Goal: Information Seeking & Learning: Learn about a topic

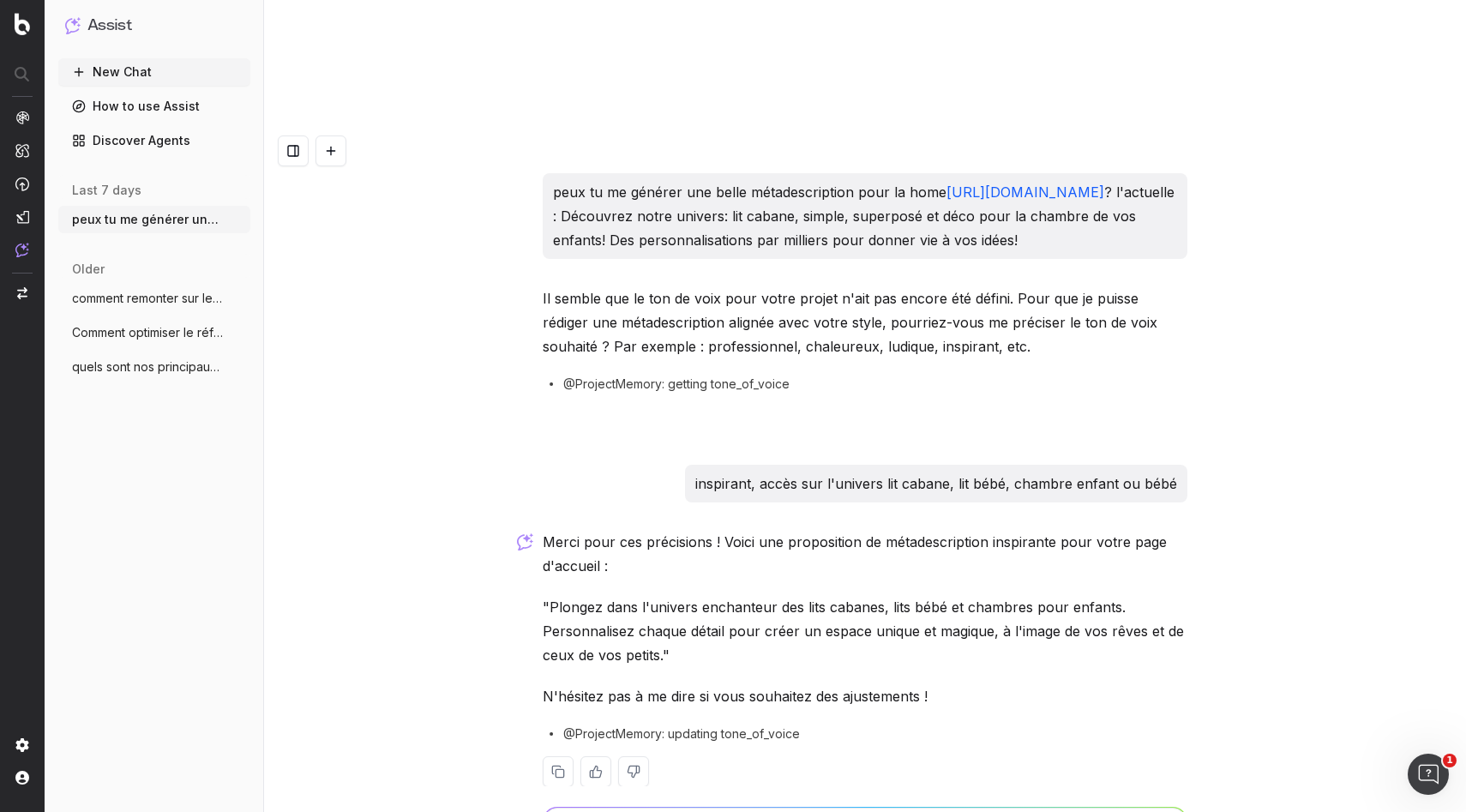
scroll to position [29, 0]
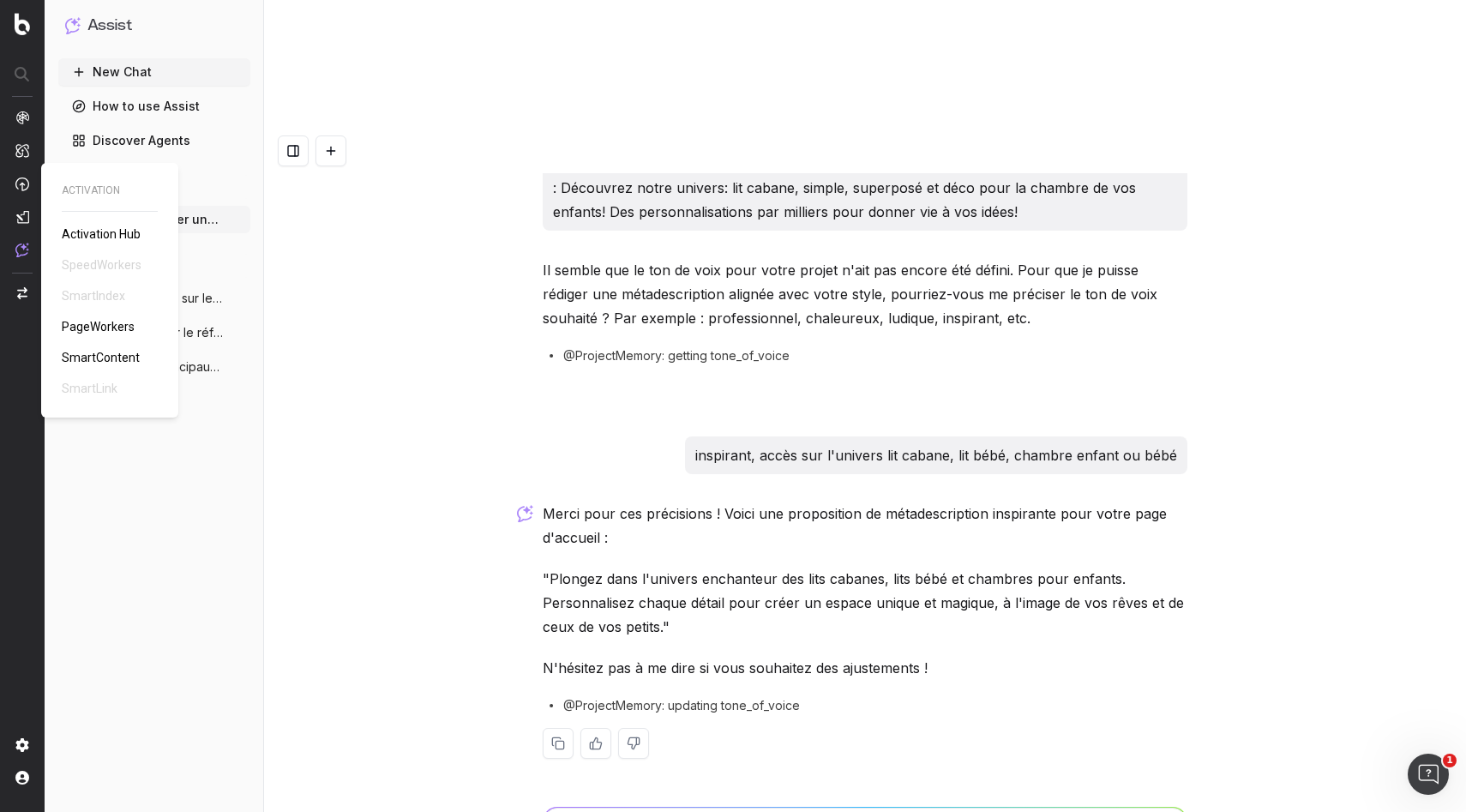
click at [20, 213] on img at bounding box center [21, 217] width 13 height 13
click at [23, 213] on img at bounding box center [21, 217] width 13 height 13
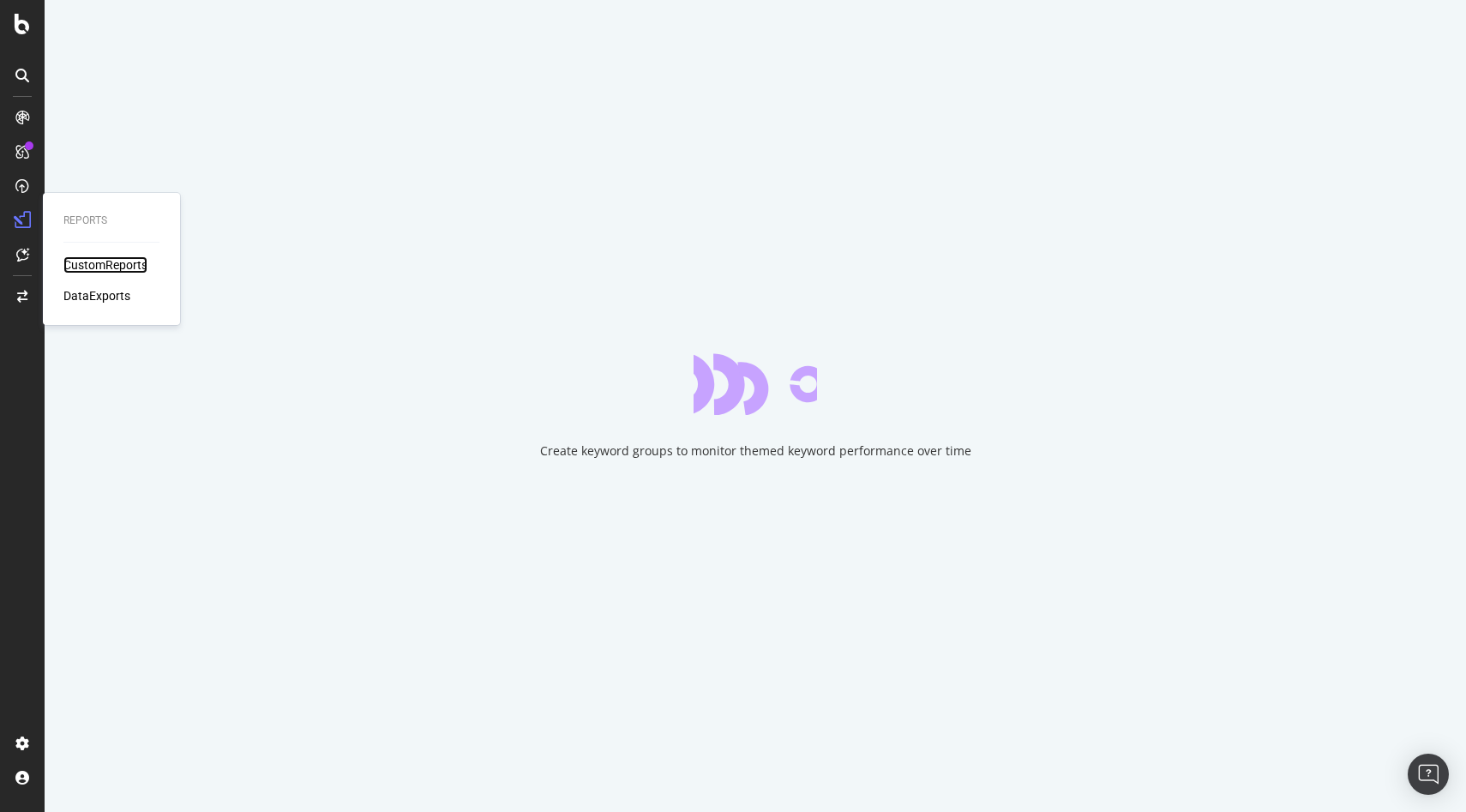
click at [103, 265] on div "CustomReports" at bounding box center [106, 264] width 84 height 17
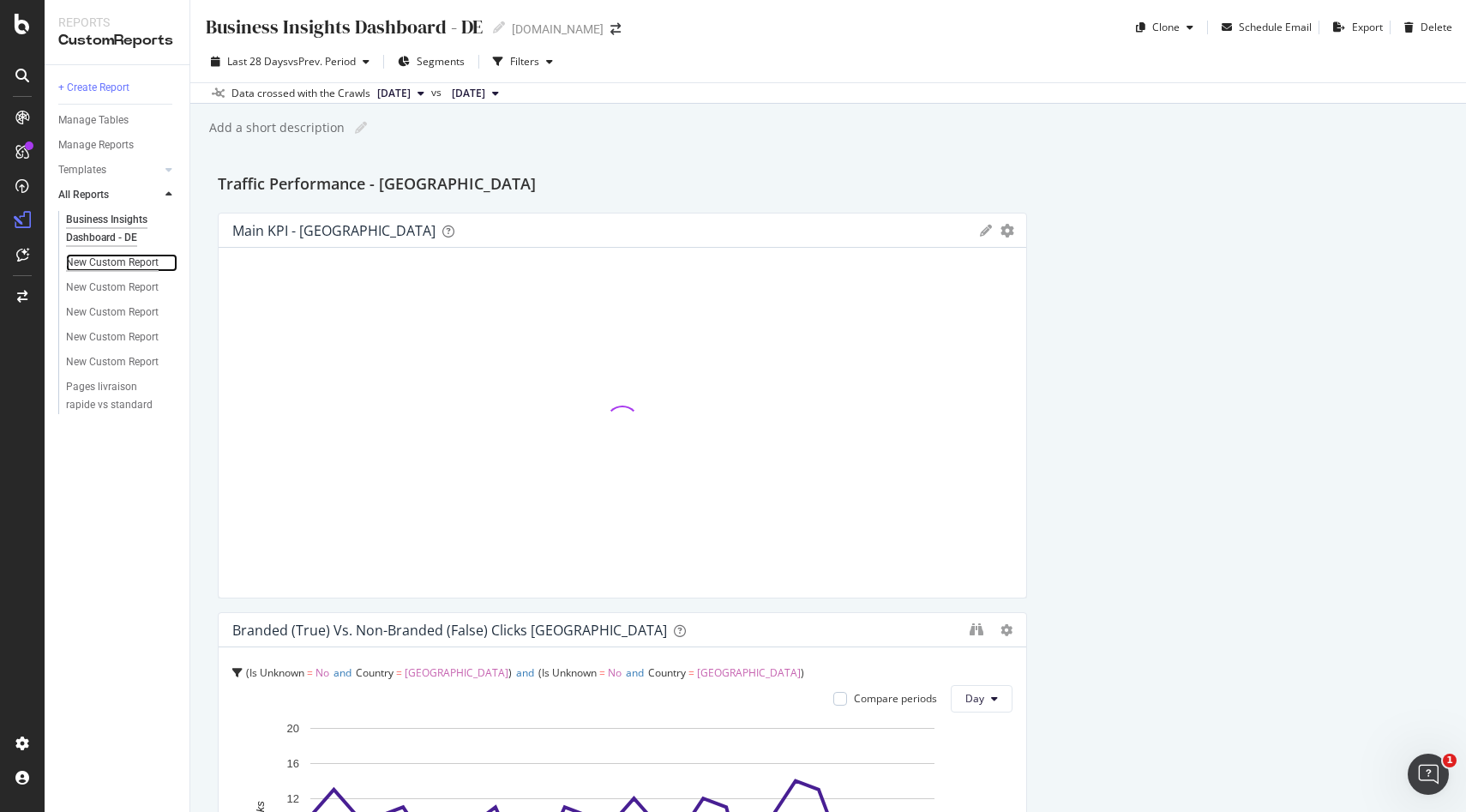
click at [135, 261] on div "New Custom Report" at bounding box center [112, 262] width 92 height 18
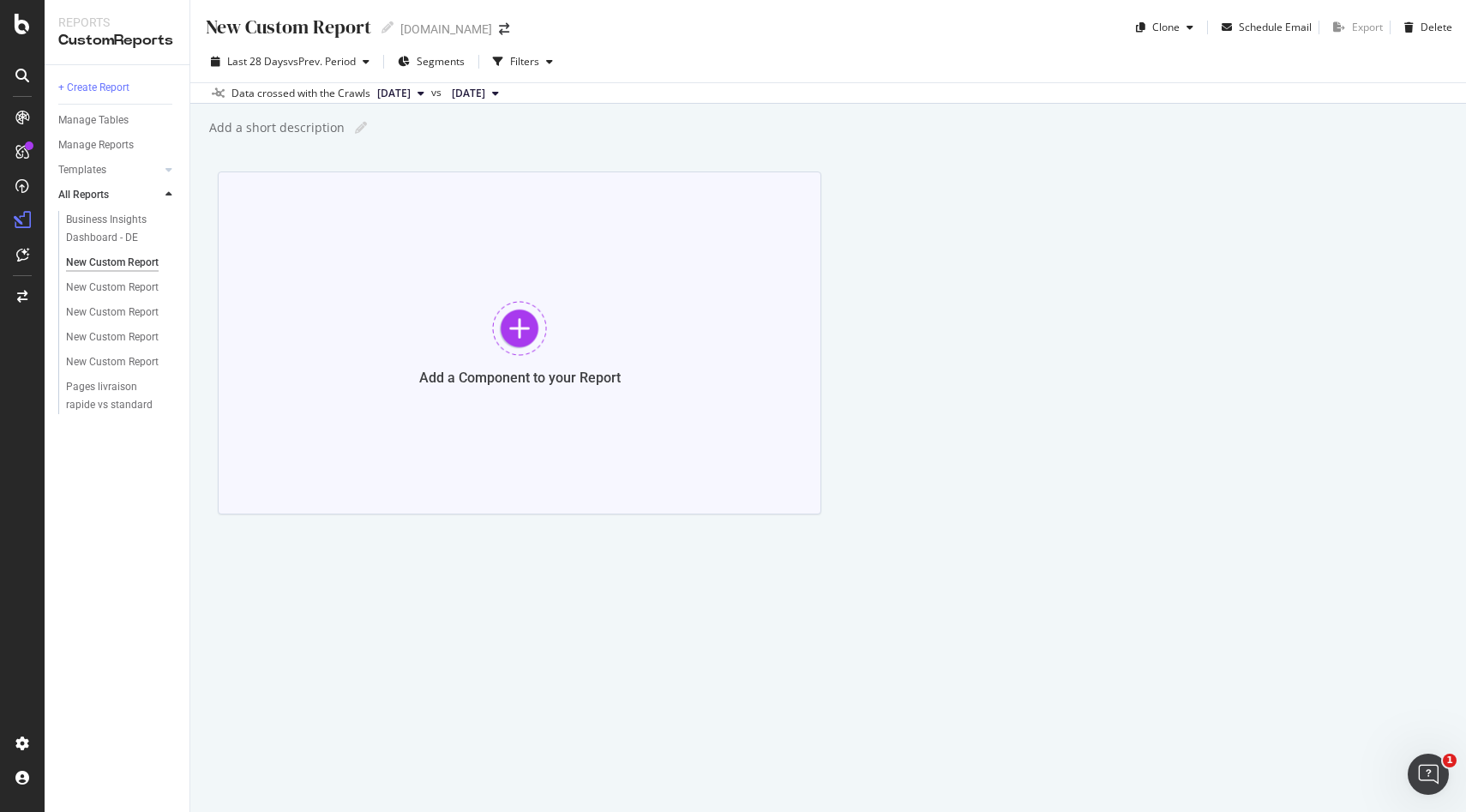
click at [516, 385] on div "Add a Component to your Report" at bounding box center [519, 378] width 201 height 16
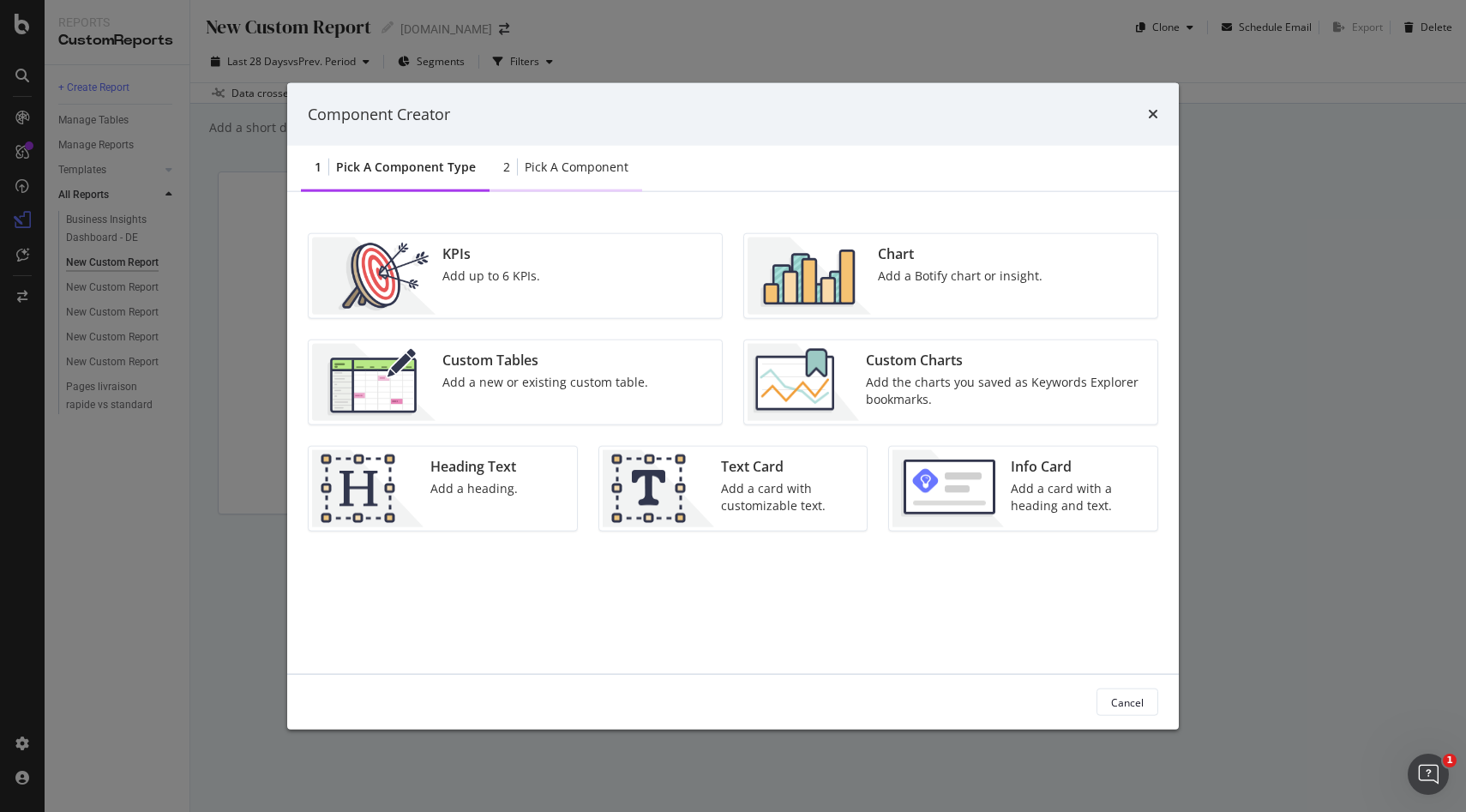
click at [568, 168] on div "Pick a Component" at bounding box center [577, 167] width 104 height 17
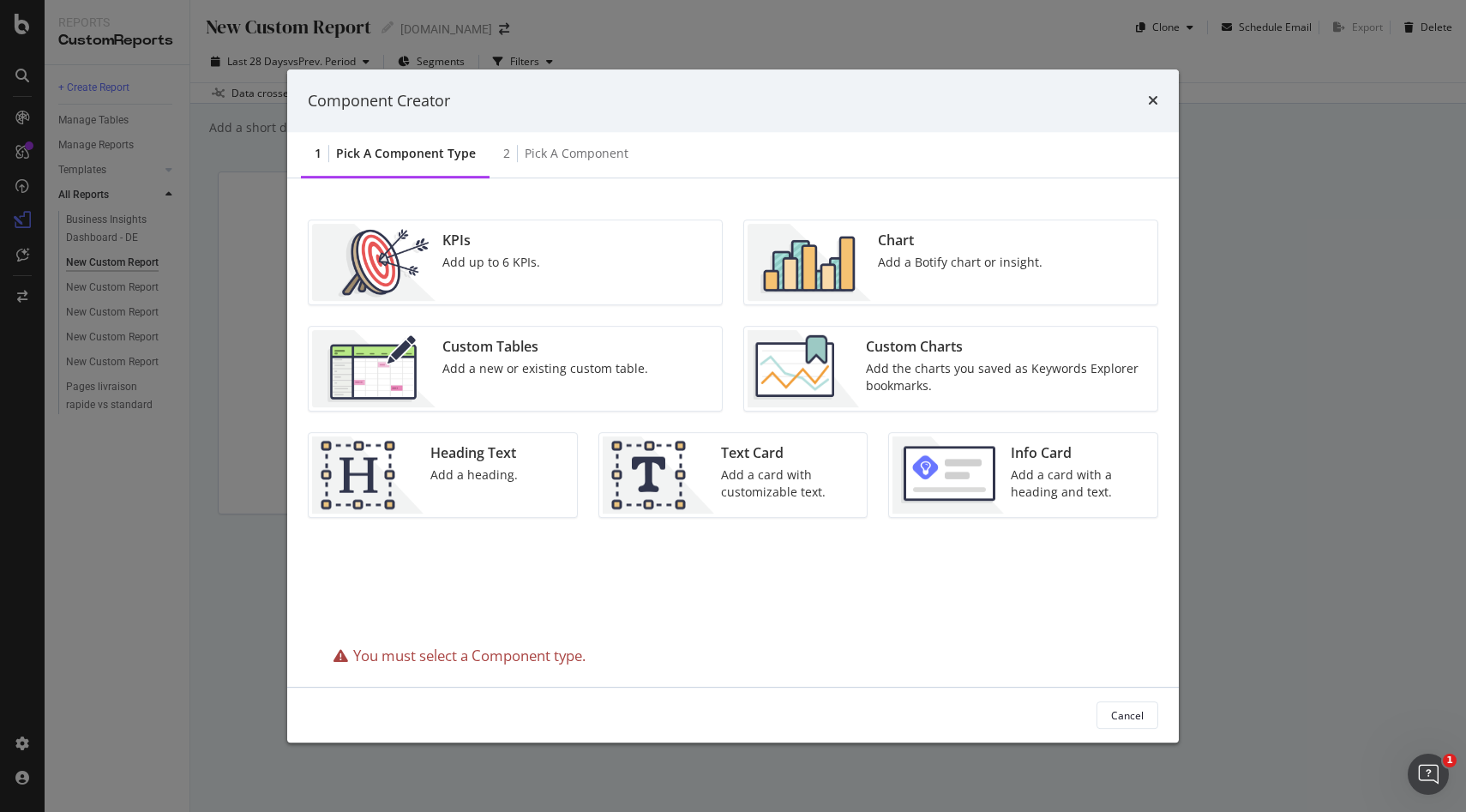
click at [413, 158] on div "Pick a Component type" at bounding box center [406, 153] width 140 height 17
click at [550, 364] on div "Add a new or existing custom table." at bounding box center [545, 368] width 206 height 17
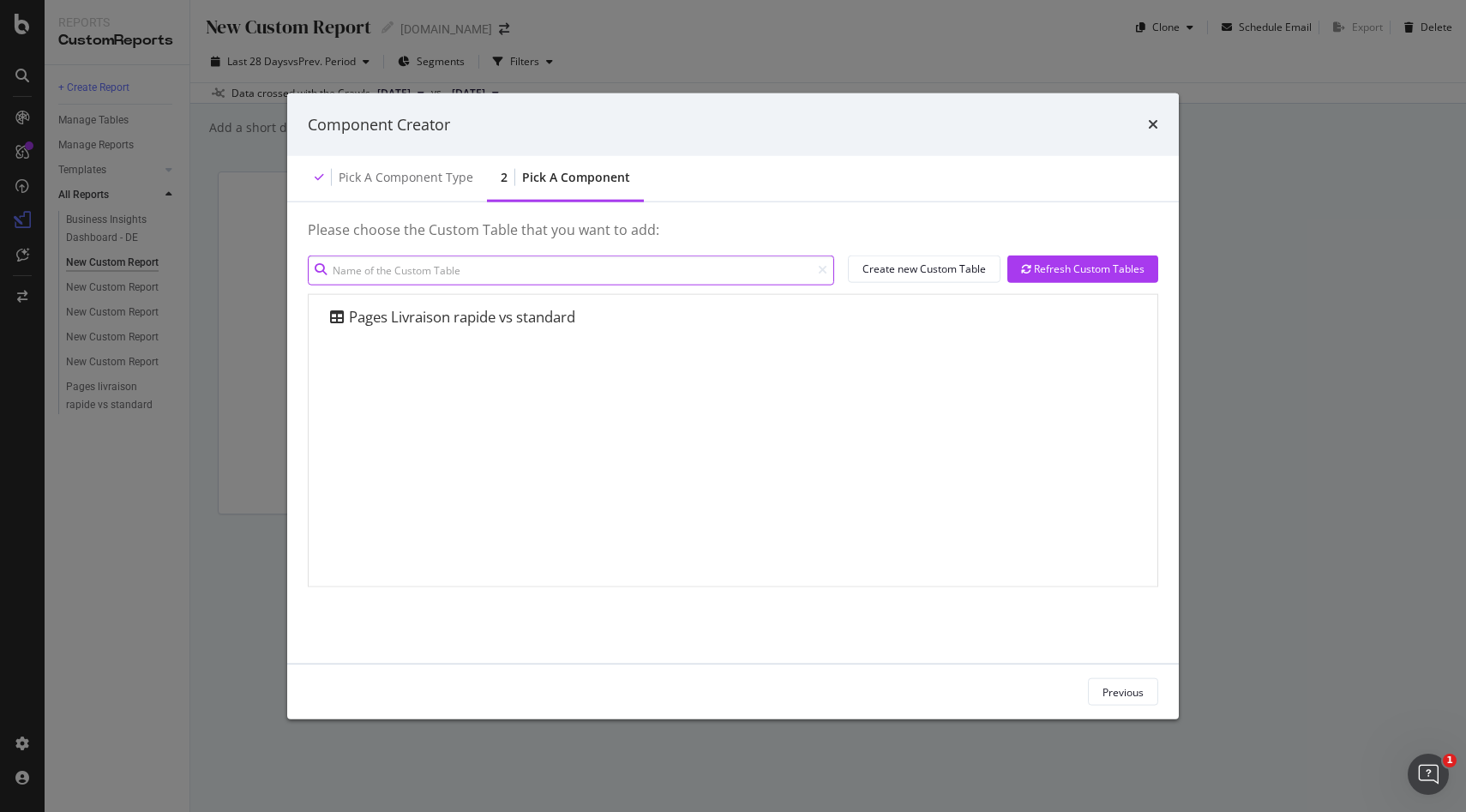
click at [443, 272] on input "modal" at bounding box center [571, 269] width 527 height 30
click at [418, 273] on input "modal" at bounding box center [571, 269] width 527 height 30
type input "meta descriptions"
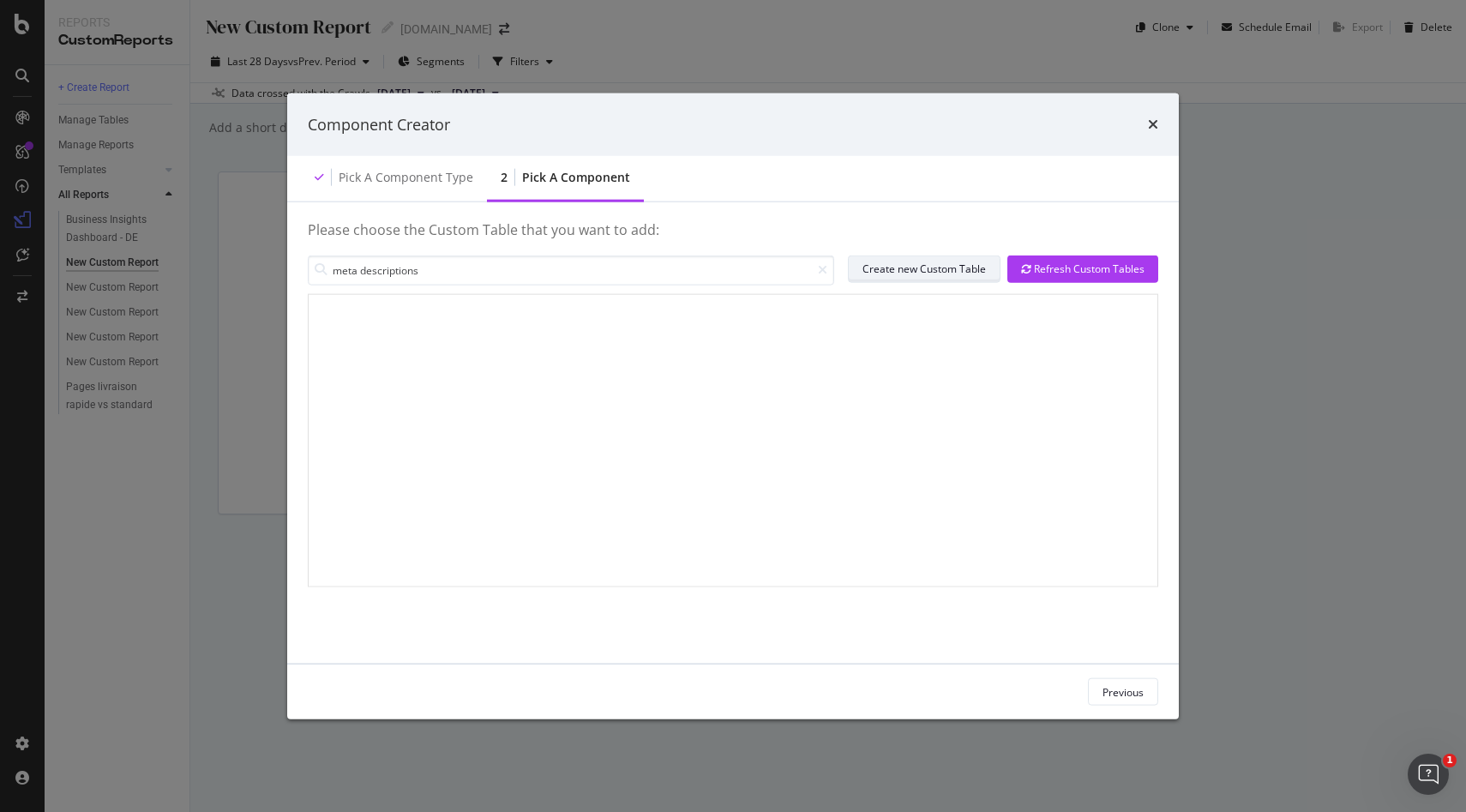
click at [903, 273] on div "Create new Custom Table" at bounding box center [924, 269] width 124 height 14
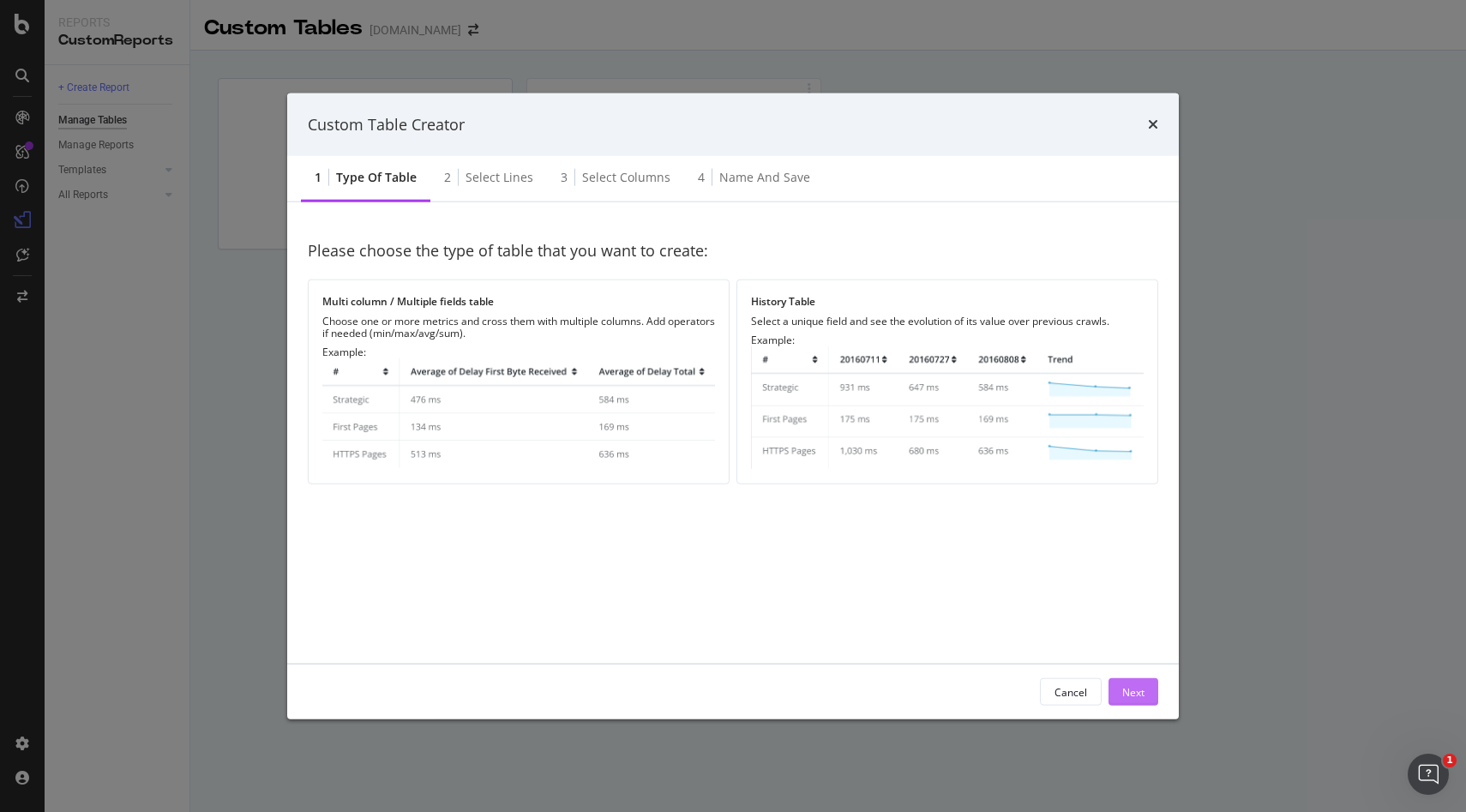
click at [1142, 688] on div "Next" at bounding box center [1133, 691] width 22 height 14
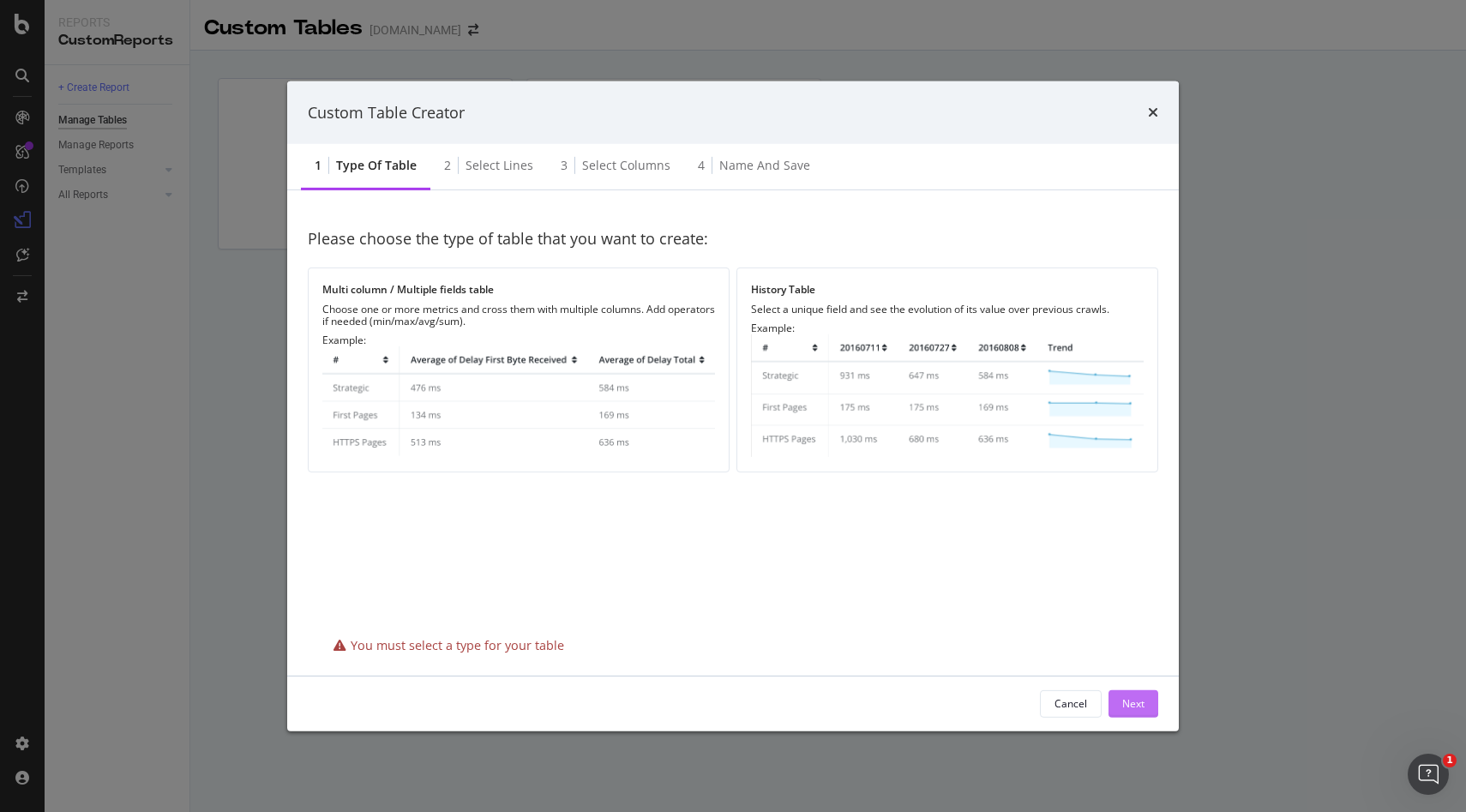
click at [1129, 707] on div "Next" at bounding box center [1133, 704] width 22 height 14
click at [502, 173] on div "Select lines" at bounding box center [500, 165] width 68 height 17
click at [523, 423] on img "modal" at bounding box center [519, 402] width 393 height 111
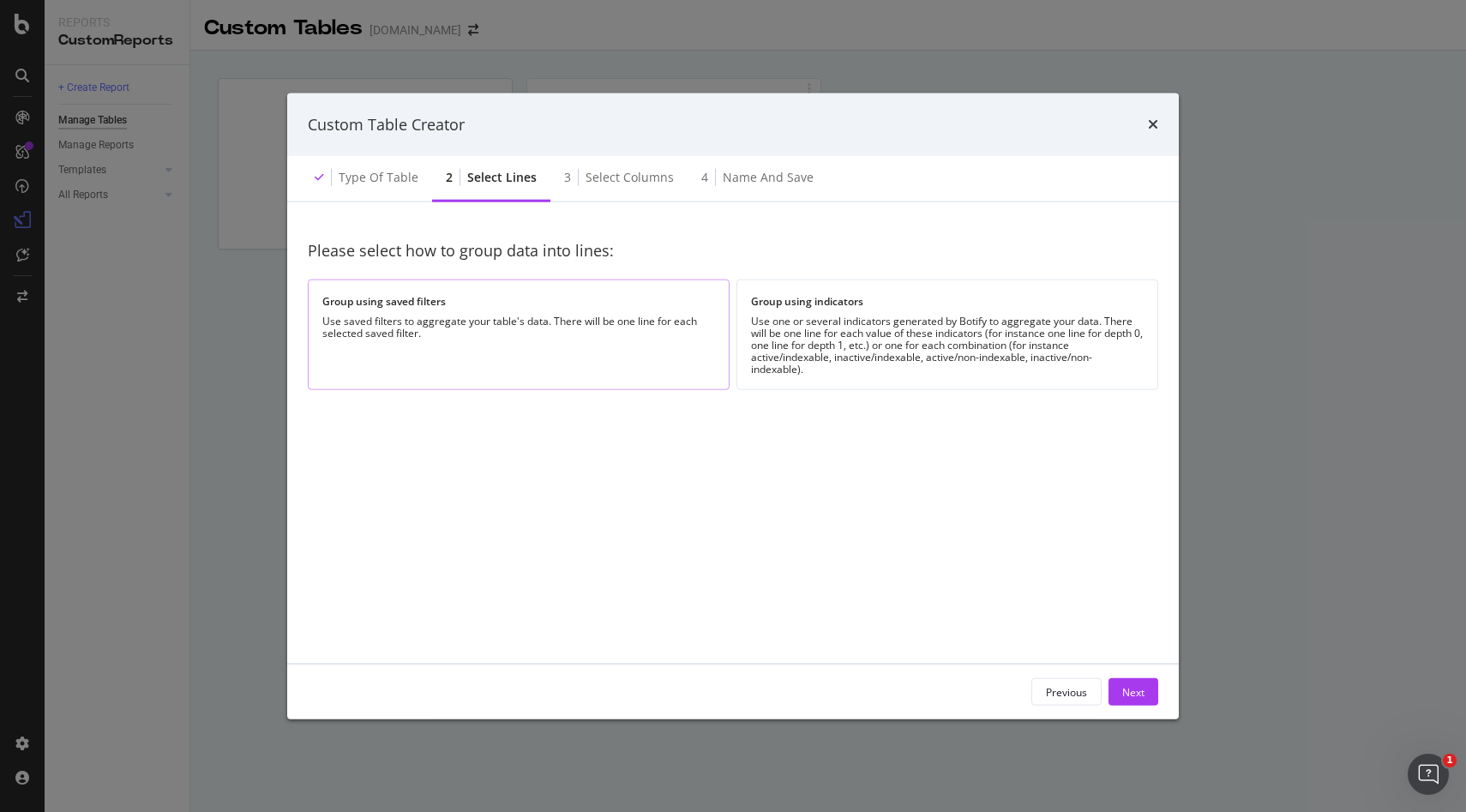
click at [396, 292] on div "Group using saved filters Use saved filters to aggregate your table's data. The…" at bounding box center [519, 335] width 422 height 111
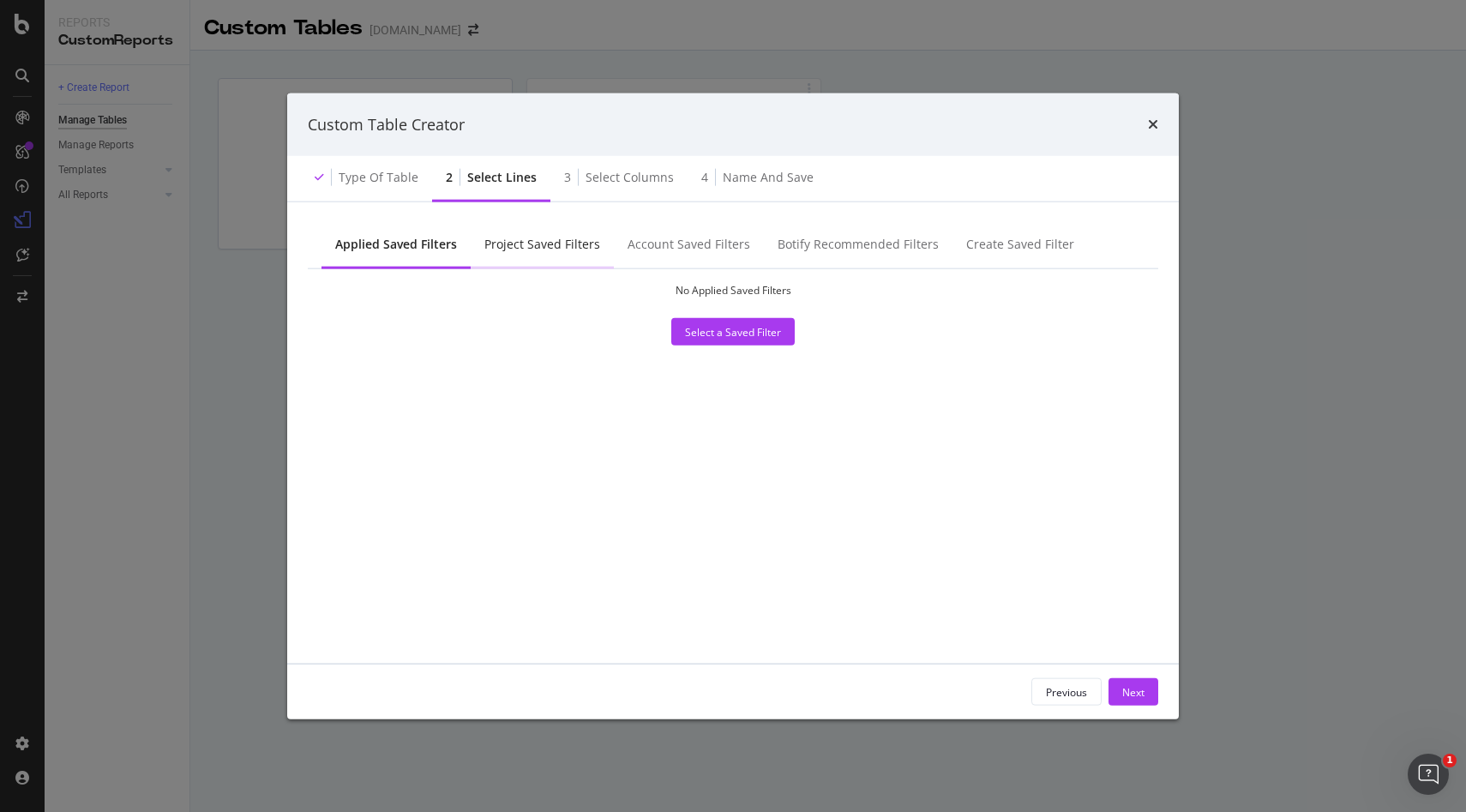
click at [525, 236] on div "Project Saved Filters" at bounding box center [542, 244] width 116 height 17
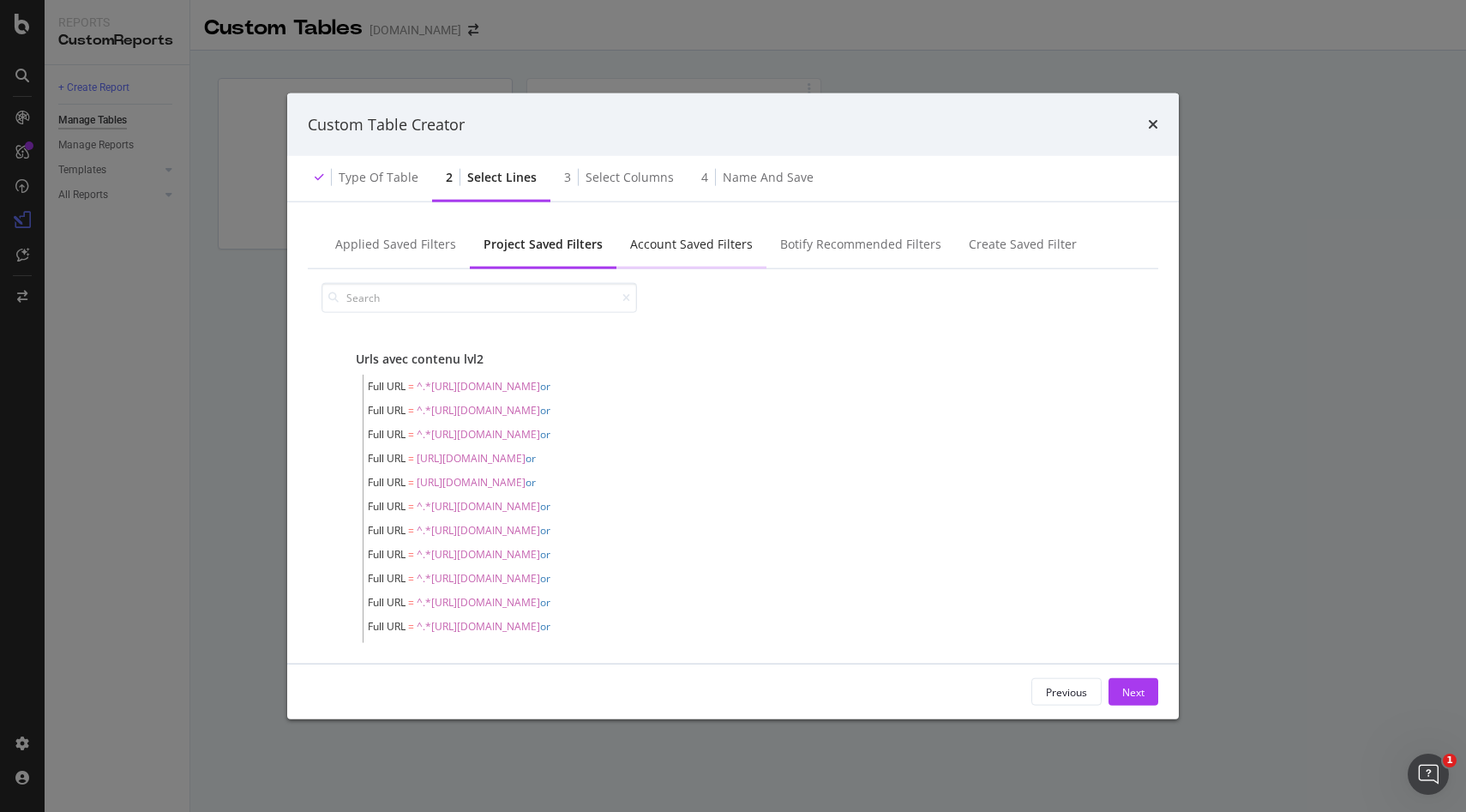
click at [700, 236] on div "Account Saved Filters" at bounding box center [691, 244] width 123 height 17
click at [828, 244] on div "Botify Recommended Filters" at bounding box center [860, 244] width 161 height 17
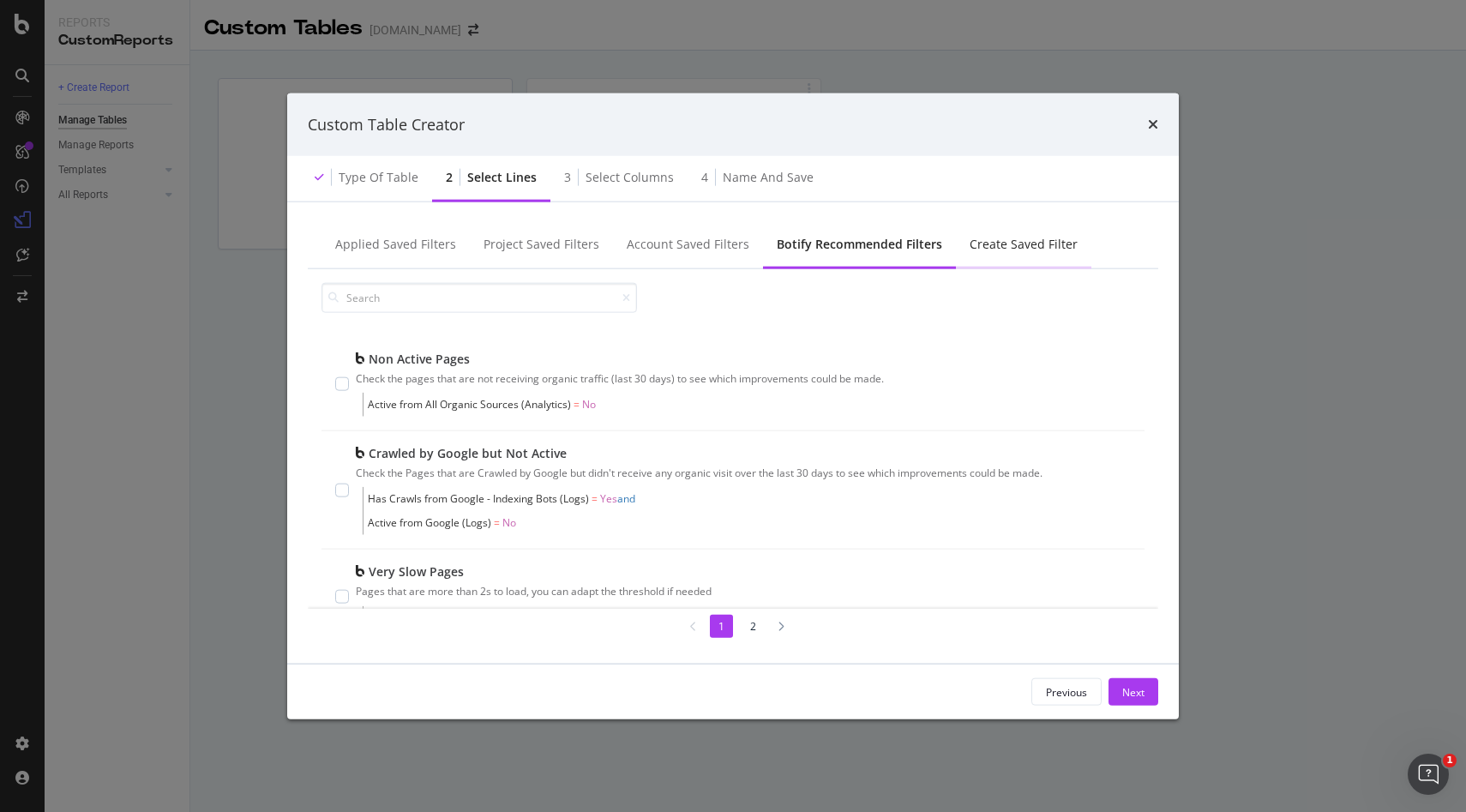
click at [987, 238] on div "Create Saved Filter" at bounding box center [1024, 244] width 108 height 17
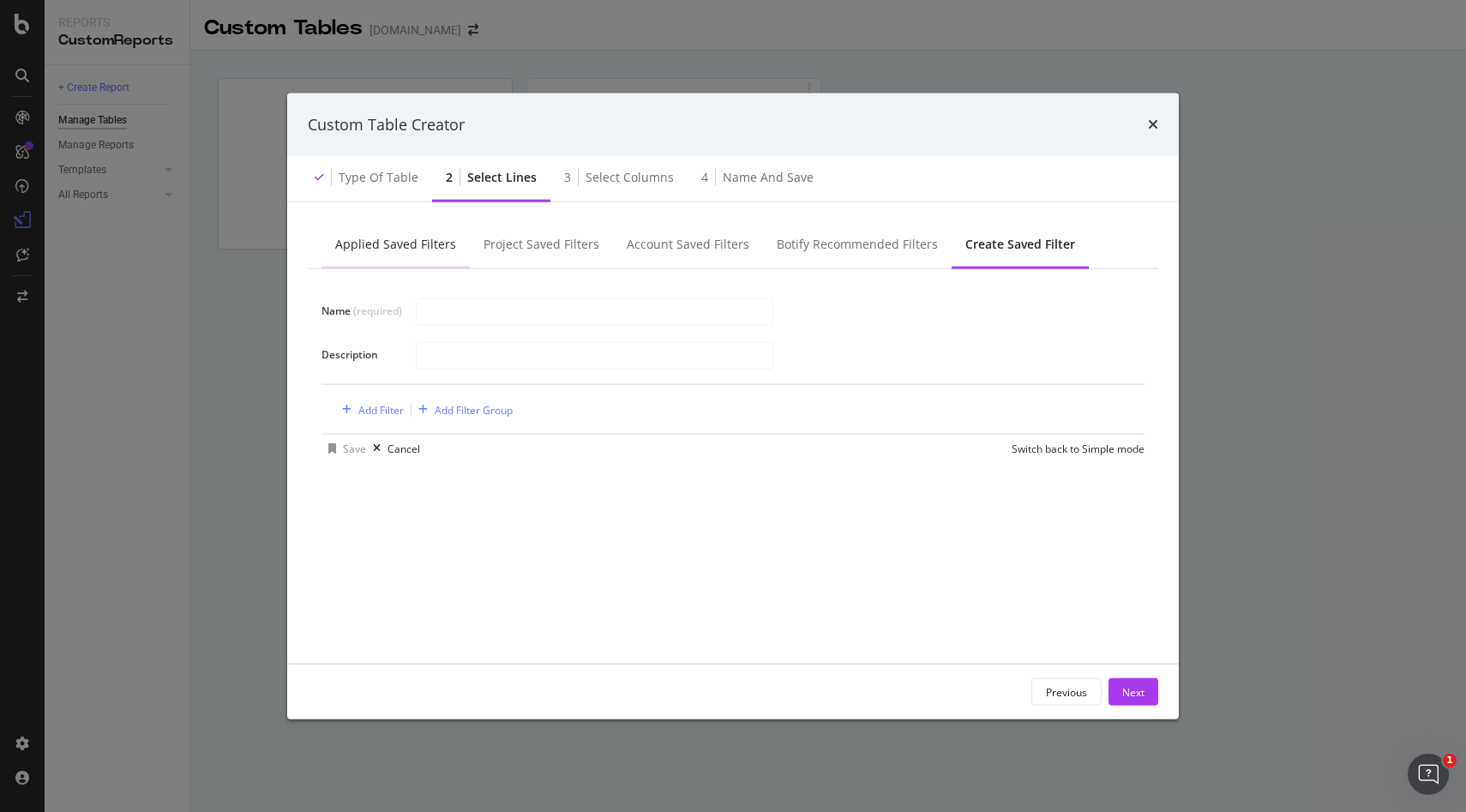
click at [350, 252] on div "Applied Saved Filters" at bounding box center [395, 244] width 121 height 17
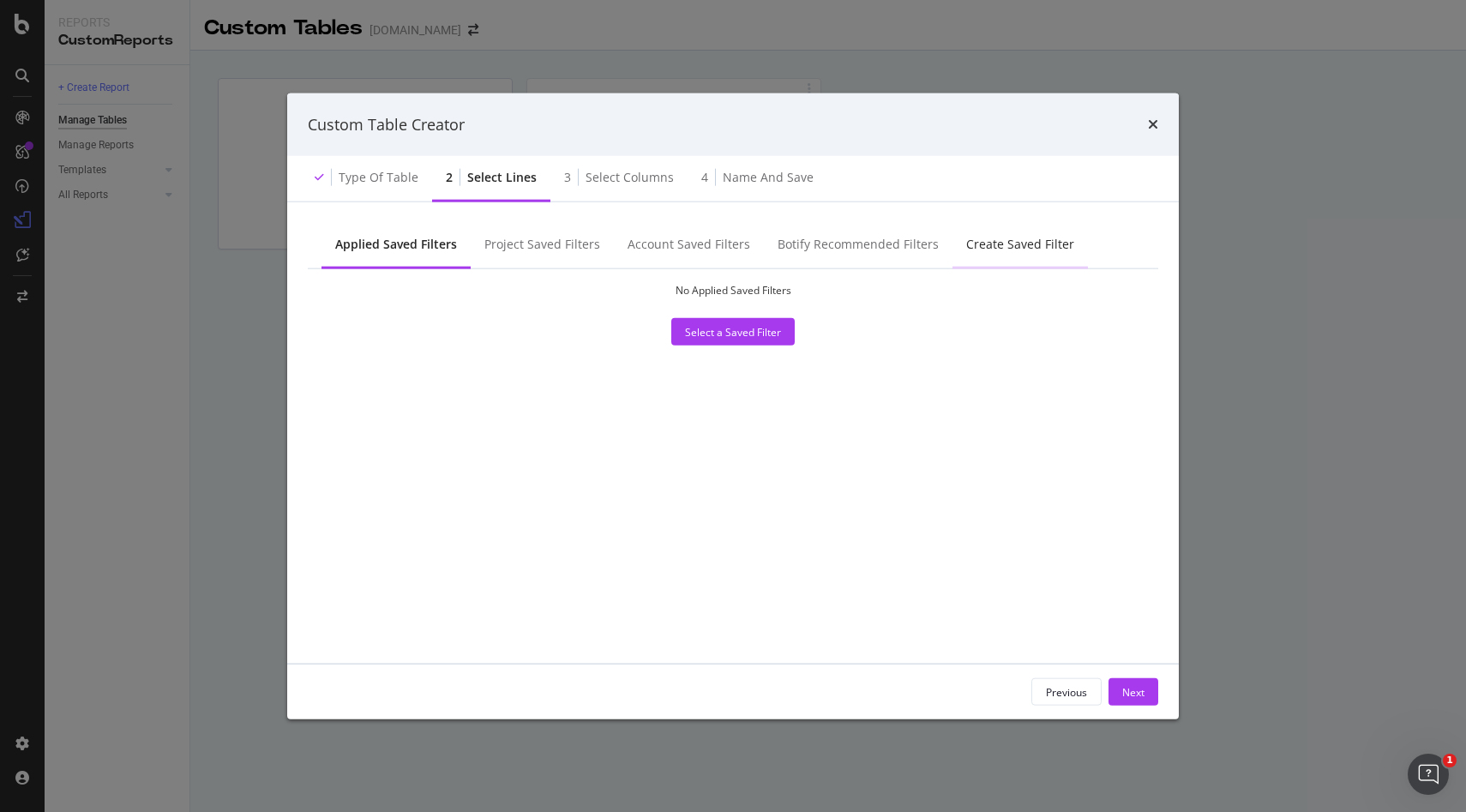
click at [1001, 244] on div "Create Saved Filter" at bounding box center [1020, 244] width 108 height 17
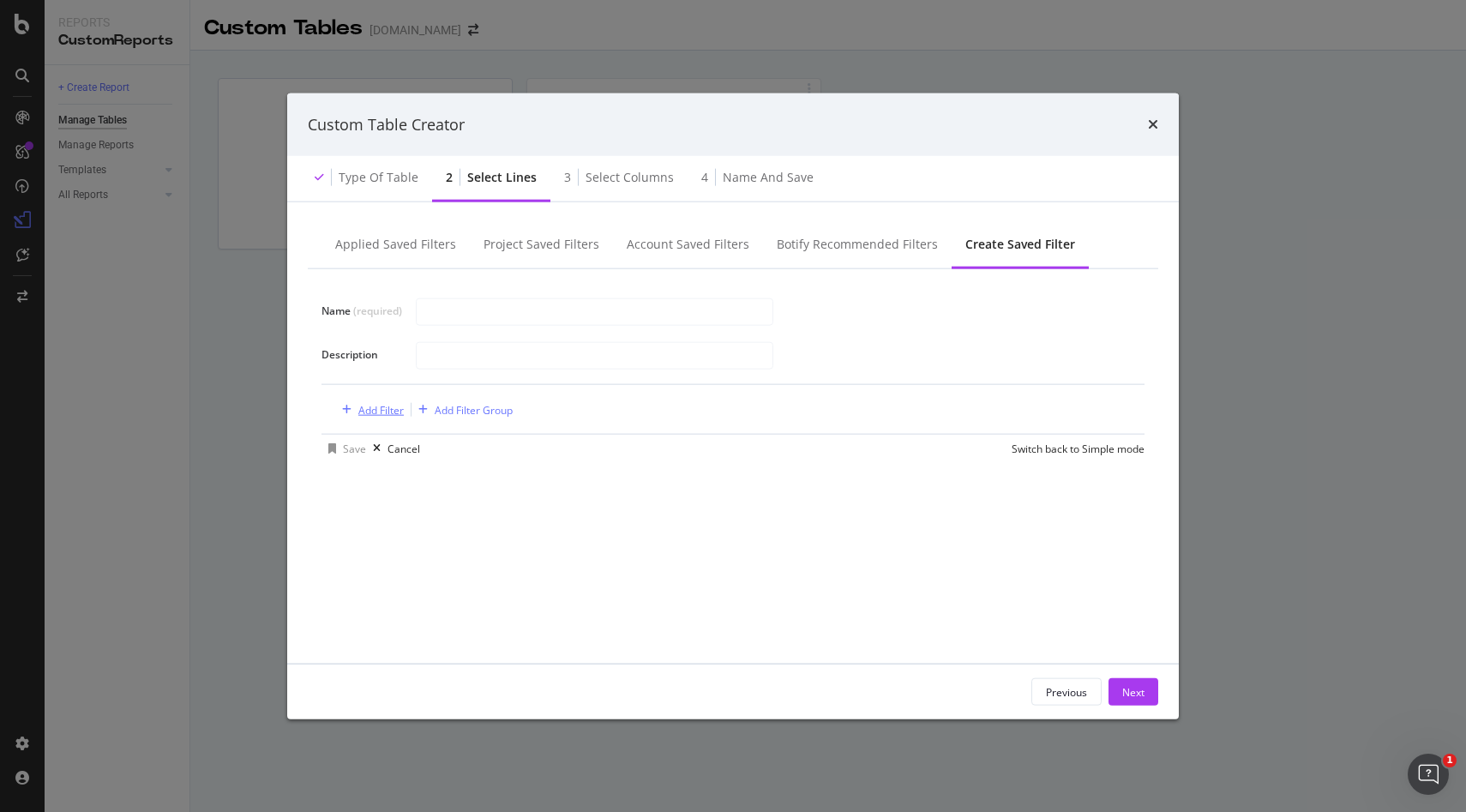
click at [374, 412] on div "Add Filter" at bounding box center [381, 409] width 46 height 14
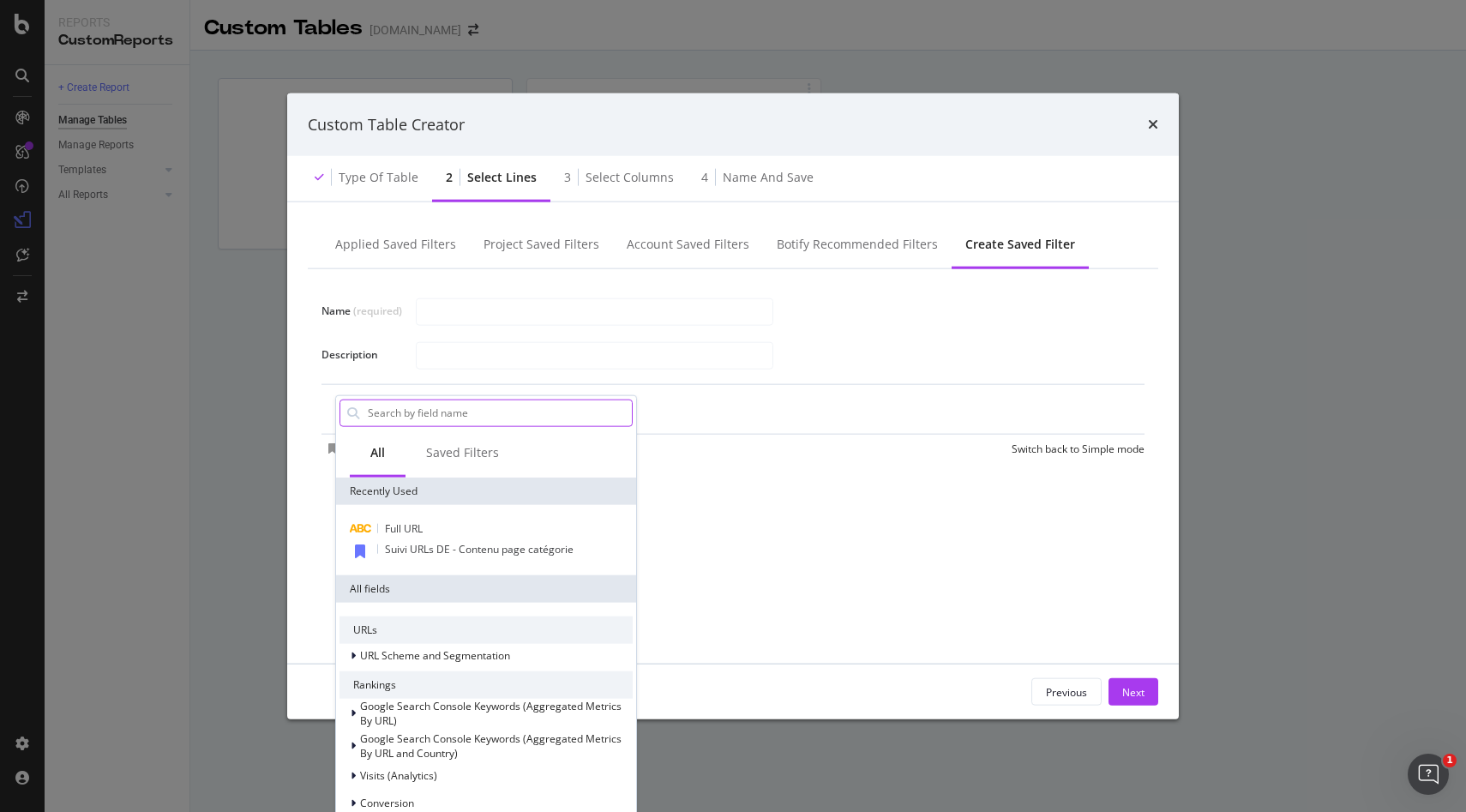
click at [456, 403] on input "Name (required)" at bounding box center [499, 412] width 266 height 26
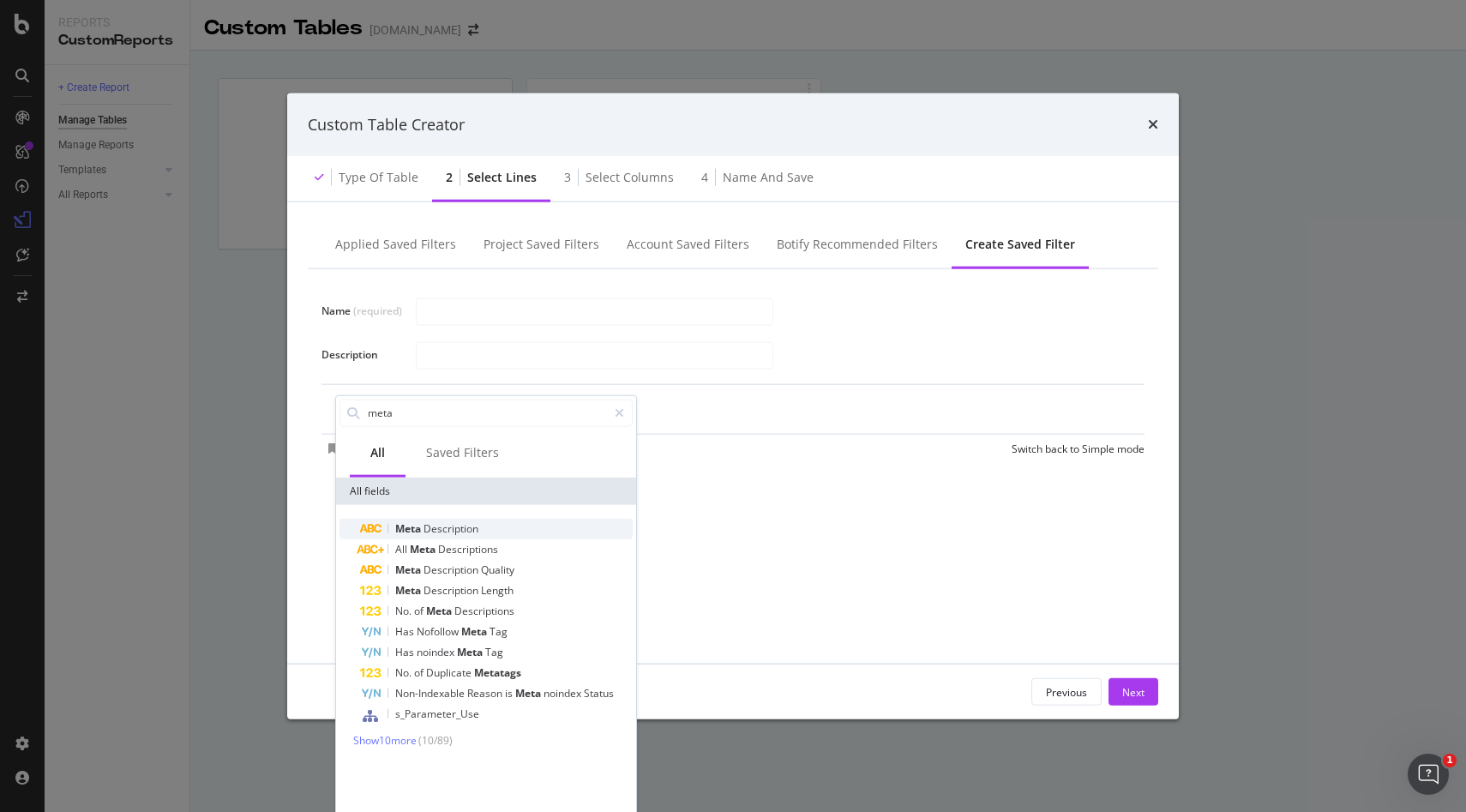
type input "meta"
click at [473, 517] on div "Meta Description" at bounding box center [496, 527] width 273 height 21
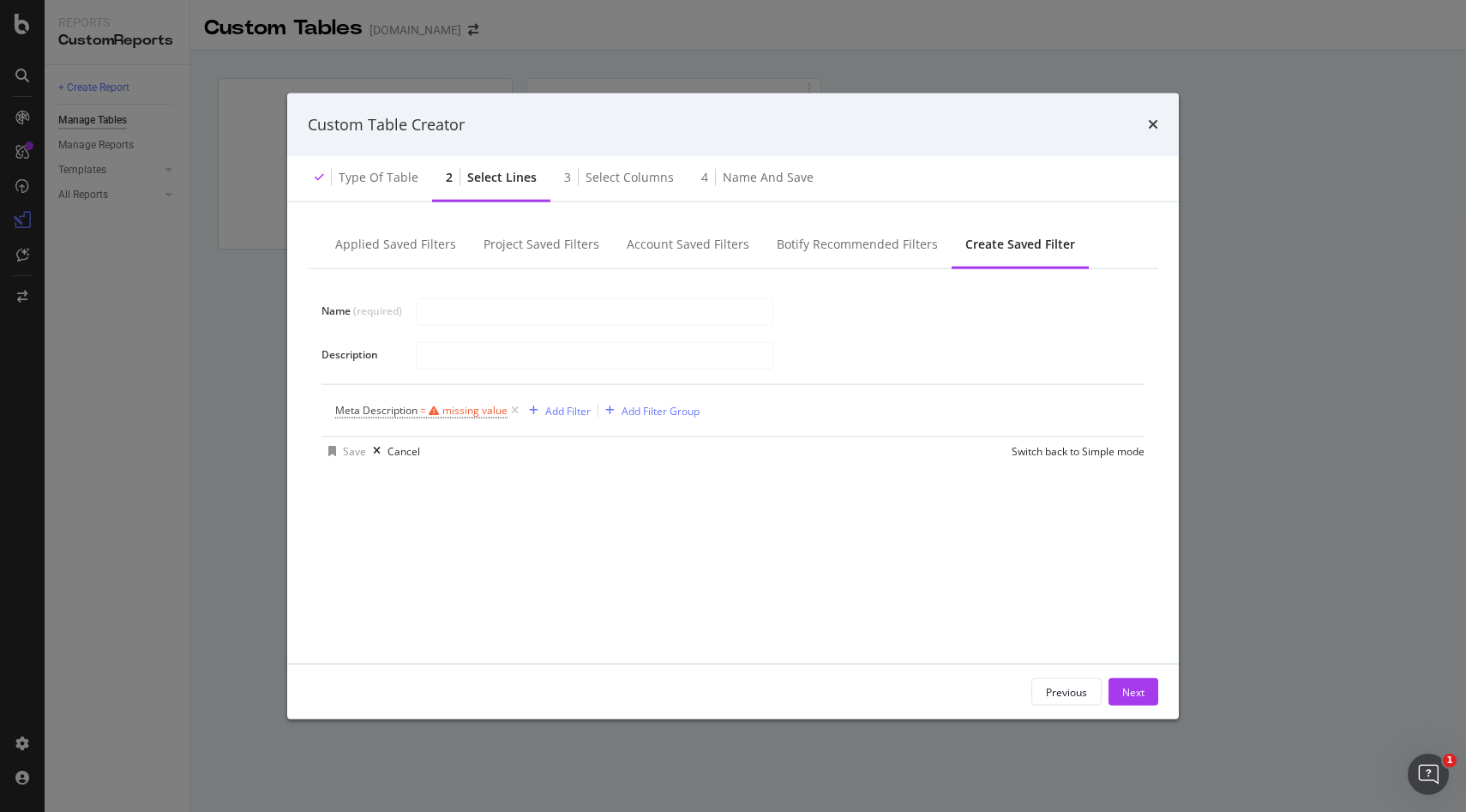
click at [669, 475] on div "Name (required) Description Meta Description = missing value Add Filter Add Fil…" at bounding box center [733, 457] width 851 height 374
click at [406, 250] on div "Applied Saved Filters" at bounding box center [395, 244] width 121 height 17
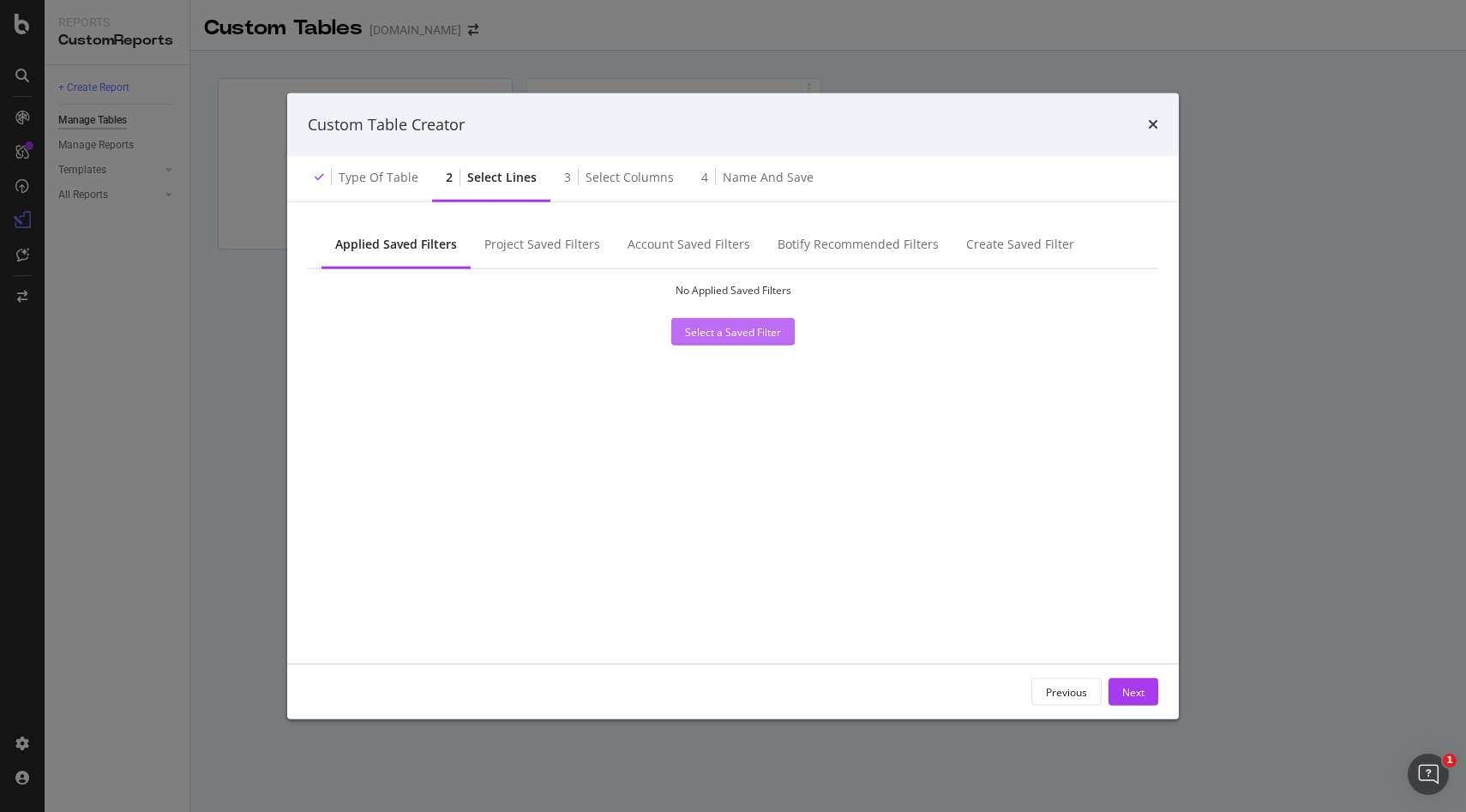
click at [699, 330] on div "Select a Saved Filter" at bounding box center [733, 331] width 96 height 14
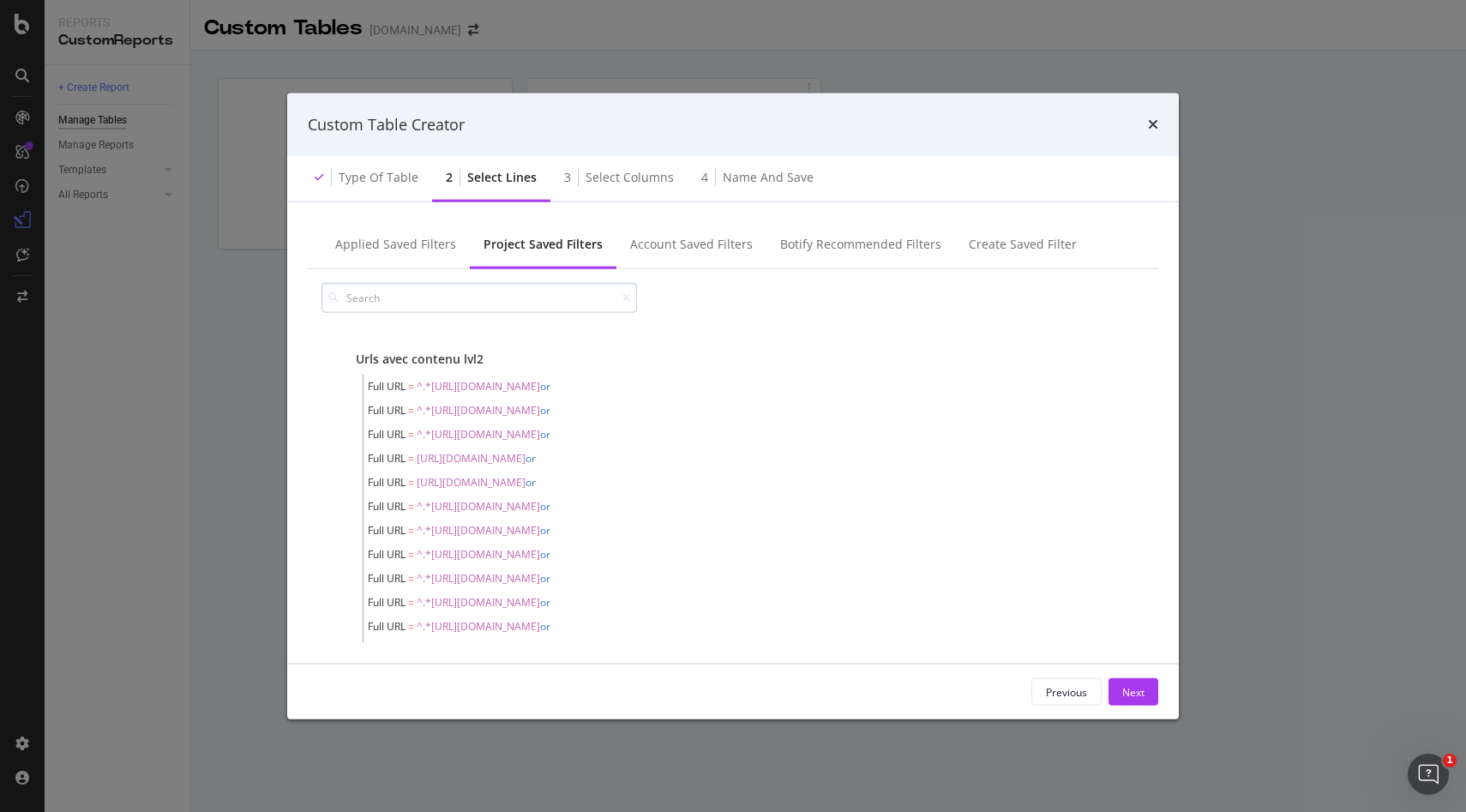
click at [411, 293] on input "modal" at bounding box center [479, 298] width 315 height 30
type input "meta"
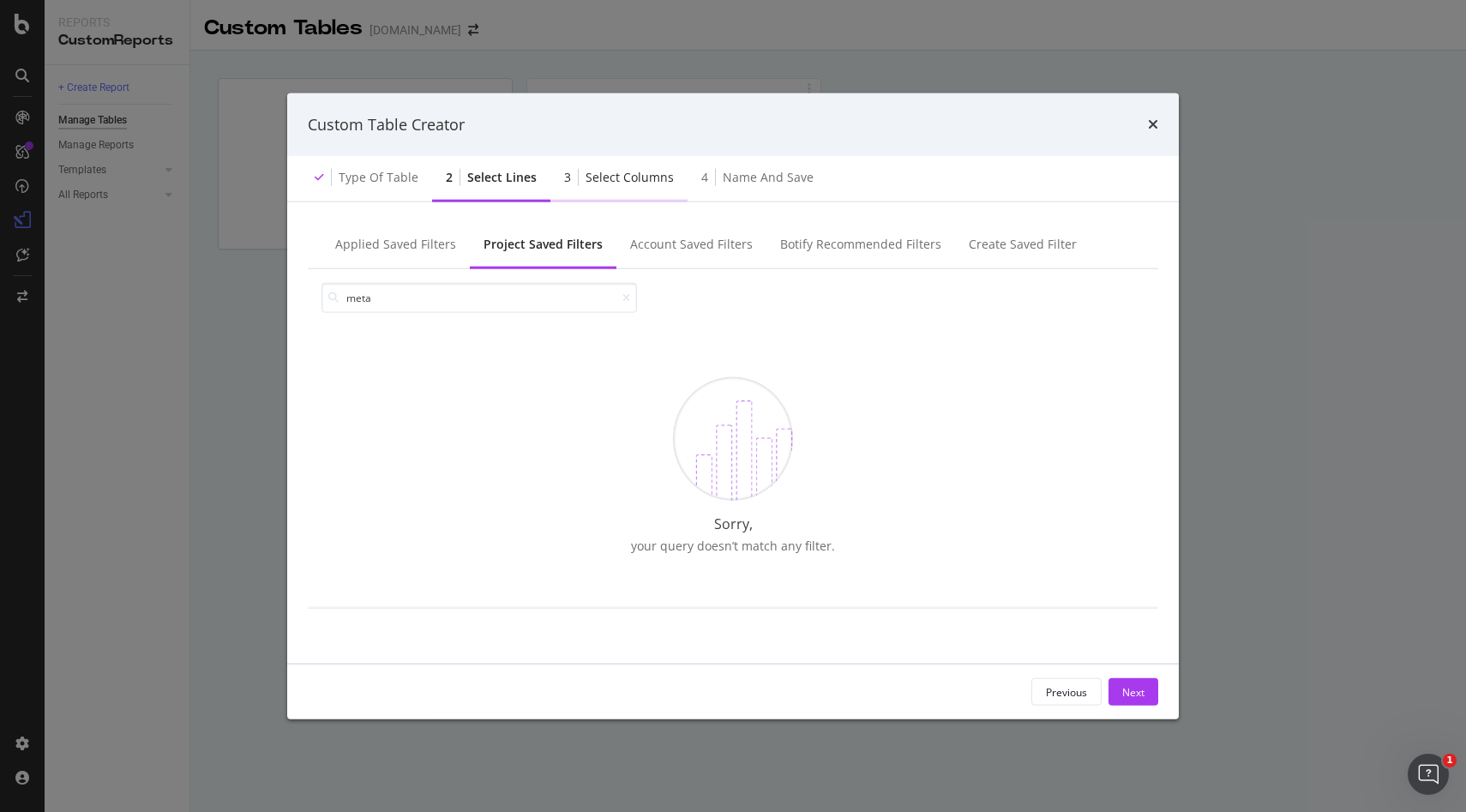
click at [587, 163] on div "3 Select columns" at bounding box center [619, 178] width 137 height 47
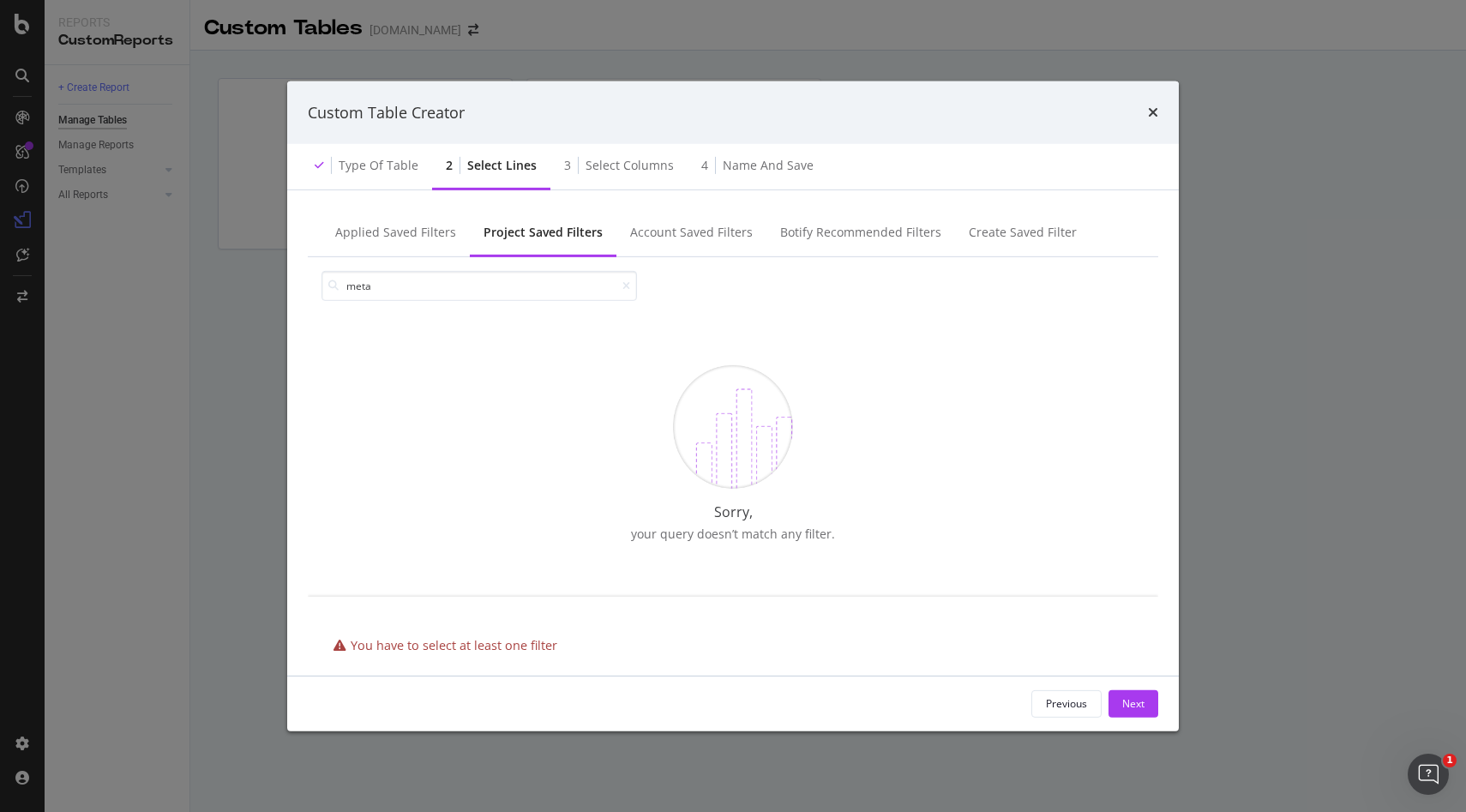
click at [494, 158] on div "Select lines" at bounding box center [502, 165] width 70 height 17
click at [384, 230] on div "Applied Saved Filters" at bounding box center [395, 232] width 121 height 17
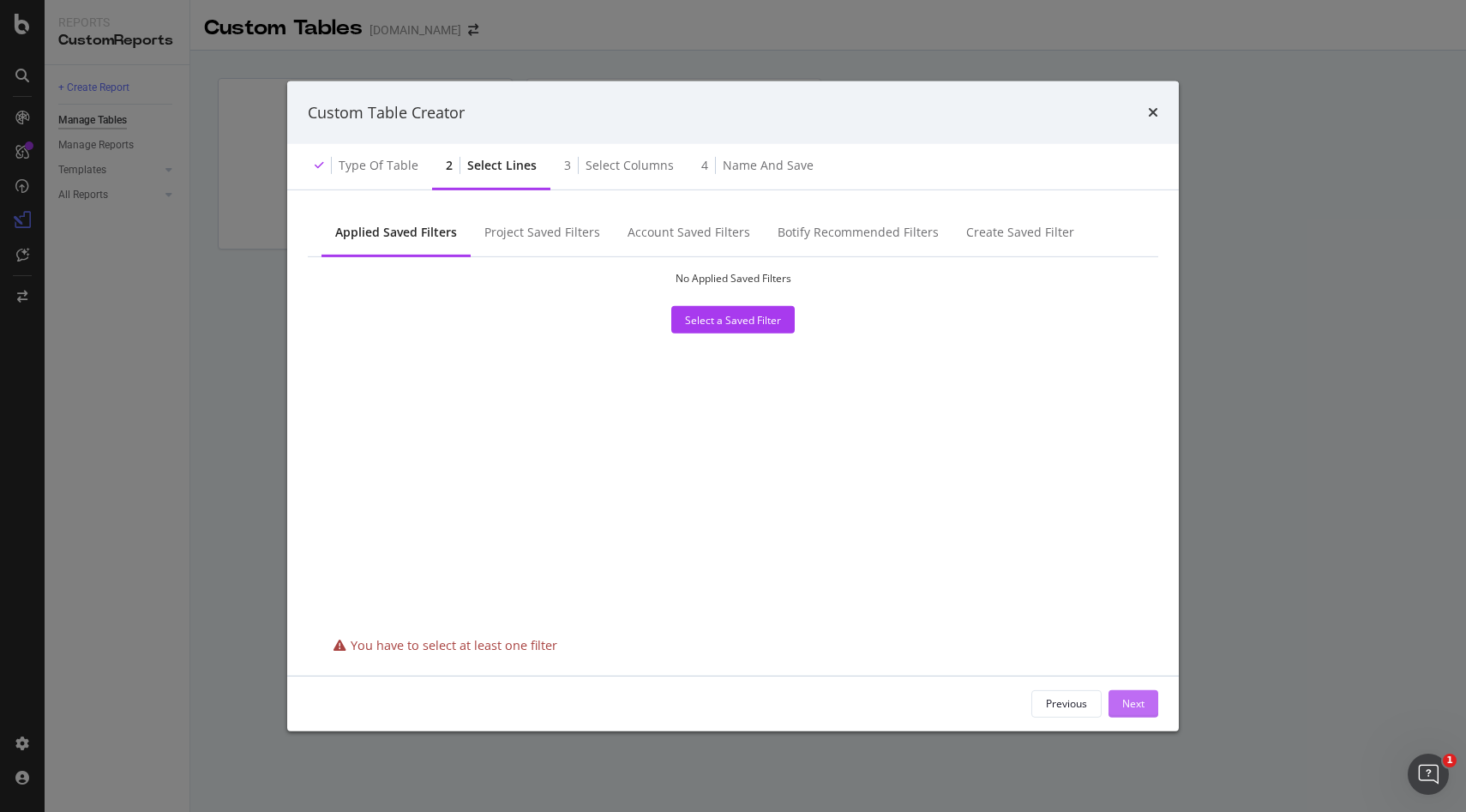
click at [1143, 697] on div "Next" at bounding box center [1133, 704] width 22 height 14
click at [1131, 707] on div "Next" at bounding box center [1133, 704] width 22 height 14
click at [1148, 702] on button "Next" at bounding box center [1134, 704] width 50 height 28
click at [1082, 705] on div "Previous" at bounding box center [1067, 704] width 41 height 14
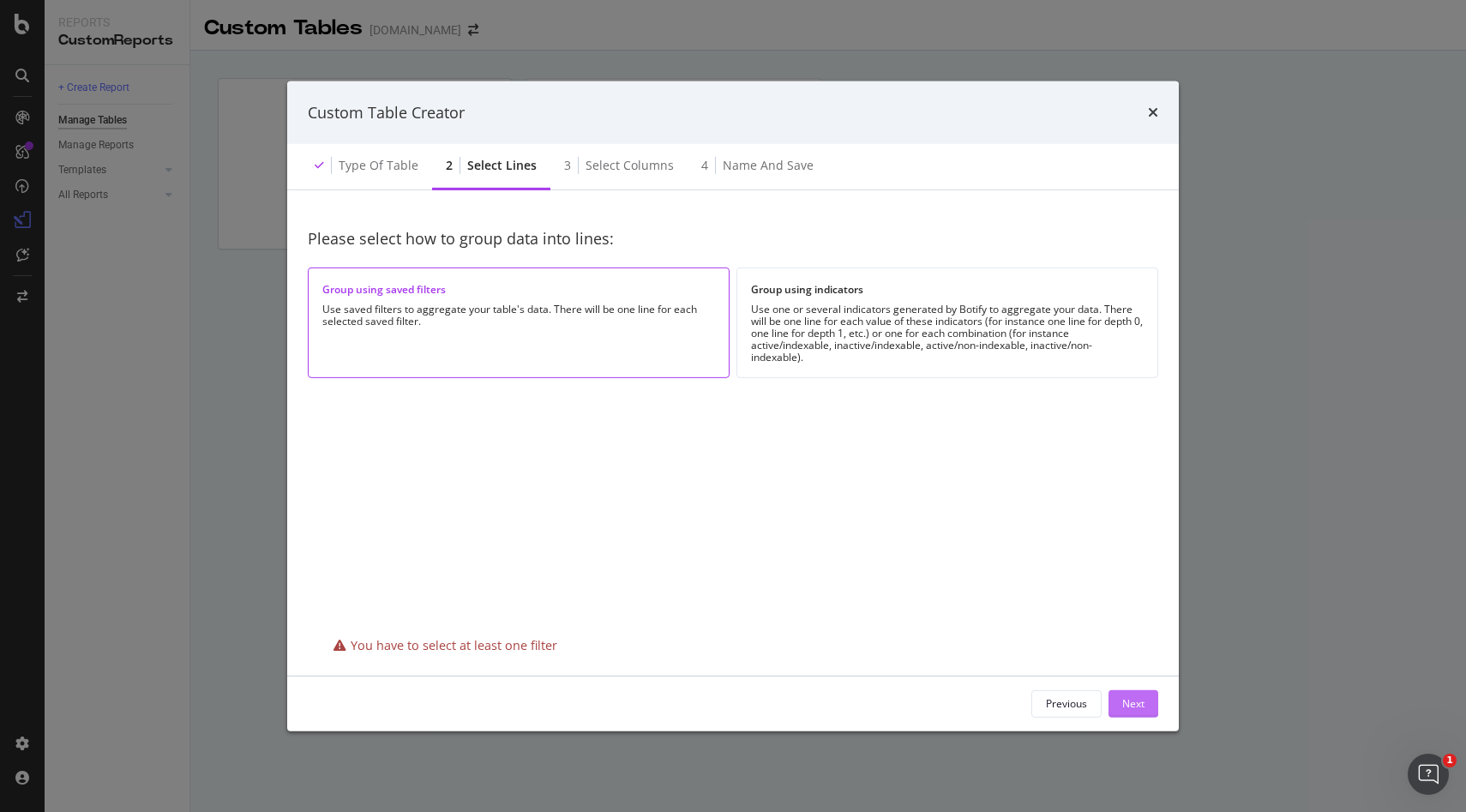
click at [1140, 697] on div "Next" at bounding box center [1133, 704] width 22 height 14
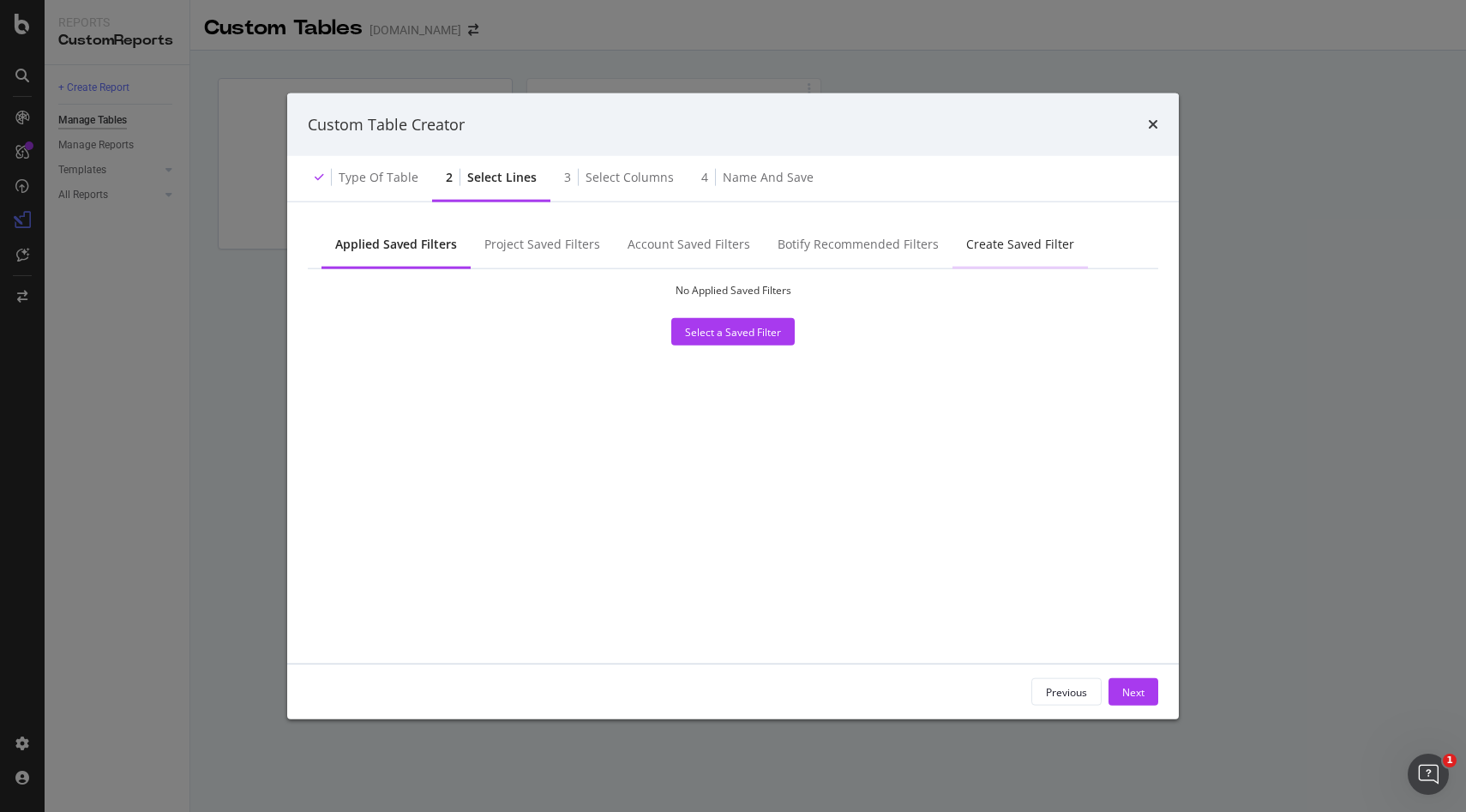
click at [1001, 249] on div "Create Saved Filter" at bounding box center [1020, 244] width 108 height 17
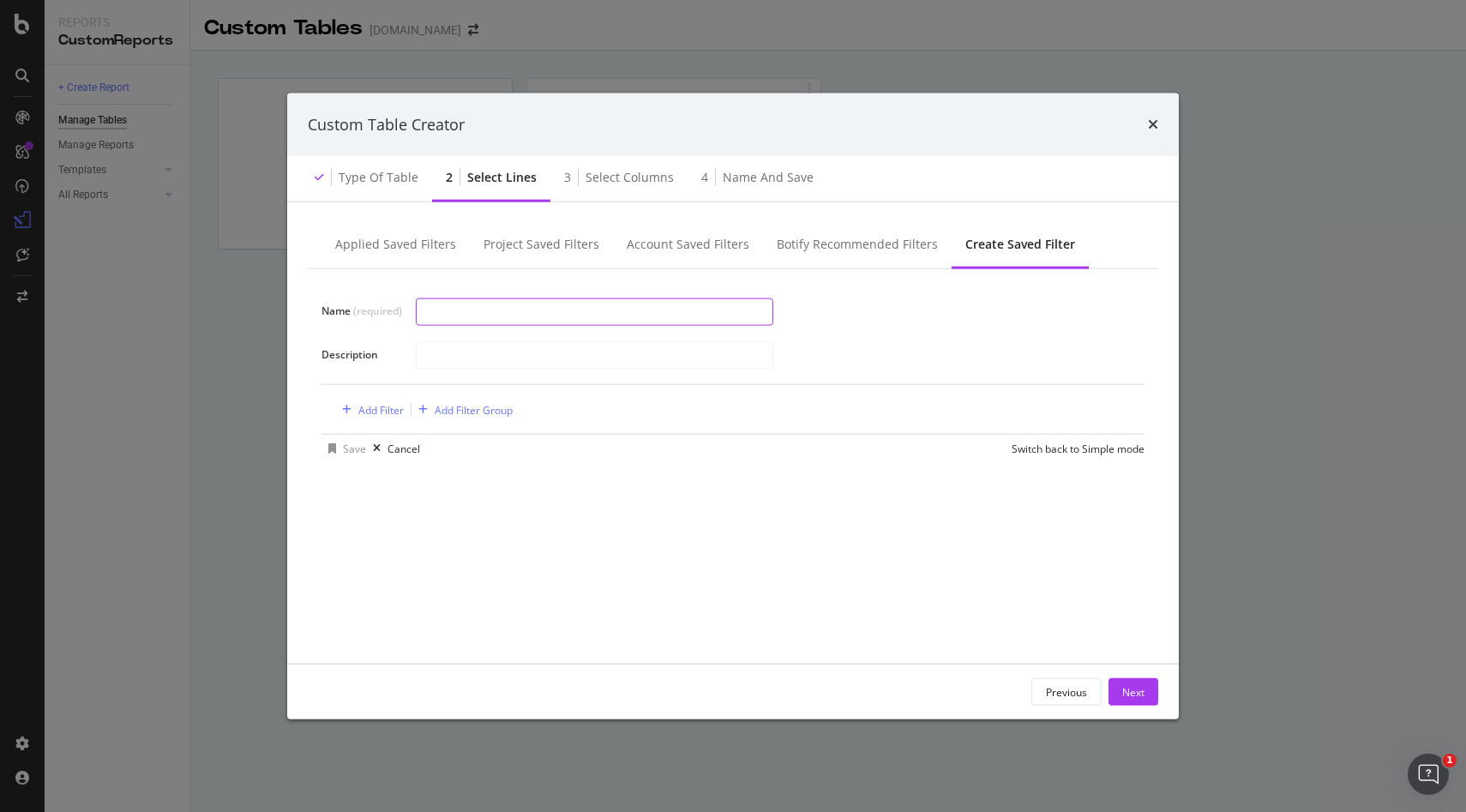
click at [454, 310] on input "modal" at bounding box center [594, 311] width 356 height 26
type input "r"
type input "url"
click at [399, 402] on div "Add Filter" at bounding box center [381, 409] width 46 height 14
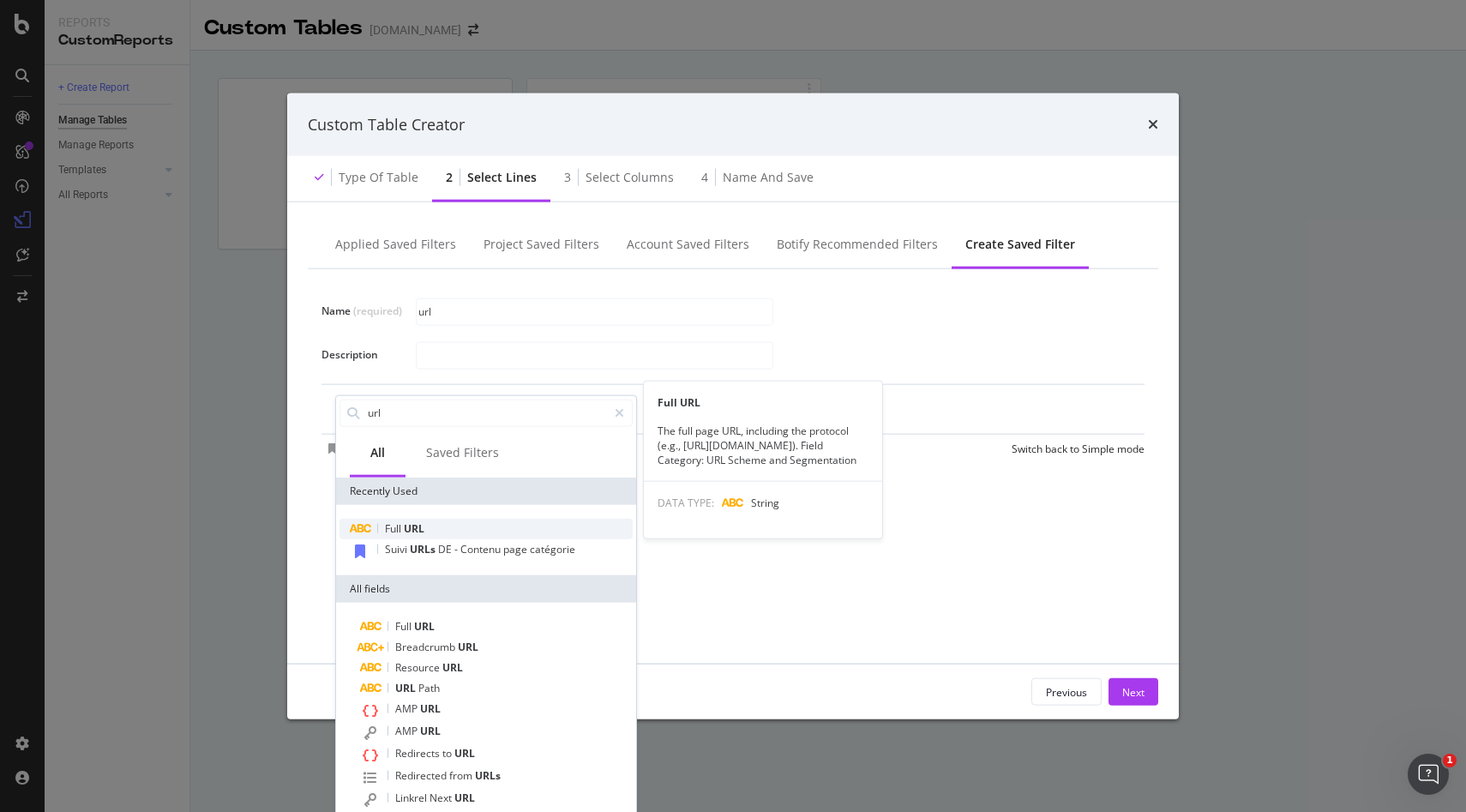
type input "url"
click at [416, 530] on span "URL" at bounding box center [414, 527] width 21 height 14
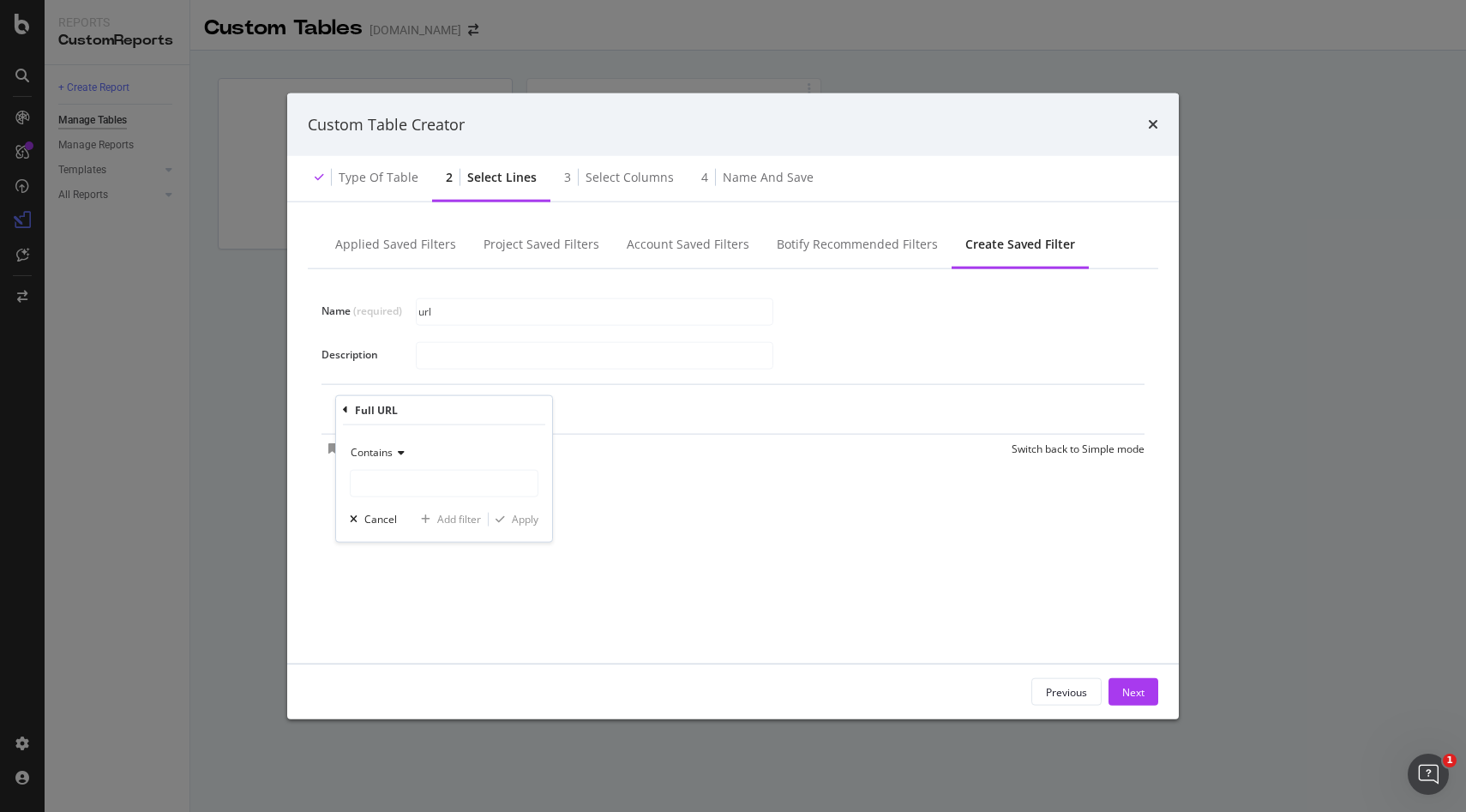
click at [610, 496] on div "Name (required) url Description Add Filter Add Filter Group Save Cancel Switch …" at bounding box center [733, 457] width 851 height 374
click at [1134, 697] on div "Next" at bounding box center [1133, 691] width 22 height 14
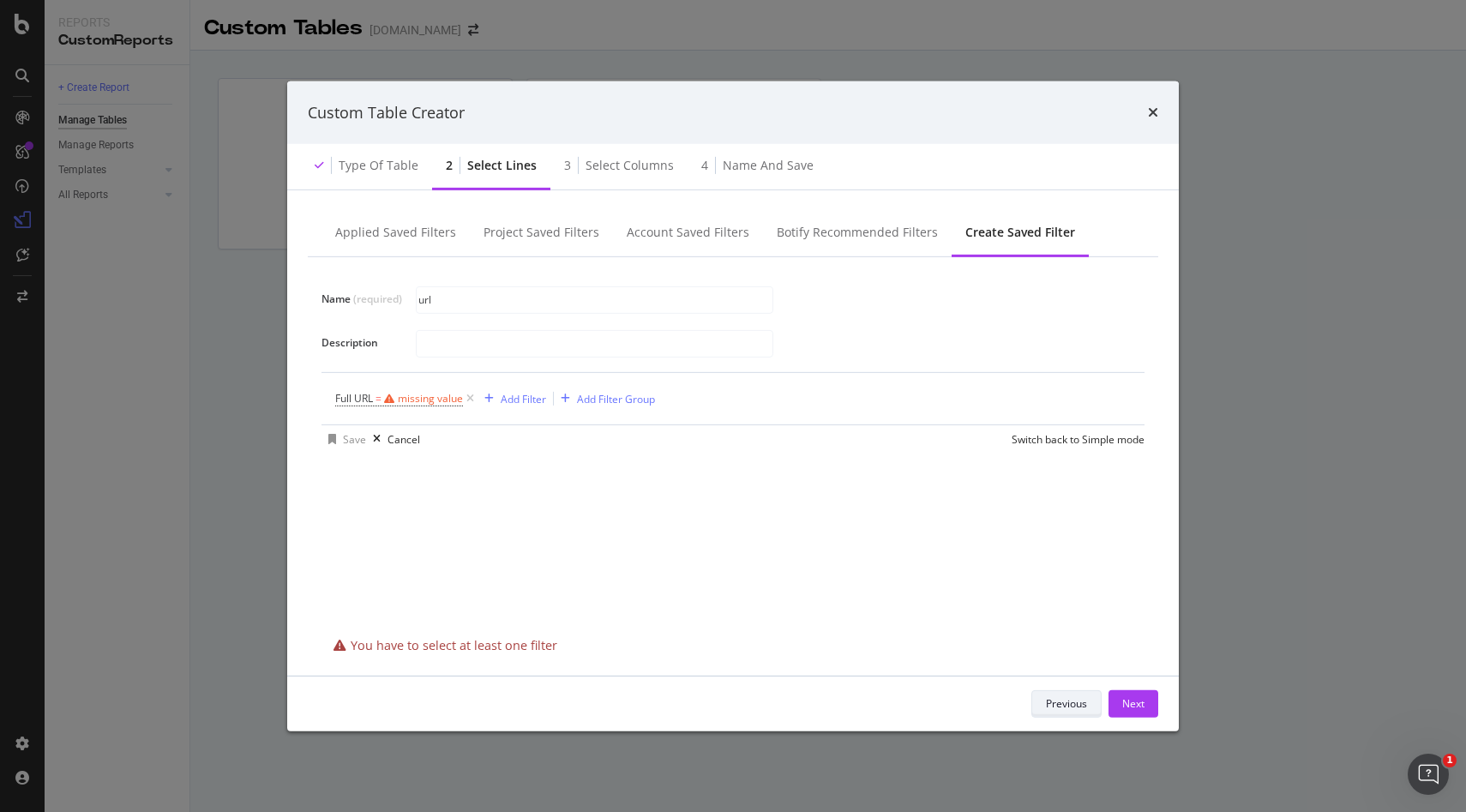
click at [1076, 702] on div "Previous" at bounding box center [1067, 704] width 41 height 14
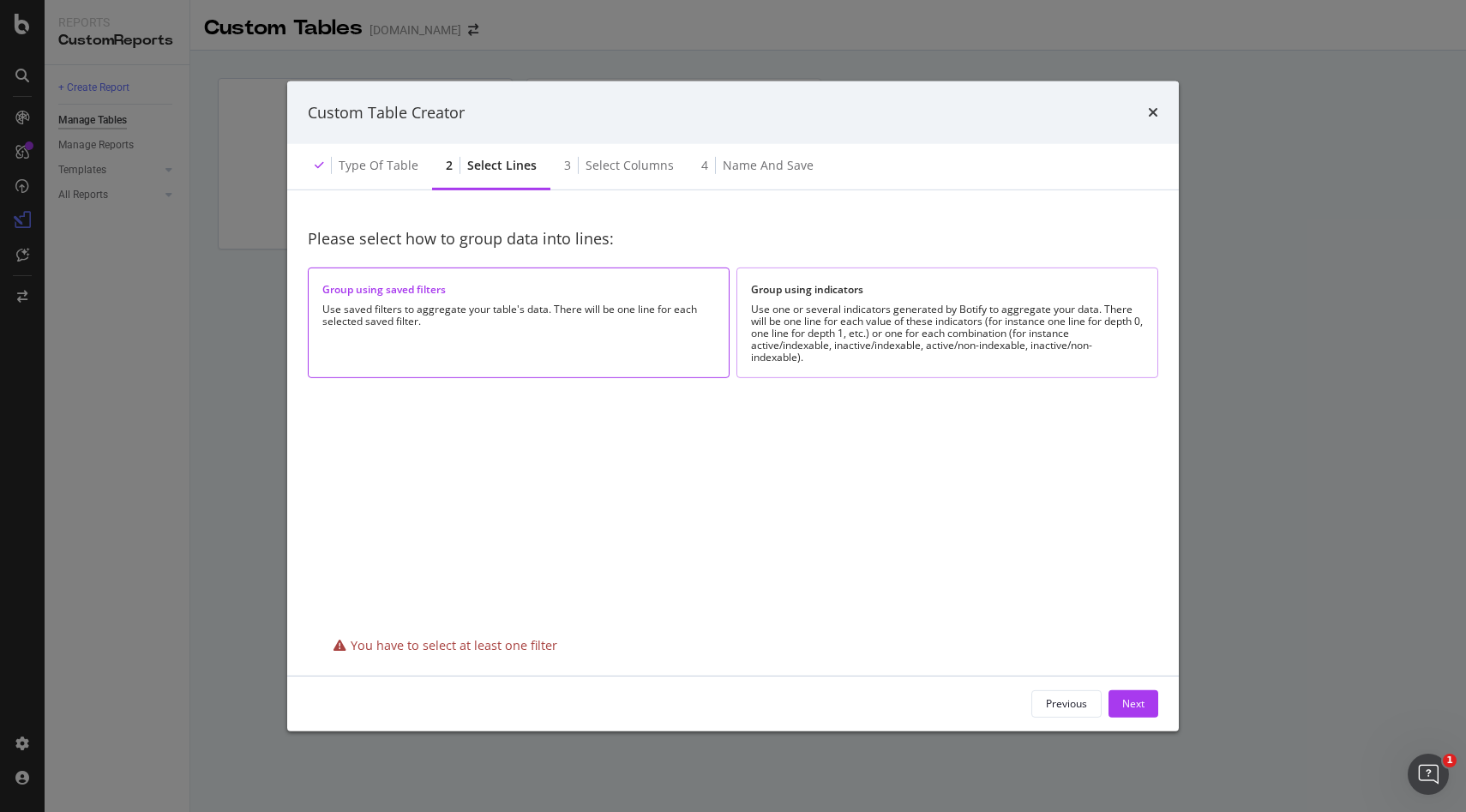
click at [852, 316] on div "Use one or several indicators generated by Botify to aggregate your data. There…" at bounding box center [947, 333] width 393 height 60
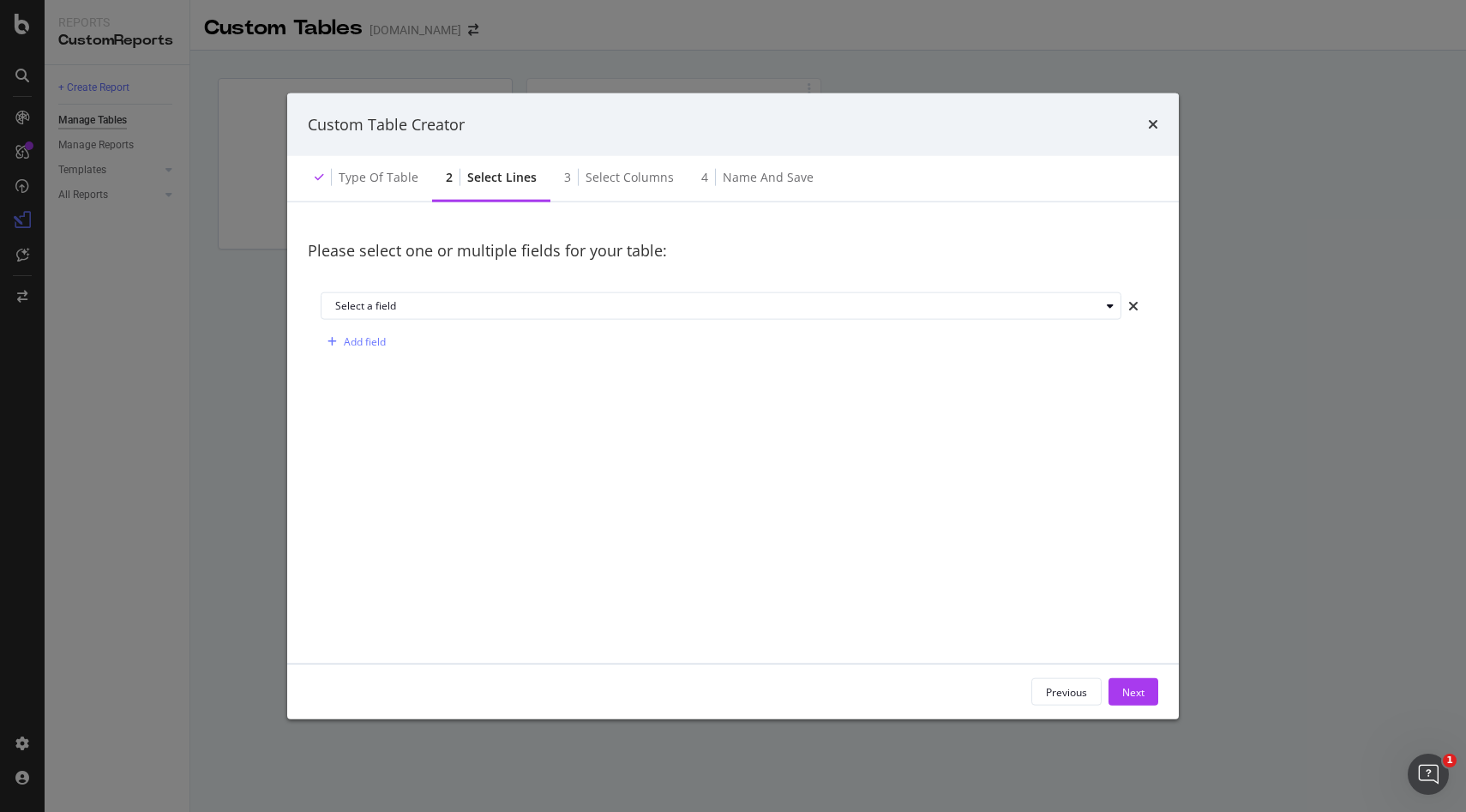
click at [502, 289] on div "Select a field Add field" at bounding box center [733, 324] width 851 height 90
click at [500, 289] on div "Select a field Add field" at bounding box center [733, 324] width 851 height 90
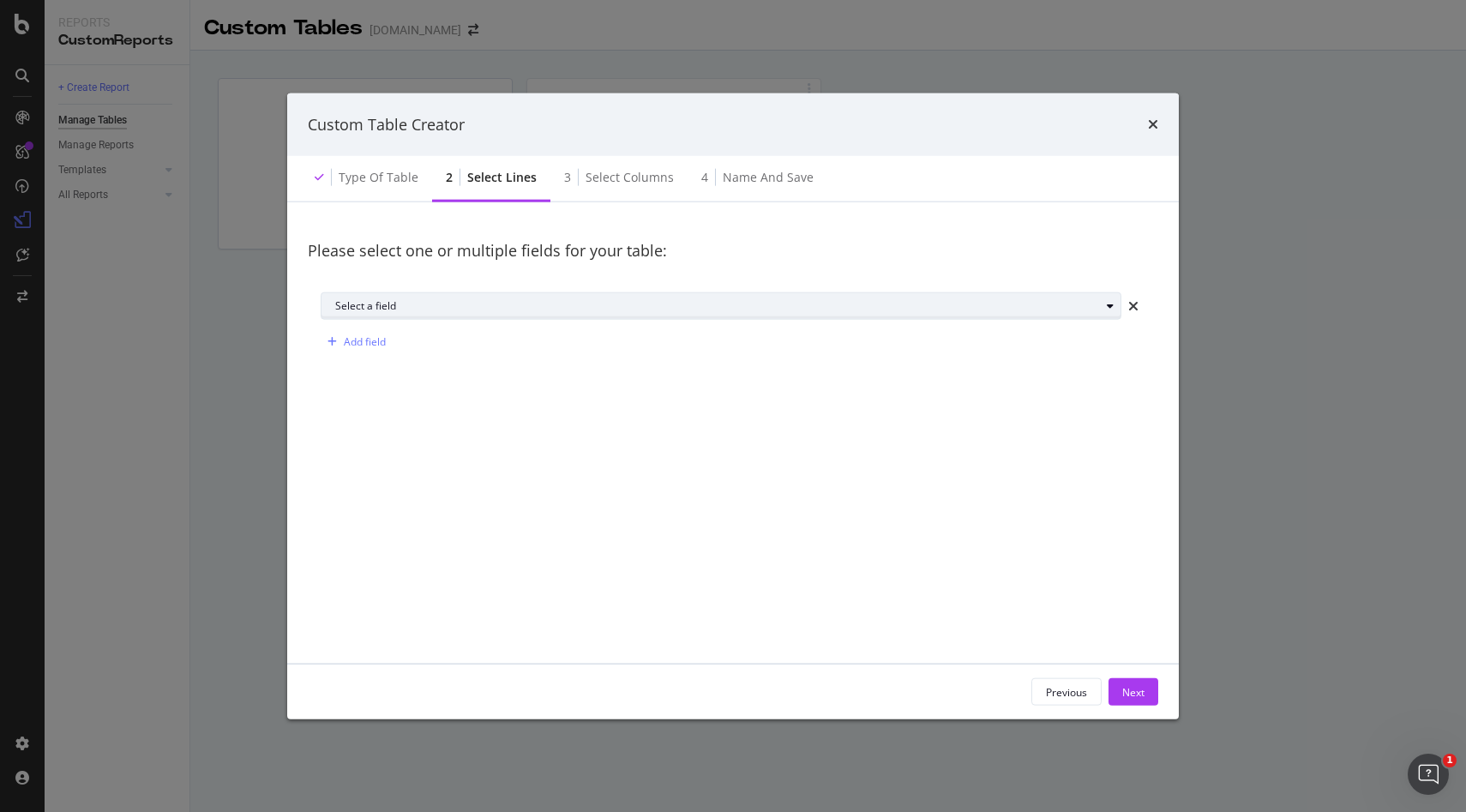
click at [484, 301] on div "Select a field" at bounding box center [717, 305] width 765 height 10
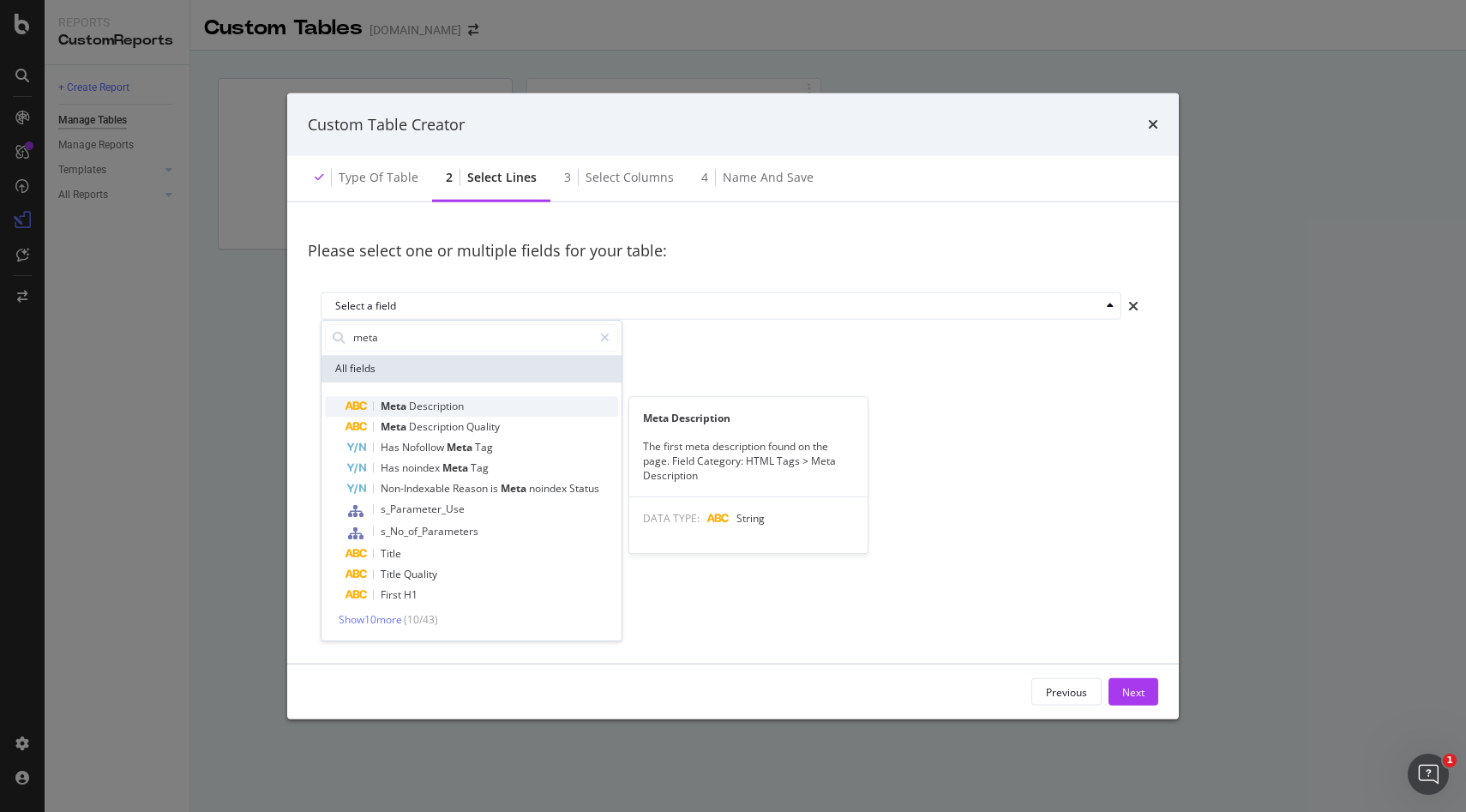
type input "meta"
click at [442, 399] on span "Description" at bounding box center [436, 406] width 55 height 14
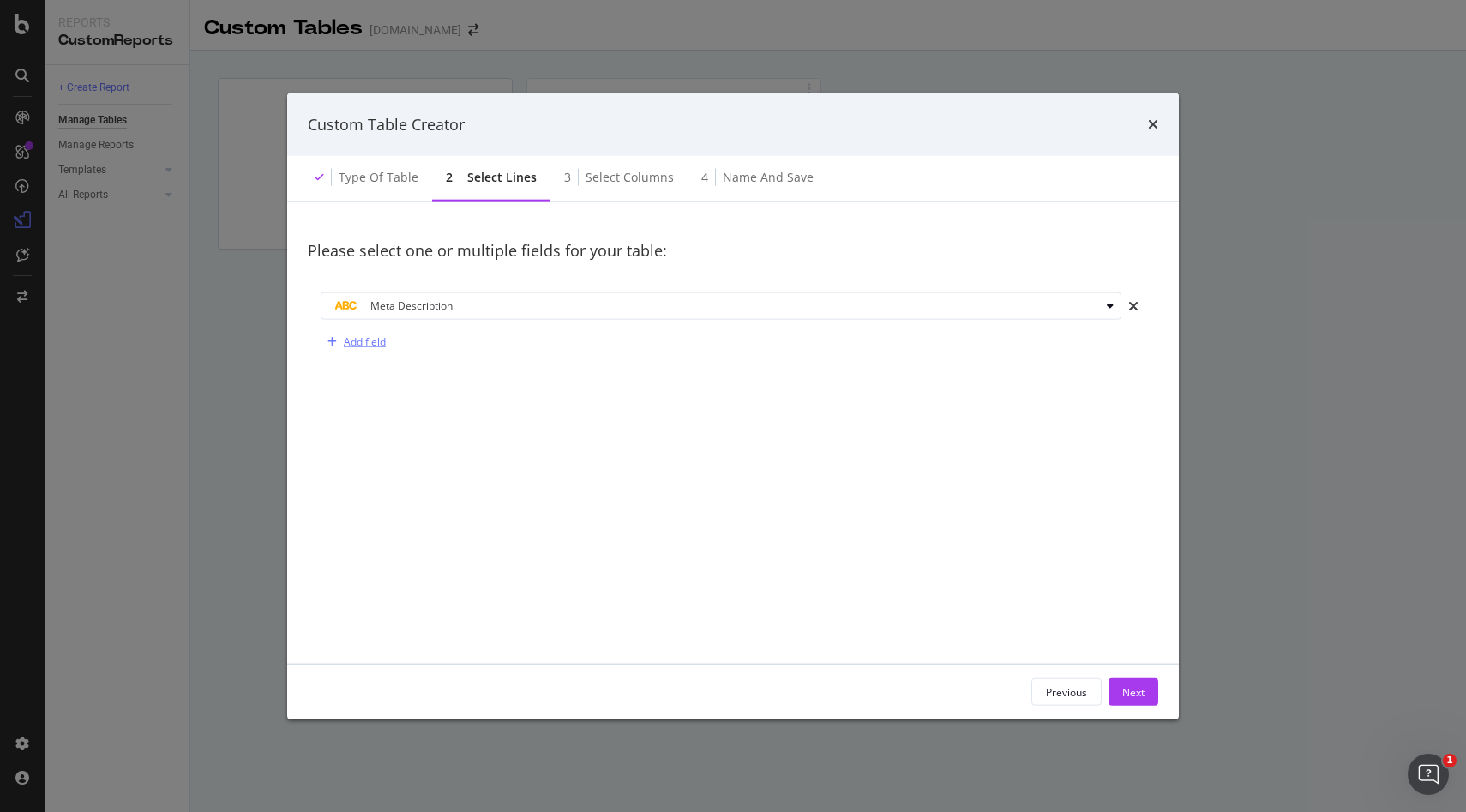
click at [370, 339] on div "Add field" at bounding box center [364, 341] width 42 height 14
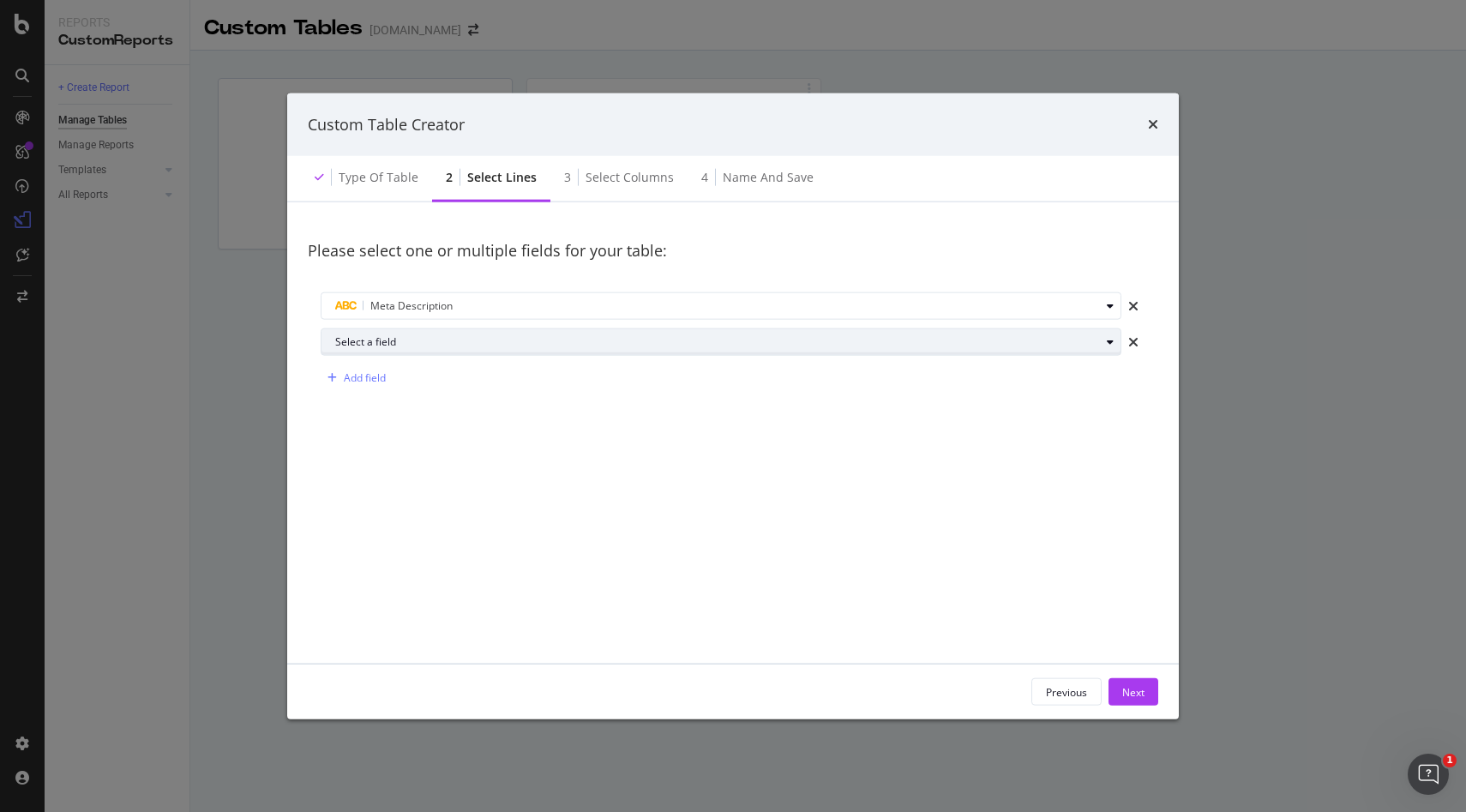
click at [417, 346] on div "Select a field" at bounding box center [717, 341] width 765 height 10
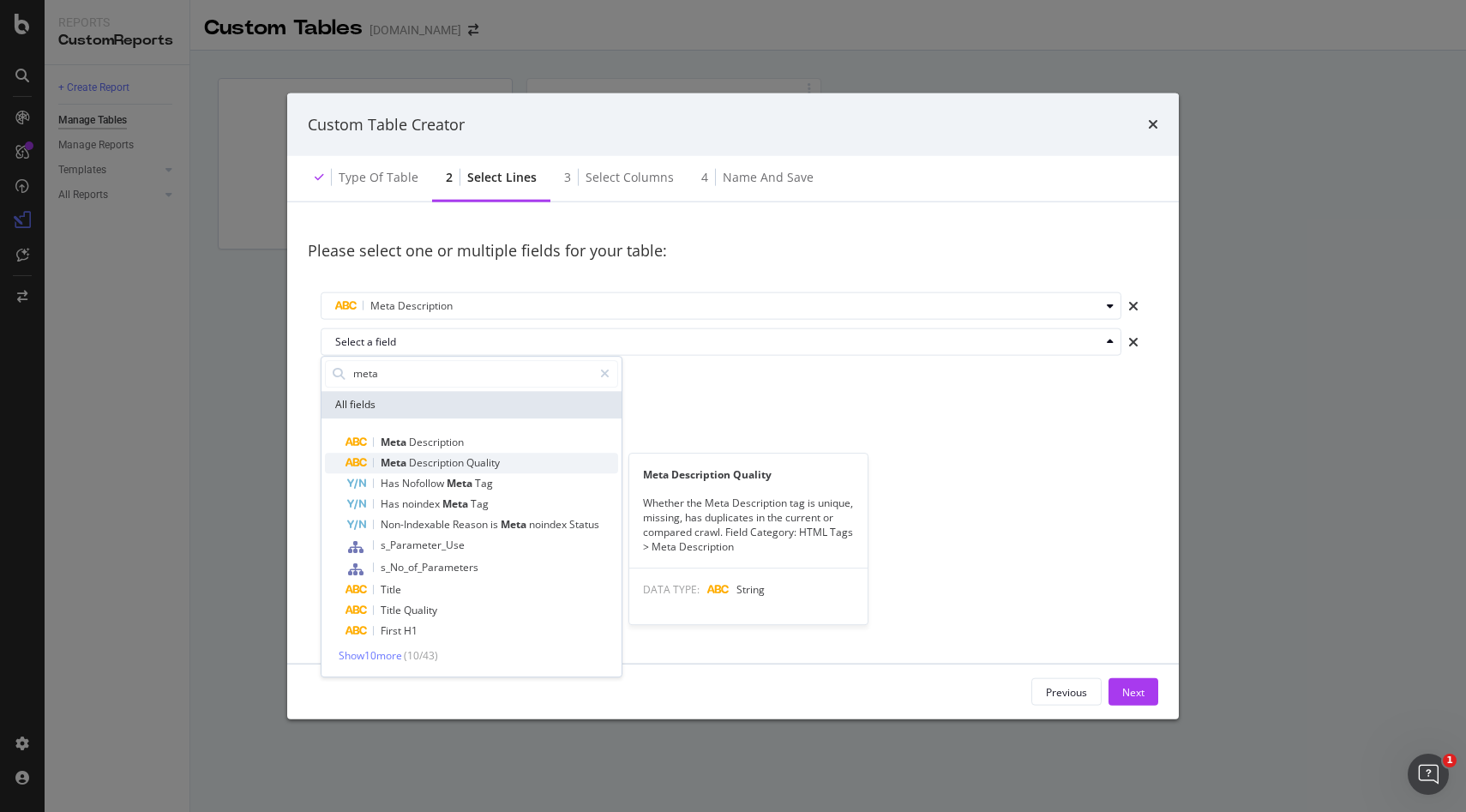
type input "meta"
click at [434, 461] on span "Description" at bounding box center [438, 462] width 57 height 14
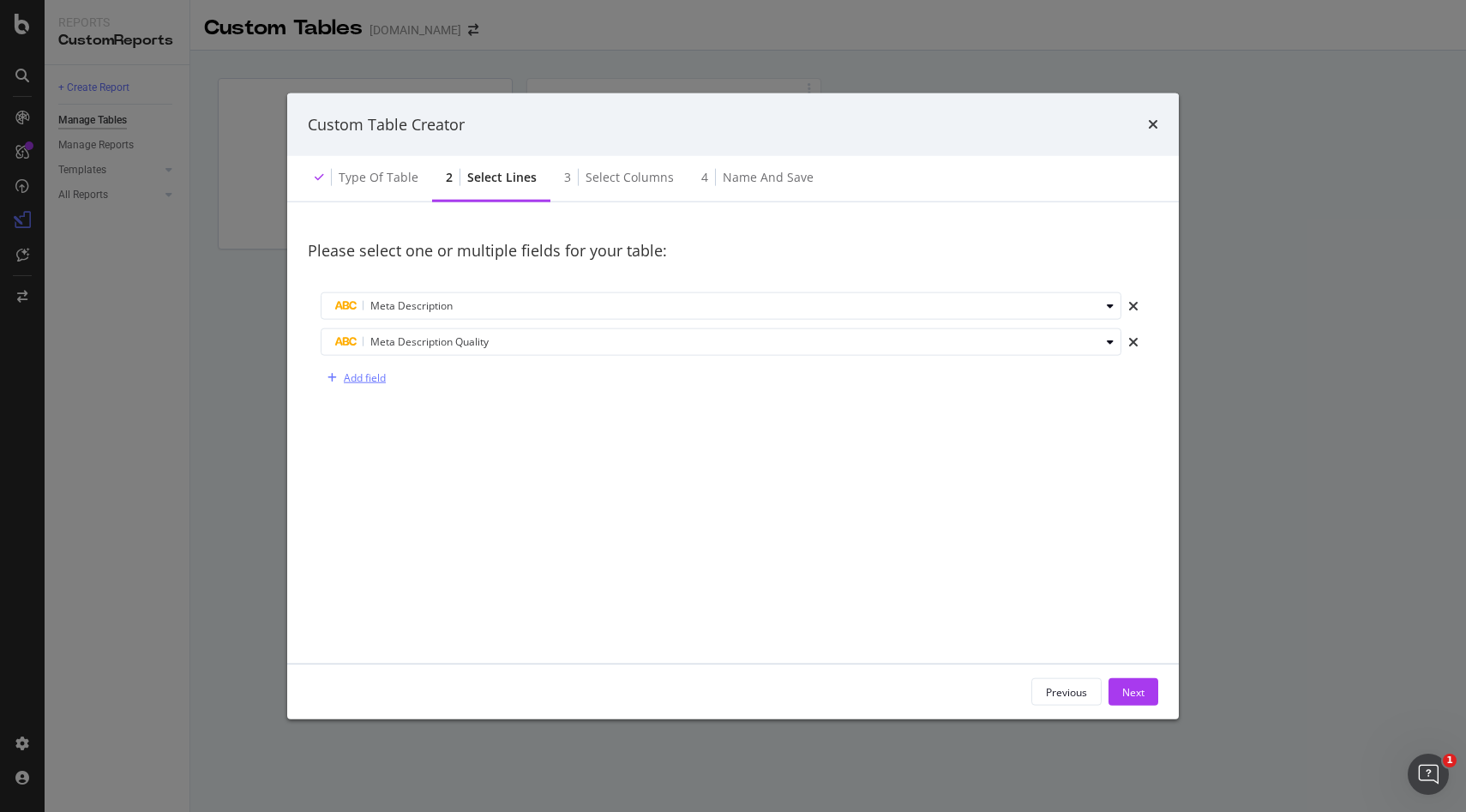
click at [351, 373] on div "Add field" at bounding box center [364, 378] width 42 height 14
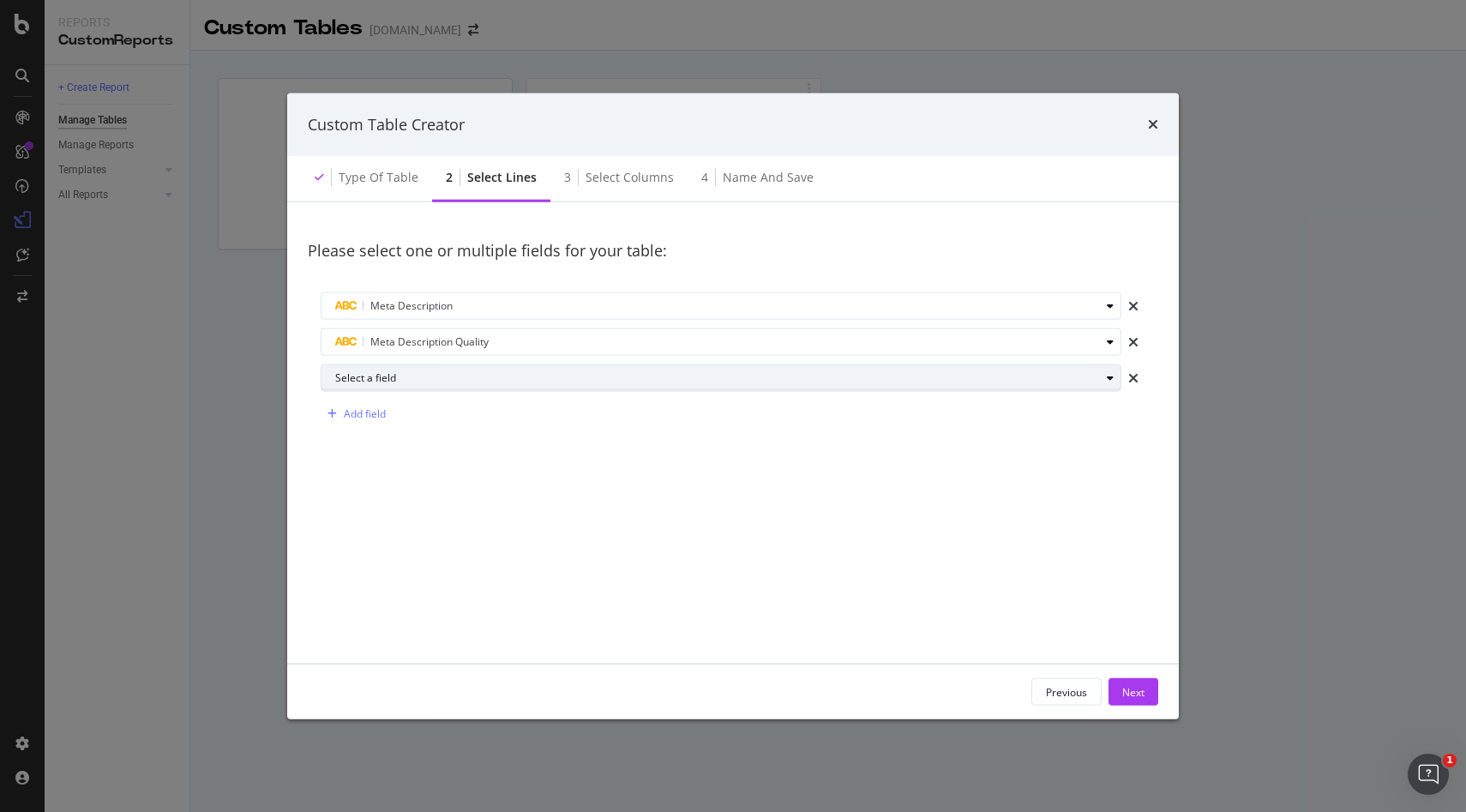
click at [443, 377] on div "Select a field" at bounding box center [717, 378] width 765 height 10
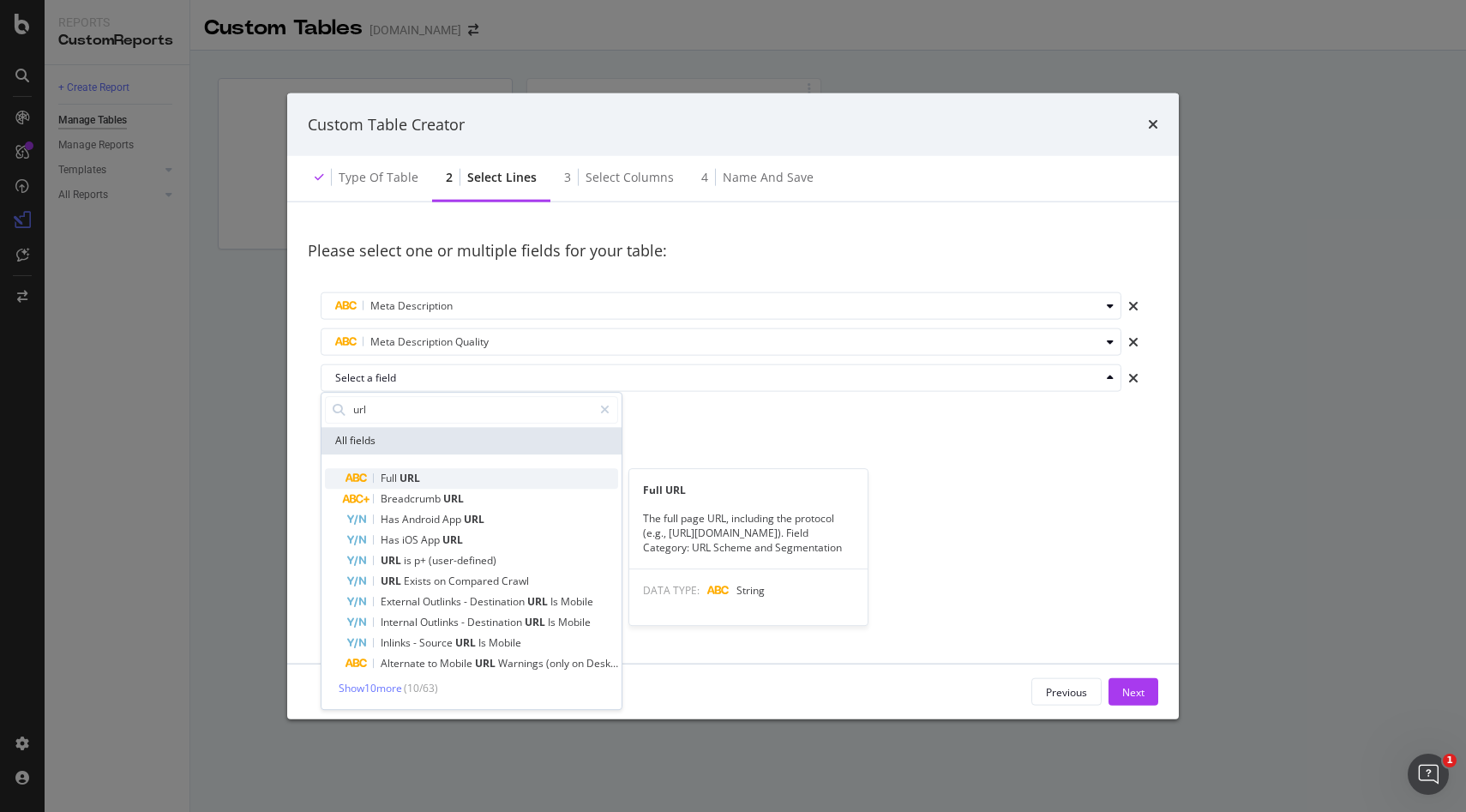
type input "url"
click at [403, 475] on span "URL" at bounding box center [409, 478] width 21 height 14
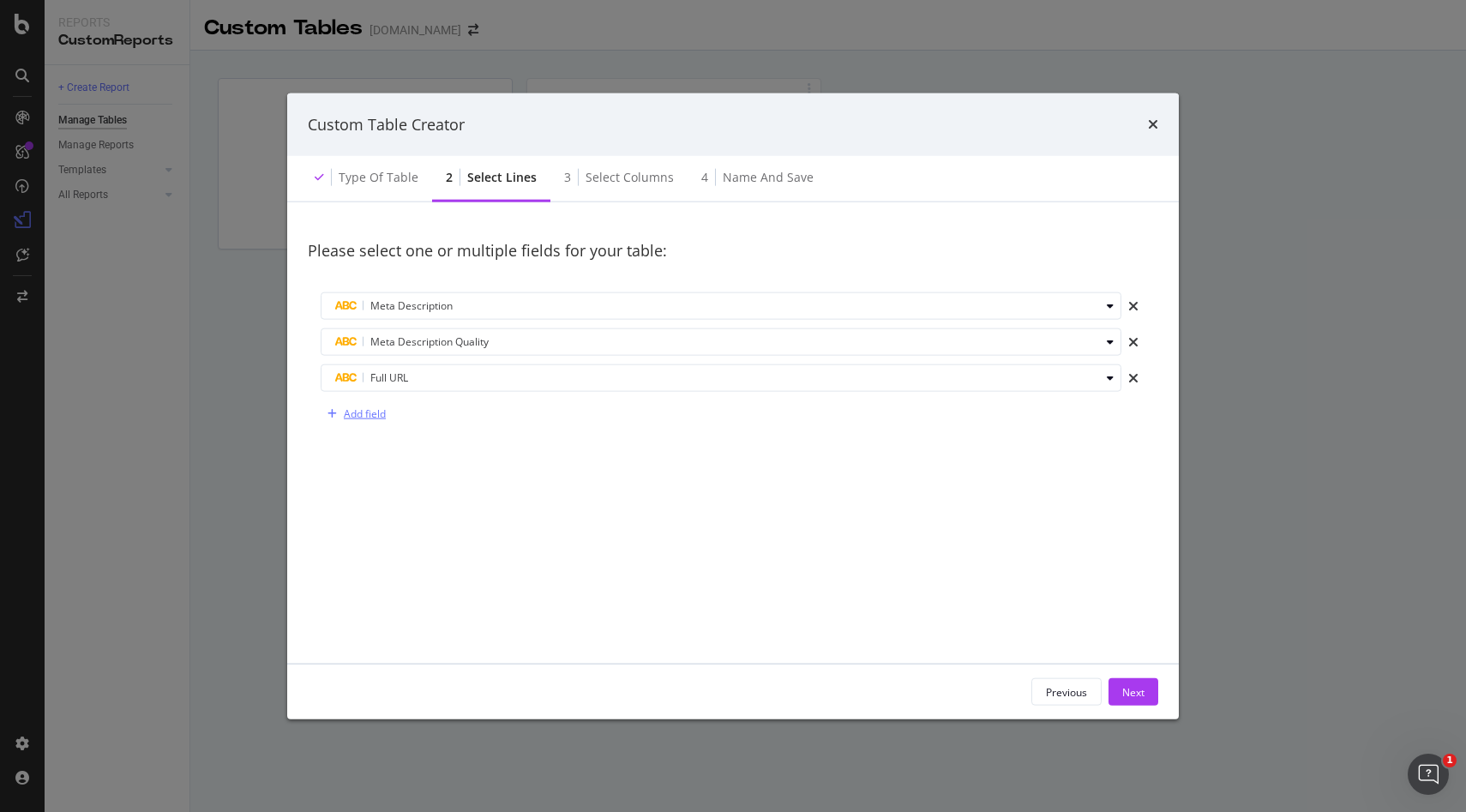
click at [373, 415] on div "Add field" at bounding box center [364, 414] width 42 height 14
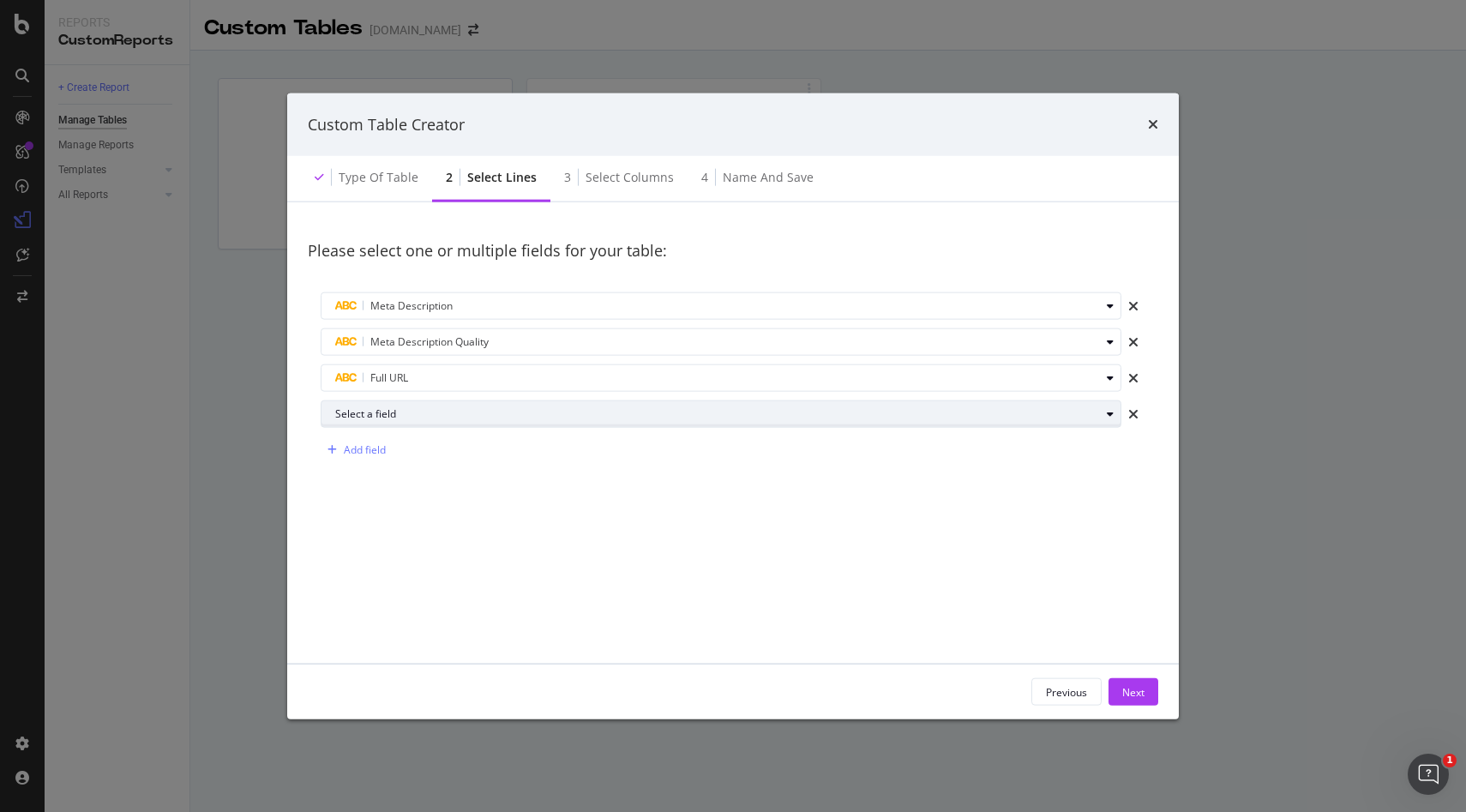
click at [433, 409] on div "Select a field" at bounding box center [717, 414] width 765 height 10
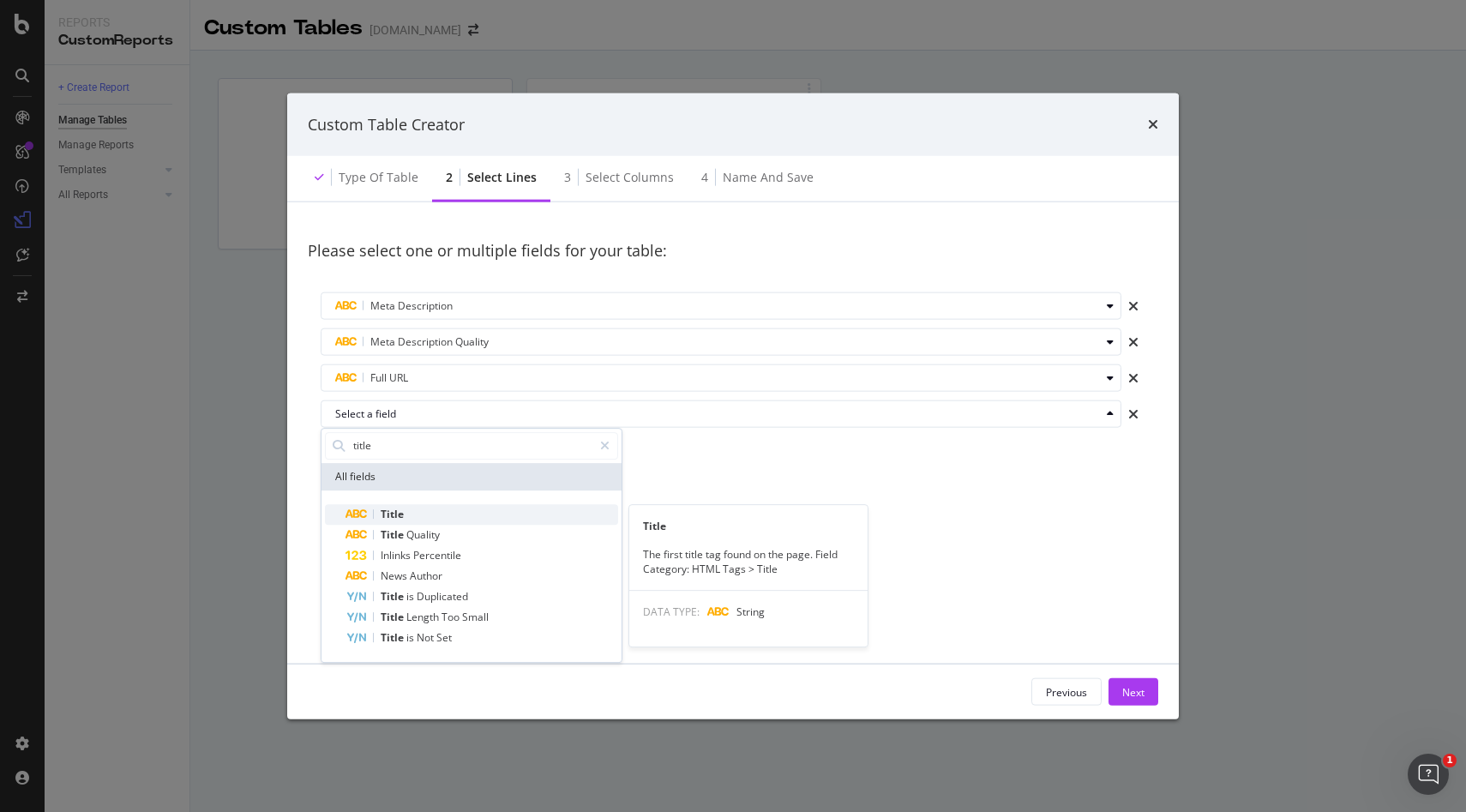
type input "title"
click at [395, 510] on span "Title" at bounding box center [392, 514] width 23 height 14
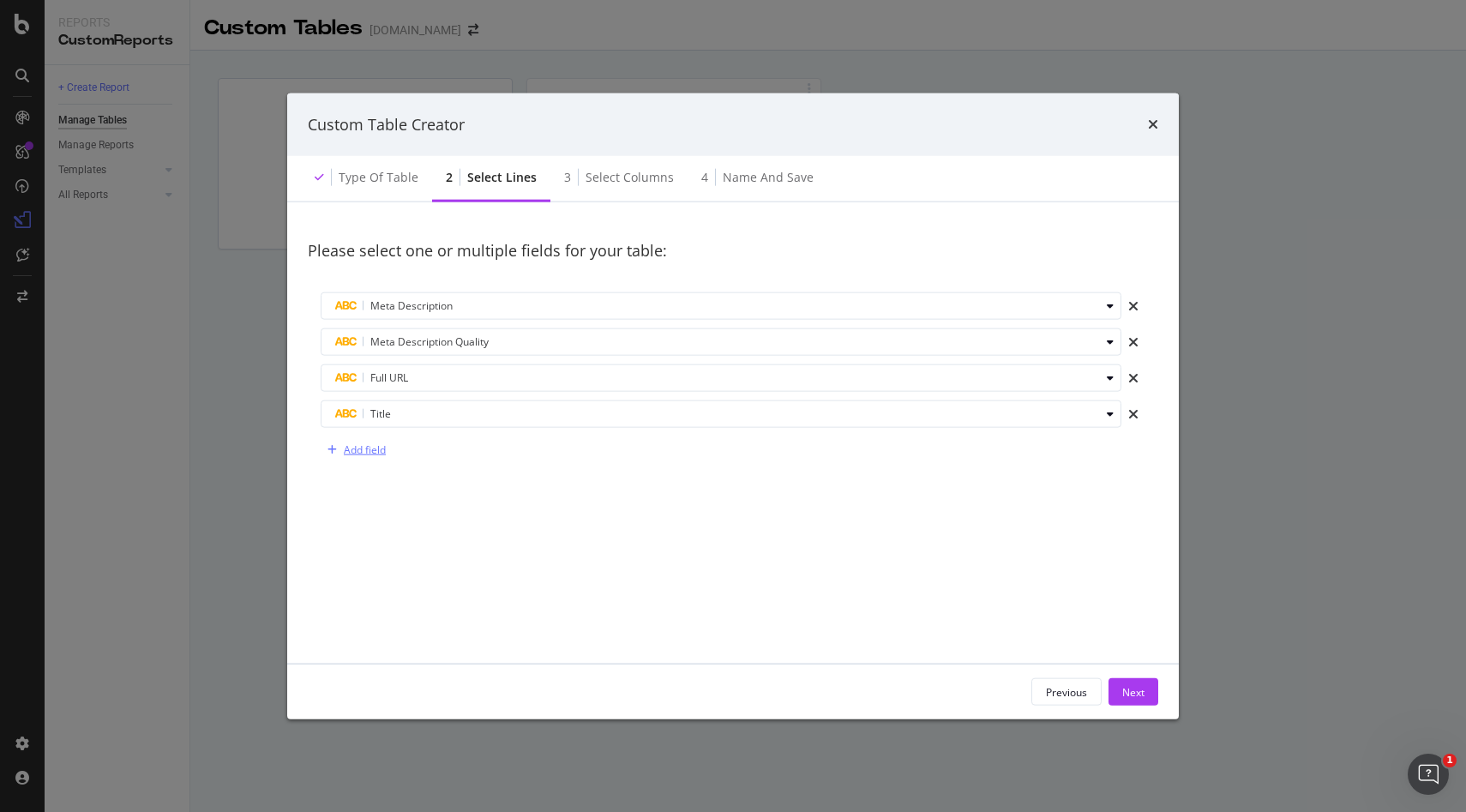
click at [372, 444] on div "Add field" at bounding box center [364, 449] width 42 height 14
click at [367, 450] on div "Select a field" at bounding box center [717, 449] width 765 height 10
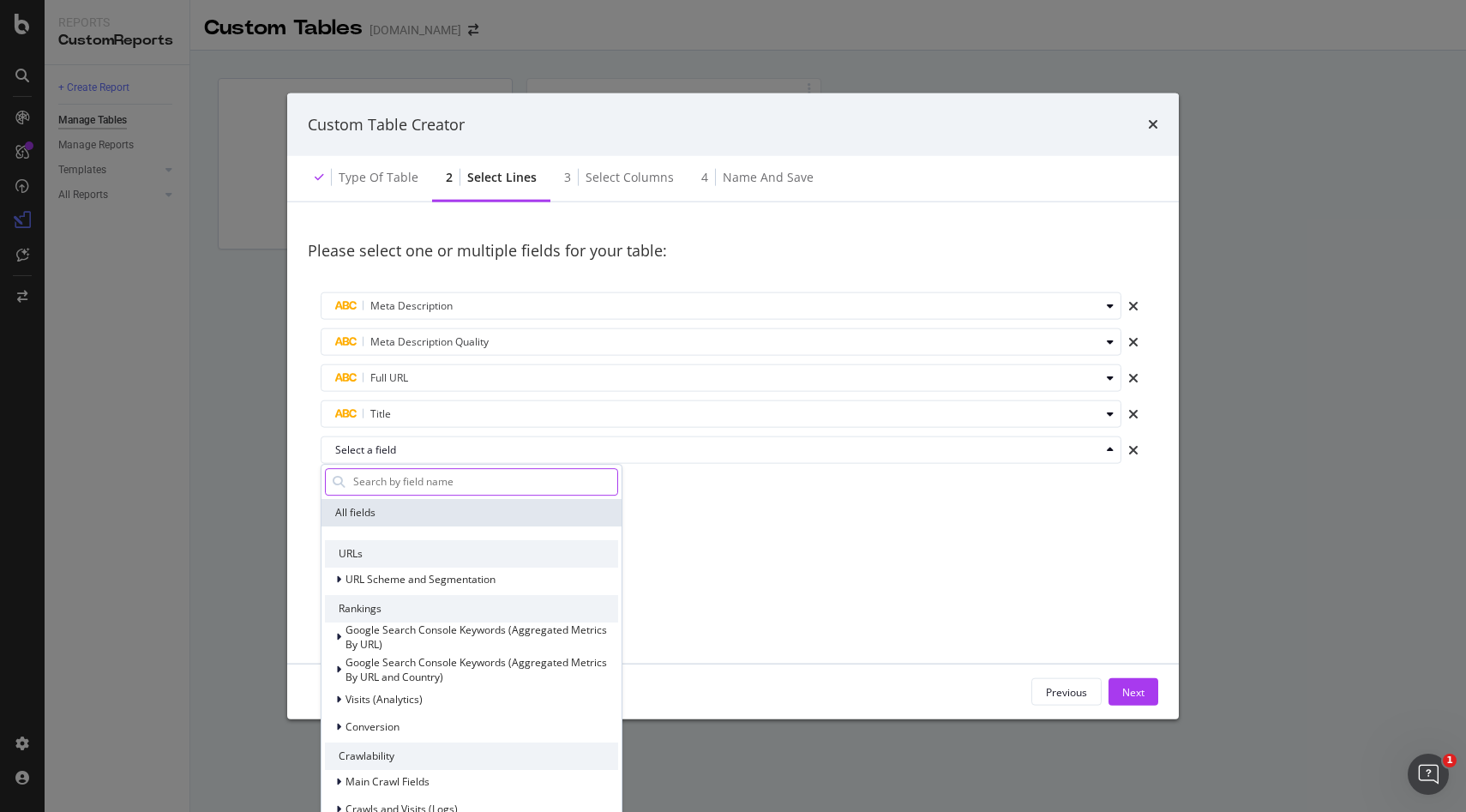
click at [423, 482] on input "modal" at bounding box center [484, 482] width 266 height 26
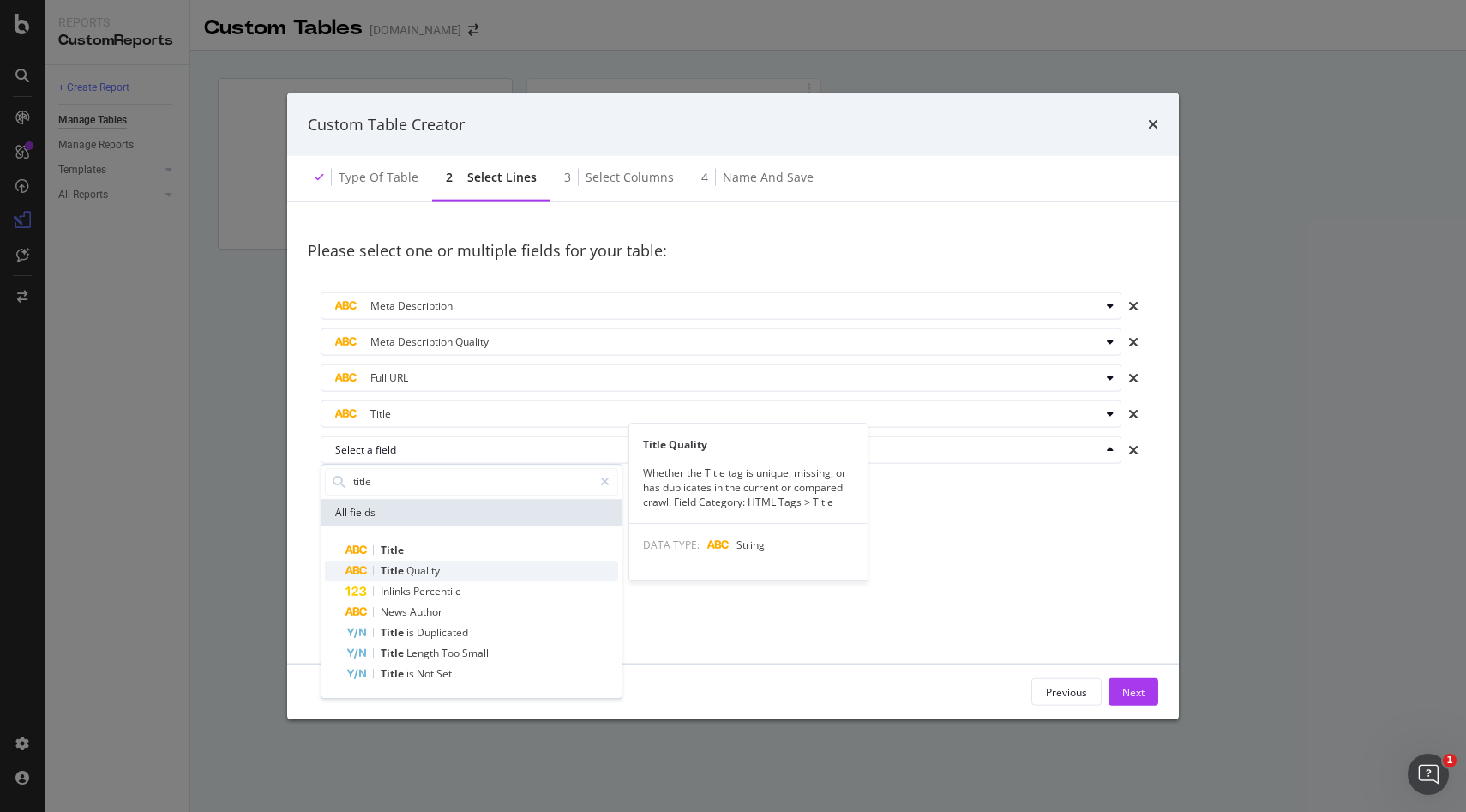
type input "title"
click at [433, 571] on span "Quality" at bounding box center [423, 570] width 33 height 14
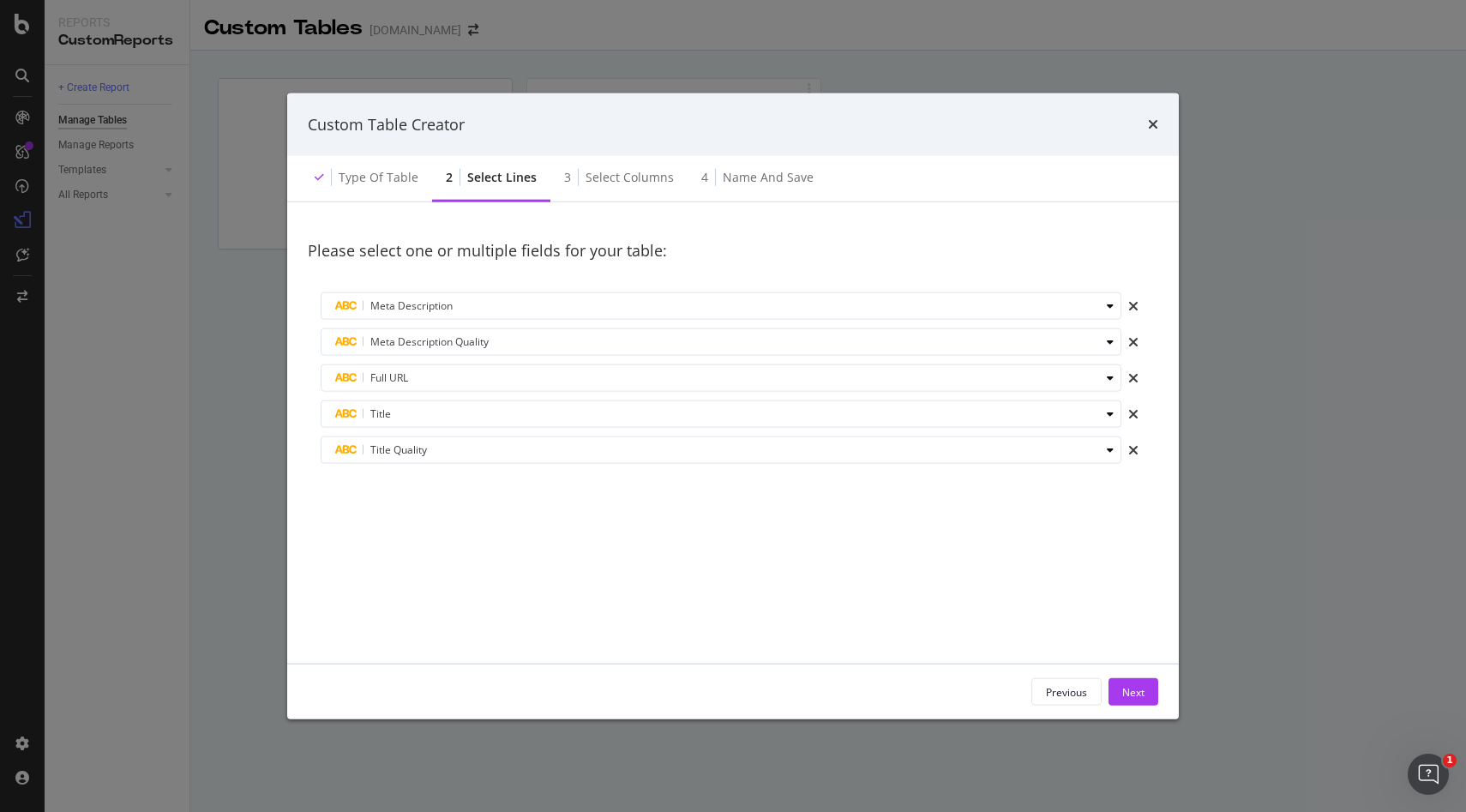
click at [458, 490] on div "Please select one or multiple fields for your table: Meta Description Meta Desc…" at bounding box center [733, 432] width 851 height 420
click at [464, 443] on div "Title Quality" at bounding box center [717, 449] width 765 height 21
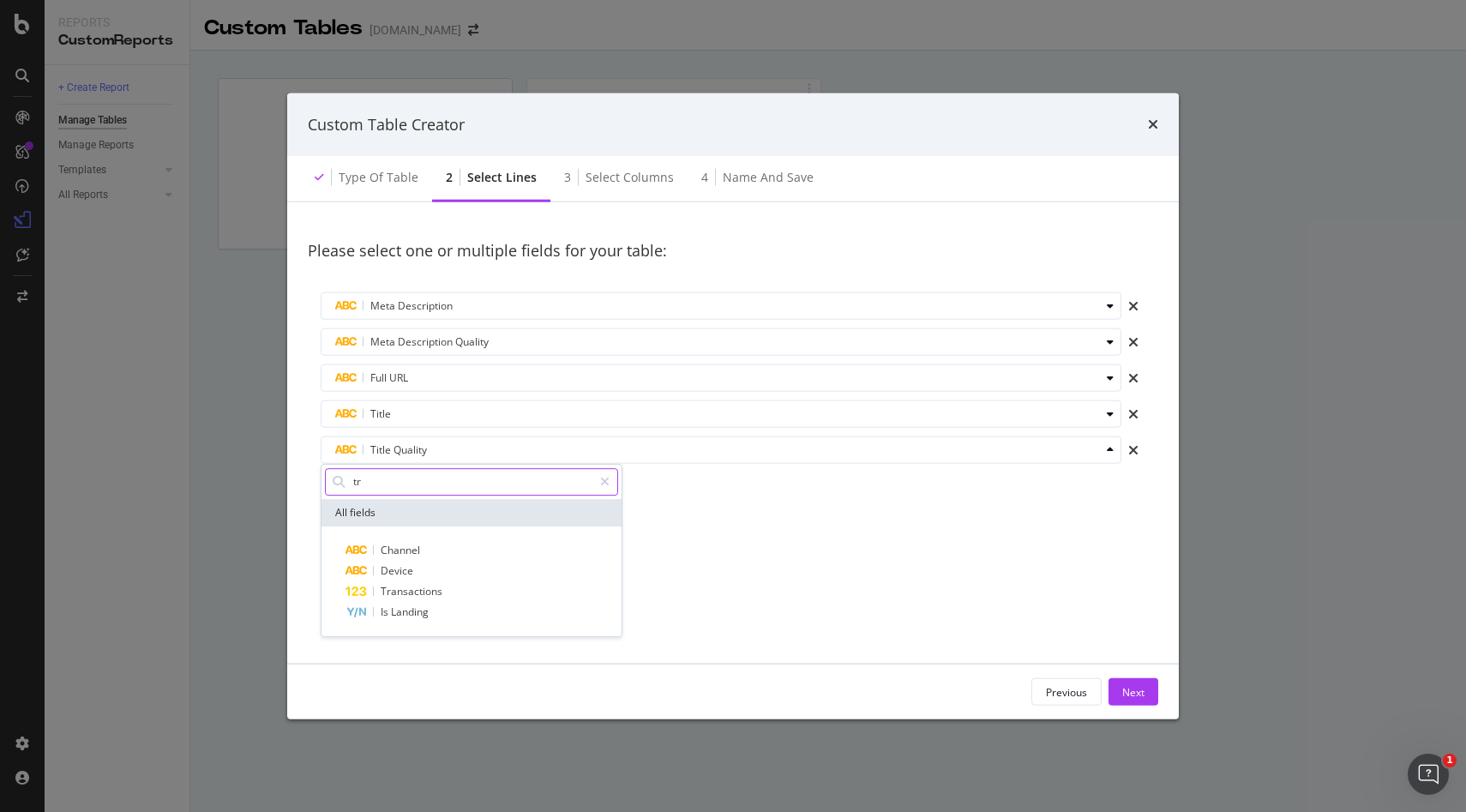
type input "t"
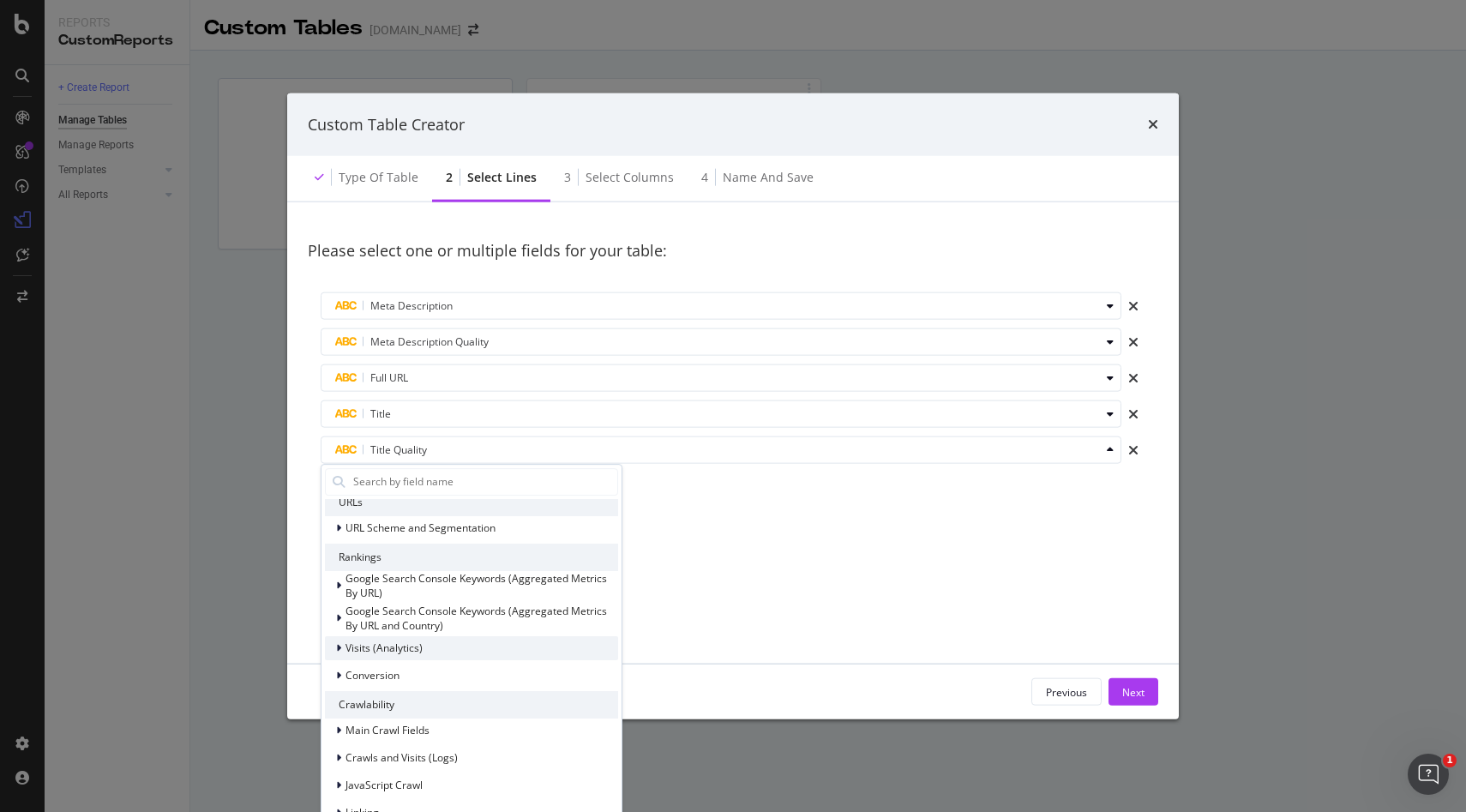
scroll to position [35, 0]
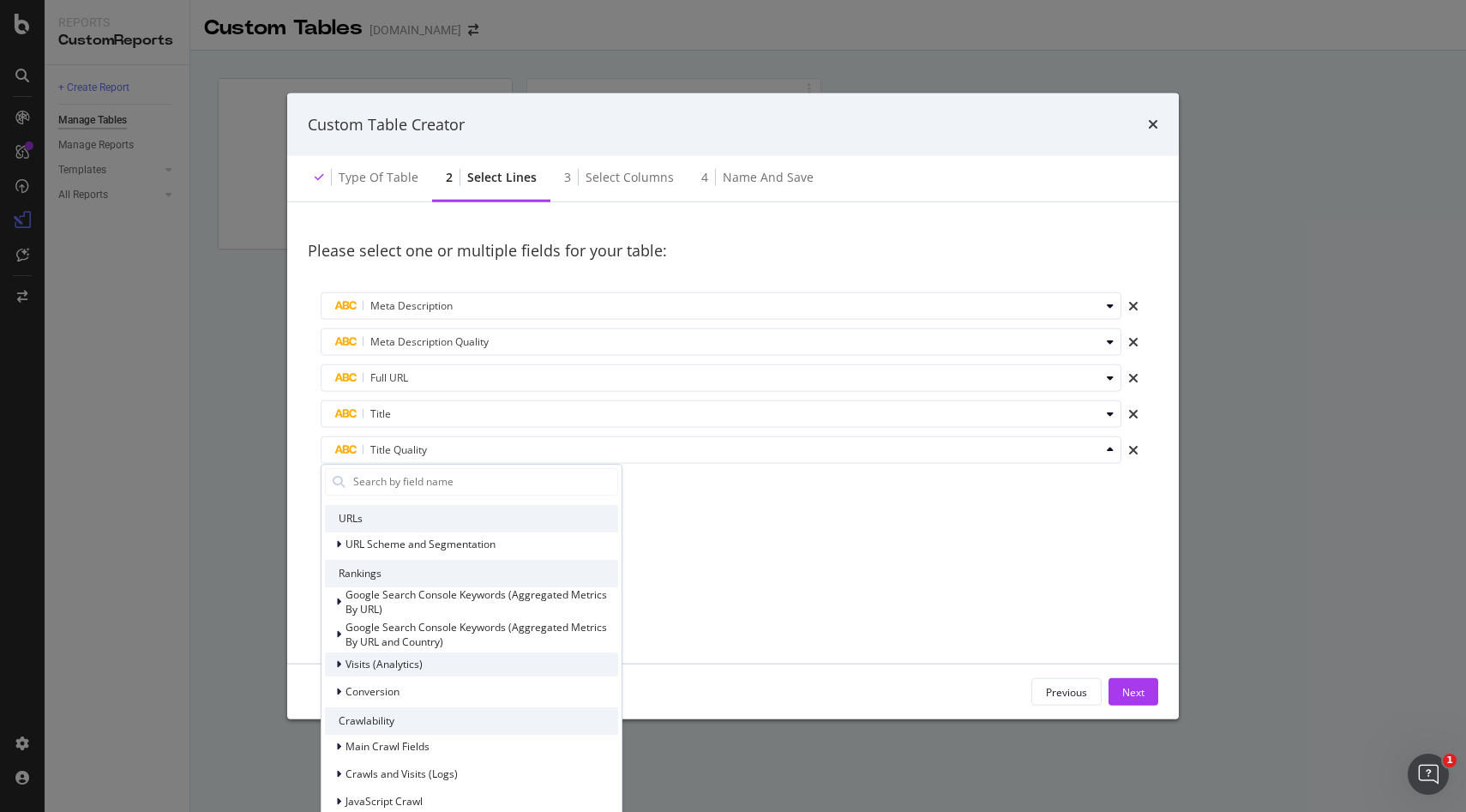
click at [339, 661] on icon "modal" at bounding box center [339, 663] width 5 height 10
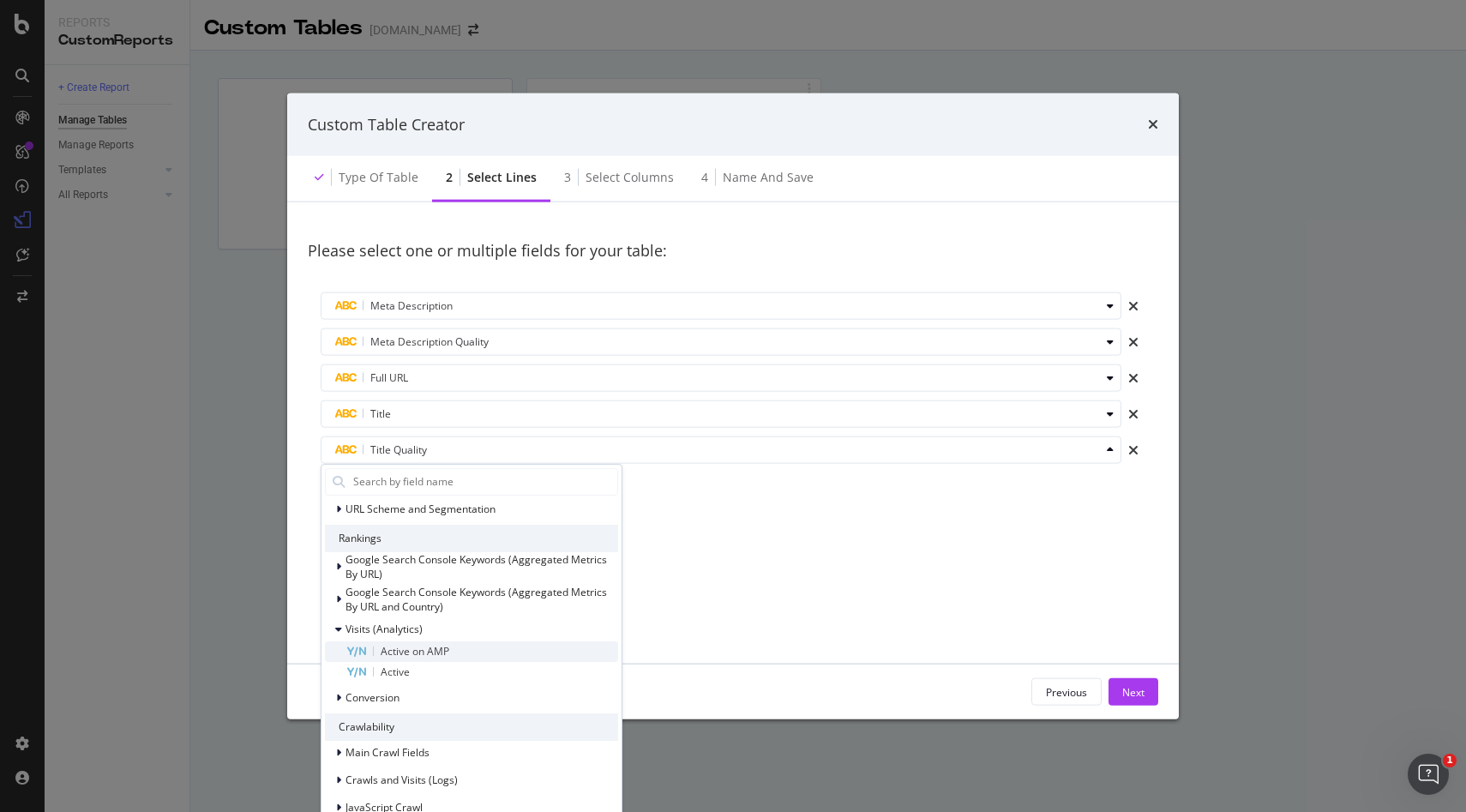
scroll to position [56, 0]
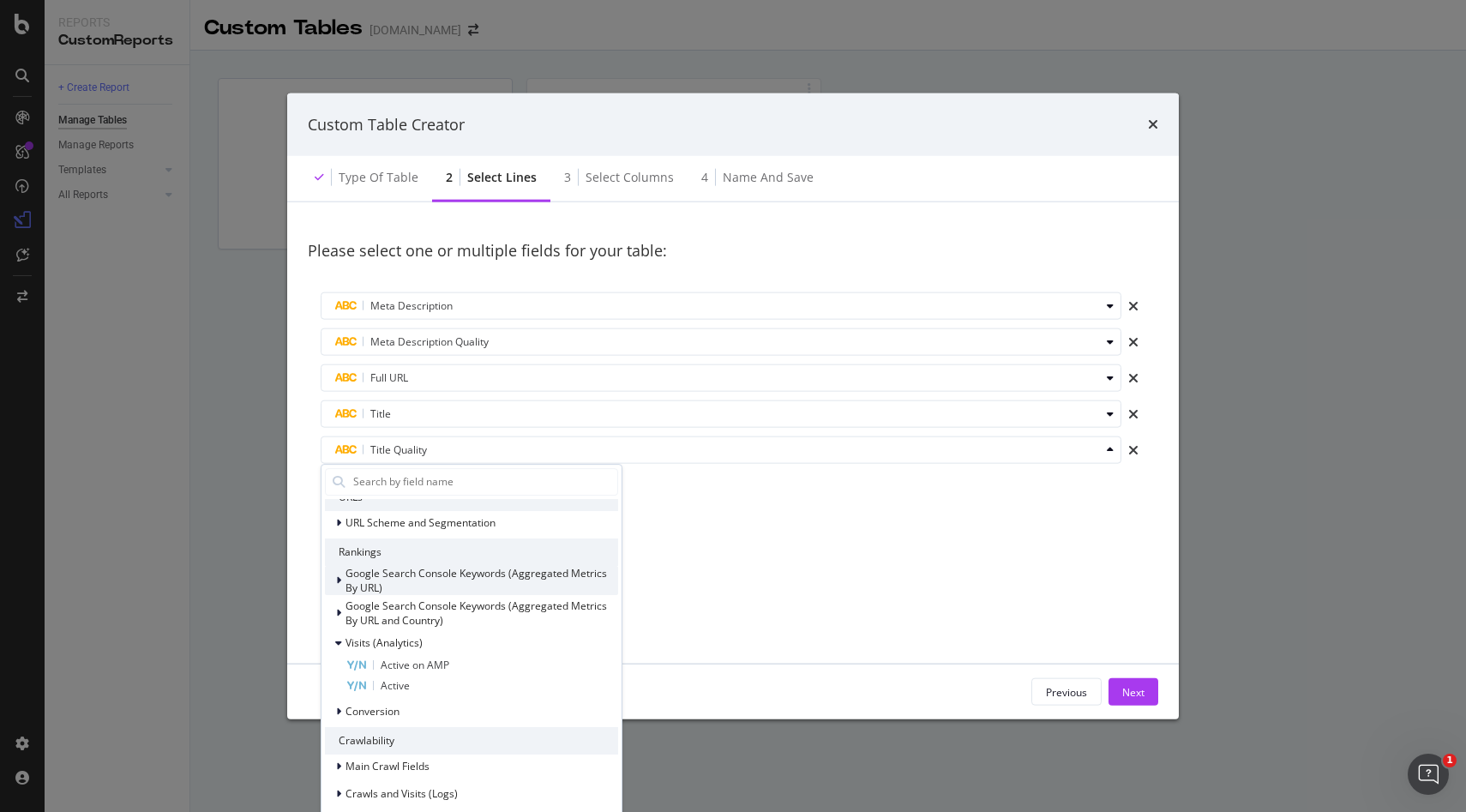
click at [341, 580] on div "modal" at bounding box center [339, 580] width 10 height 17
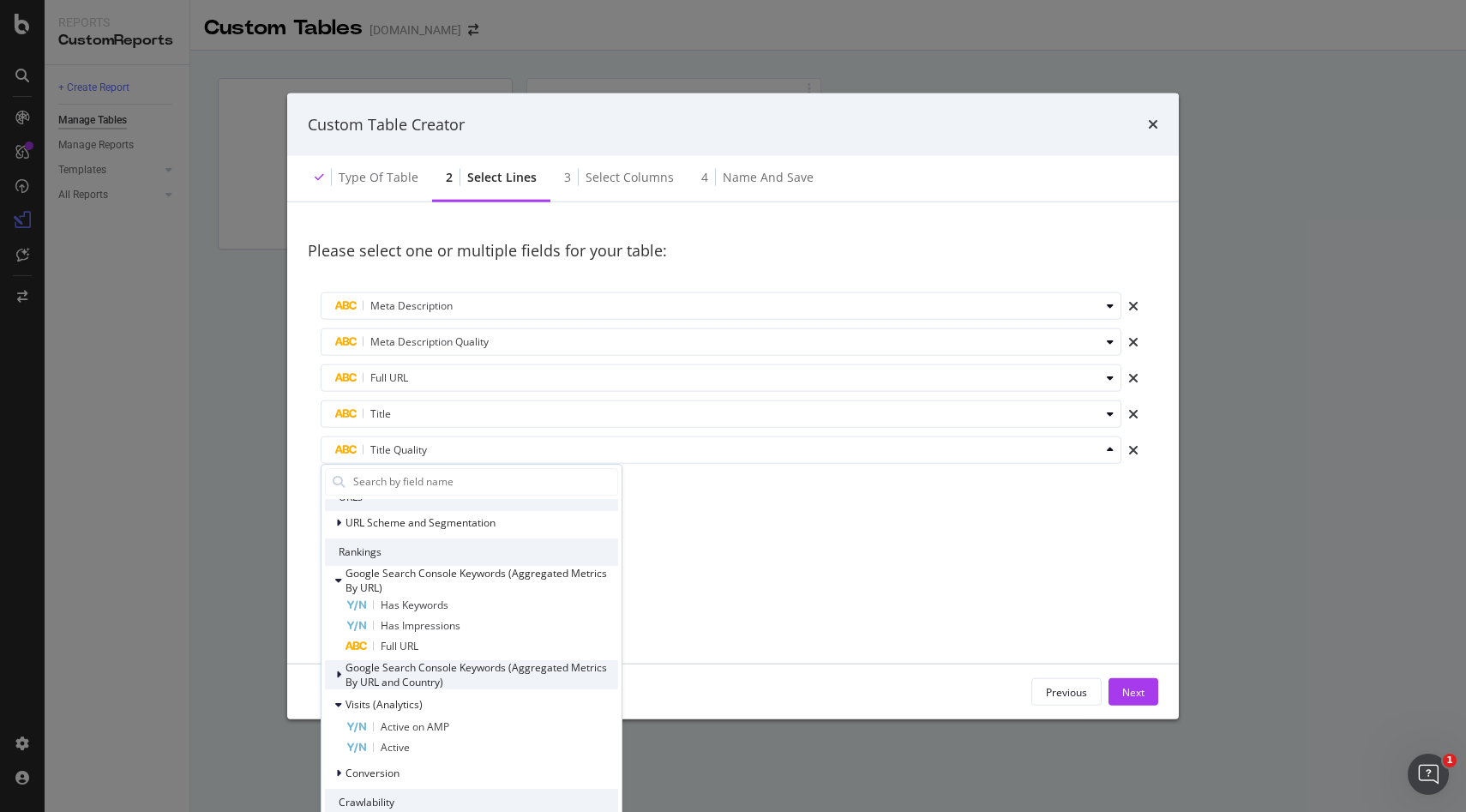
click at [335, 671] on div "modal" at bounding box center [339, 674] width 10 height 17
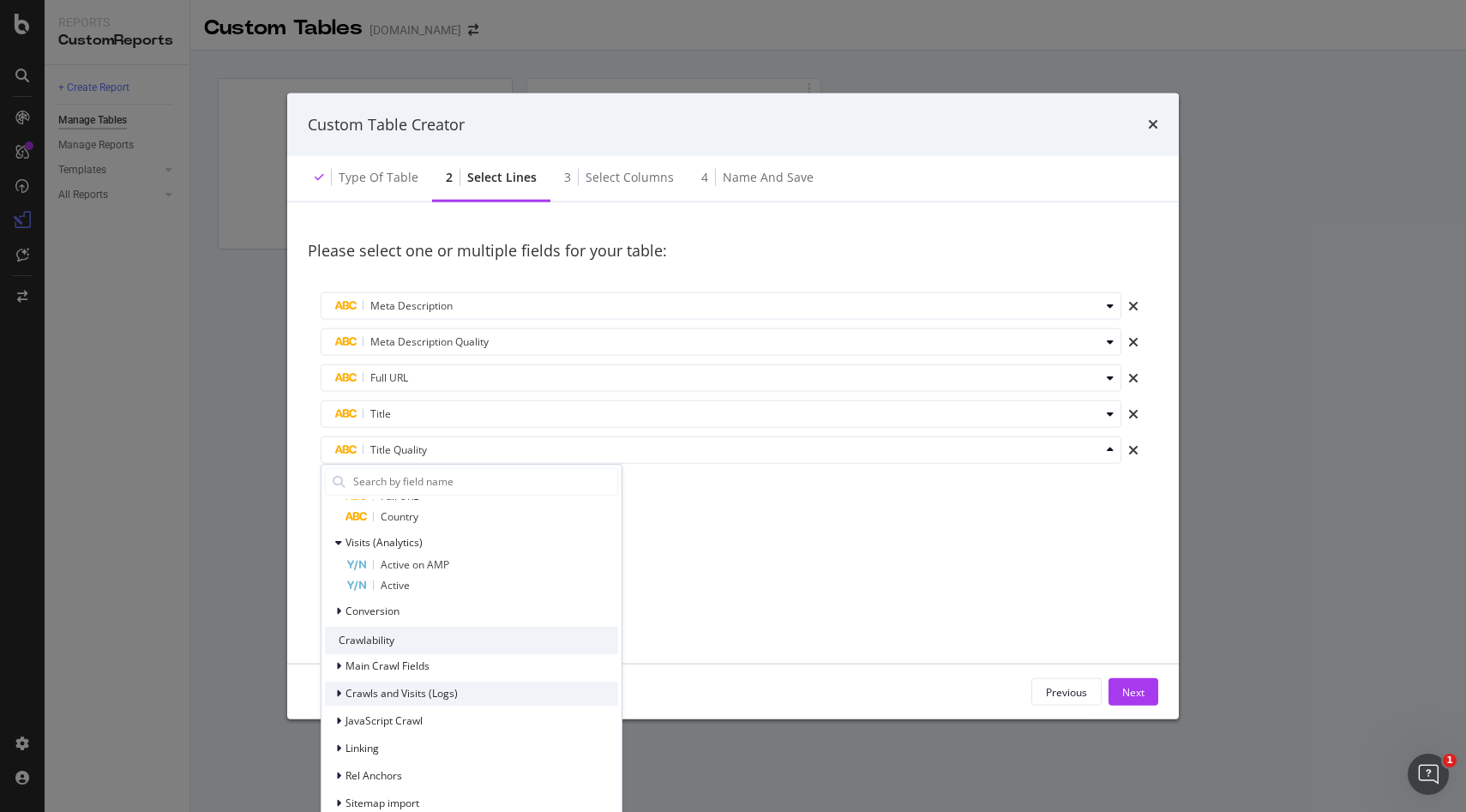
scroll to position [304, 0]
click at [340, 662] on icon "modal" at bounding box center [339, 662] width 5 height 10
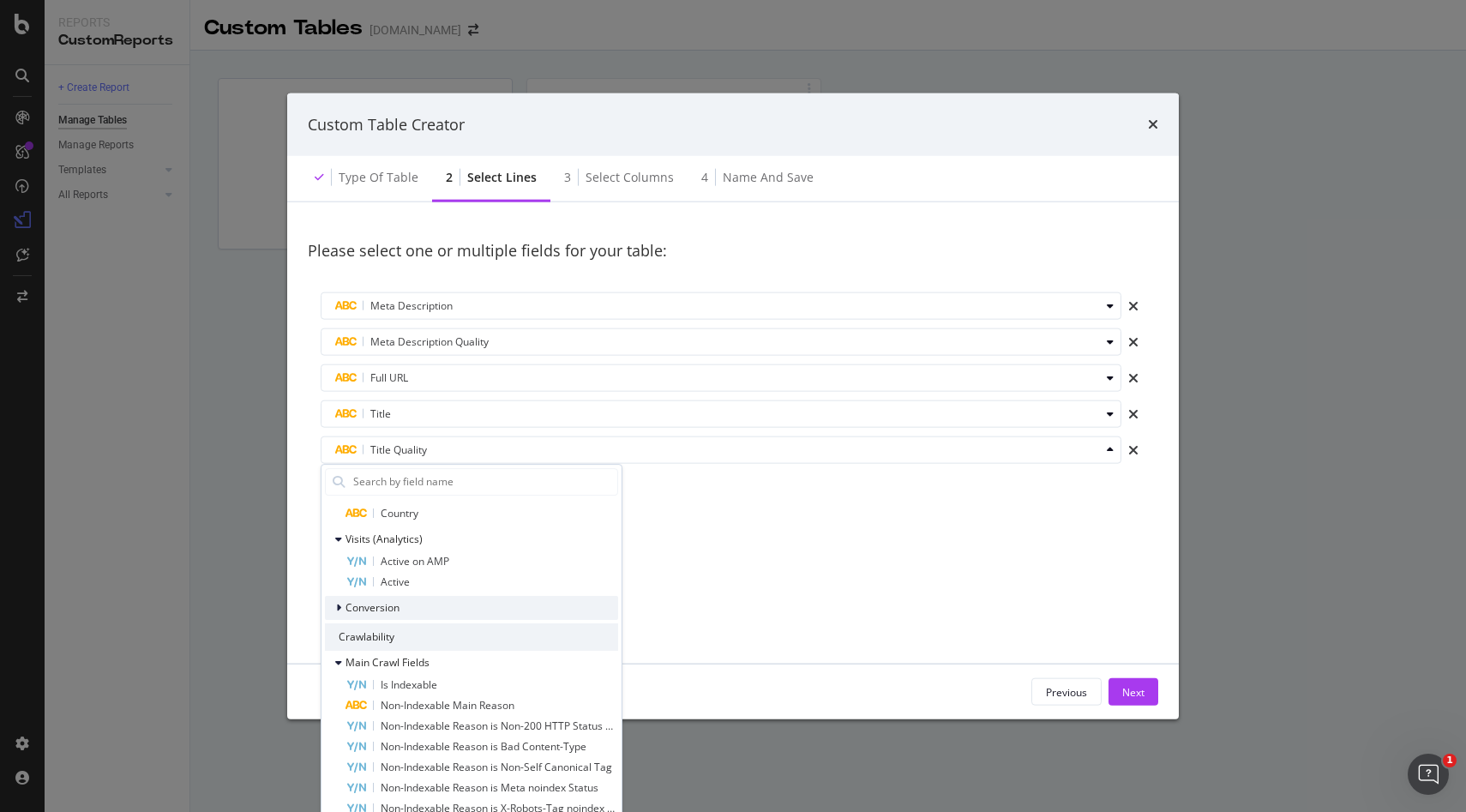
click at [334, 603] on div "Conversion" at bounding box center [362, 607] width 74 height 17
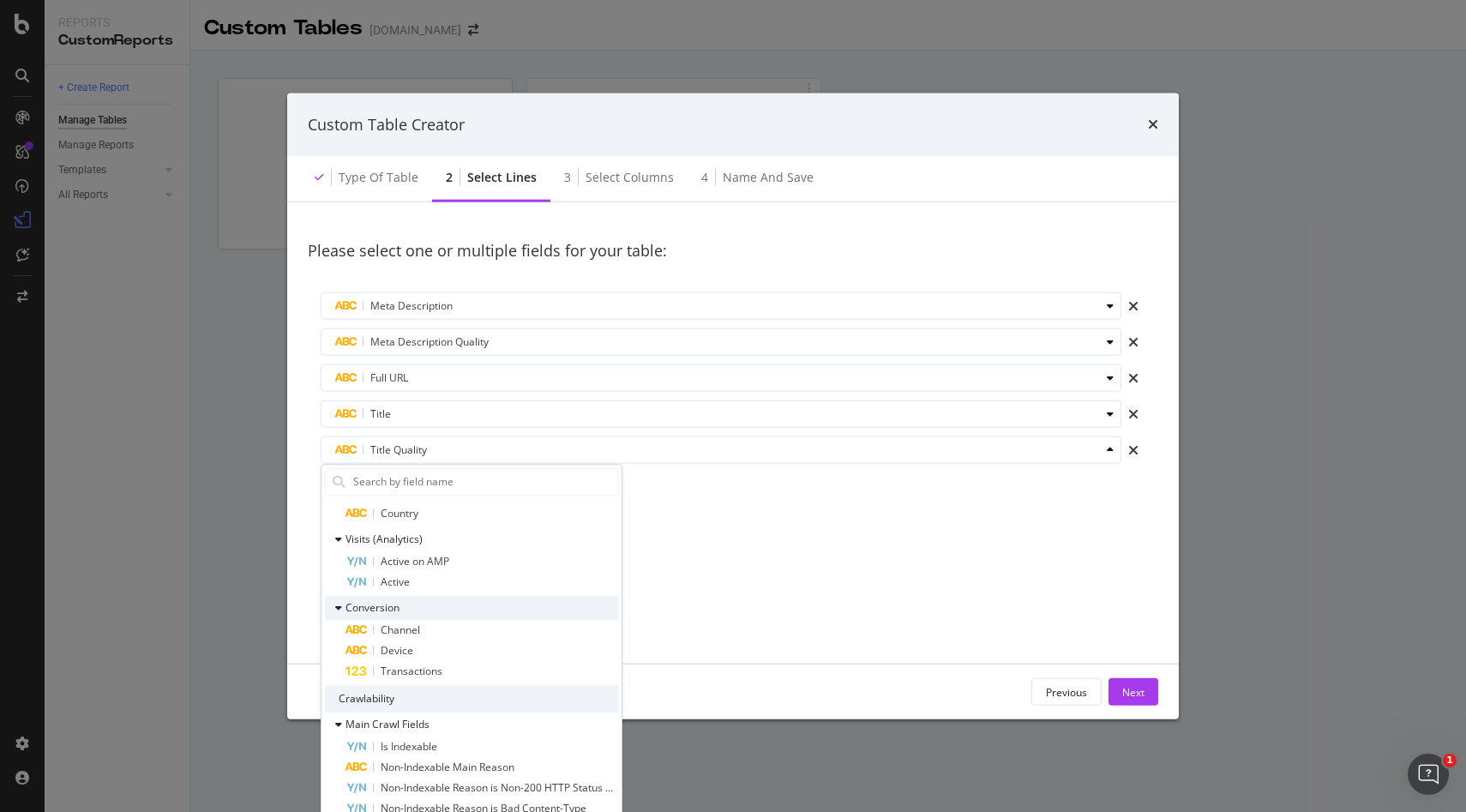
click at [334, 603] on div "Conversion" at bounding box center [362, 607] width 74 height 17
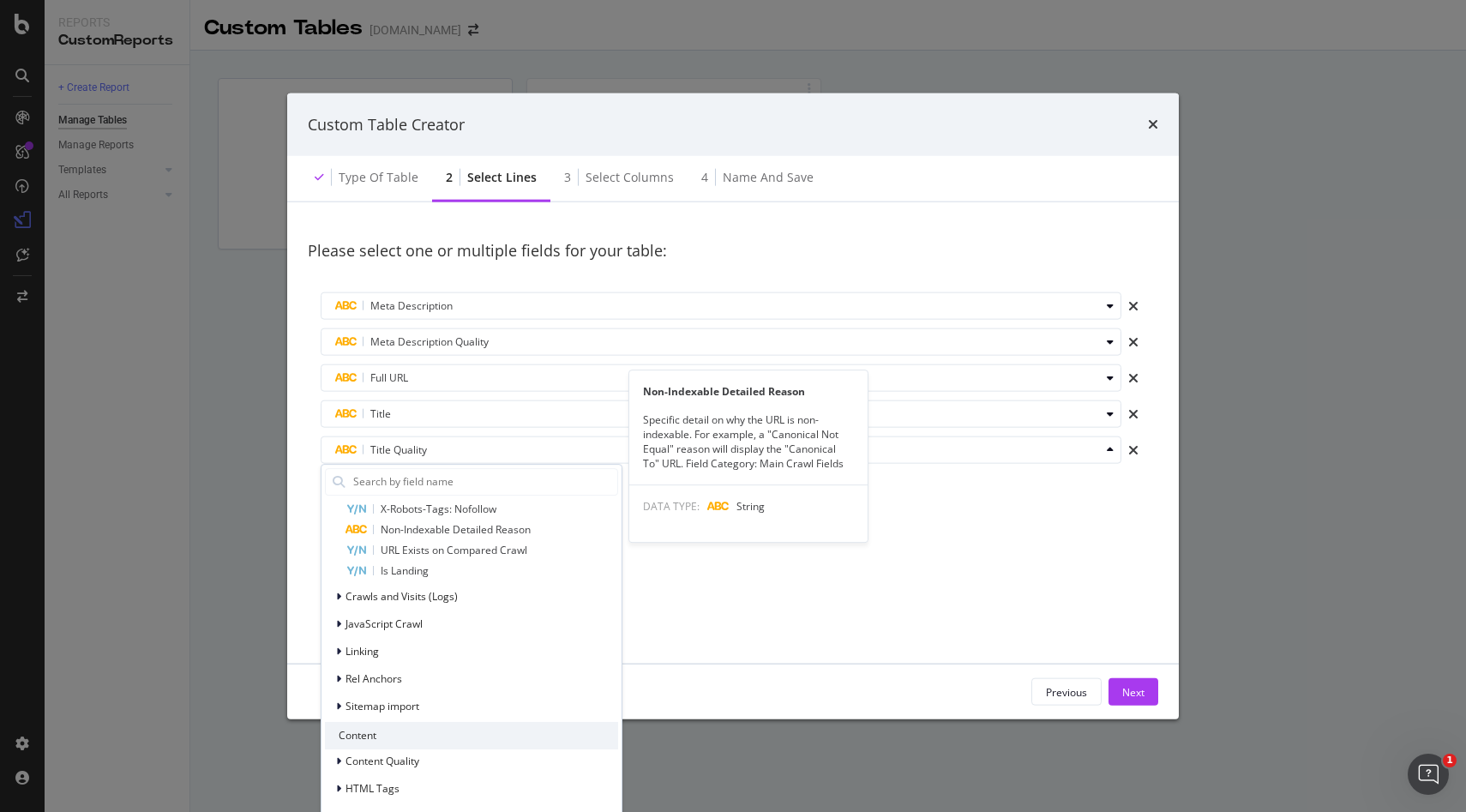
scroll to position [854, 0]
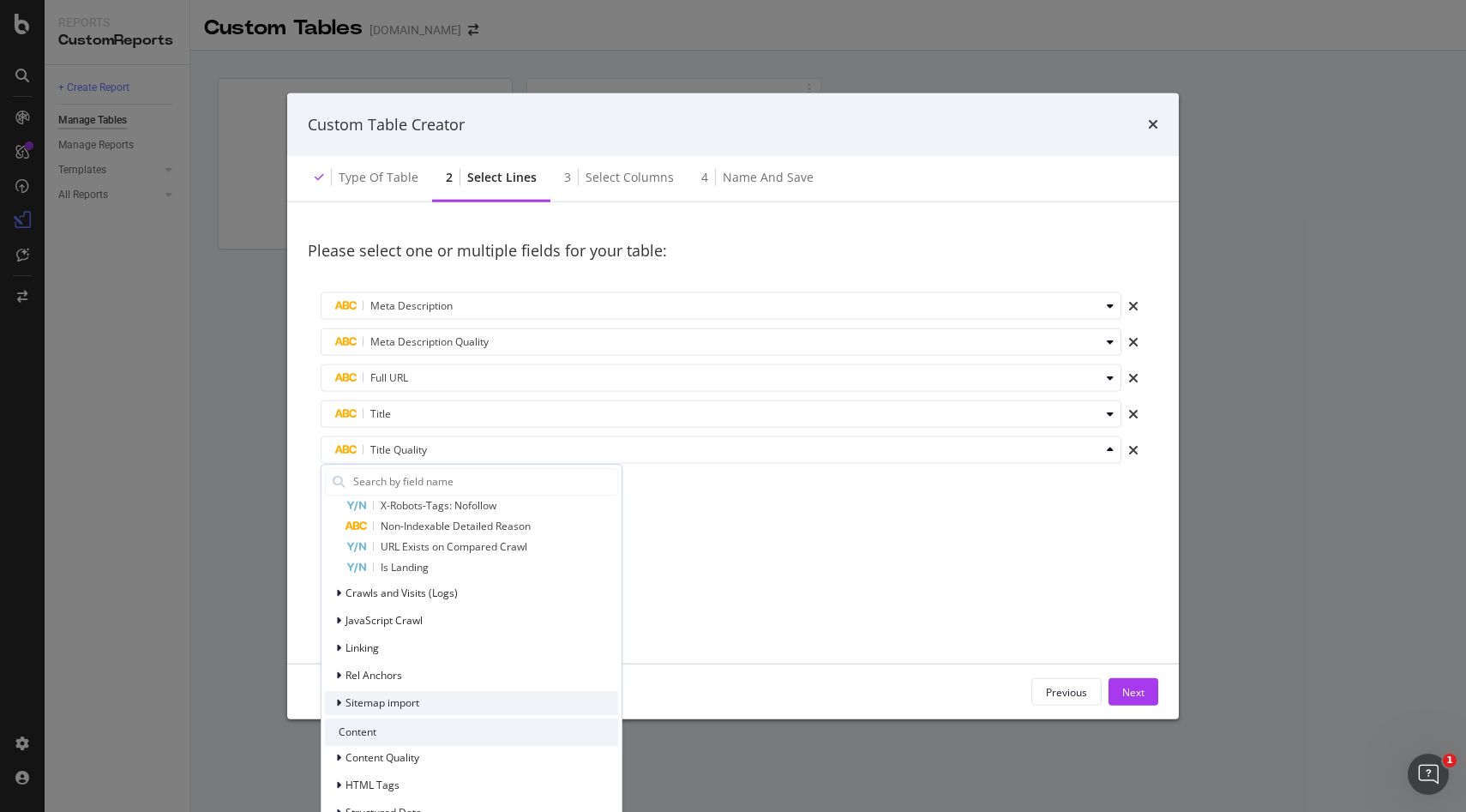
click at [328, 699] on div "Sitemap import" at bounding box center [372, 703] width 94 height 17
click at [338, 695] on div "modal" at bounding box center [339, 703] width 10 height 17
click at [338, 668] on div "modal" at bounding box center [339, 675] width 10 height 17
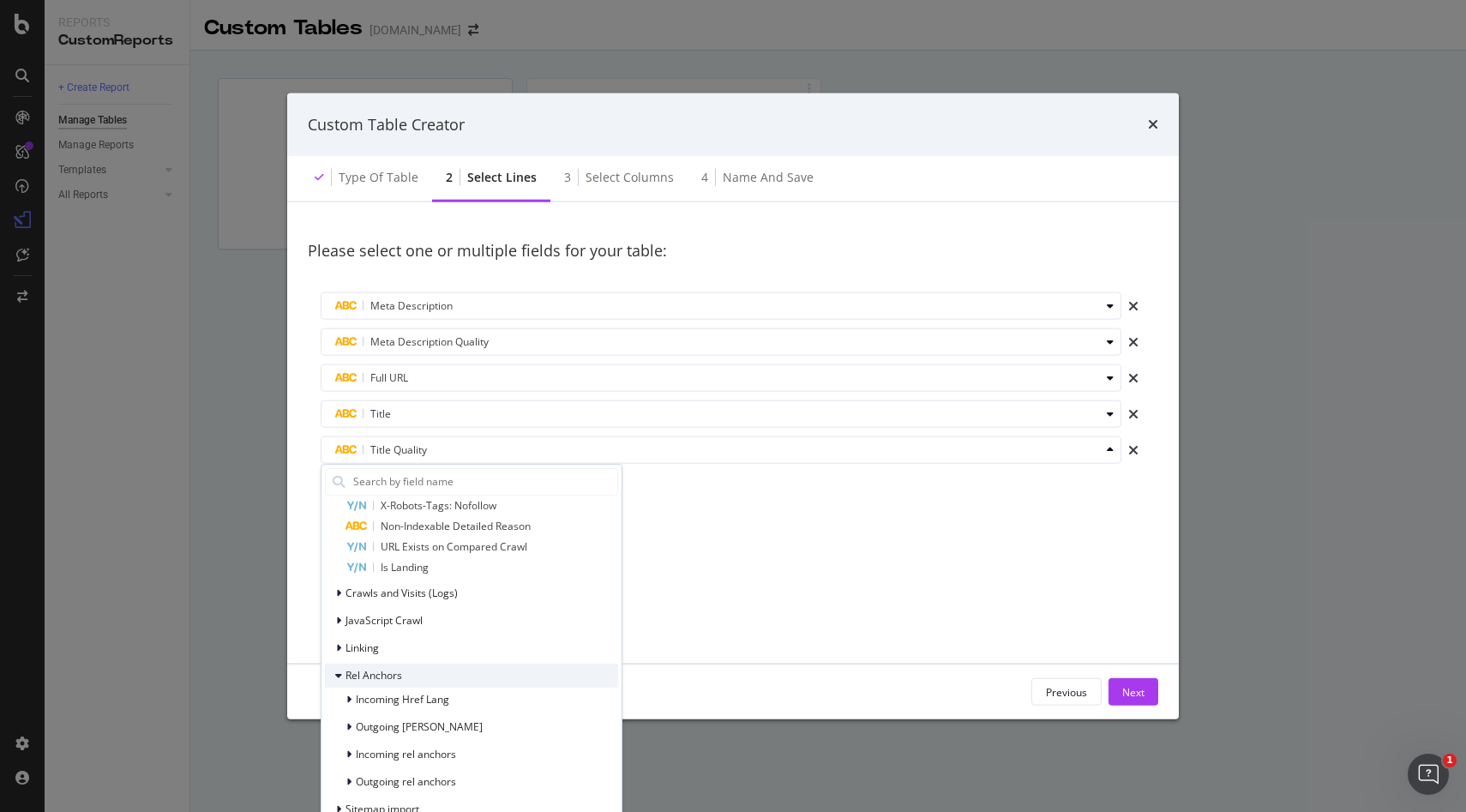
click at [343, 671] on div "modal" at bounding box center [339, 675] width 10 height 17
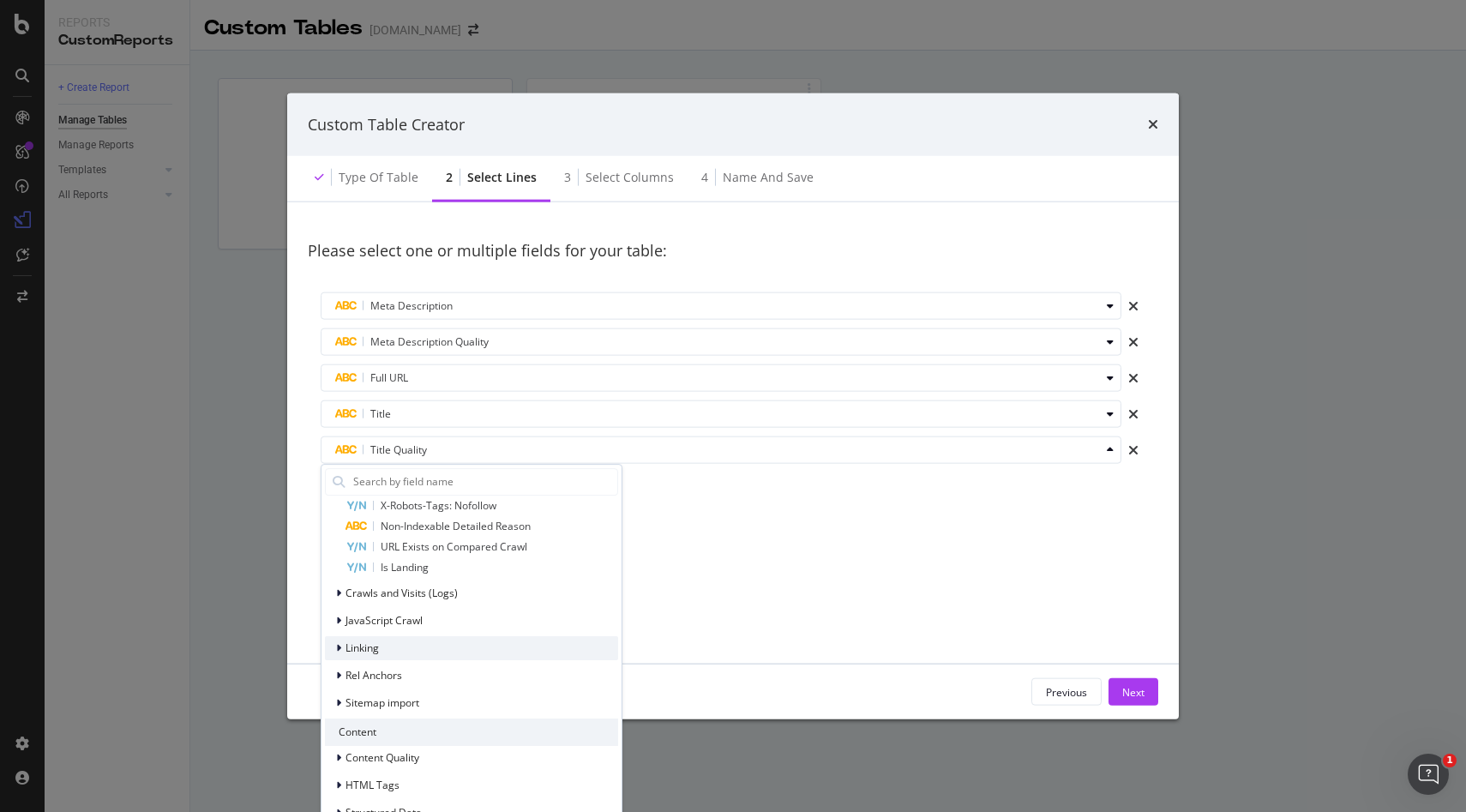
click at [340, 650] on icon "modal" at bounding box center [339, 647] width 5 height 10
click at [340, 649] on icon "modal" at bounding box center [339, 647] width 7 height 10
click at [340, 620] on icon "modal" at bounding box center [339, 620] width 5 height 10
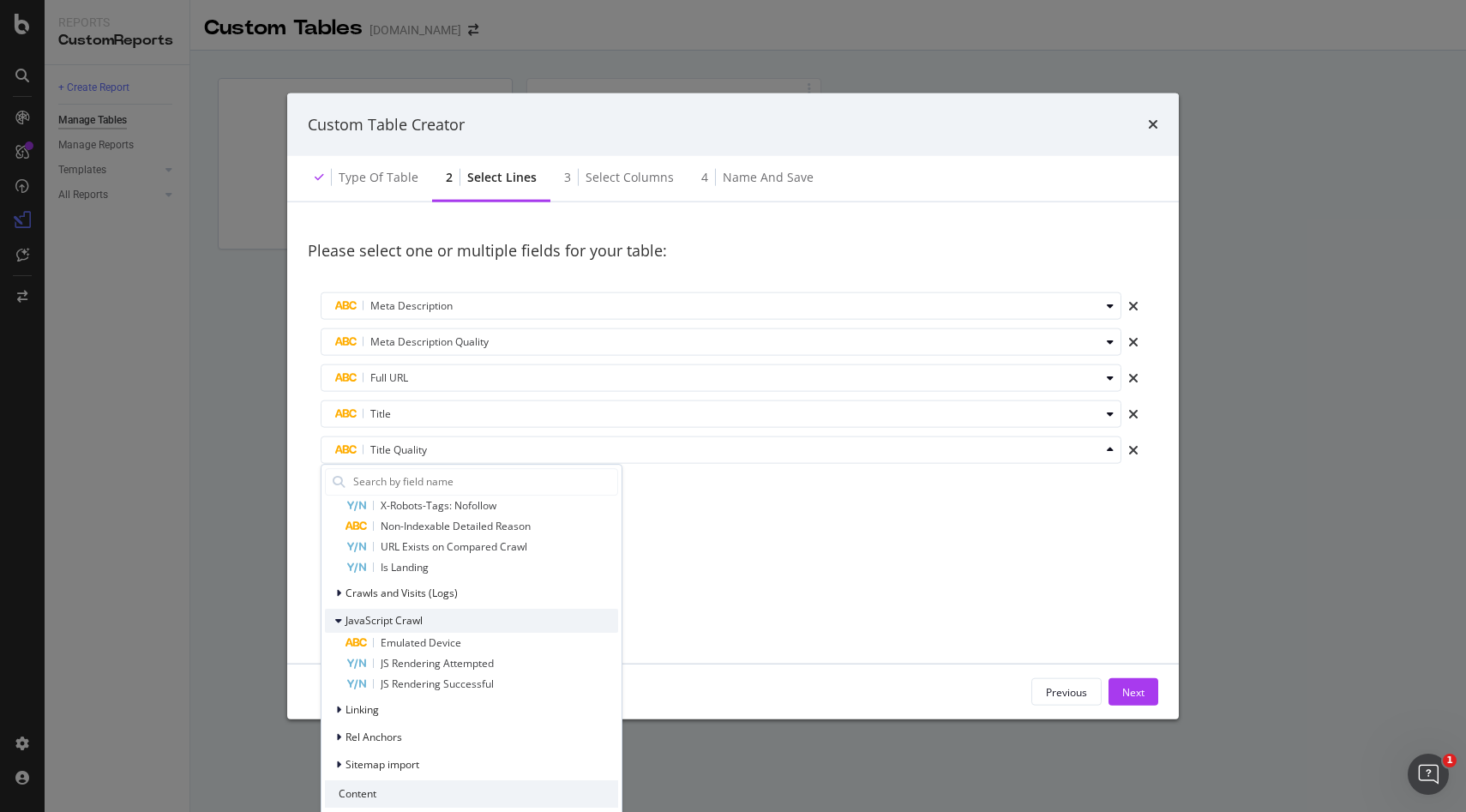
click at [340, 620] on icon "modal" at bounding box center [339, 620] width 7 height 10
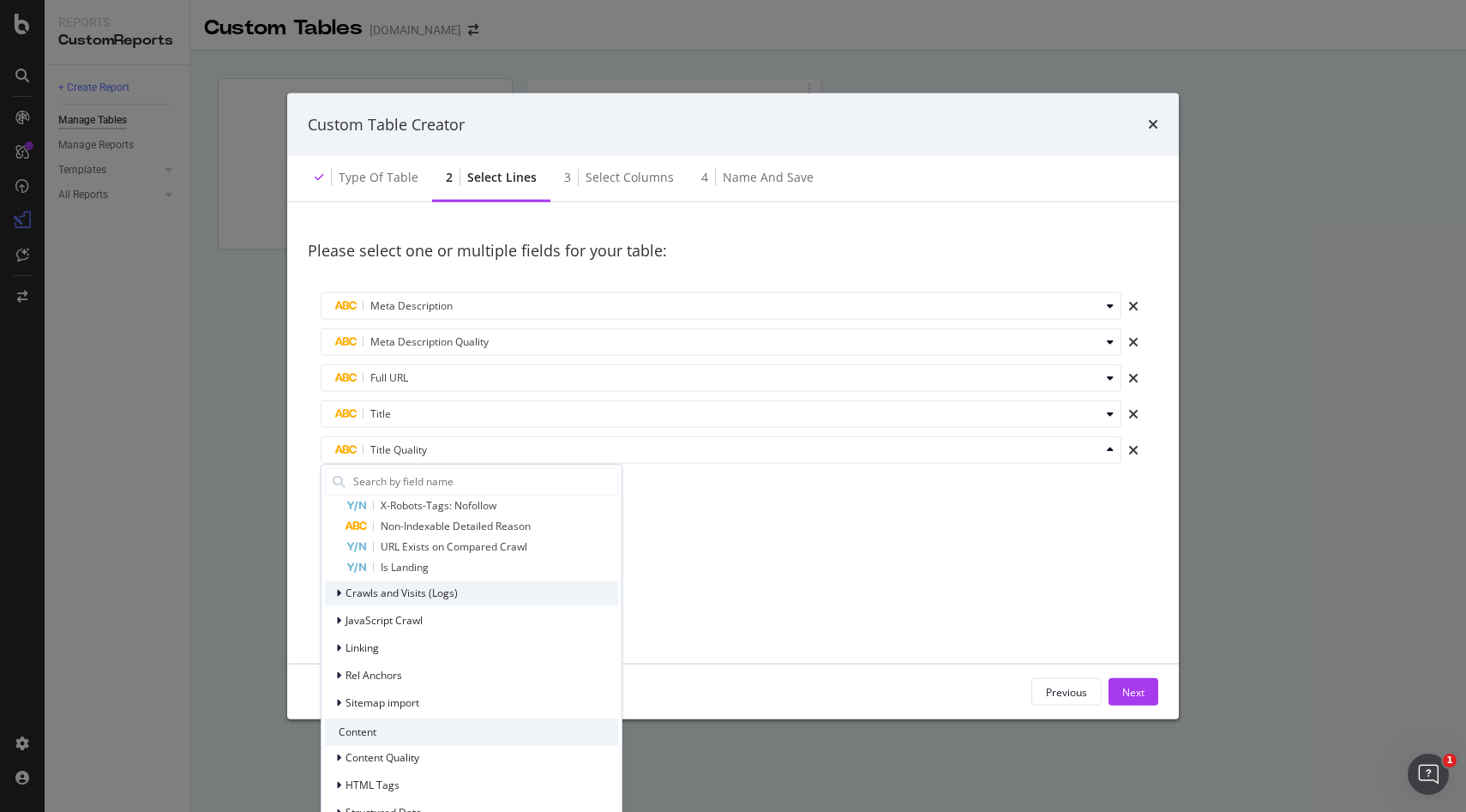
click at [340, 595] on icon "modal" at bounding box center [339, 593] width 5 height 10
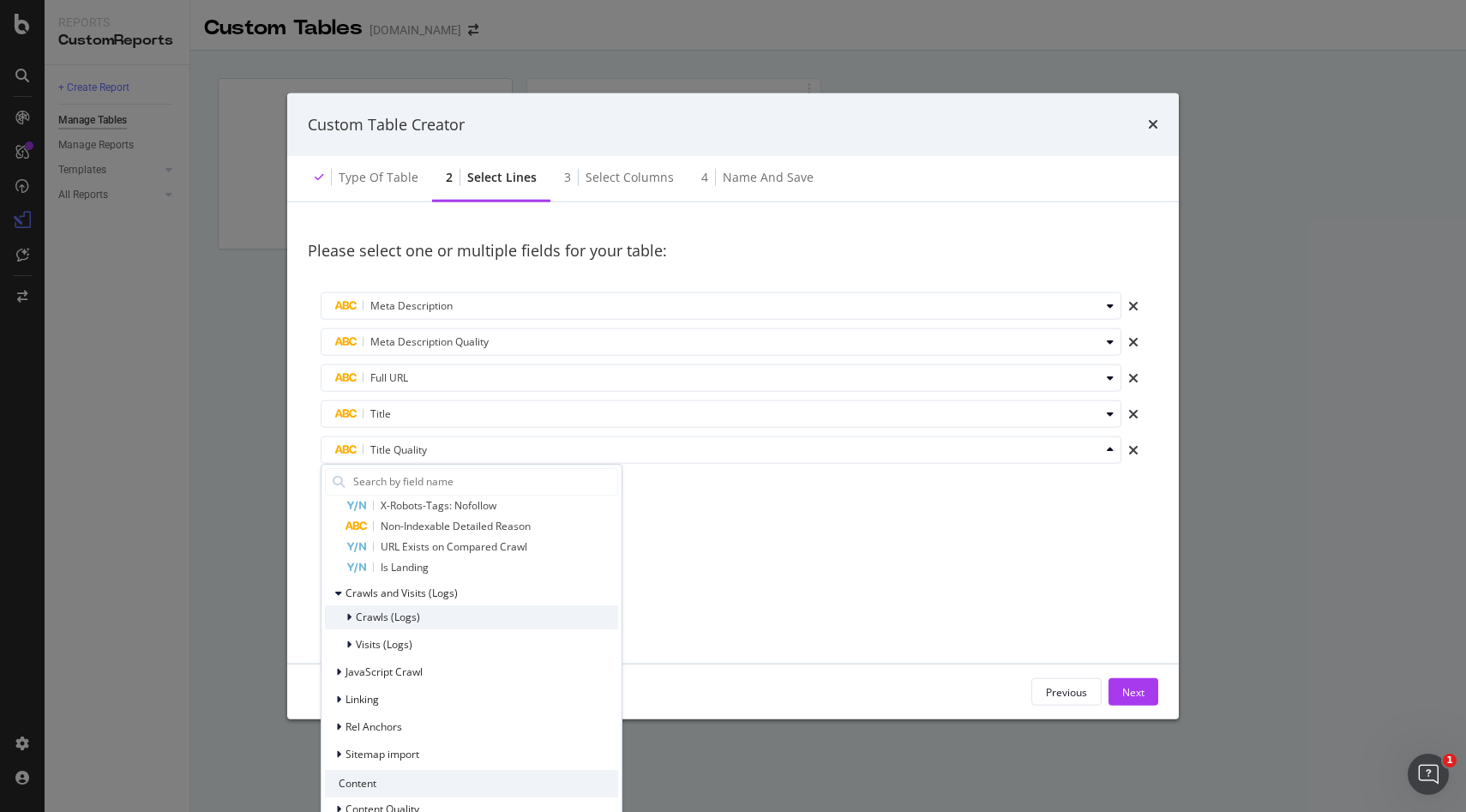
click at [345, 620] on div "Crawls (Logs)" at bounding box center [373, 617] width 95 height 17
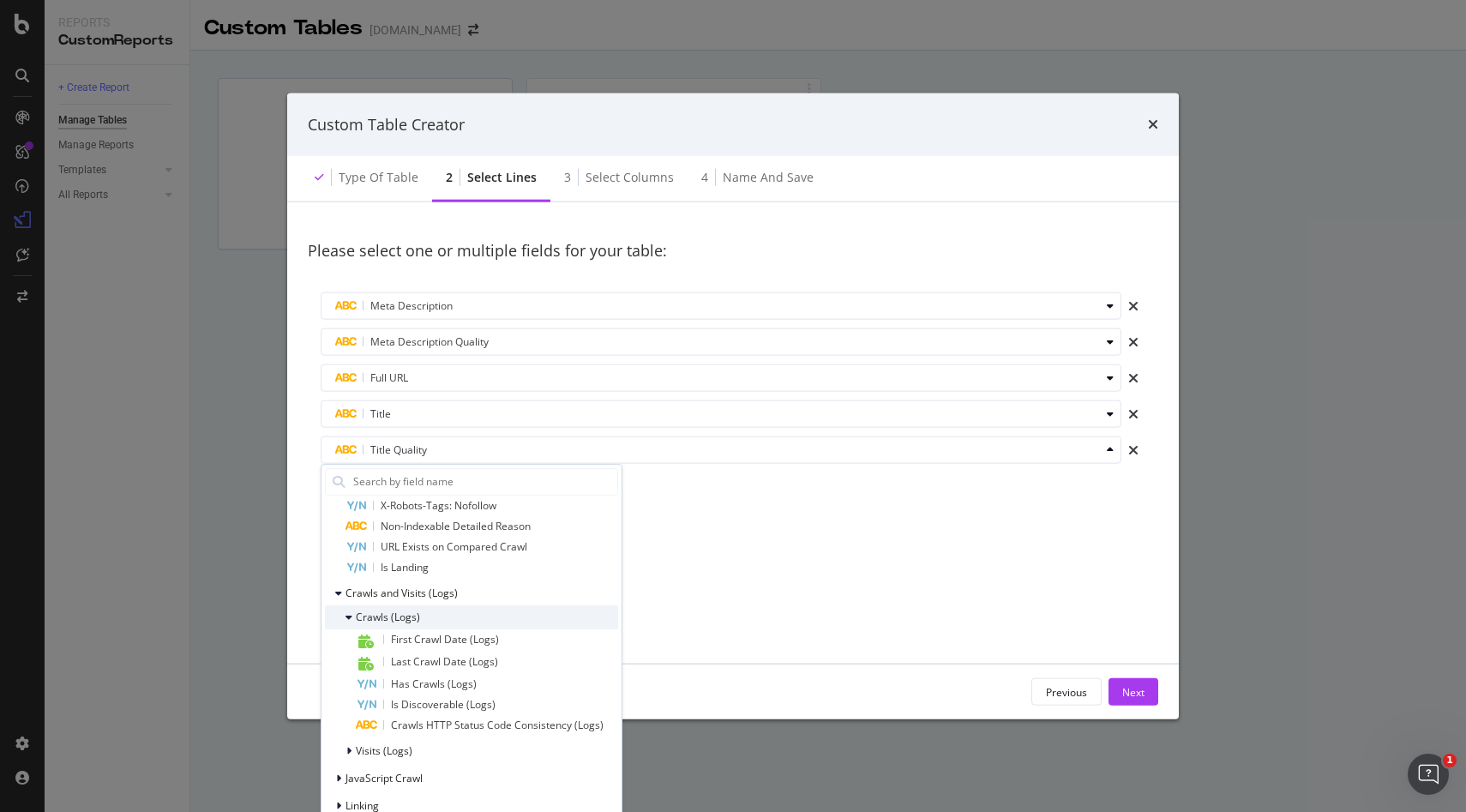
click at [345, 620] on div "Crawls (Logs)" at bounding box center [373, 617] width 95 height 17
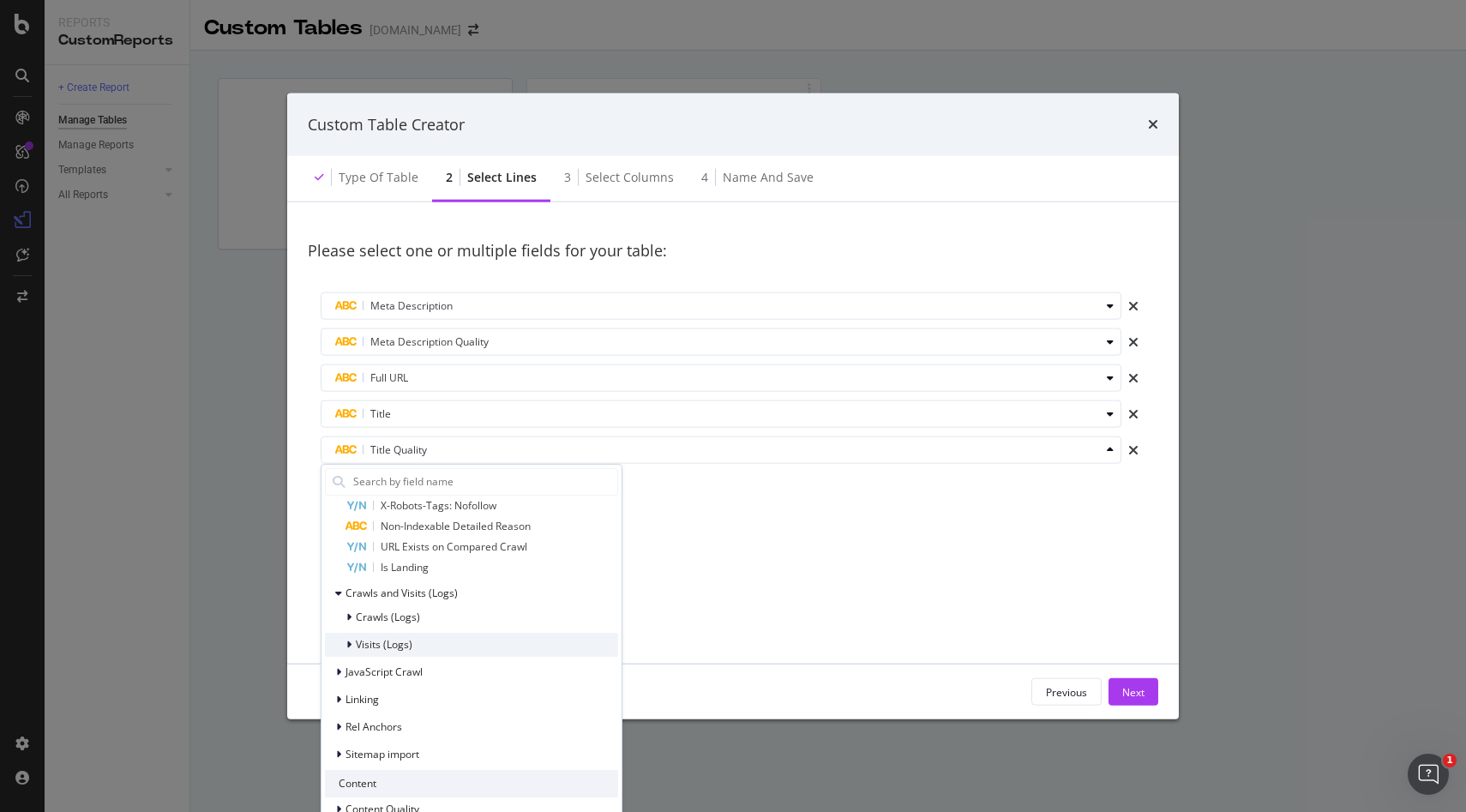
click at [345, 641] on div "Visits (Logs)" at bounding box center [369, 645] width 88 height 17
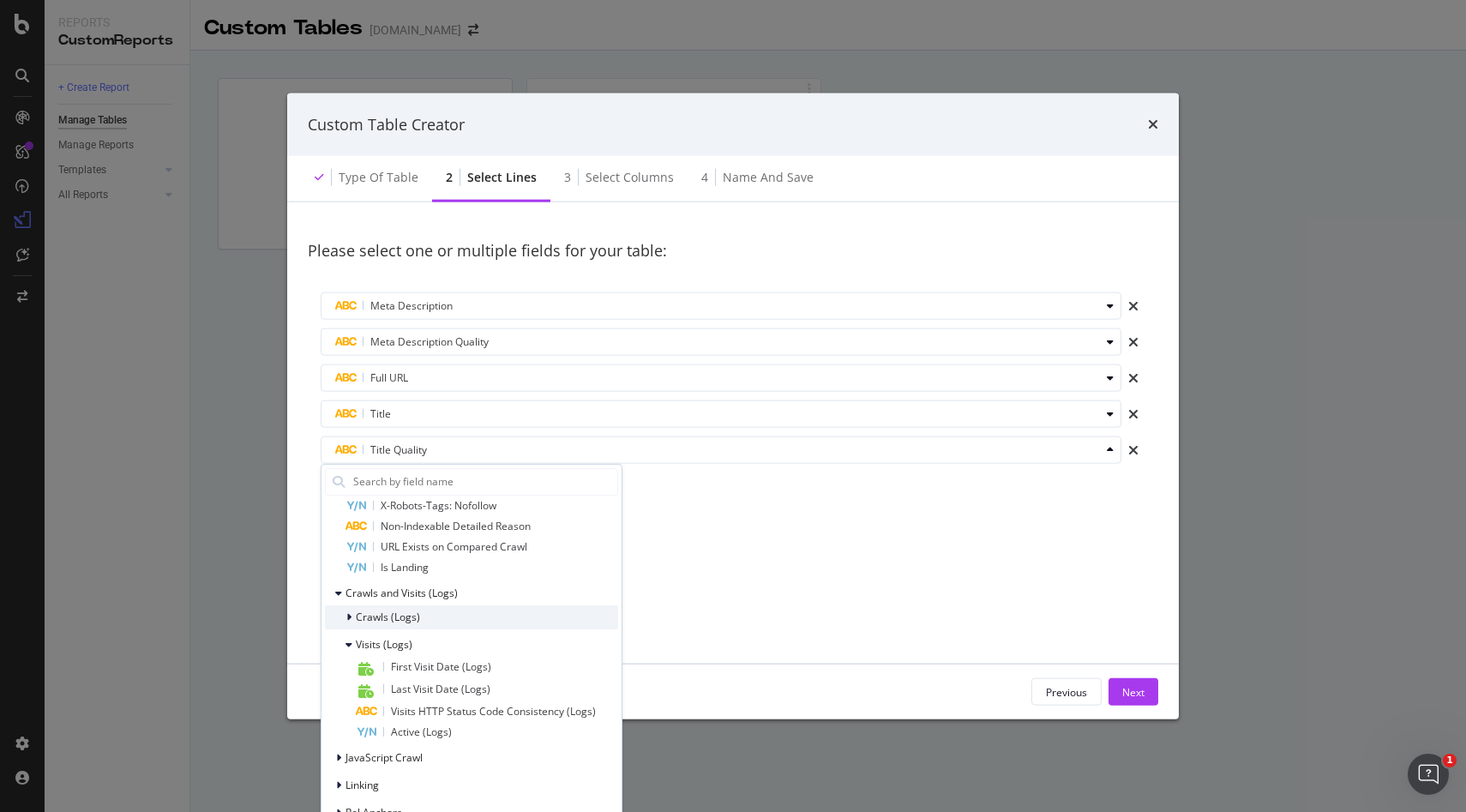
click at [348, 614] on icon "modal" at bounding box center [349, 617] width 5 height 10
click at [347, 616] on icon "modal" at bounding box center [349, 617] width 7 height 10
click at [350, 641] on icon "modal" at bounding box center [349, 644] width 7 height 10
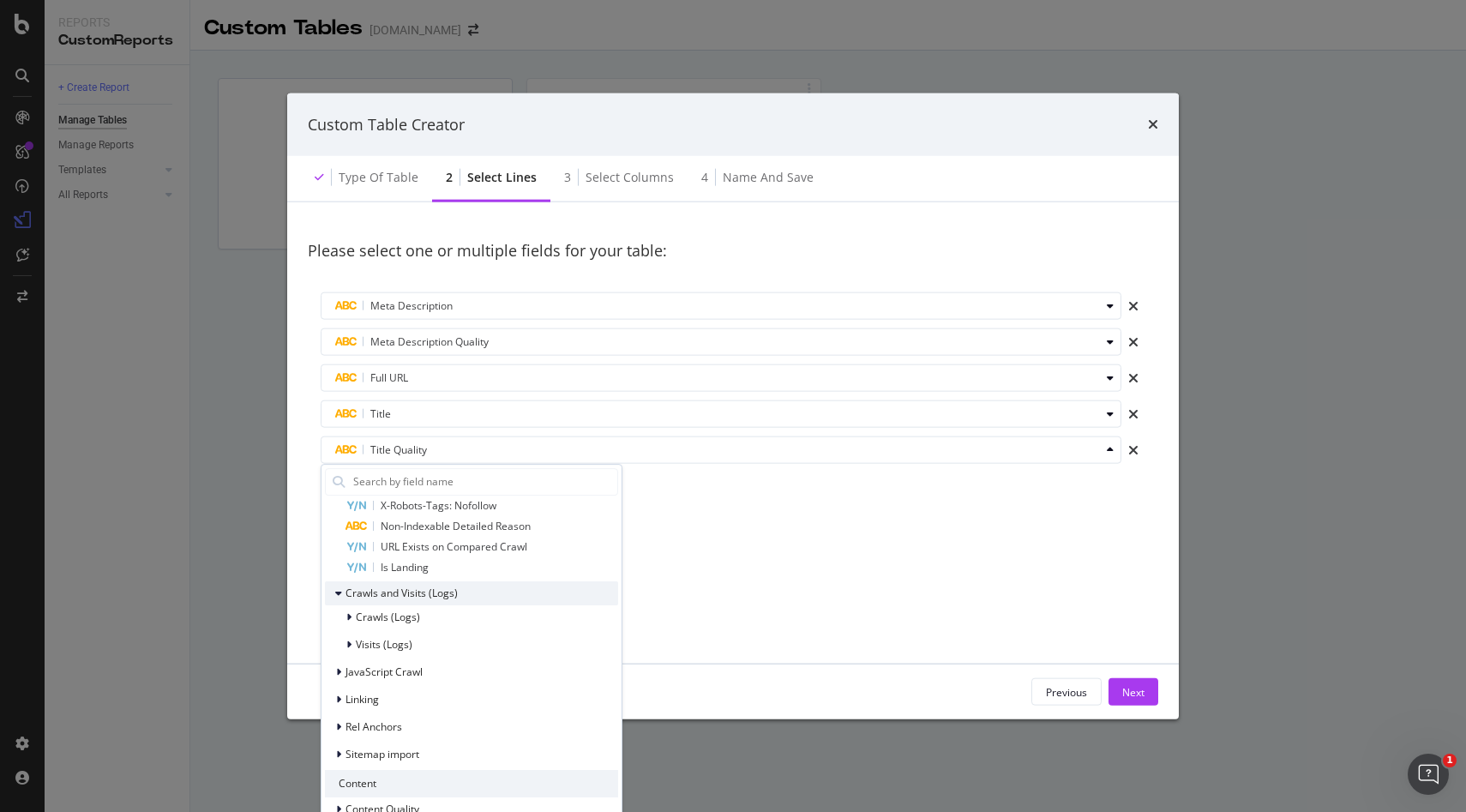
click at [337, 588] on icon "modal" at bounding box center [339, 593] width 7 height 10
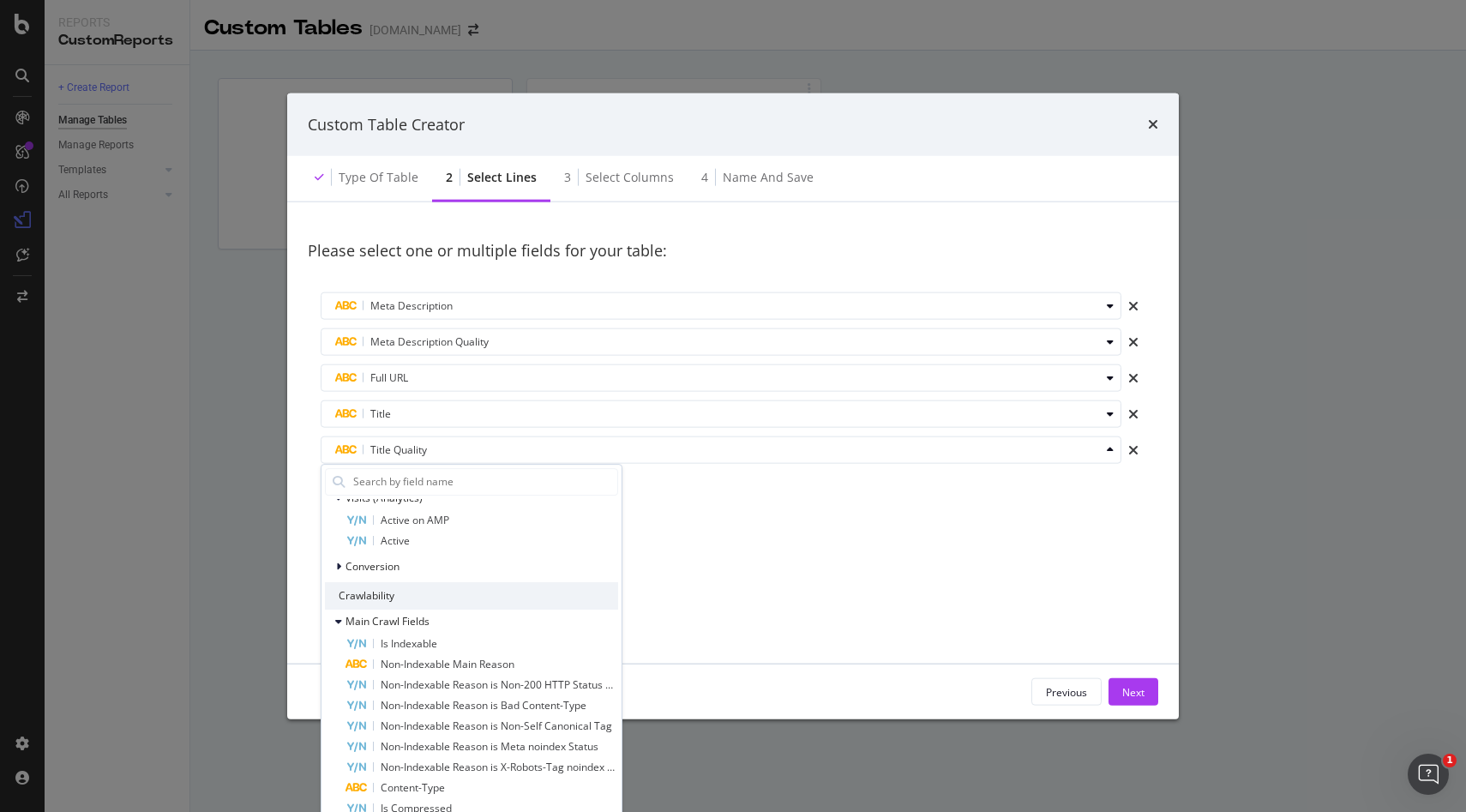
scroll to position [339, 0]
click at [339, 629] on icon "modal" at bounding box center [339, 627] width 7 height 10
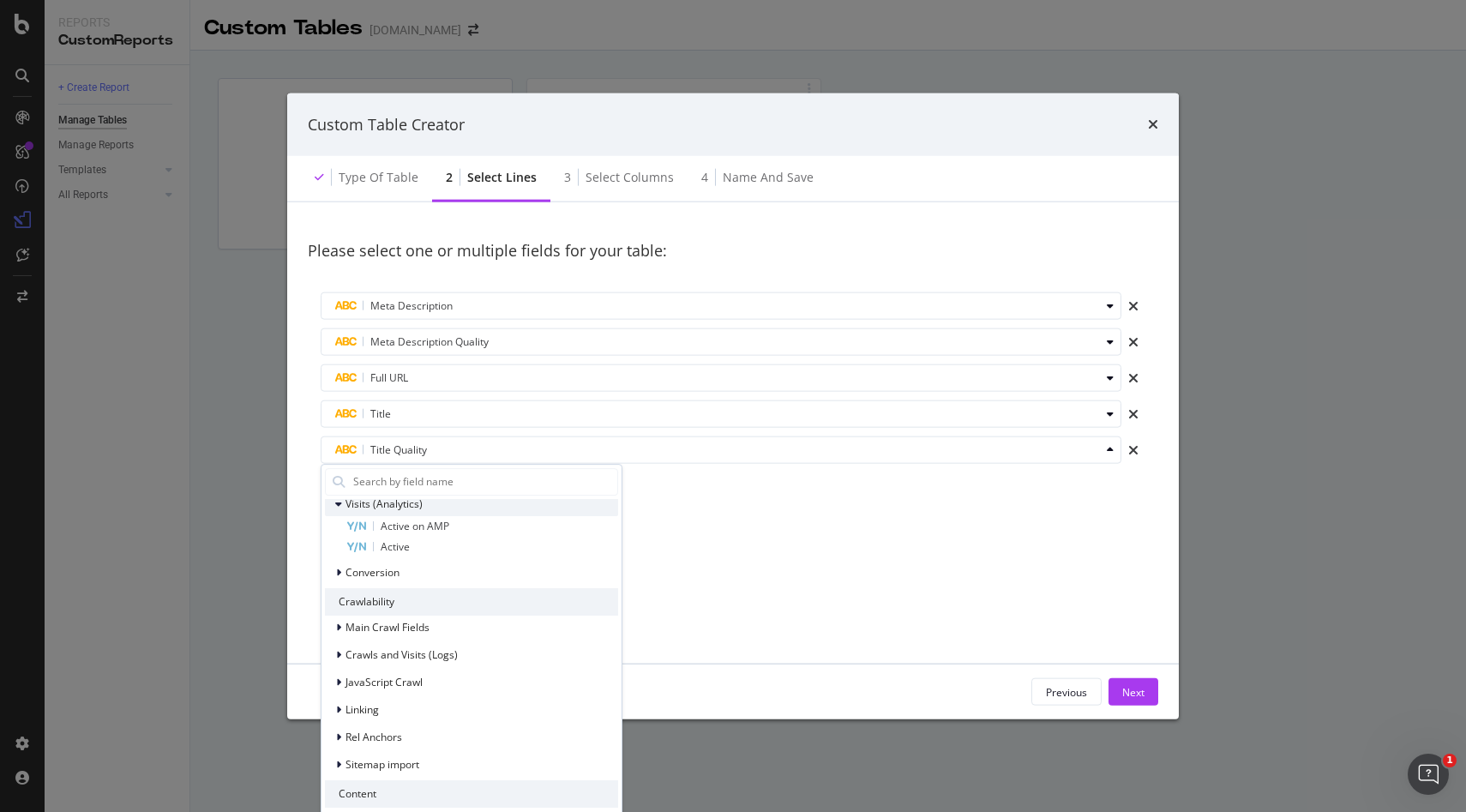
click at [339, 504] on icon "modal" at bounding box center [339, 503] width 7 height 10
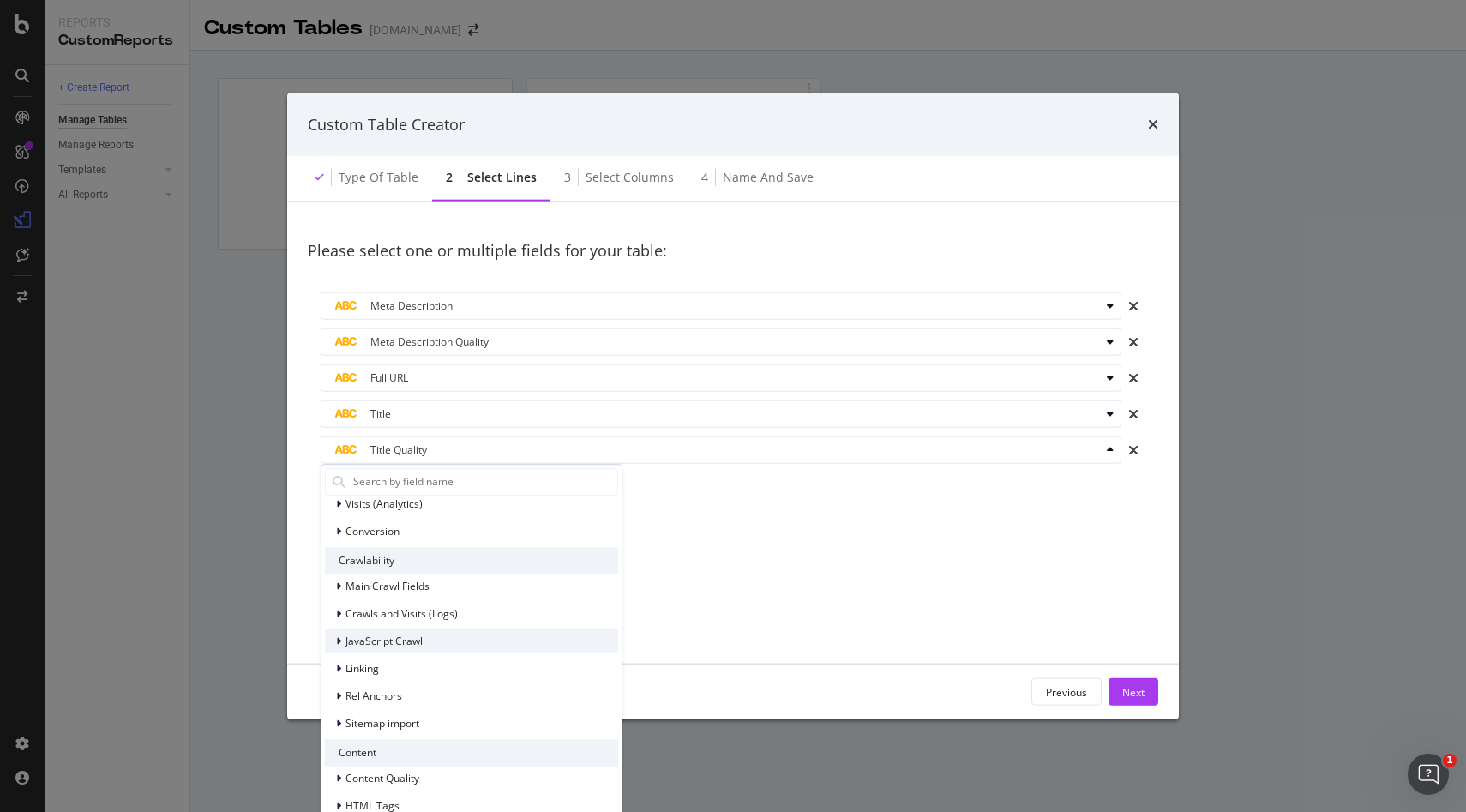
scroll to position [383, 0]
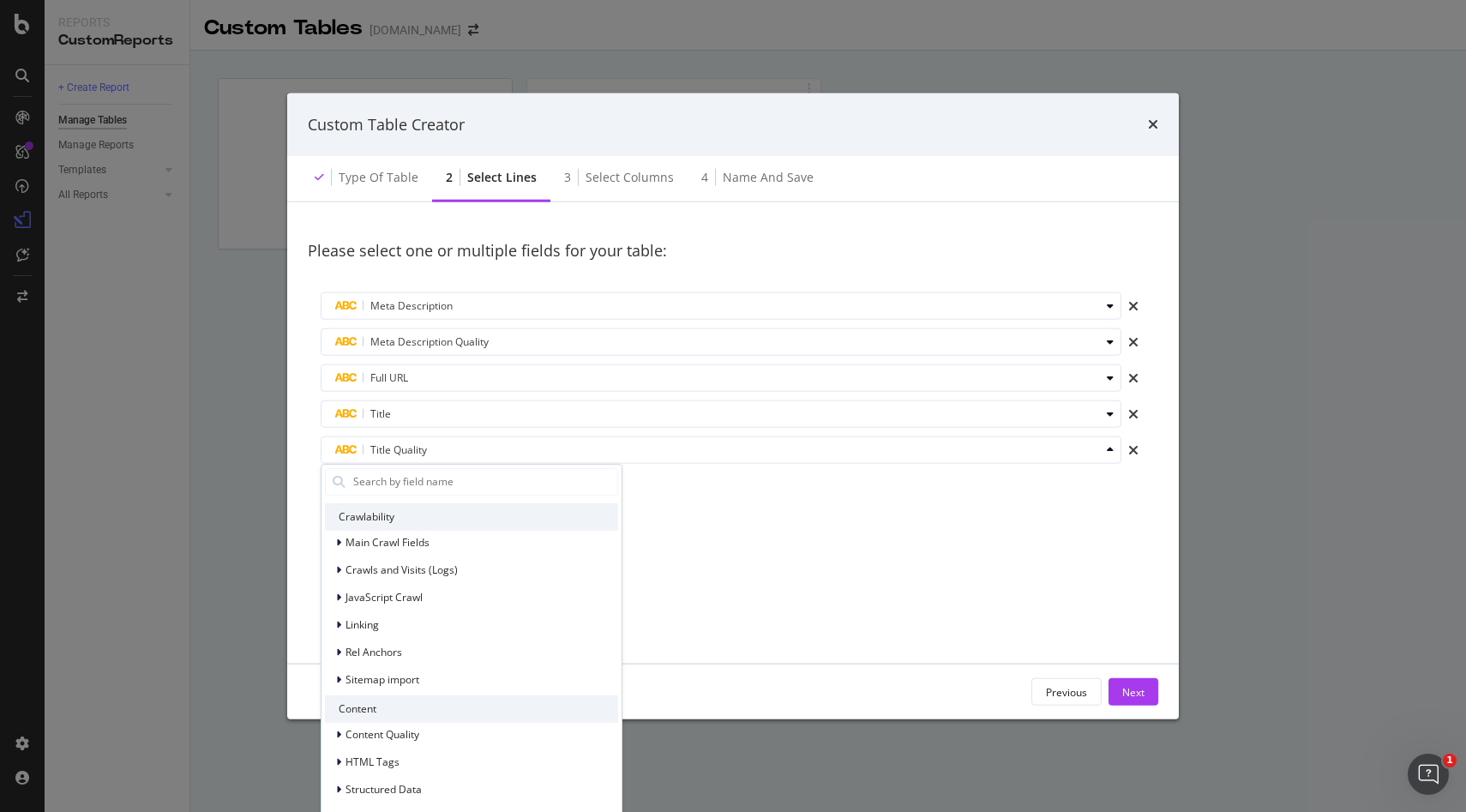
click at [724, 603] on div "Please select one or multiple fields for your table: Meta Description Meta Desc…" at bounding box center [733, 432] width 851 height 420
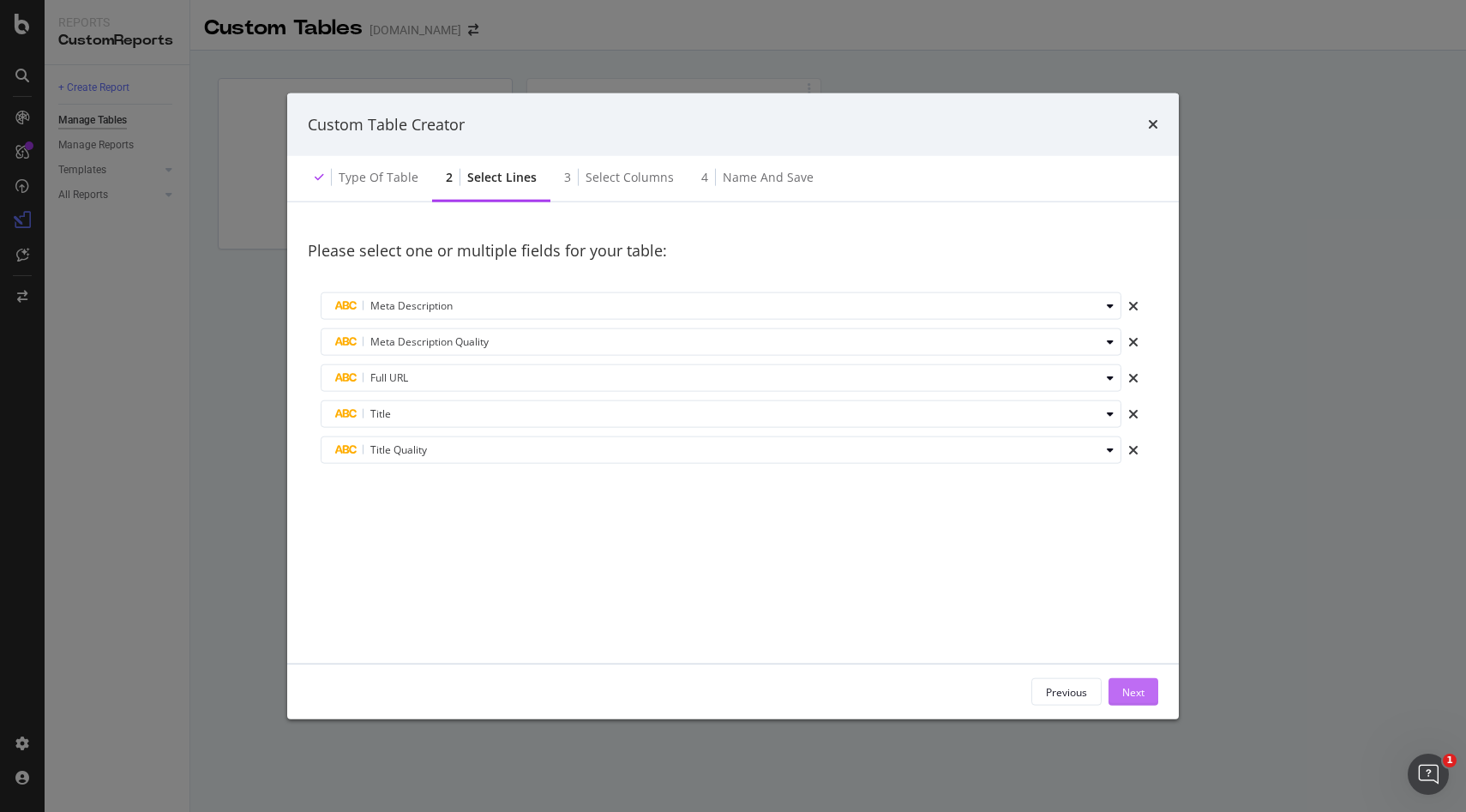
click at [1148, 689] on button "Next" at bounding box center [1134, 691] width 50 height 28
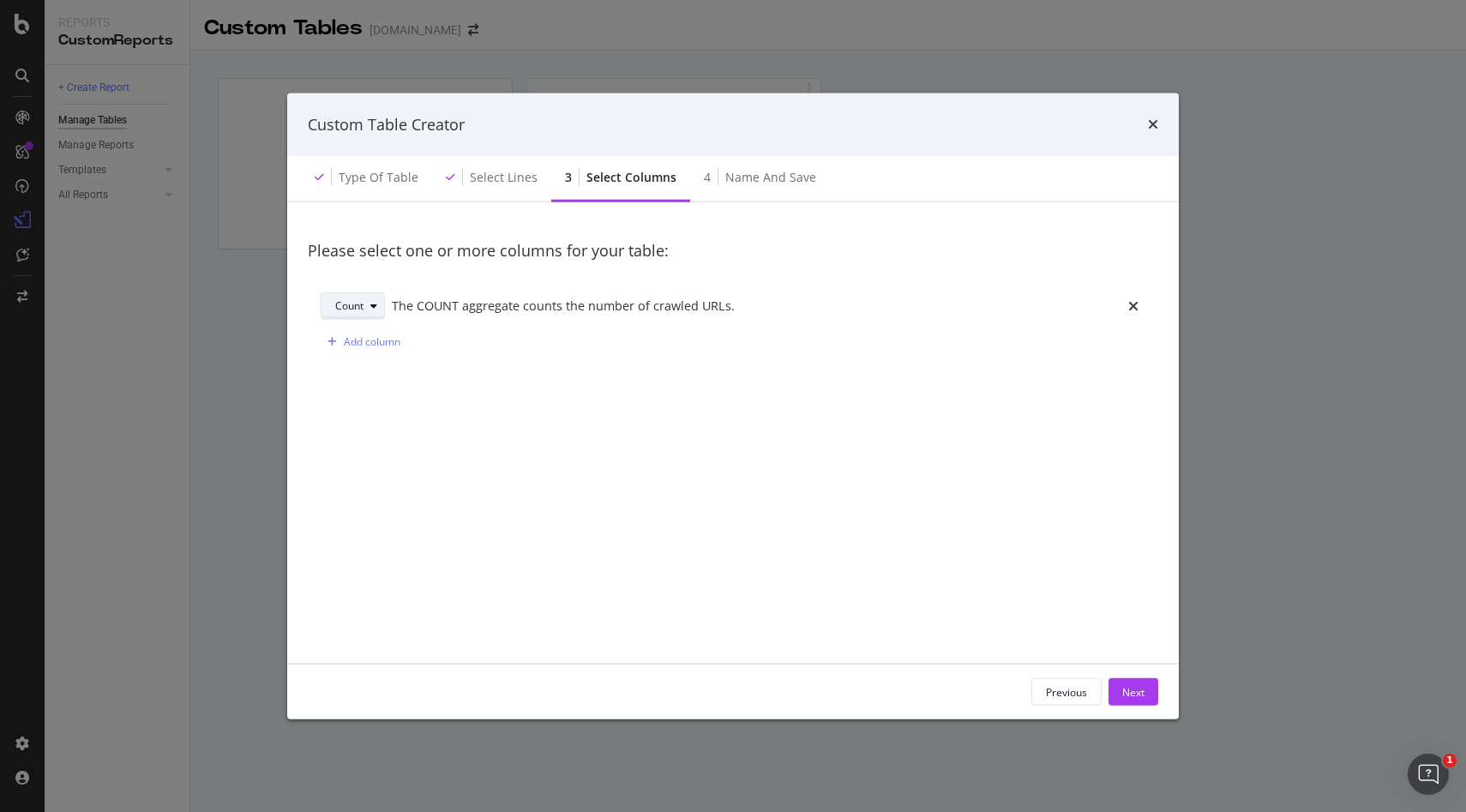
click at [352, 315] on div "Count" at bounding box center [359, 305] width 49 height 24
click at [549, 313] on div "The COUNT aggregate counts the number of crawled URLs." at bounding box center [753, 305] width 723 height 18
click at [364, 344] on div "Add column" at bounding box center [372, 341] width 56 height 14
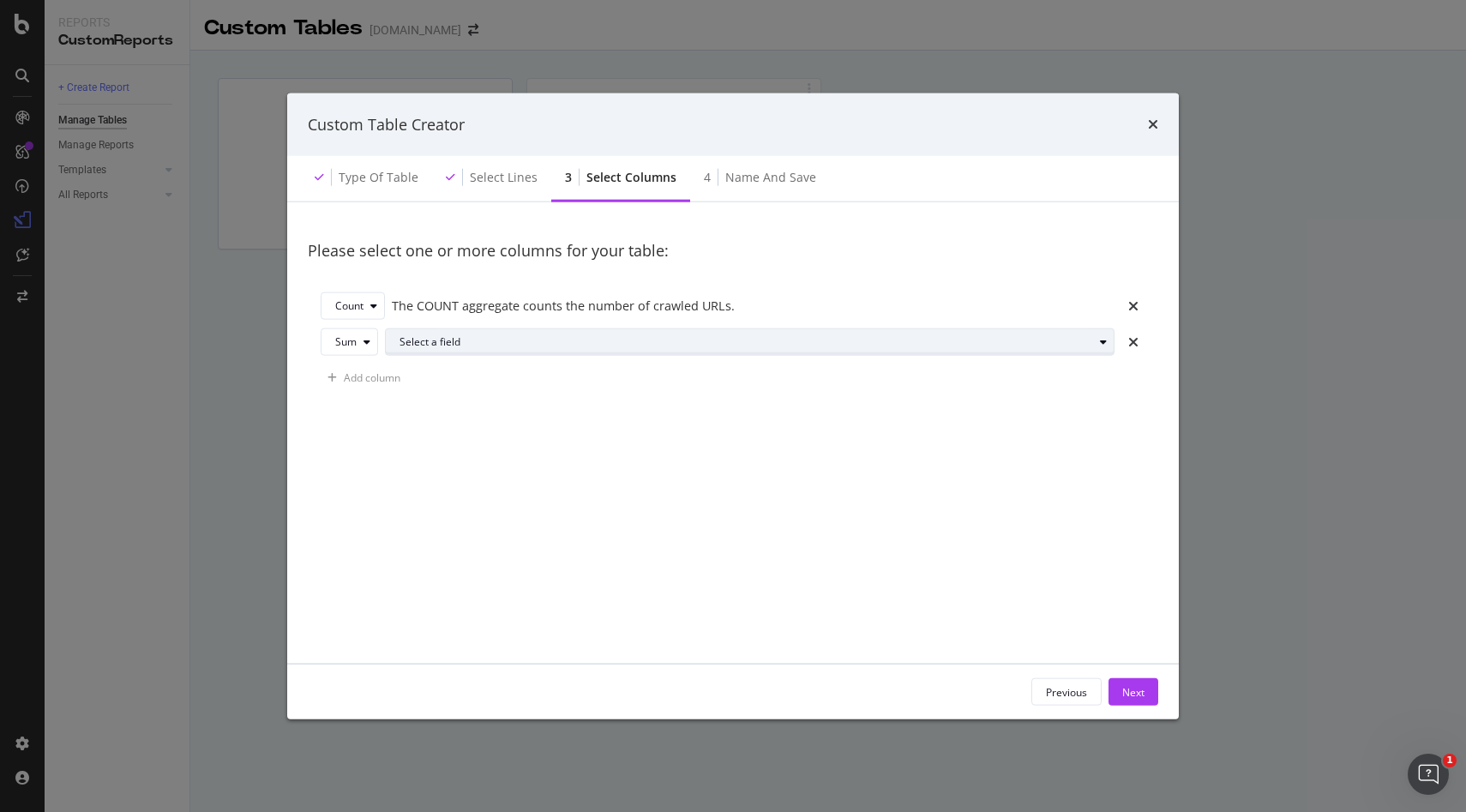
click at [415, 342] on div "Select a field" at bounding box center [746, 341] width 694 height 10
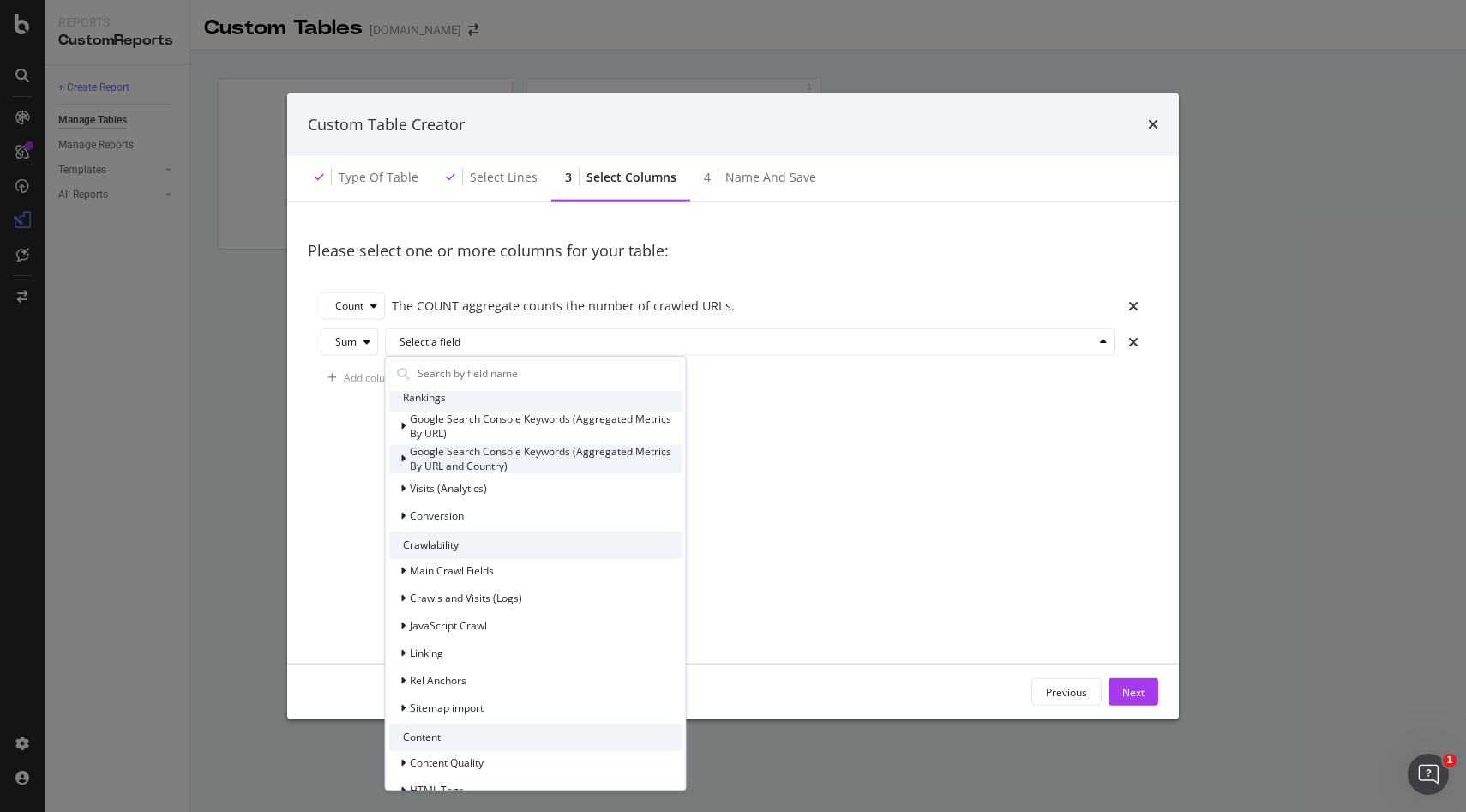
scroll to position [52, 0]
click at [410, 485] on span "Visits (Analytics)" at bounding box center [449, 484] width 77 height 14
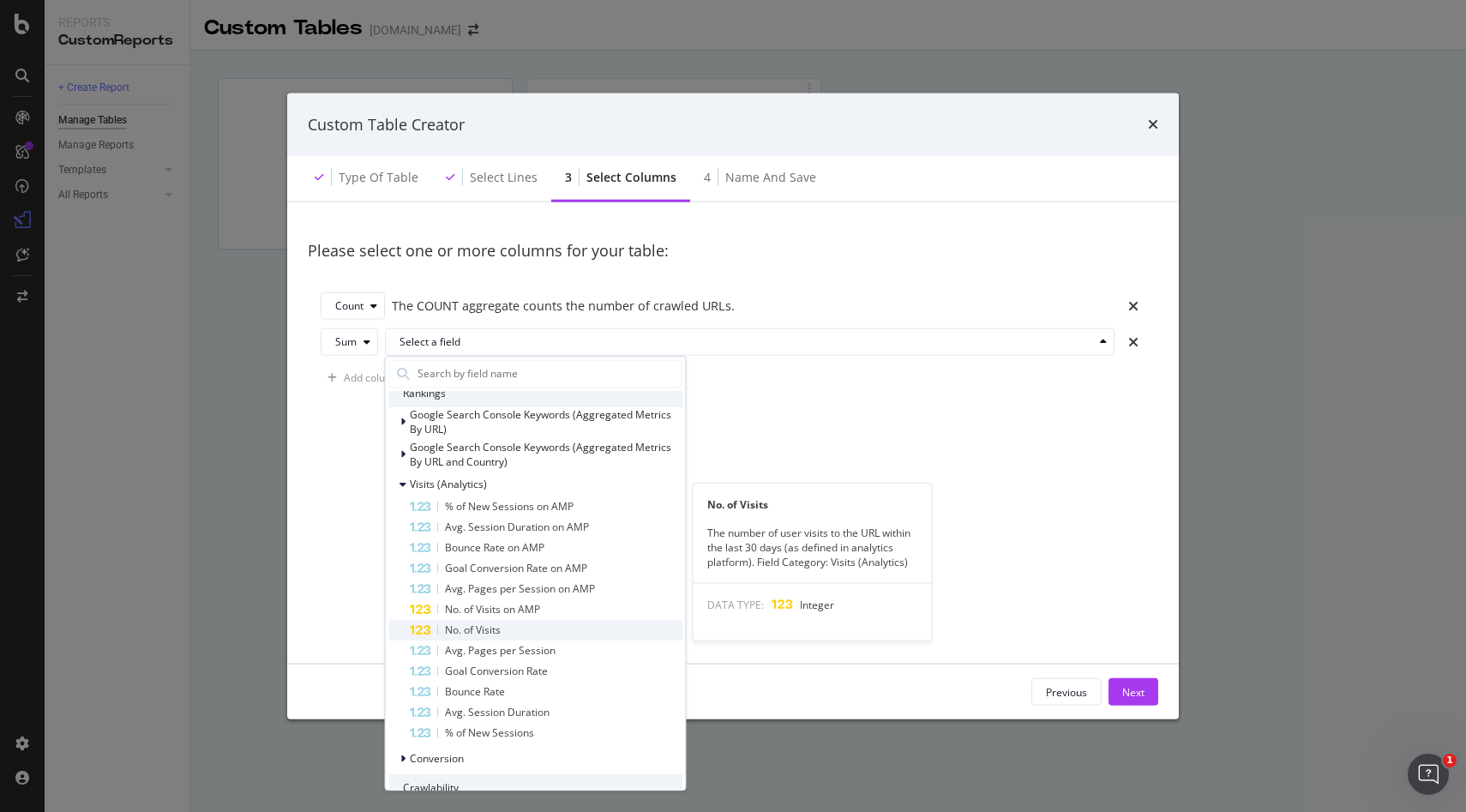
click at [493, 638] on div "No. of Visits" at bounding box center [546, 629] width 273 height 21
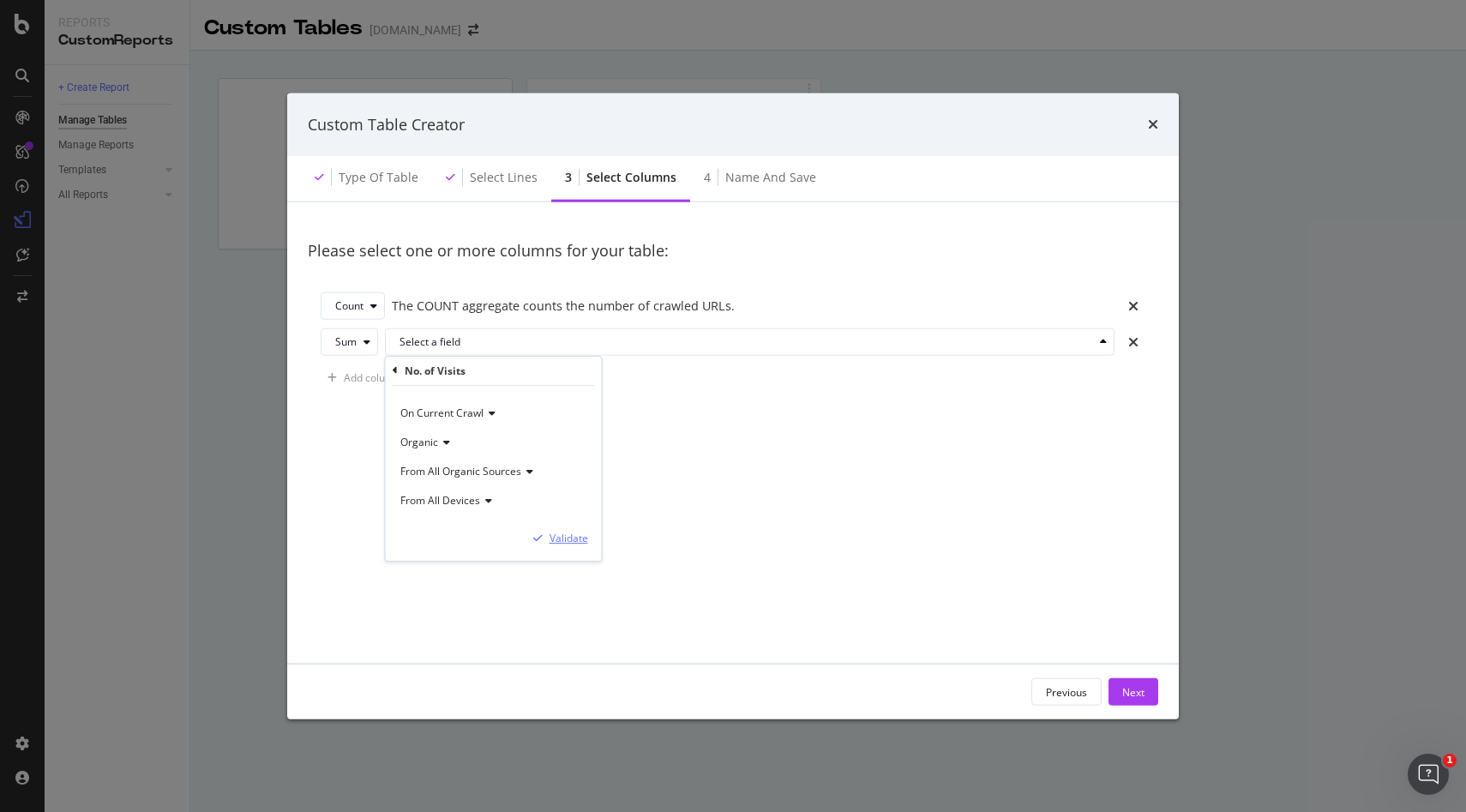
click at [576, 544] on div "Validate" at bounding box center [569, 538] width 39 height 14
click at [1140, 301] on div "times" at bounding box center [1134, 306] width 24 height 28
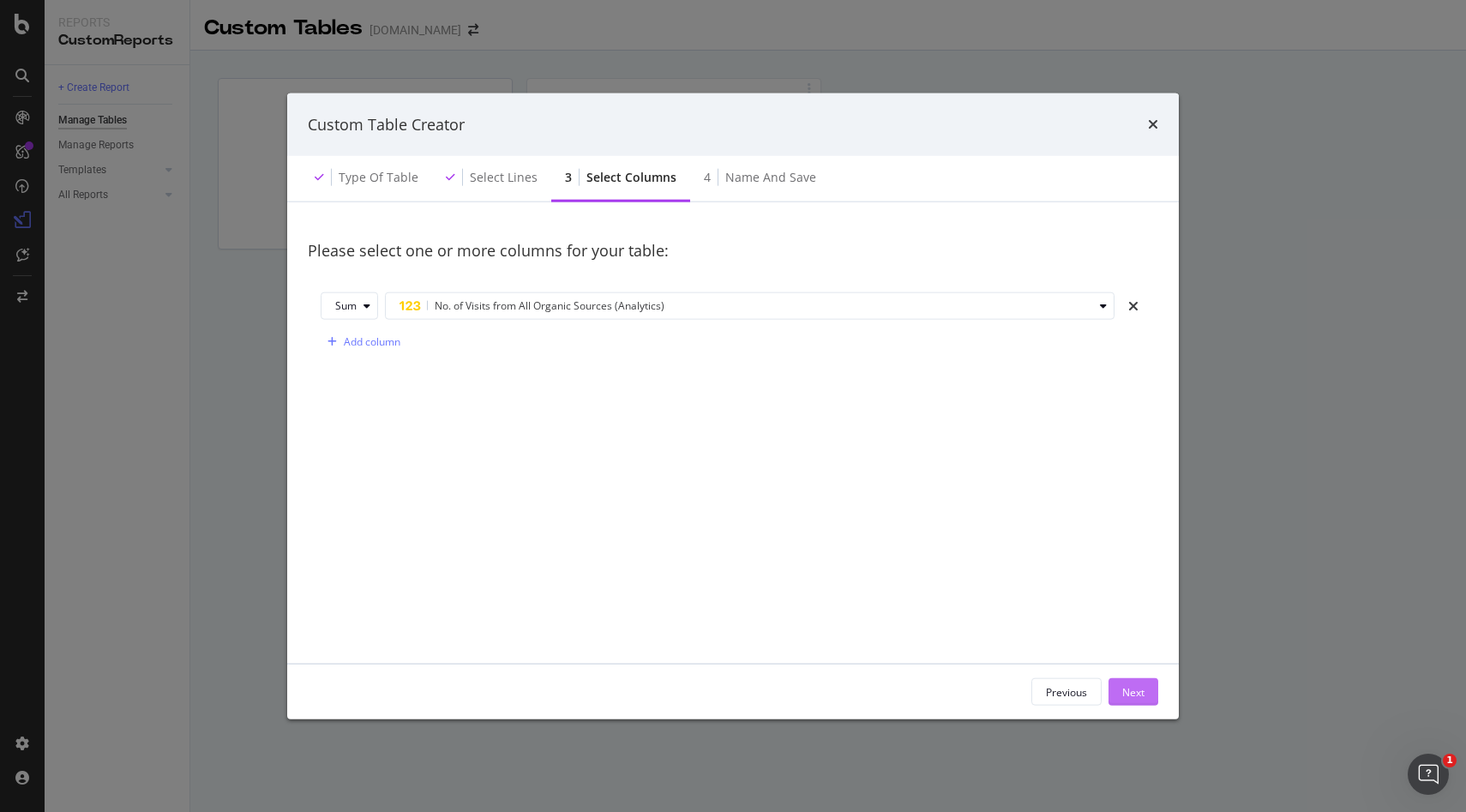
click at [1136, 688] on div "Next" at bounding box center [1133, 691] width 22 height 14
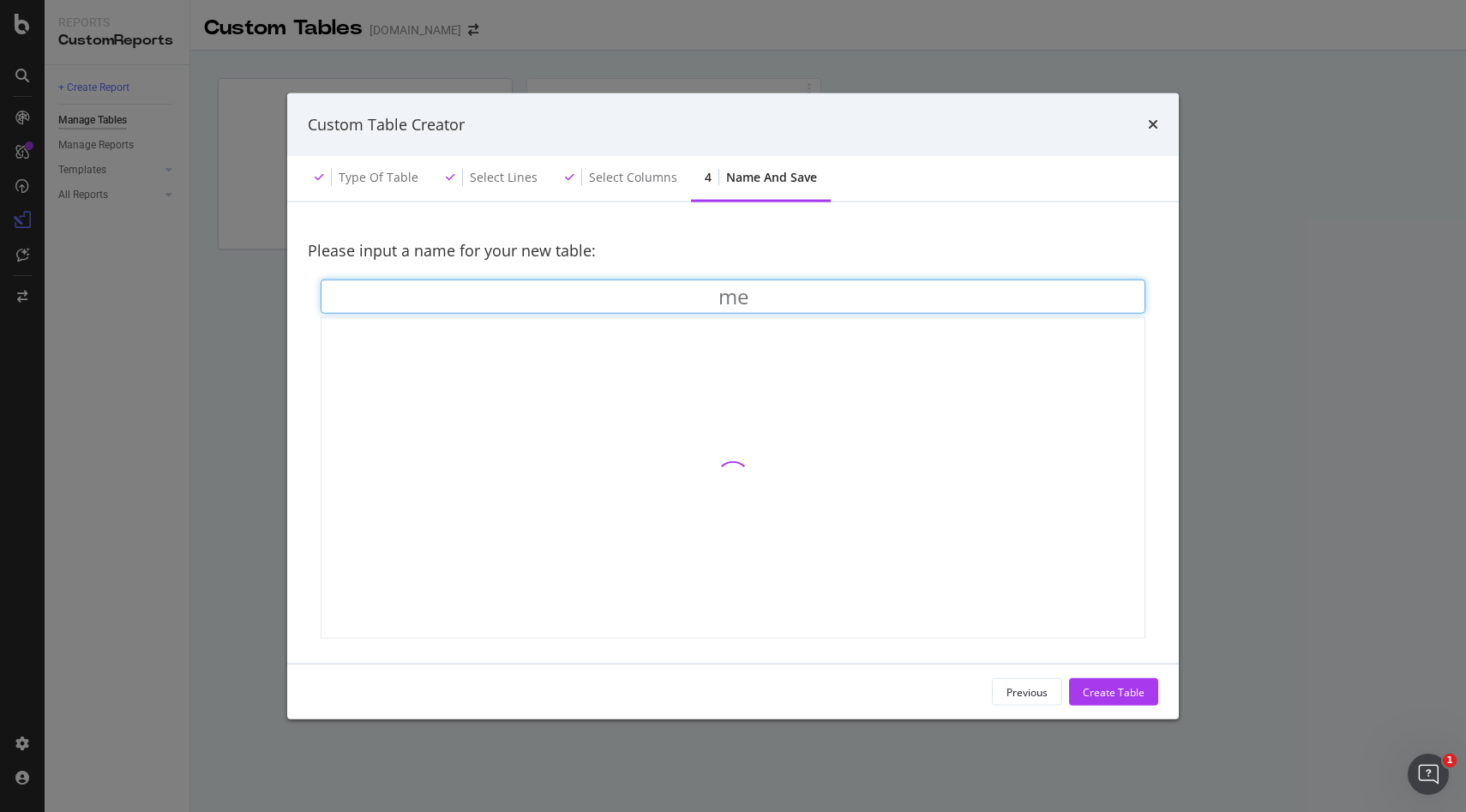
type input "m"
type input "d"
type input "meta title desc"
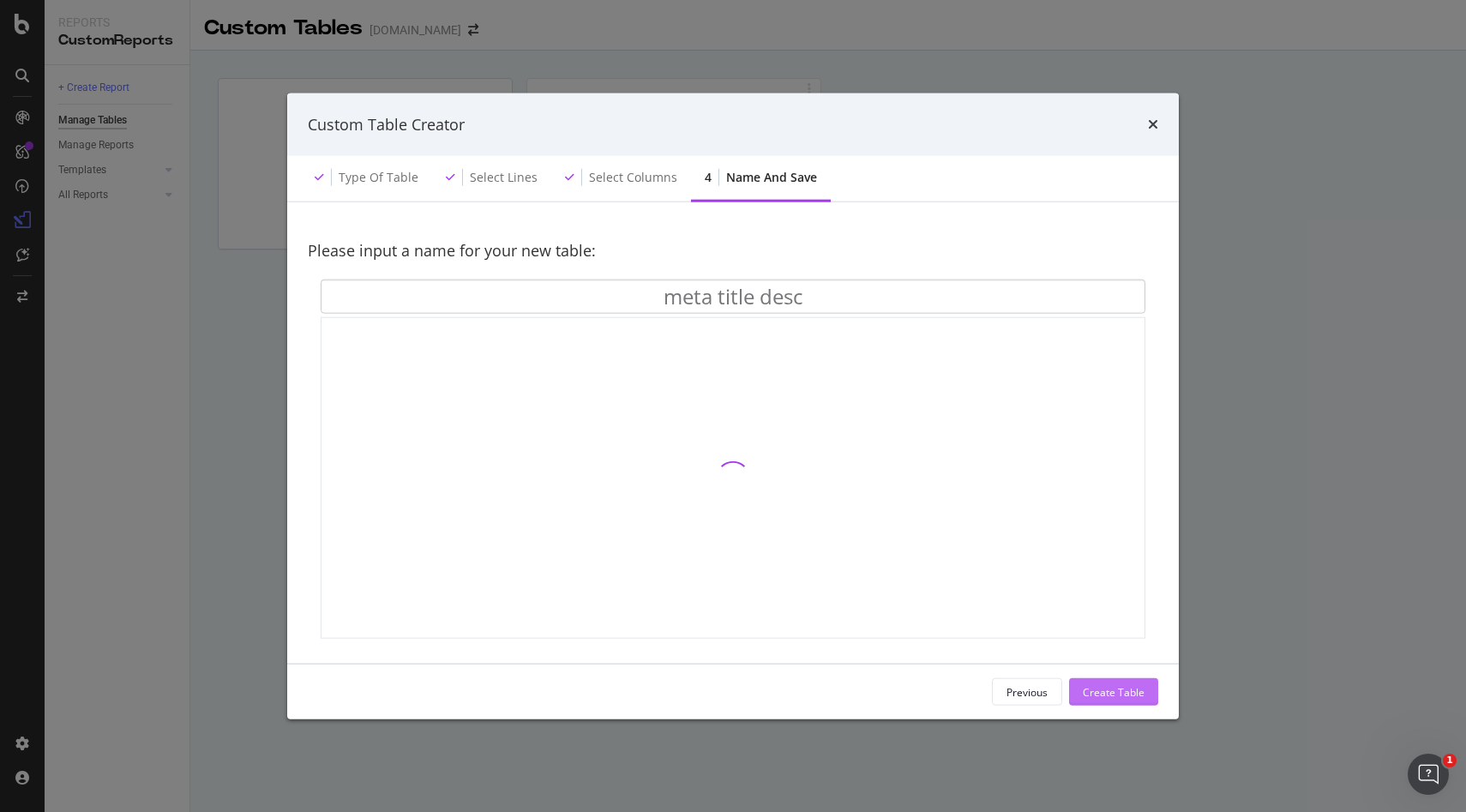
click at [1100, 685] on div "Create Table" at bounding box center [1113, 691] width 62 height 14
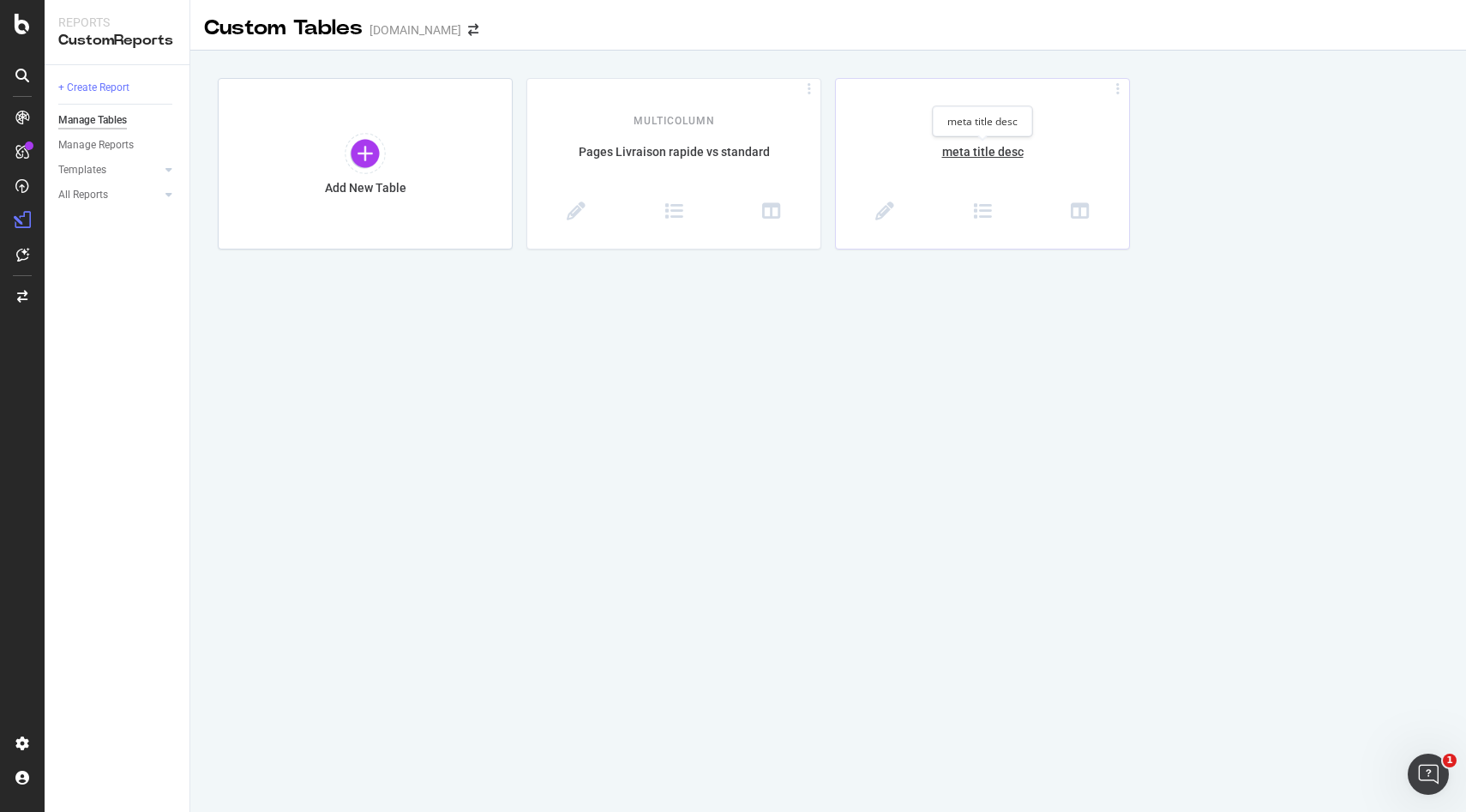
click at [991, 157] on div "meta title desc" at bounding box center [982, 161] width 293 height 36
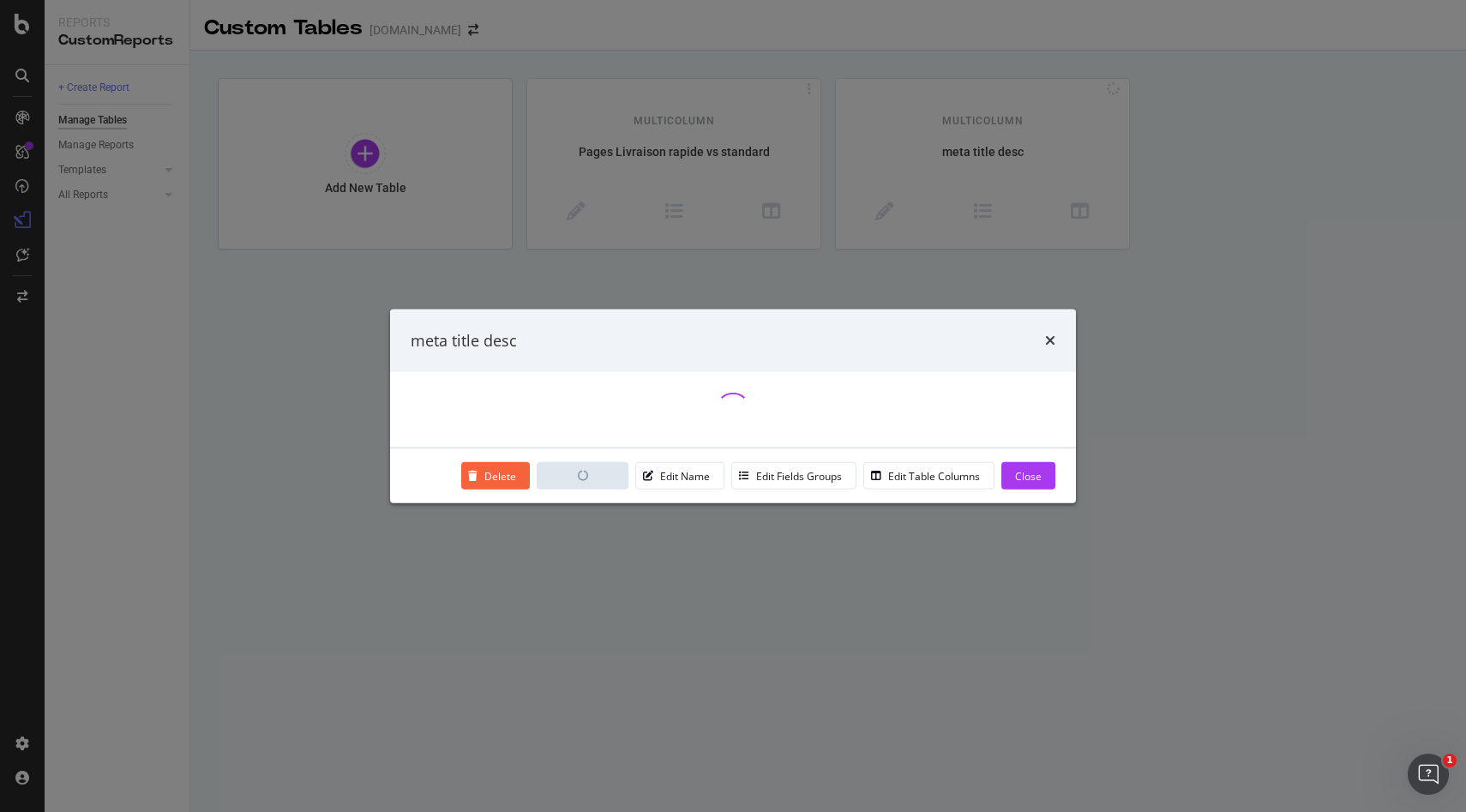
click at [1038, 481] on div "Close" at bounding box center [1029, 475] width 27 height 14
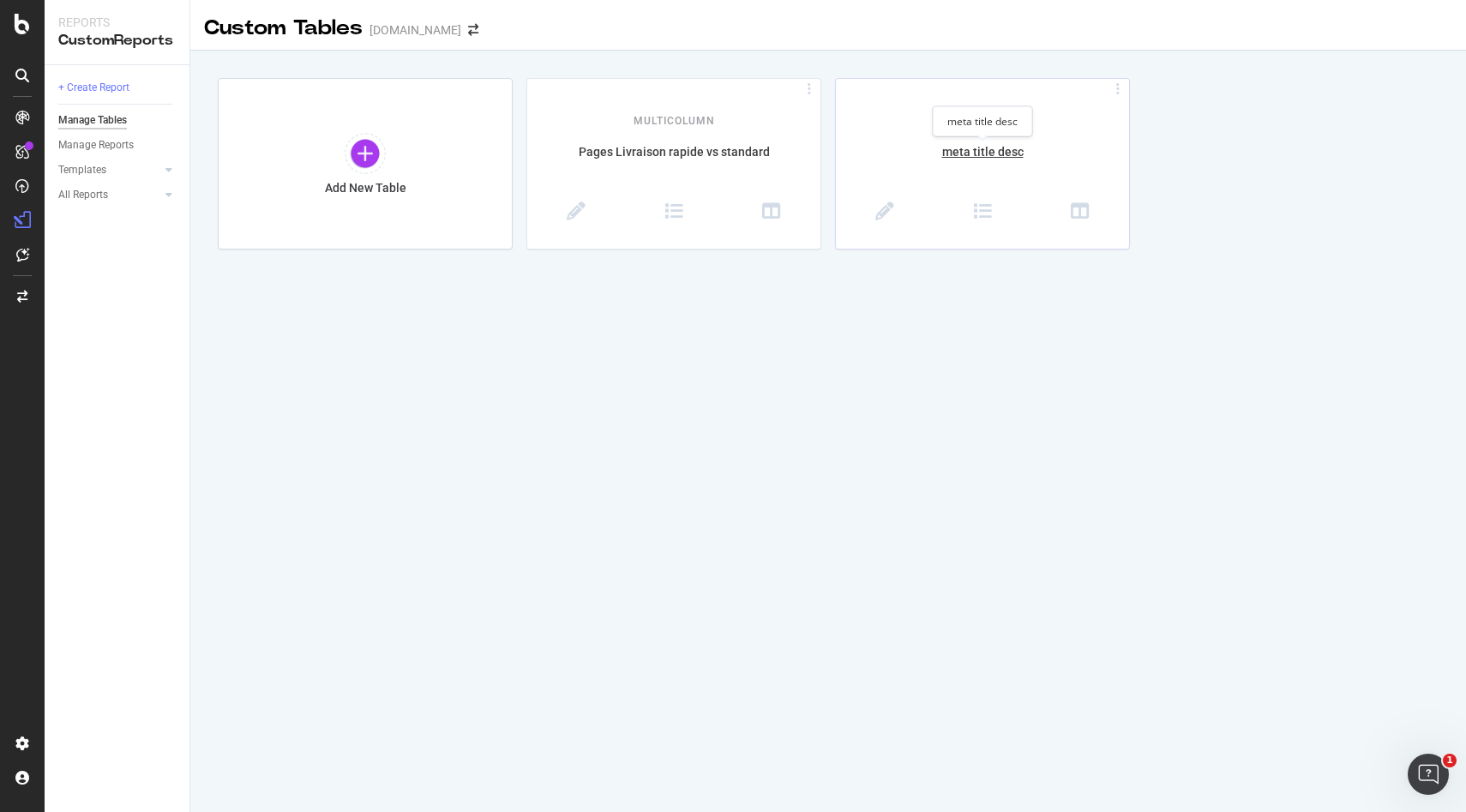
click at [994, 157] on div "meta title desc" at bounding box center [982, 161] width 293 height 36
click at [94, 144] on div "Manage Reports" at bounding box center [96, 145] width 75 height 18
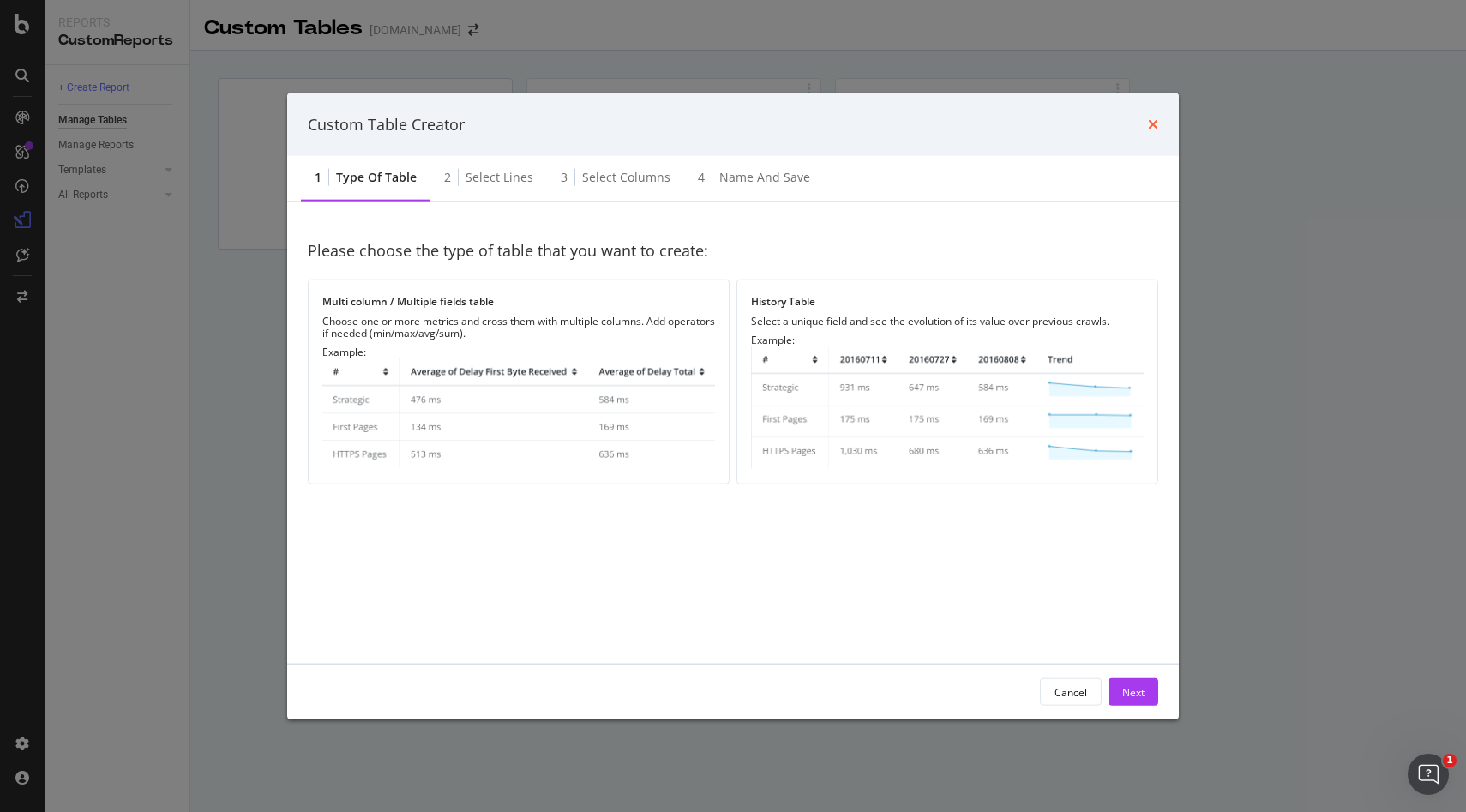
click at [1157, 117] on icon "times" at bounding box center [1153, 124] width 10 height 13
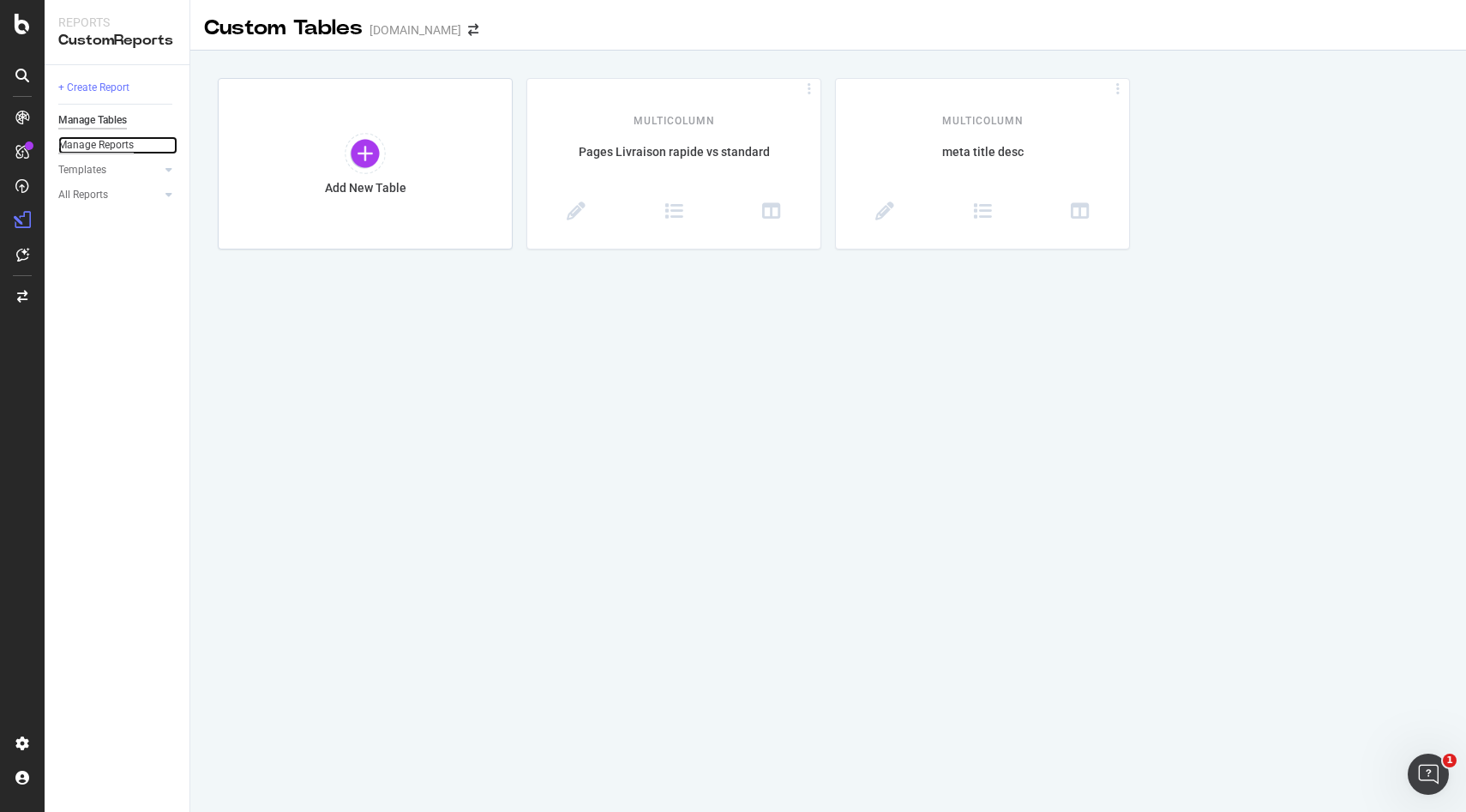
click at [109, 150] on div "Manage Reports" at bounding box center [96, 145] width 75 height 18
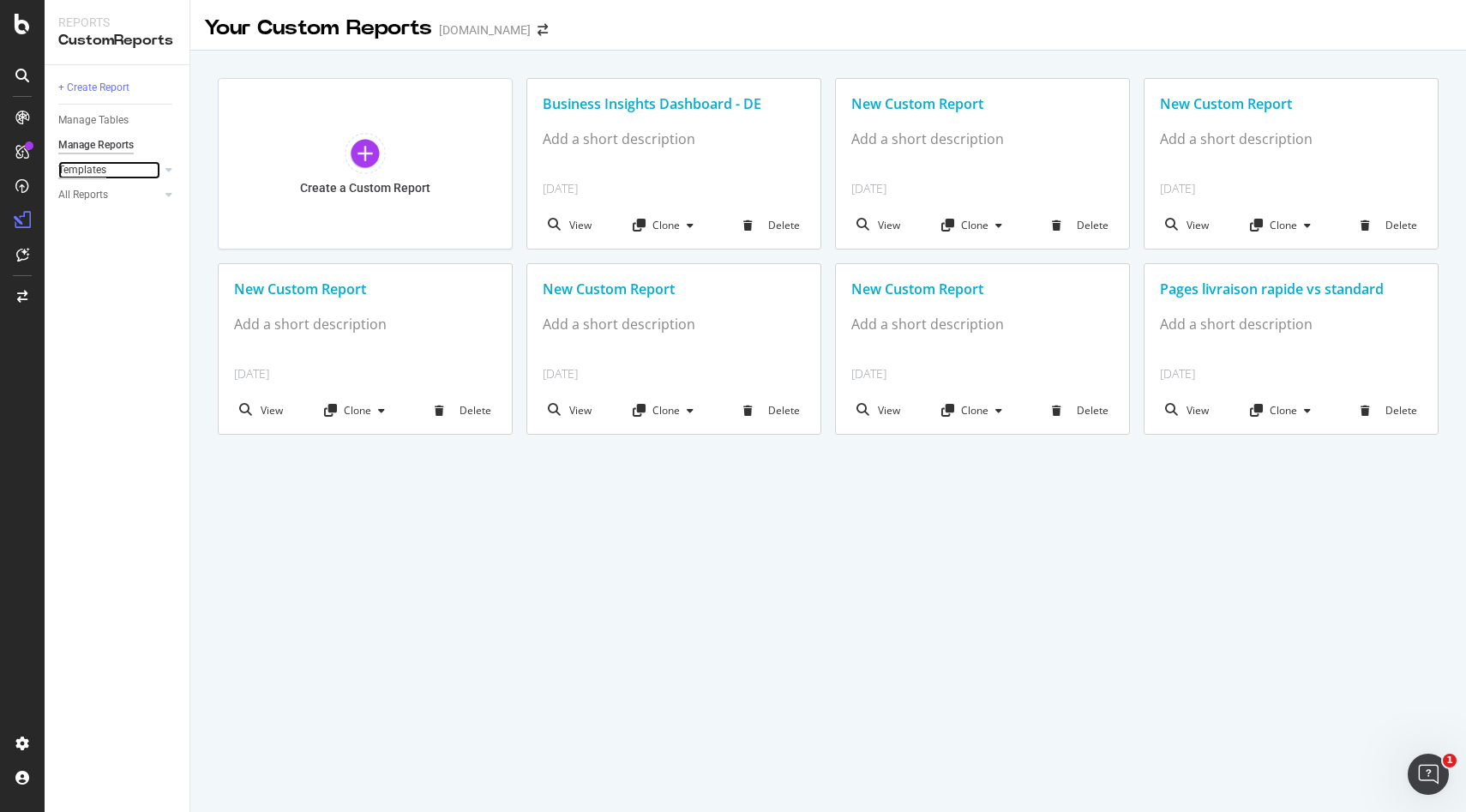
click at [97, 170] on div "Templates" at bounding box center [82, 170] width 48 height 18
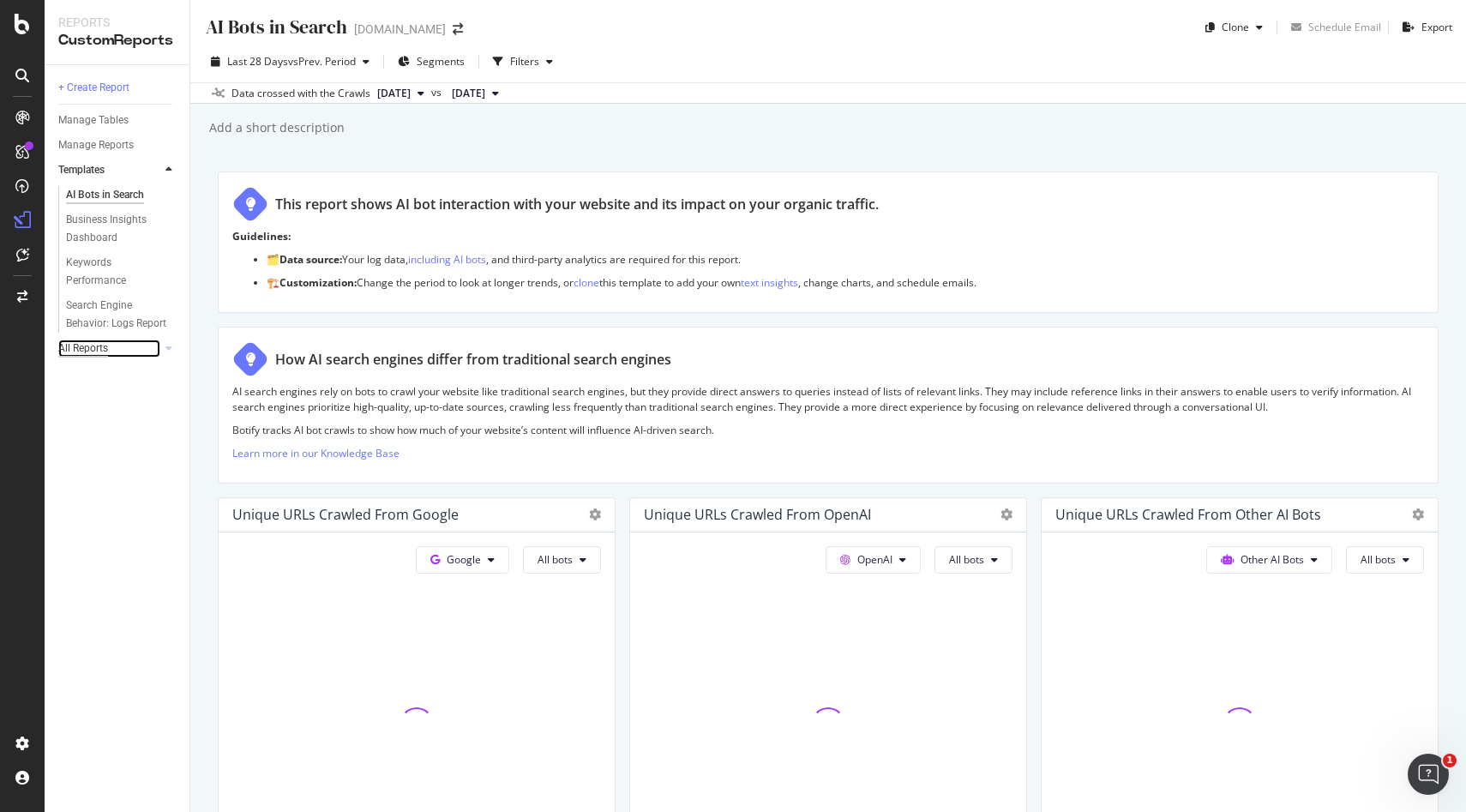
click at [97, 355] on div "All Reports" at bounding box center [83, 348] width 50 height 18
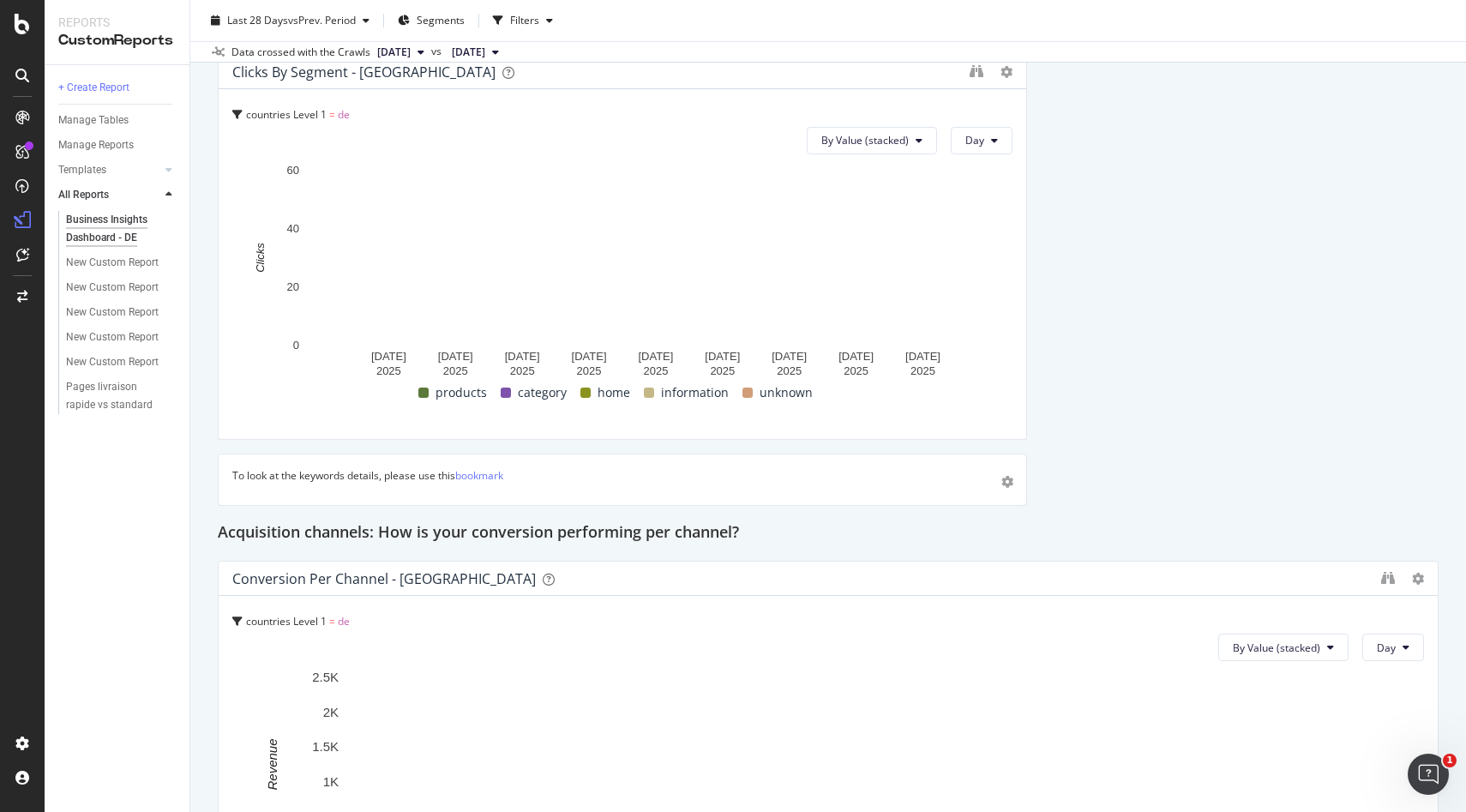
scroll to position [1264, 0]
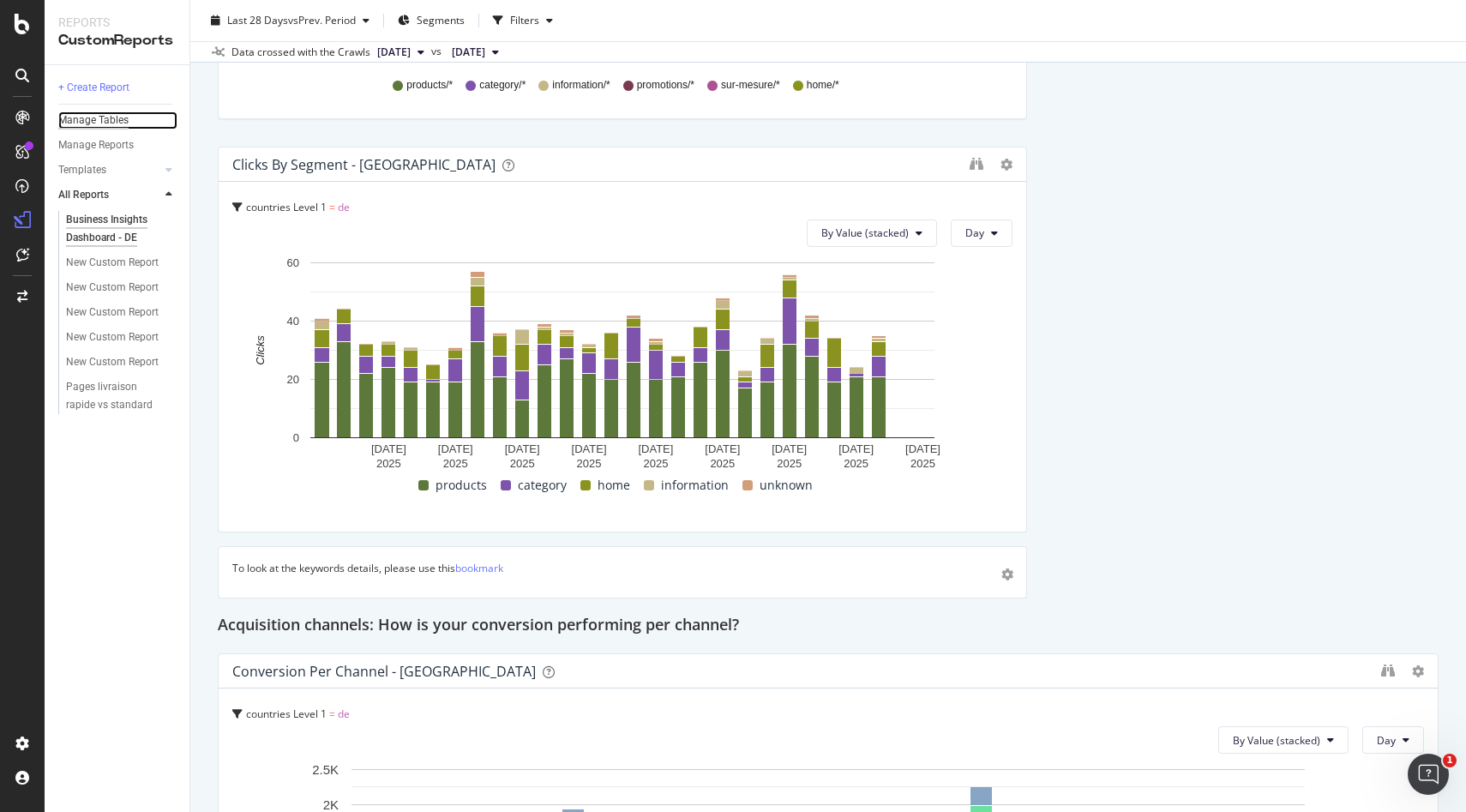
click at [100, 118] on div "Manage Tables" at bounding box center [93, 120] width 71 height 18
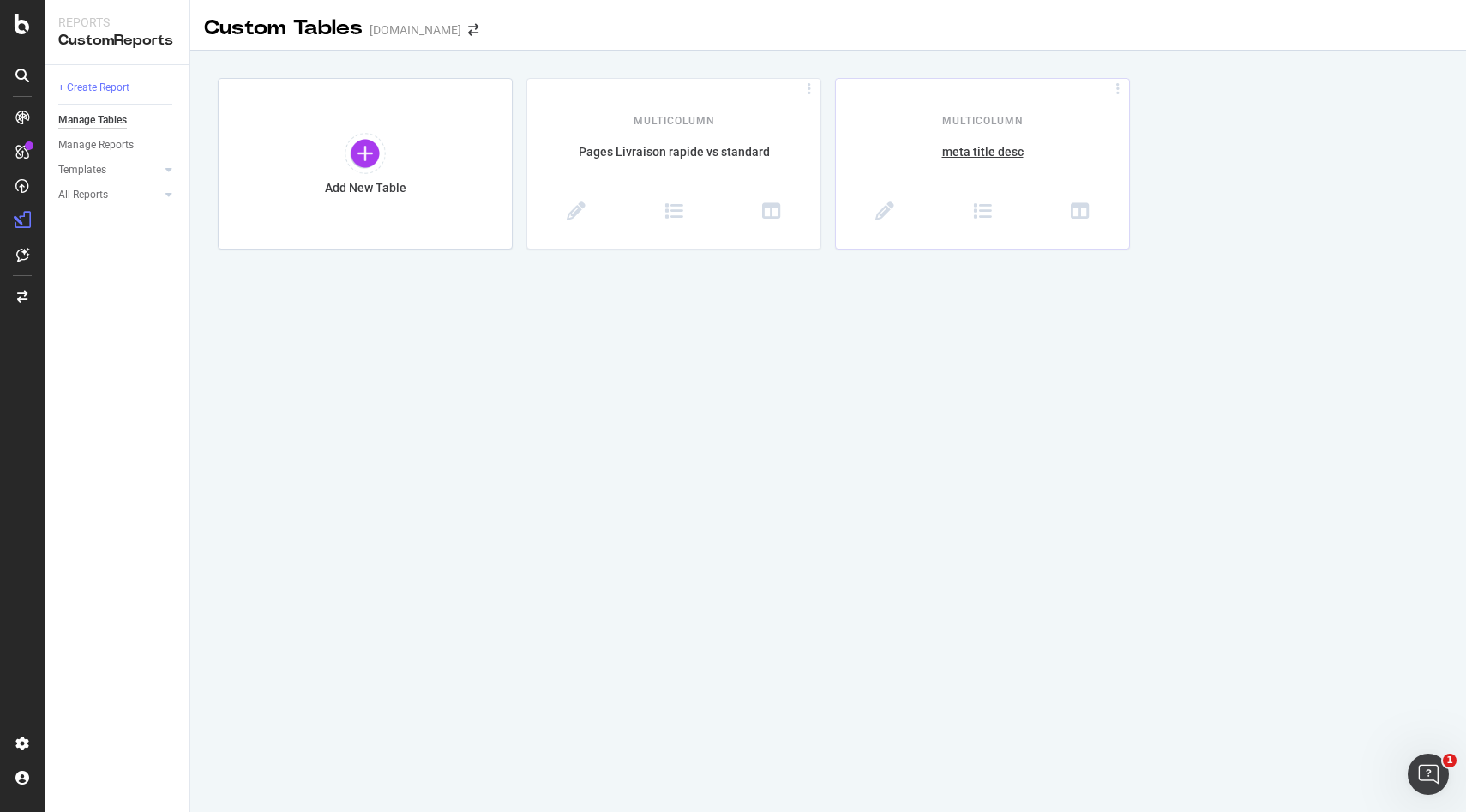
click at [971, 139] on div "MultiColumn meta title desc" at bounding box center [982, 164] width 293 height 170
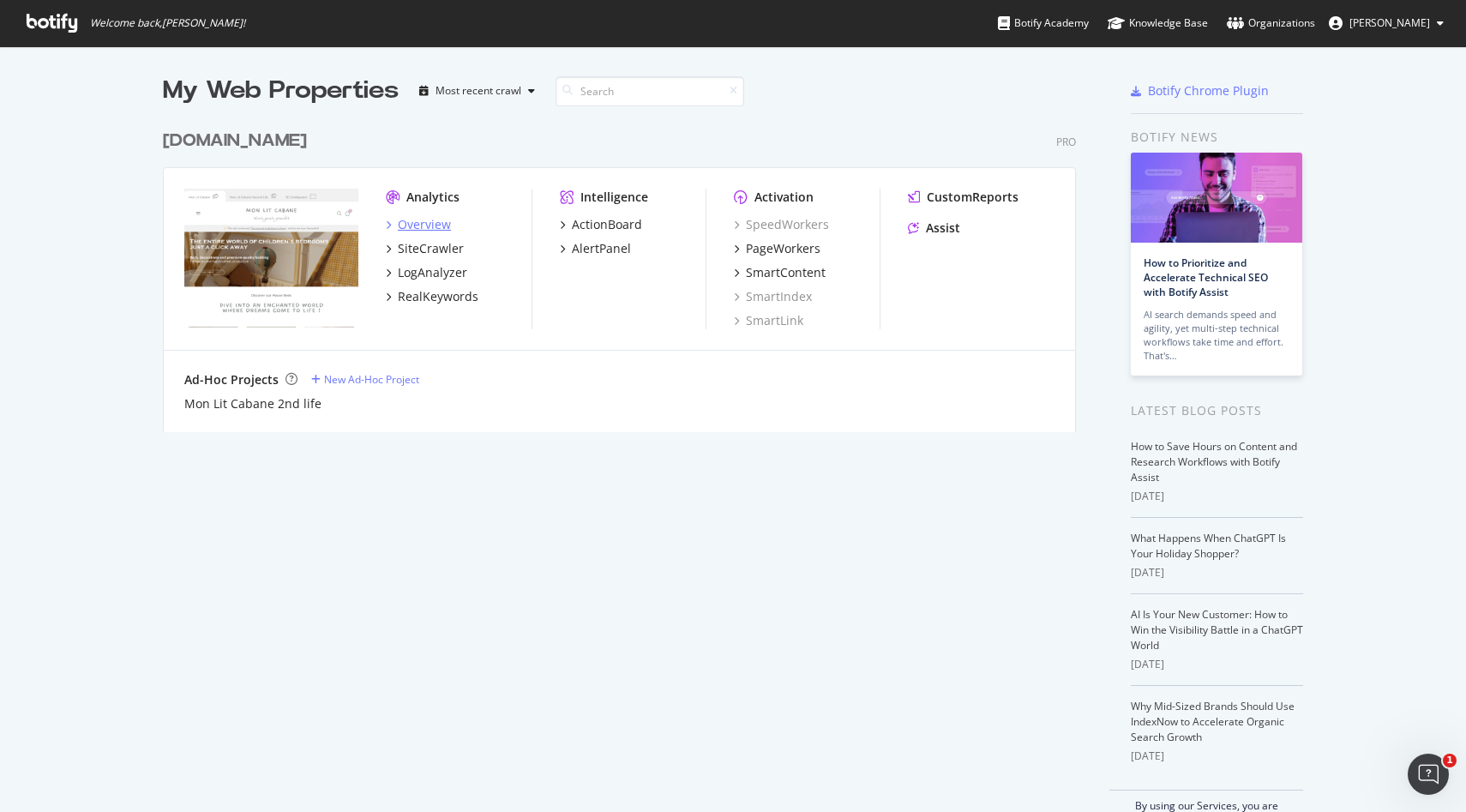
click at [426, 219] on div "Overview" at bounding box center [424, 224] width 53 height 17
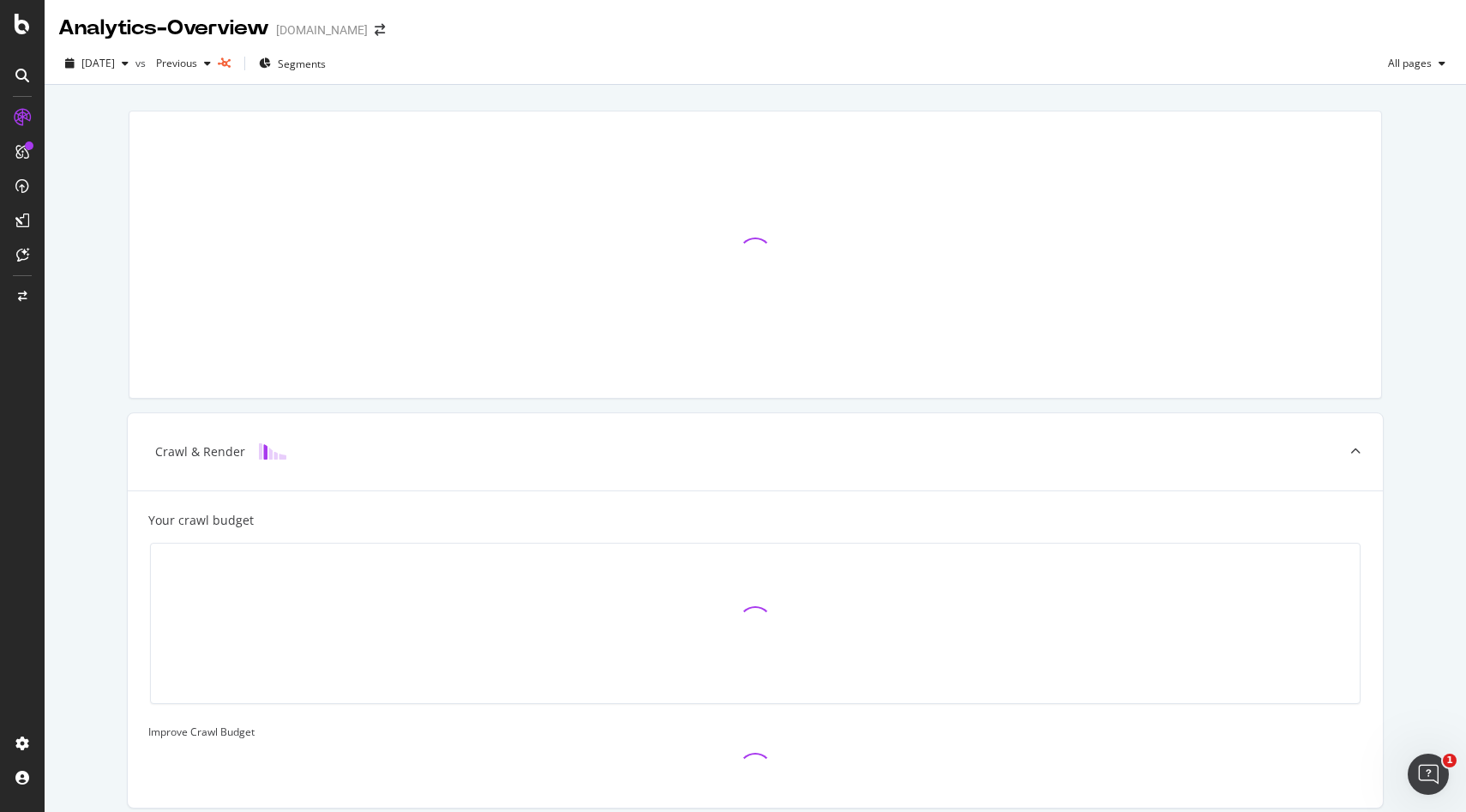
click at [16, 219] on icon at bounding box center [21, 219] width 13 height 13
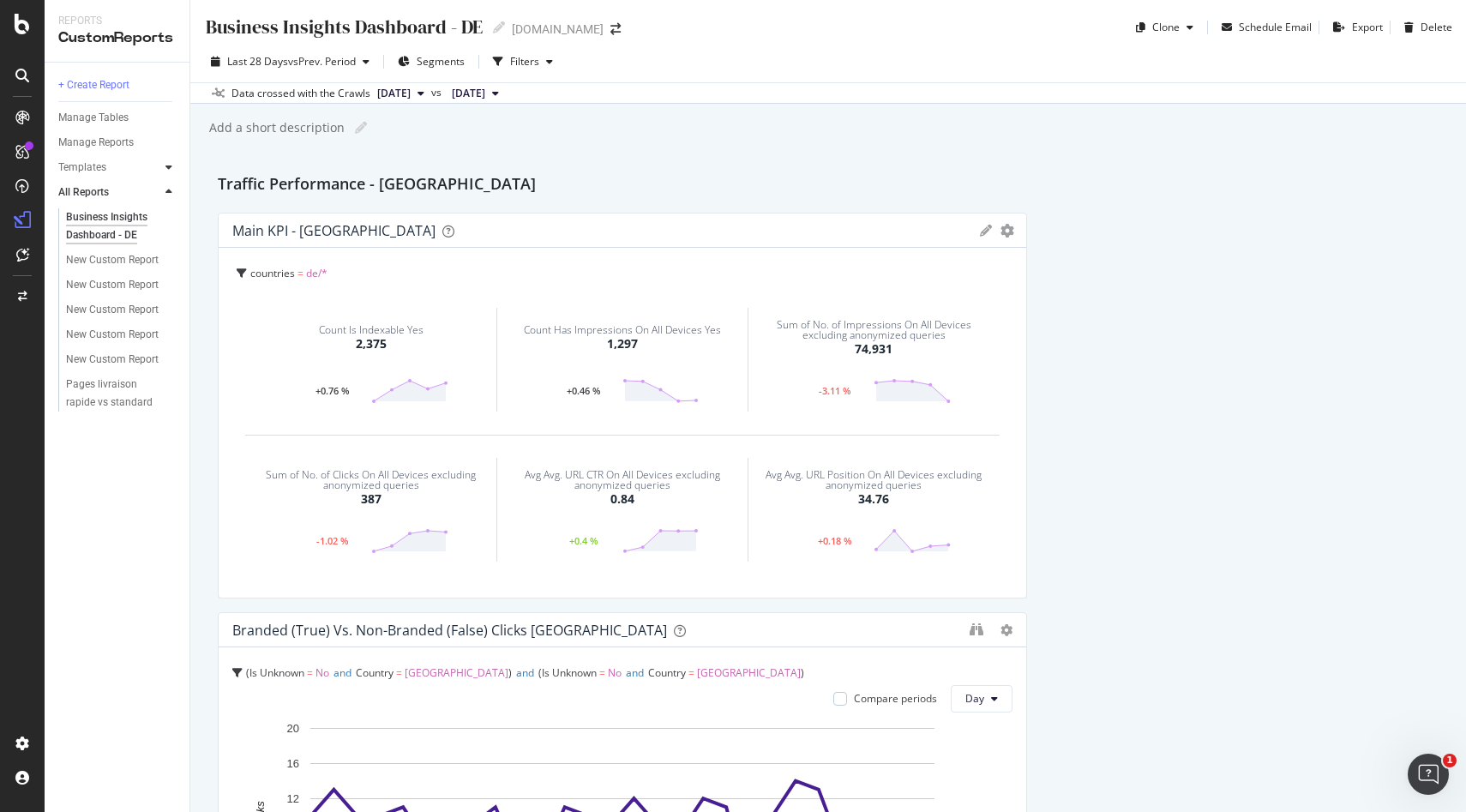
click at [168, 169] on icon at bounding box center [169, 167] width 7 height 10
click at [164, 167] on div at bounding box center [168, 167] width 17 height 17
click at [151, 192] on div at bounding box center [151, 192] width 17 height 17
click at [117, 168] on link "Templates" at bounding box center [109, 167] width 102 height 18
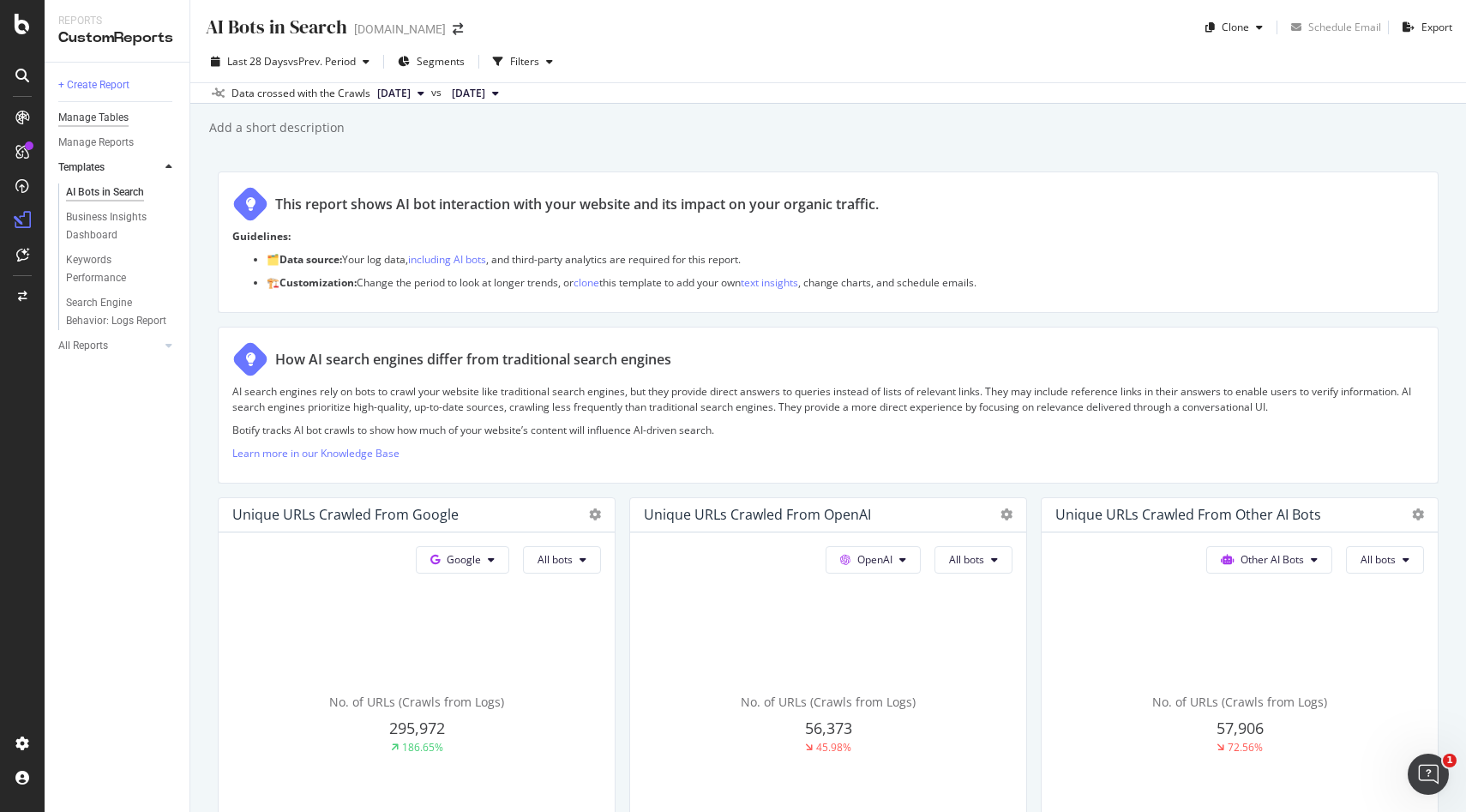
click at [113, 116] on div "Manage Tables" at bounding box center [93, 118] width 71 height 18
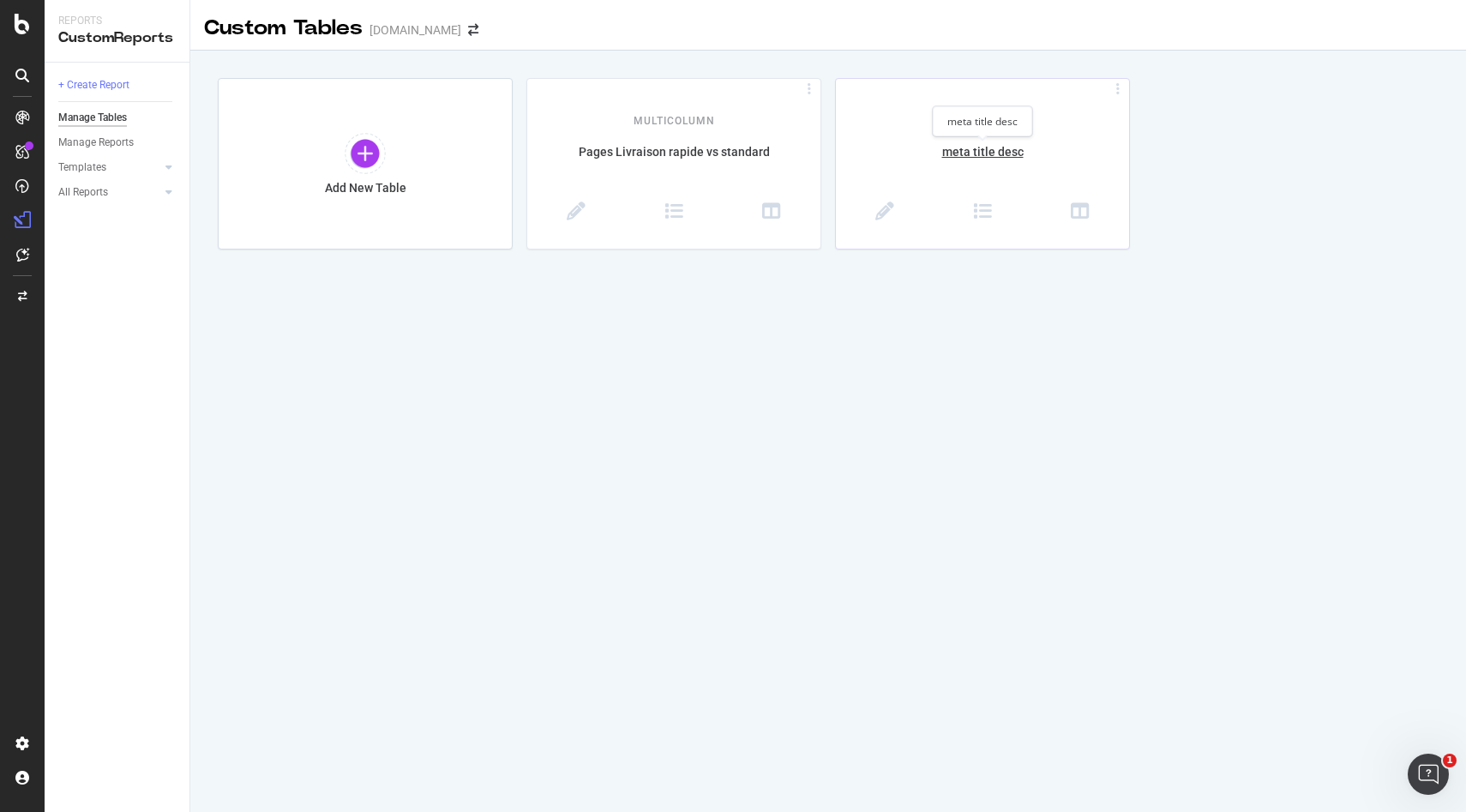
click at [979, 151] on div "meta title desc" at bounding box center [982, 161] width 293 height 36
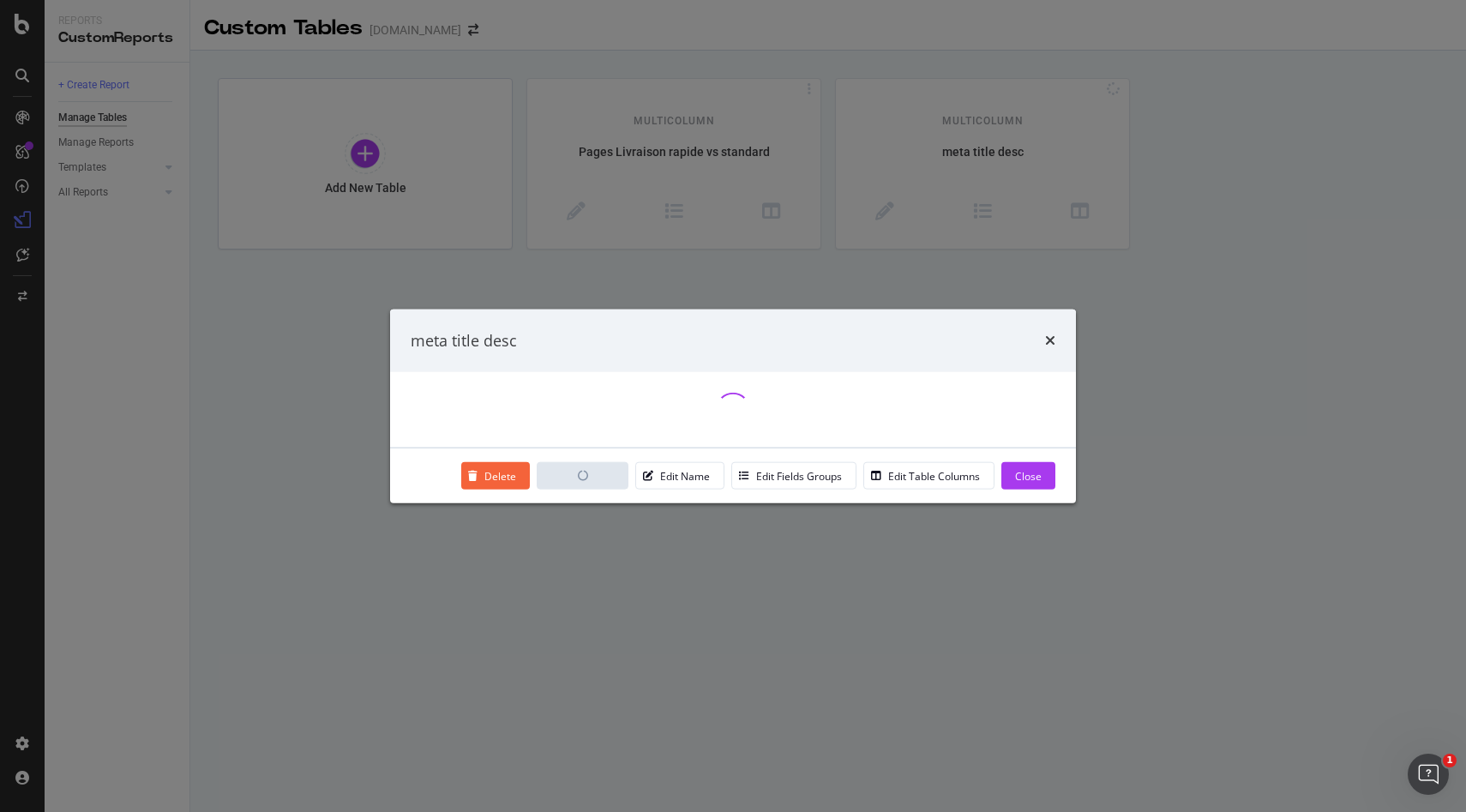
click at [682, 410] on div "modal" at bounding box center [733, 410] width 645 height 34
click at [1034, 474] on div "Close" at bounding box center [1029, 475] width 27 height 14
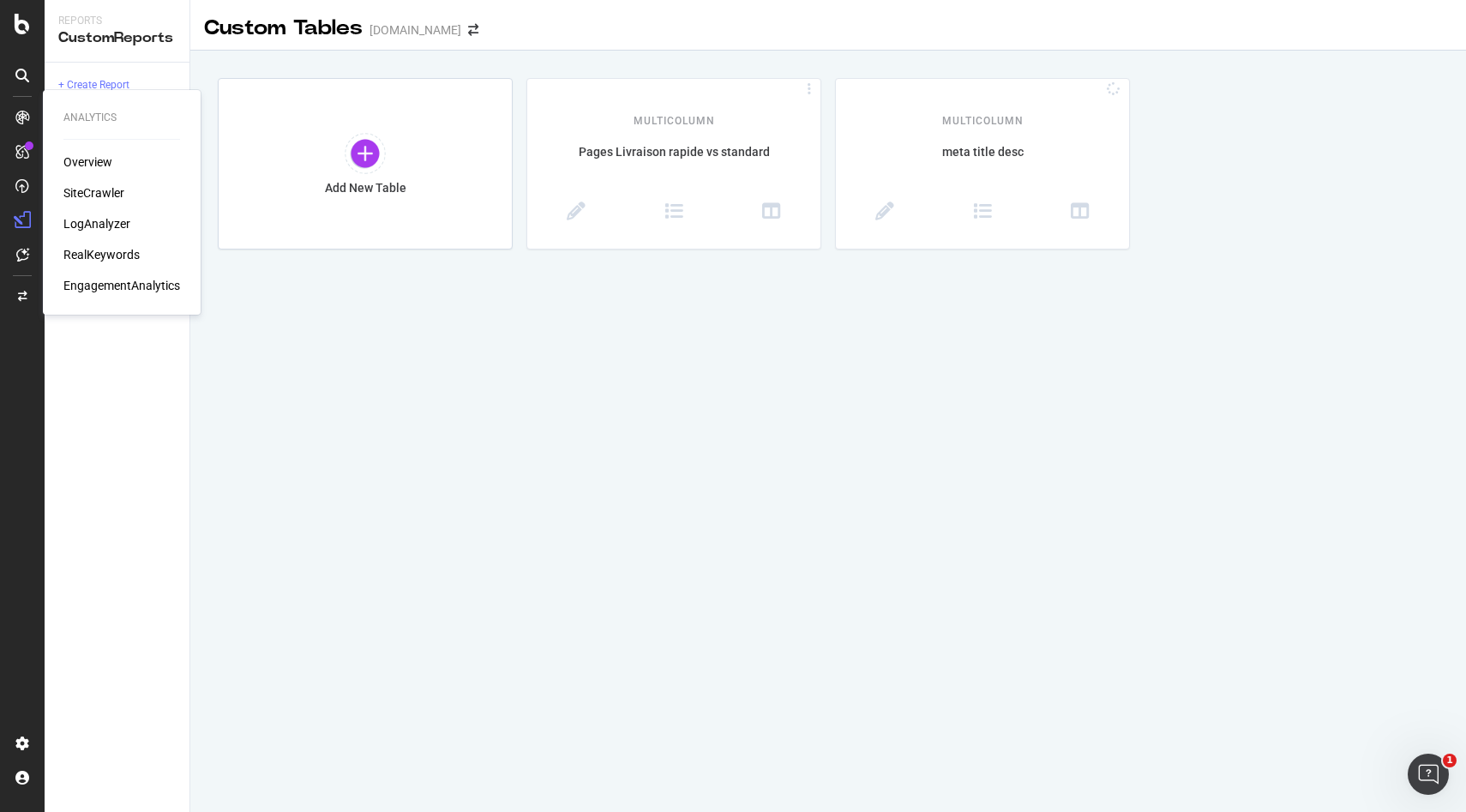
click at [95, 163] on div "Overview" at bounding box center [88, 161] width 49 height 17
click at [110, 253] on div "RealKeywords" at bounding box center [101, 254] width 76 height 17
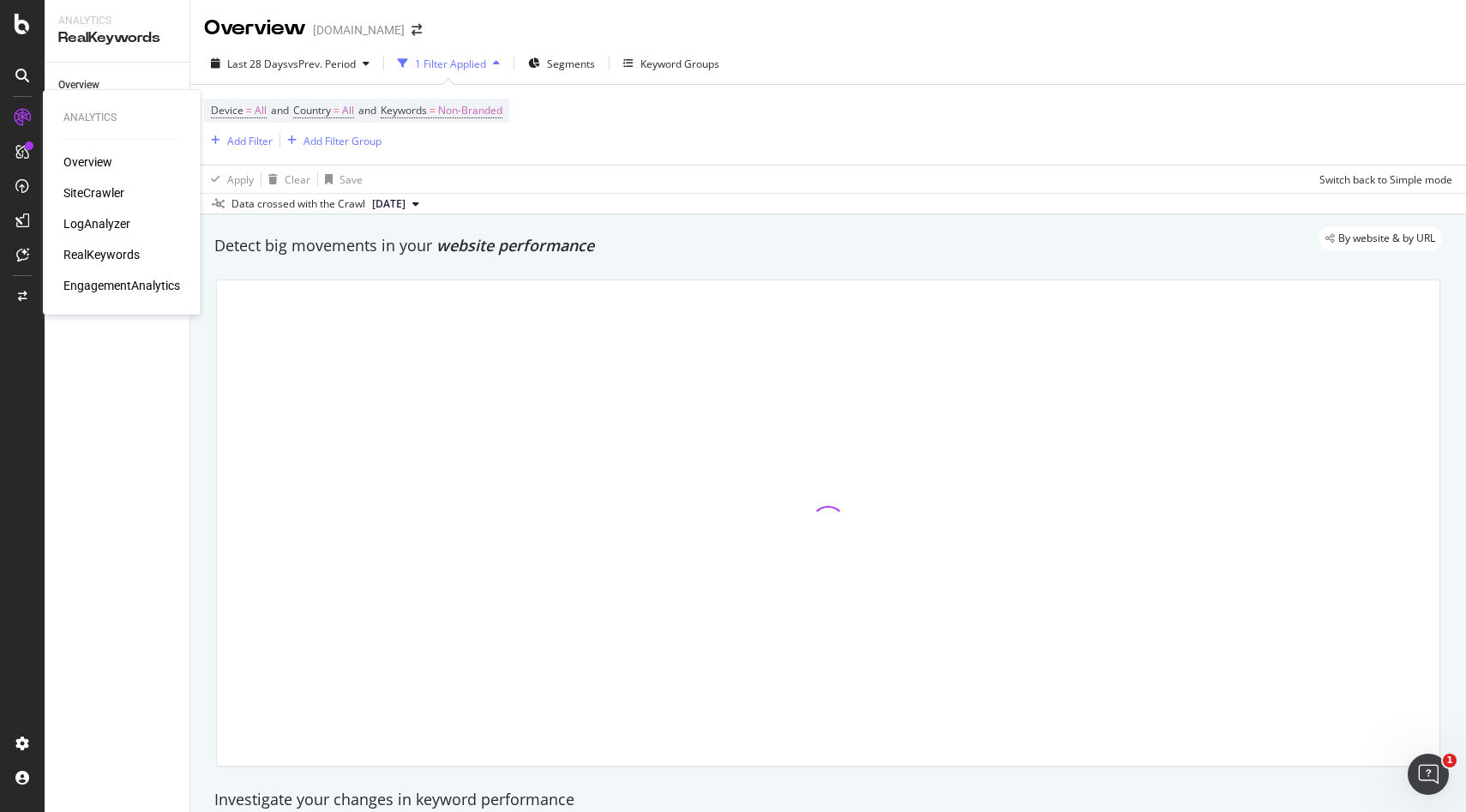
click at [100, 252] on div "RealKeywords" at bounding box center [101, 254] width 76 height 17
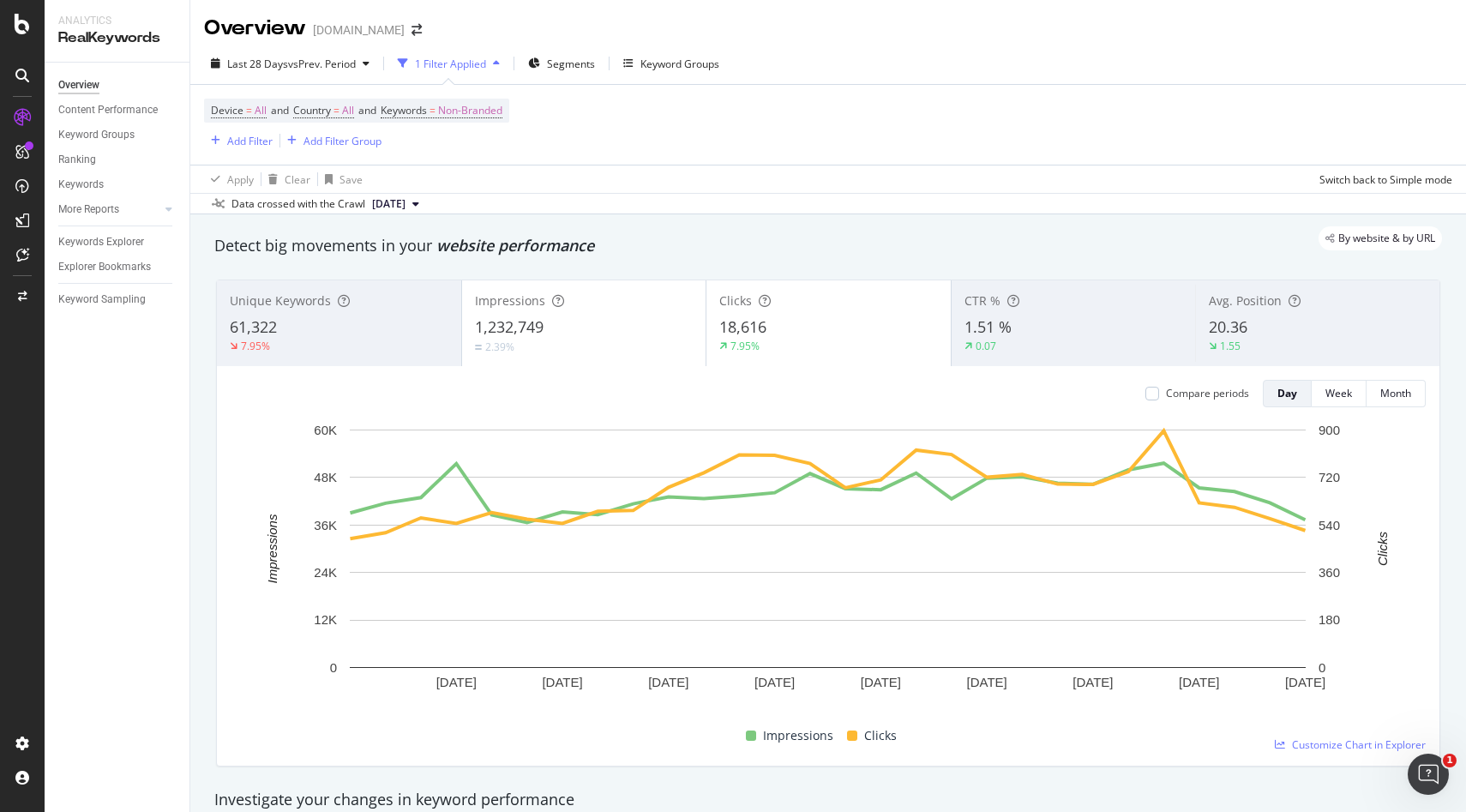
click at [585, 158] on div "Device = All and Country = All and Keywords = Non-Branded Add Filter Add Filter…" at bounding box center [828, 124] width 1248 height 80
click at [474, 114] on span "Non-Branded" at bounding box center [470, 110] width 64 height 24
click at [427, 184] on div "Cancel" at bounding box center [437, 187] width 32 height 14
click at [587, 59] on span "Segments" at bounding box center [571, 64] width 48 height 14
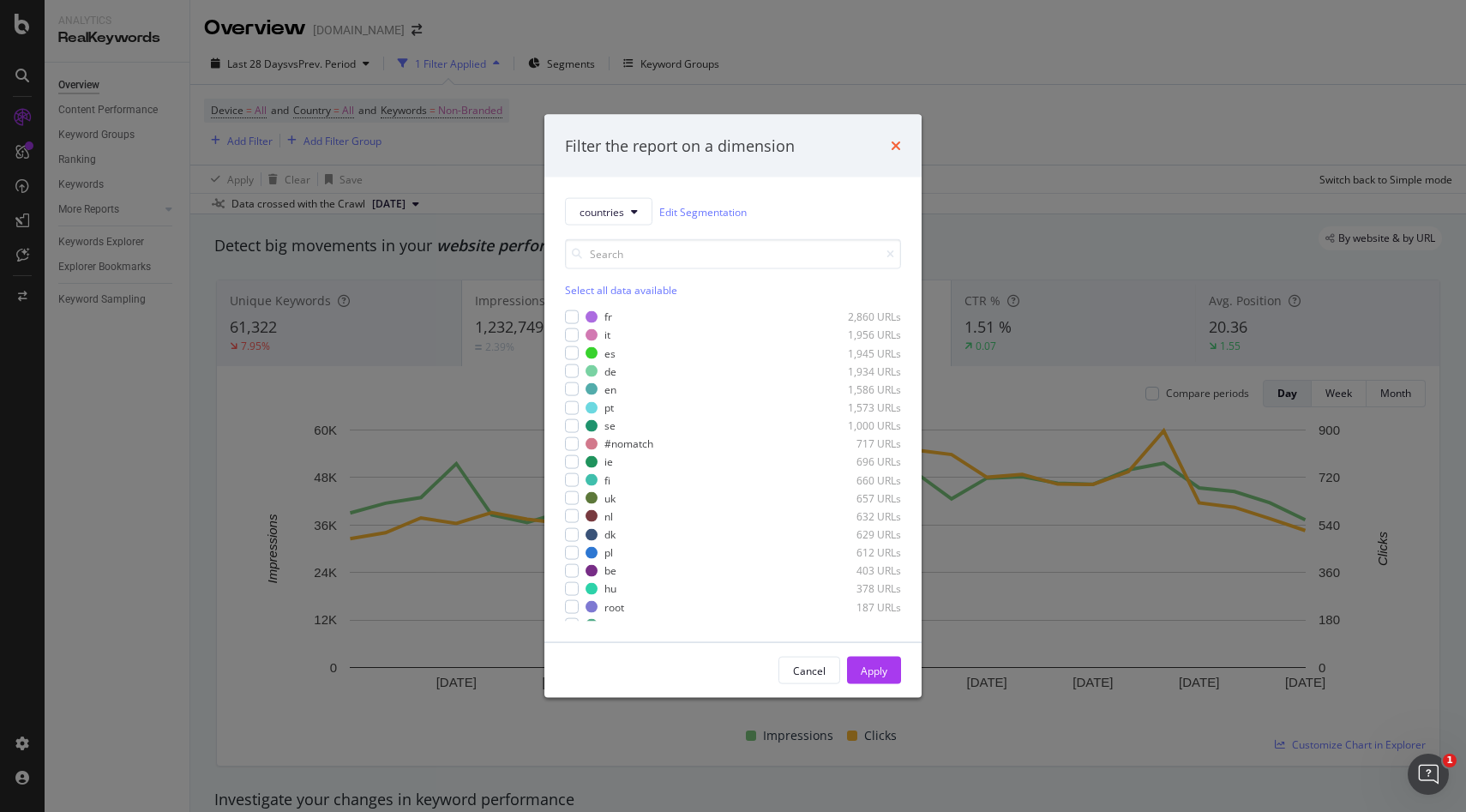
click at [896, 144] on icon "times" at bounding box center [896, 145] width 10 height 13
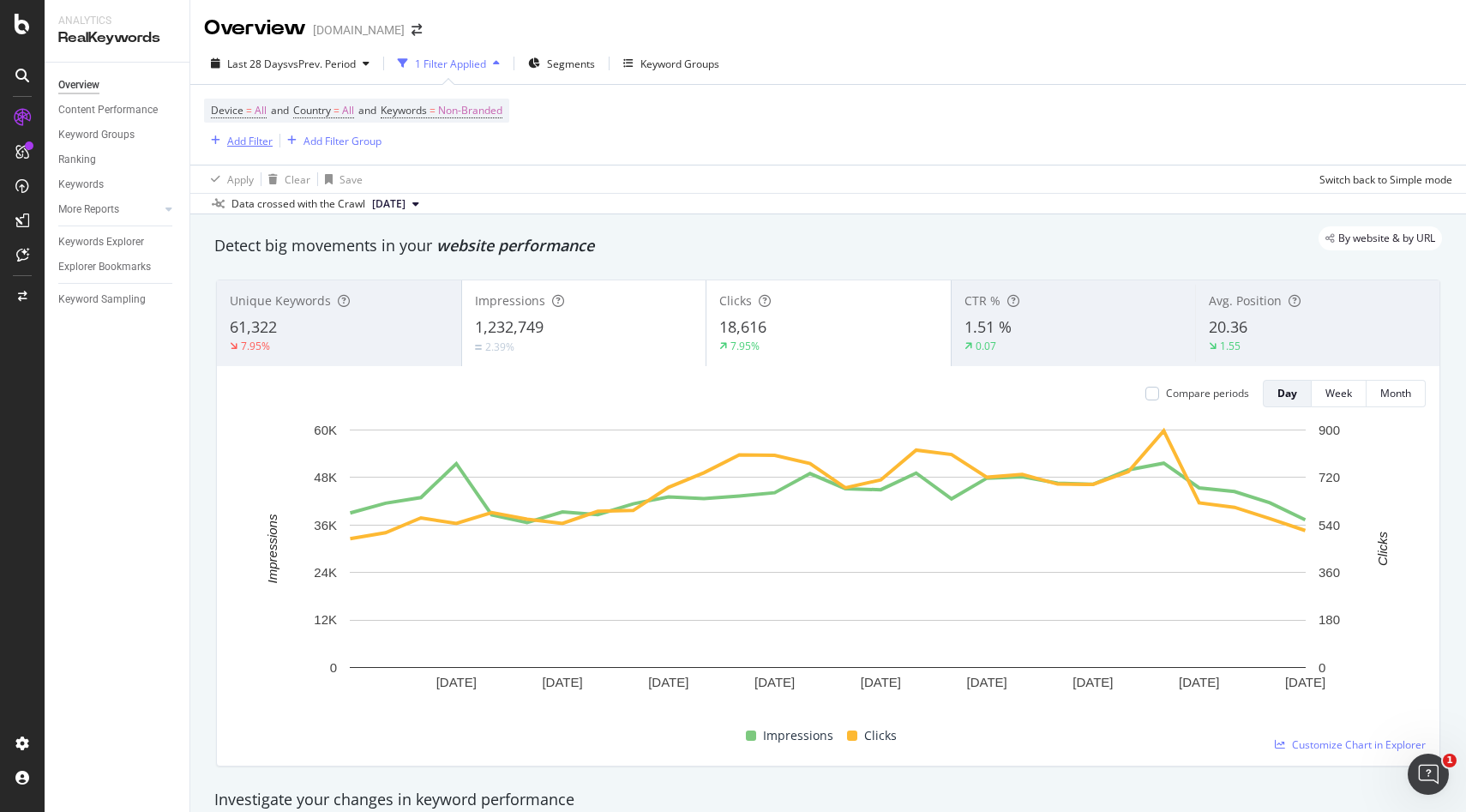
click at [233, 141] on div "Add Filter" at bounding box center [250, 141] width 46 height 14
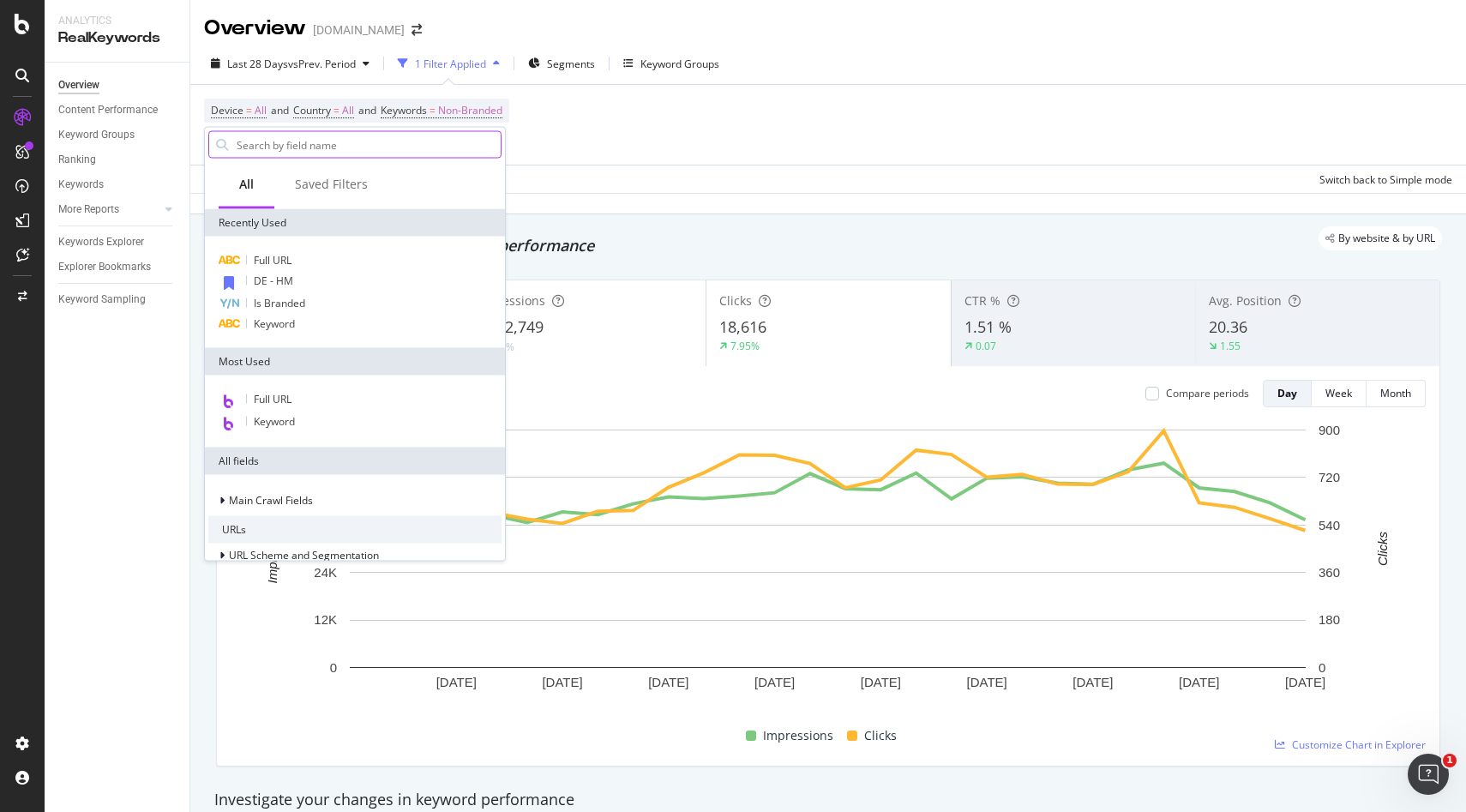
click at [296, 144] on input "text" at bounding box center [367, 144] width 266 height 26
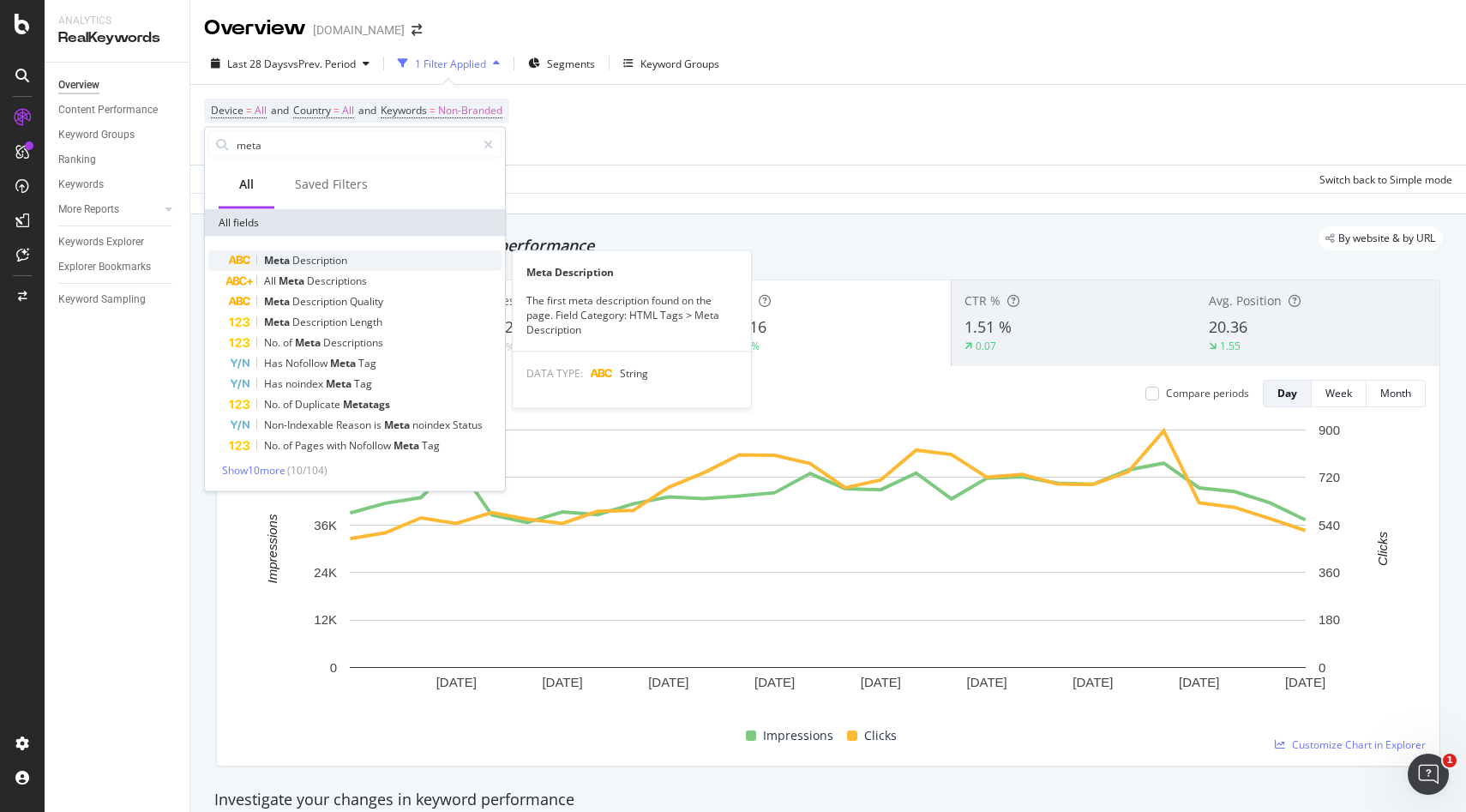
type input "meta"
click at [302, 264] on span "Description" at bounding box center [320, 260] width 55 height 14
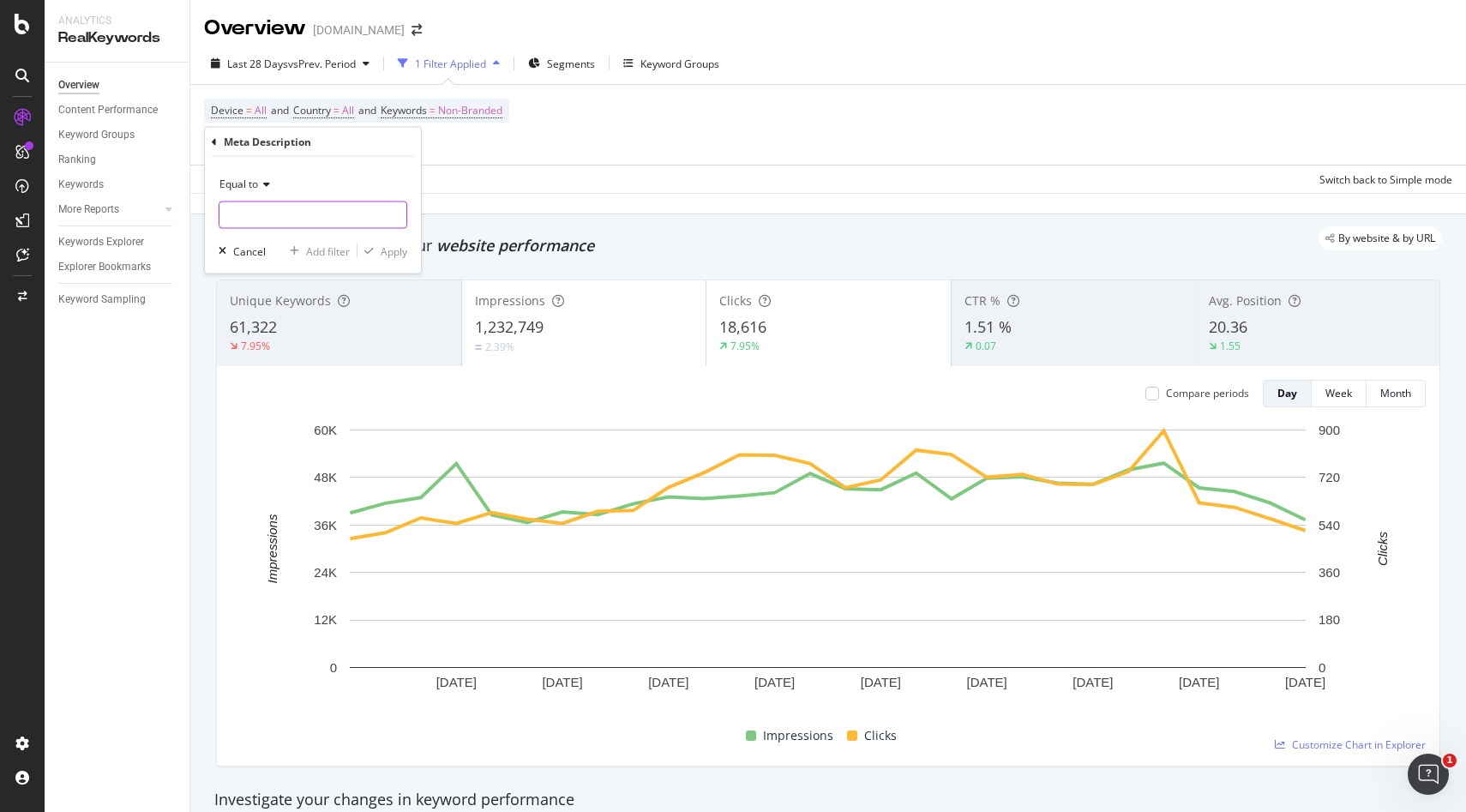
click at [254, 218] on input "text" at bounding box center [313, 215] width 187 height 28
click at [606, 170] on div "Apply Clear Save Switch back to Simple mode" at bounding box center [828, 179] width 1276 height 29
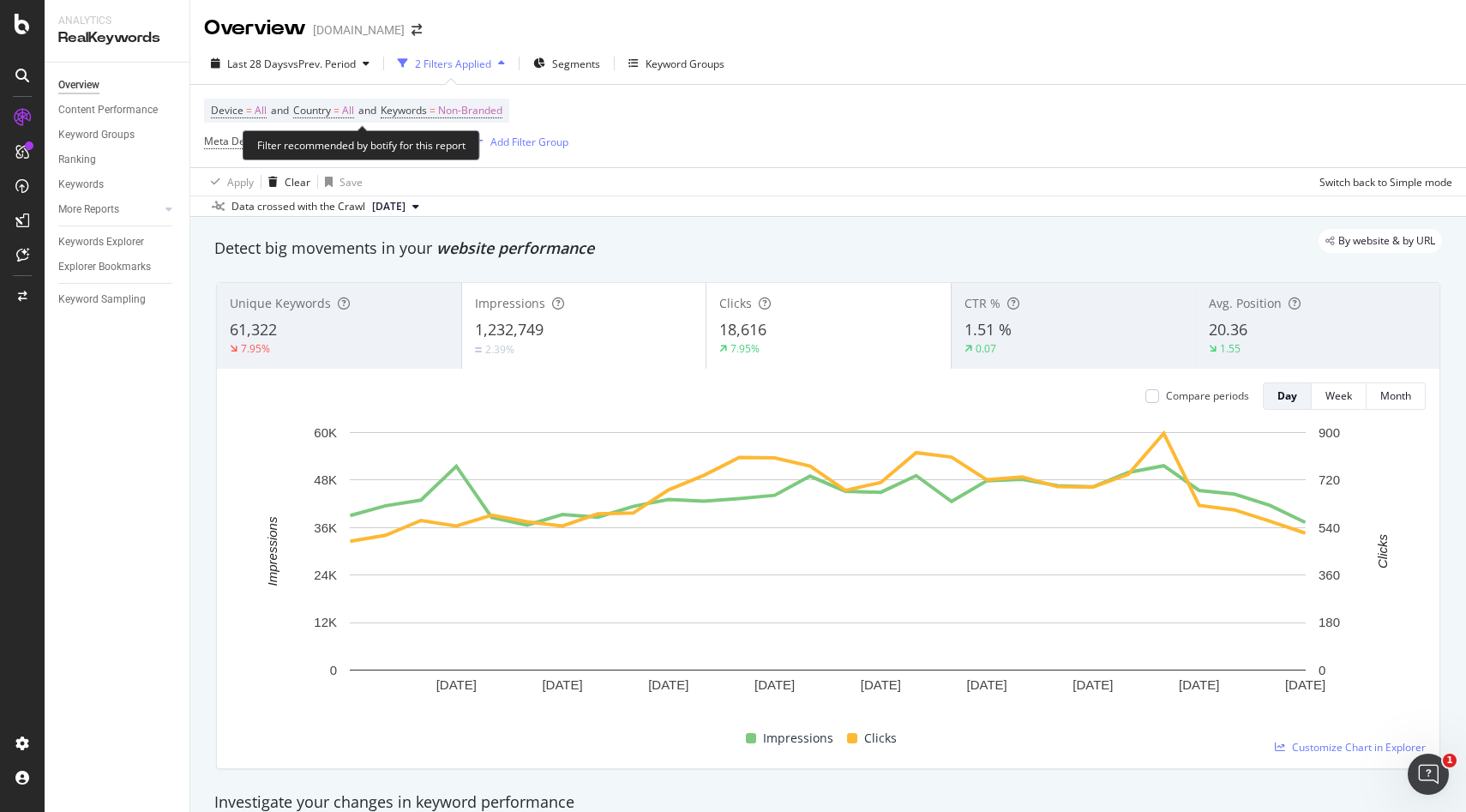
click at [305, 148] on div "Filter recommended by botify for this report" at bounding box center [361, 146] width 237 height 30
click at [382, 144] on icon at bounding box center [383, 141] width 14 height 17
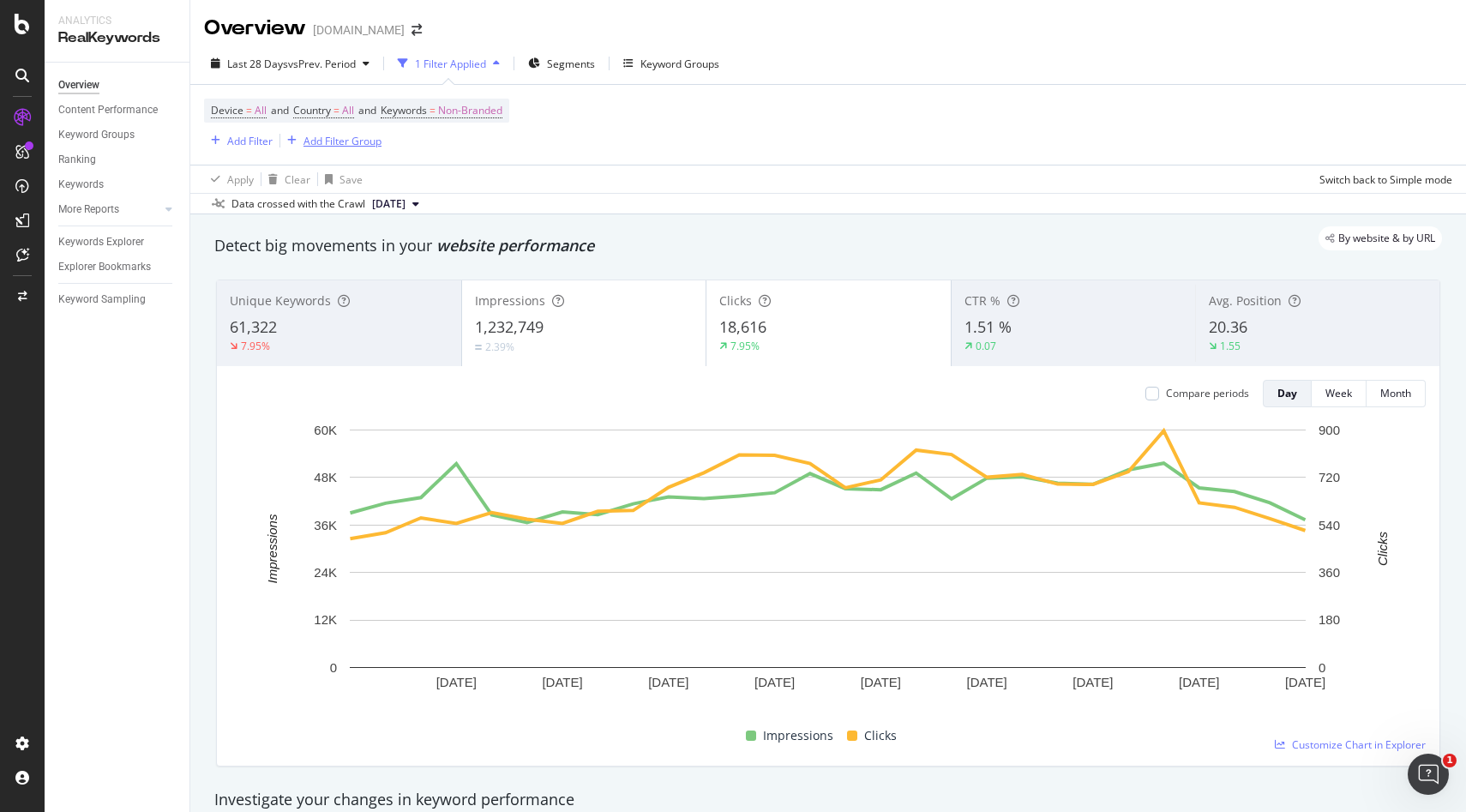
click at [280, 142] on div "button" at bounding box center [292, 140] width 23 height 10
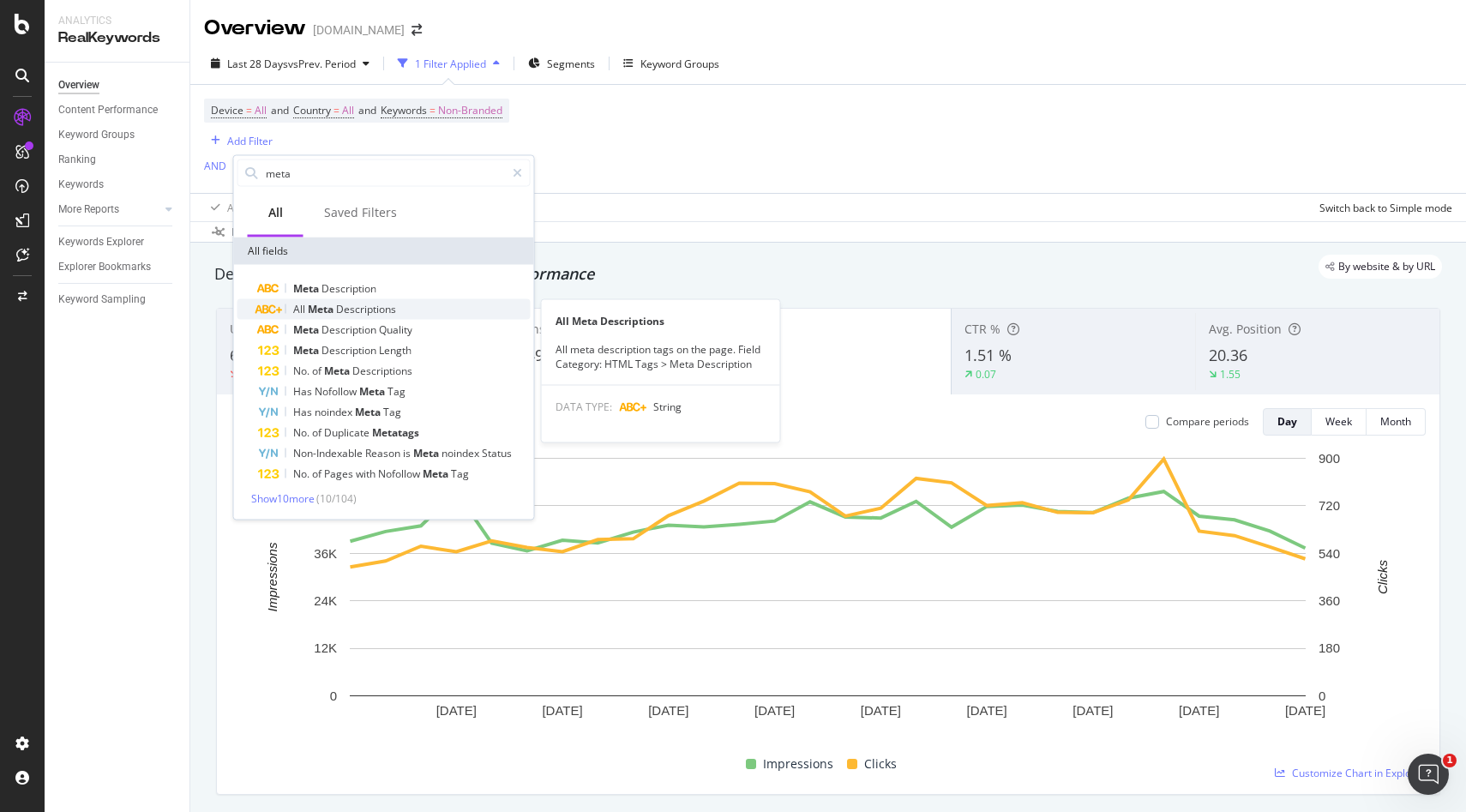
click at [350, 313] on span "Descriptions" at bounding box center [365, 309] width 60 height 14
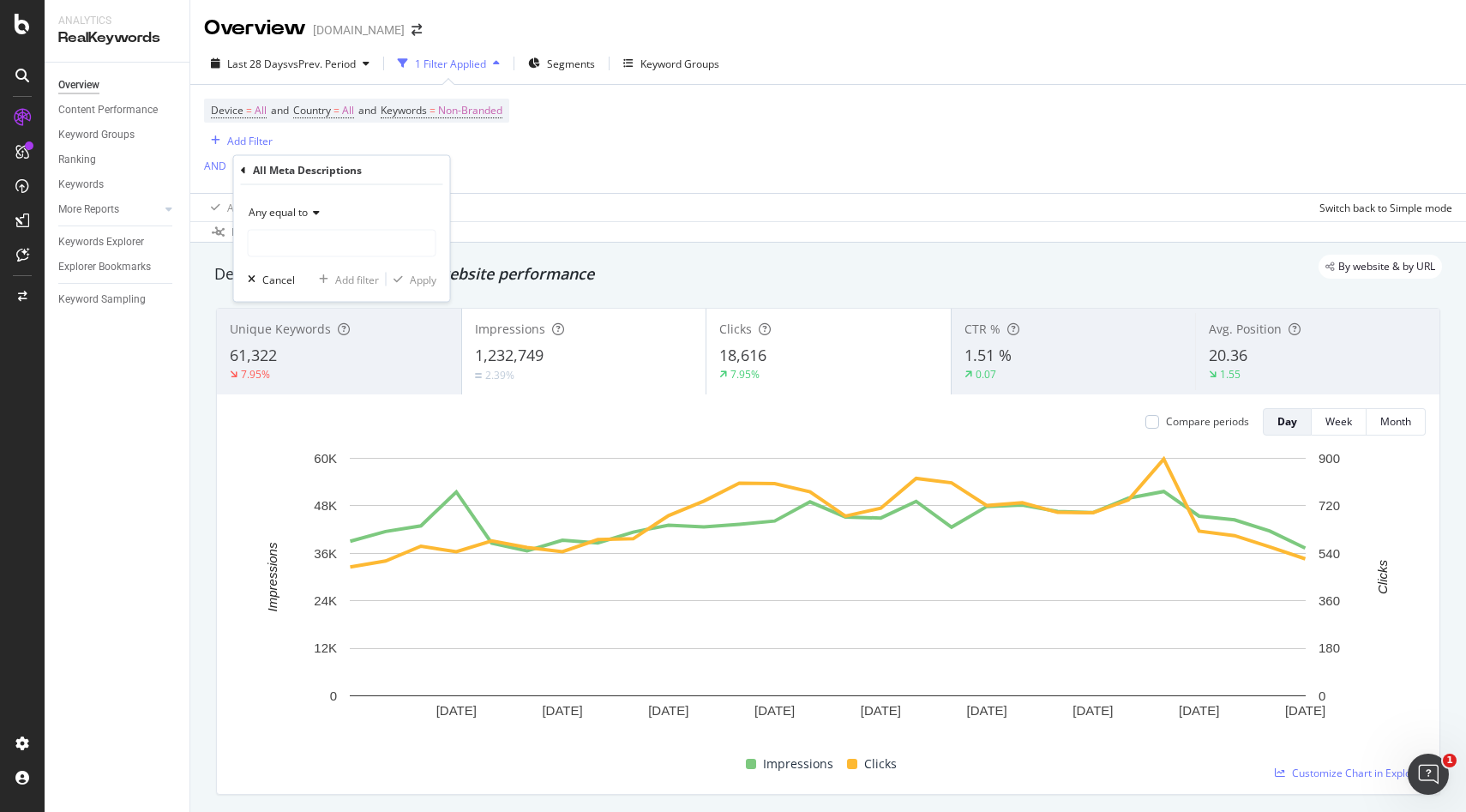
click at [304, 260] on div "Any equal to Cancel Add filter Apply" at bounding box center [341, 244] width 216 height 116
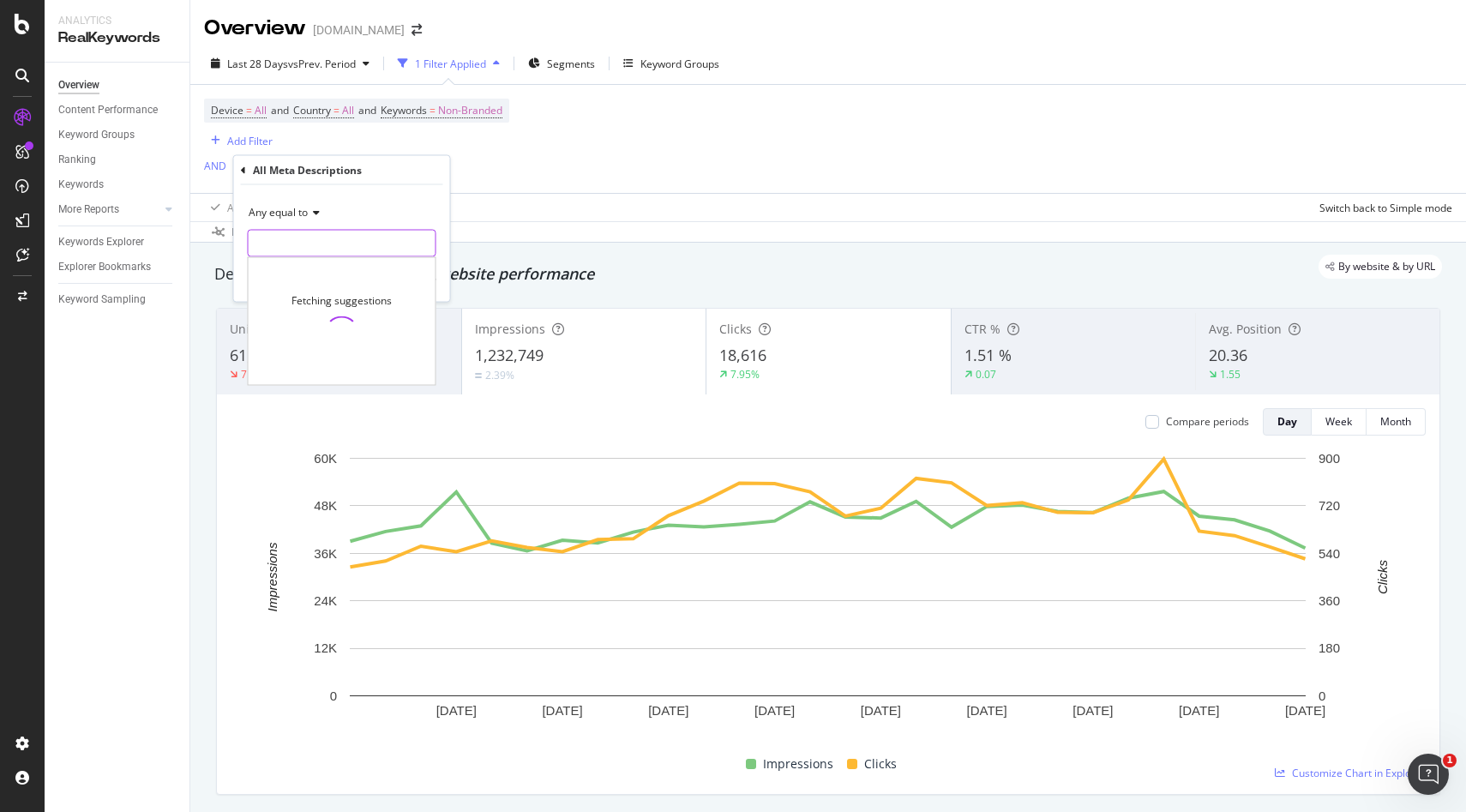
click at [307, 244] on input "text" at bounding box center [342, 244] width 187 height 28
type input "empty"
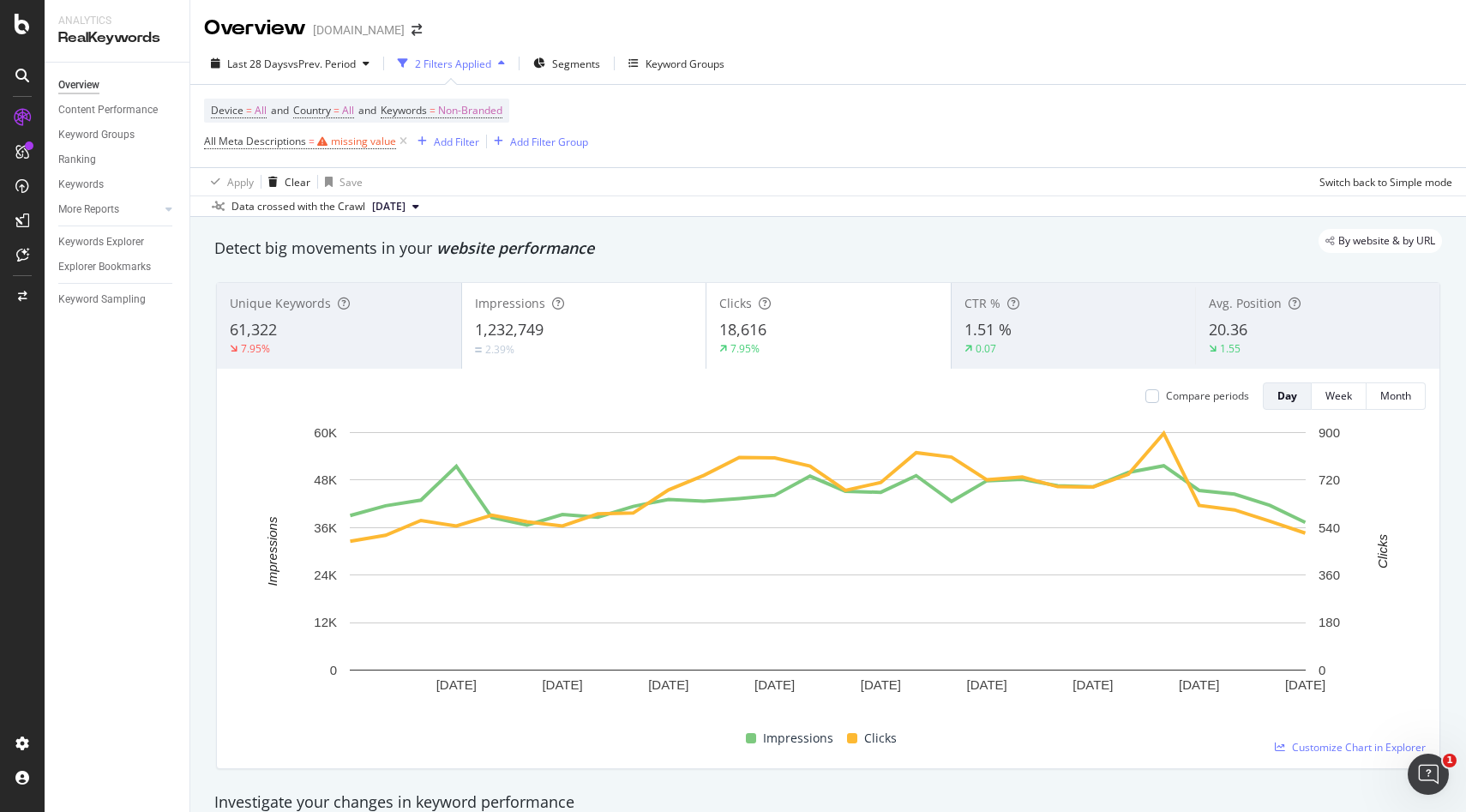
click at [527, 180] on div "Device = All and Country = All and Keywords = Non-Branded All Meta Descriptions…" at bounding box center [828, 141] width 1248 height 111
click at [116, 108] on div "Content Performance" at bounding box center [107, 110] width 99 height 18
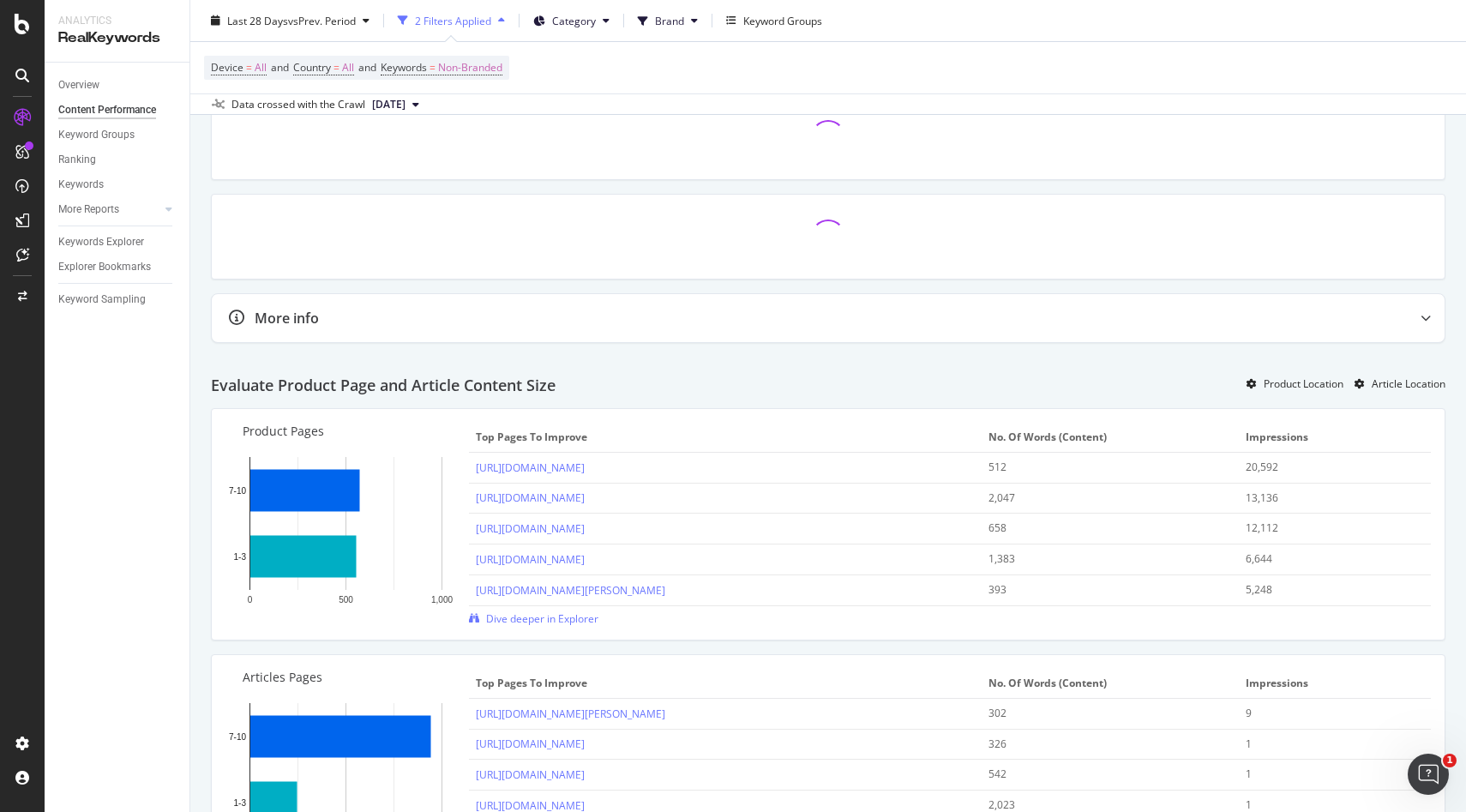
scroll to position [577, 0]
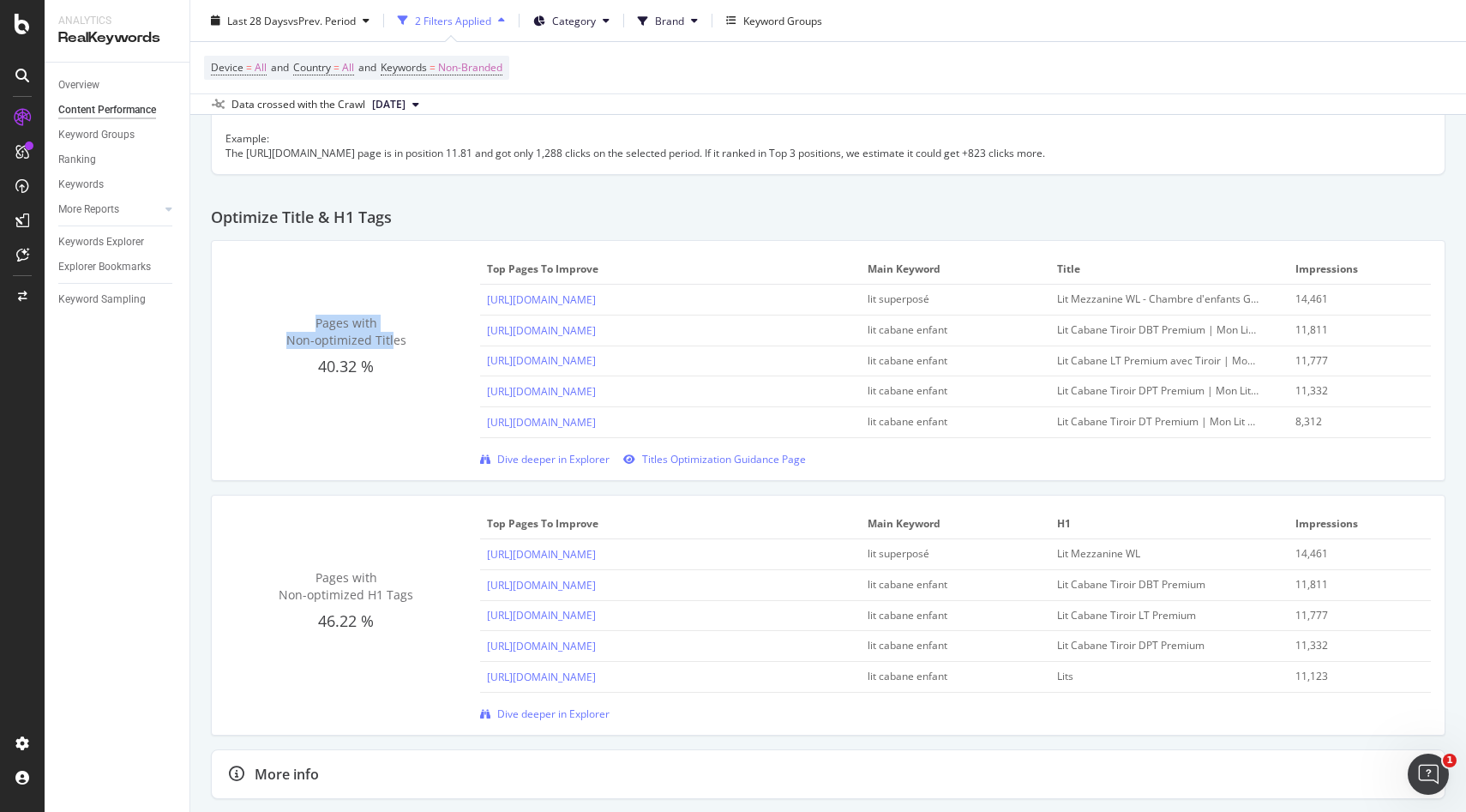
drag, startPoint x: 299, startPoint y: 326, endPoint x: 394, endPoint y: 338, distance: 95.8
click at [394, 338] on div "Pages with Non-optimized Titles" at bounding box center [346, 331] width 241 height 34
click at [565, 461] on span "Dive deeper in Explorer" at bounding box center [553, 459] width 112 height 14
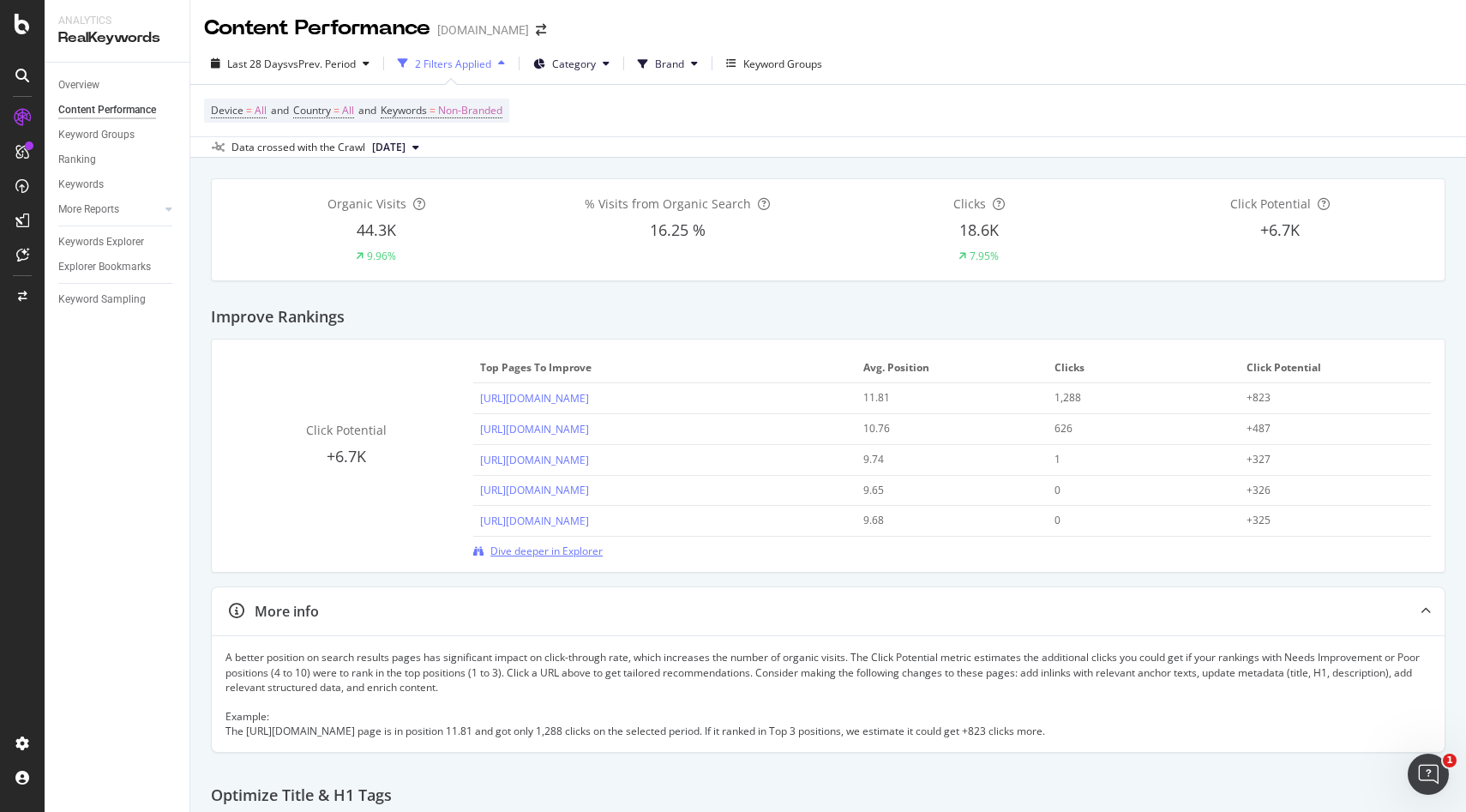
click at [562, 555] on span "Dive deeper in Explorer" at bounding box center [546, 551] width 112 height 14
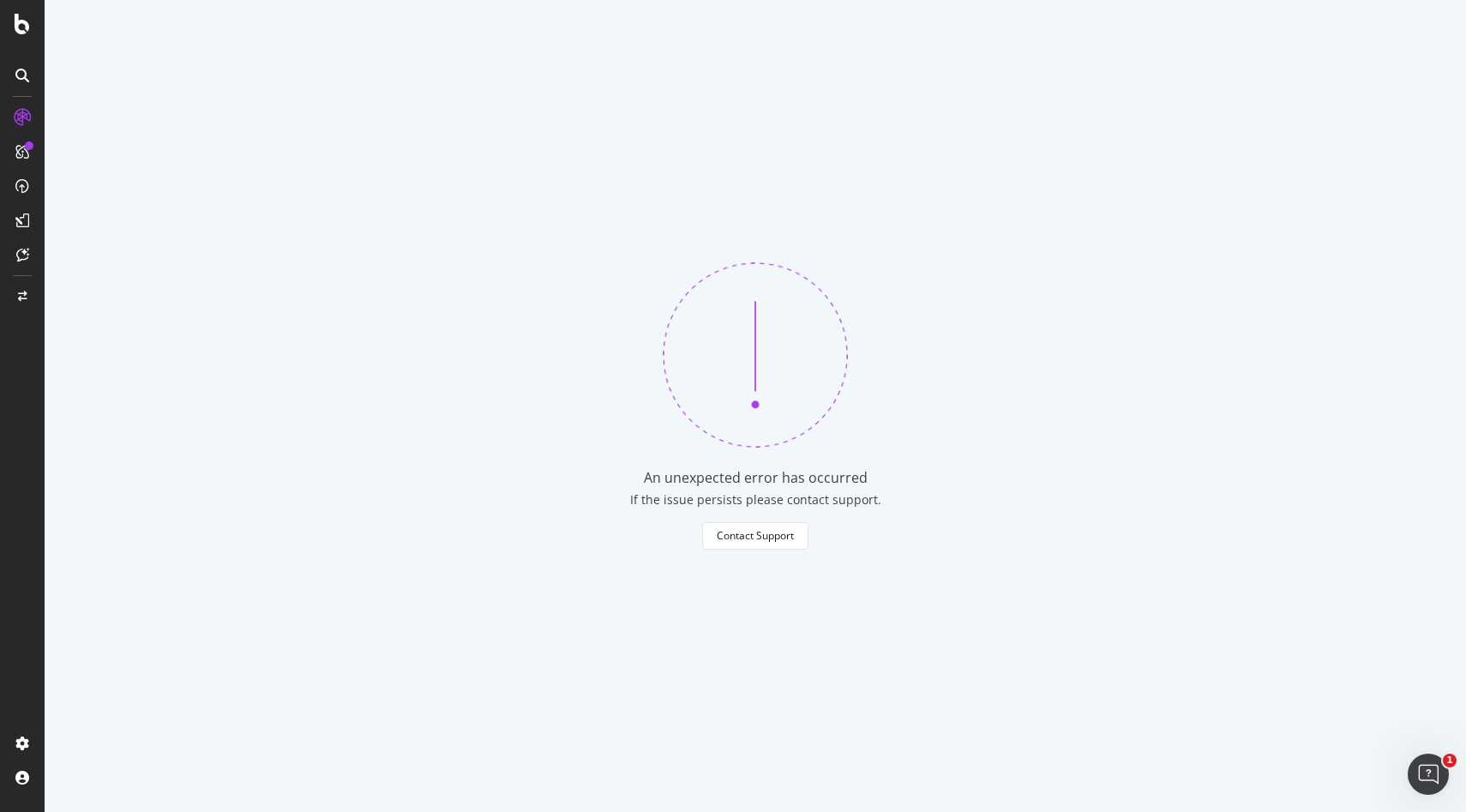
click at [686, 502] on div "If the issue persists please contact support." at bounding box center [756, 500] width 252 height 17
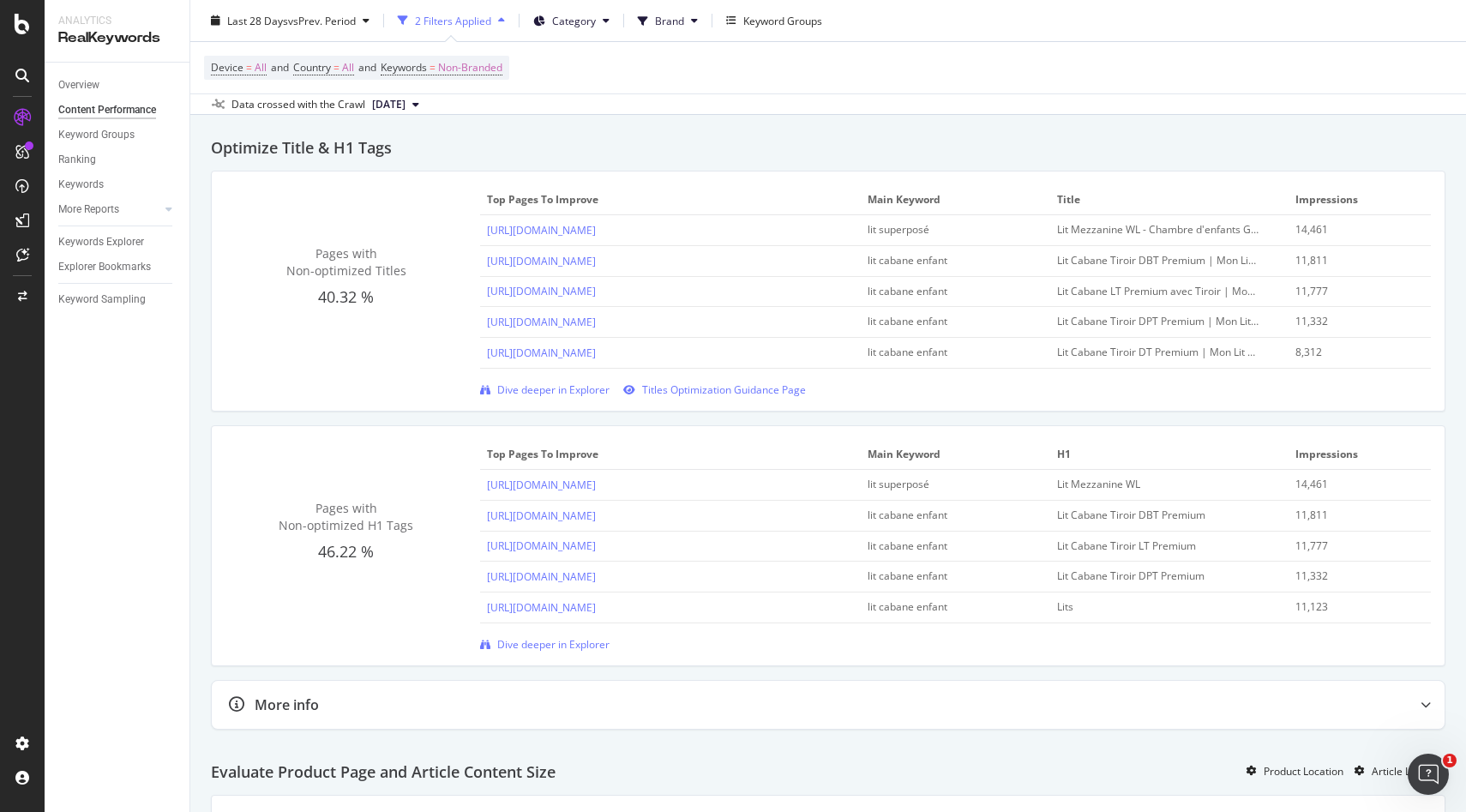
scroll to position [644, 0]
click at [565, 655] on span "Dive deeper in Explorer" at bounding box center [553, 647] width 112 height 14
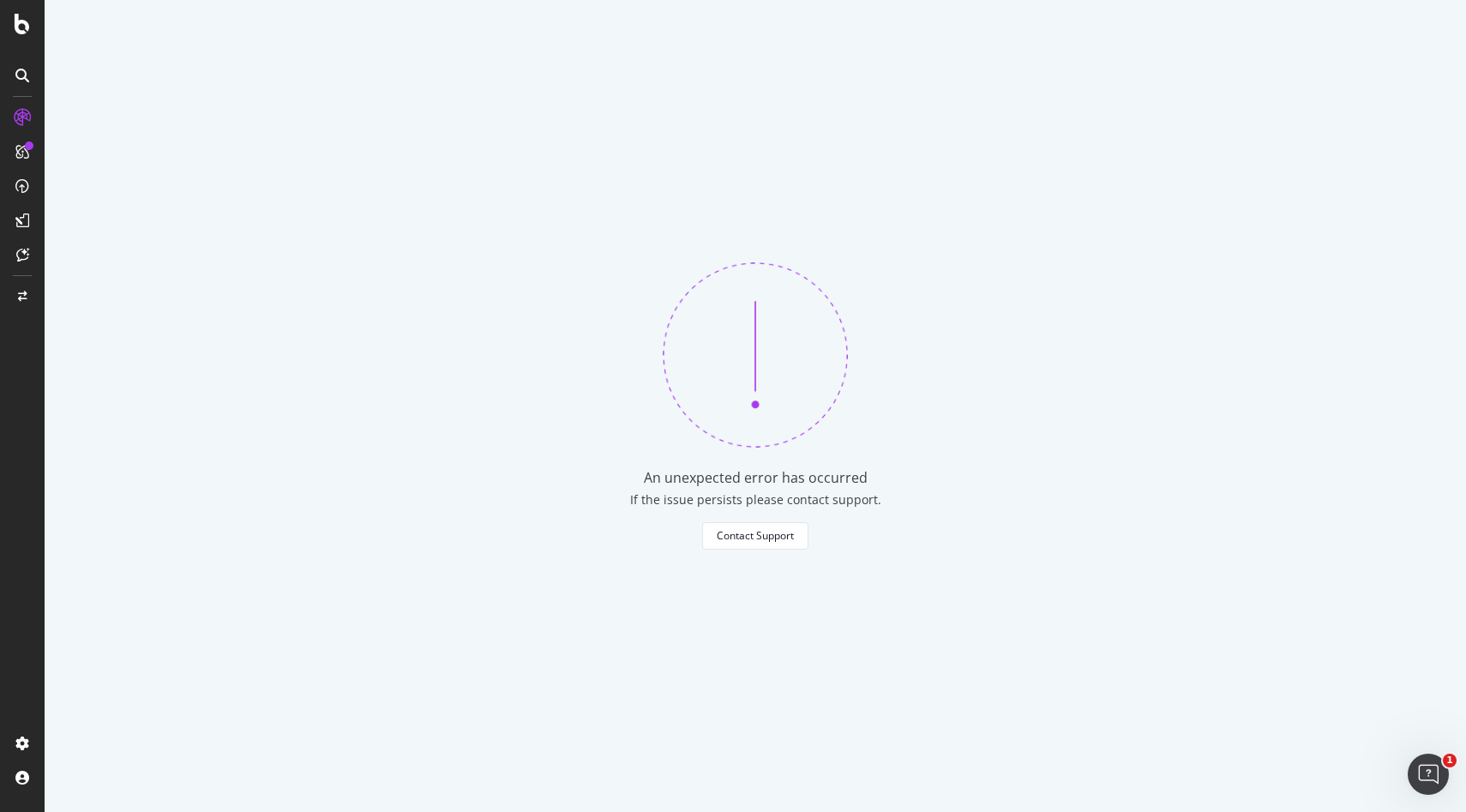
click at [565, 659] on div "An unexpected error has occurred If the issue persists please contact support. …" at bounding box center [756, 406] width 1422 height 812
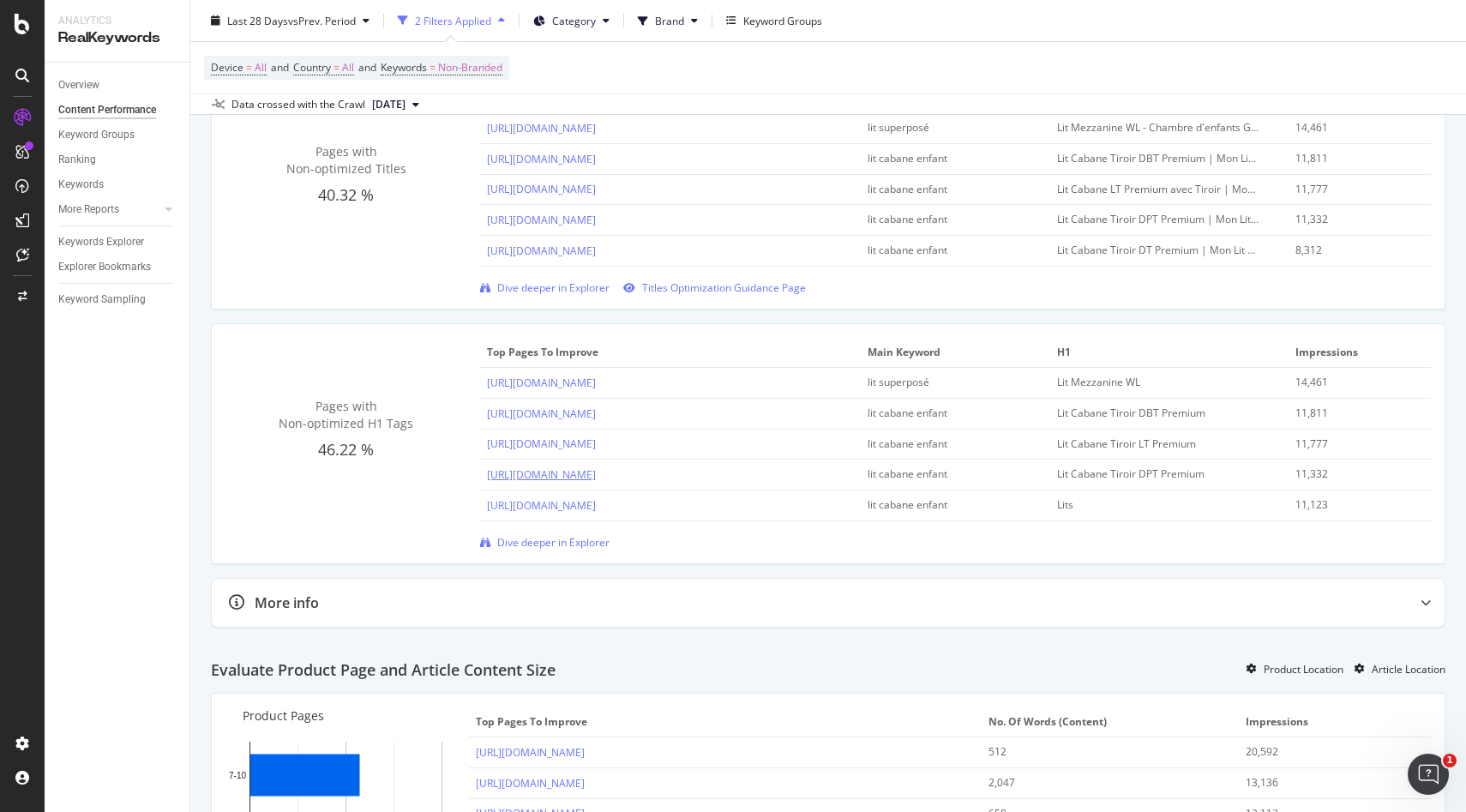
scroll to position [980, 0]
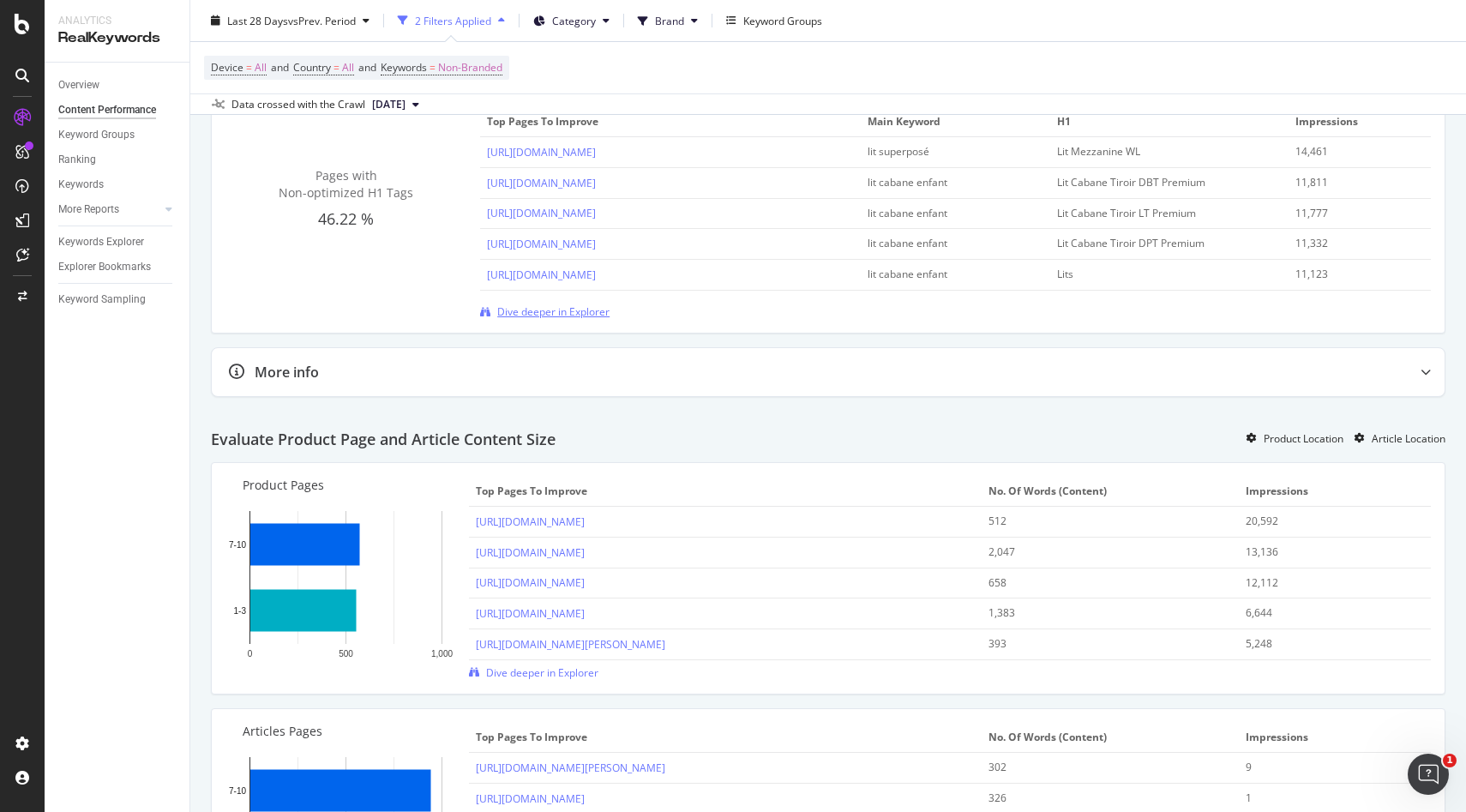
click at [573, 319] on span "Dive deeper in Explorer" at bounding box center [553, 312] width 112 height 14
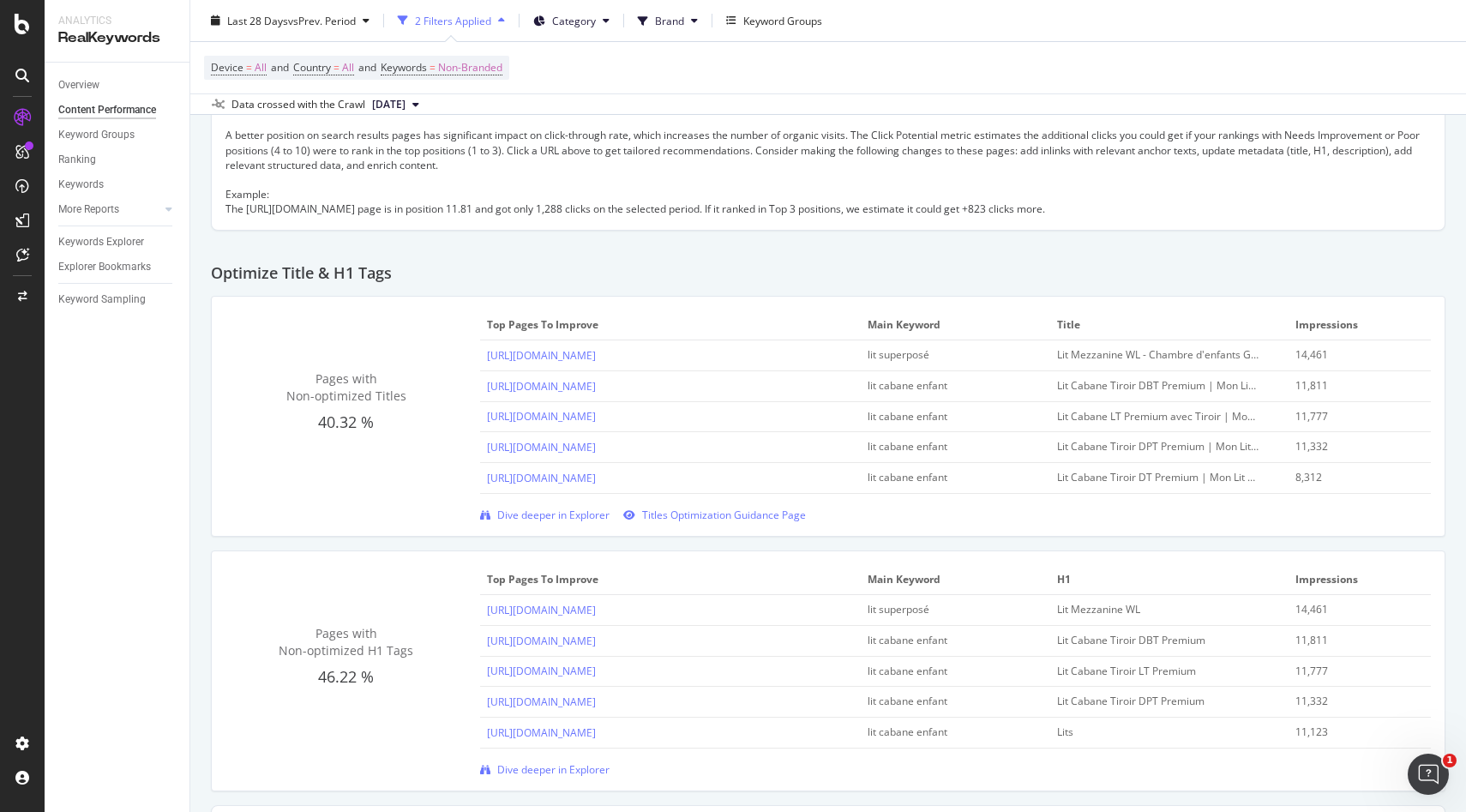
scroll to position [510, 0]
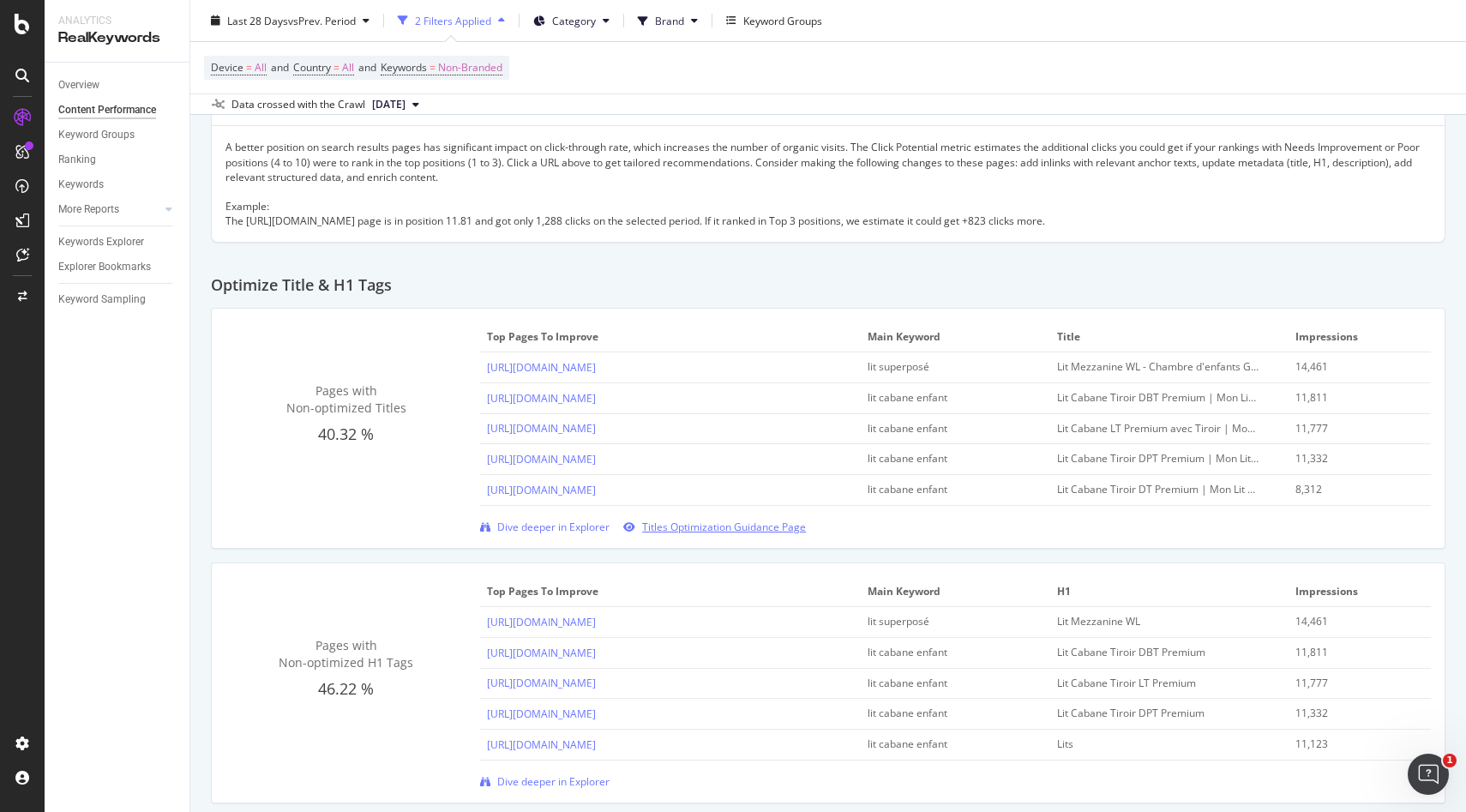
click at [694, 534] on span "Titles Optimization Guidance Page" at bounding box center [724, 526] width 164 height 14
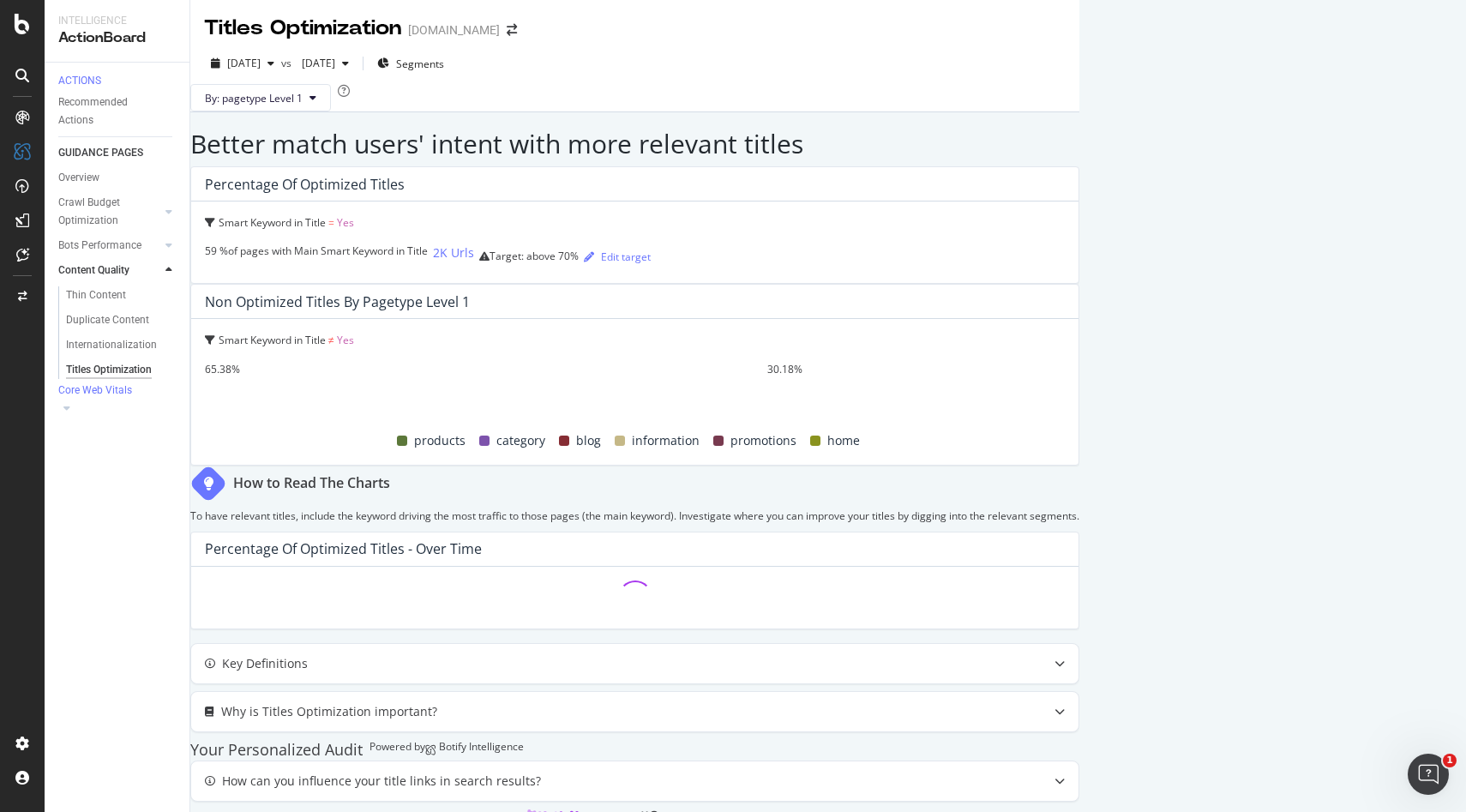
scroll to position [326, 0]
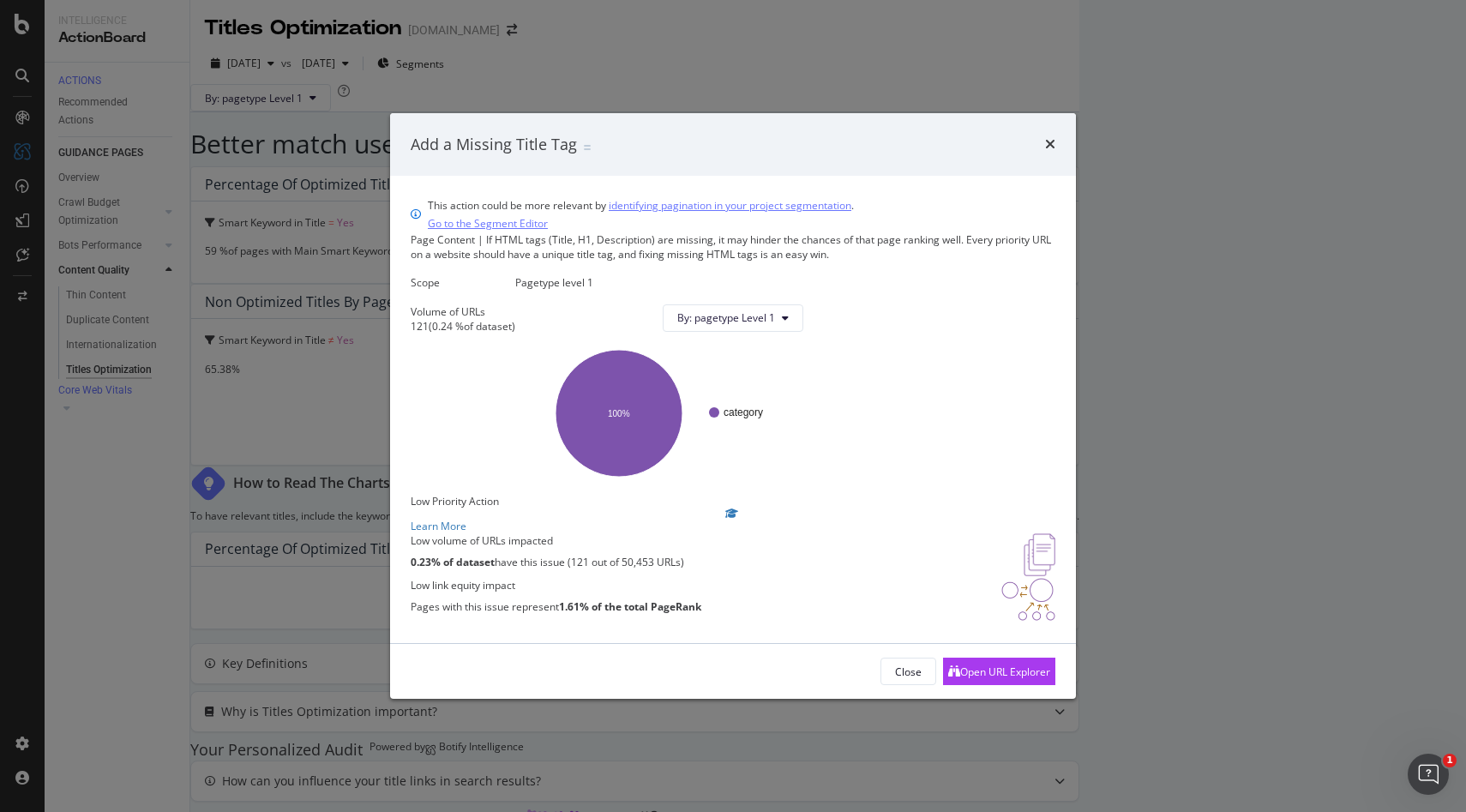
click at [1049, 133] on div "times" at bounding box center [1050, 144] width 10 height 22
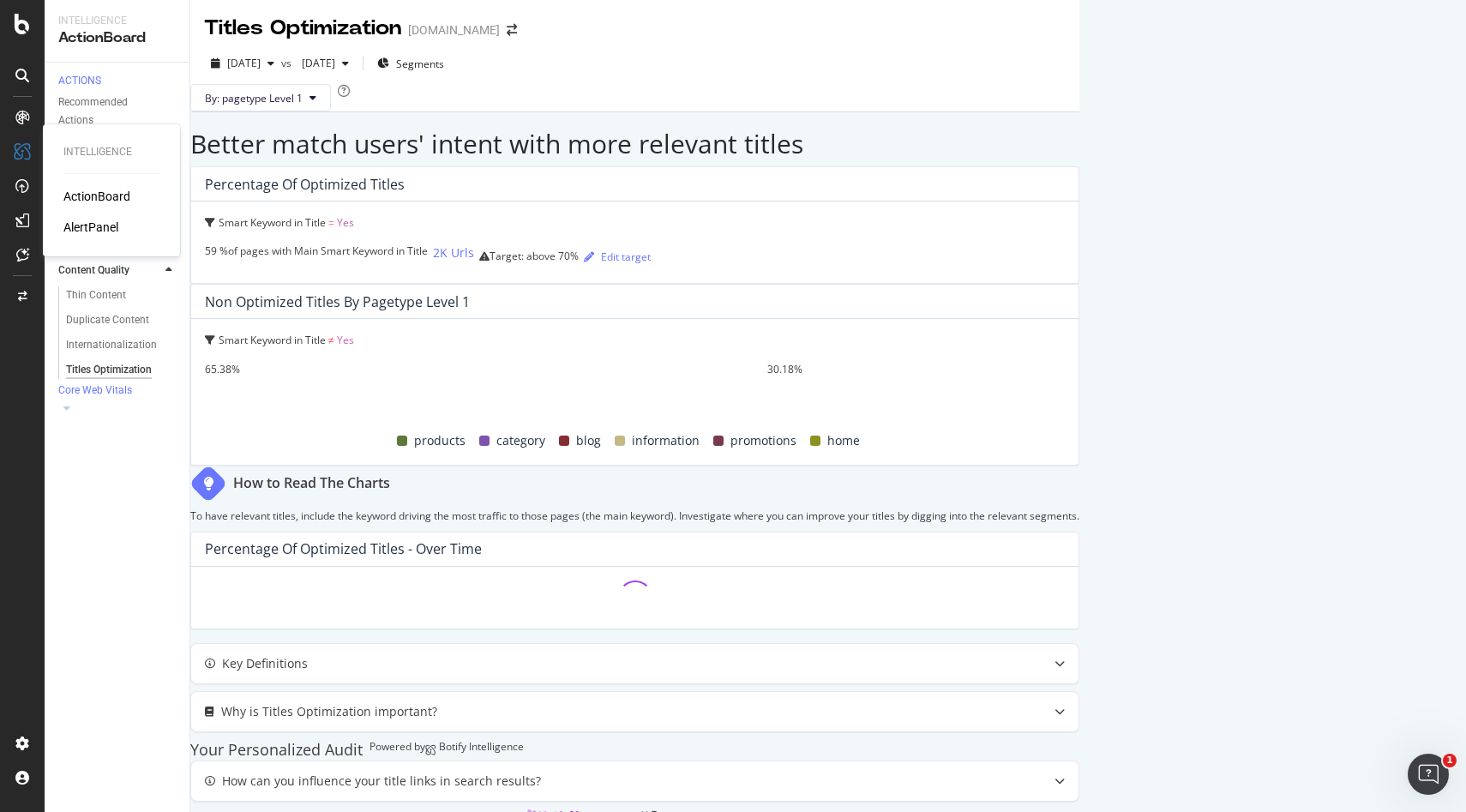
click at [106, 197] on div "ActionBoard" at bounding box center [97, 196] width 67 height 17
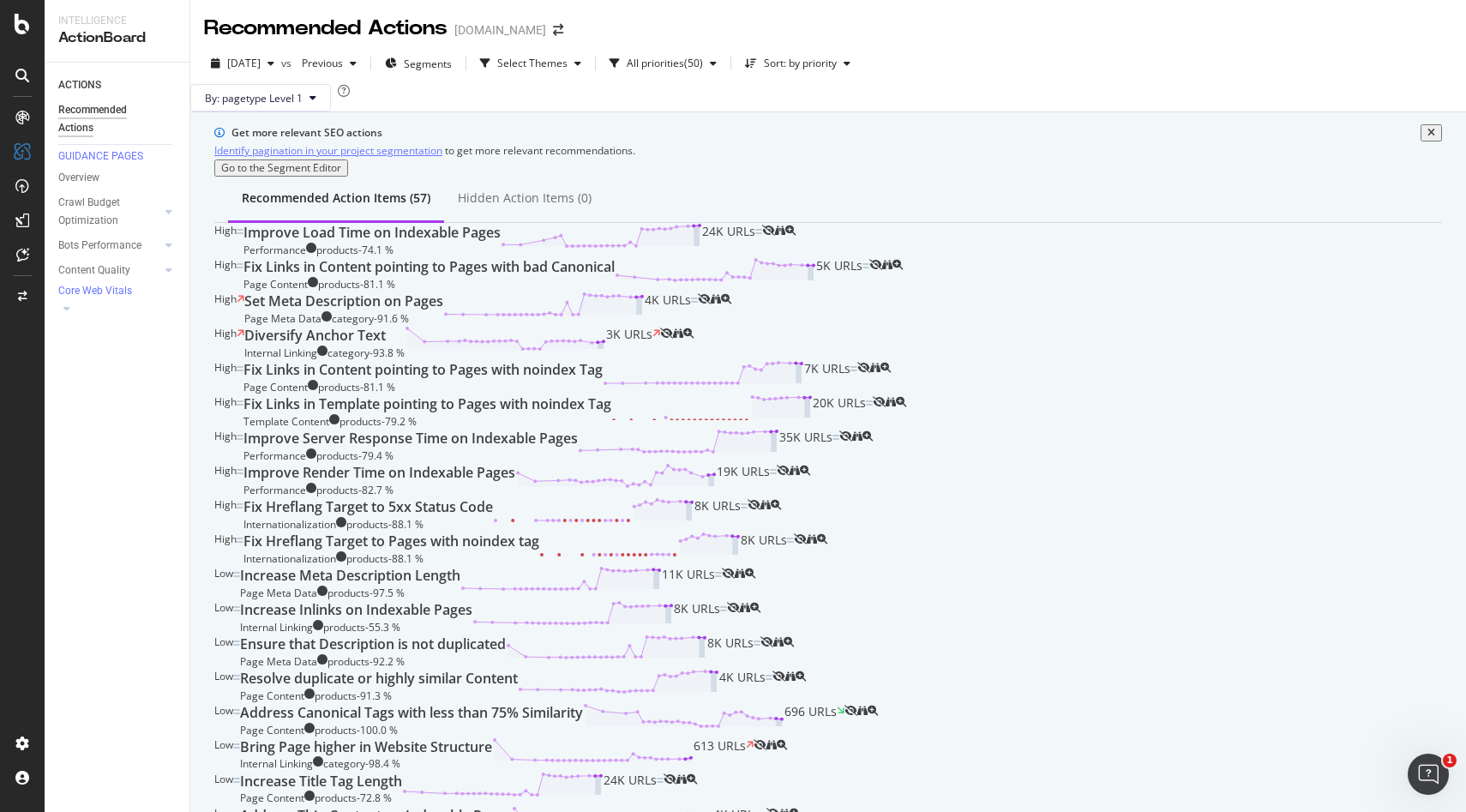
click at [616, 326] on div "Set Meta Description on Pages Page Meta Data category - 91.6 % 4K URLs" at bounding box center [471, 309] width 454 height 34
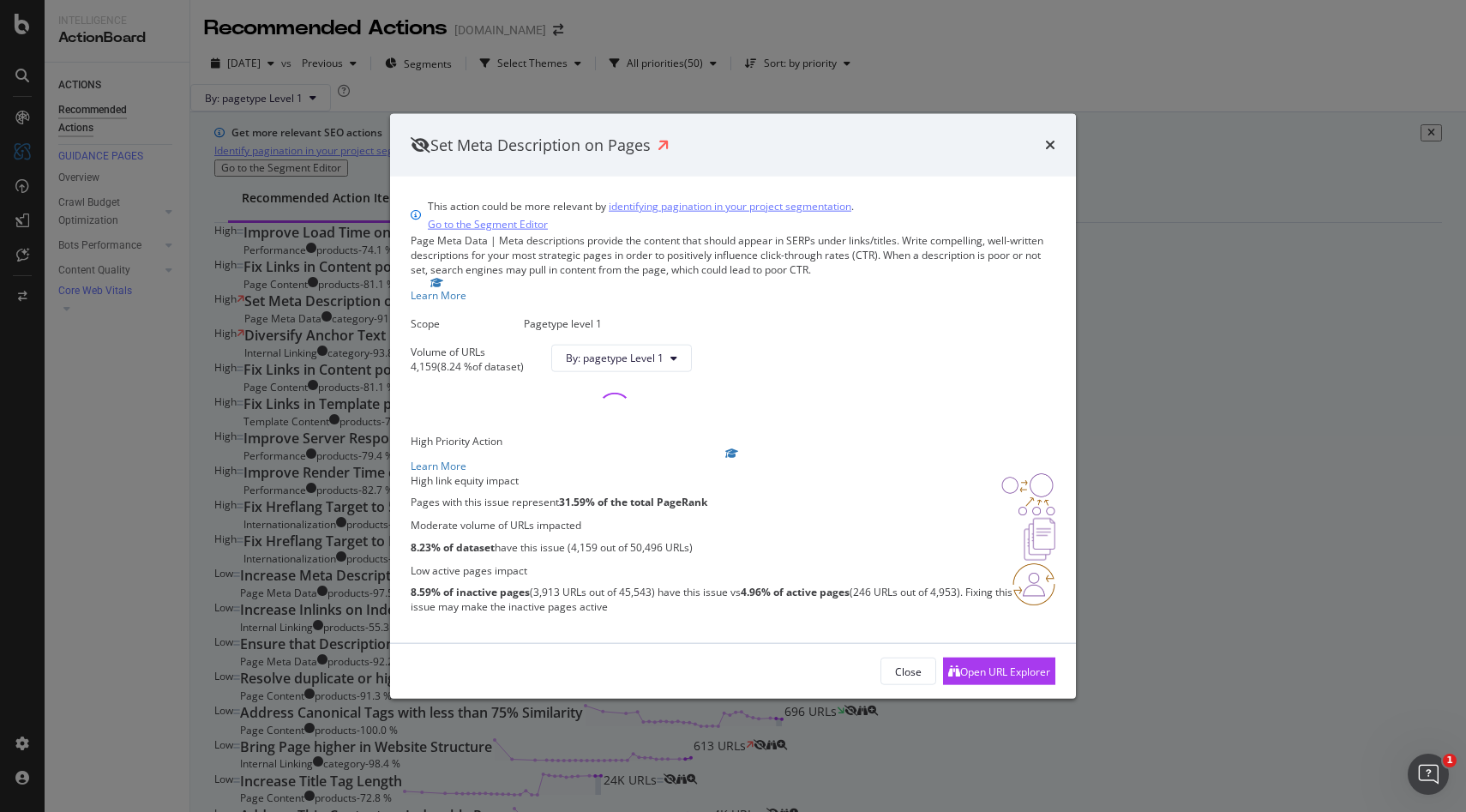
scroll to position [25, 0]
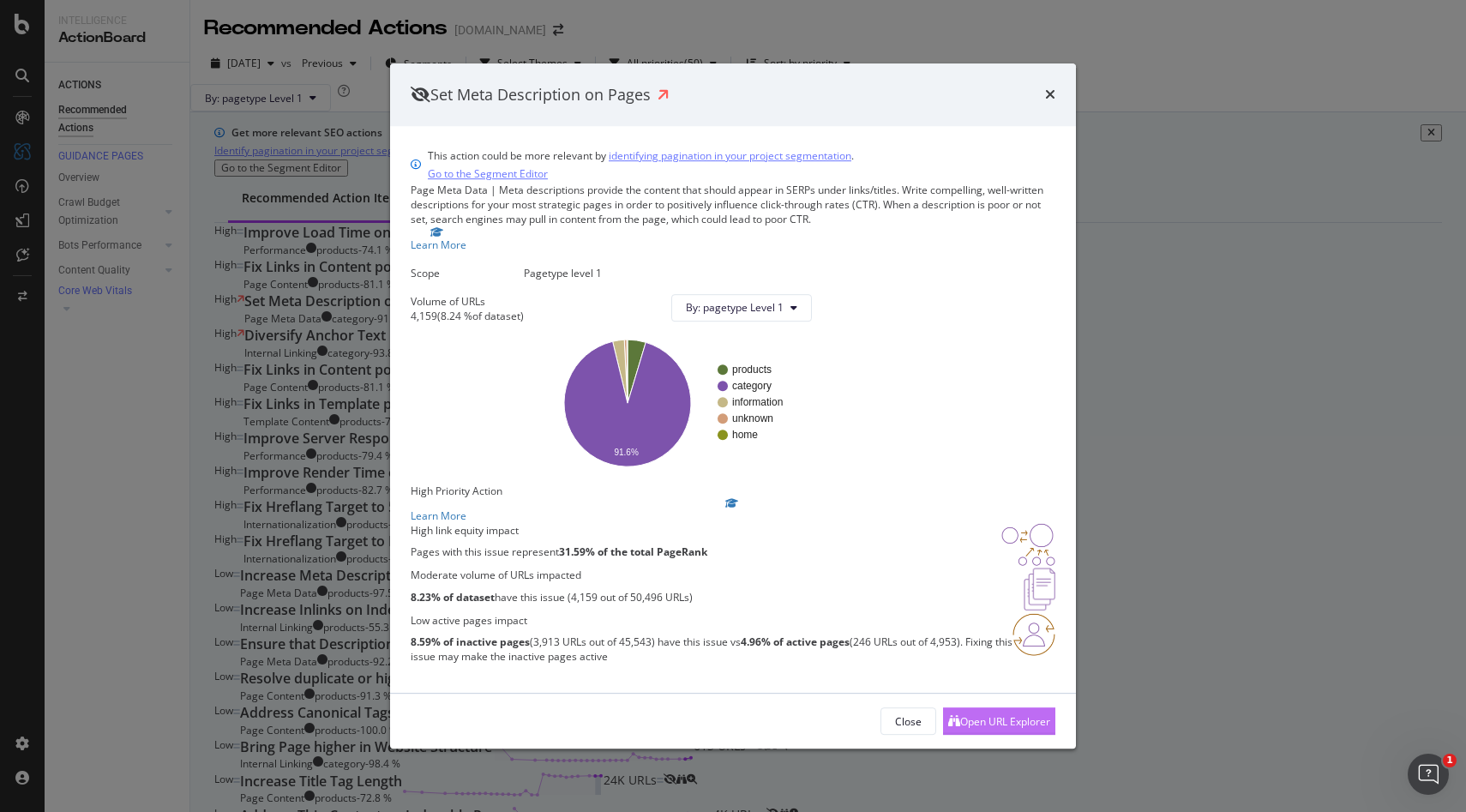
click at [992, 729] on div "Open URL Explorer" at bounding box center [1005, 722] width 90 height 14
click at [1049, 89] on icon "times" at bounding box center [1050, 95] width 10 height 13
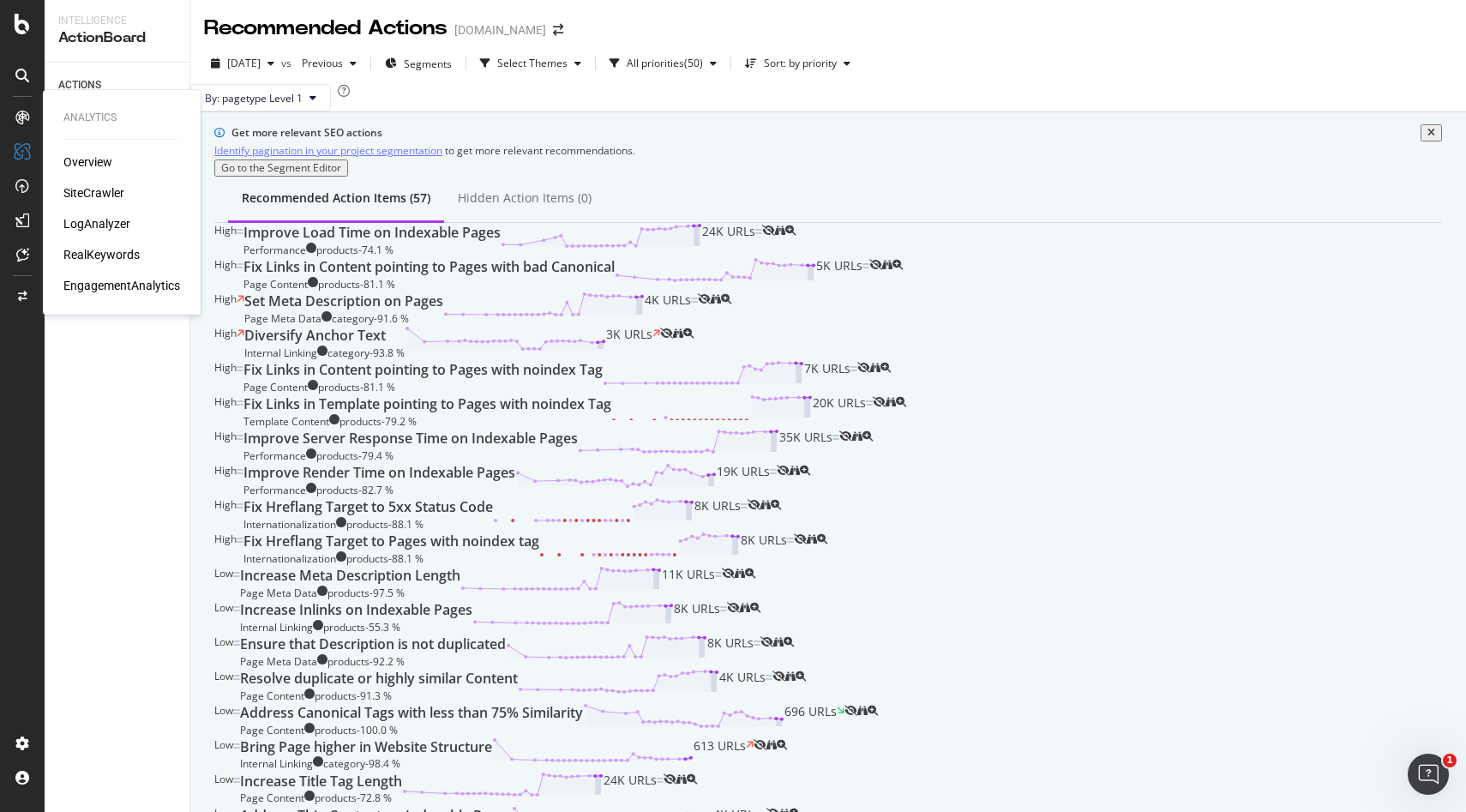
click at [91, 164] on div "Overview" at bounding box center [88, 161] width 49 height 17
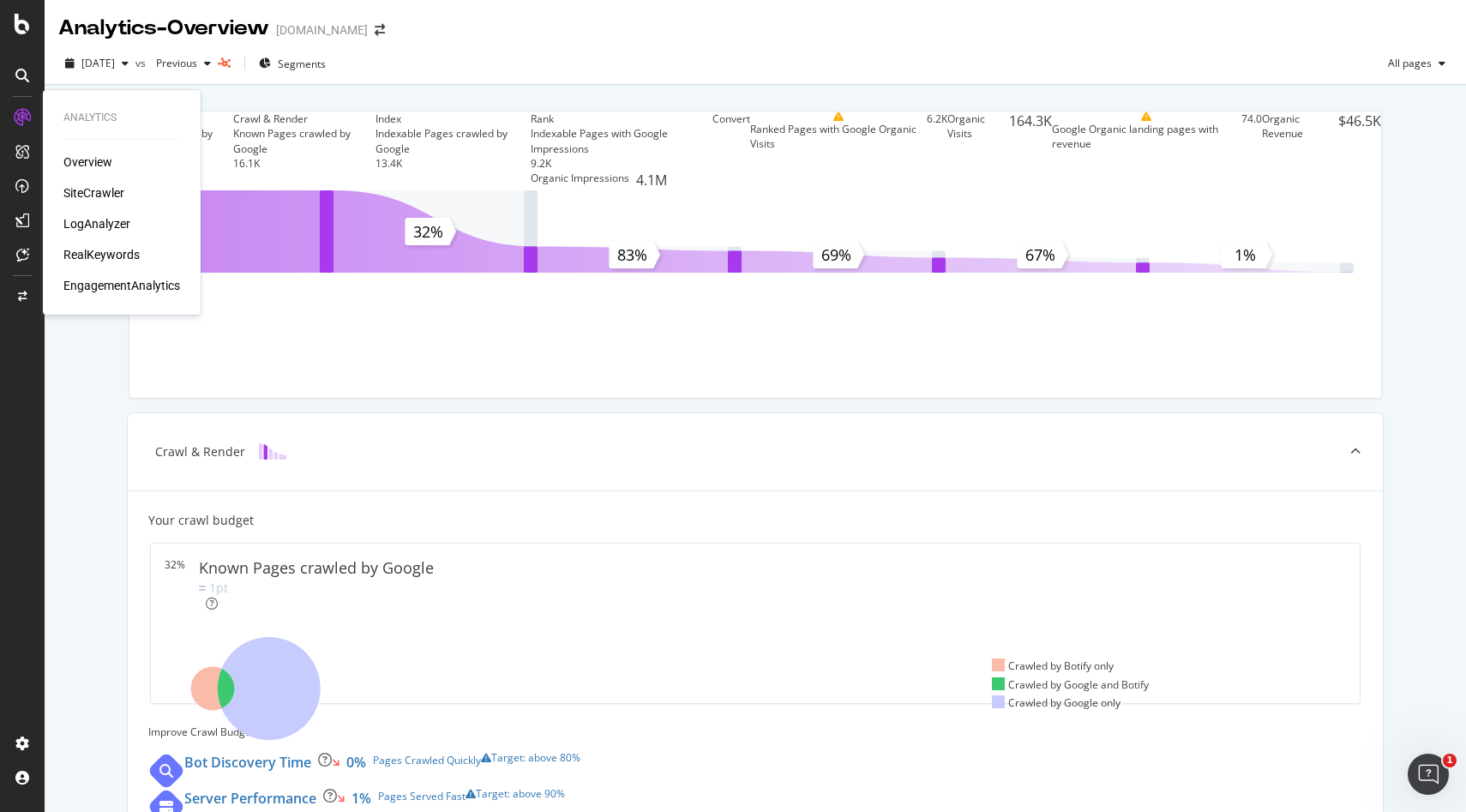
click at [87, 251] on div "RealKeywords" at bounding box center [101, 254] width 76 height 17
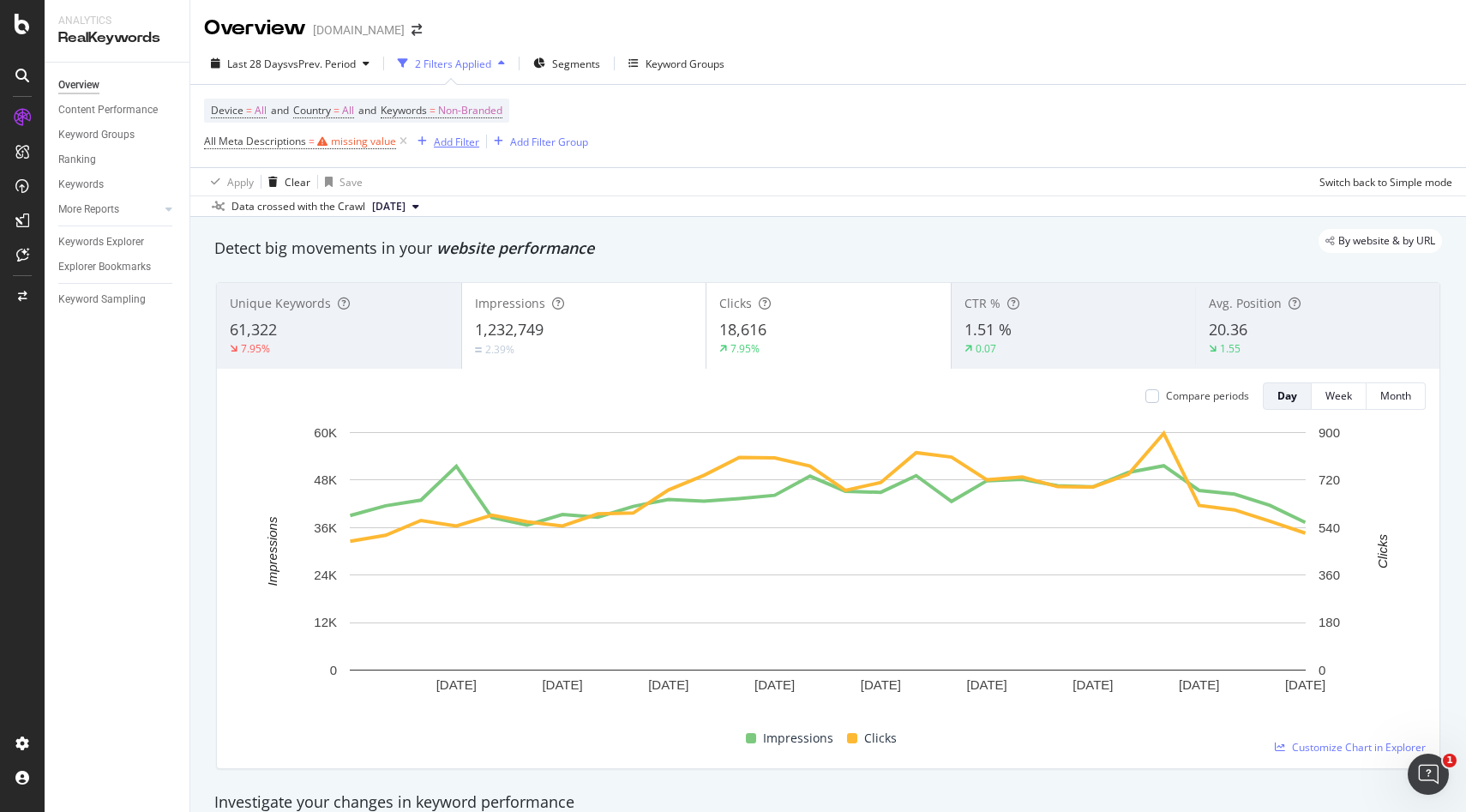
click at [453, 145] on div "Add Filter" at bounding box center [457, 141] width 46 height 14
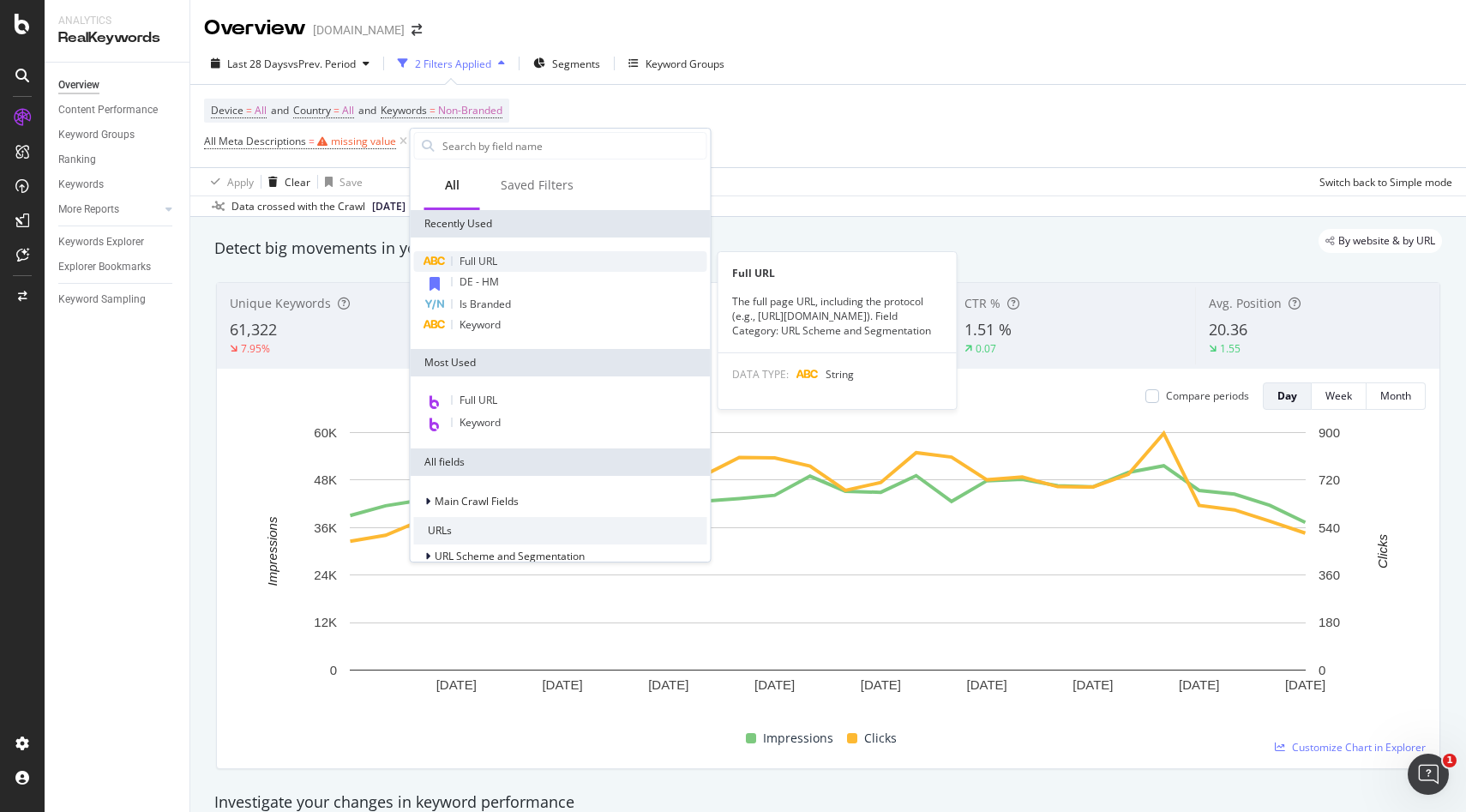
click at [472, 261] on span "Full URL" at bounding box center [478, 261] width 38 height 14
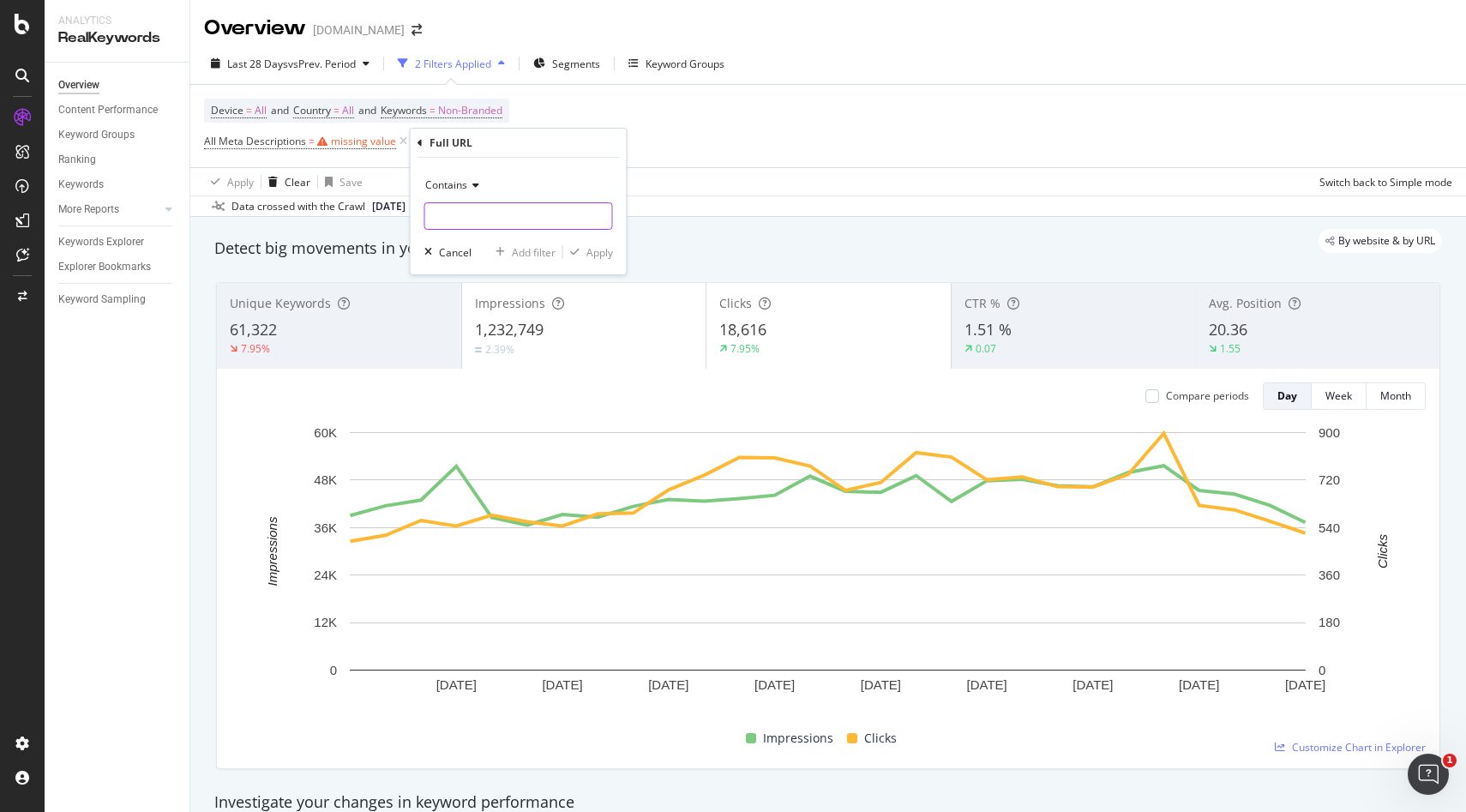
click at [456, 213] on input "text" at bounding box center [519, 216] width 187 height 28
paste input "« Top, mercredi ou vendredi ça me va."
type input "« Top, mercredi ou vendredi ça me va."
click at [536, 200] on div "Contains « Top, mercredi ou vendredi ça me va." at bounding box center [519, 201] width 189 height 58
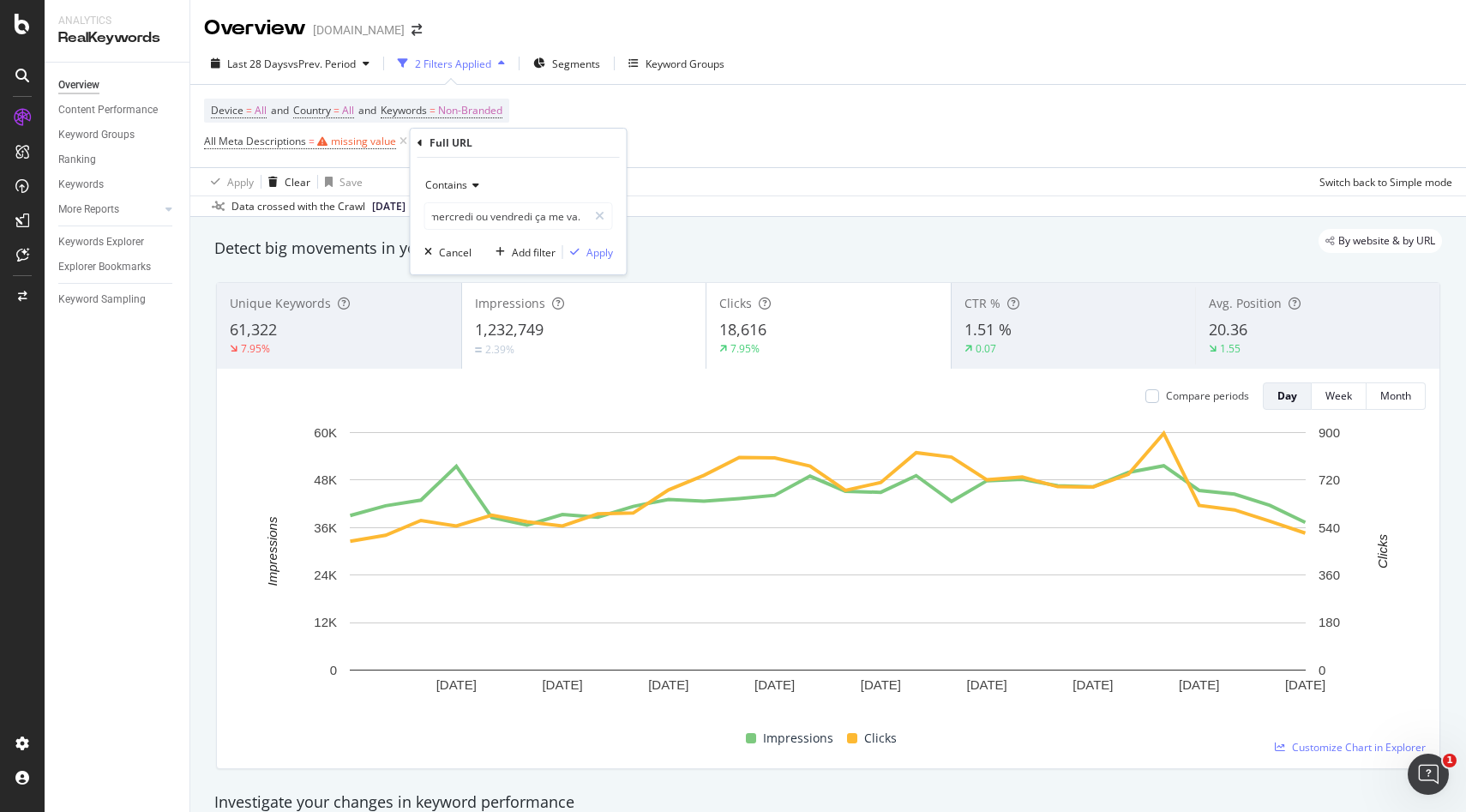
scroll to position [0, 0]
click at [535, 223] on input "« Top, mercredi ou vendredi ça me va." at bounding box center [506, 216] width 162 height 28
paste input "https://monlitcabane.com/fr/751-vert"
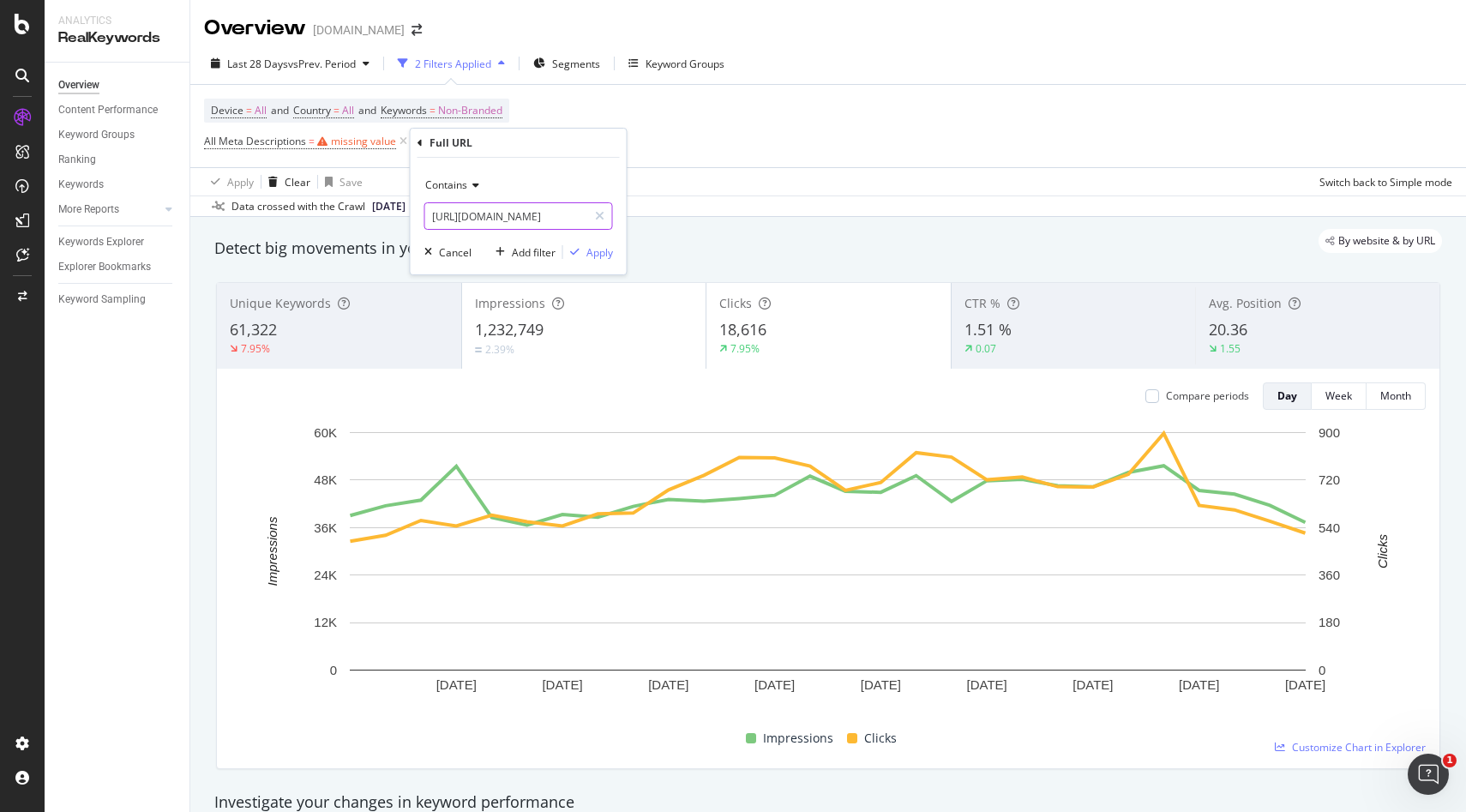
scroll to position [0, 30]
type input "https://monlitcabane.com/fr/751-vert"
click at [601, 252] on div "Apply" at bounding box center [600, 252] width 27 height 14
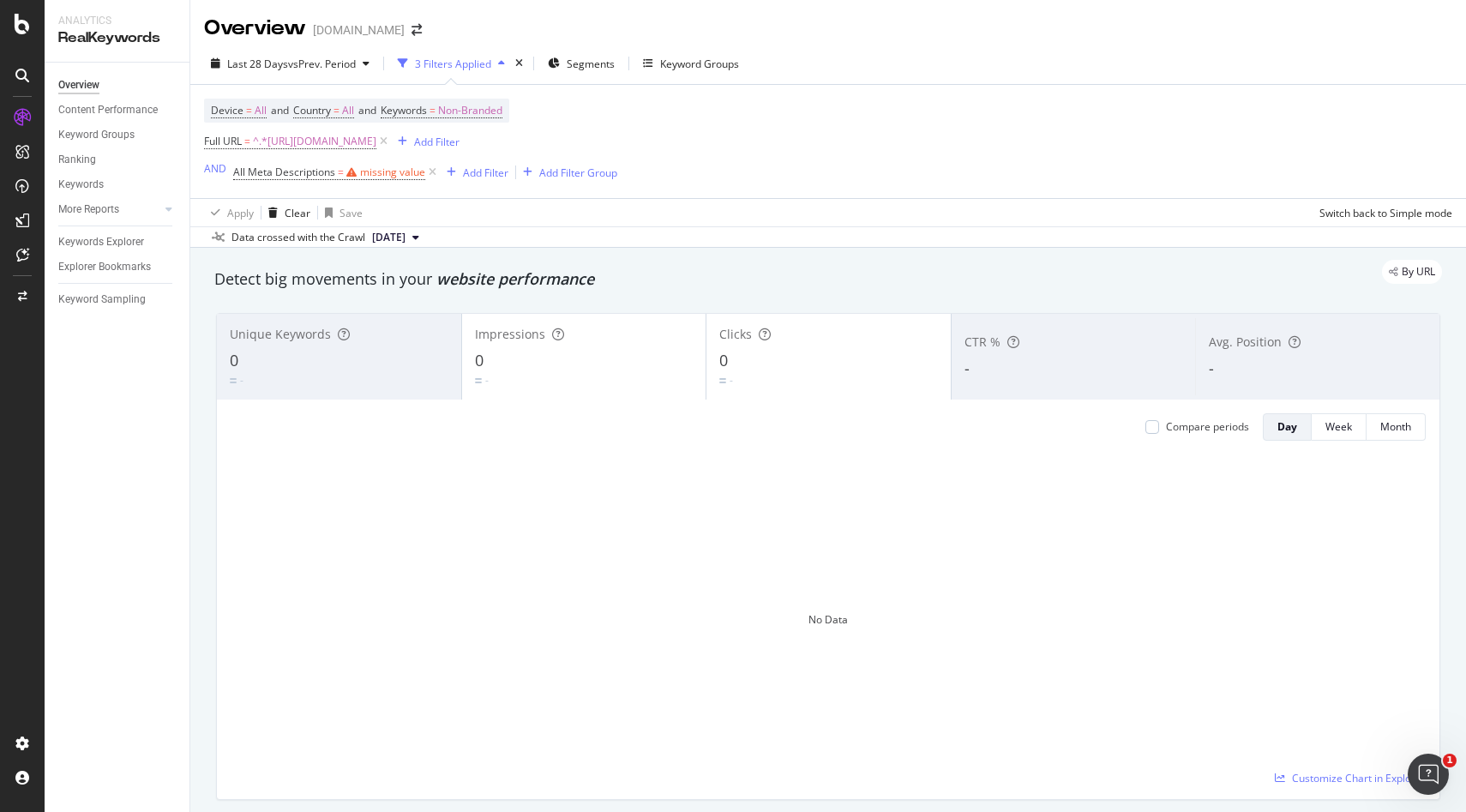
click at [290, 362] on div "0" at bounding box center [339, 361] width 219 height 22
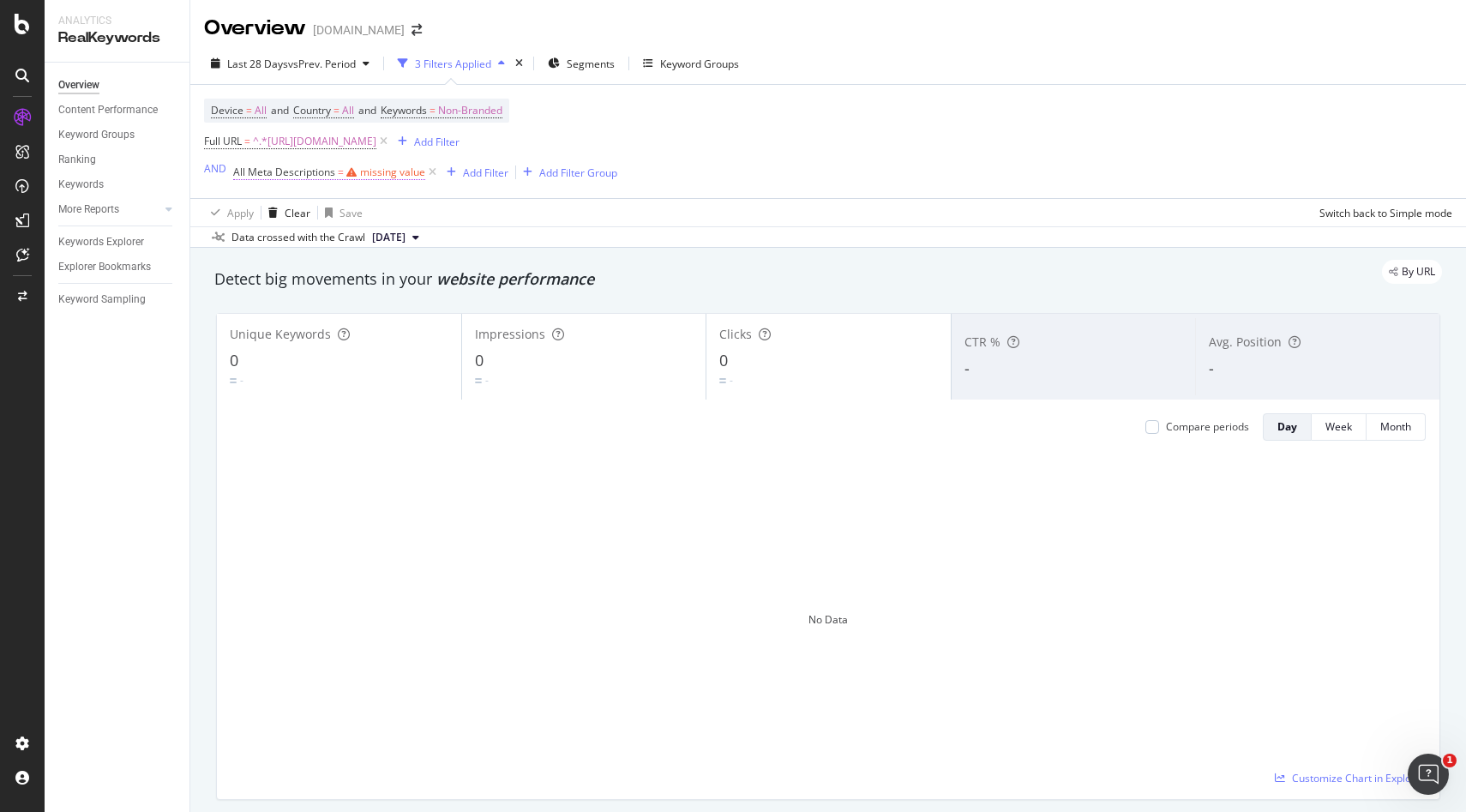
click at [368, 174] on div "missing value" at bounding box center [392, 172] width 65 height 14
click at [496, 206] on div "Apply Clear Save Switch back to Simple mode" at bounding box center [828, 212] width 1276 height 29
click at [430, 172] on icon at bounding box center [433, 172] width 14 height 17
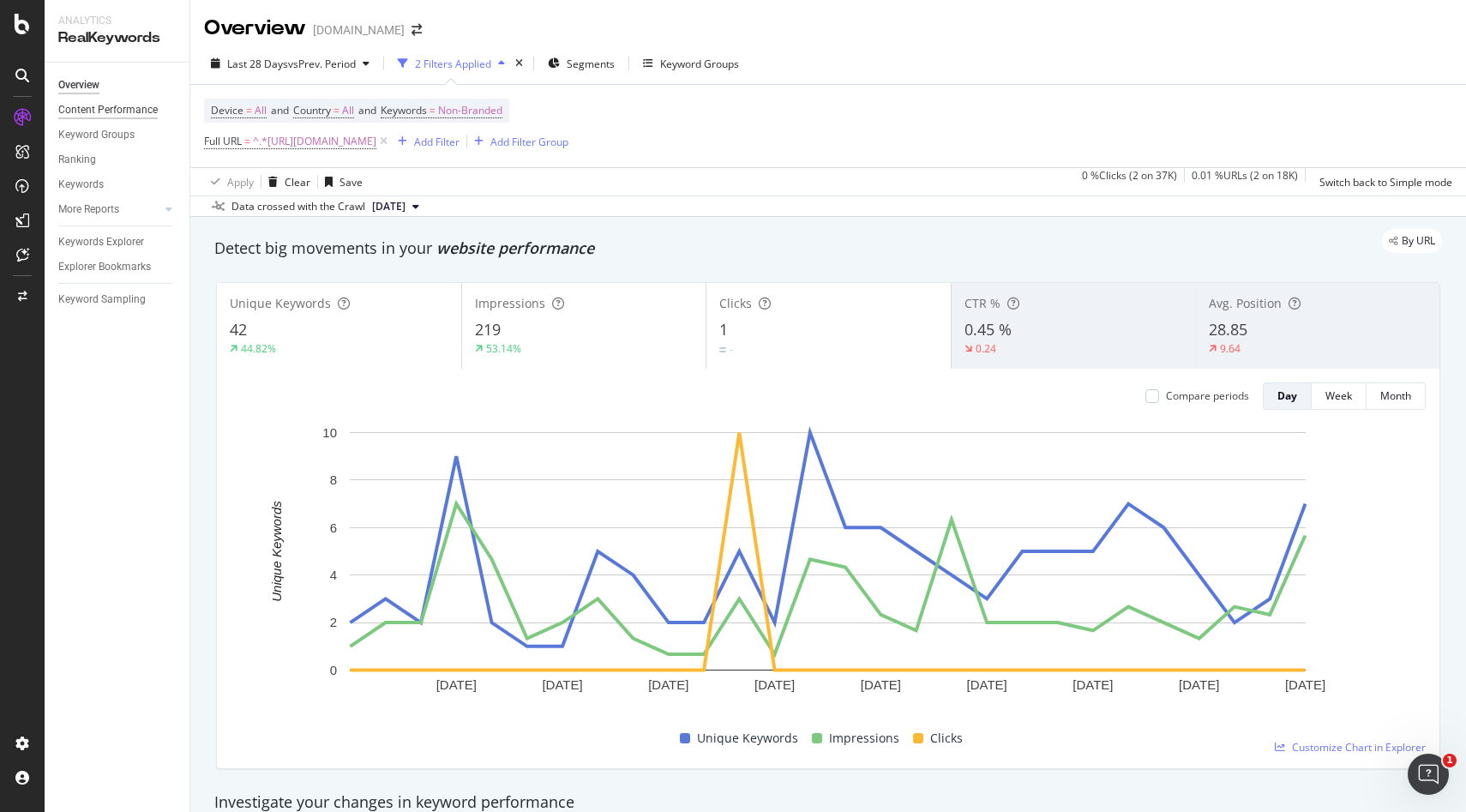
click at [120, 111] on div "Content Performance" at bounding box center [107, 110] width 99 height 18
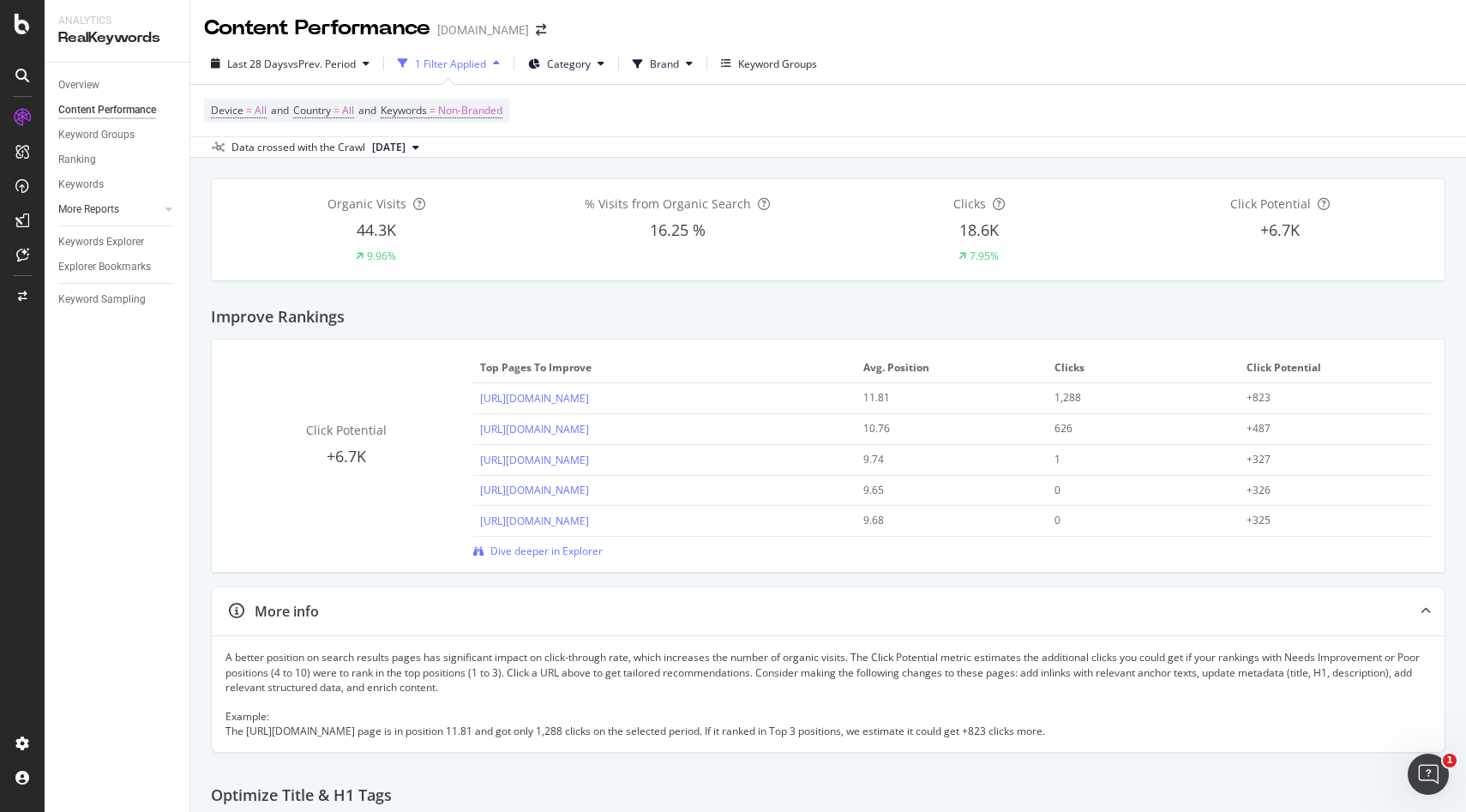
click at [147, 211] on div at bounding box center [151, 209] width 17 height 17
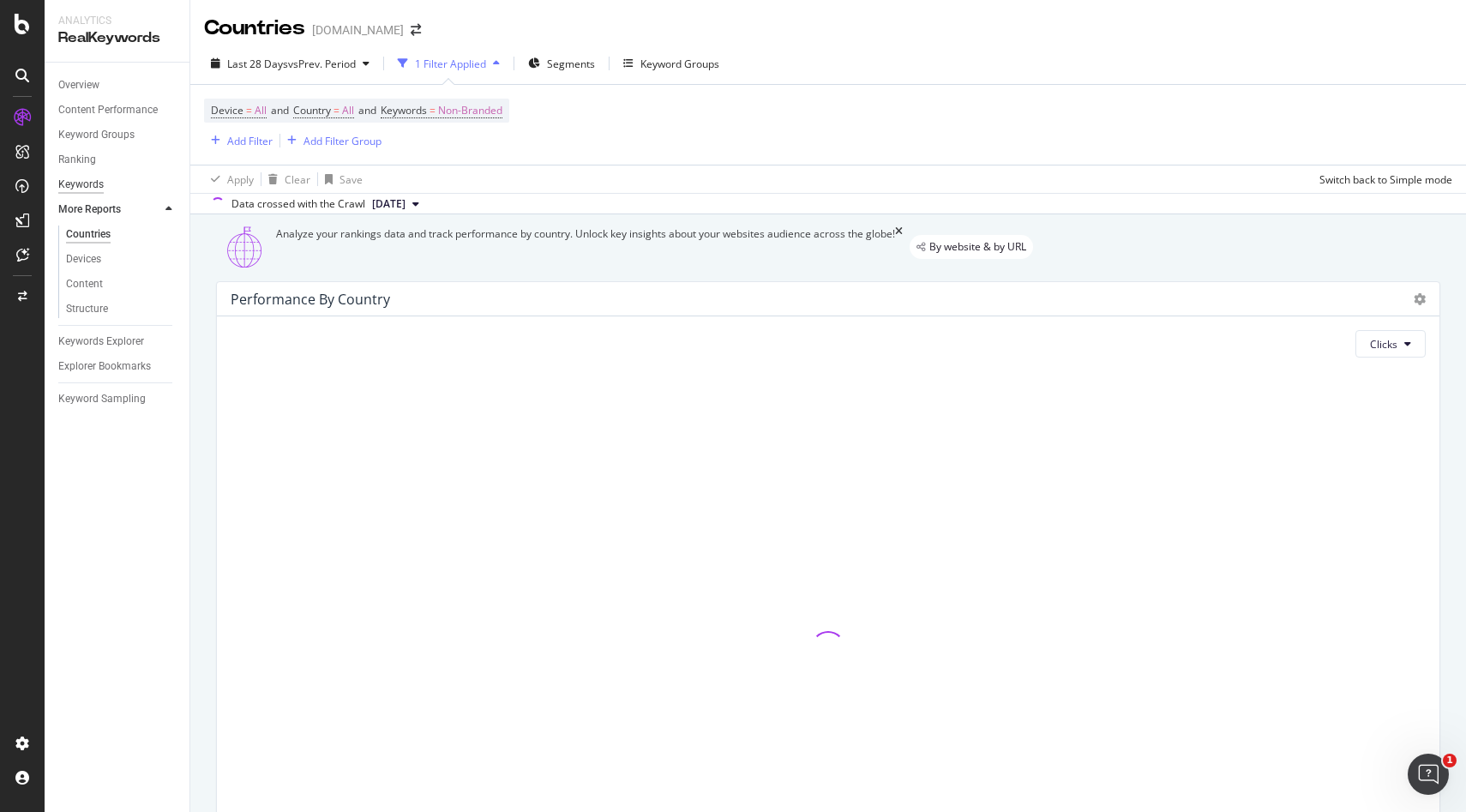
click at [92, 188] on div "Keywords" at bounding box center [81, 184] width 46 height 18
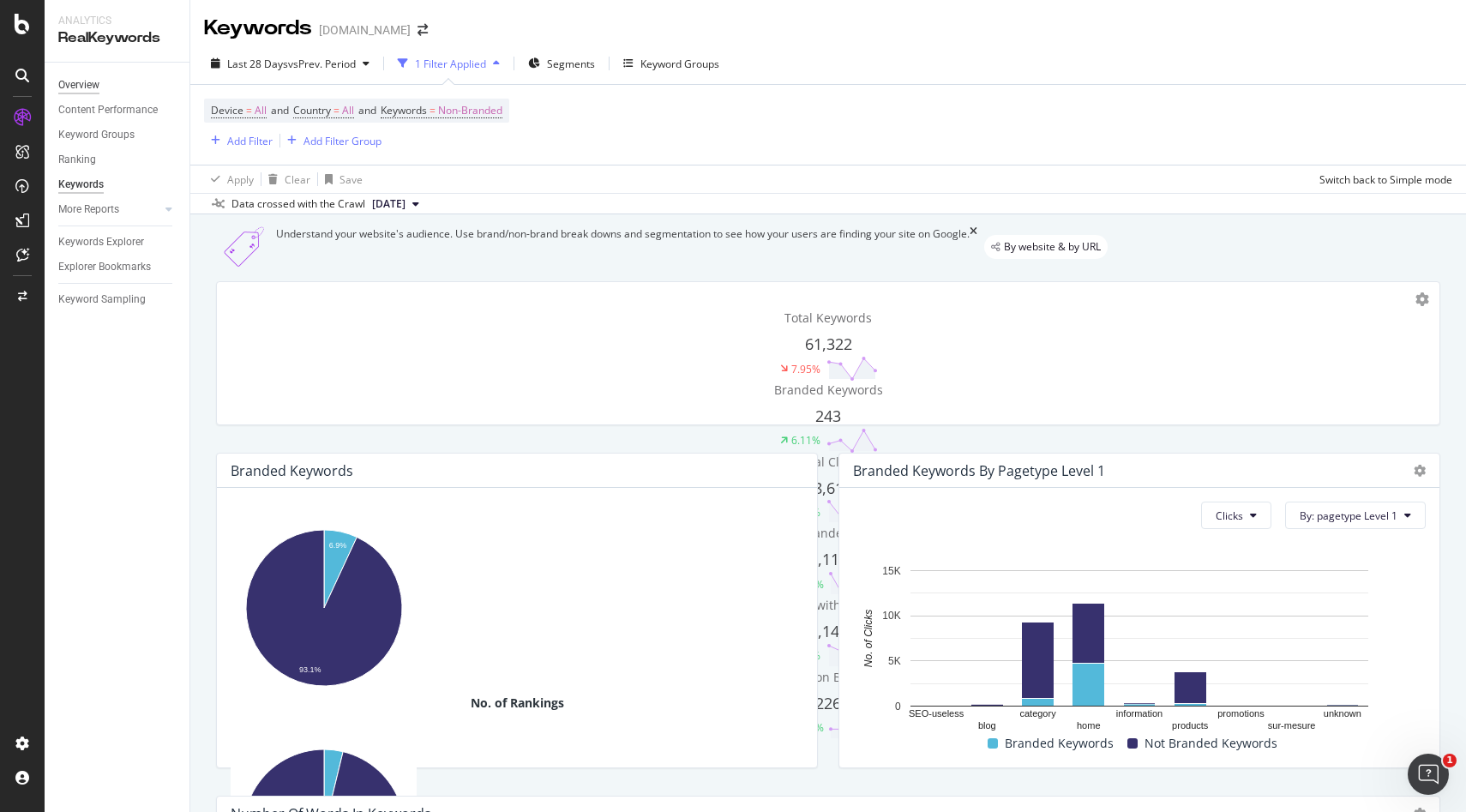
click at [82, 81] on div "Overview" at bounding box center [79, 85] width 41 height 18
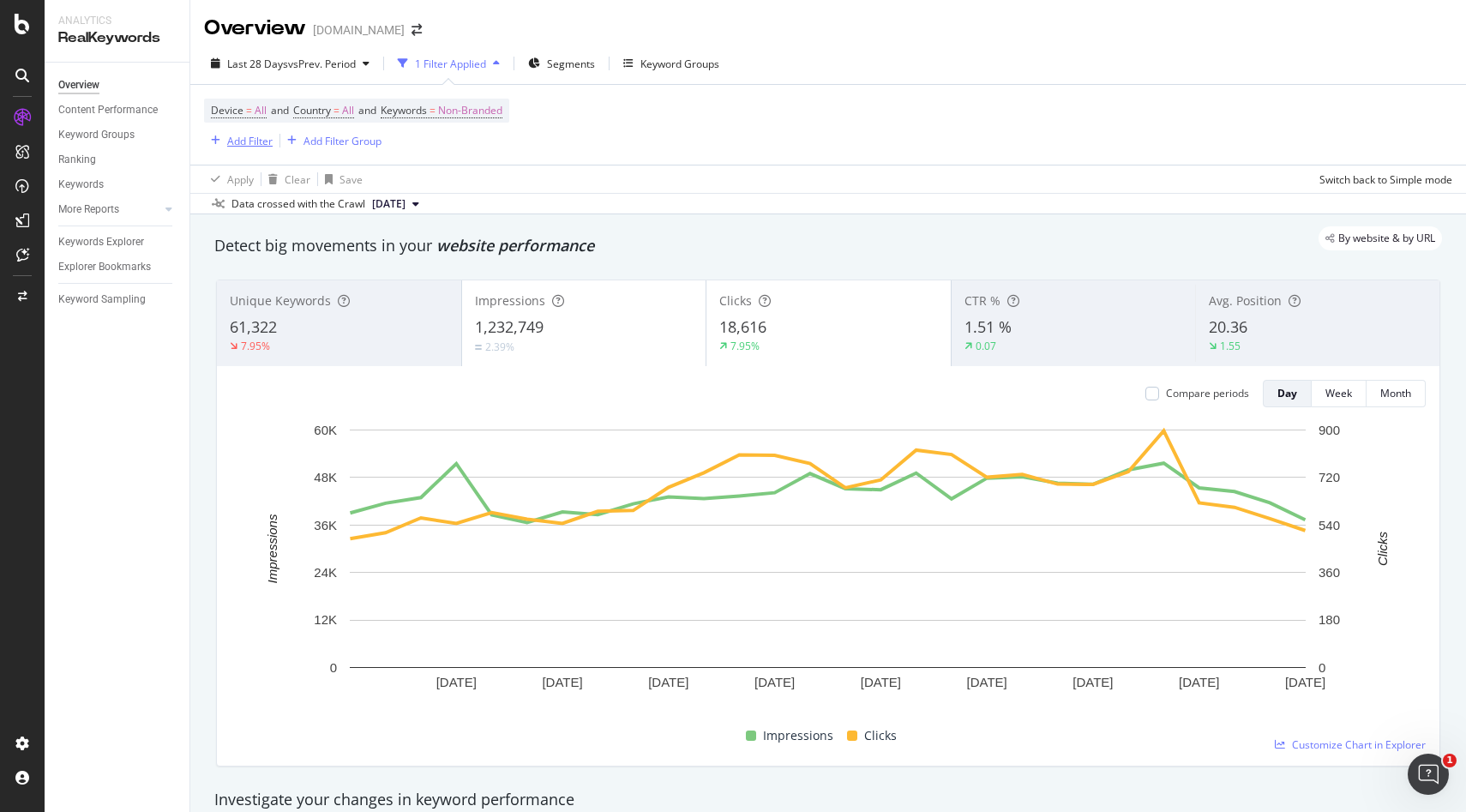
click at [237, 143] on div "Add Filter" at bounding box center [250, 141] width 46 height 14
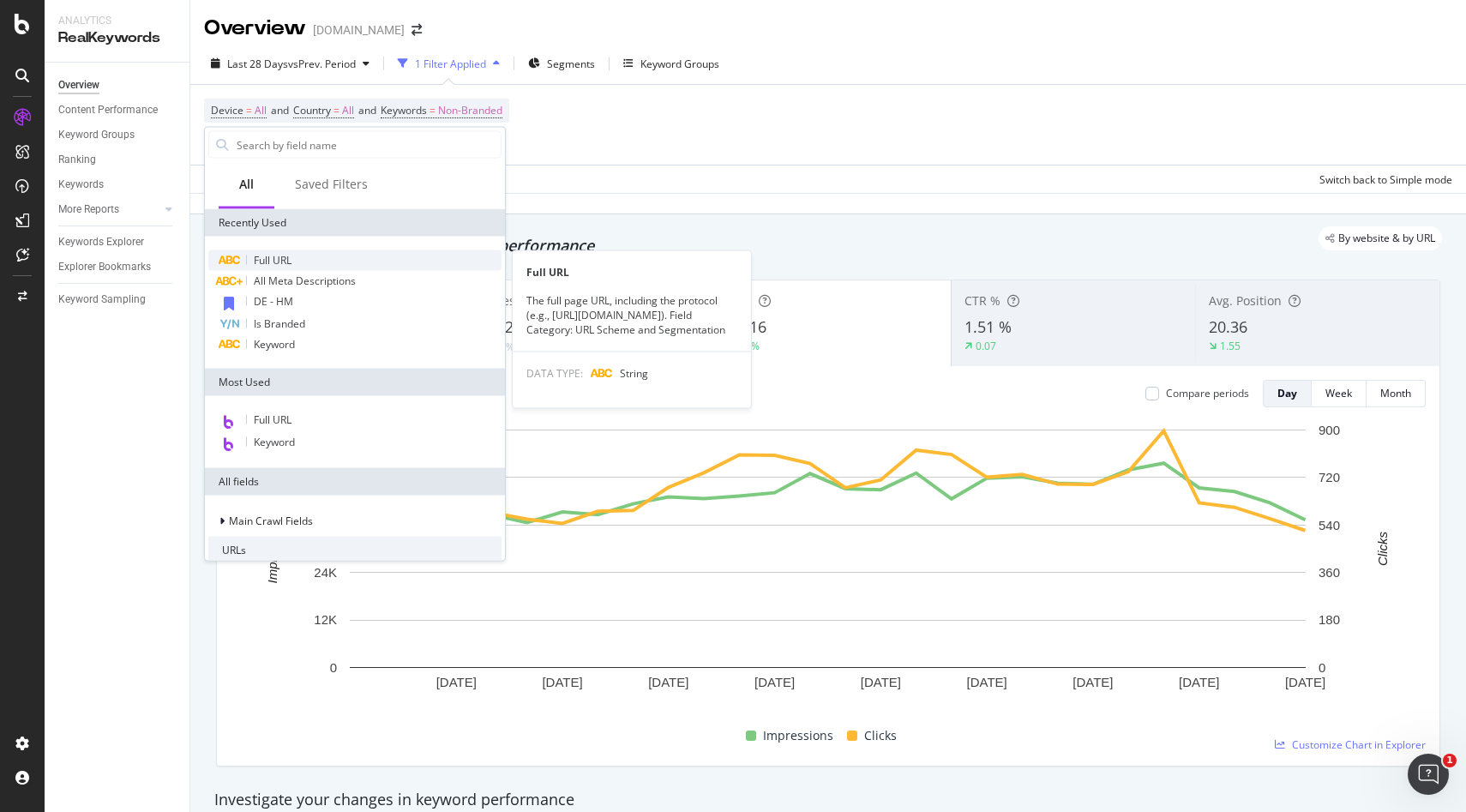
click at [274, 266] on span "Full URL" at bounding box center [272, 260] width 38 height 14
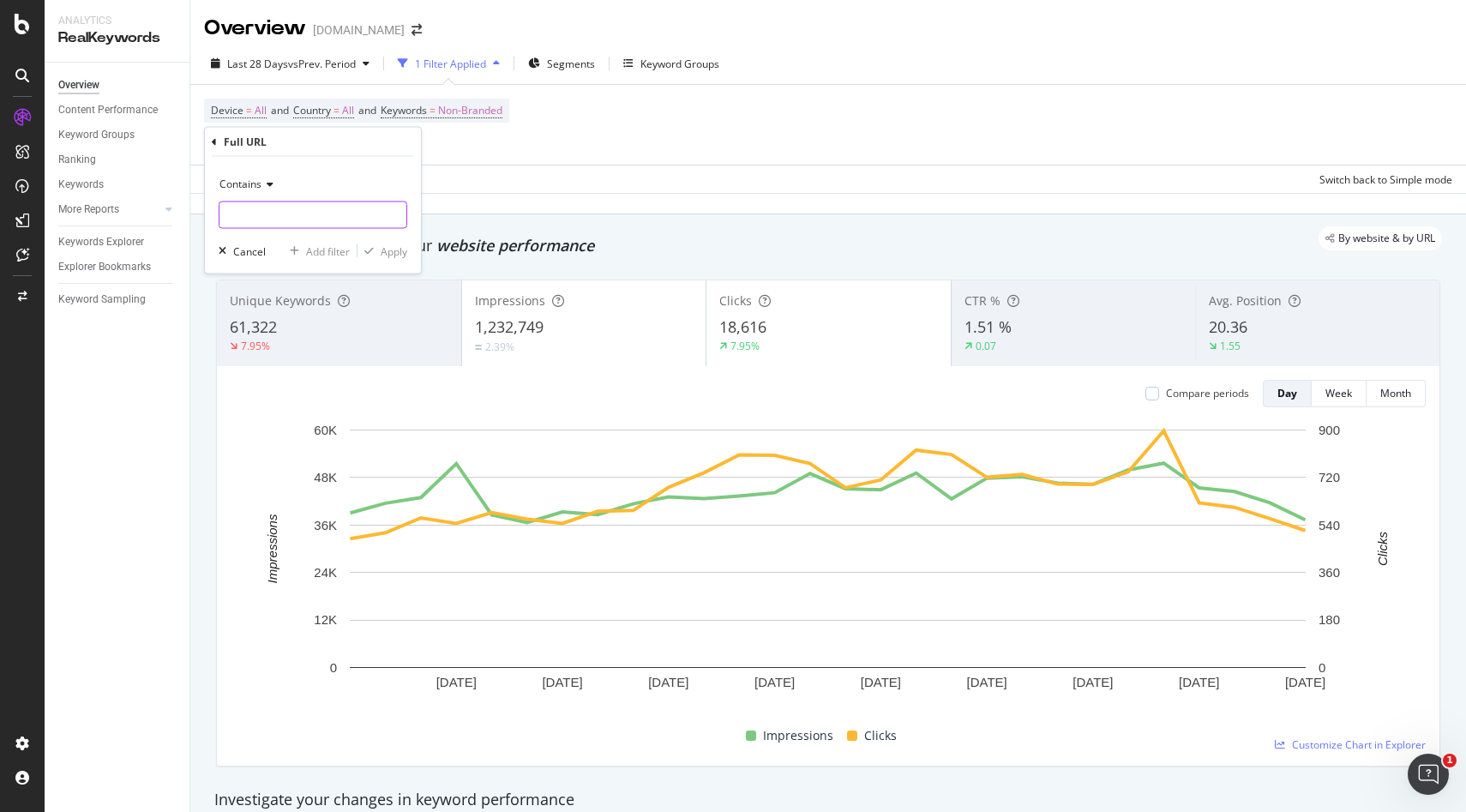
click at [275, 207] on input "text" at bounding box center [313, 215] width 187 height 28
paste input "https://monlitcabane.com/fr/751-vert"
type input "https://monlitcabane.com/fr/751-vert"
click at [393, 250] on div "Apply" at bounding box center [394, 251] width 27 height 14
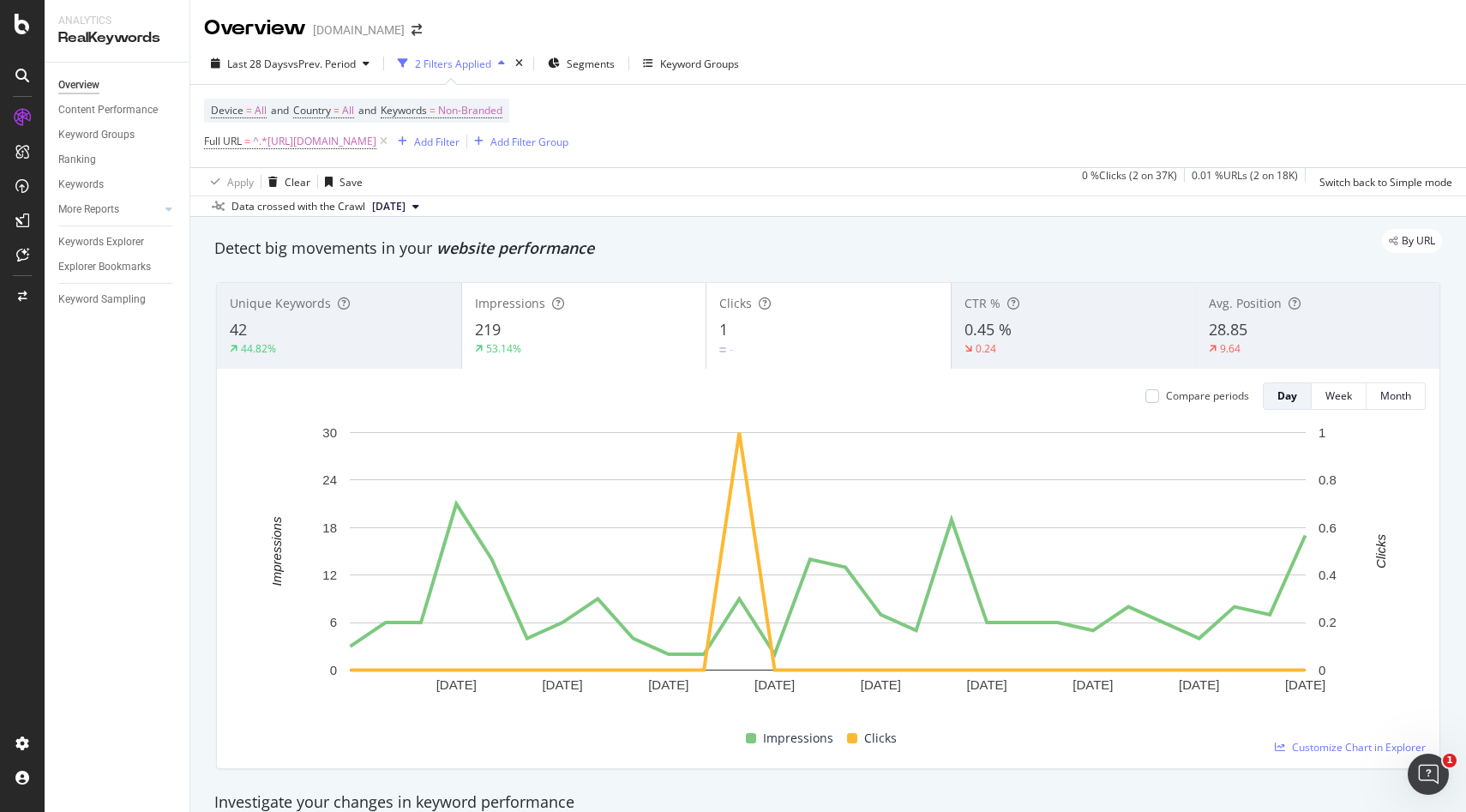
click at [70, 83] on div "Overview" at bounding box center [79, 85] width 41 height 18
click at [100, 112] on div "Content Performance" at bounding box center [107, 110] width 99 height 18
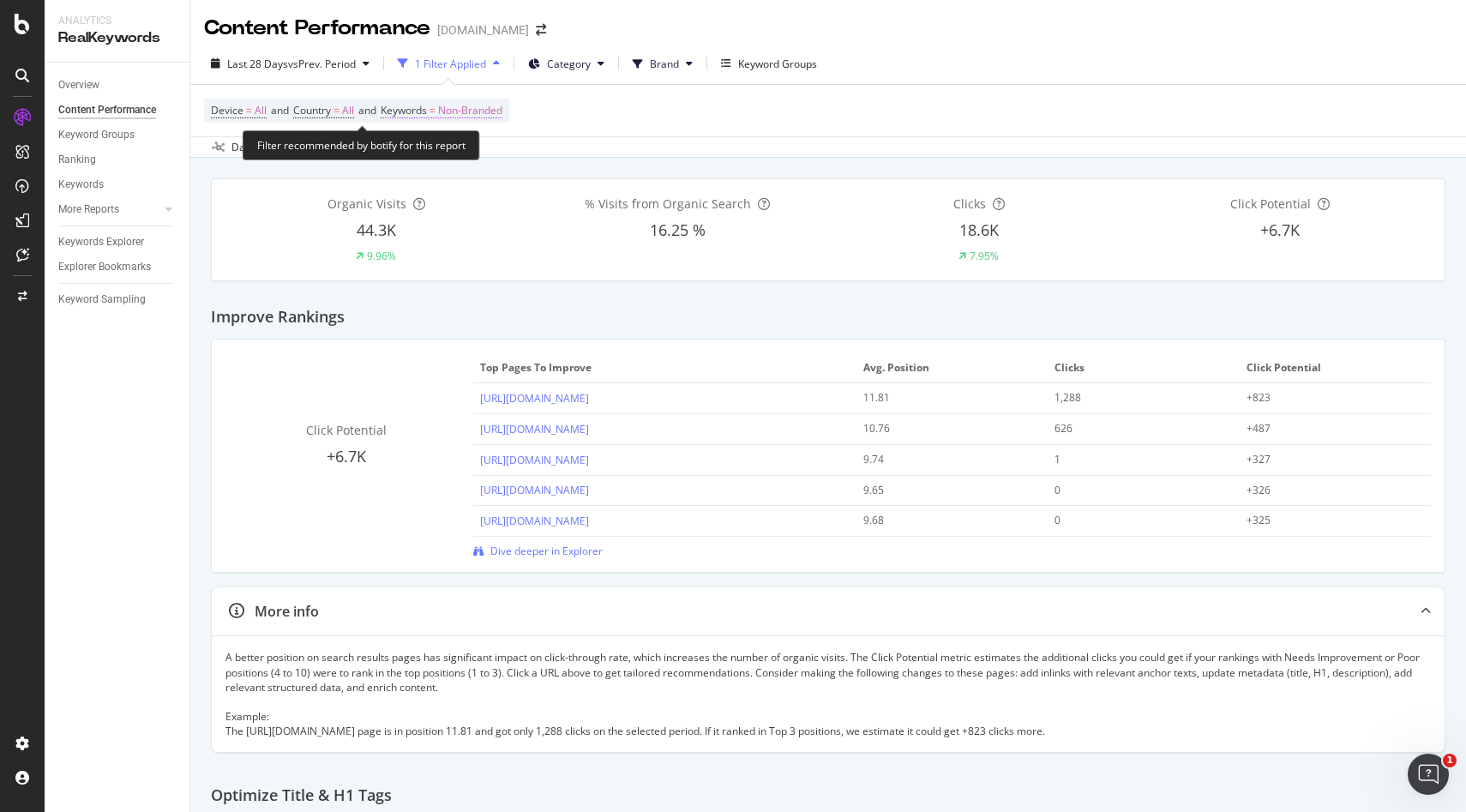
click at [472, 116] on span "Non-Branded" at bounding box center [470, 110] width 64 height 24
click at [435, 118] on span "Keywords = Non-Branded" at bounding box center [442, 110] width 122 height 15
click at [446, 62] on div "1 Filter Applied" at bounding box center [450, 64] width 71 height 14
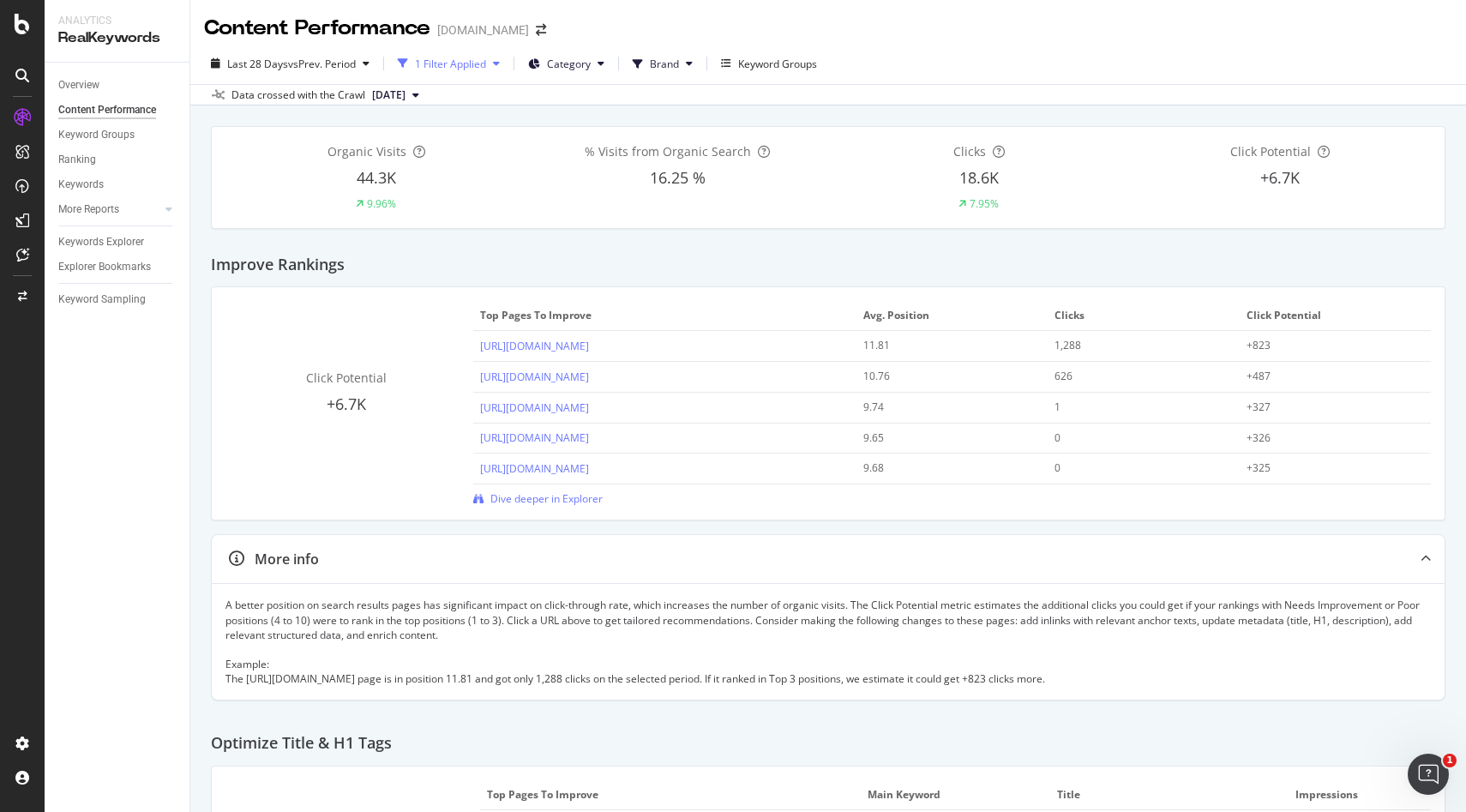
click at [454, 68] on div "1 Filter Applied" at bounding box center [450, 64] width 71 height 14
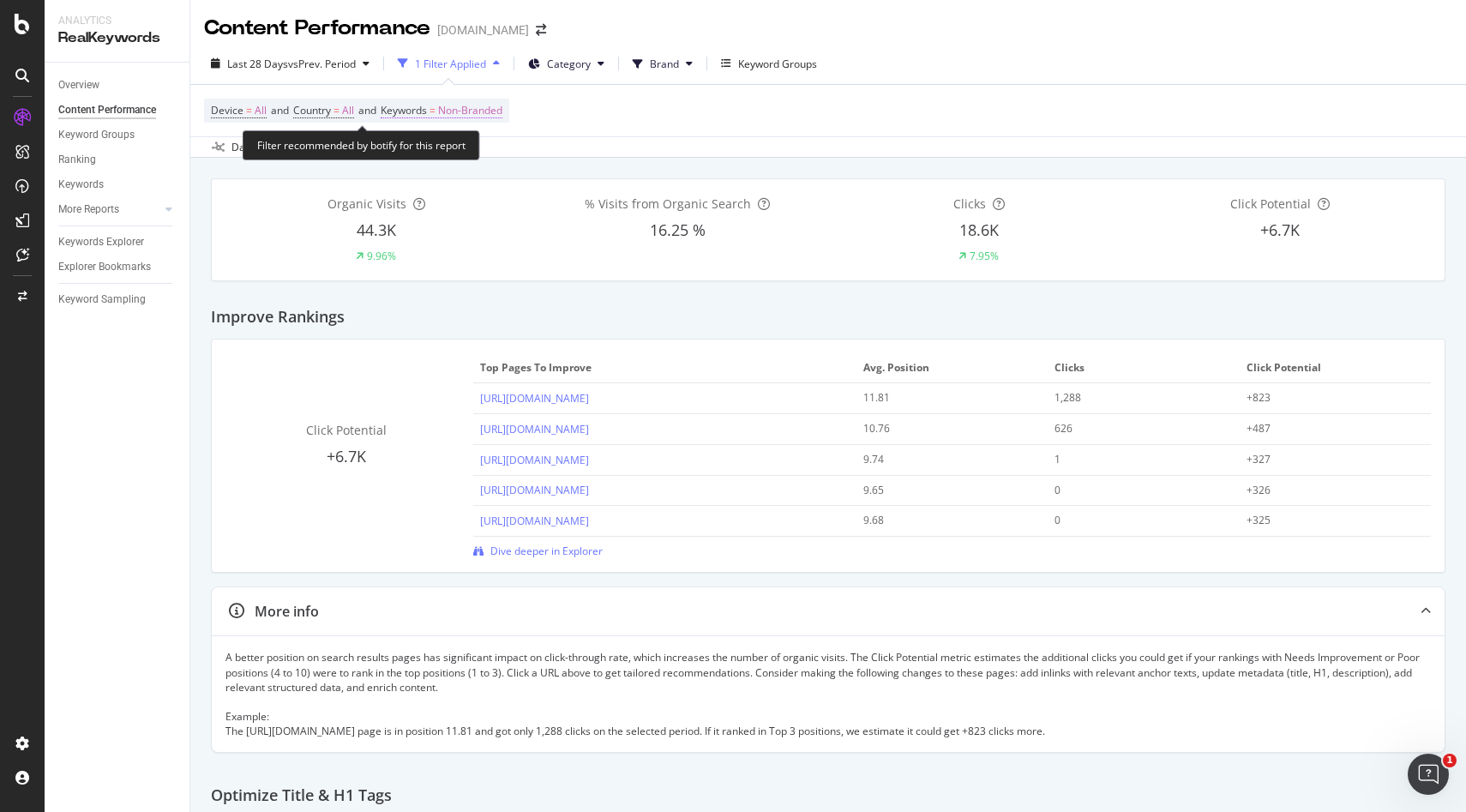
click at [498, 114] on span "Non-Branded" at bounding box center [470, 110] width 64 height 24
click at [510, 119] on div "Device = All and Country = All and Keywords = Non-Branded" at bounding box center [356, 110] width 305 height 24
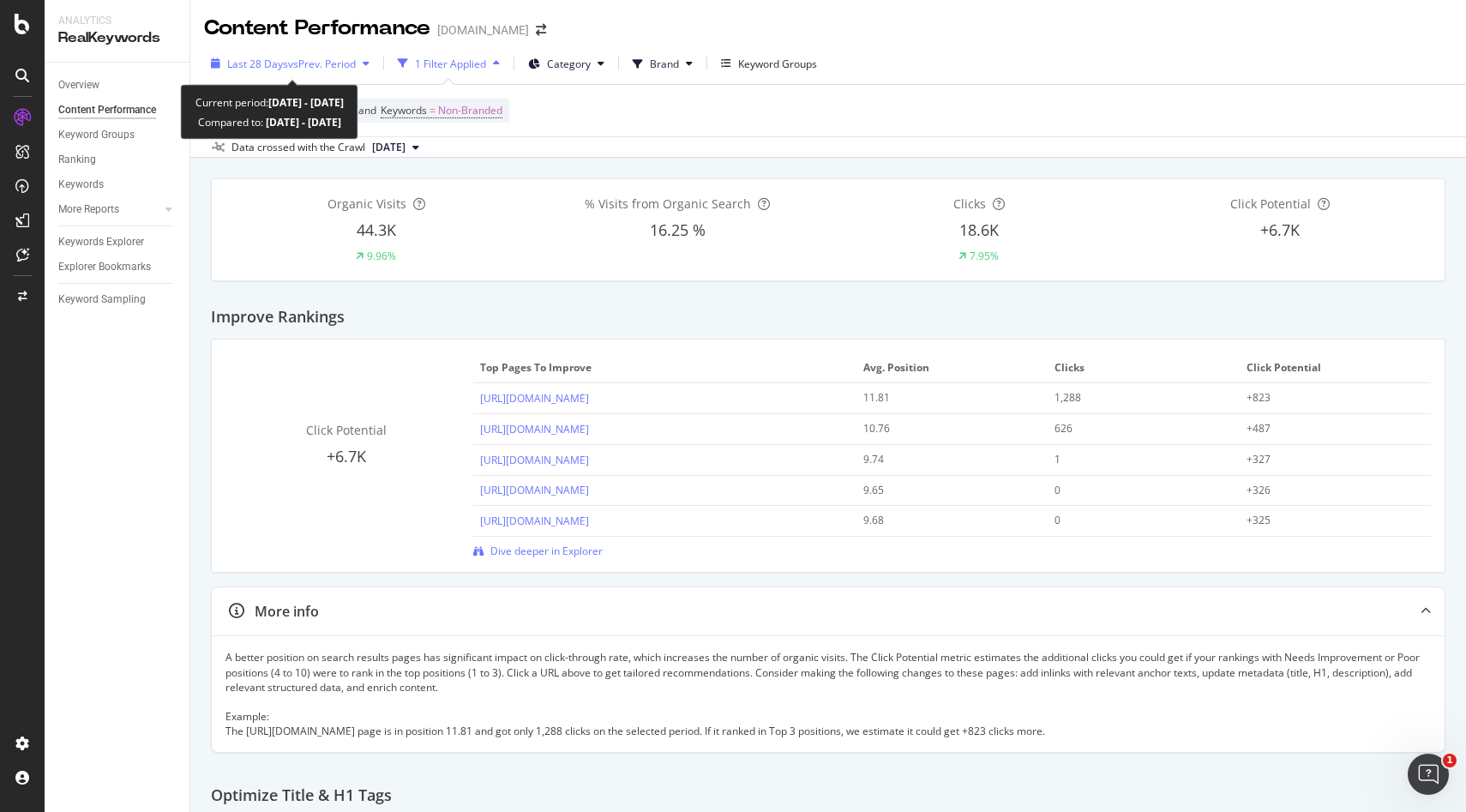
click at [370, 64] on icon "button" at bounding box center [366, 63] width 7 height 10
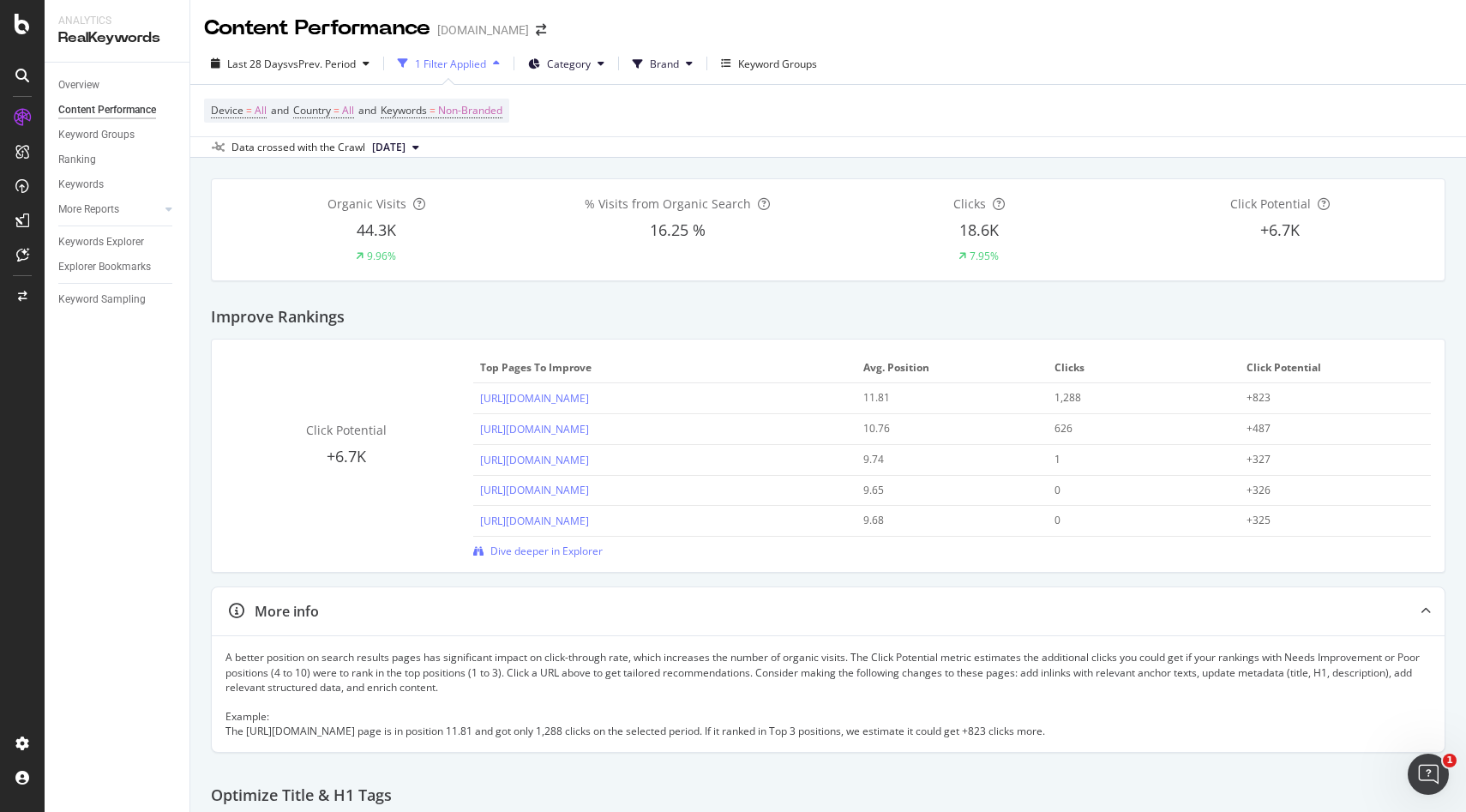
click at [635, 121] on div "Device = All and Country = All and Keywords = Non-Branded" at bounding box center [828, 110] width 1248 height 51
click at [477, 64] on div "1 Filter Applied" at bounding box center [450, 64] width 71 height 14
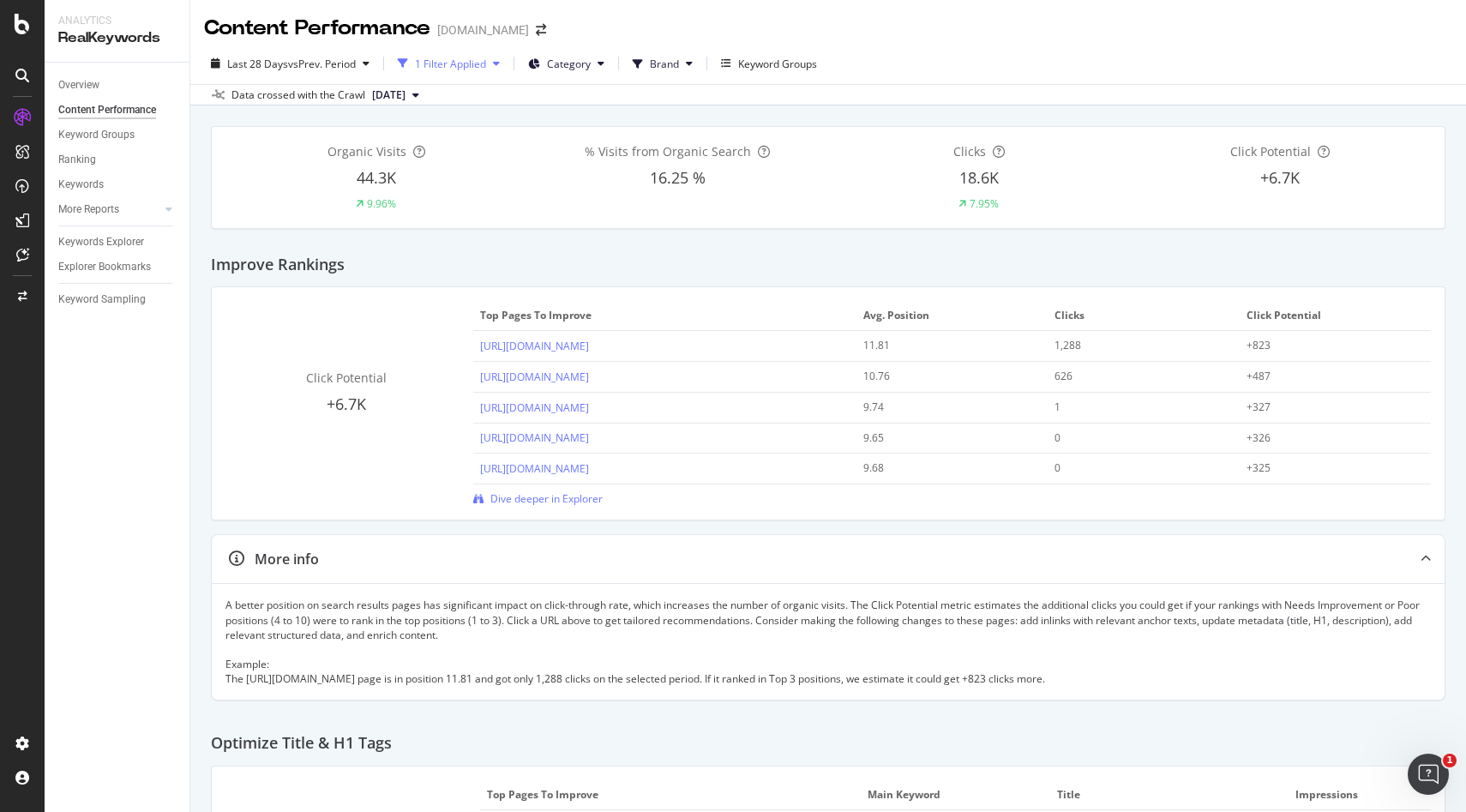
click at [477, 64] on div "1 Filter Applied" at bounding box center [450, 64] width 71 height 14
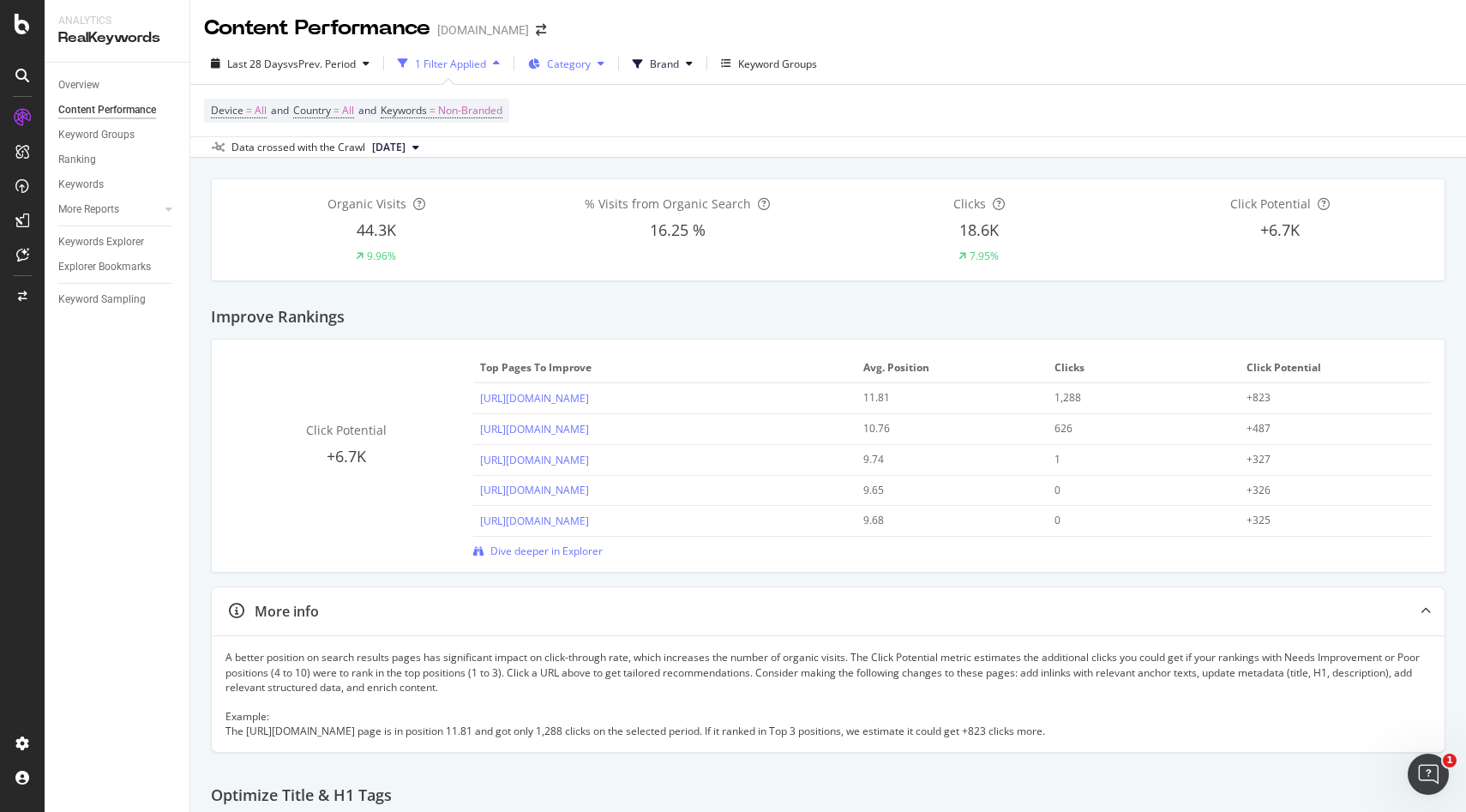
click at [576, 70] on span "Category" at bounding box center [569, 64] width 44 height 14
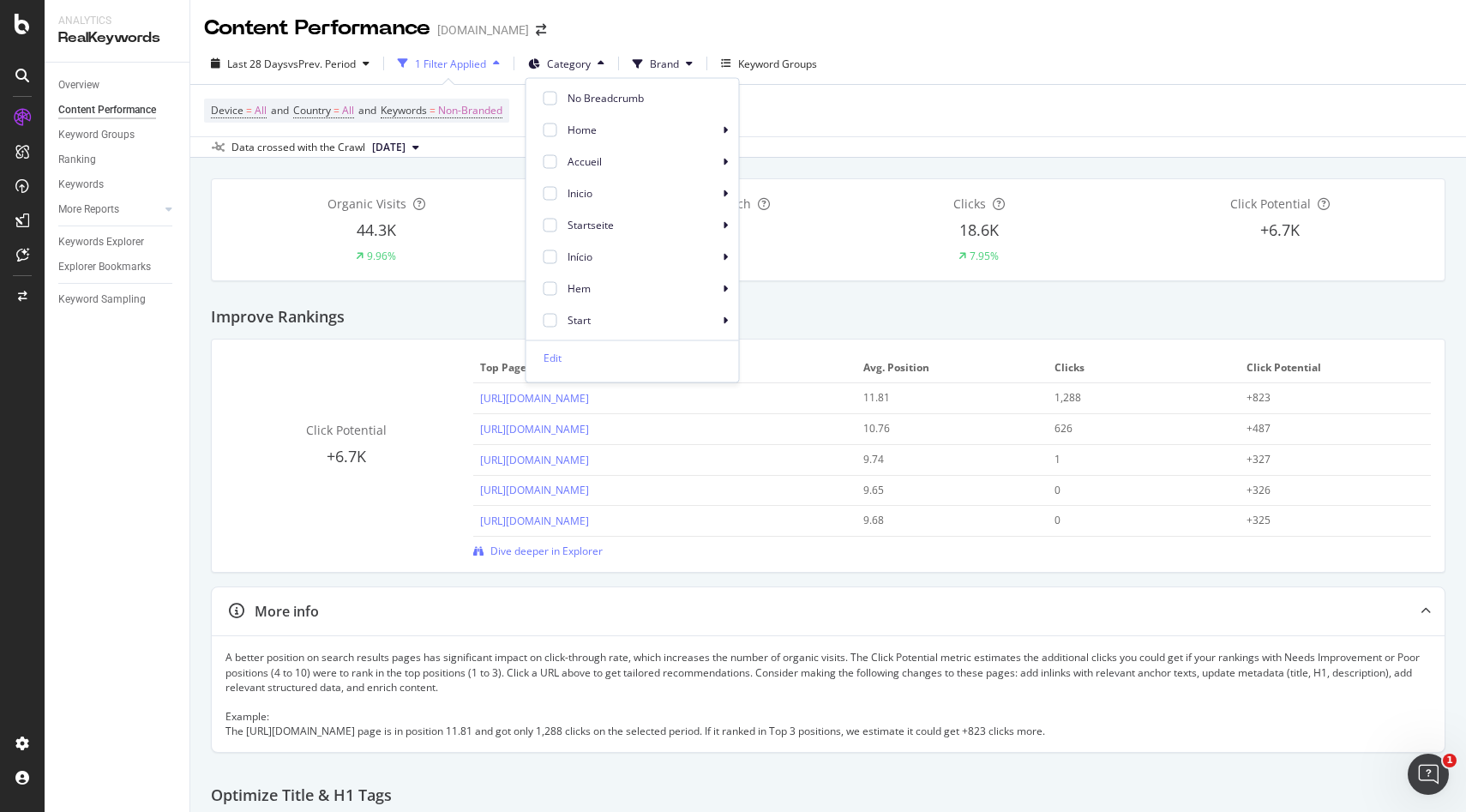
click at [385, 224] on span "44.3K" at bounding box center [376, 229] width 39 height 21
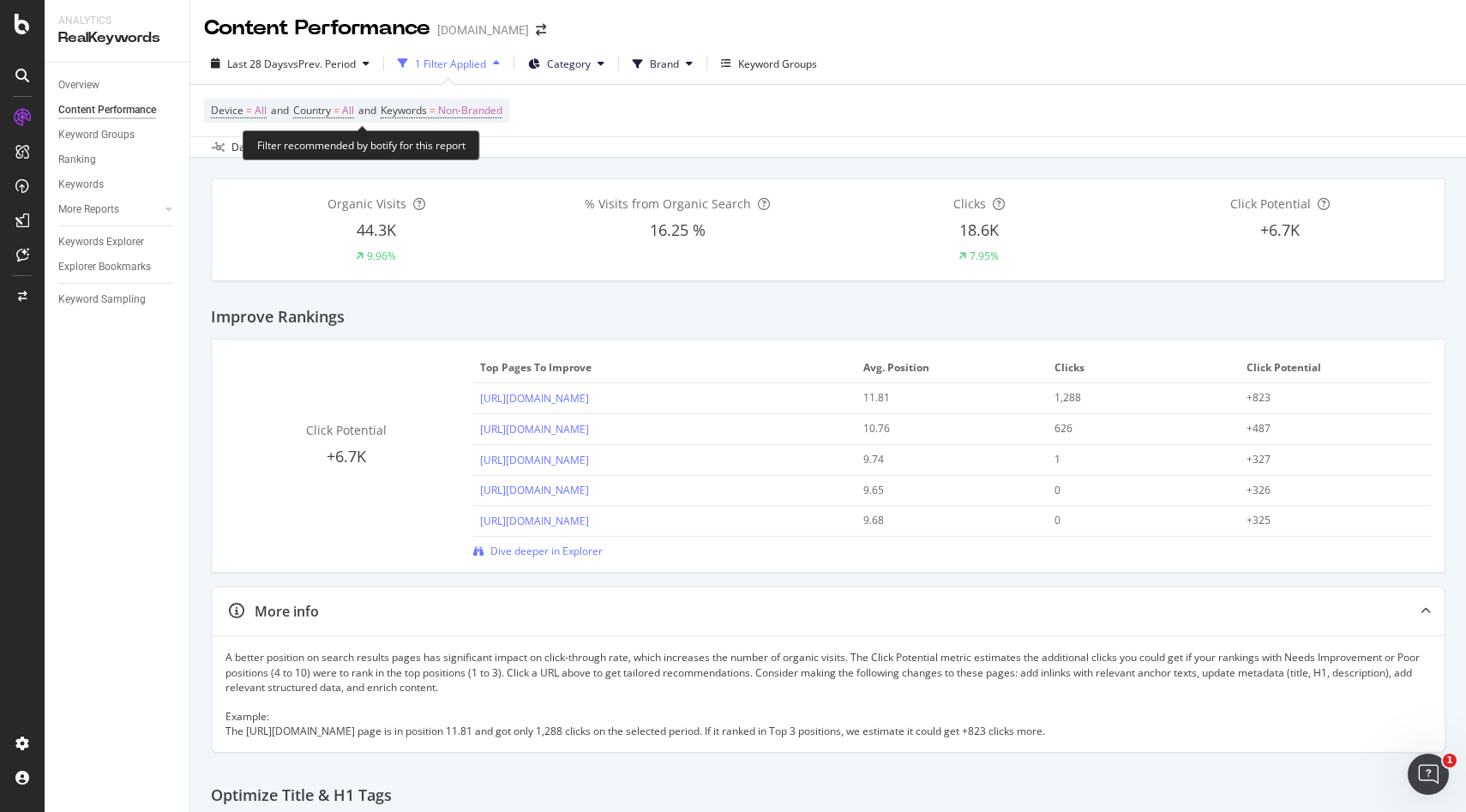
click at [367, 113] on span "and" at bounding box center [367, 110] width 18 height 14
click at [263, 111] on span "All" at bounding box center [260, 110] width 12 height 24
click at [660, 83] on div "Last 28 Days vs Prev. Period 1 Filter Applied Category Brand Keyword Groups" at bounding box center [828, 67] width 1276 height 34
click at [673, 70] on span "Brand" at bounding box center [664, 64] width 30 height 14
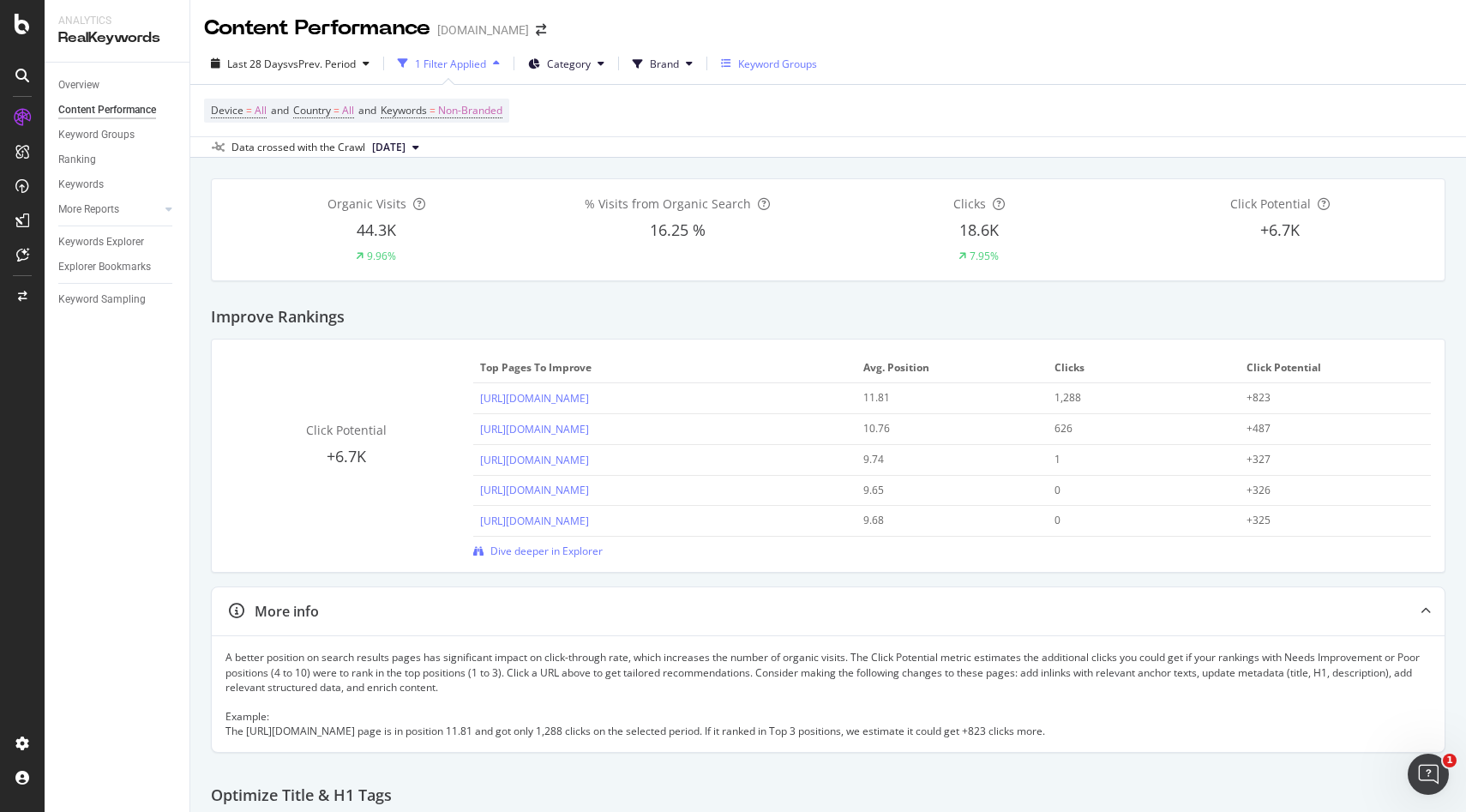
click at [763, 68] on div "Keyword Groups" at bounding box center [777, 64] width 79 height 14
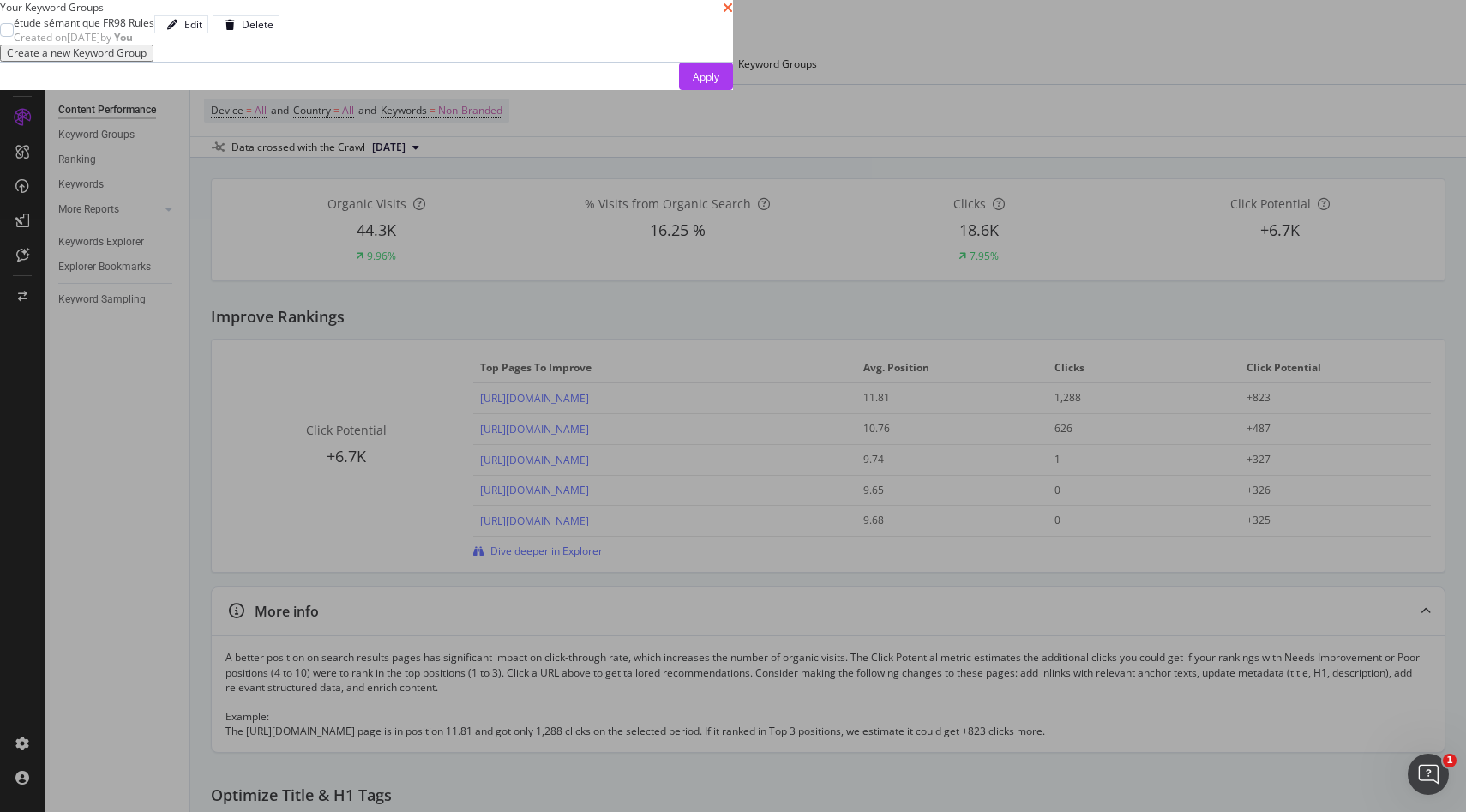
click at [733, 14] on icon "times" at bounding box center [727, 7] width 10 height 13
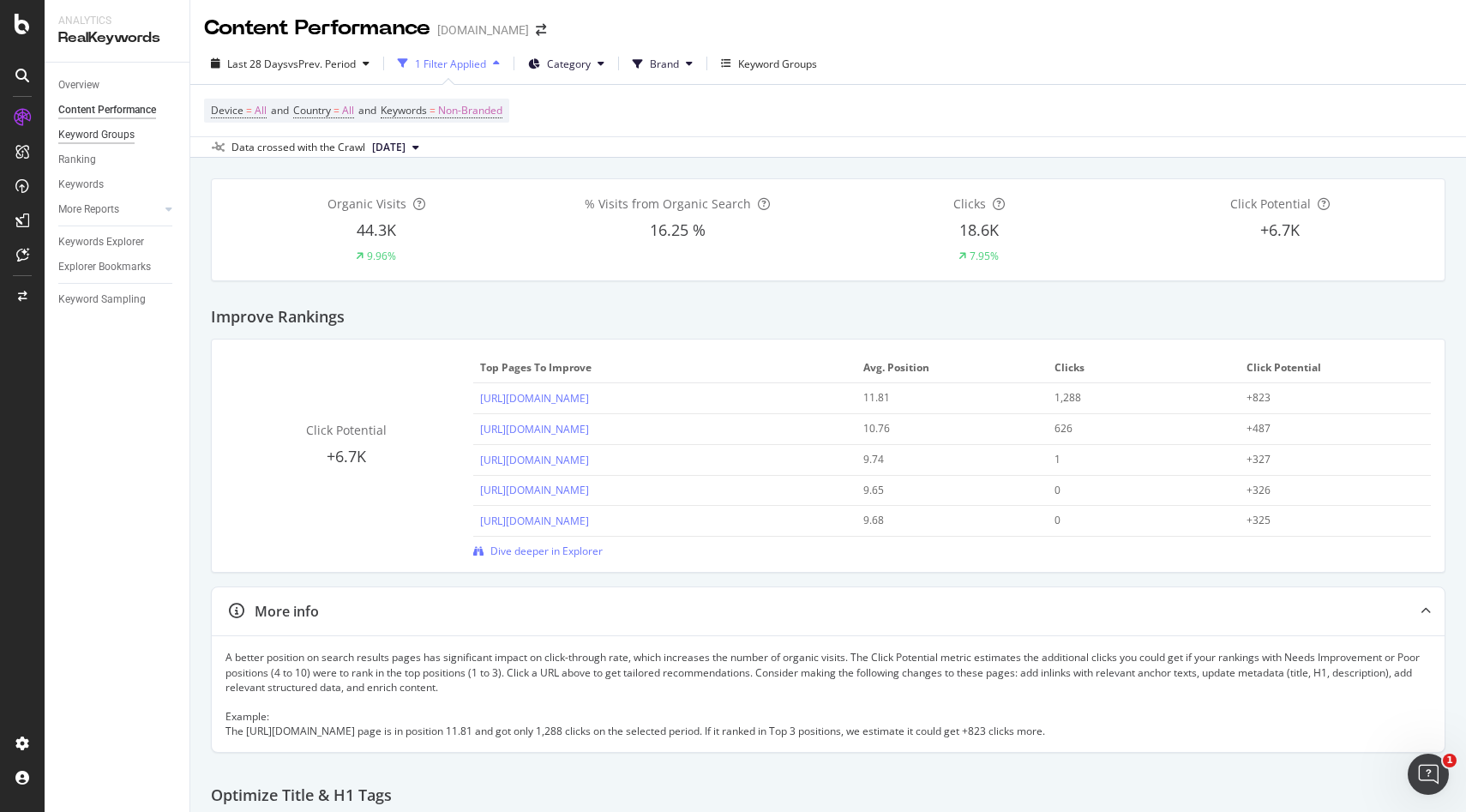
click at [102, 133] on div "Keyword Groups" at bounding box center [96, 135] width 76 height 18
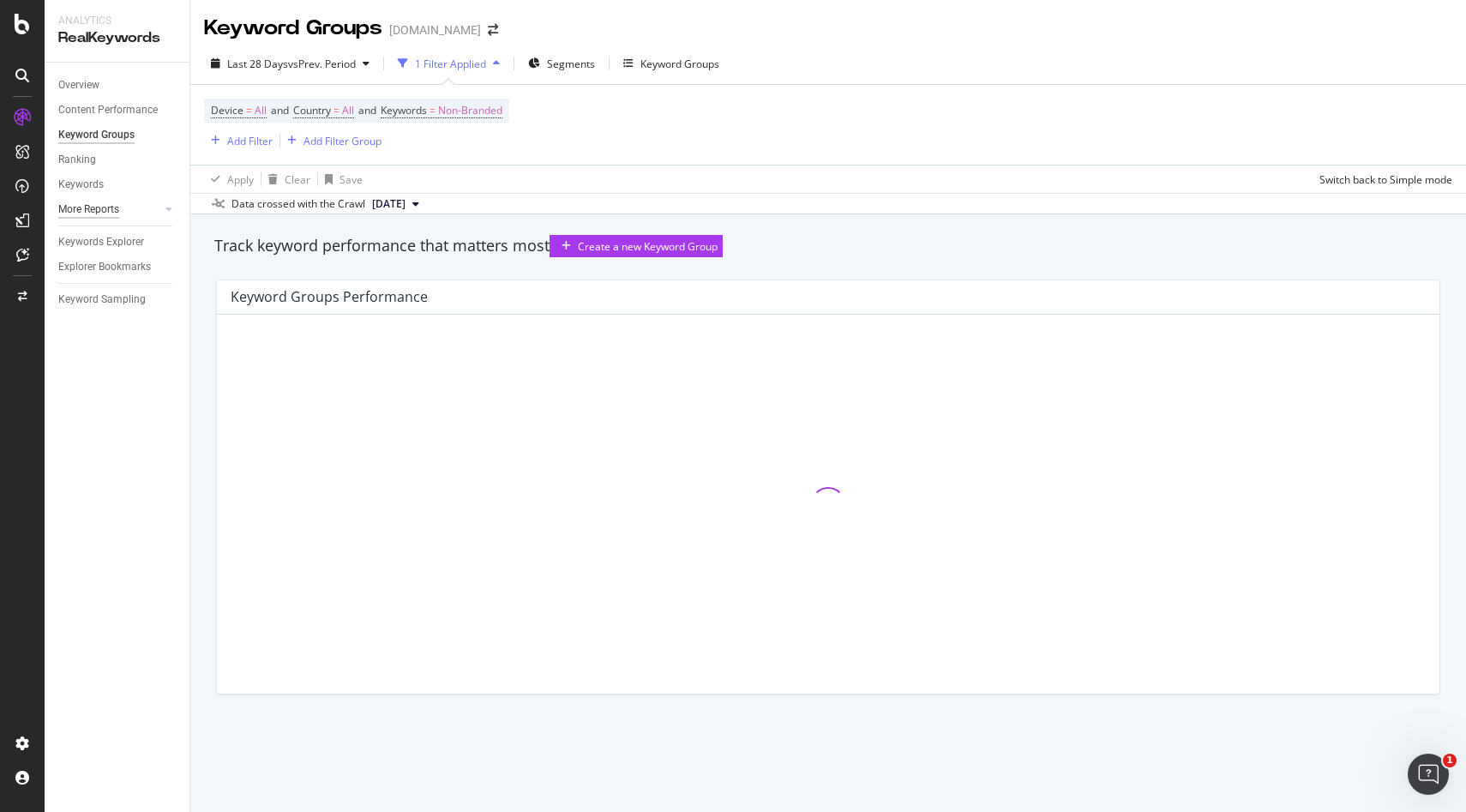
click at [95, 212] on div "More Reports" at bounding box center [89, 209] width 61 height 18
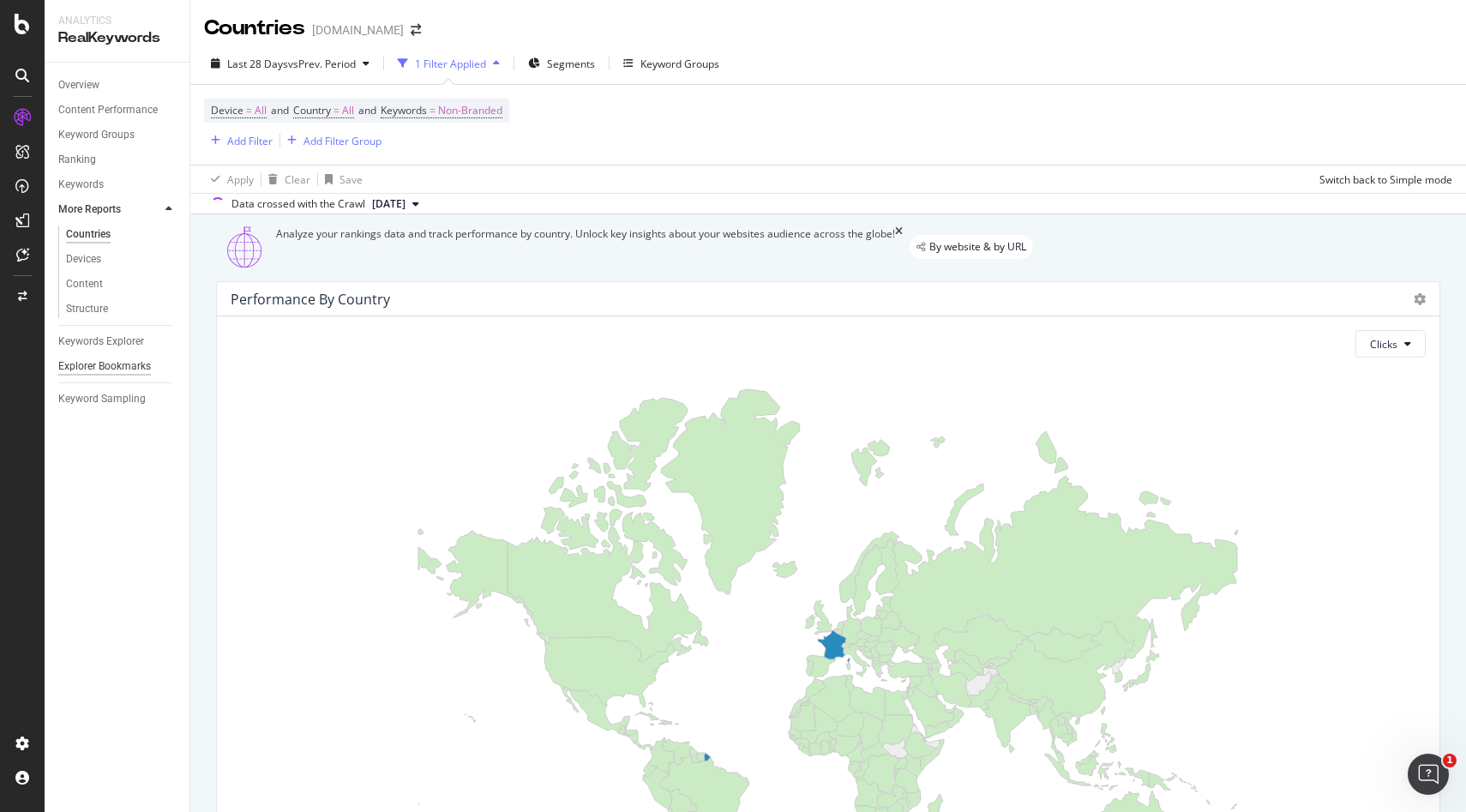
click at [120, 361] on div "Explorer Bookmarks" at bounding box center [104, 366] width 92 height 18
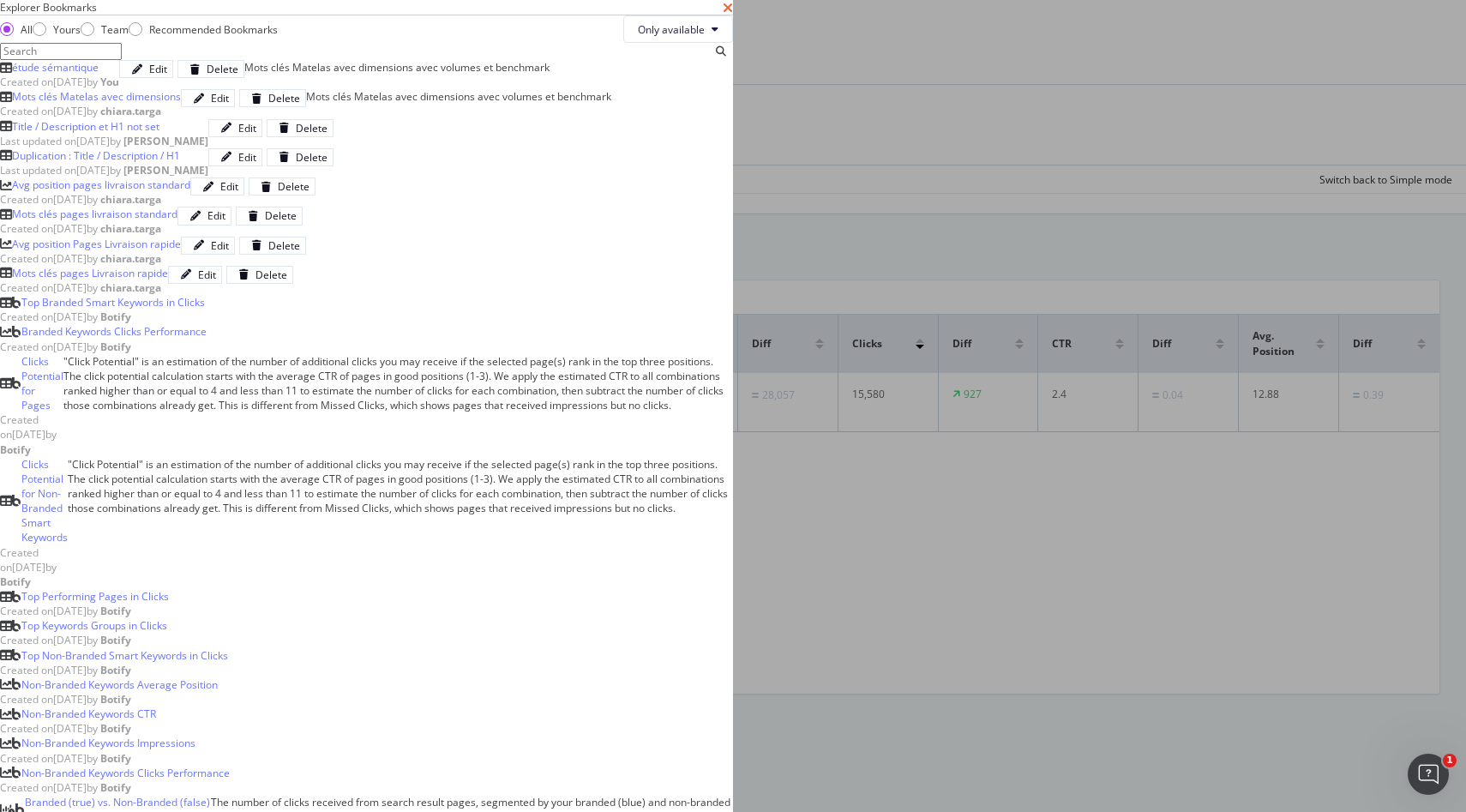
click at [733, 14] on icon "times" at bounding box center [727, 7] width 10 height 13
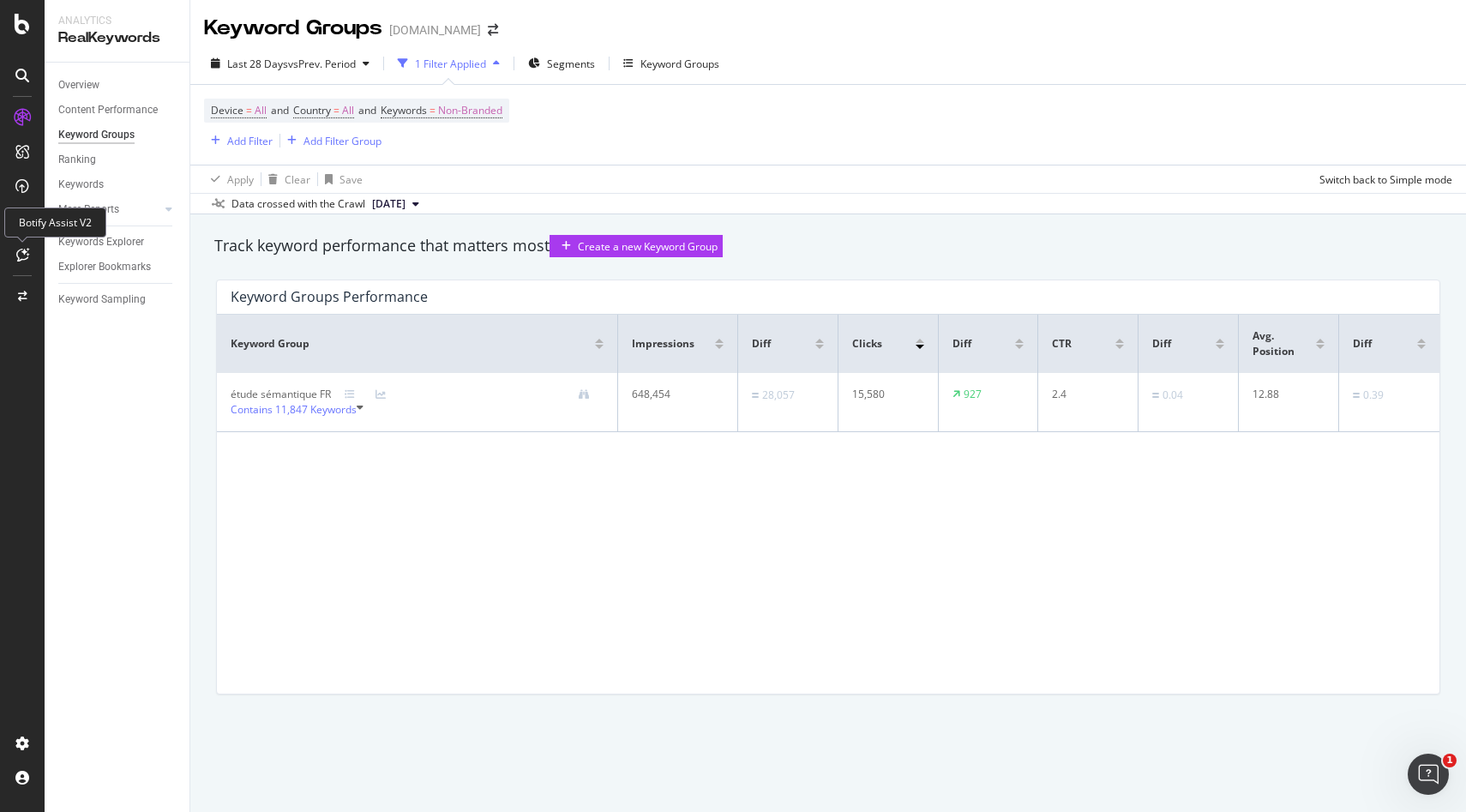
click at [24, 257] on icon at bounding box center [22, 254] width 13 height 13
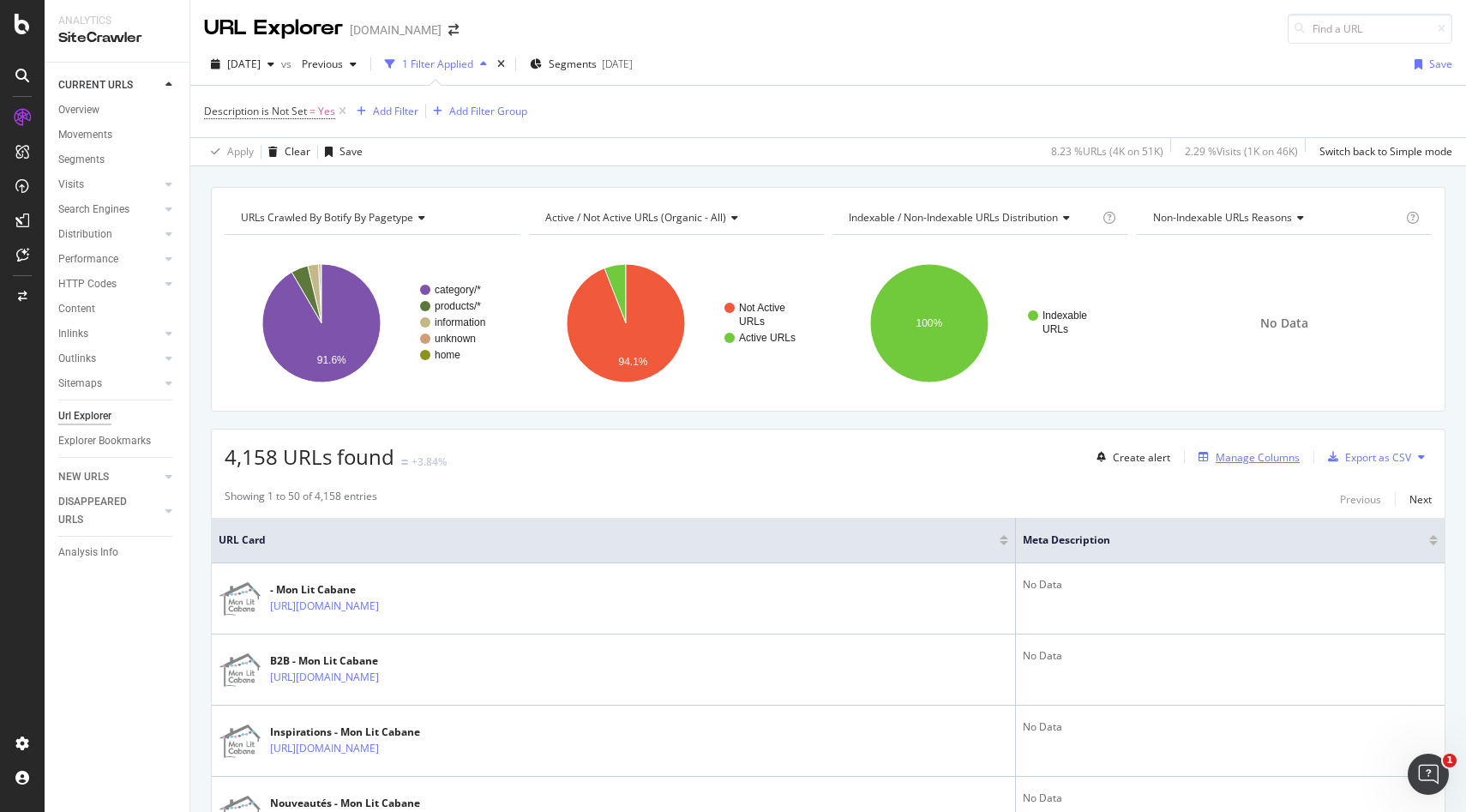
click at [1260, 455] on div "Manage Columns" at bounding box center [1258, 457] width 84 height 14
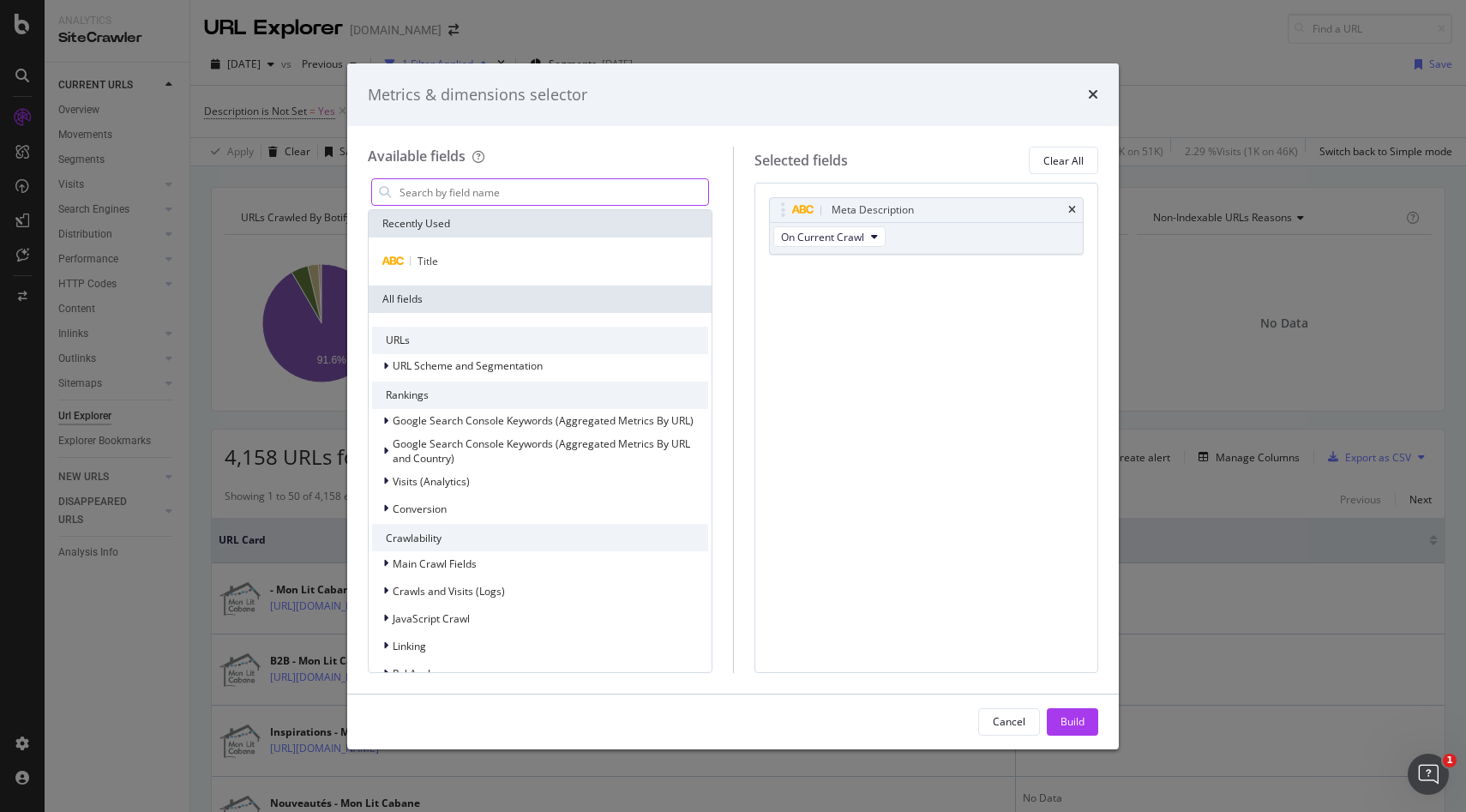
click at [455, 196] on input "modal" at bounding box center [553, 192] width 311 height 26
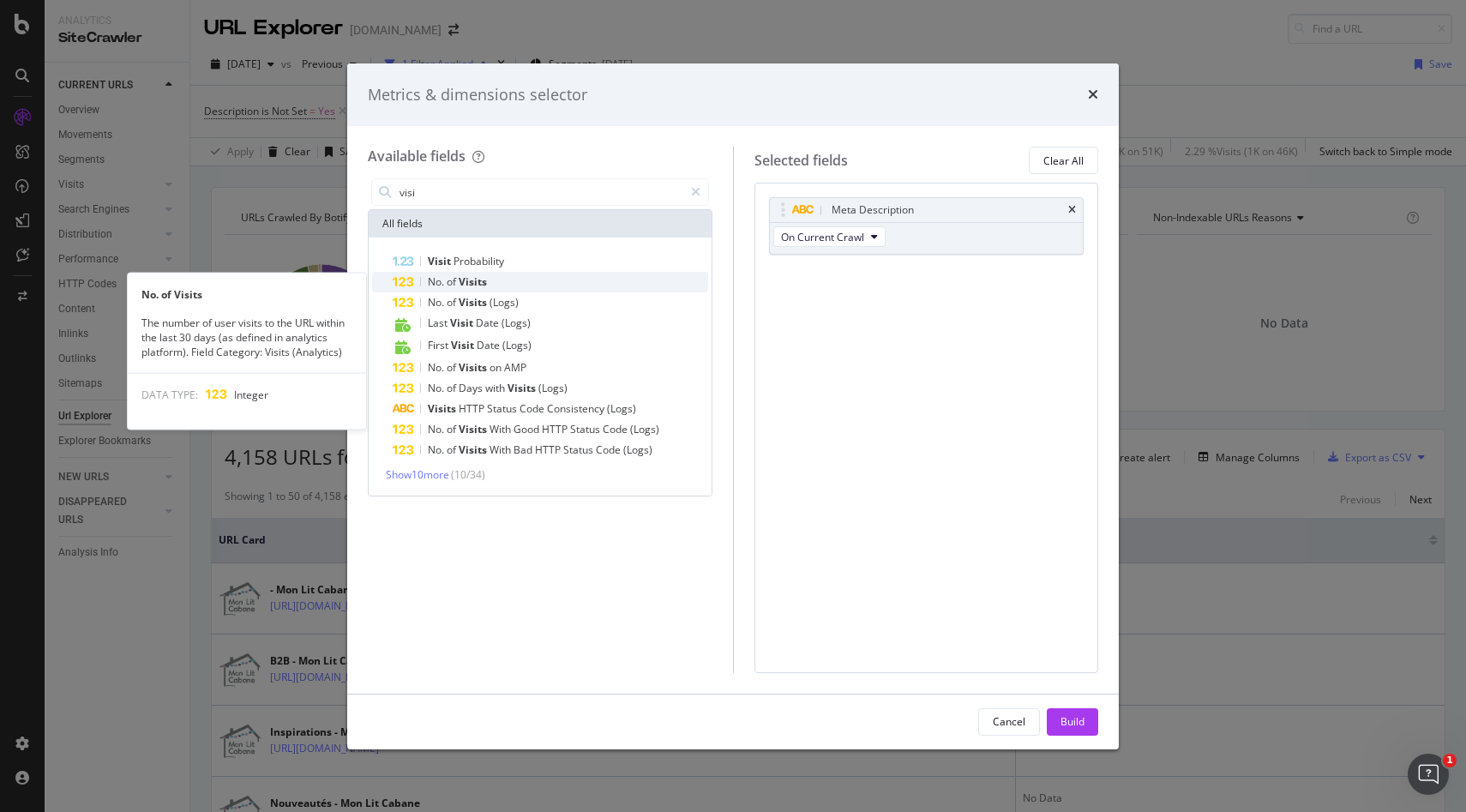
click at [458, 278] on span "of" at bounding box center [452, 281] width 12 height 14
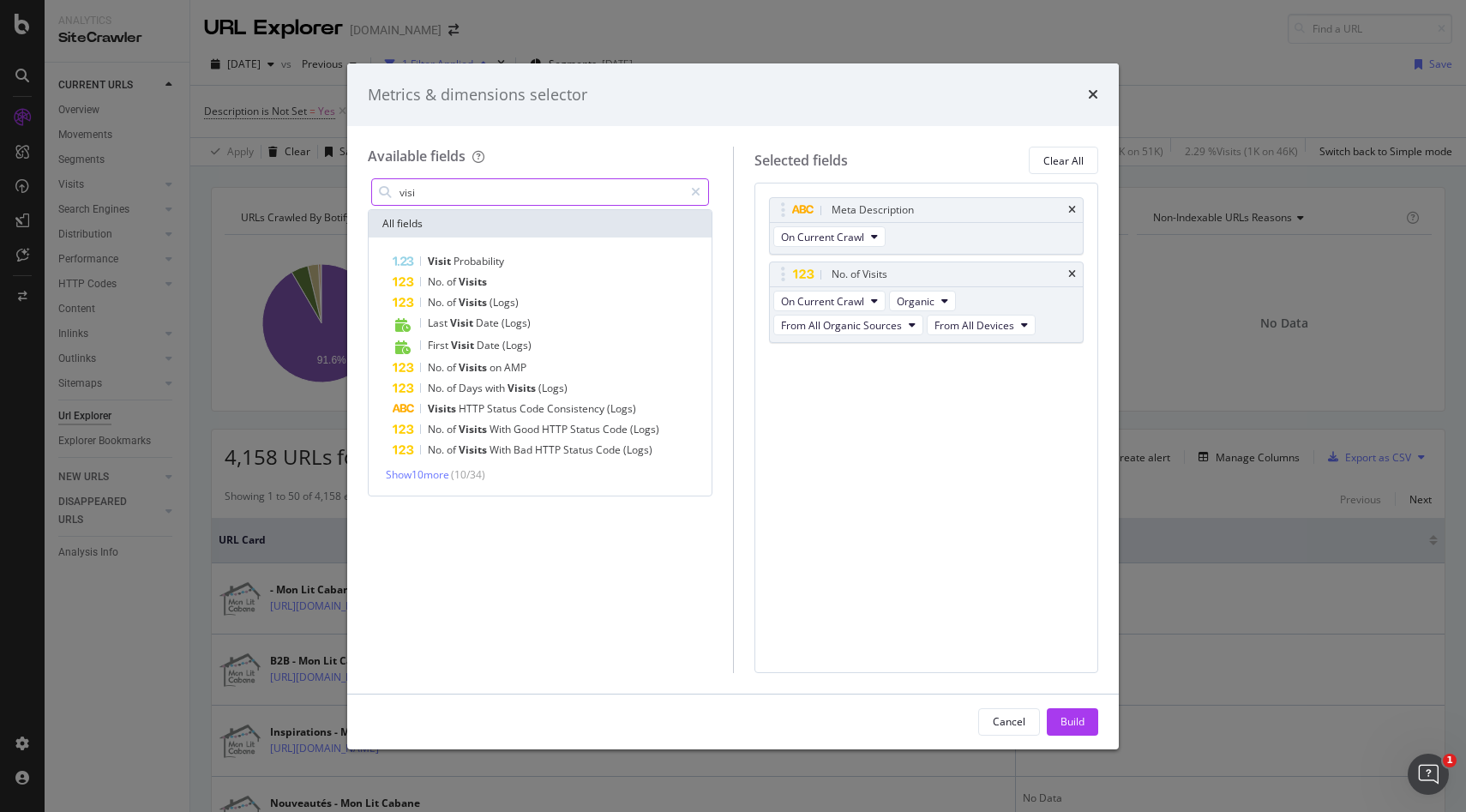
click at [458, 186] on input "visi" at bounding box center [540, 192] width 286 height 26
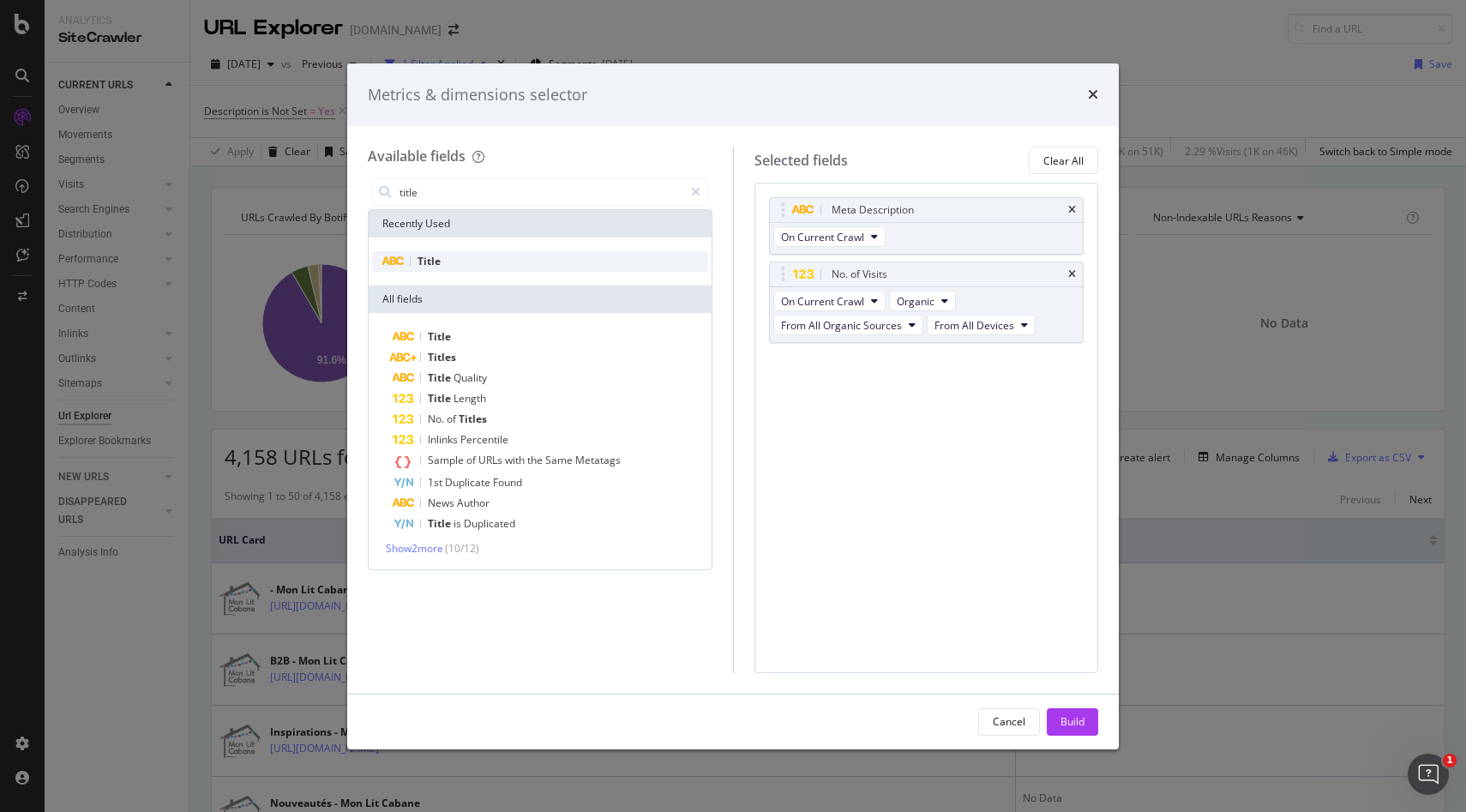
click at [442, 263] on div "Title" at bounding box center [540, 261] width 336 height 21
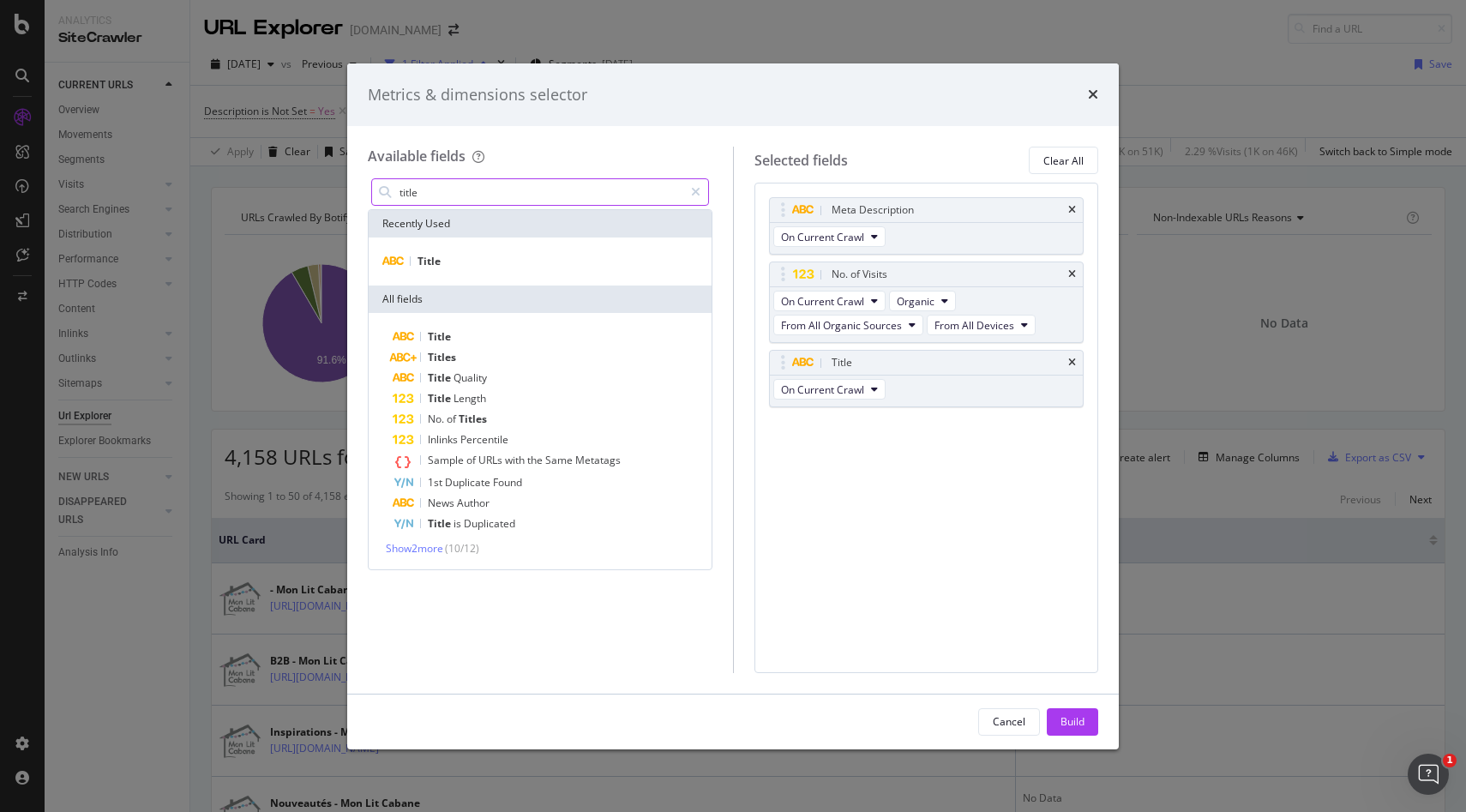
click at [442, 192] on input "title" at bounding box center [540, 192] width 286 height 26
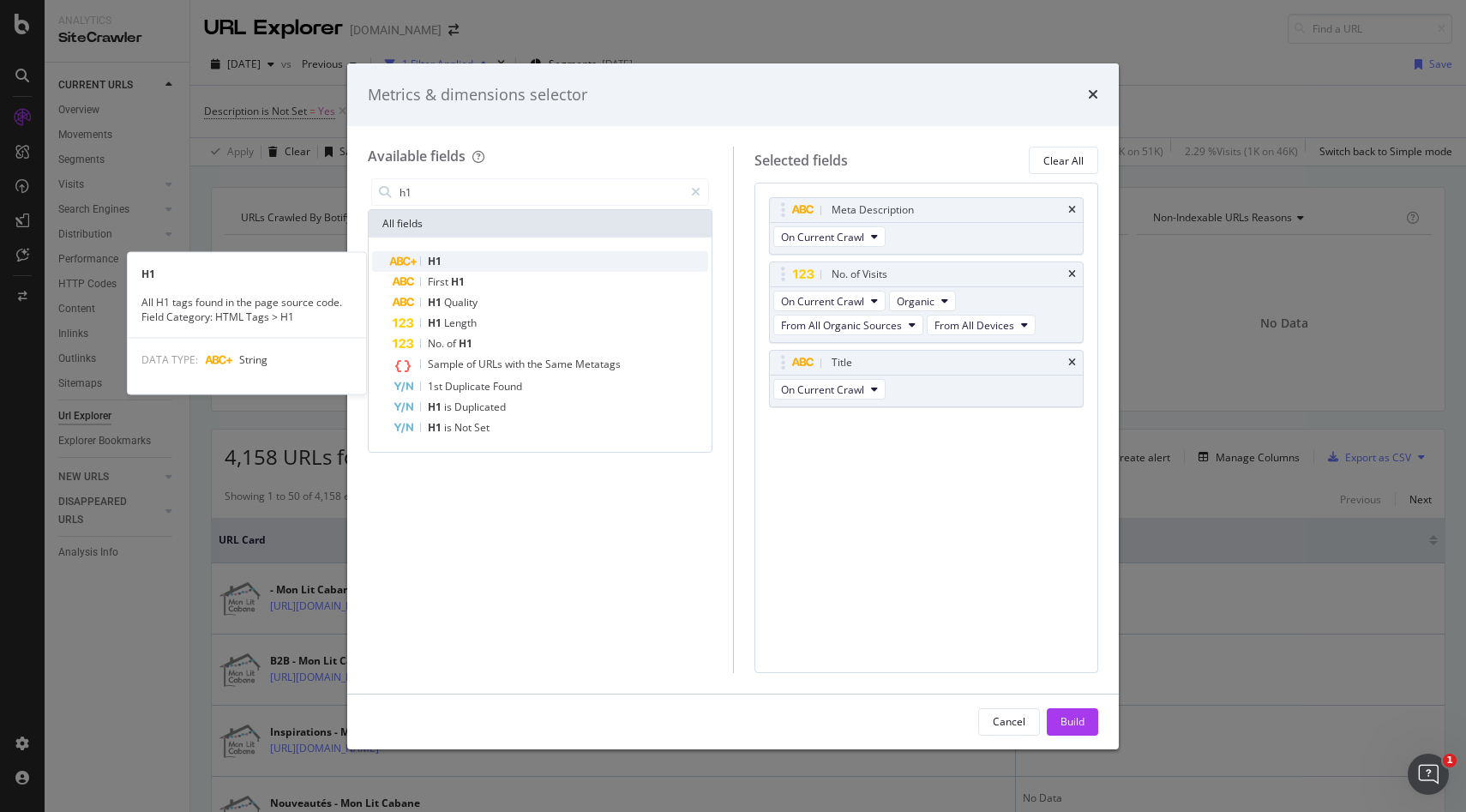
click at [439, 259] on span "H1" at bounding box center [434, 261] width 13 height 14
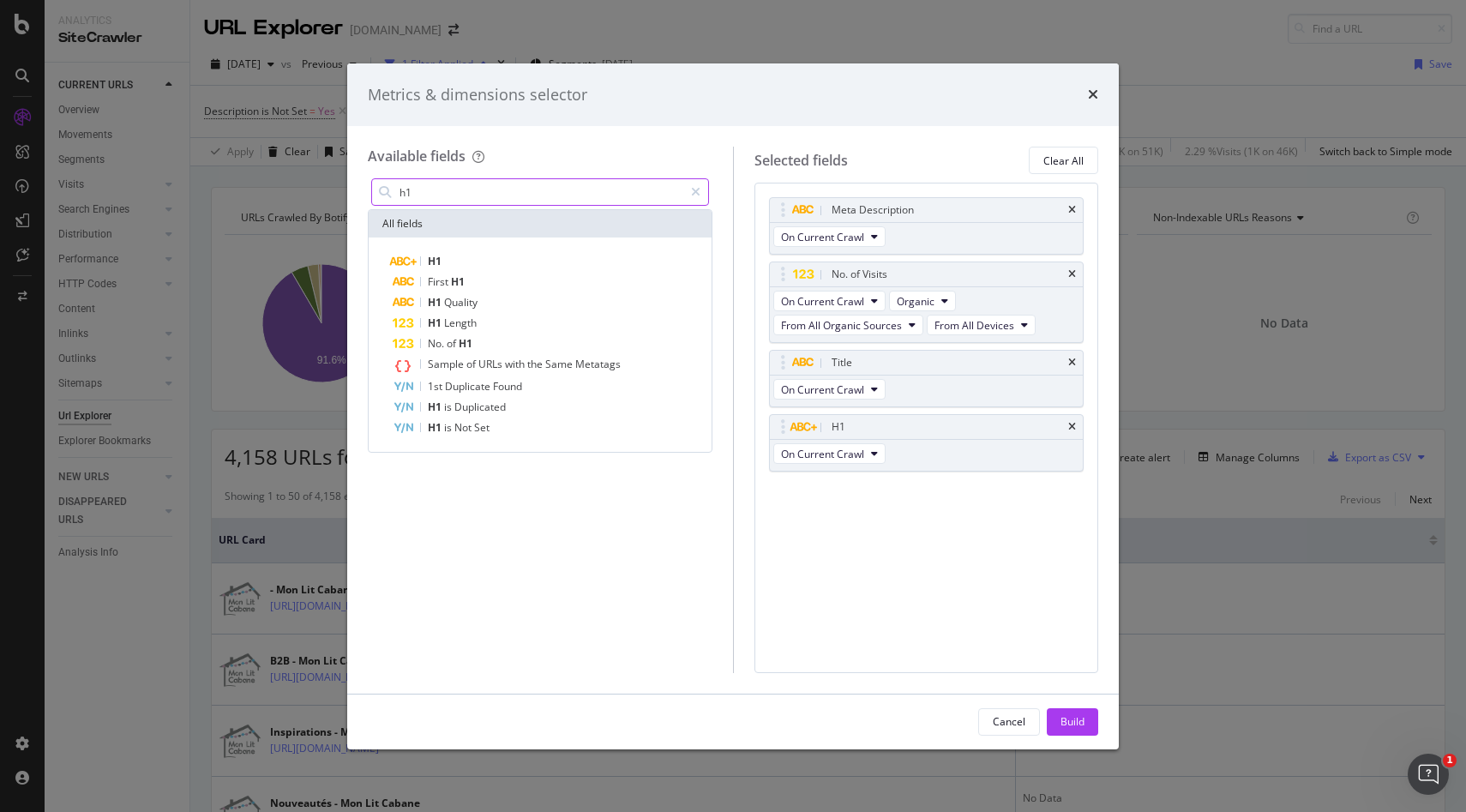
click at [447, 198] on input "h1" at bounding box center [540, 192] width 286 height 26
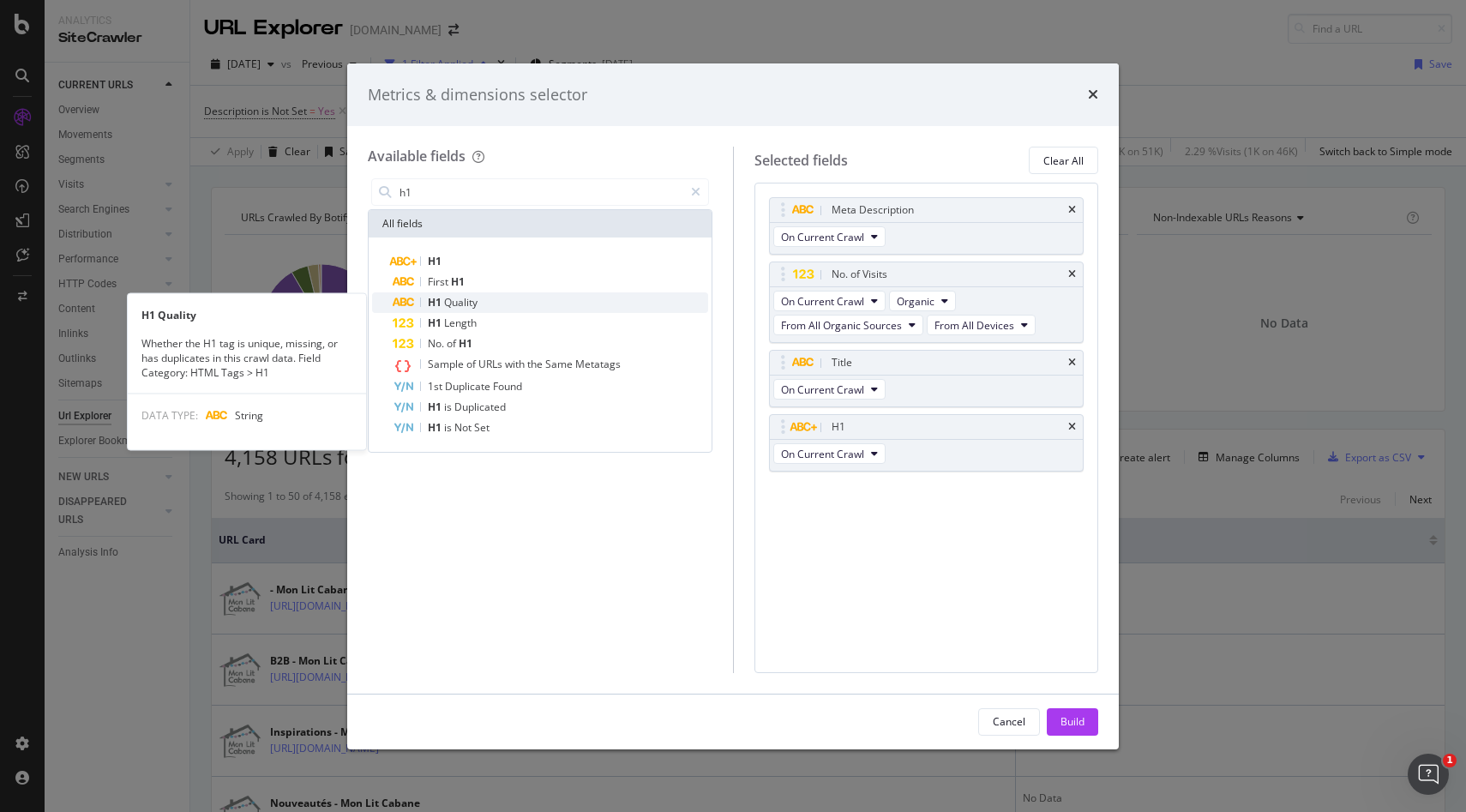
click at [480, 307] on div "H1 Quality" at bounding box center [551, 303] width 315 height 21
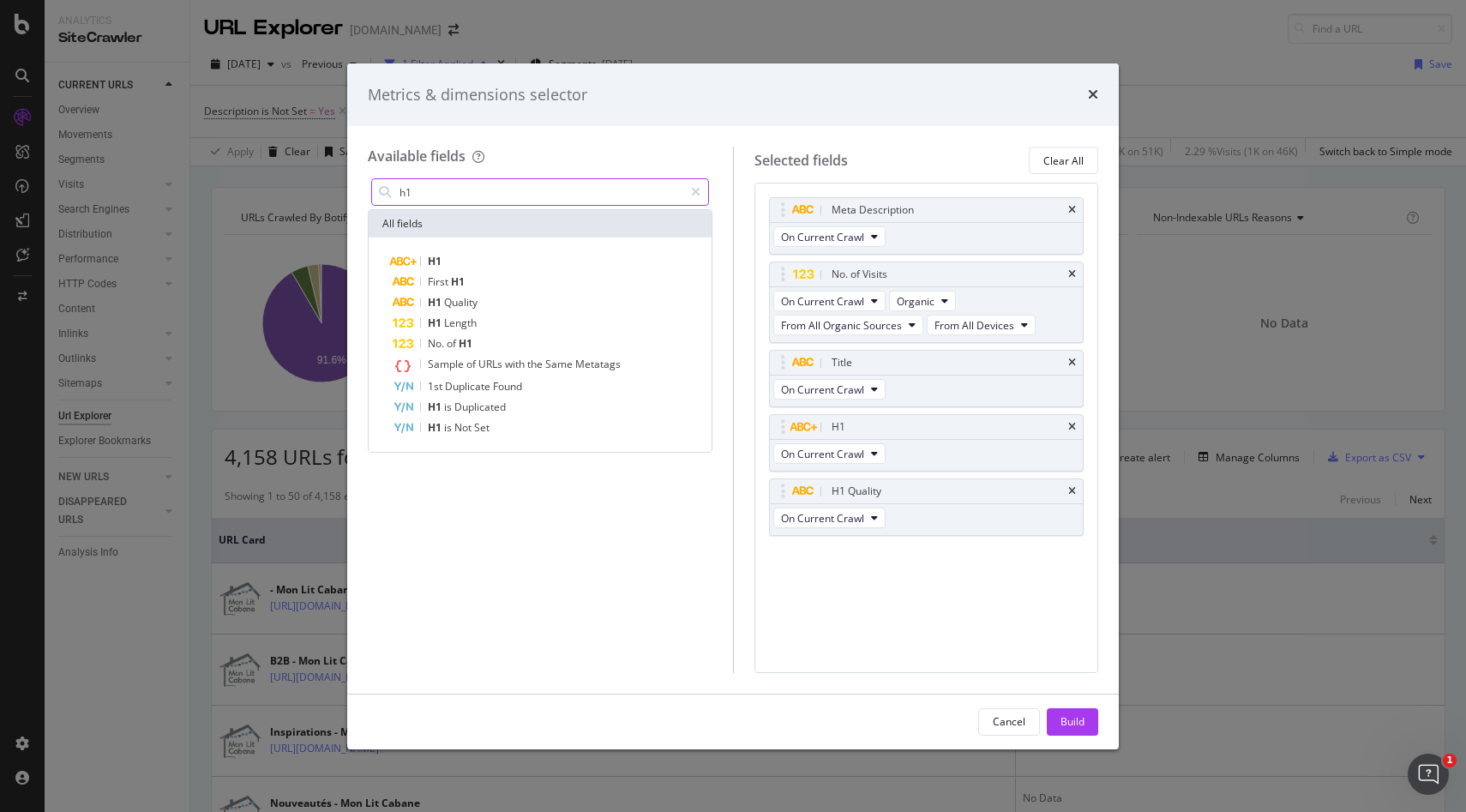
click at [409, 185] on input "h1" at bounding box center [540, 192] width 286 height 26
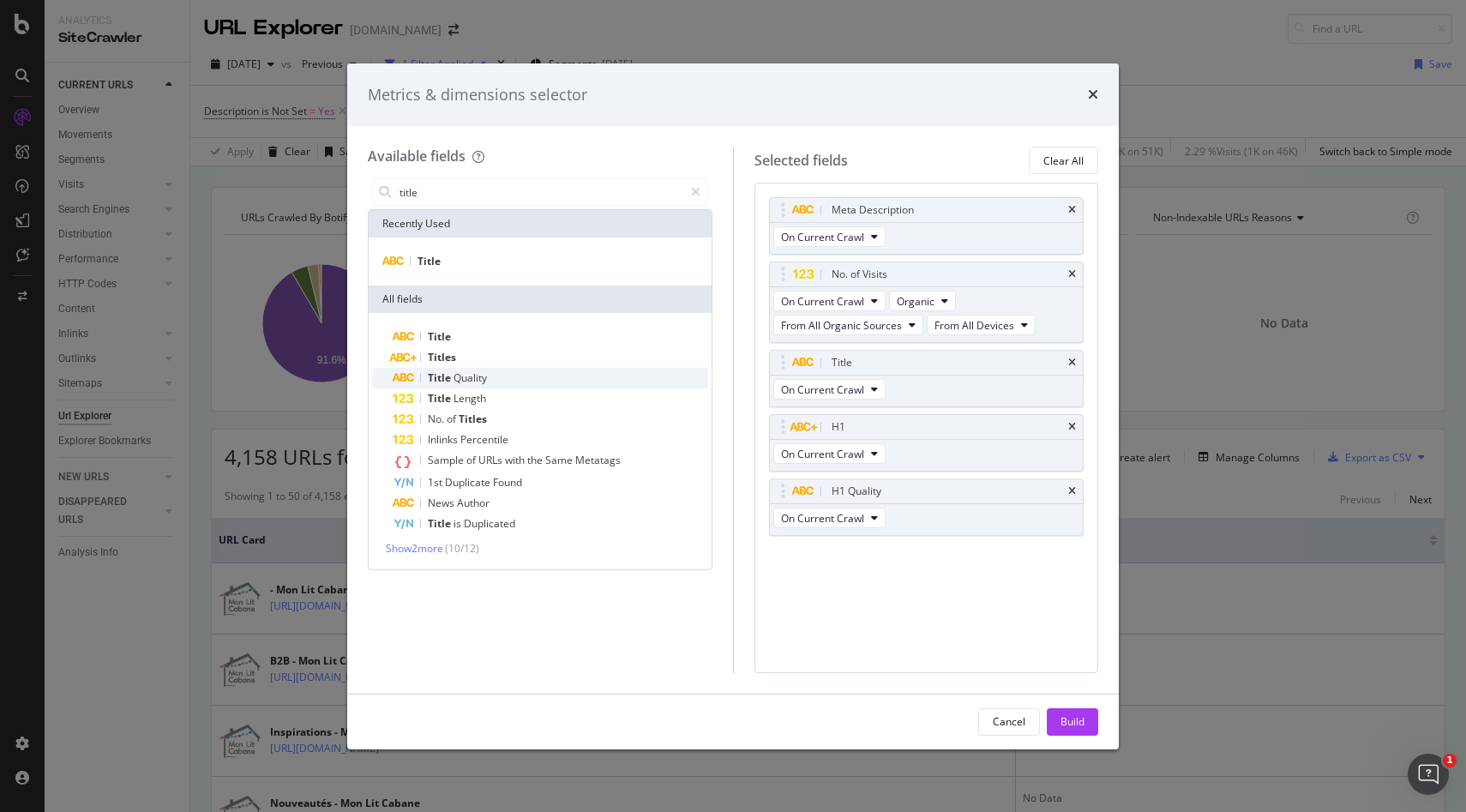
click at [474, 374] on span "Quality" at bounding box center [470, 378] width 33 height 14
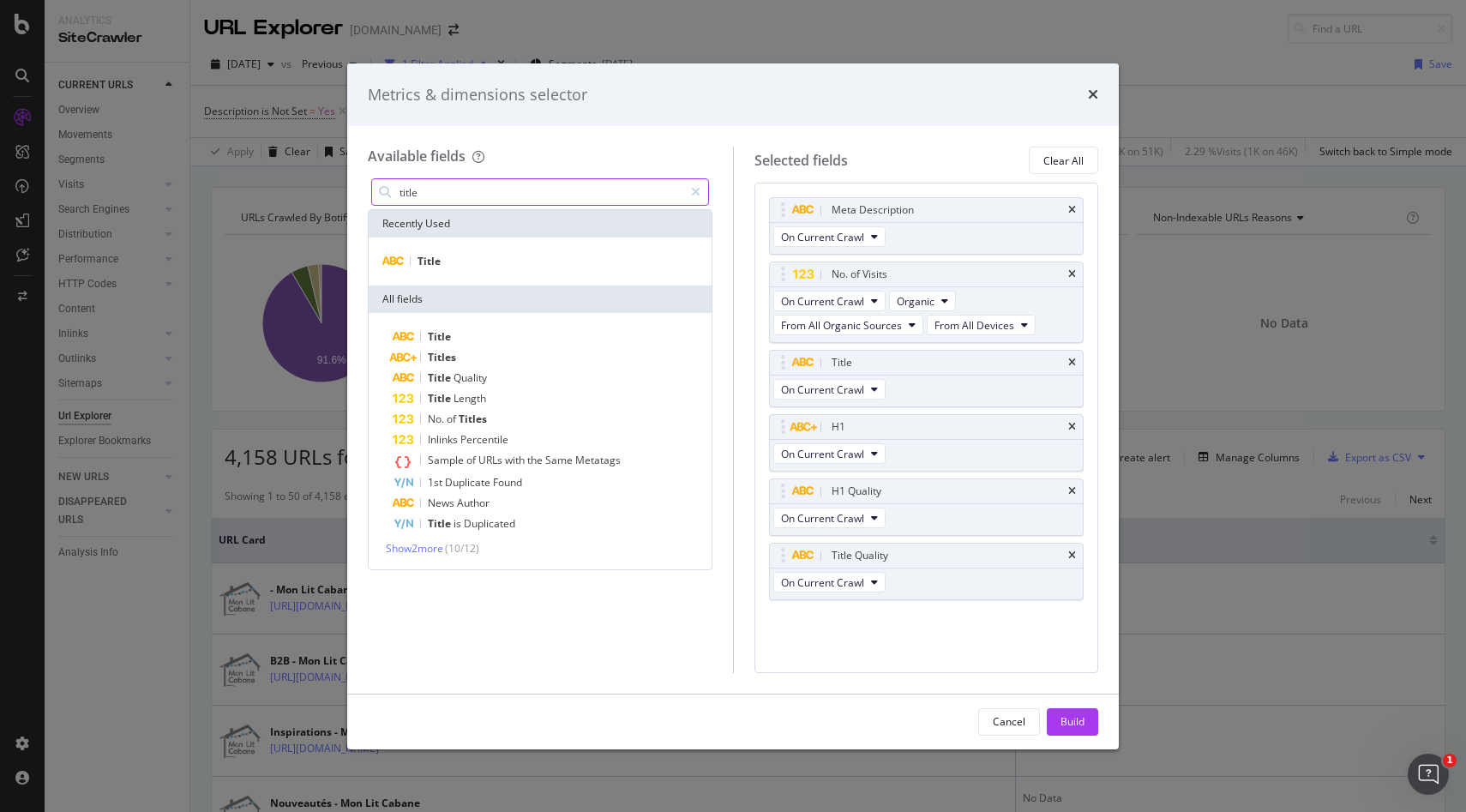
click at [445, 190] on input "title" at bounding box center [540, 192] width 286 height 26
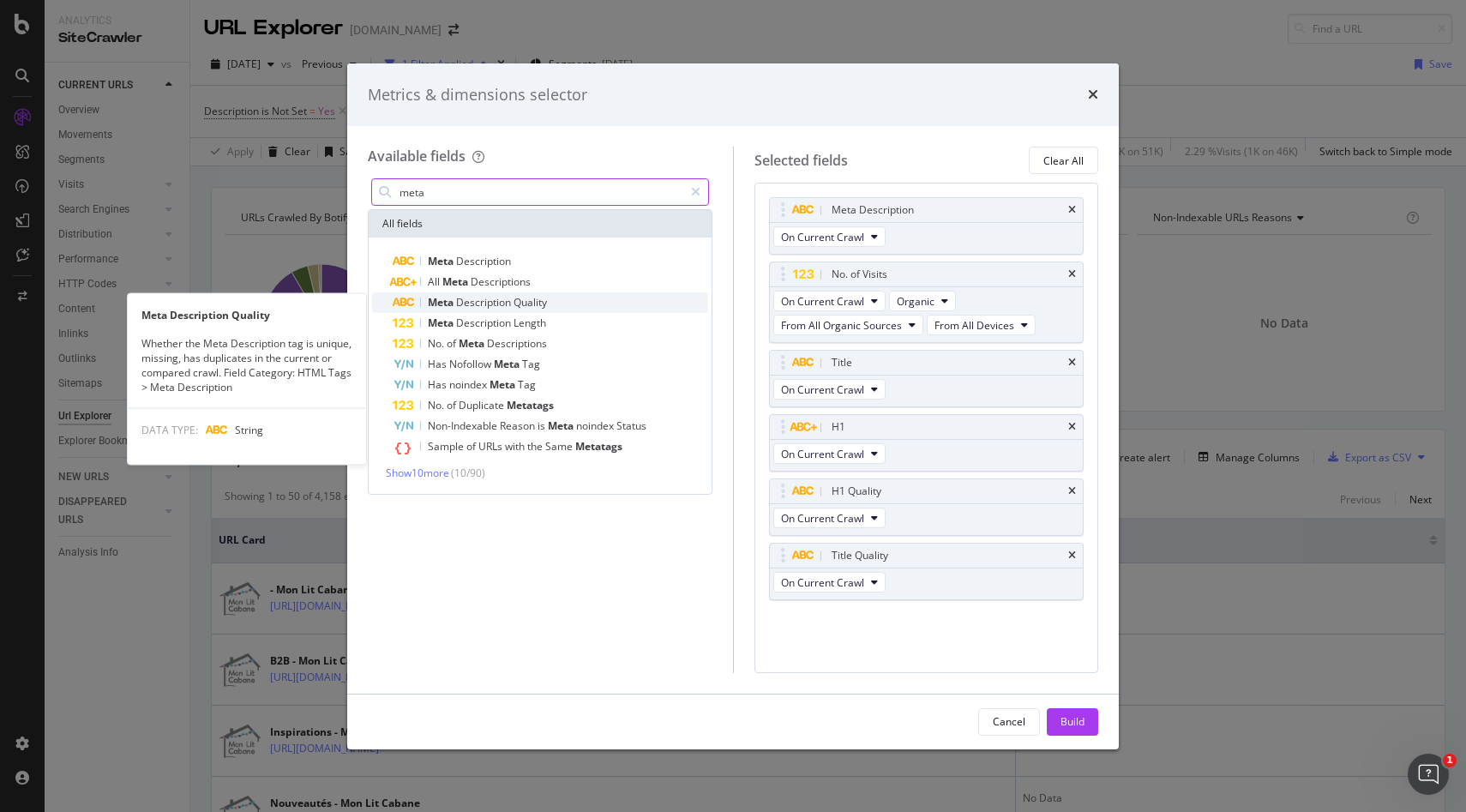
type input "meta"
click at [514, 305] on span "Description" at bounding box center [484, 302] width 57 height 14
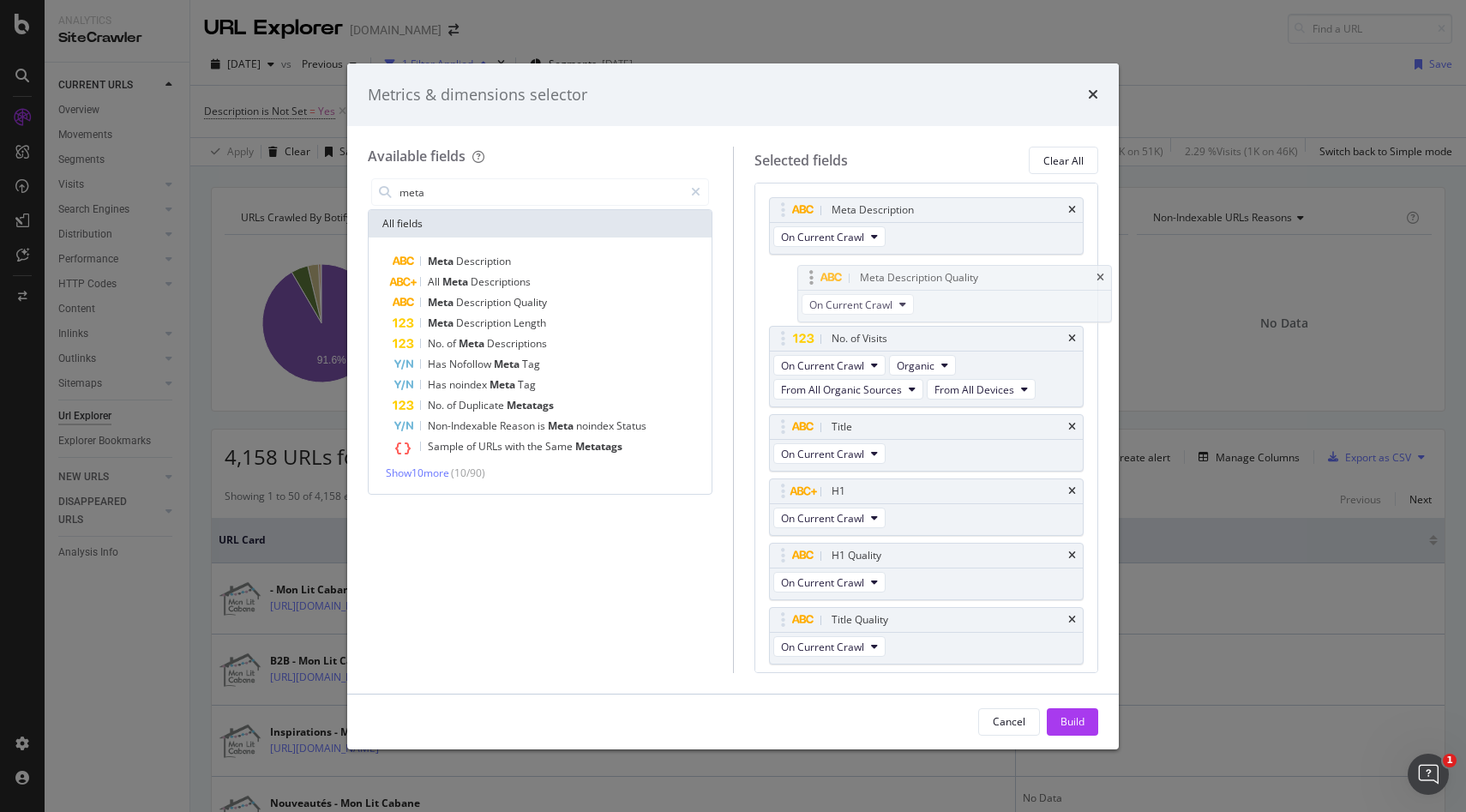
drag, startPoint x: 935, startPoint y: 633, endPoint x: 958, endPoint y: 289, distance: 344.8
click at [958, 289] on body "Analytics SiteCrawler CURRENT URLS Overview Movements Segments Visits Analysis …" at bounding box center [733, 406] width 1466 height 812
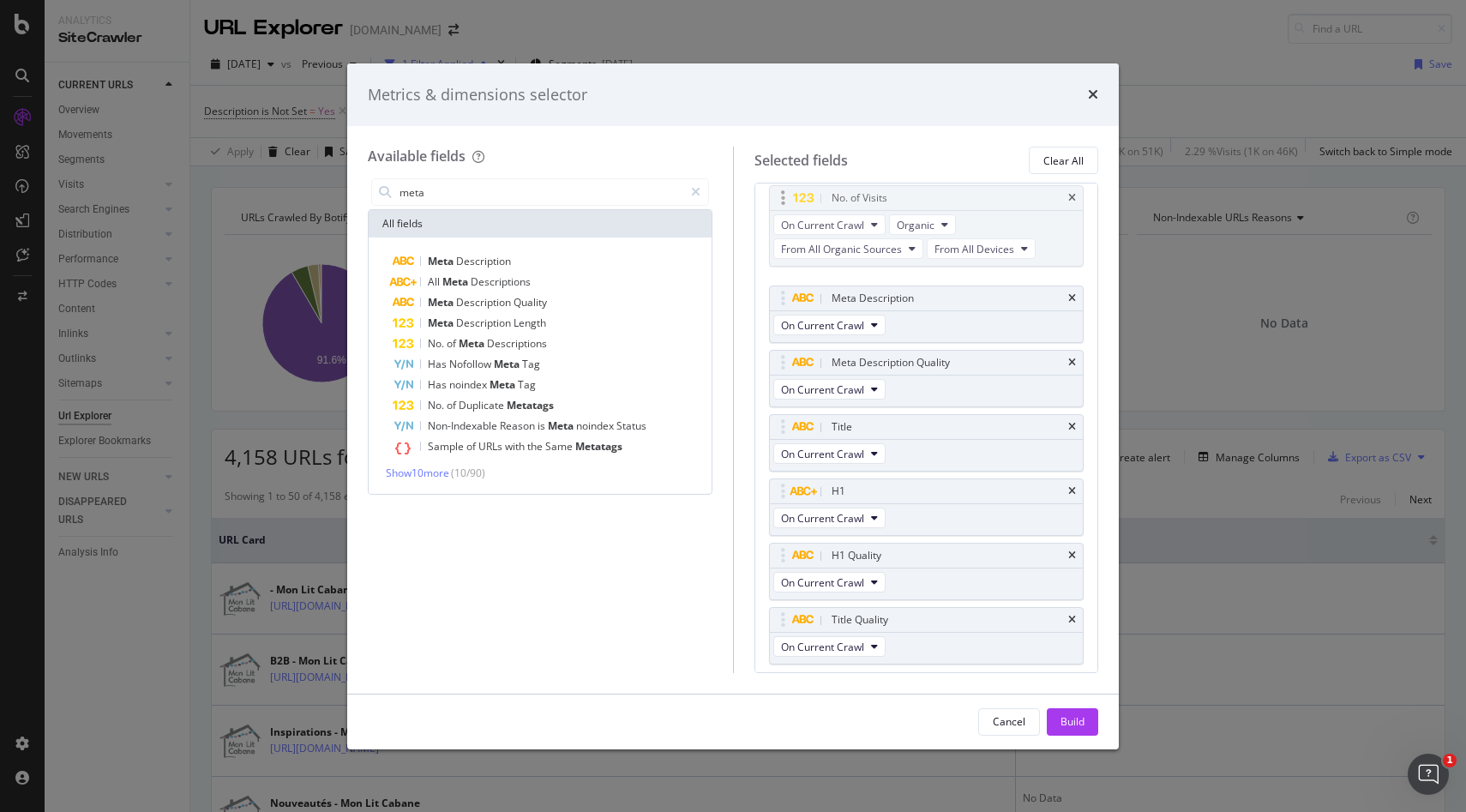
drag, startPoint x: 946, startPoint y: 340, endPoint x: 946, endPoint y: 200, distance: 140.0
click at [946, 200] on body "Analytics SiteCrawler CURRENT URLS Overview Movements Segments Visits Analysis …" at bounding box center [733, 406] width 1466 height 812
drag, startPoint x: 923, startPoint y: 615, endPoint x: 930, endPoint y: 474, distance: 141.2
click at [930, 474] on body "Analytics SiteCrawler CURRENT URLS Overview Movements Segments Visits Analysis …" at bounding box center [733, 406] width 1466 height 812
click at [1073, 721] on div "Build" at bounding box center [1073, 722] width 24 height 14
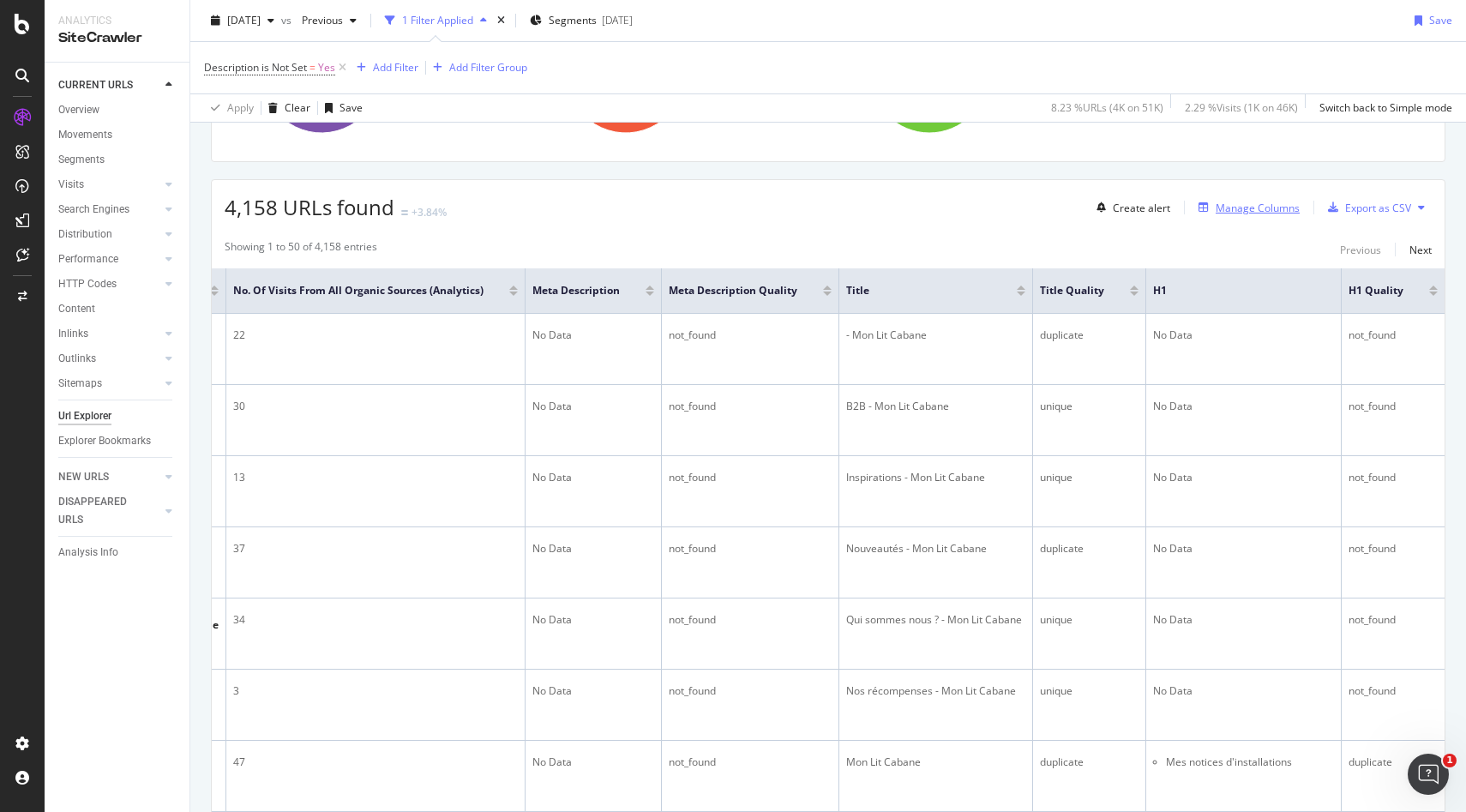
scroll to position [135, 0]
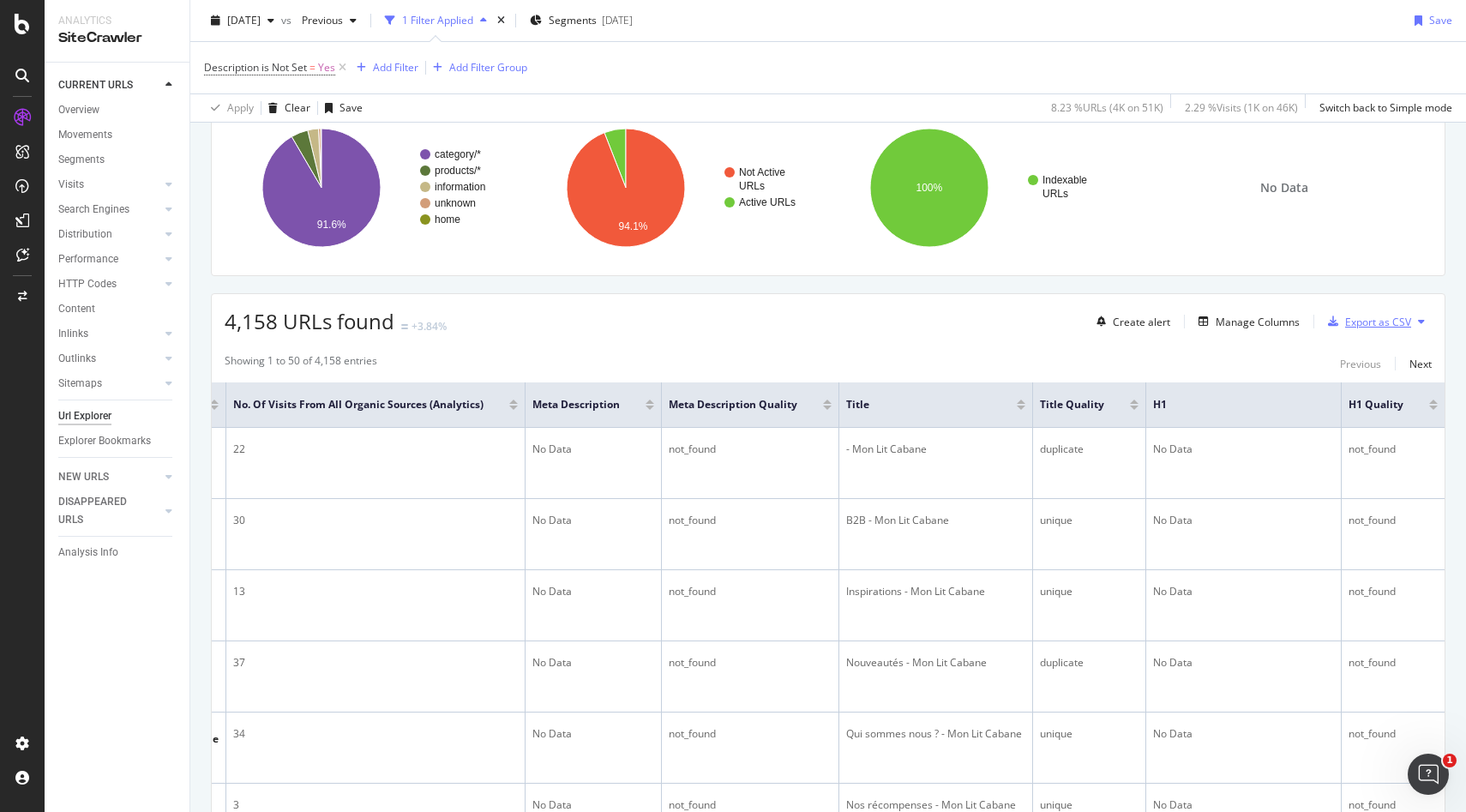
click at [1374, 324] on div "Export as CSV" at bounding box center [1378, 321] width 66 height 14
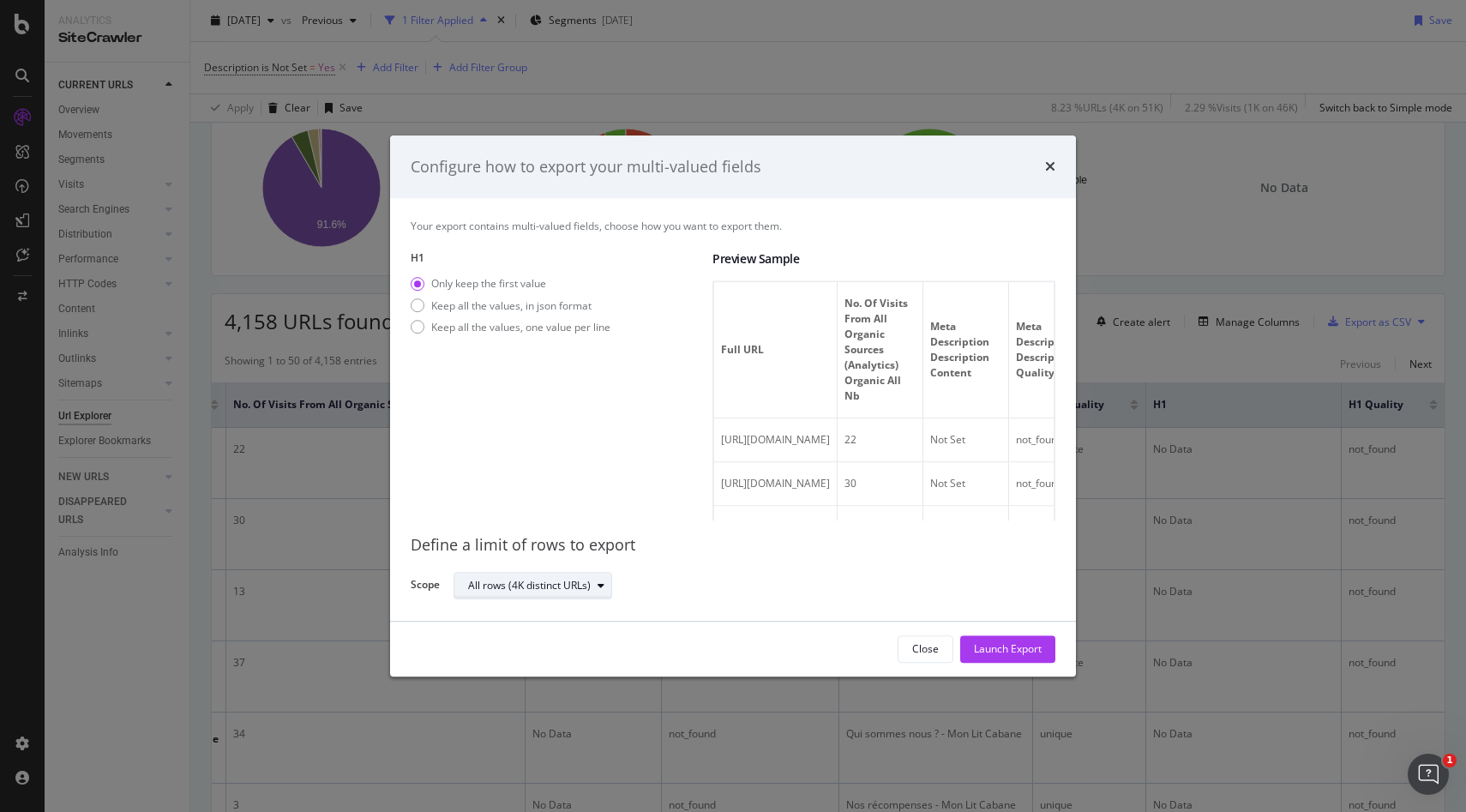
click at [536, 588] on div "All rows (4K distinct URLs)" at bounding box center [529, 585] width 123 height 10
click at [536, 431] on div "H1 Only keep the first value Keep all the values, in json format Keep all the v…" at bounding box center [555, 387] width 288 height 270
click at [1042, 646] on button "Launch Export" at bounding box center [1007, 649] width 95 height 28
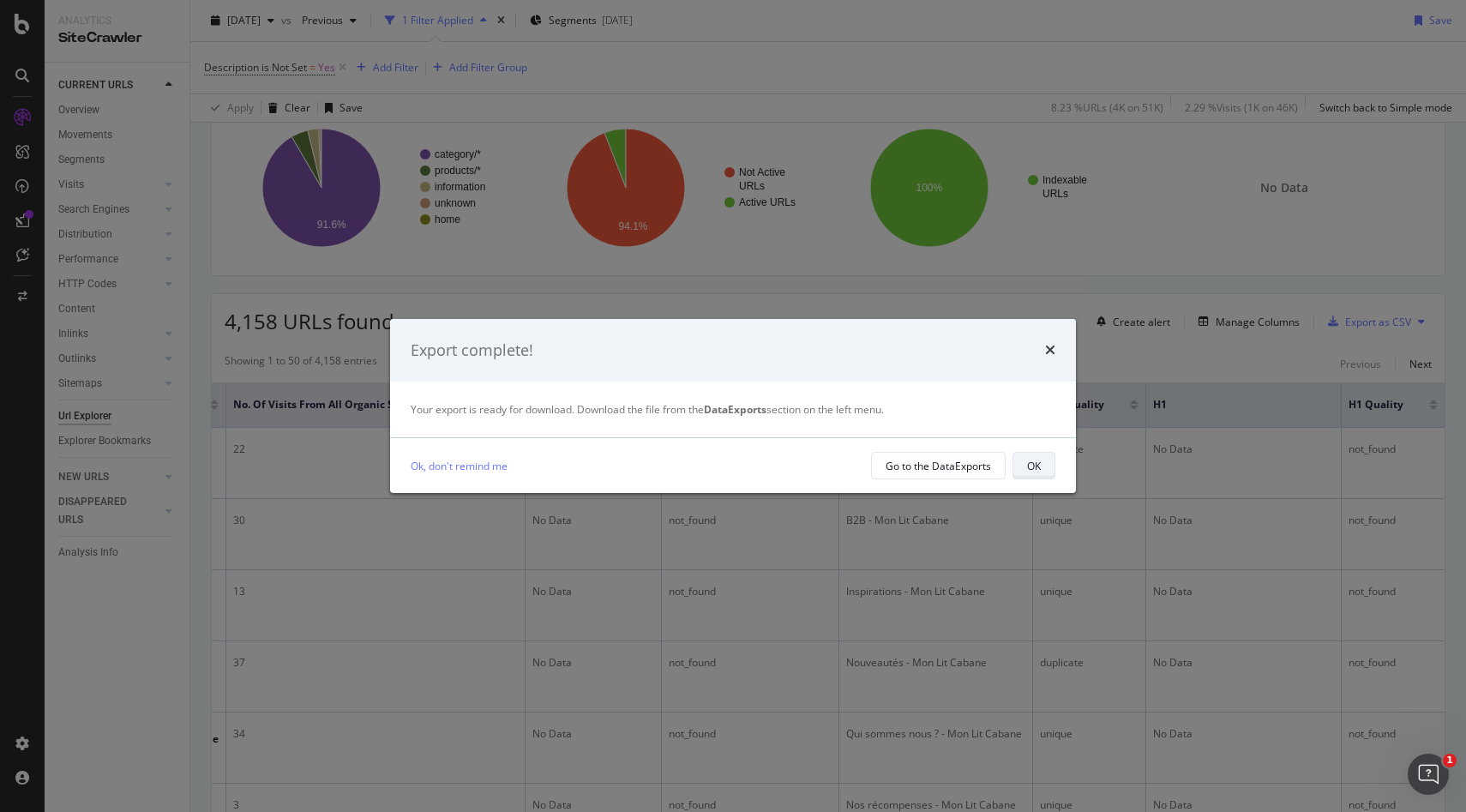
click at [1049, 474] on button "OK" at bounding box center [1034, 466] width 43 height 28
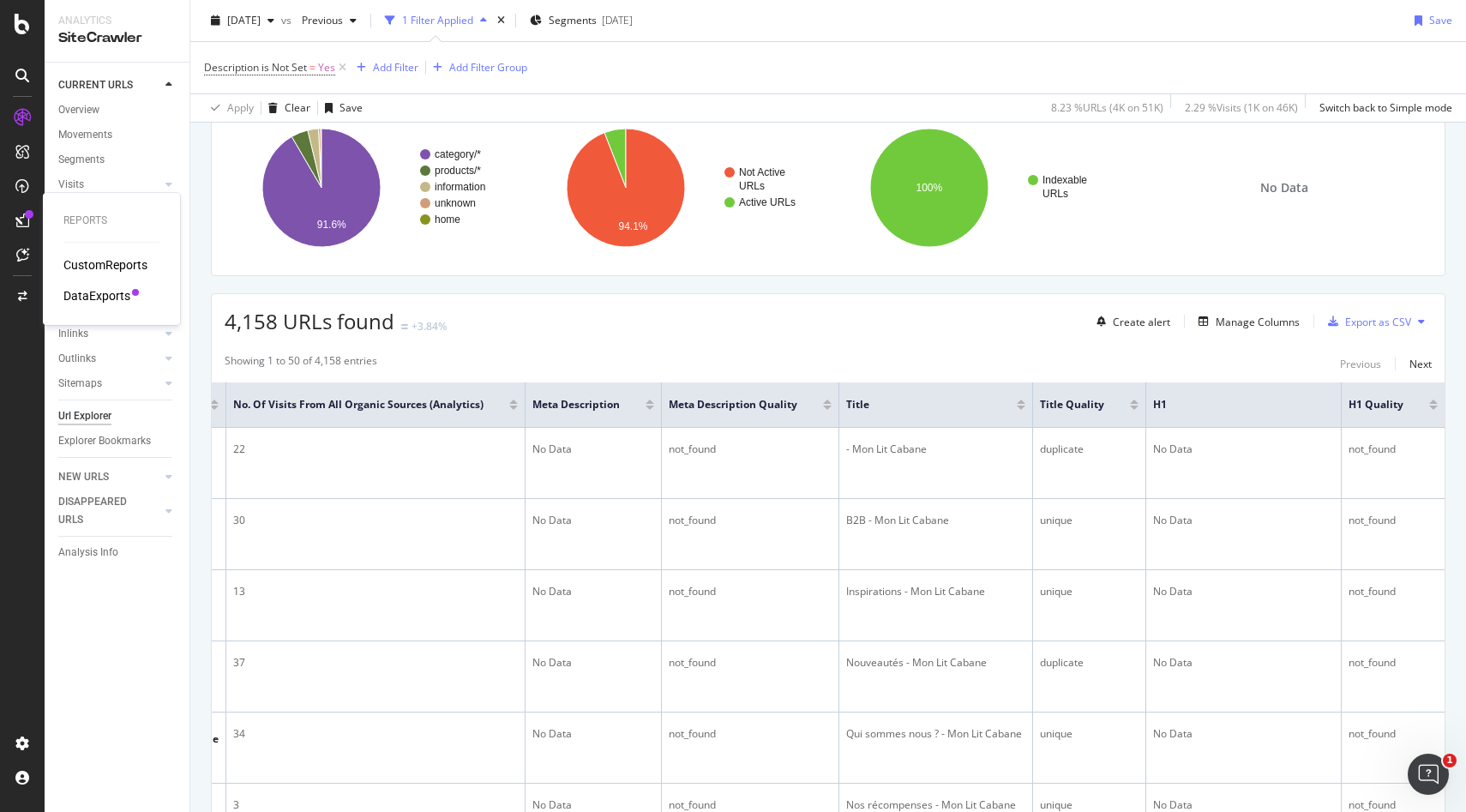
click at [81, 287] on div "DataExports" at bounding box center [97, 295] width 67 height 17
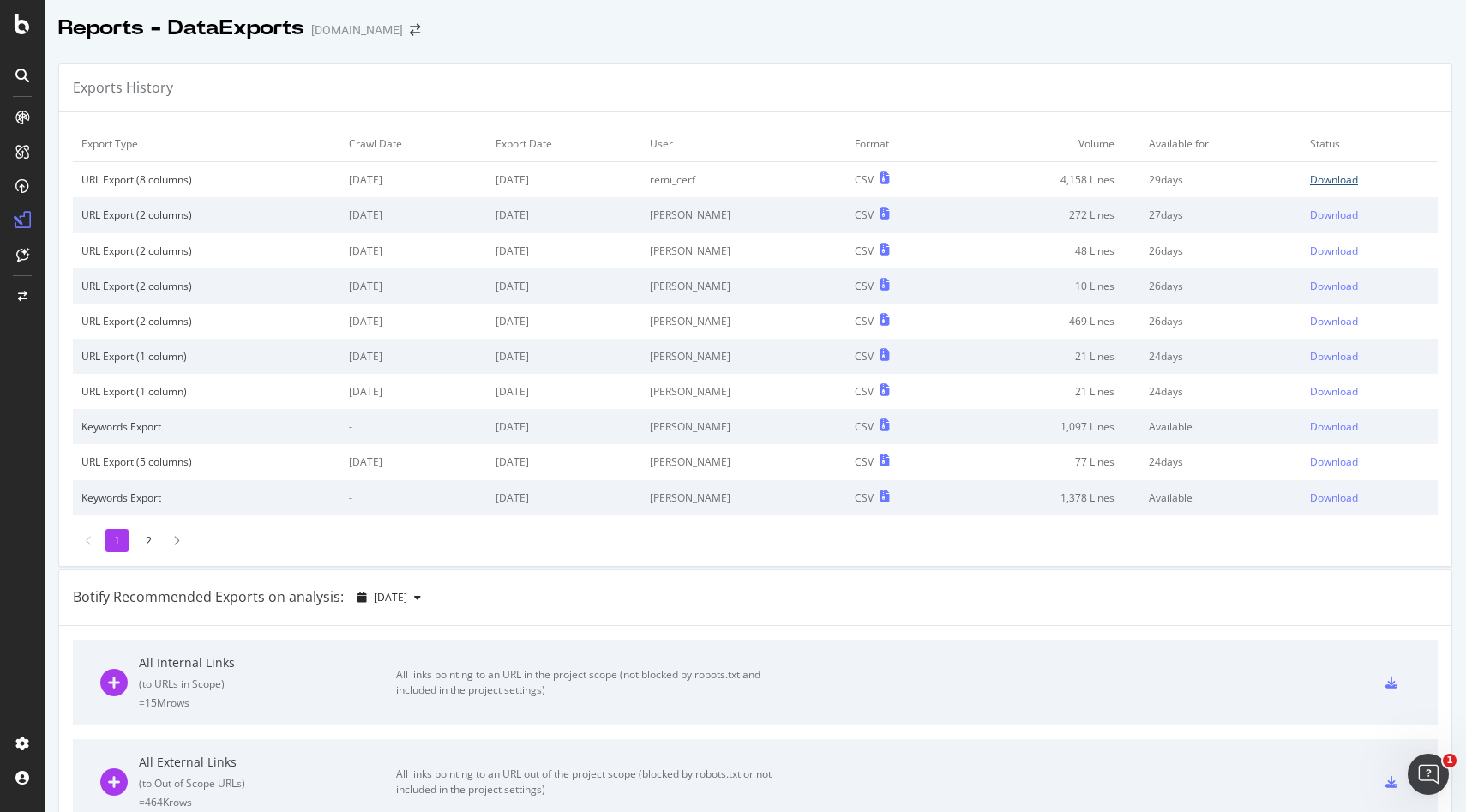
click at [1329, 180] on div "Download" at bounding box center [1334, 179] width 48 height 14
click at [1322, 181] on div "Download" at bounding box center [1334, 179] width 48 height 14
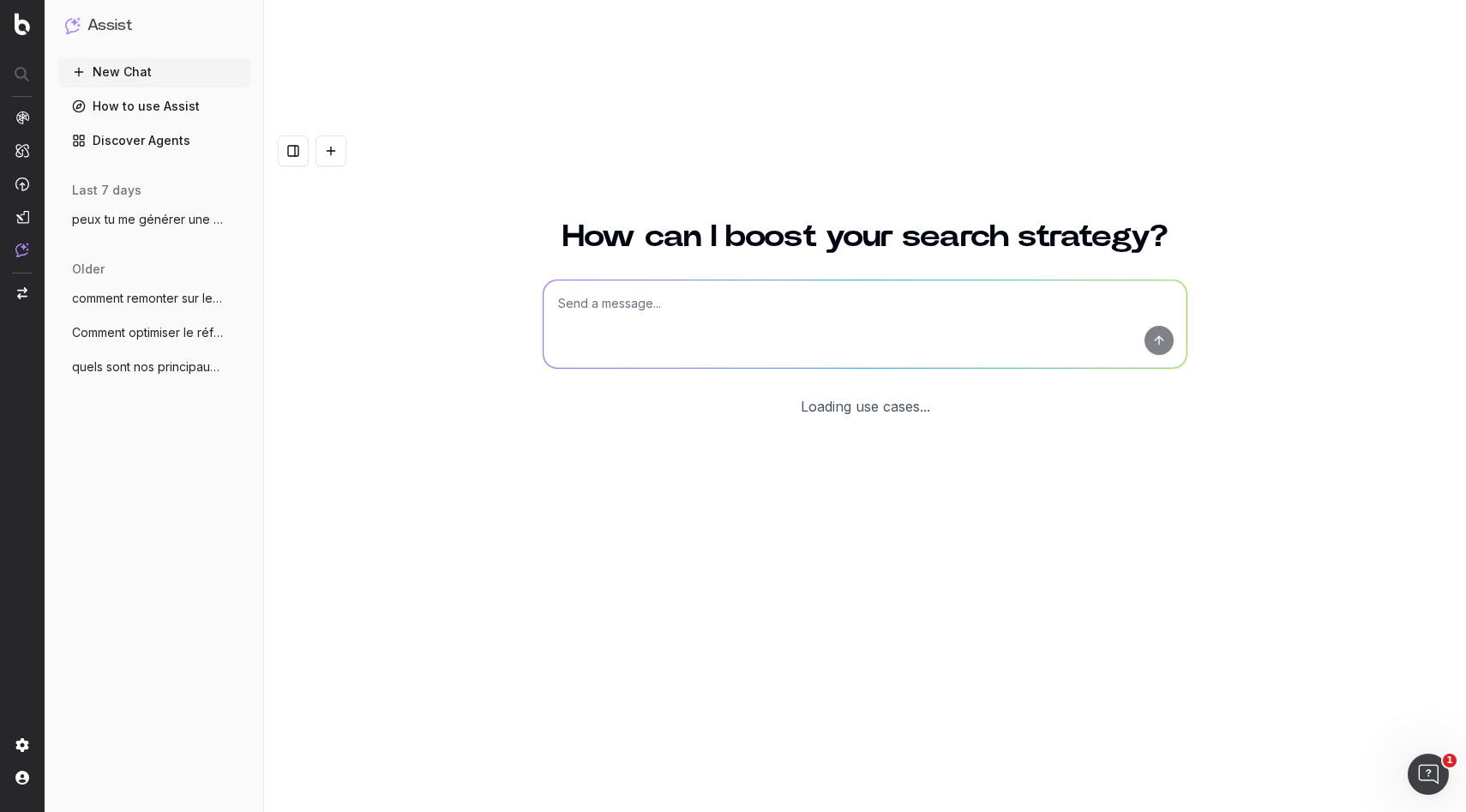
click at [685, 280] on textarea at bounding box center [865, 324] width 643 height 88
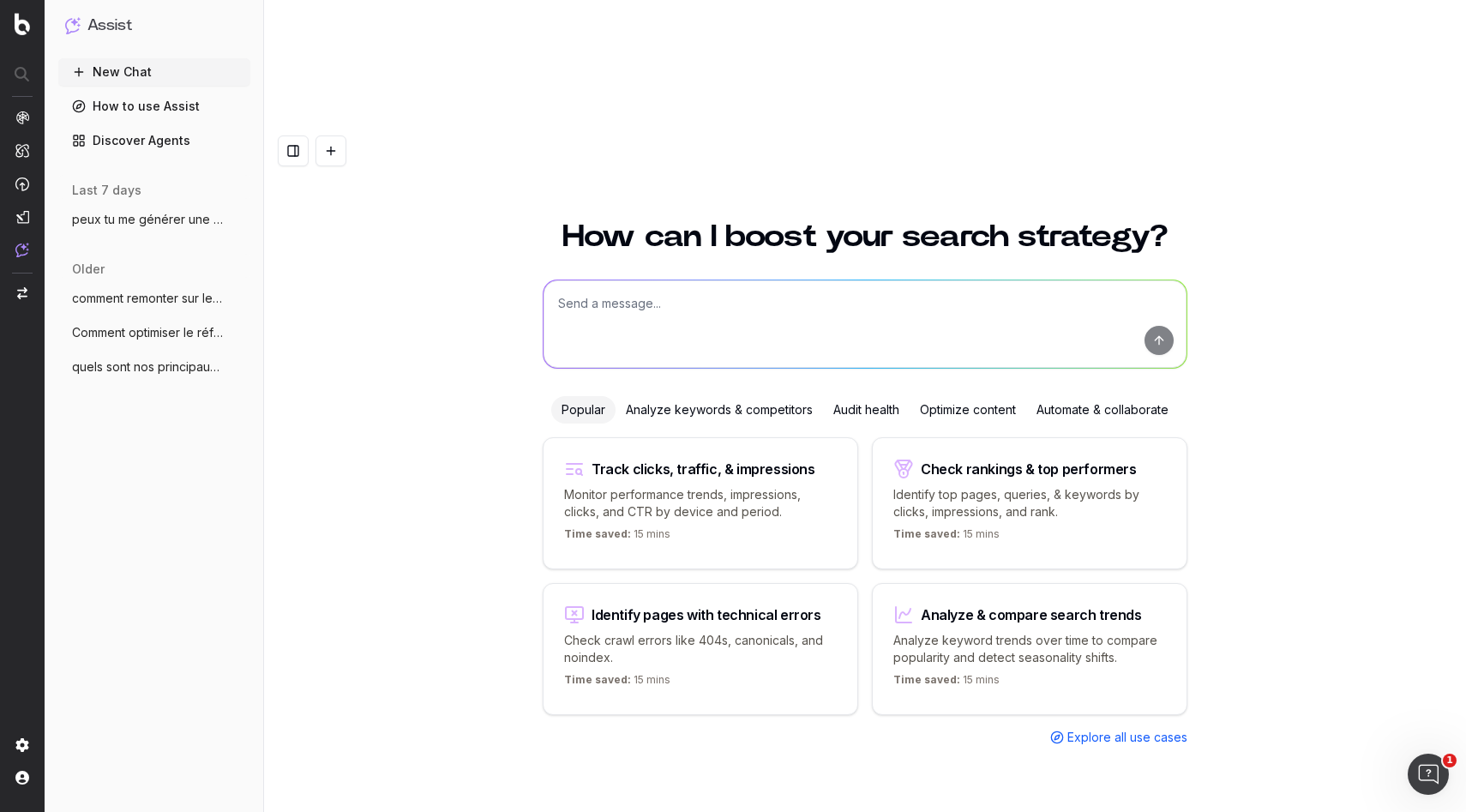
paste textarea "[URL][DOMAIN_NAME]"
type textarea "[URL][DOMAIN_NAME] quelle est la meta description ?"
click at [1162, 326] on button "submit" at bounding box center [1159, 340] width 30 height 30
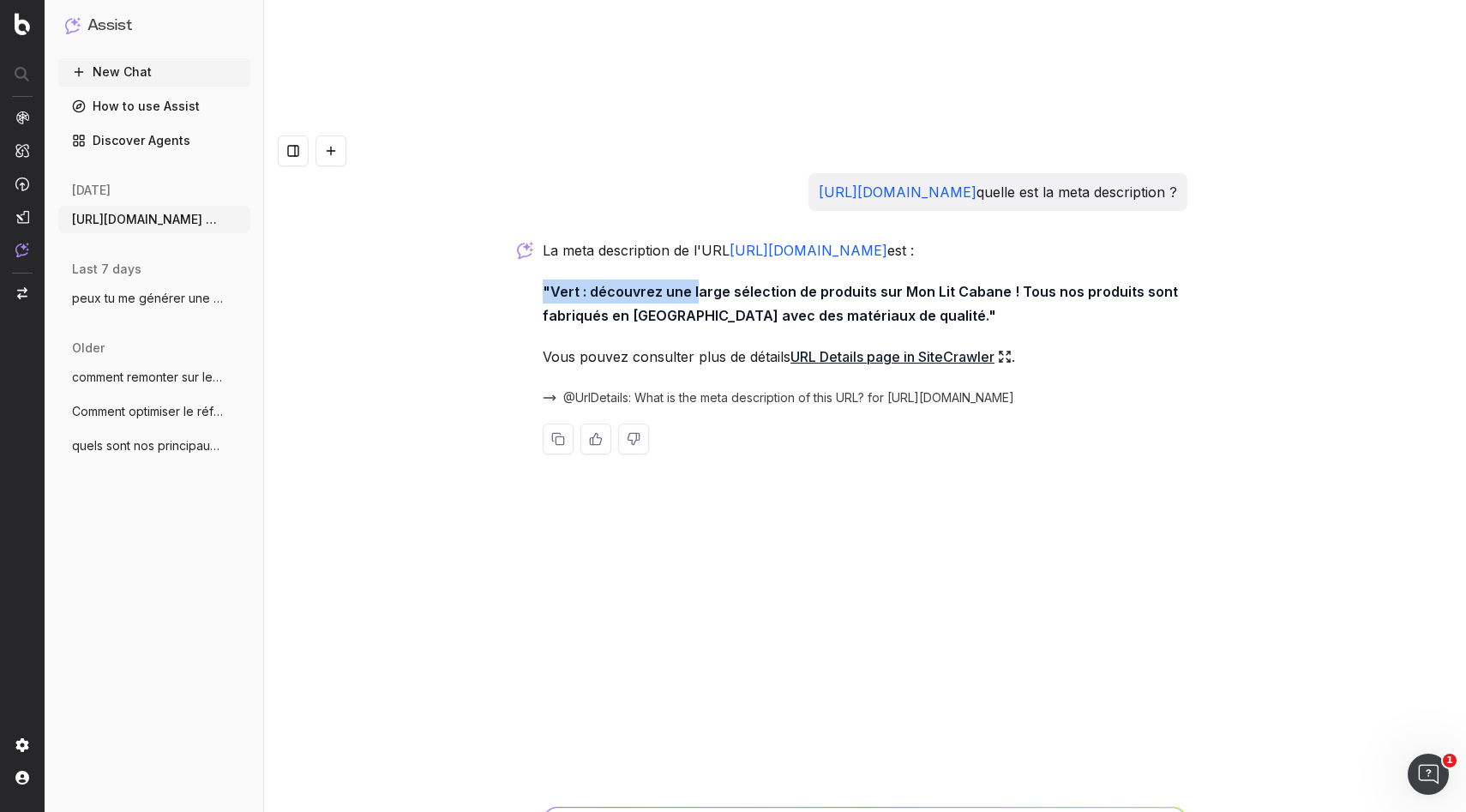
drag, startPoint x: 542, startPoint y: 187, endPoint x: 693, endPoint y: 183, distance: 151.1
click at [693, 183] on div "[URL][DOMAIN_NAME] quelle est la meta description ? La meta description de l'UR…" at bounding box center [864, 327] width 658 height 309
click at [693, 283] on strong ""Vert : découvrez une large sélection de produits sur Mon Lit Cabane ! Tous nos…" at bounding box center [862, 303] width 639 height 41
click at [851, 345] on link "URL Details page in SiteCrawler" at bounding box center [901, 356] width 221 height 24
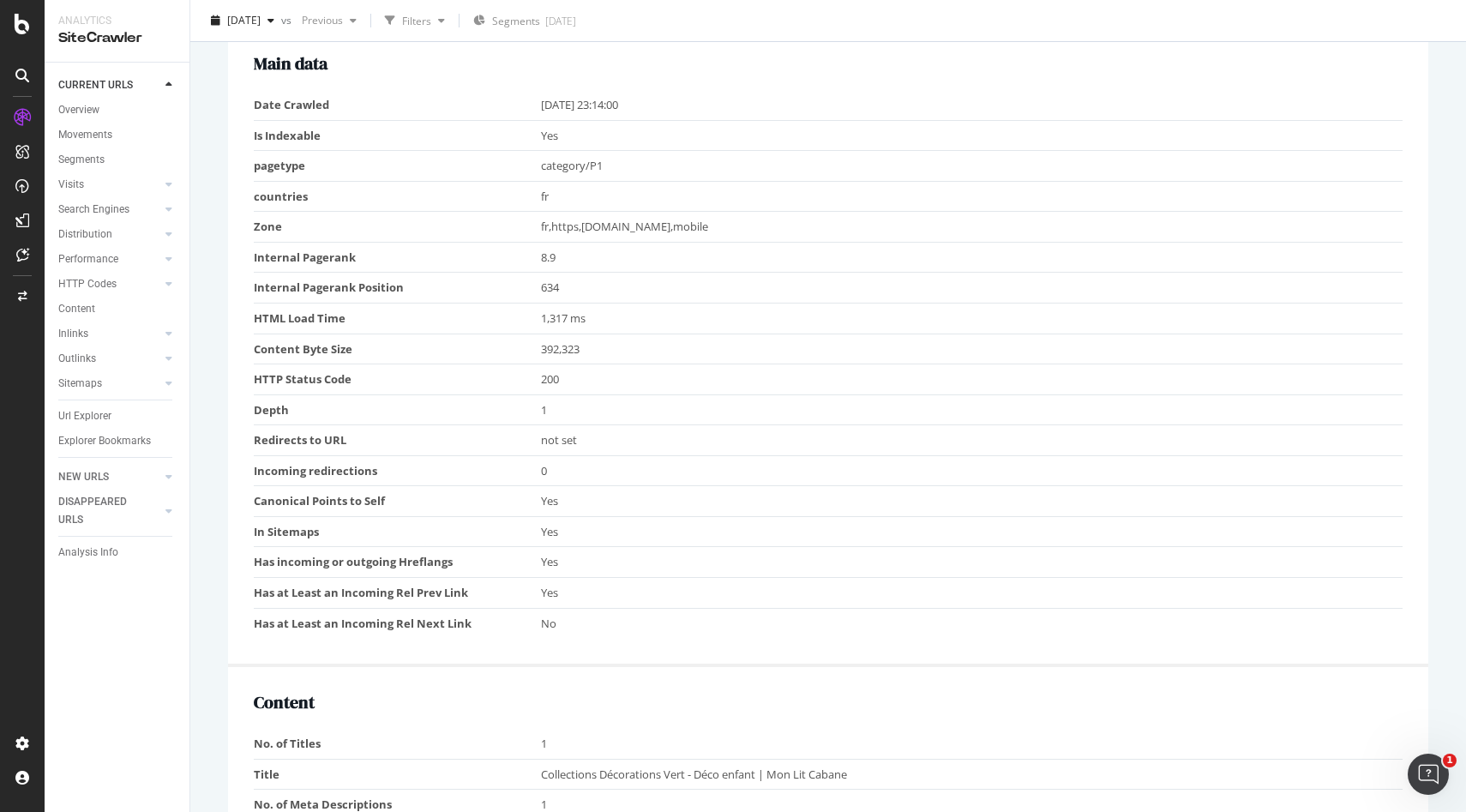
scroll to position [1018, 0]
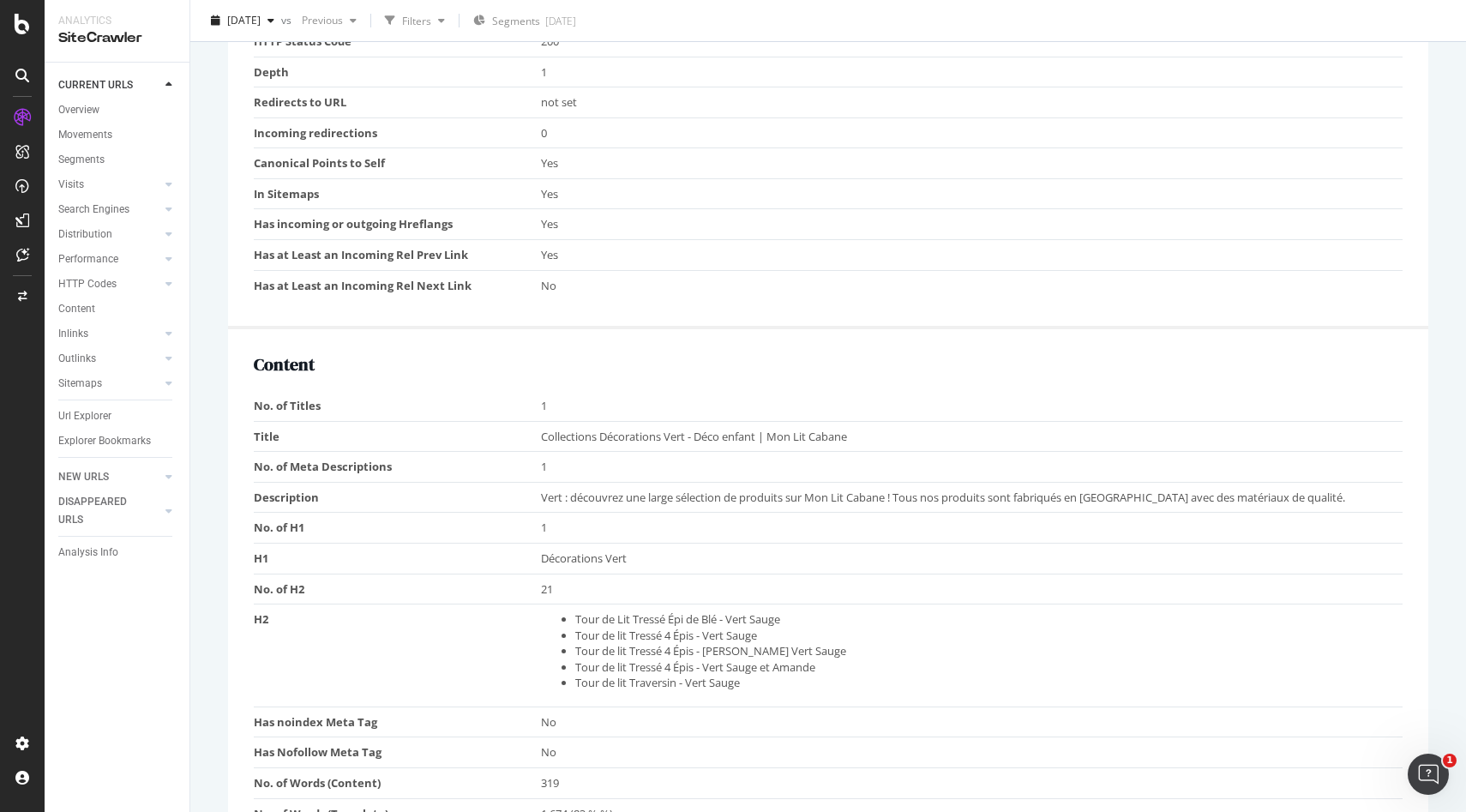
click at [576, 492] on span "Vert : découvrez une large sélection de produits sur Mon Lit Cabane ! Tous nos …" at bounding box center [943, 497] width 804 height 15
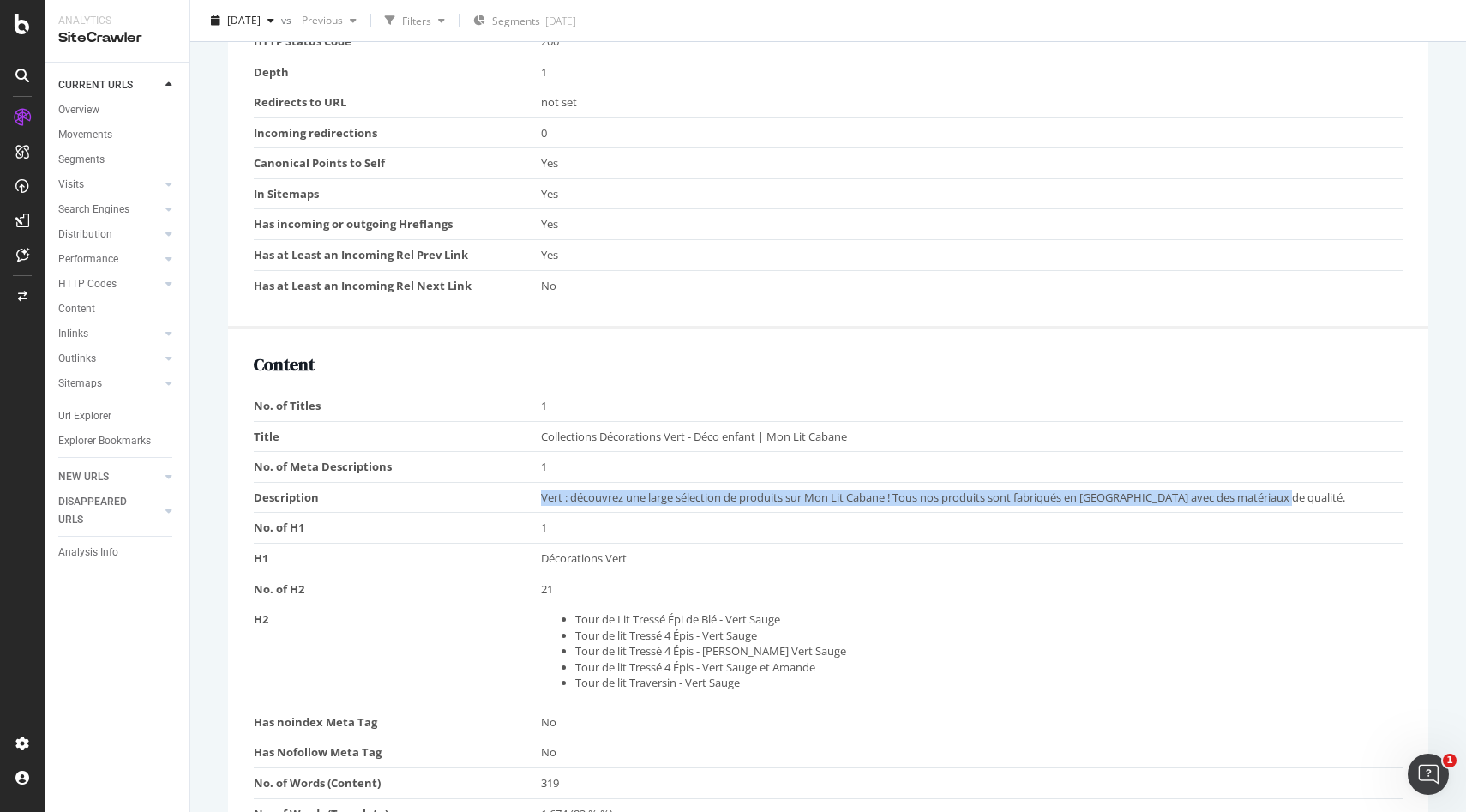
drag, startPoint x: 533, startPoint y: 497, endPoint x: 1341, endPoint y: 489, distance: 808.0
click at [1342, 490] on tr "Description Vert : découvrez une large sélection de produits sur Mon Lit Cabane…" at bounding box center [827, 497] width 1149 height 30
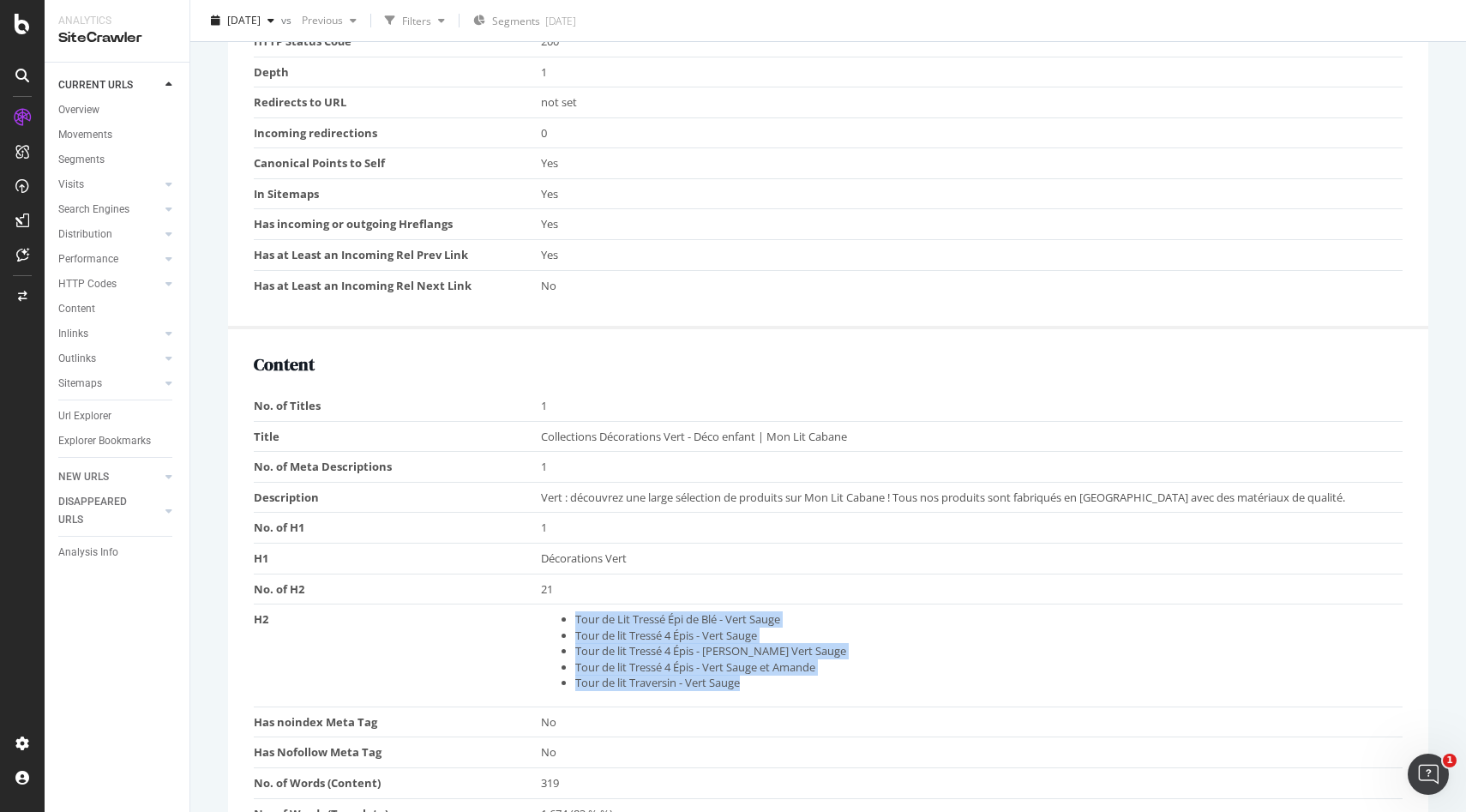
drag, startPoint x: 574, startPoint y: 618, endPoint x: 784, endPoint y: 677, distance: 218.1
click at [784, 677] on ul "Tour de Lit Tressé Épi de Blé - Vert Sauge Tour de lit Tressé 4 Épis - Vert Sau…" at bounding box center [967, 651] width 853 height 80
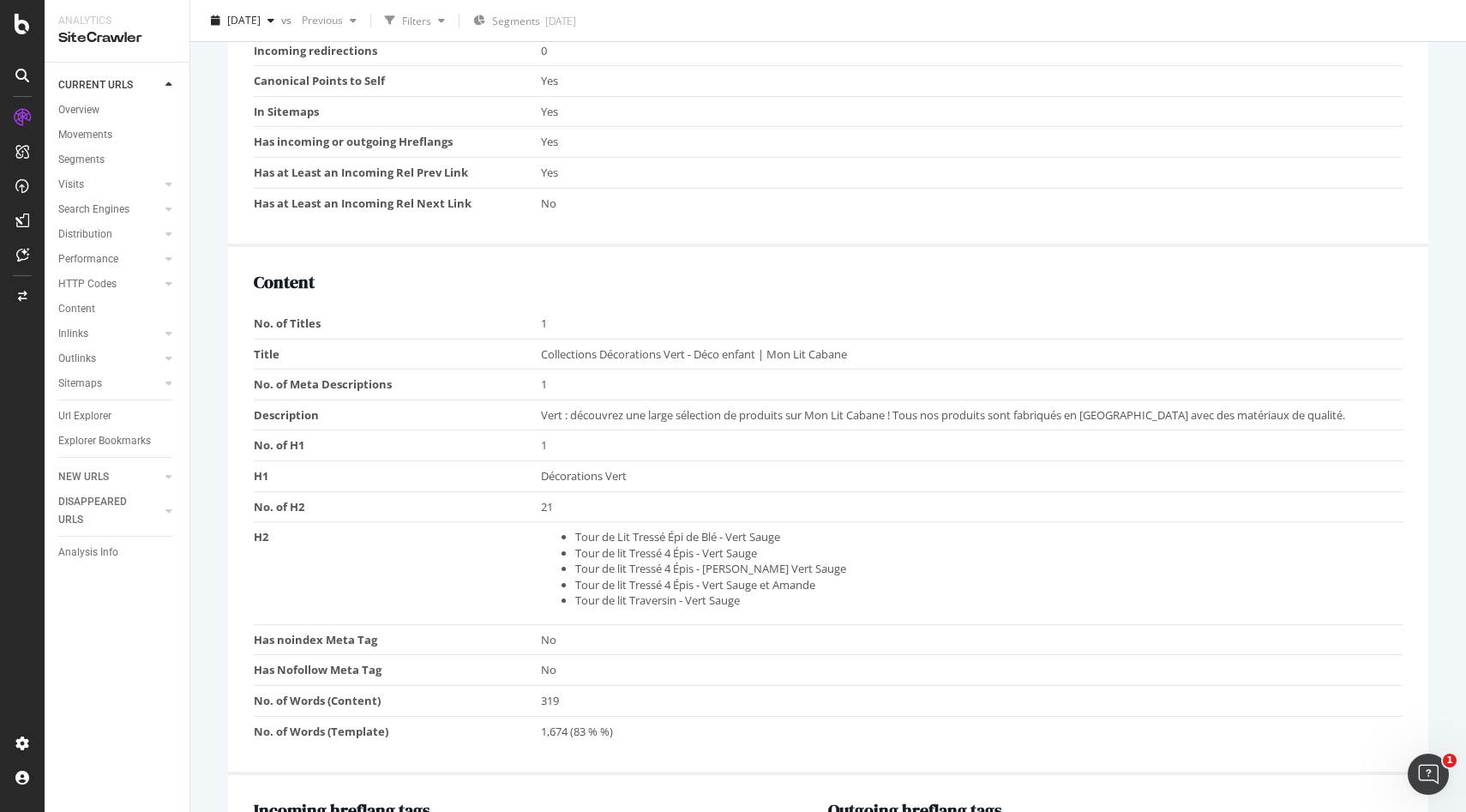
click at [784, 677] on td "No" at bounding box center [972, 671] width 862 height 30
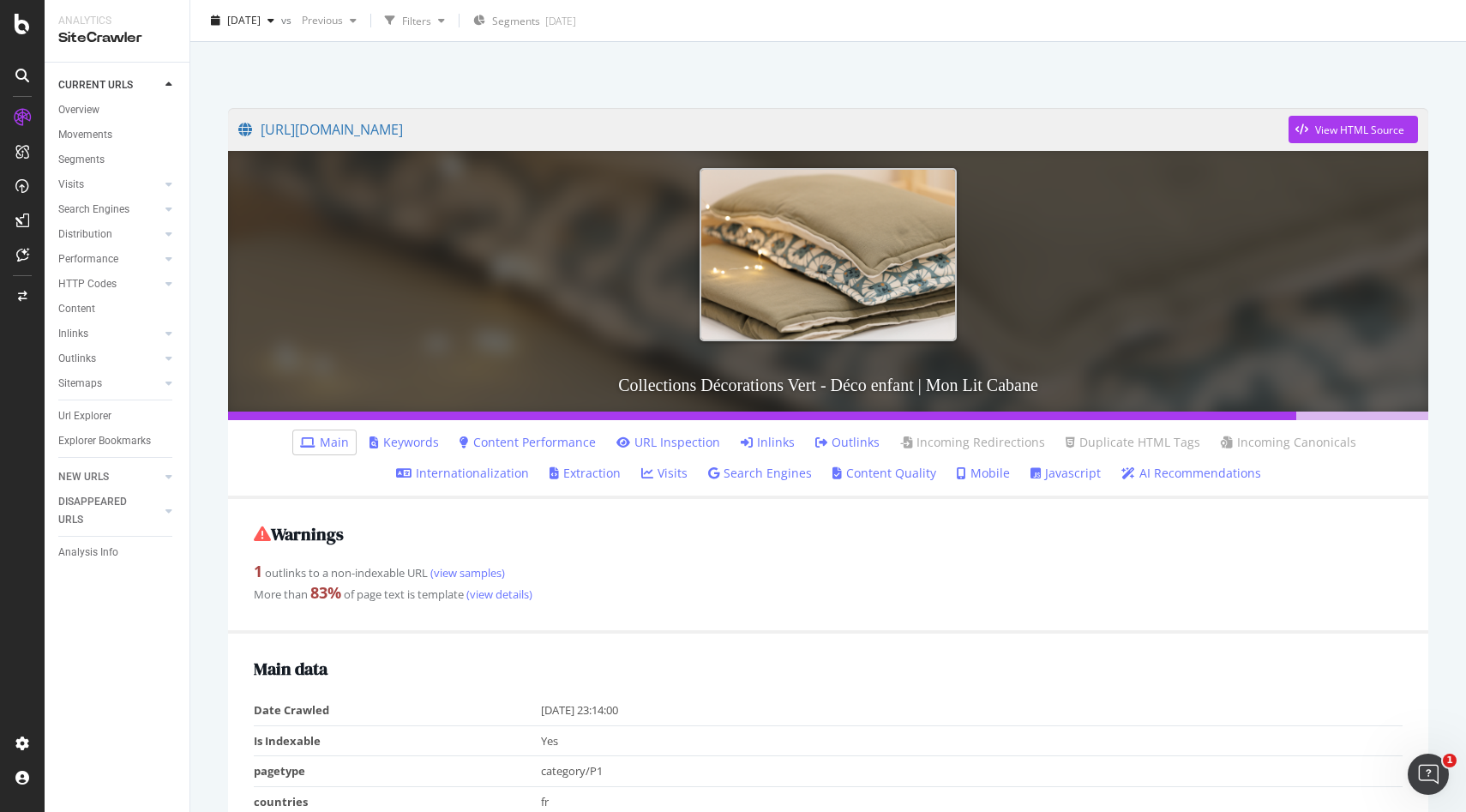
scroll to position [0, 0]
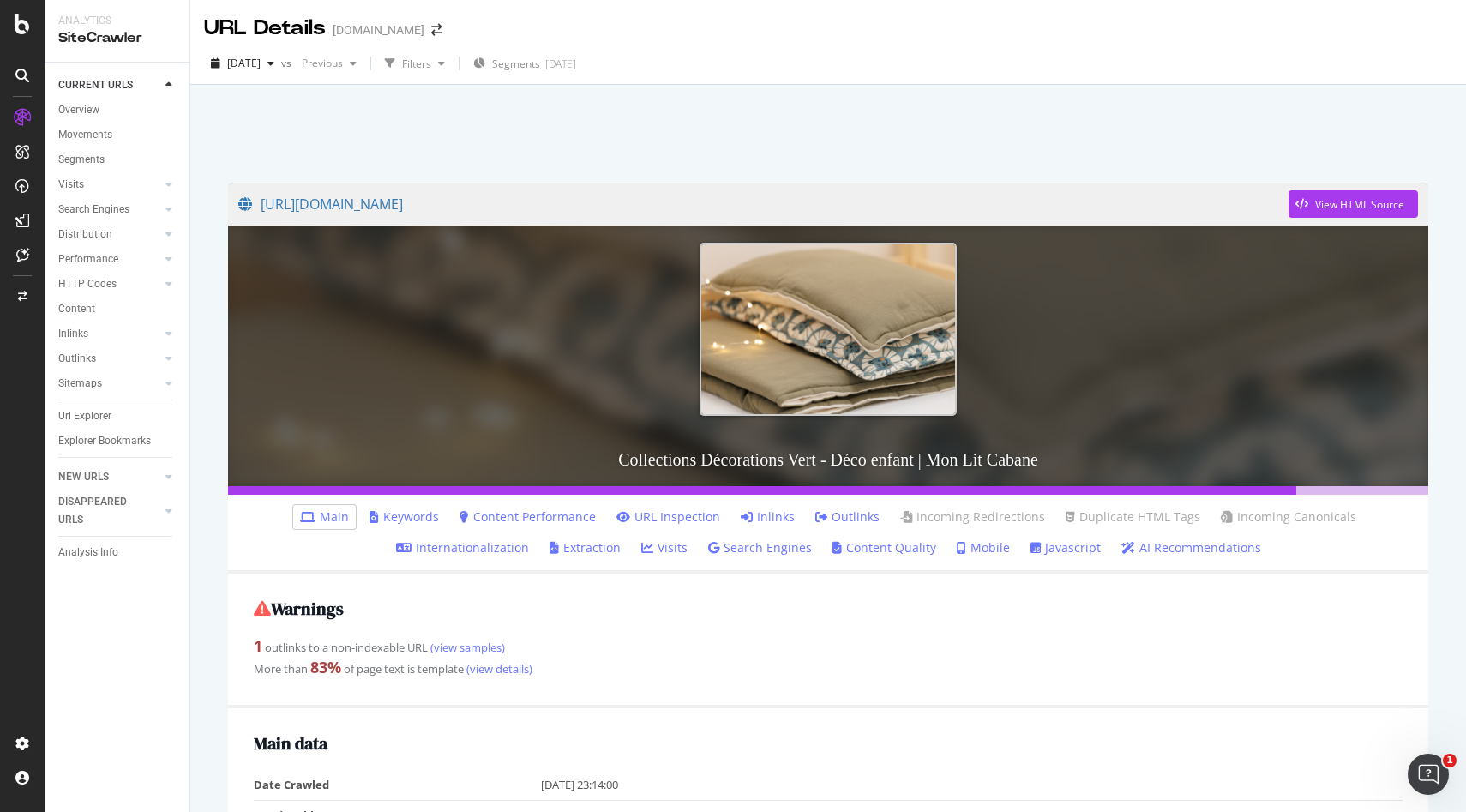
click at [442, 19] on div "URL Details monlitcabane.com" at bounding box center [331, 28] width 254 height 30
click at [303, 197] on link "[URL][DOMAIN_NAME]" at bounding box center [763, 204] width 1050 height 43
click at [94, 113] on div "Overview" at bounding box center [79, 110] width 41 height 18
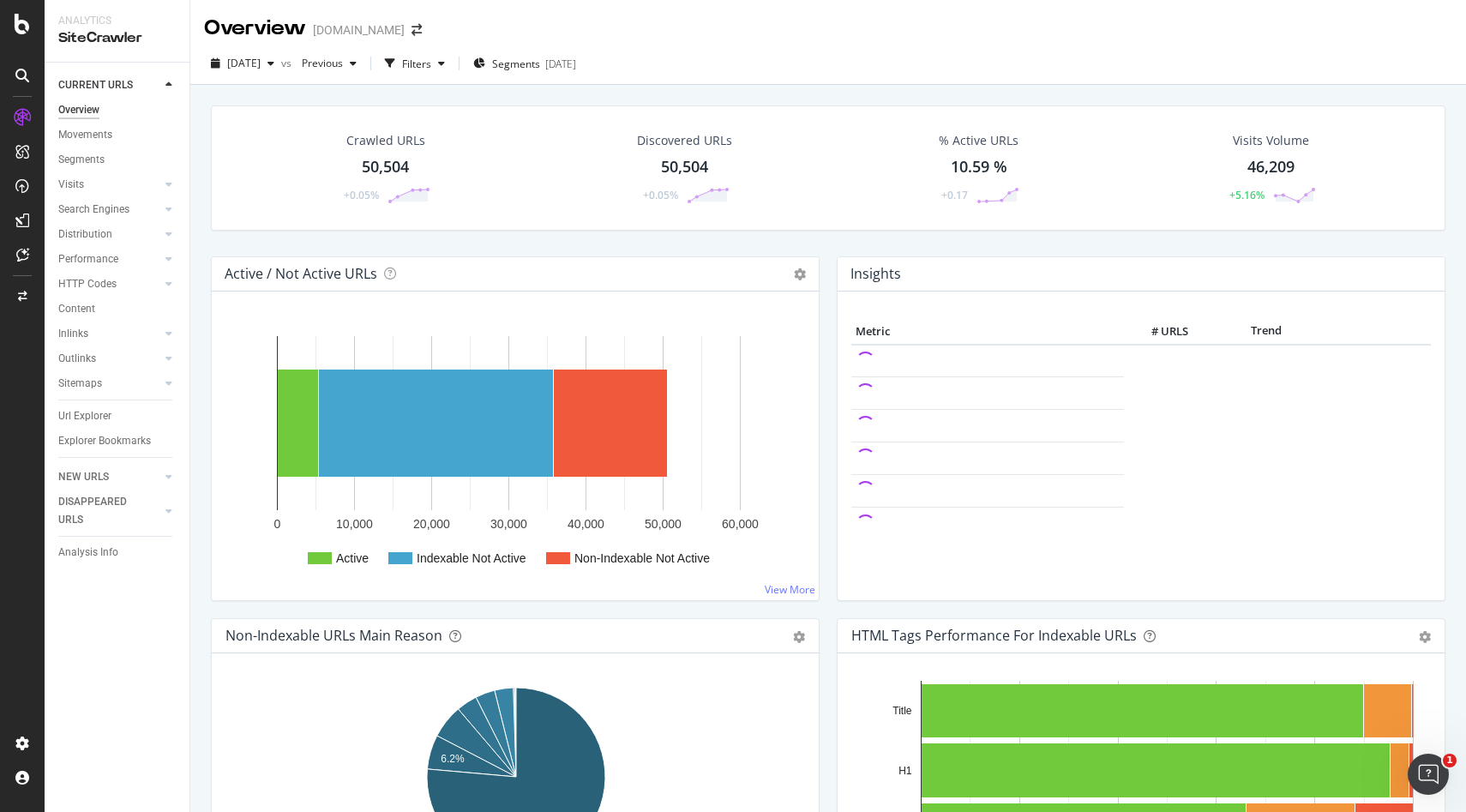
click at [88, 415] on div "Url Explorer" at bounding box center [84, 416] width 53 height 18
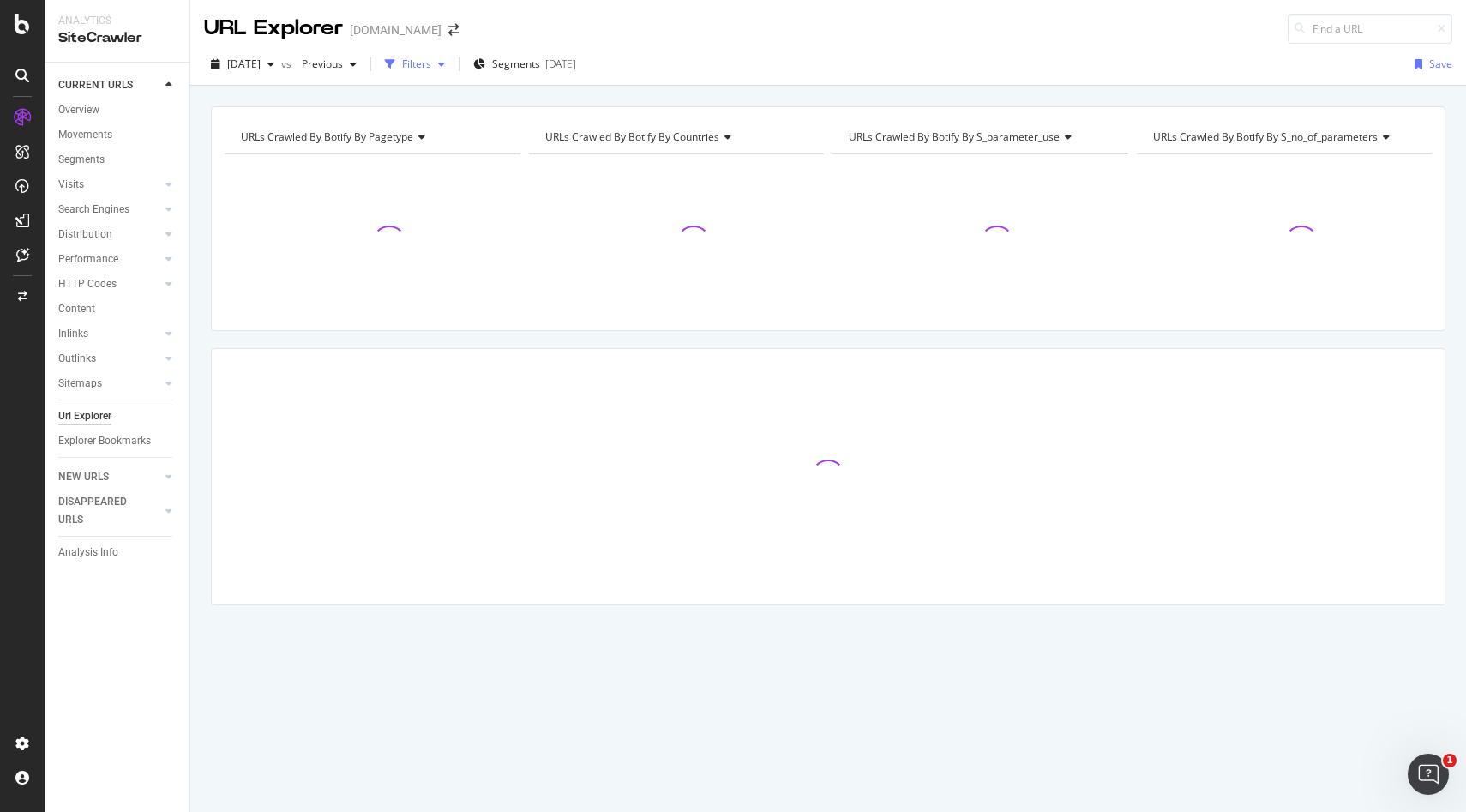
click at [432, 58] on div "Filters" at bounding box center [416, 64] width 30 height 14
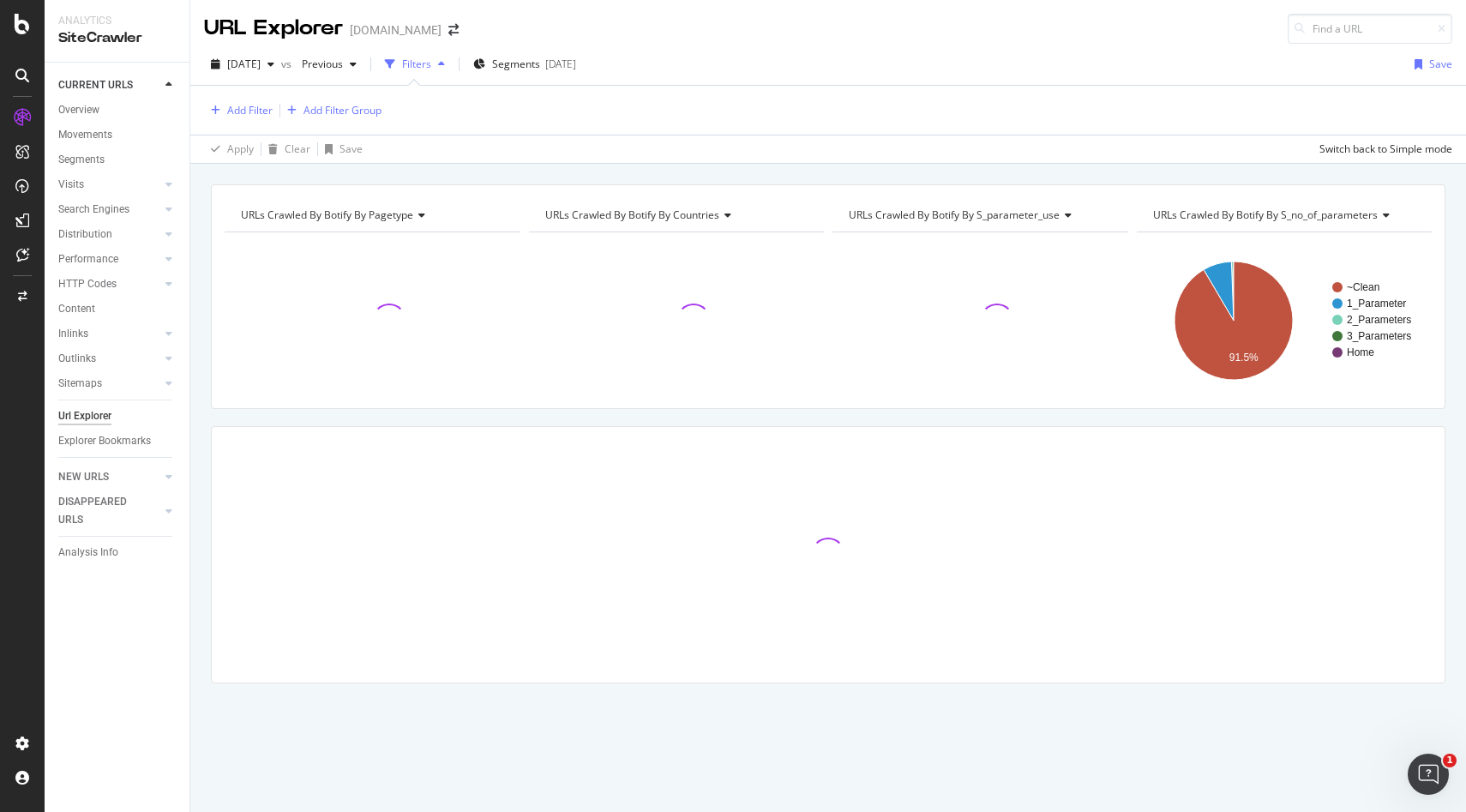
click at [432, 65] on div "Filters" at bounding box center [416, 64] width 30 height 14
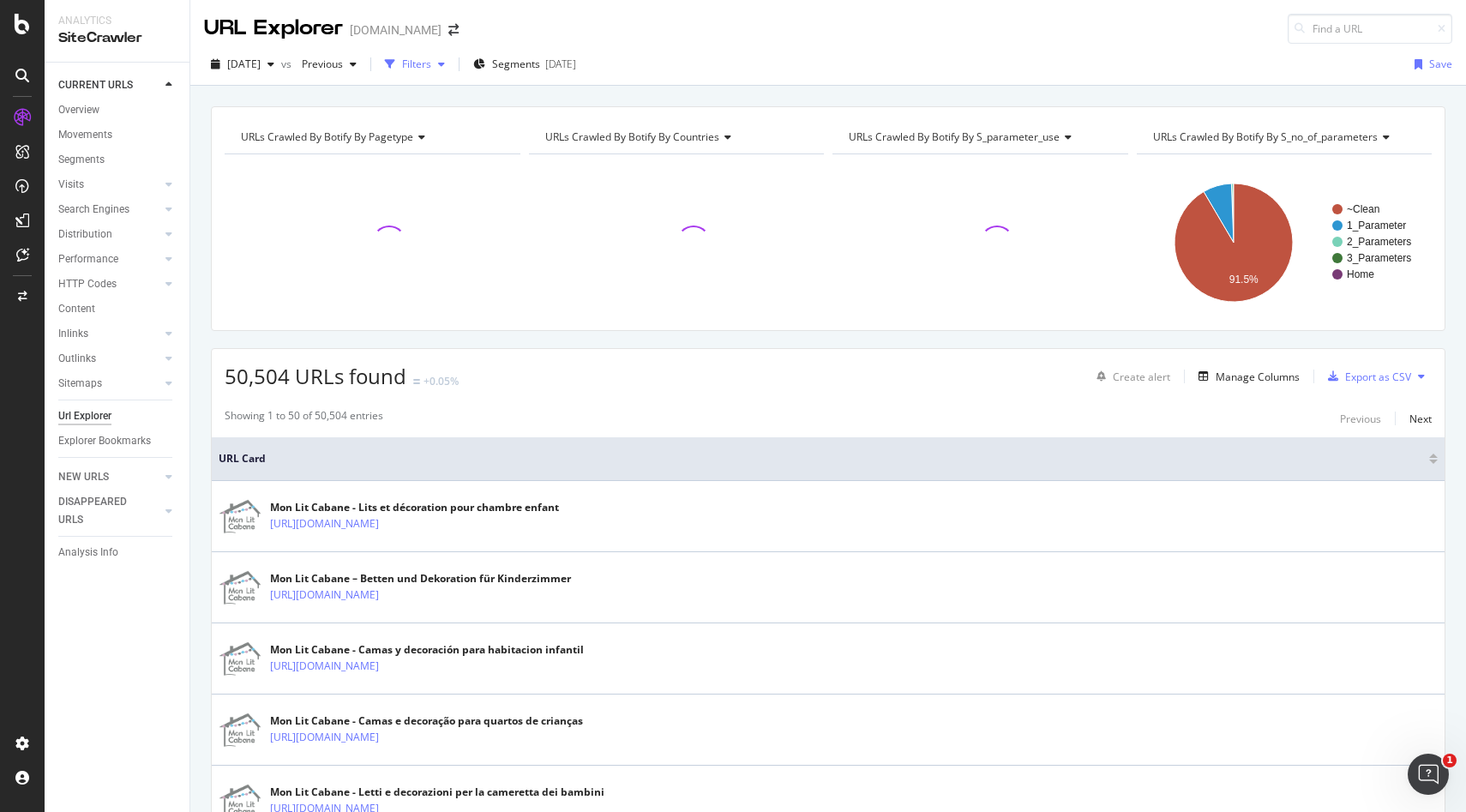
click at [432, 64] on div "Filters" at bounding box center [416, 64] width 30 height 14
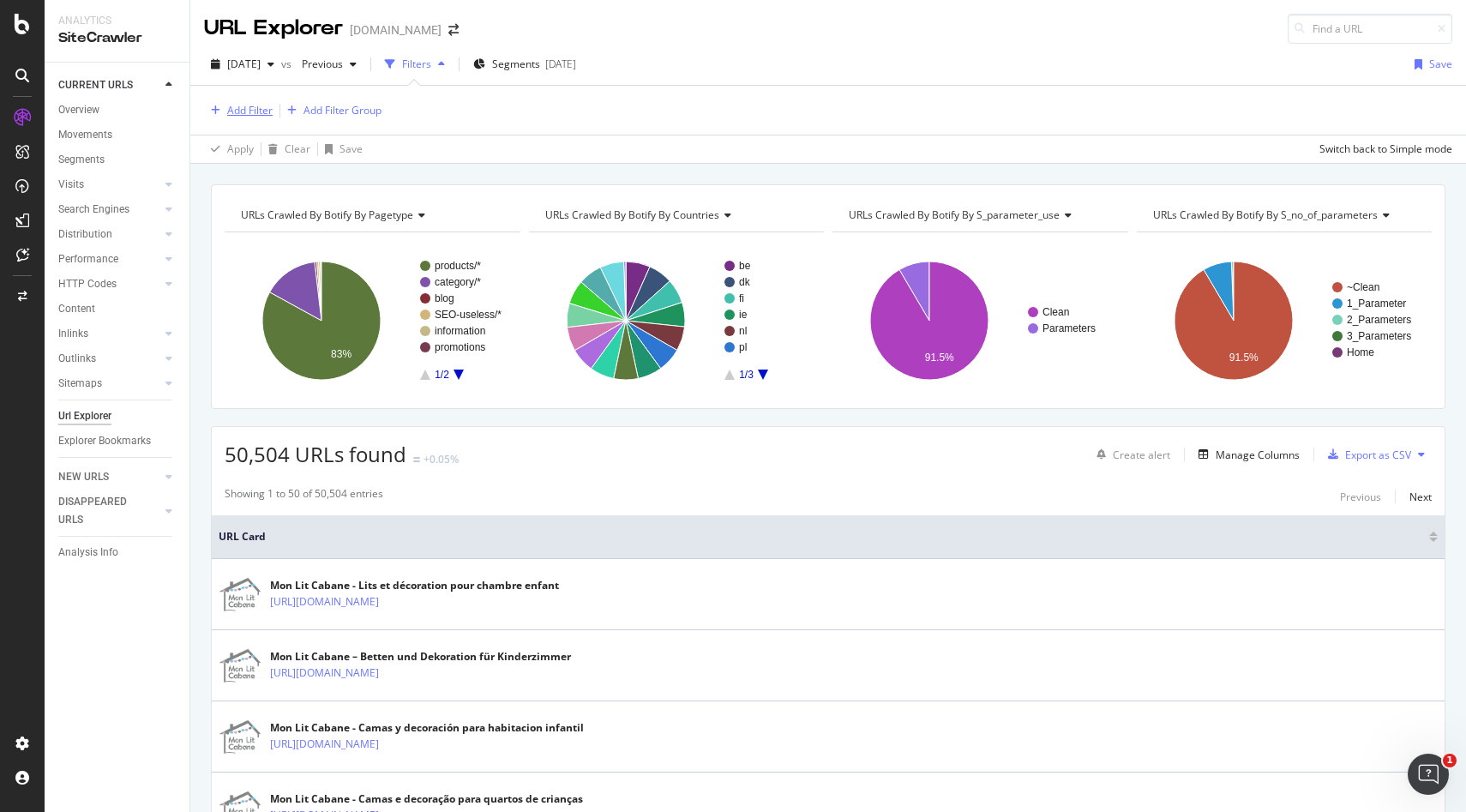
click at [254, 108] on div "Add Filter" at bounding box center [250, 110] width 46 height 14
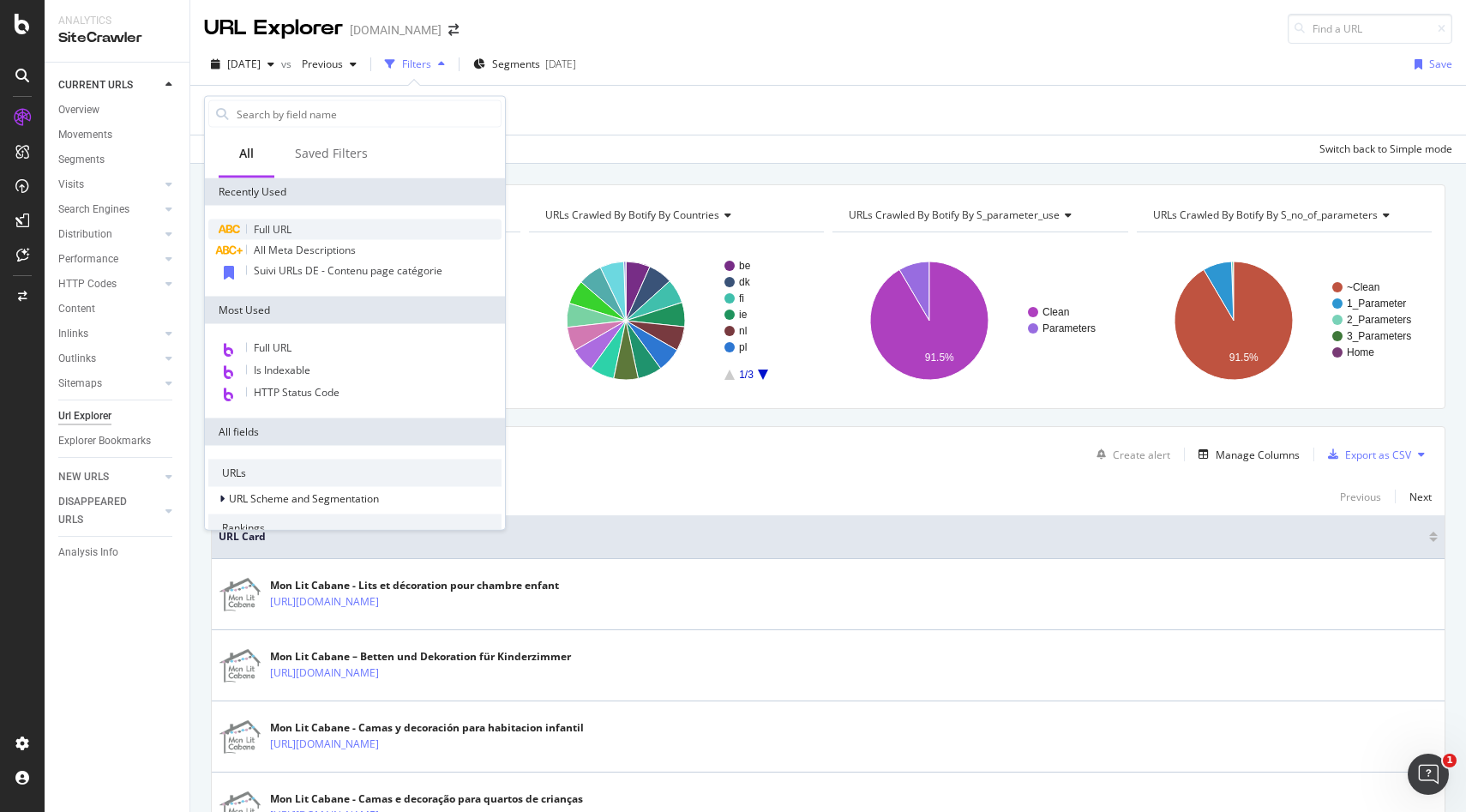
click at [279, 227] on span "Full URL" at bounding box center [272, 229] width 38 height 14
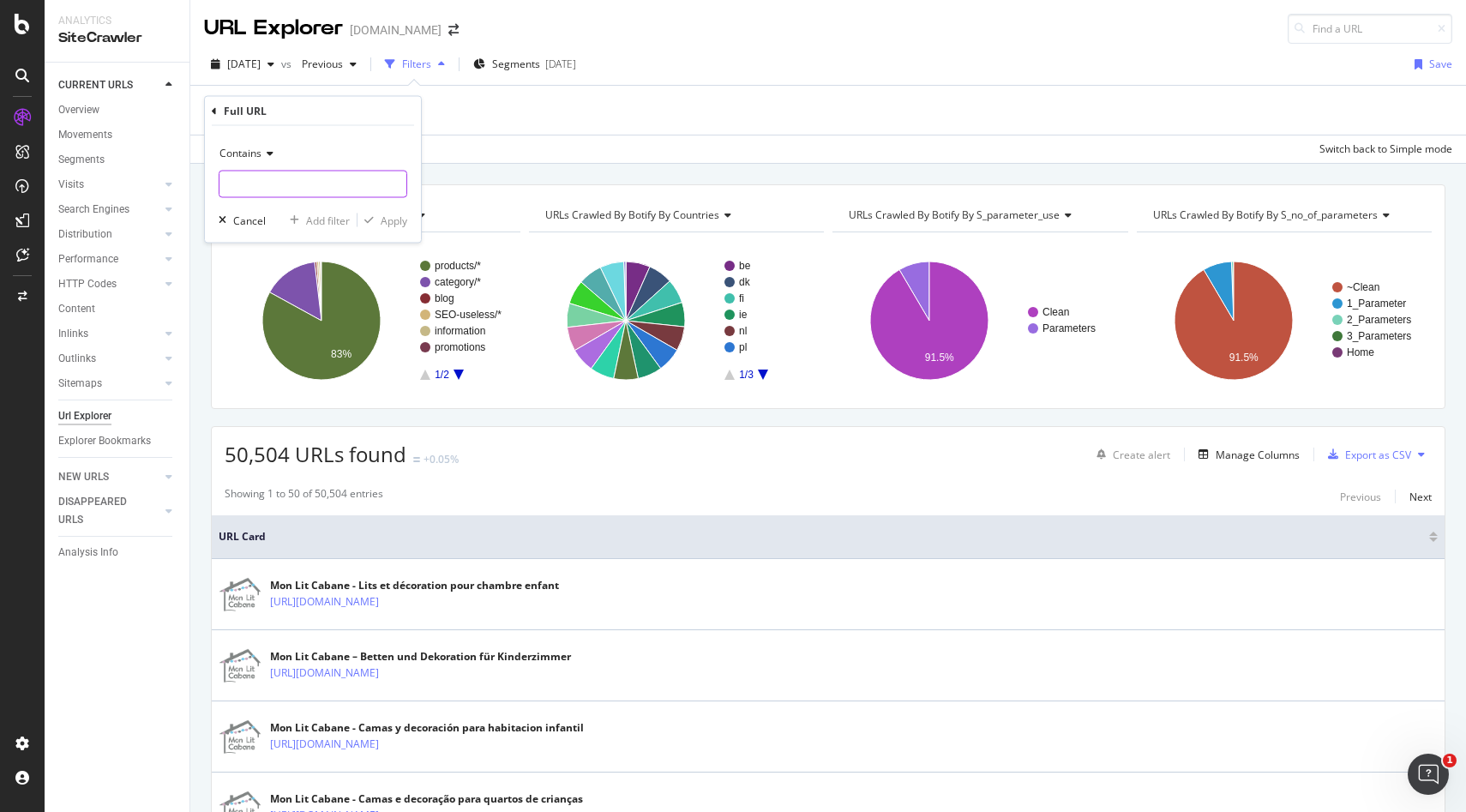
click at [253, 186] on input "text" at bounding box center [313, 184] width 187 height 28
paste input "https://monlitcabane.com/fr/751-vert"
type input "https://monlitcabane.com/fr/751-vert"
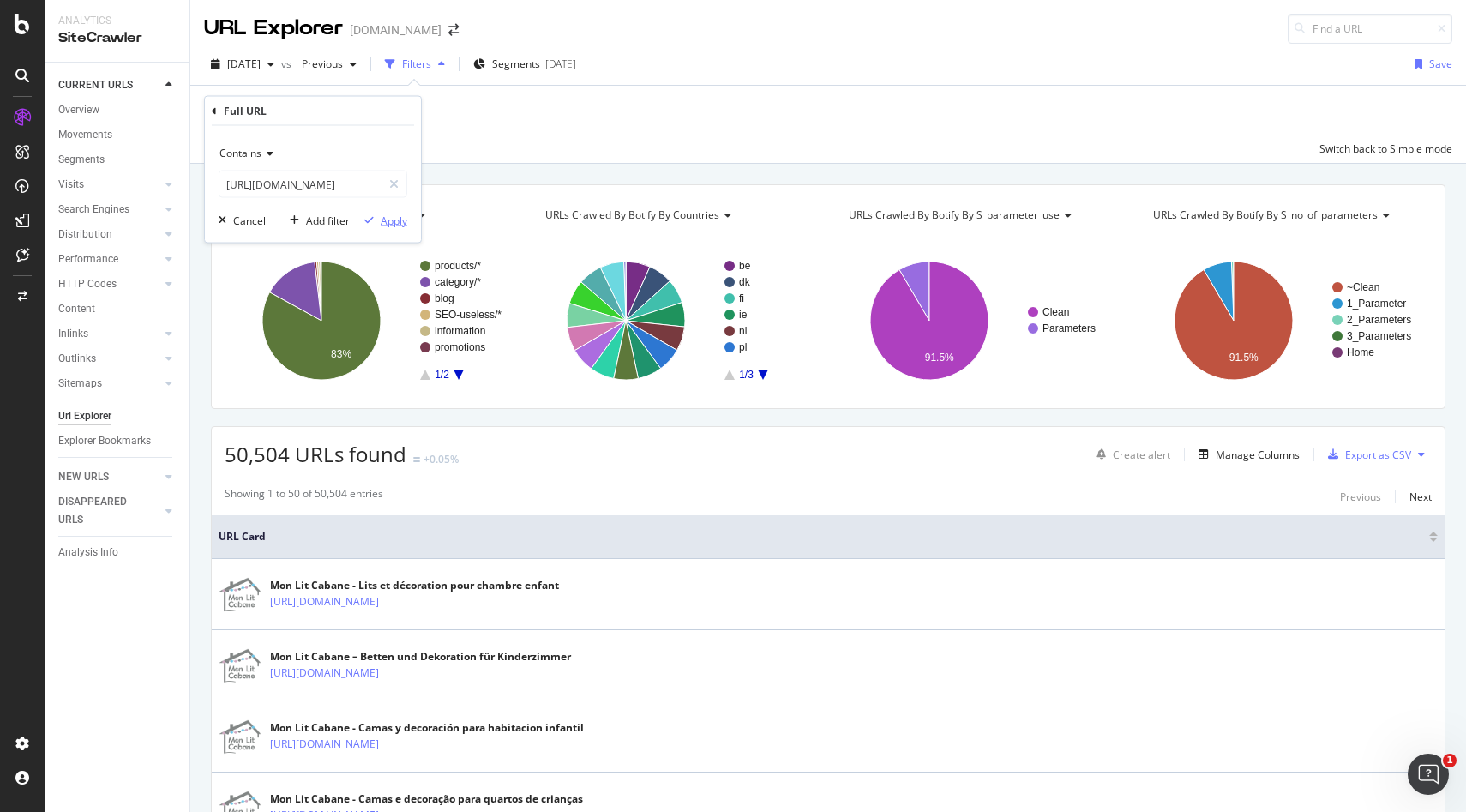
click at [381, 219] on div "Apply" at bounding box center [394, 219] width 27 height 14
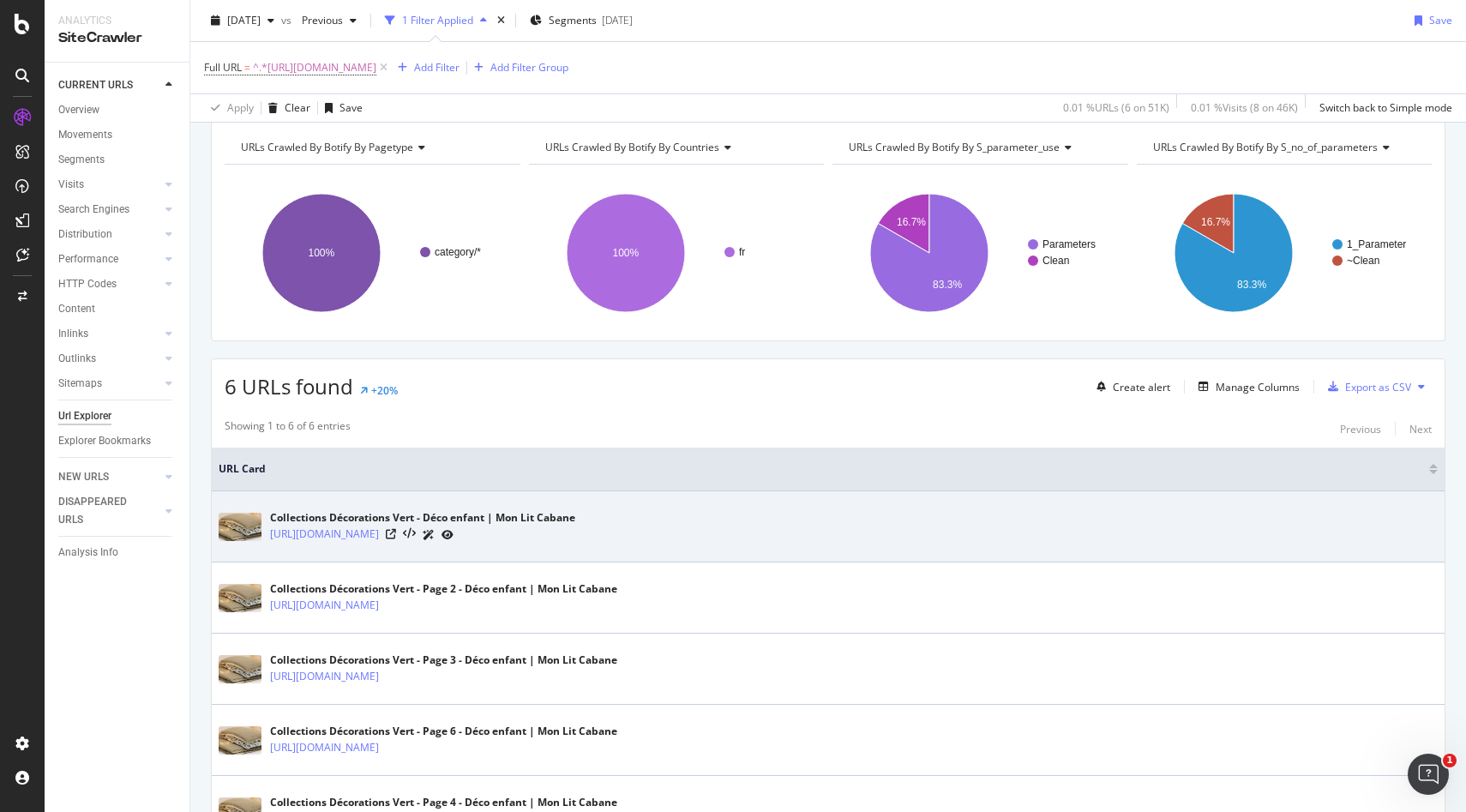
scroll to position [171, 0]
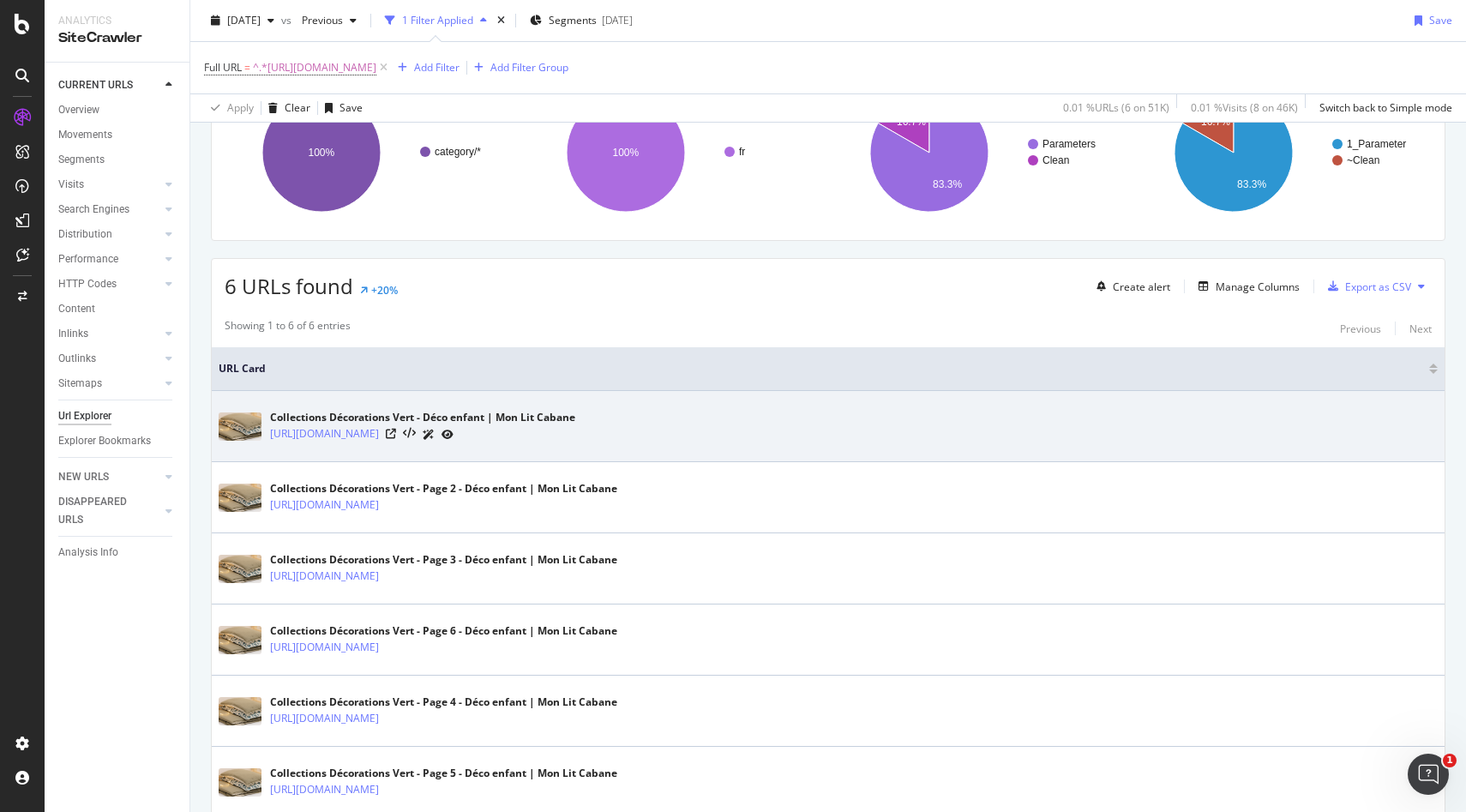
click at [434, 434] on icon at bounding box center [428, 434] width 12 height 10
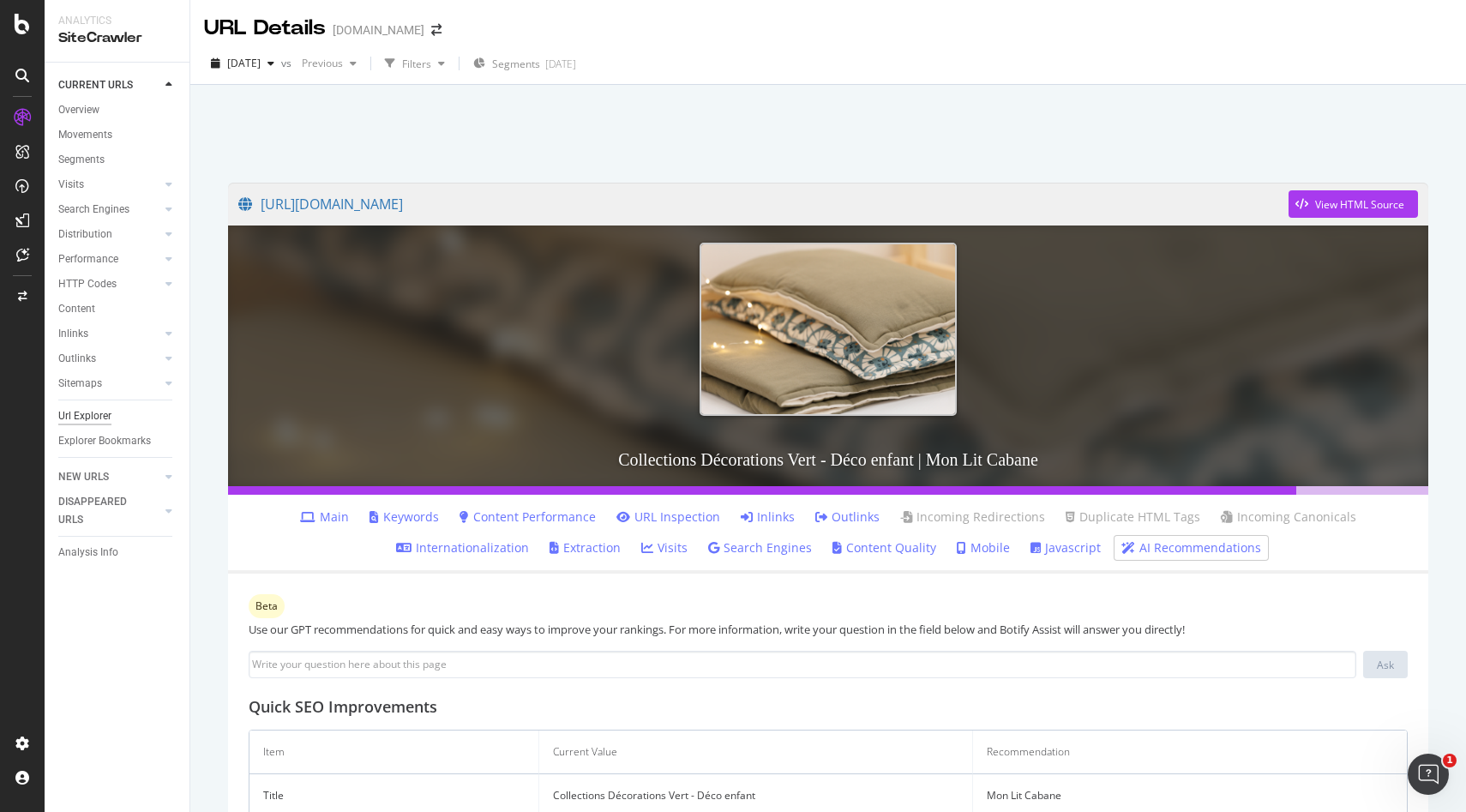
click at [86, 414] on div "Url Explorer" at bounding box center [84, 416] width 53 height 18
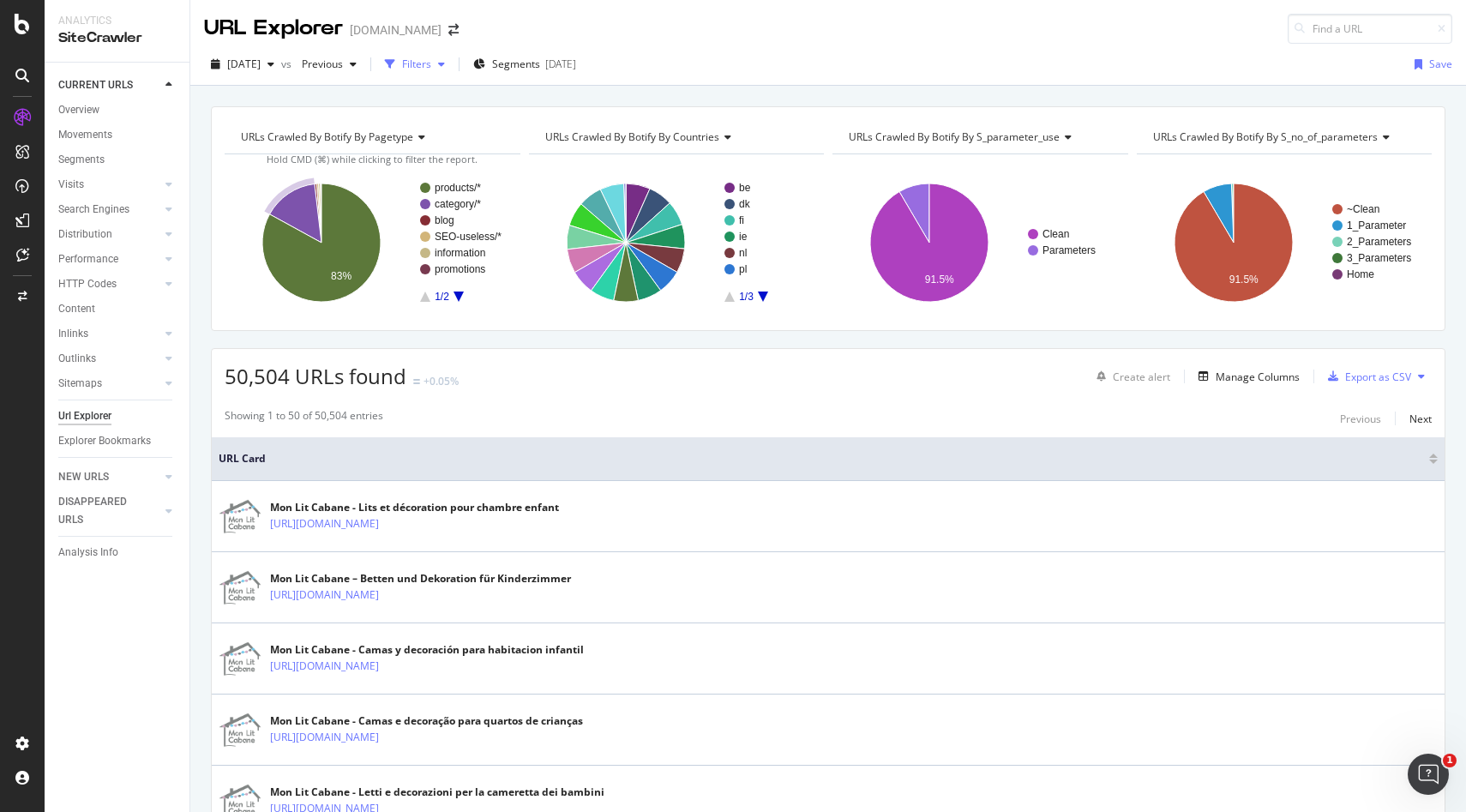
click at [432, 67] on div "Filters" at bounding box center [416, 64] width 30 height 14
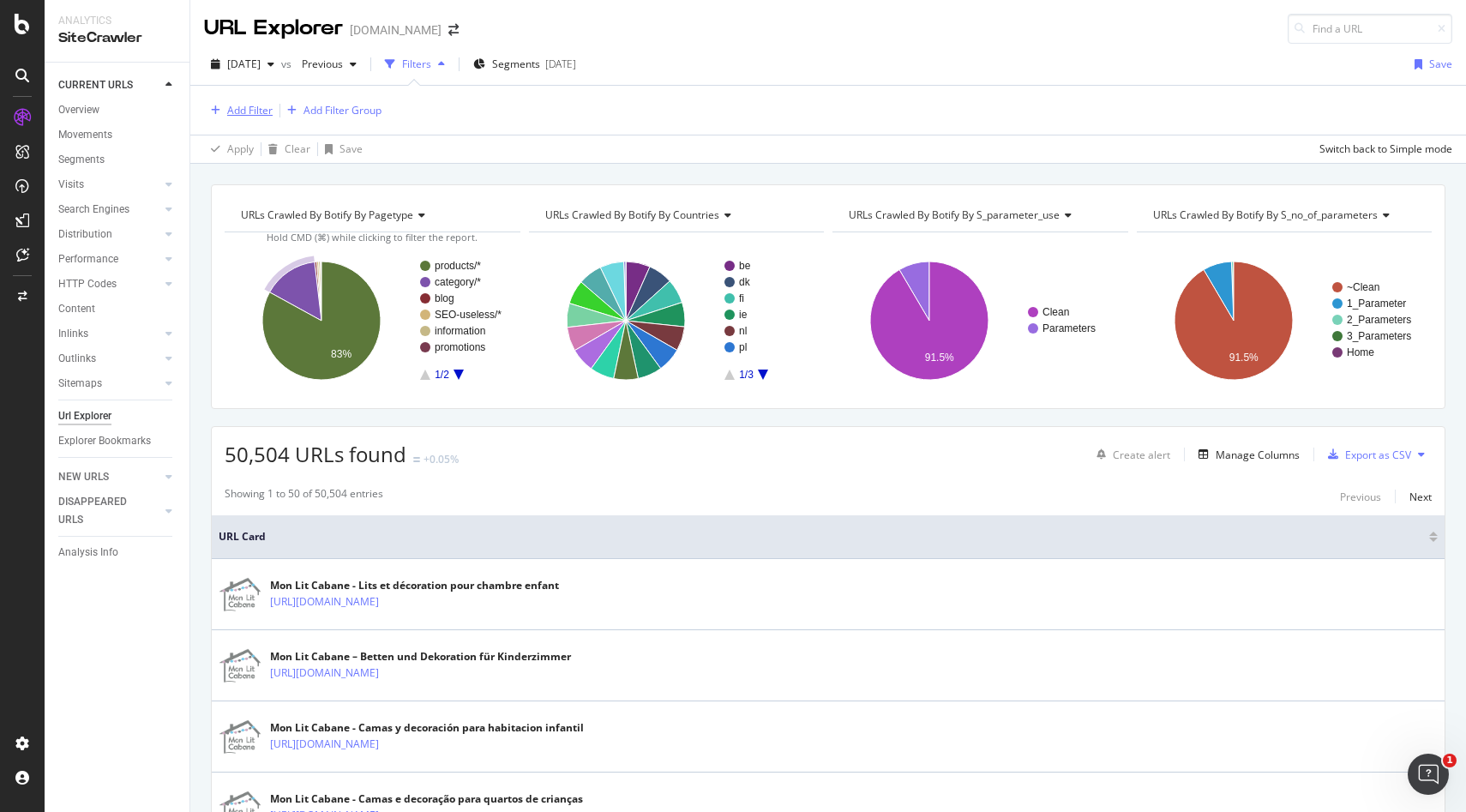
click at [250, 115] on div "Add Filter" at bounding box center [250, 110] width 46 height 14
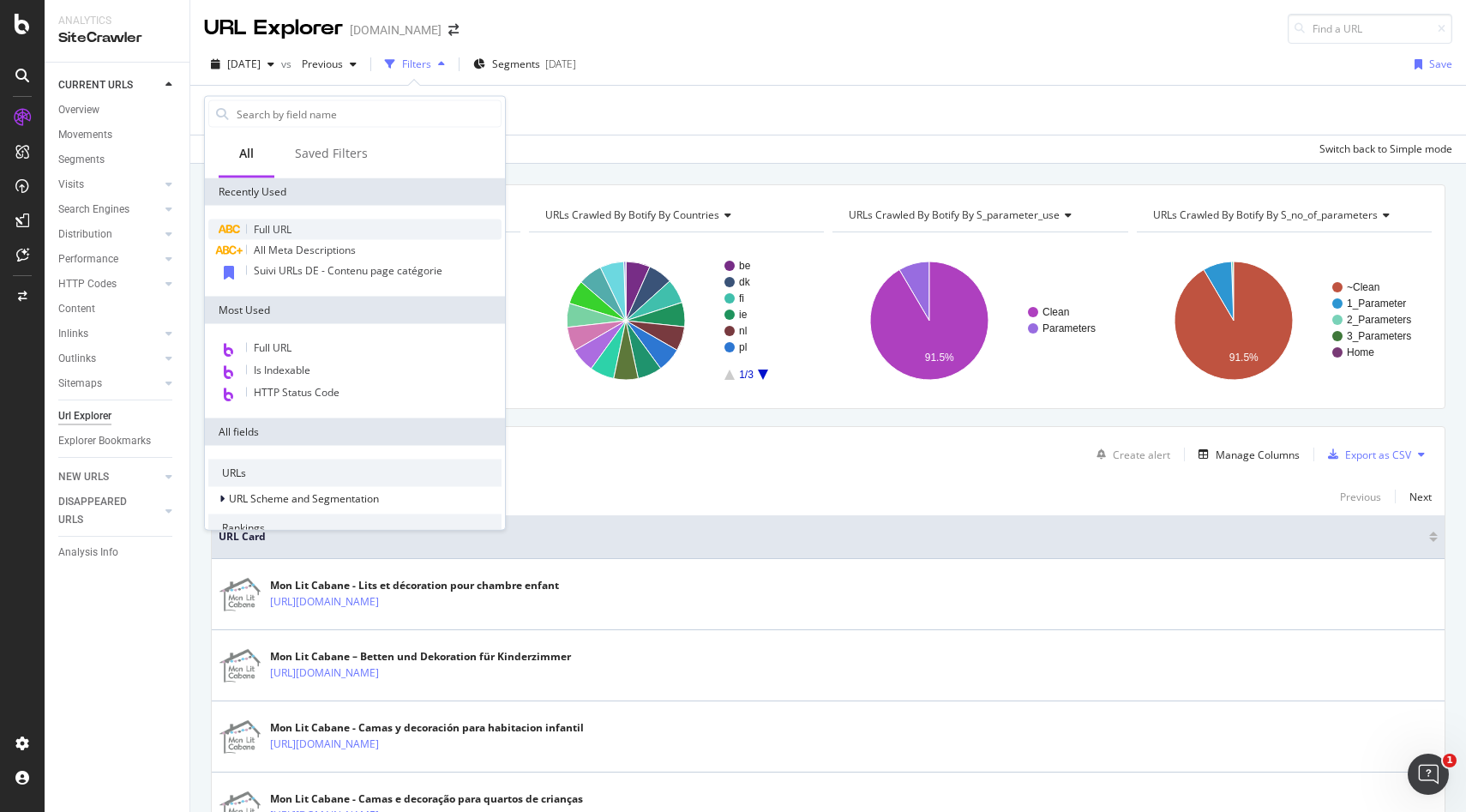
click at [266, 234] on span "Full URL" at bounding box center [272, 229] width 38 height 14
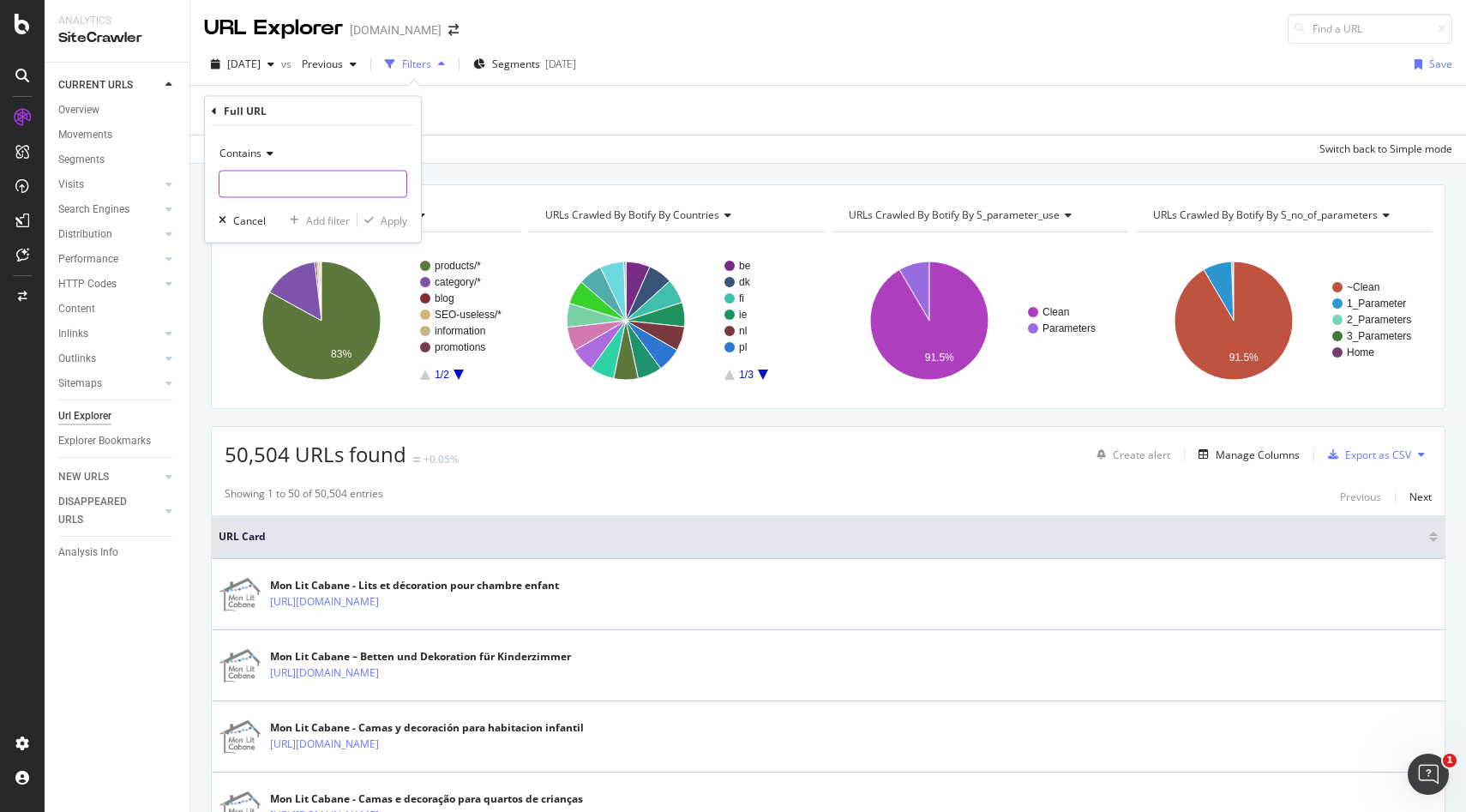
click at [253, 194] on input "text" at bounding box center [313, 184] width 187 height 28
paste input "[URL][DOMAIN_NAME]"
type input "[URL][DOMAIN_NAME]"
click at [390, 223] on div "Apply" at bounding box center [394, 219] width 27 height 14
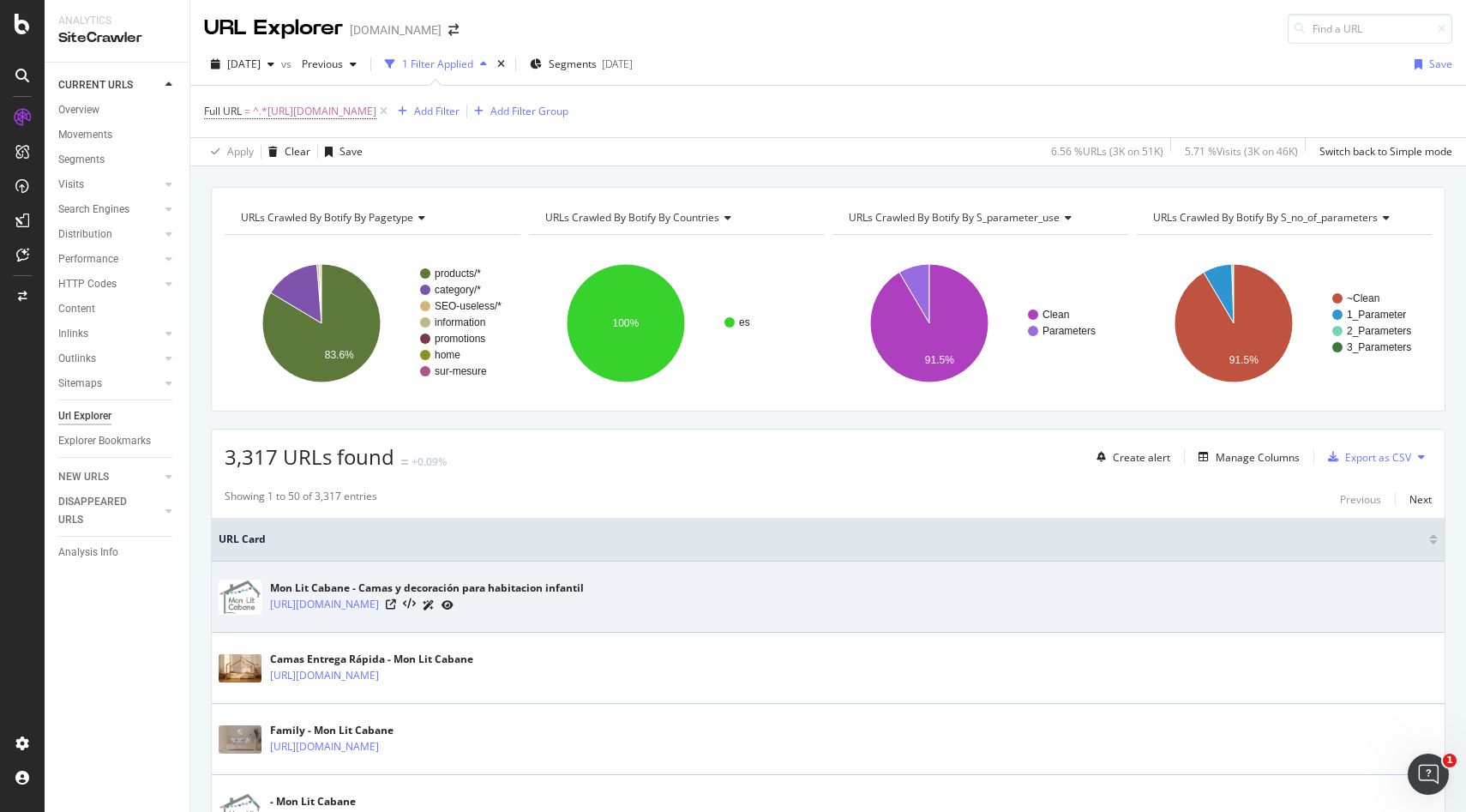
click at [434, 606] on icon at bounding box center [428, 604] width 12 height 10
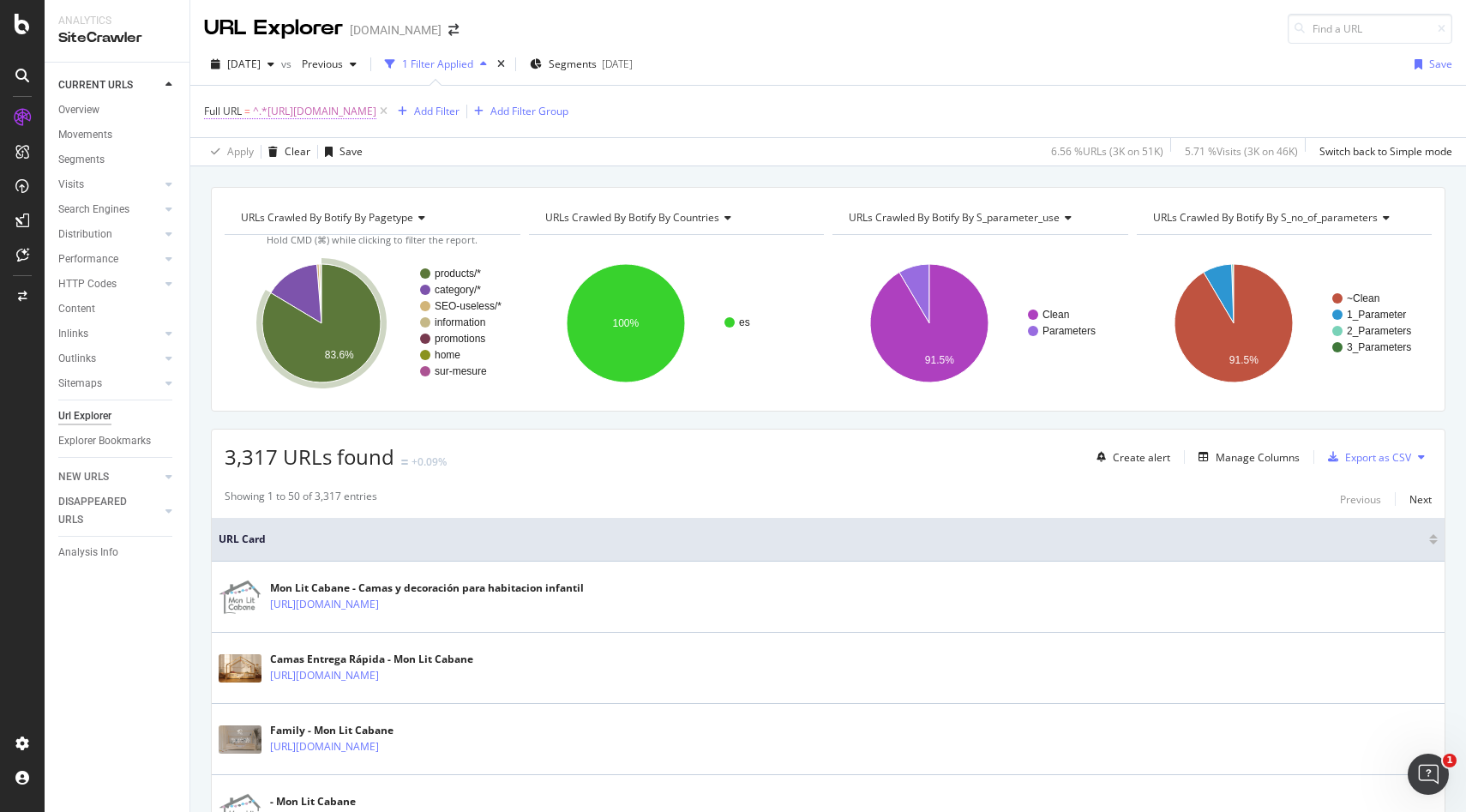
click at [354, 113] on span "^.*[URL][DOMAIN_NAME]" at bounding box center [314, 111] width 124 height 24
click at [347, 188] on input "[URL][DOMAIN_NAME]" at bounding box center [300, 183] width 162 height 28
paste input "fr/51-lit-bebe"
type input "[URL][DOMAIN_NAME]"
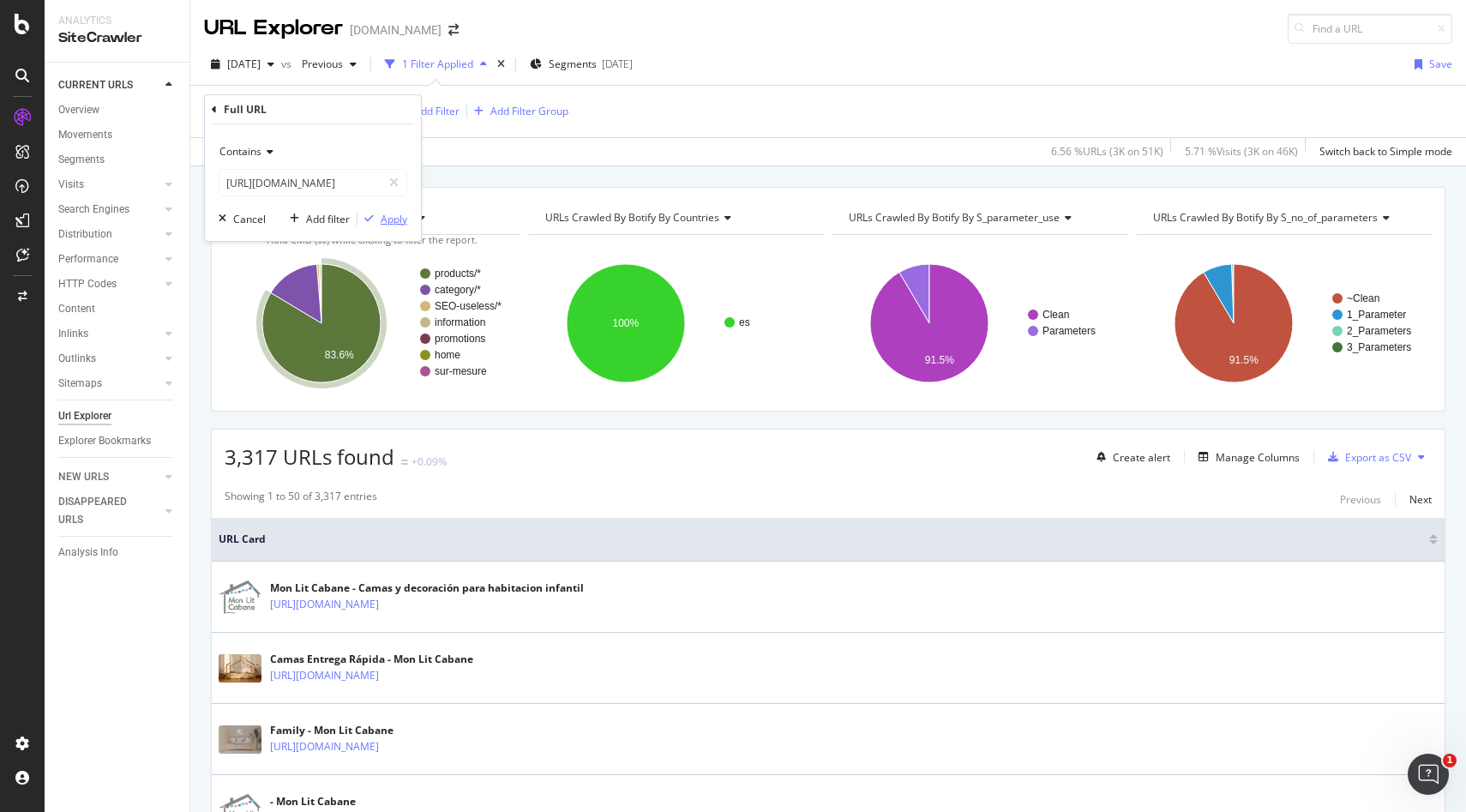
click at [397, 218] on div "Apply" at bounding box center [394, 219] width 27 height 14
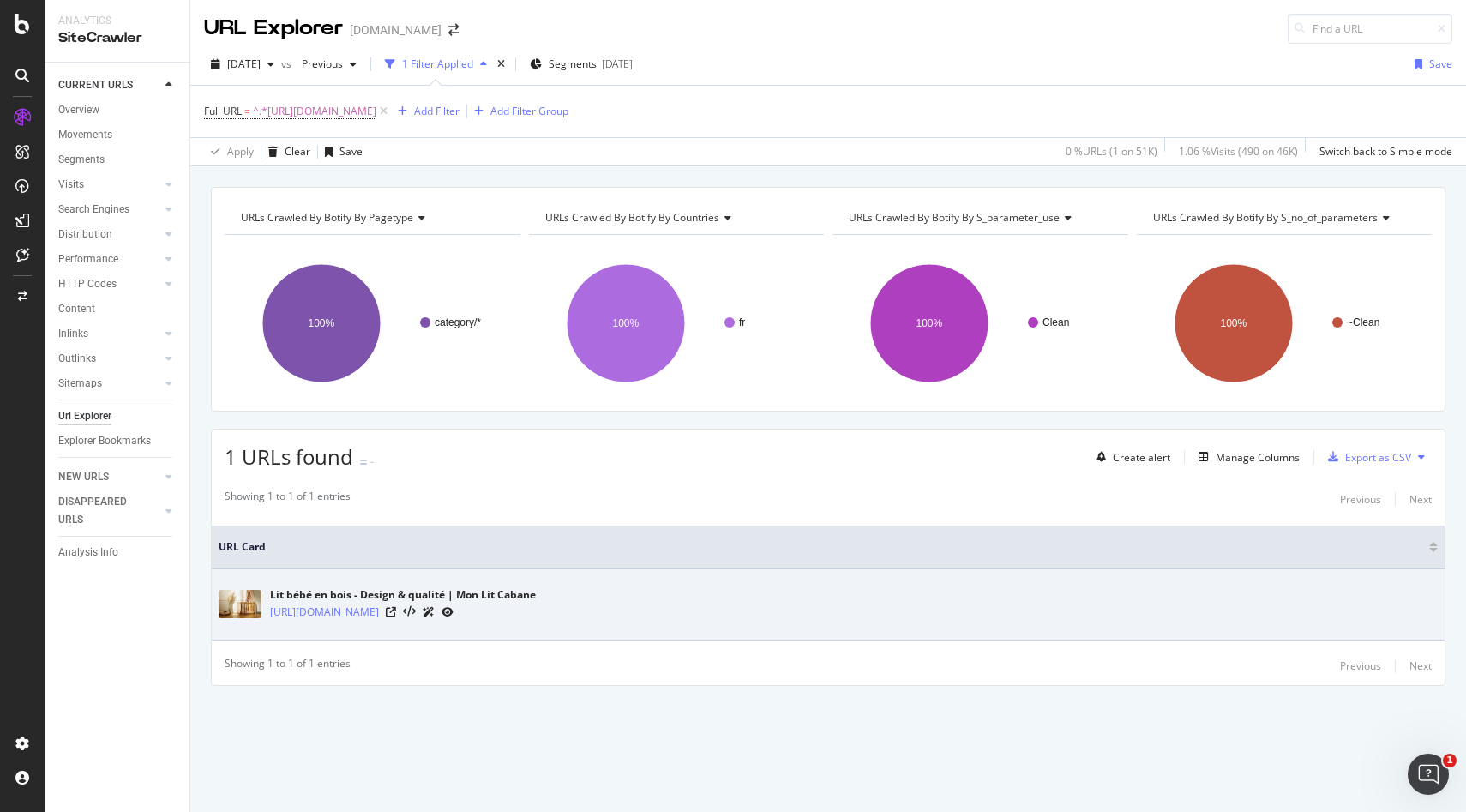
click at [434, 614] on icon at bounding box center [428, 611] width 12 height 10
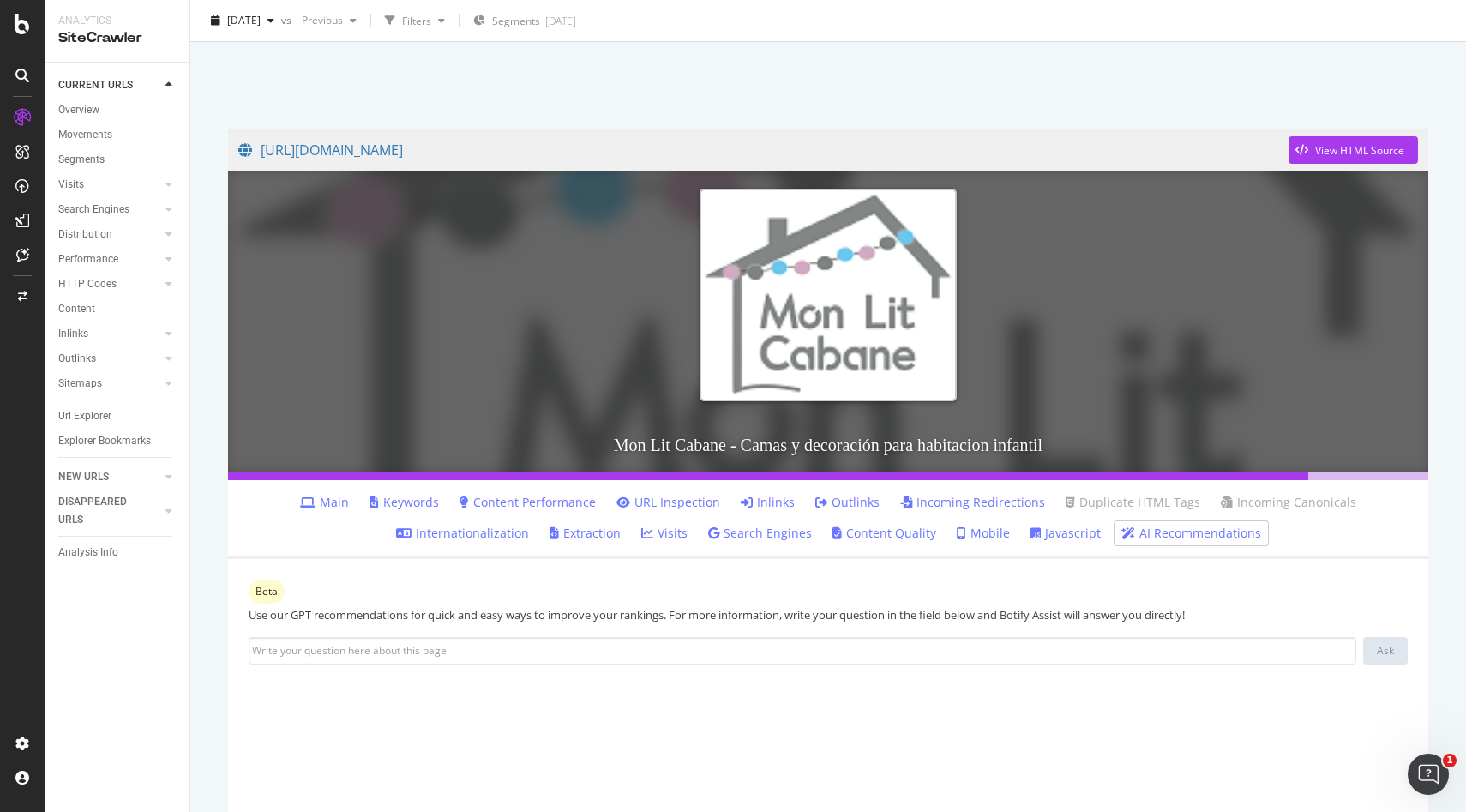
scroll to position [287, 0]
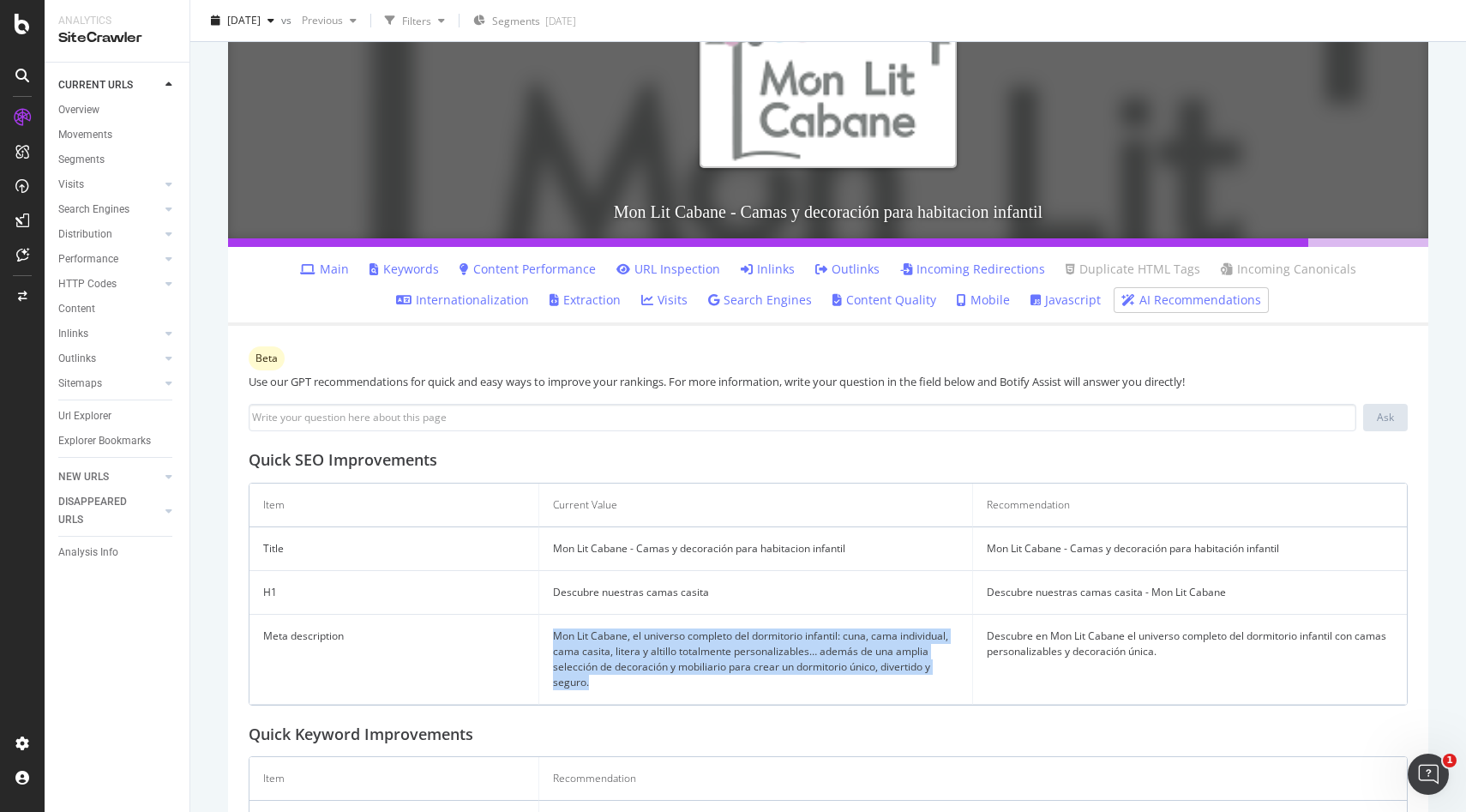
drag, startPoint x: 544, startPoint y: 632, endPoint x: 622, endPoint y: 697, distance: 101.5
click at [622, 697] on td "Mon Lit Cabane, el universo completo del dormitorio infantil: cuna, cama indivi…" at bounding box center [756, 660] width 434 height 90
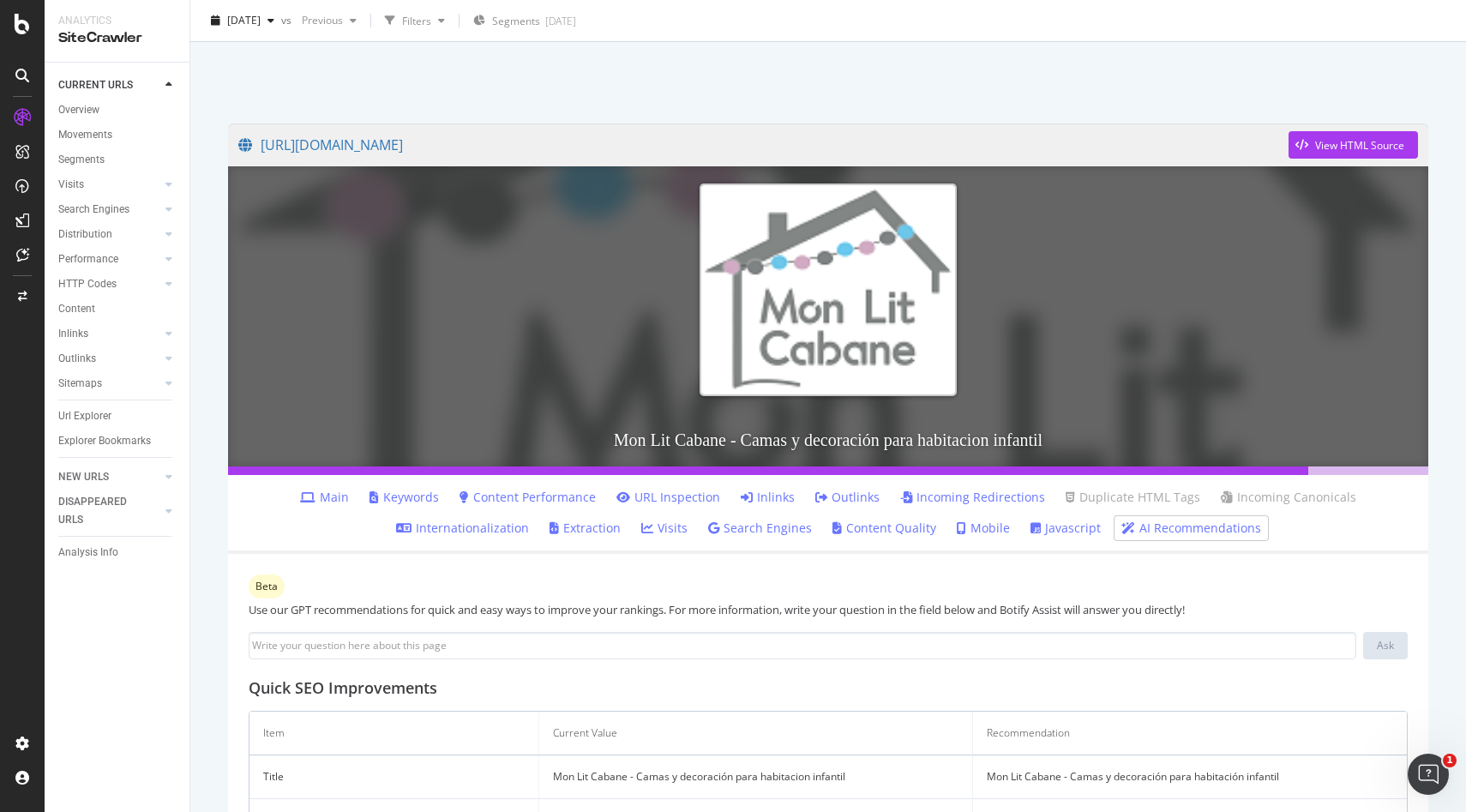
scroll to position [0, 0]
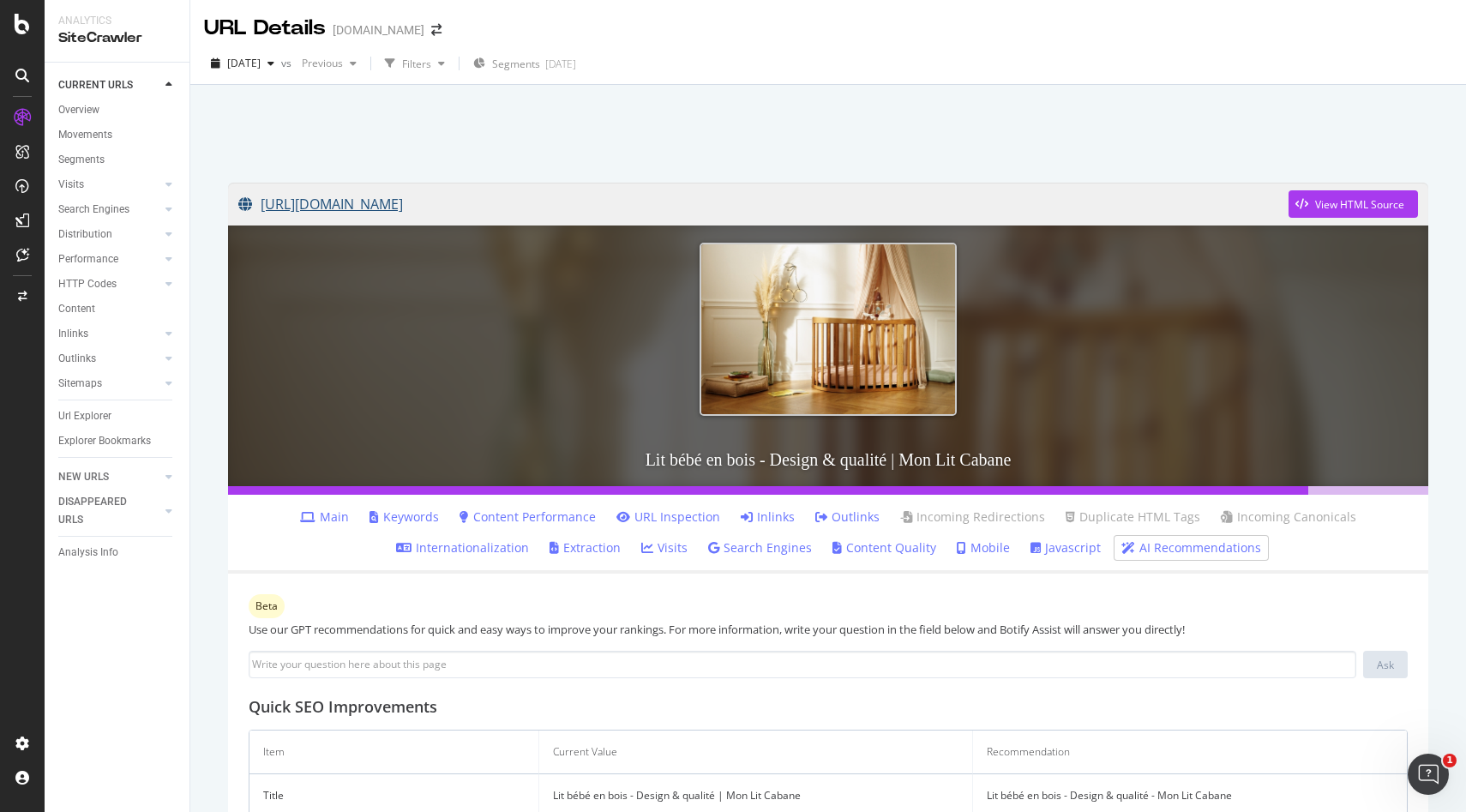
drag, startPoint x: 220, startPoint y: 207, endPoint x: 631, endPoint y: 193, distance: 411.2
click at [631, 193] on div "[URL][DOMAIN_NAME] View HTML Source Lit bébé en bois - Design & qualité | Mon L…" at bounding box center [828, 677] width 1235 height 1023
copy link "[URL][DOMAIN_NAME]"
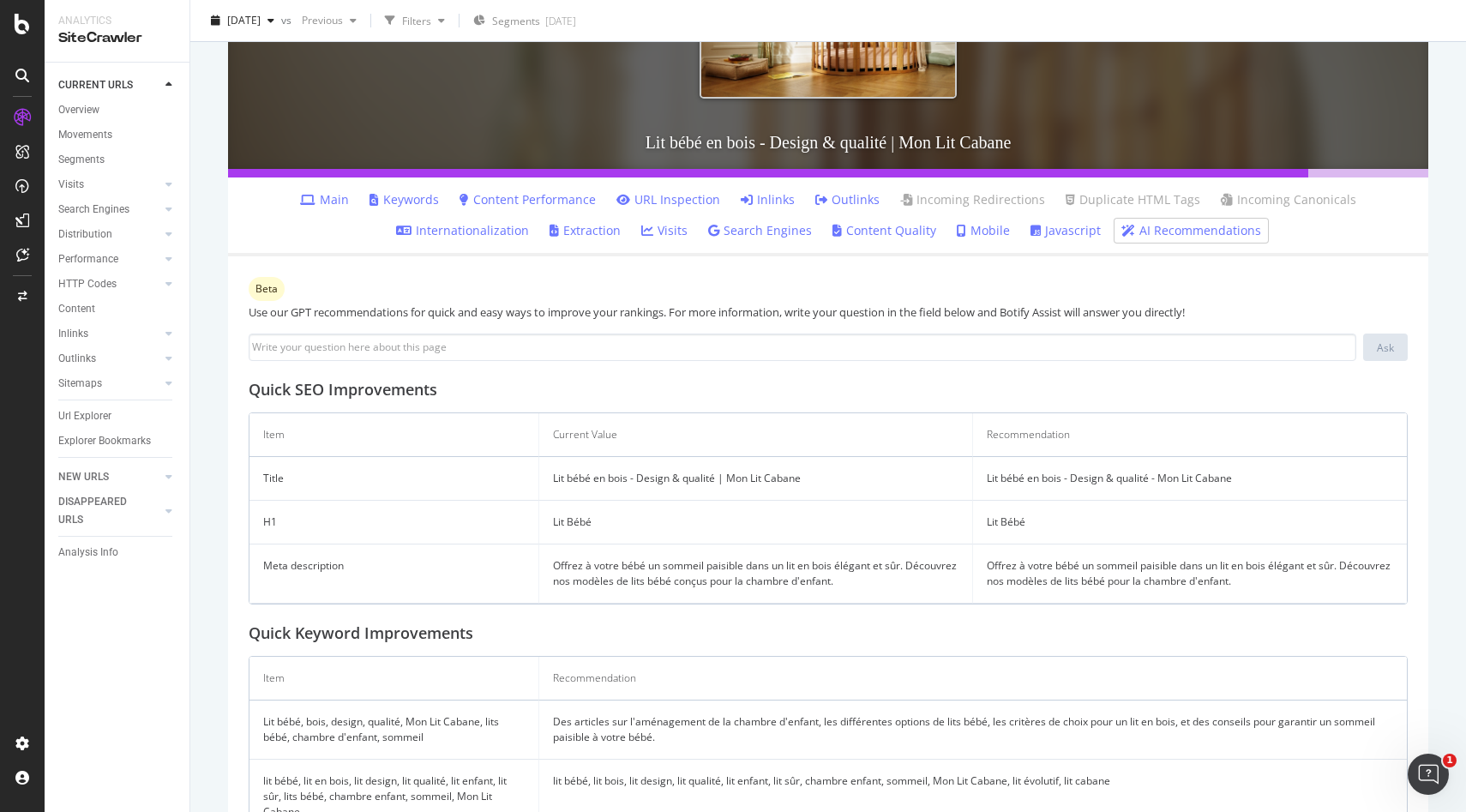
scroll to position [378, 0]
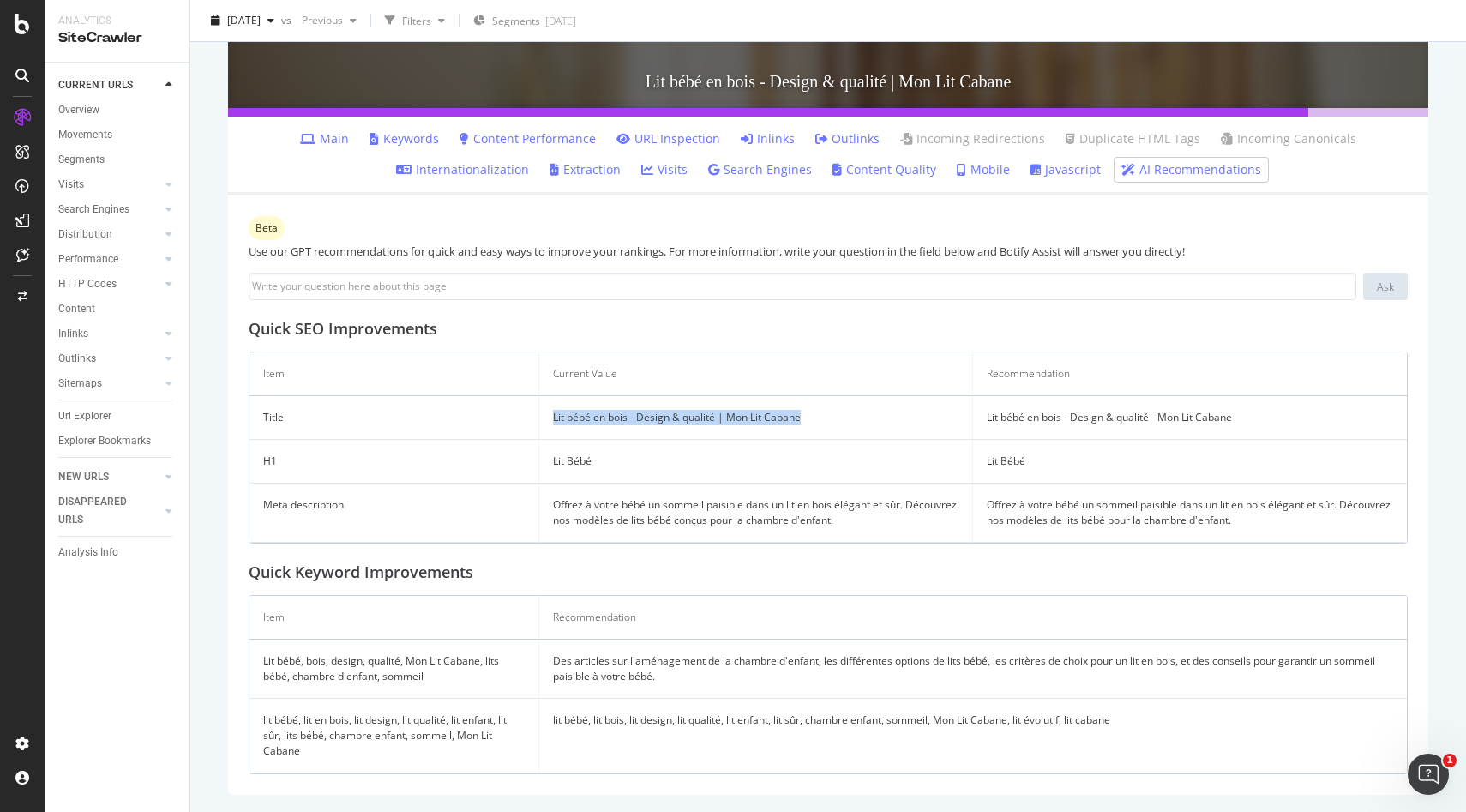
drag, startPoint x: 545, startPoint y: 420, endPoint x: 843, endPoint y: 417, distance: 298.0
click at [843, 417] on td "Lit bébé en bois - Design & qualité | Mon Lit Cabane" at bounding box center [756, 417] width 434 height 44
click at [1207, 177] on link "AI Recommendations" at bounding box center [1192, 169] width 140 height 17
click at [1181, 169] on link "AI Recommendations" at bounding box center [1192, 169] width 140 height 17
click at [1188, 150] on li "Duplicate HTML Tags" at bounding box center [1134, 139] width 149 height 24
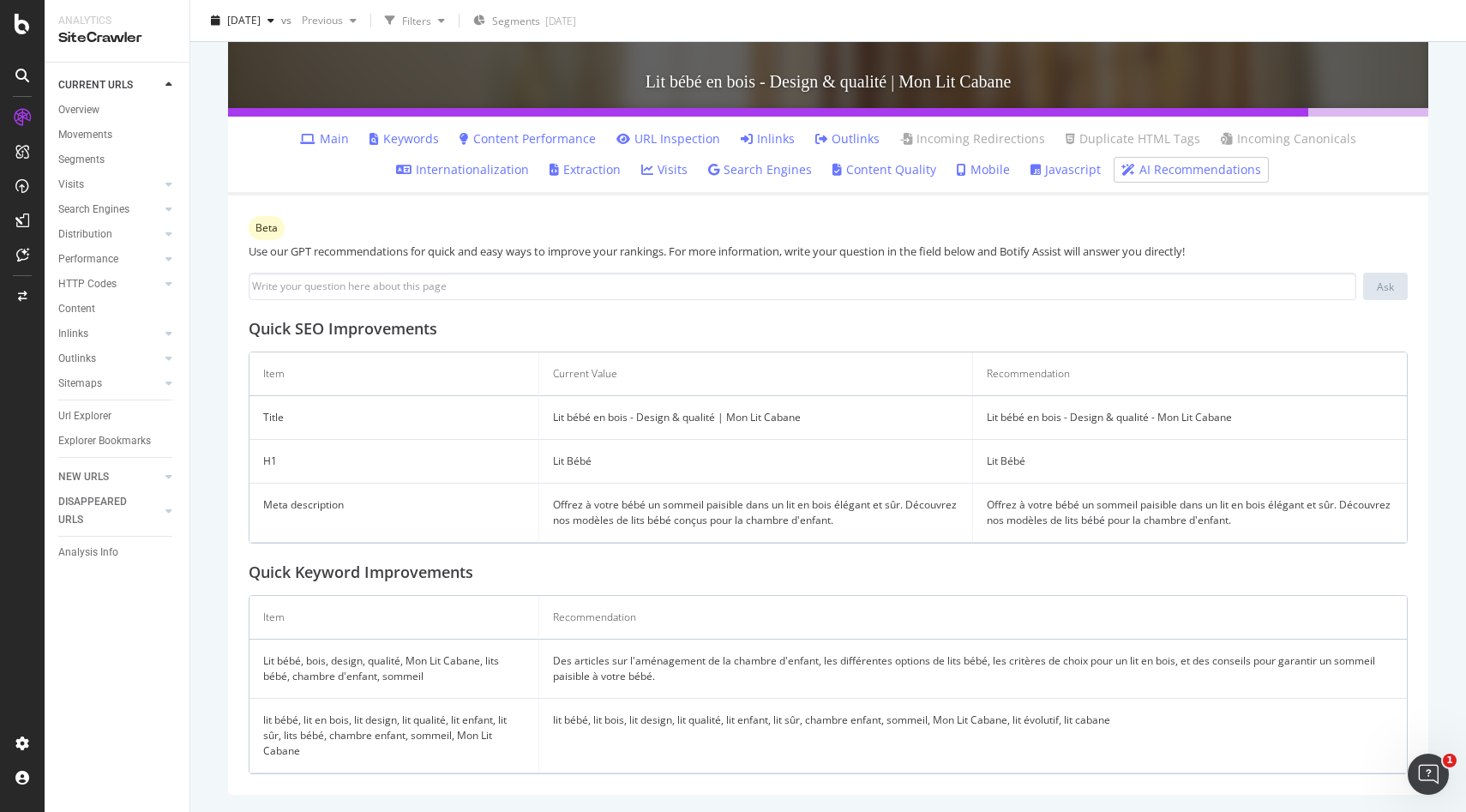
click at [1155, 163] on link "AI Recommendations" at bounding box center [1192, 169] width 140 height 17
click at [329, 131] on link "Main" at bounding box center [324, 139] width 49 height 17
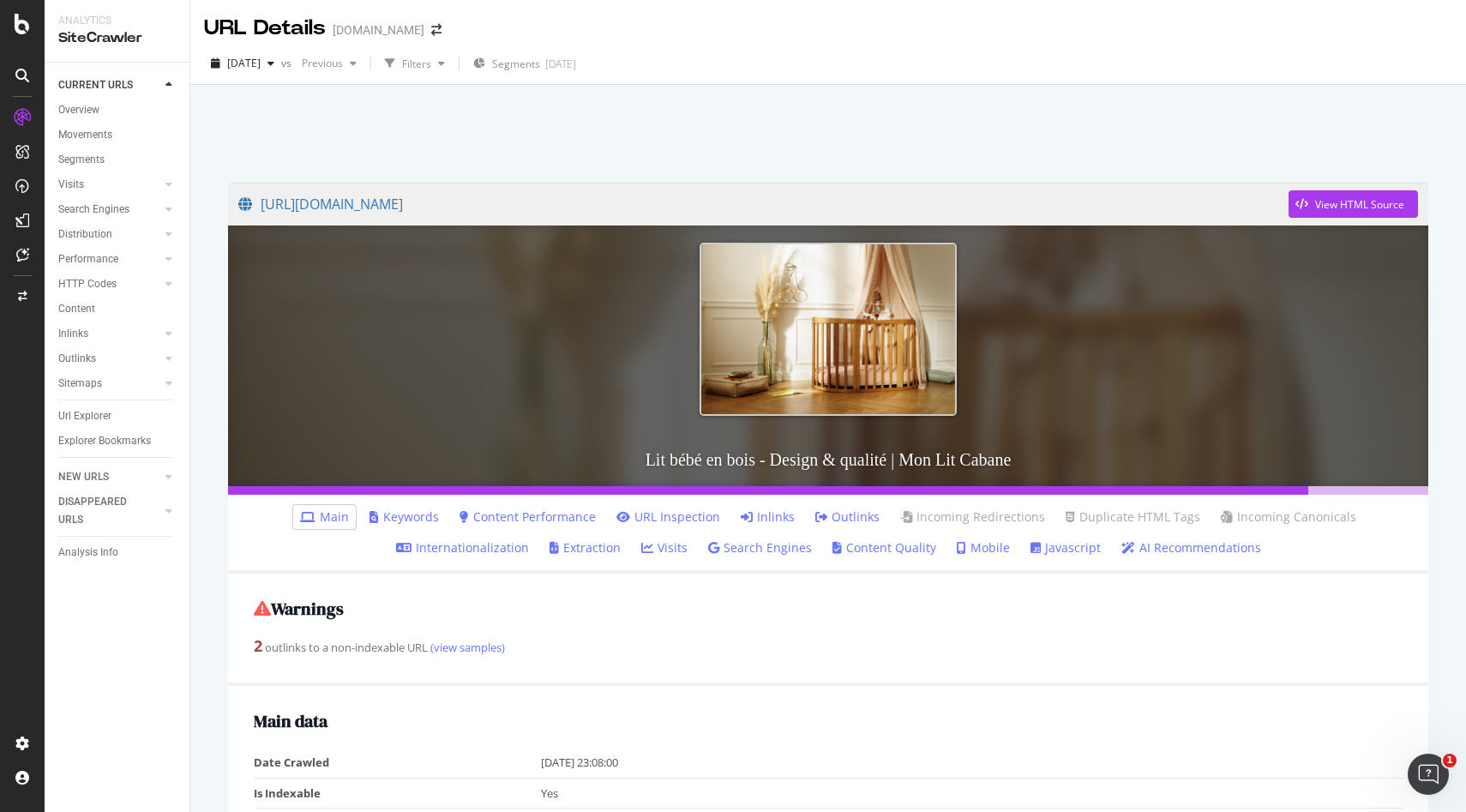
click at [1206, 551] on link "AI Recommendations" at bounding box center [1192, 547] width 140 height 17
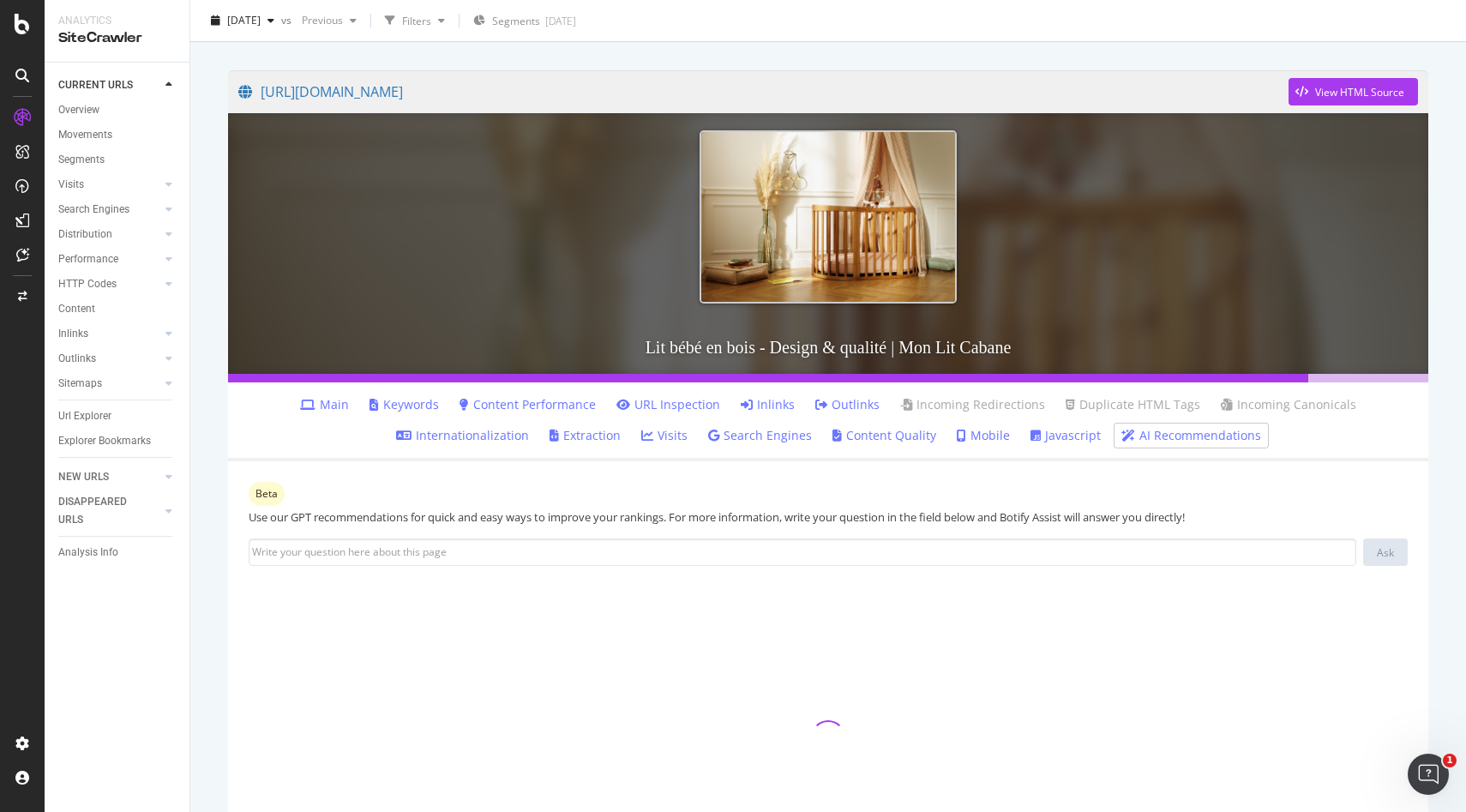
scroll to position [247, 0]
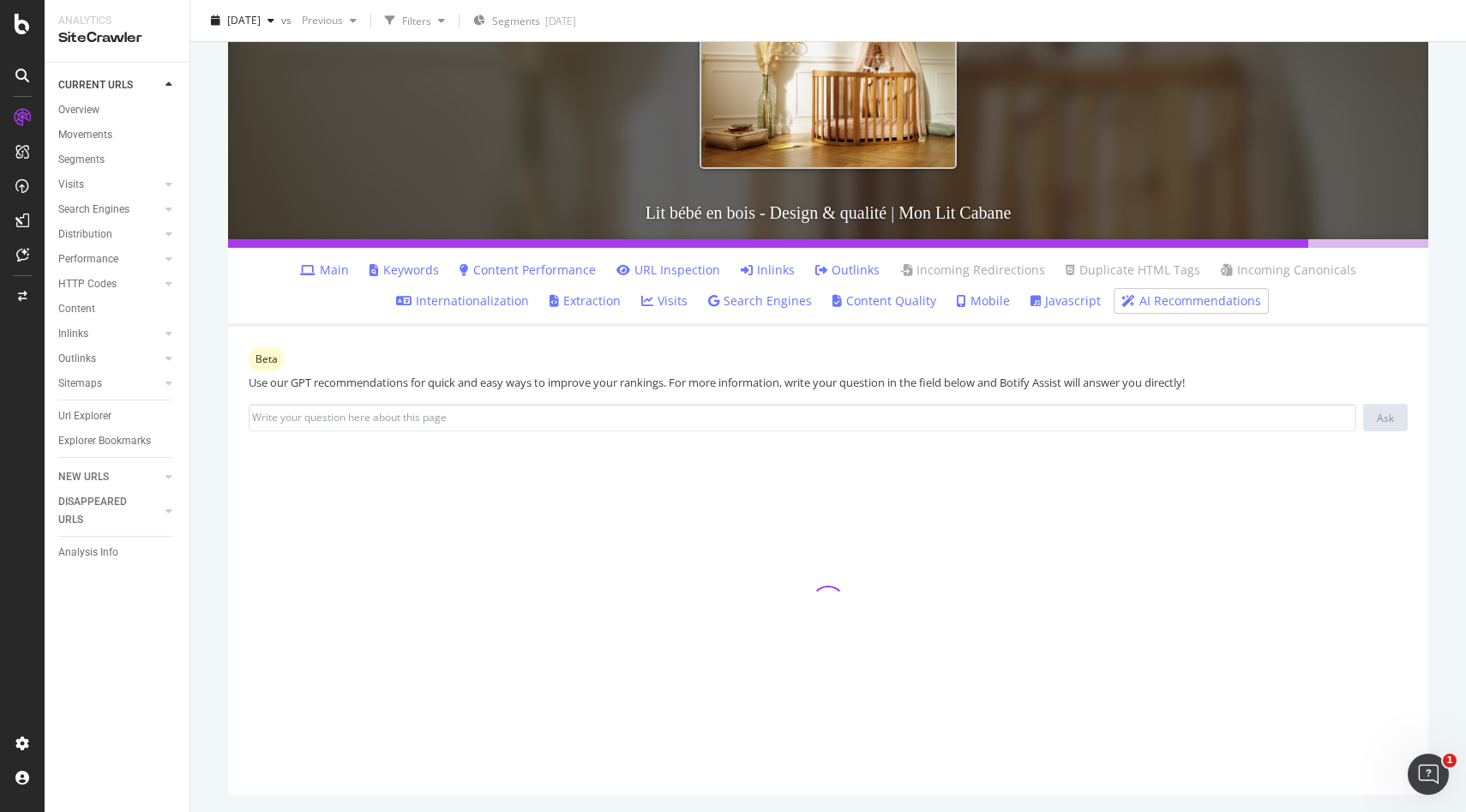
click at [1194, 301] on link "AI Recommendations" at bounding box center [1192, 301] width 140 height 17
click at [338, 272] on link "Main" at bounding box center [324, 269] width 49 height 17
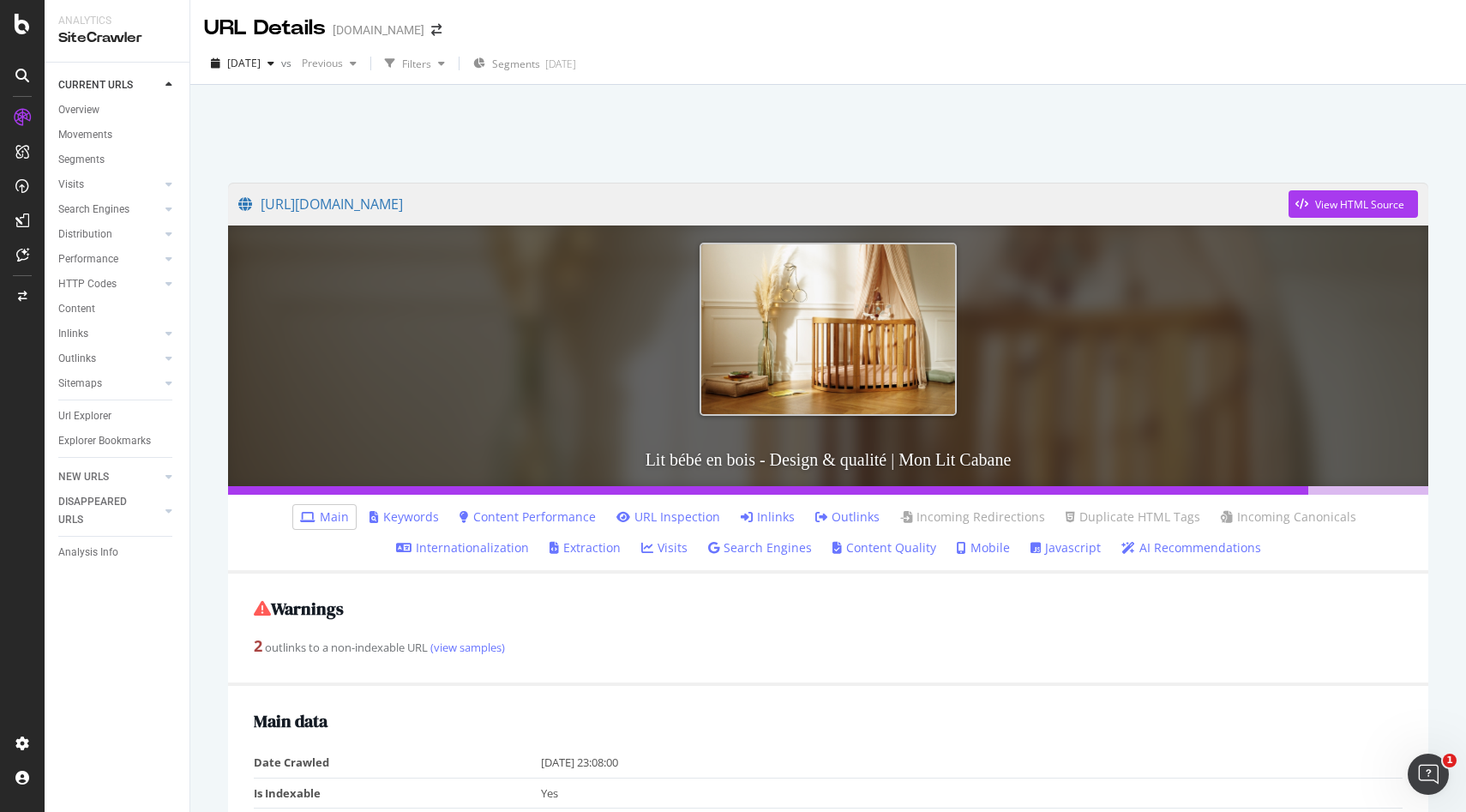
click at [1187, 556] on link "AI Recommendations" at bounding box center [1192, 547] width 140 height 17
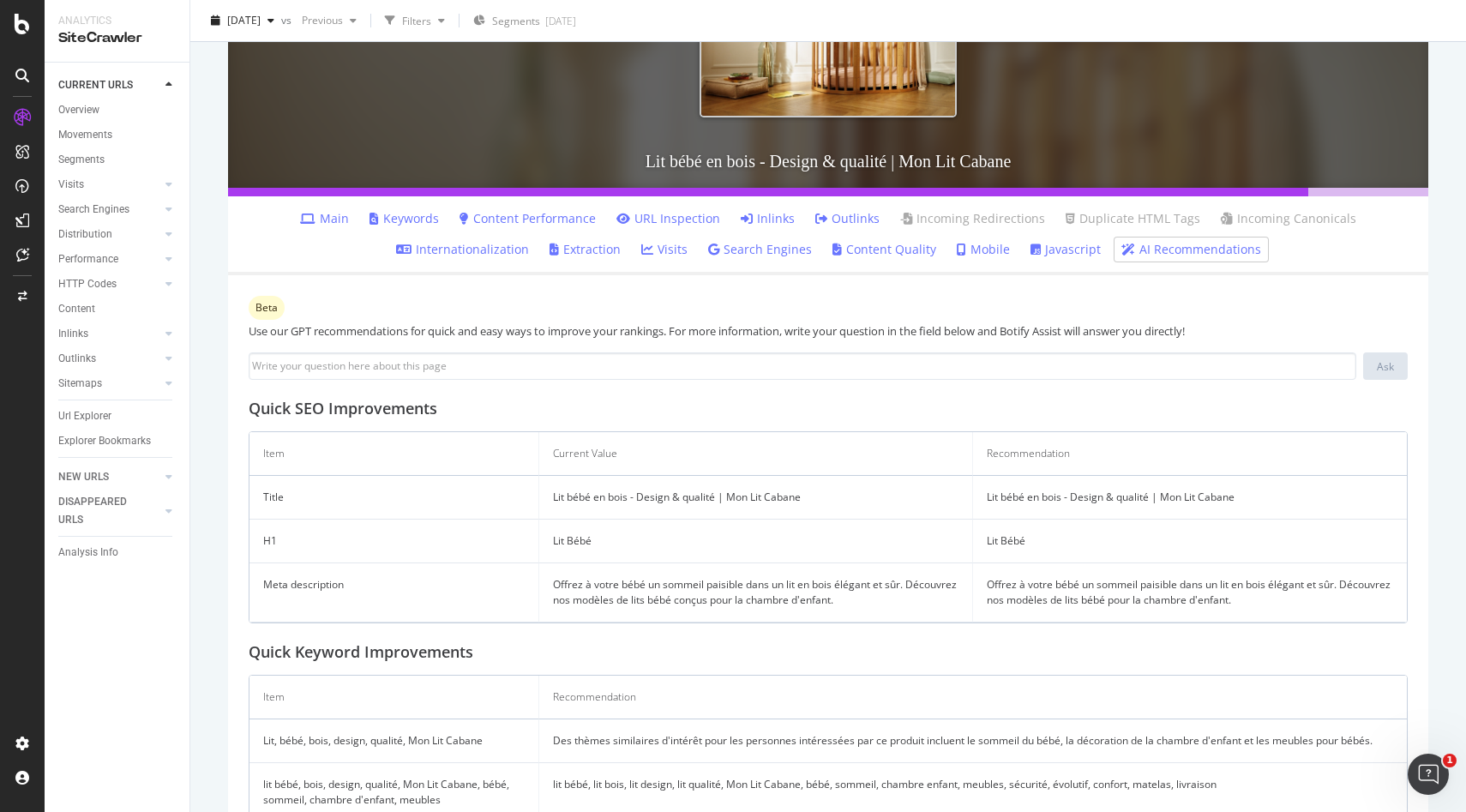
scroll to position [347, 0]
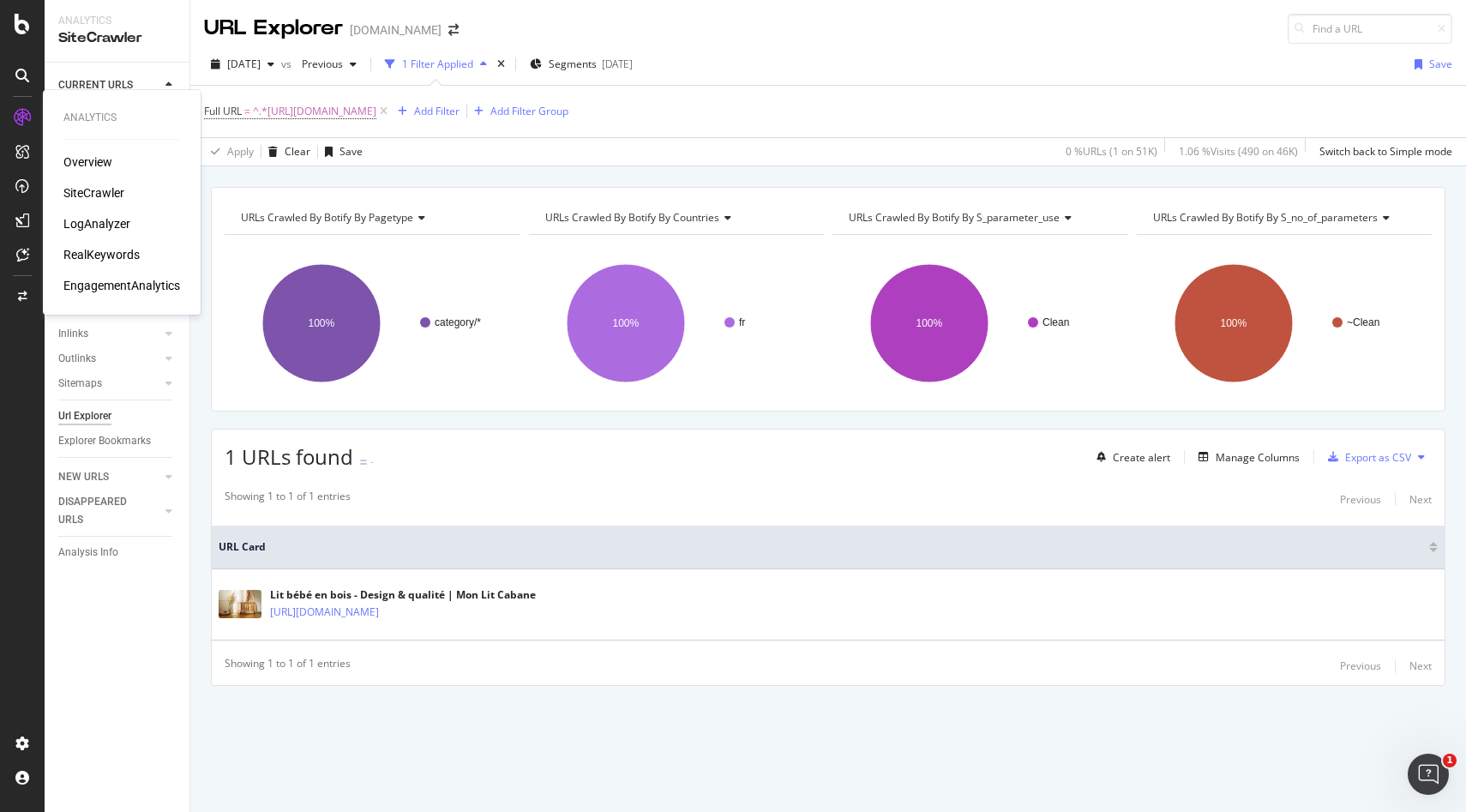
click at [111, 256] on div "RealKeywords" at bounding box center [101, 254] width 76 height 17
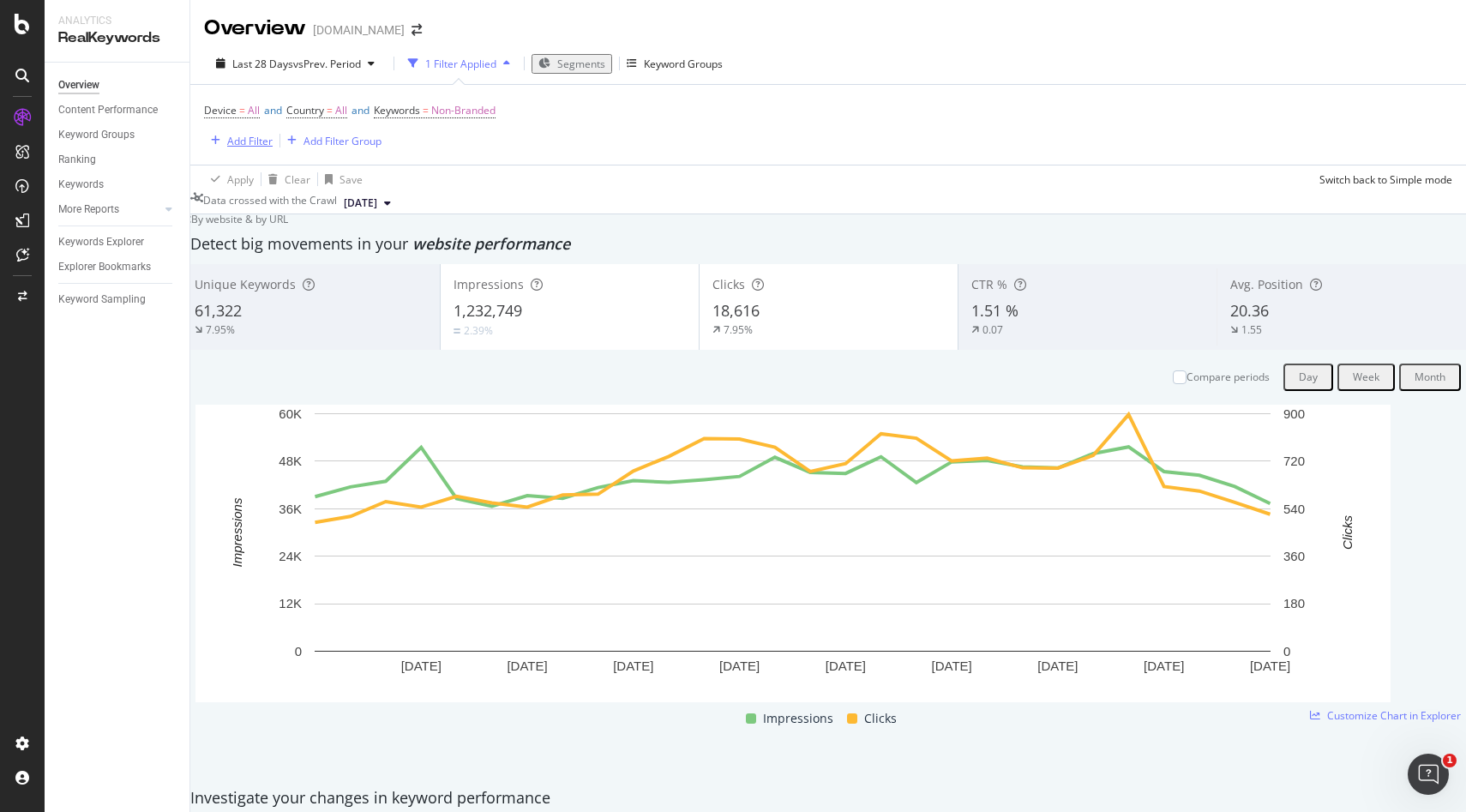
click at [252, 135] on div "Add Filter" at bounding box center [250, 141] width 46 height 14
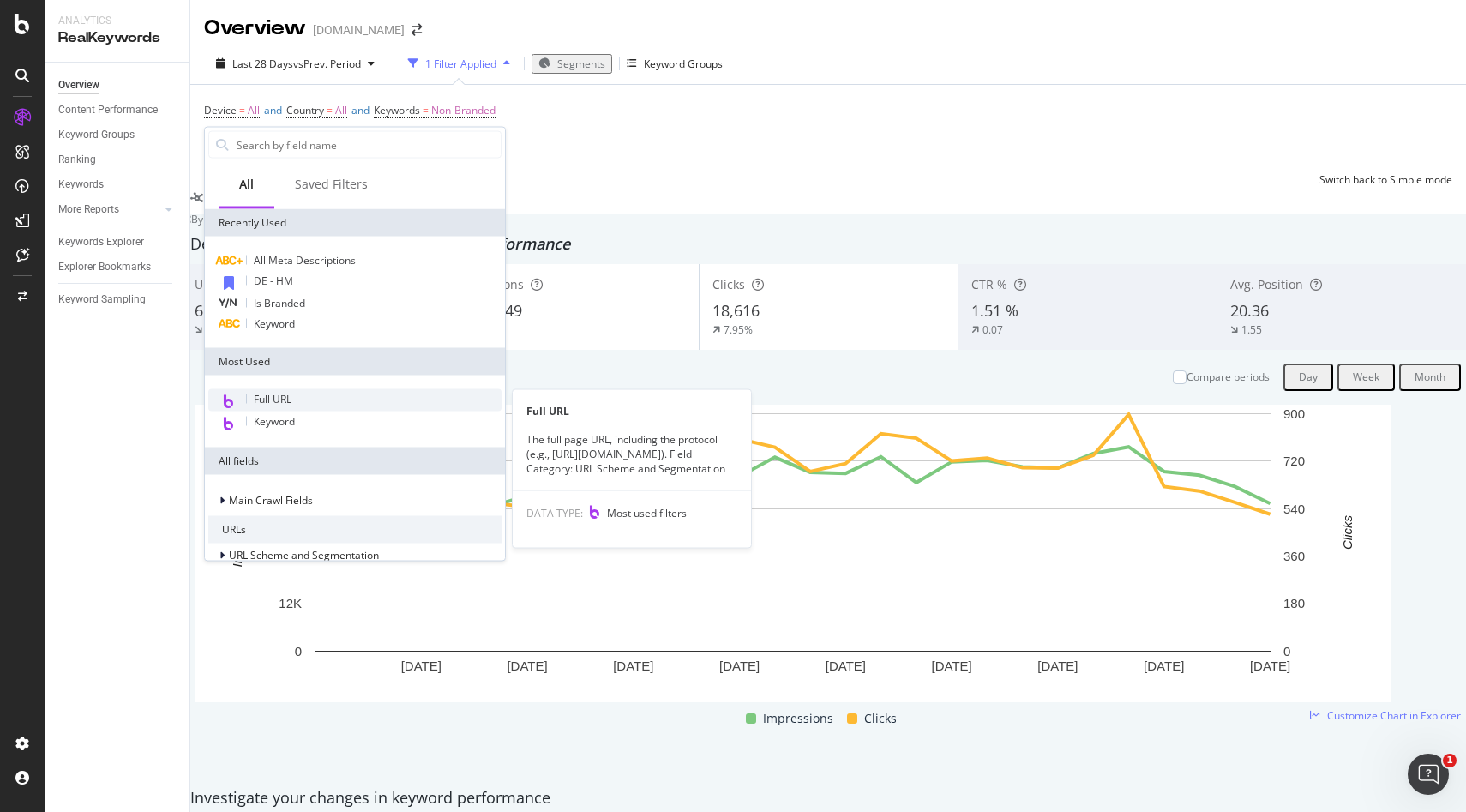
click at [279, 408] on div "Full URL" at bounding box center [355, 400] width 293 height 22
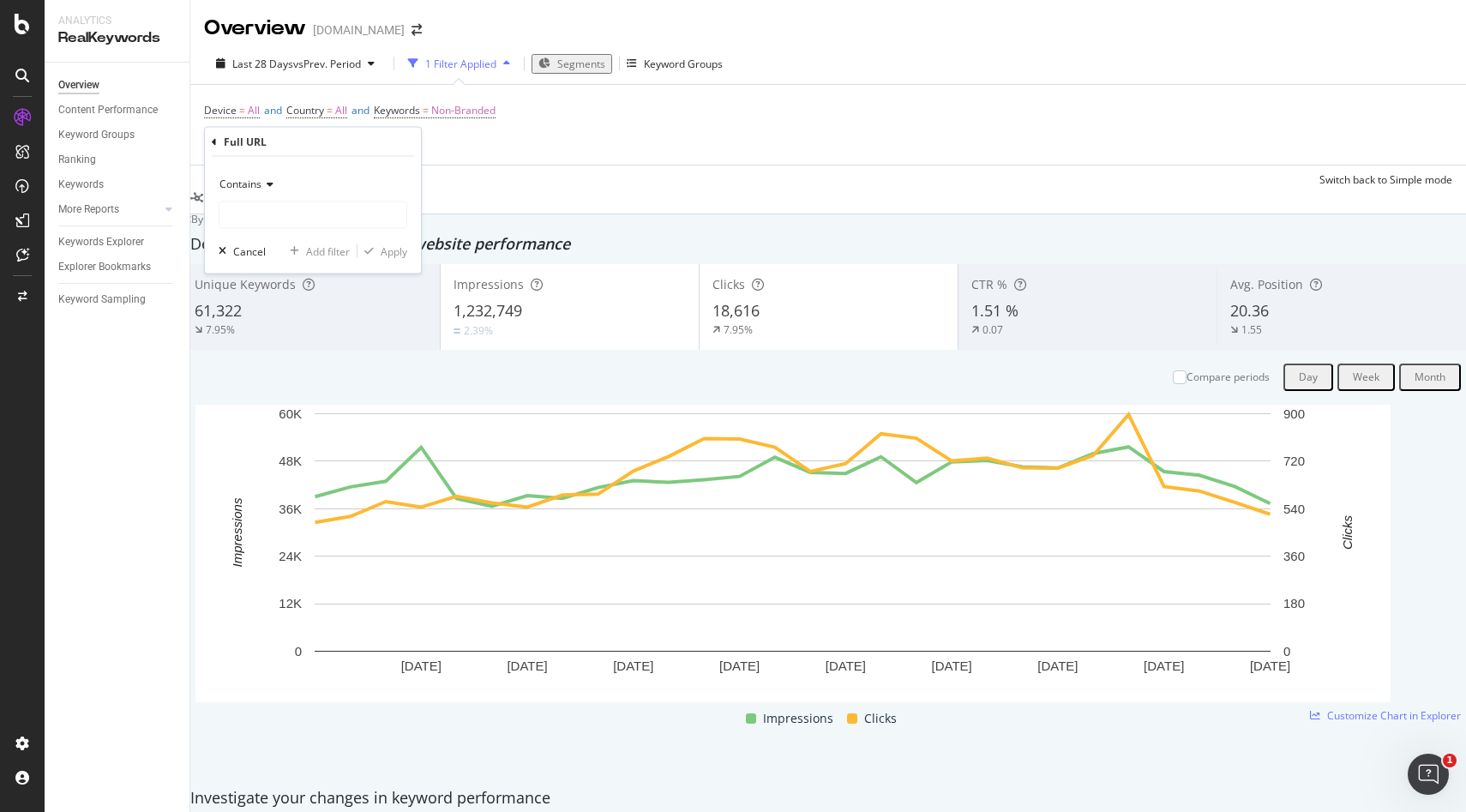
click at [710, 111] on div "Device = All and Country = All and Keywords = Non-Branded Add Filter Add Filter…" at bounding box center [828, 124] width 1248 height 80
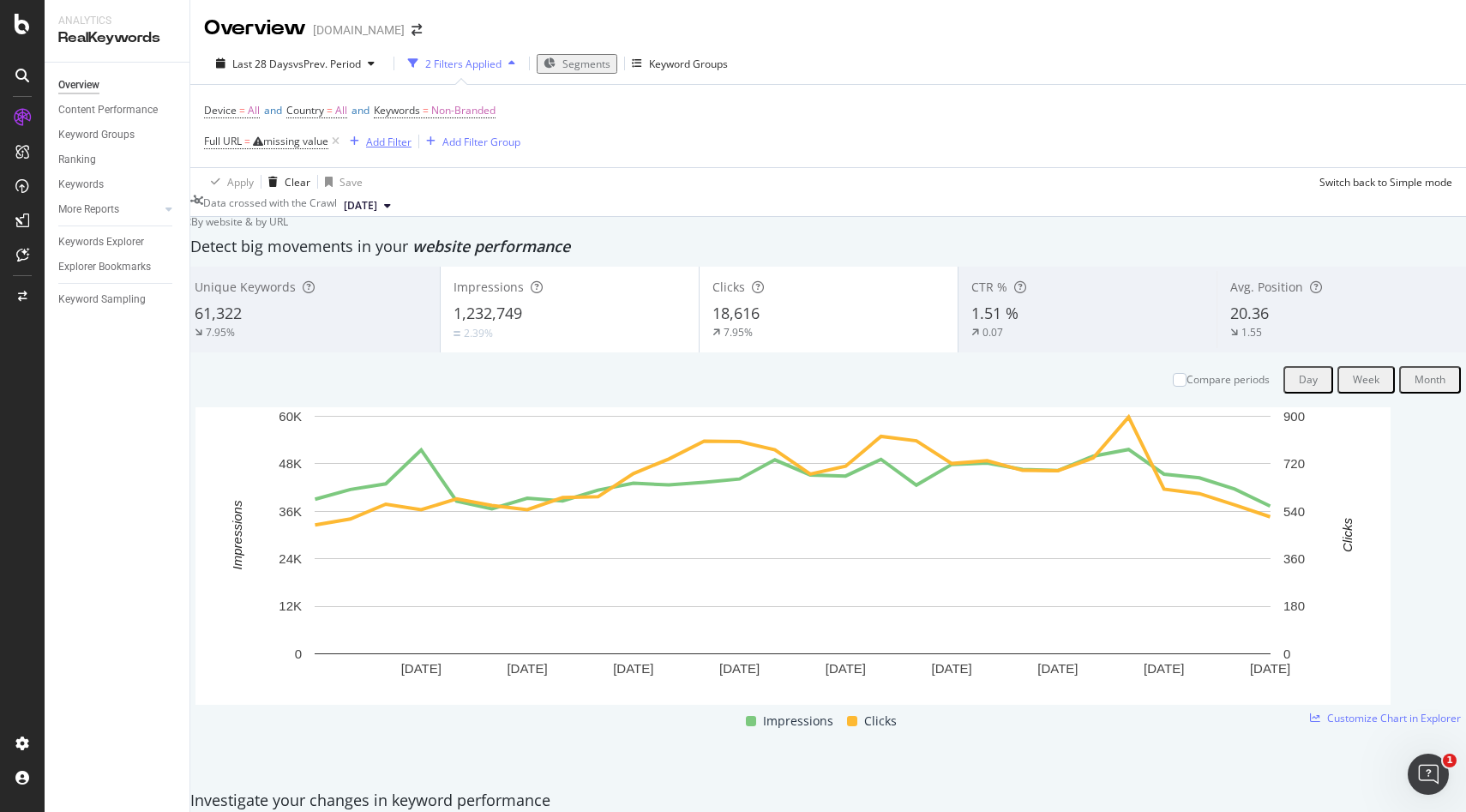
click at [407, 150] on div "Add Filter" at bounding box center [377, 141] width 69 height 19
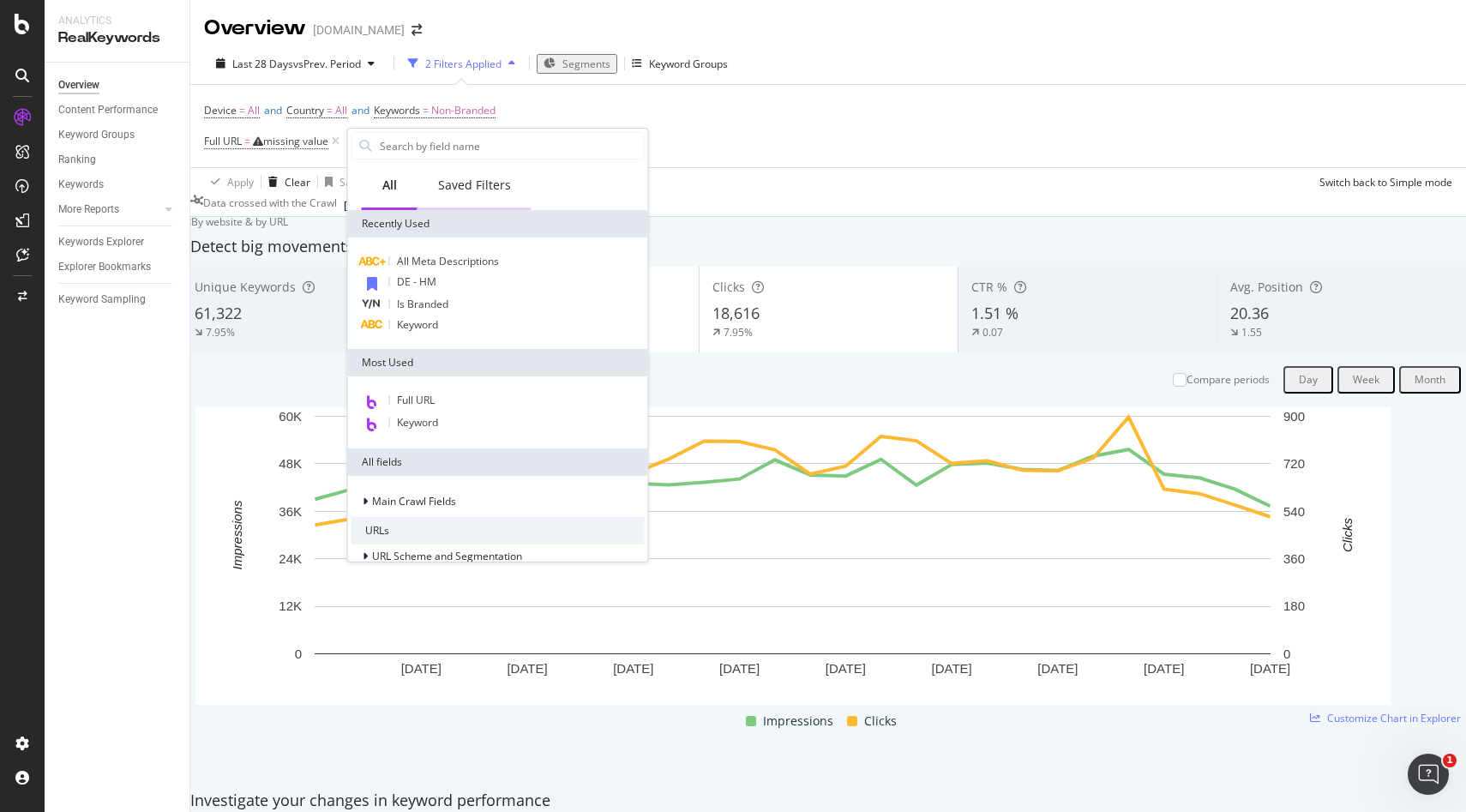
click at [482, 192] on div "Saved Filters" at bounding box center [474, 184] width 73 height 17
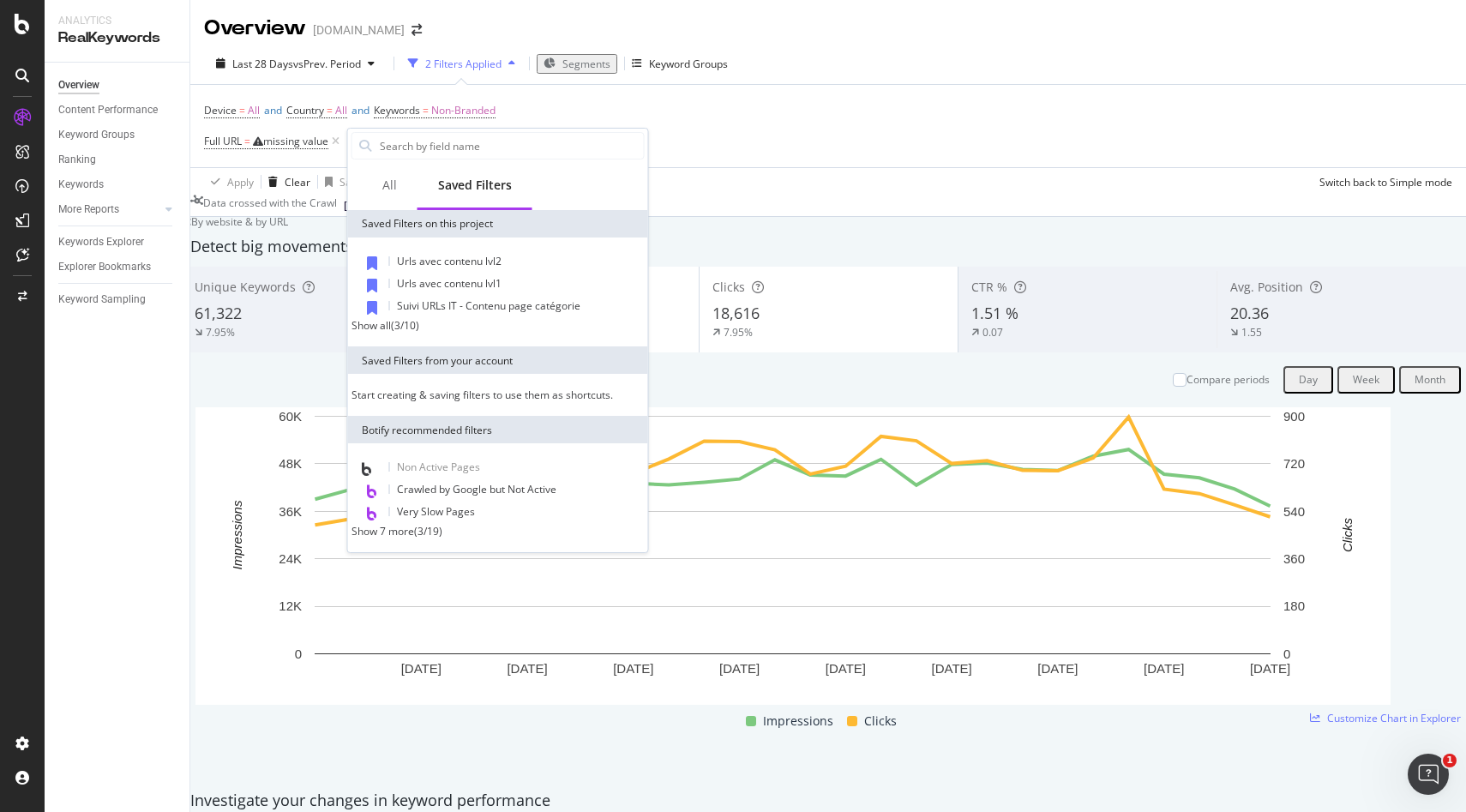
click at [414, 329] on div "( 3 / 10 )" at bounding box center [406, 325] width 29 height 14
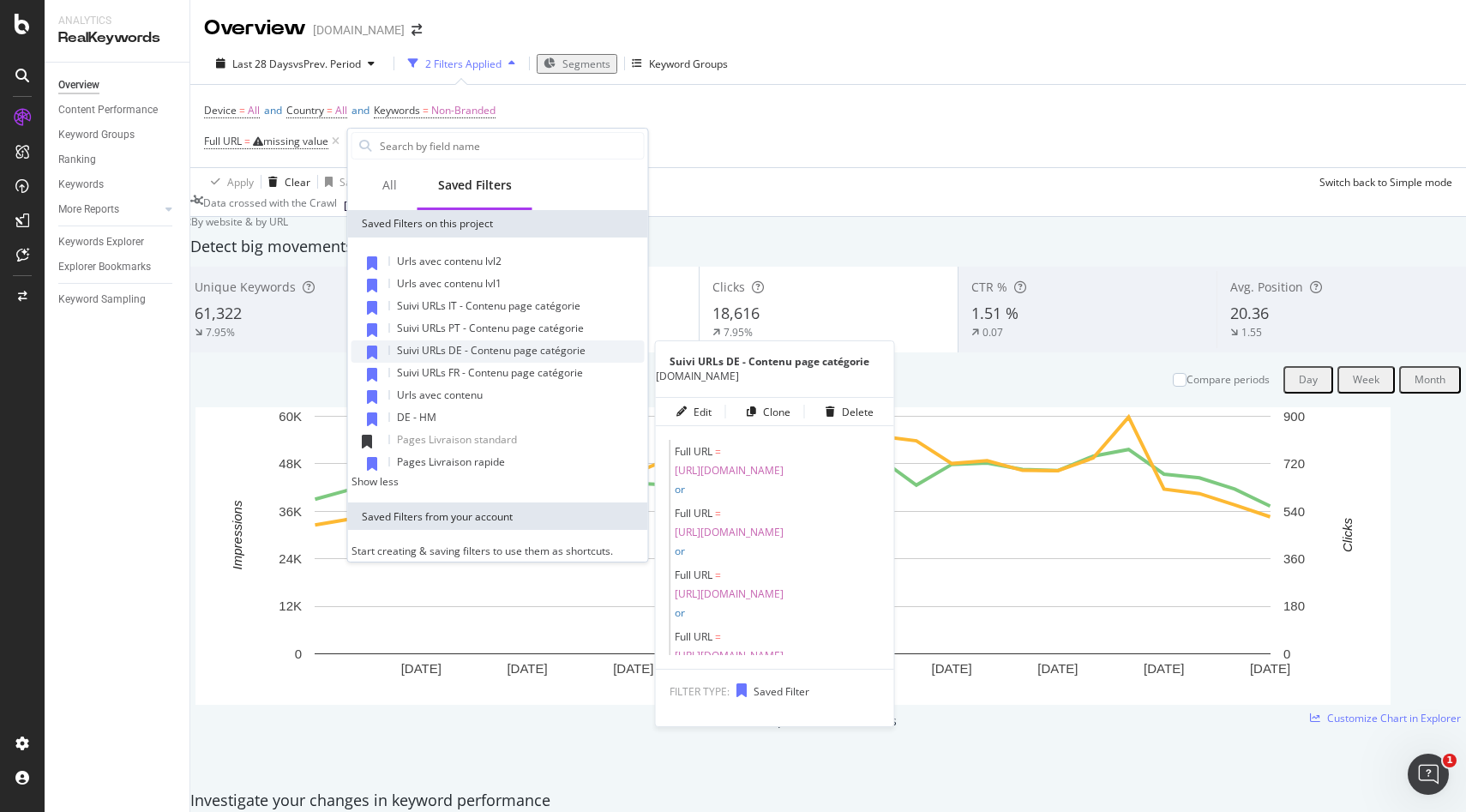
click at [476, 346] on span "Suivi URLs DE - Contenu page catégorie" at bounding box center [491, 350] width 189 height 14
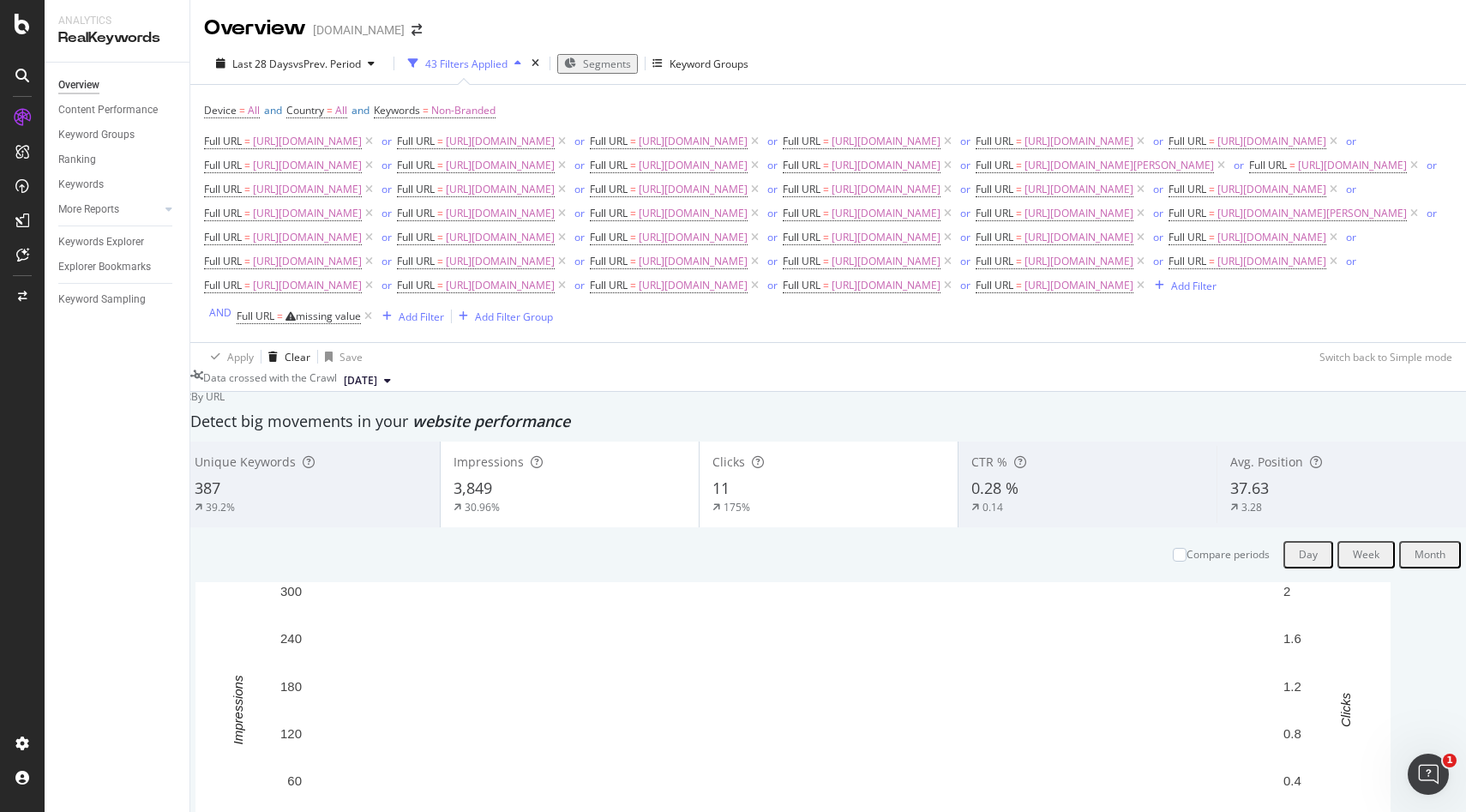
scroll to position [861, 0]
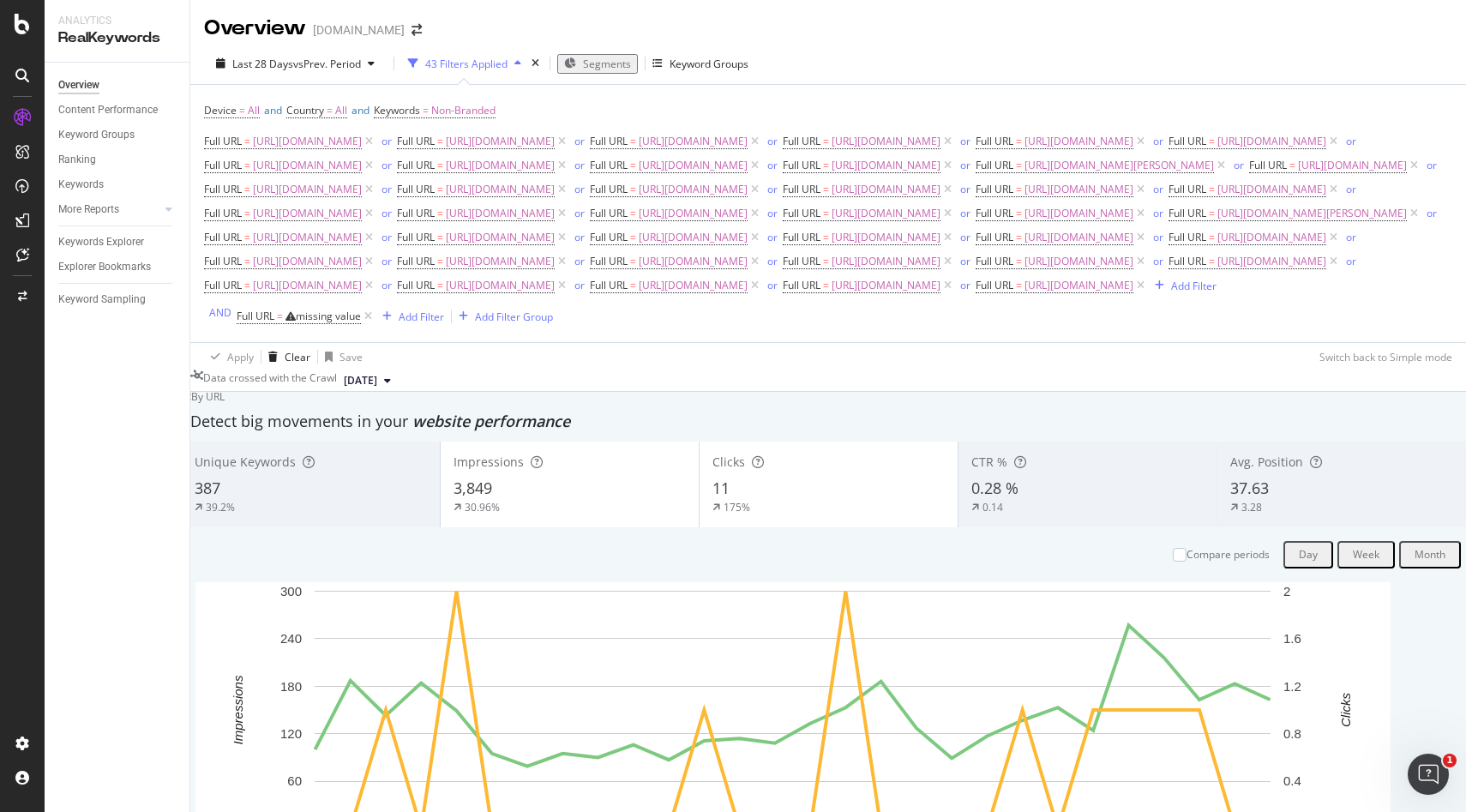
click at [482, 56] on div "43 Filters Applied" at bounding box center [467, 64] width 82 height 14
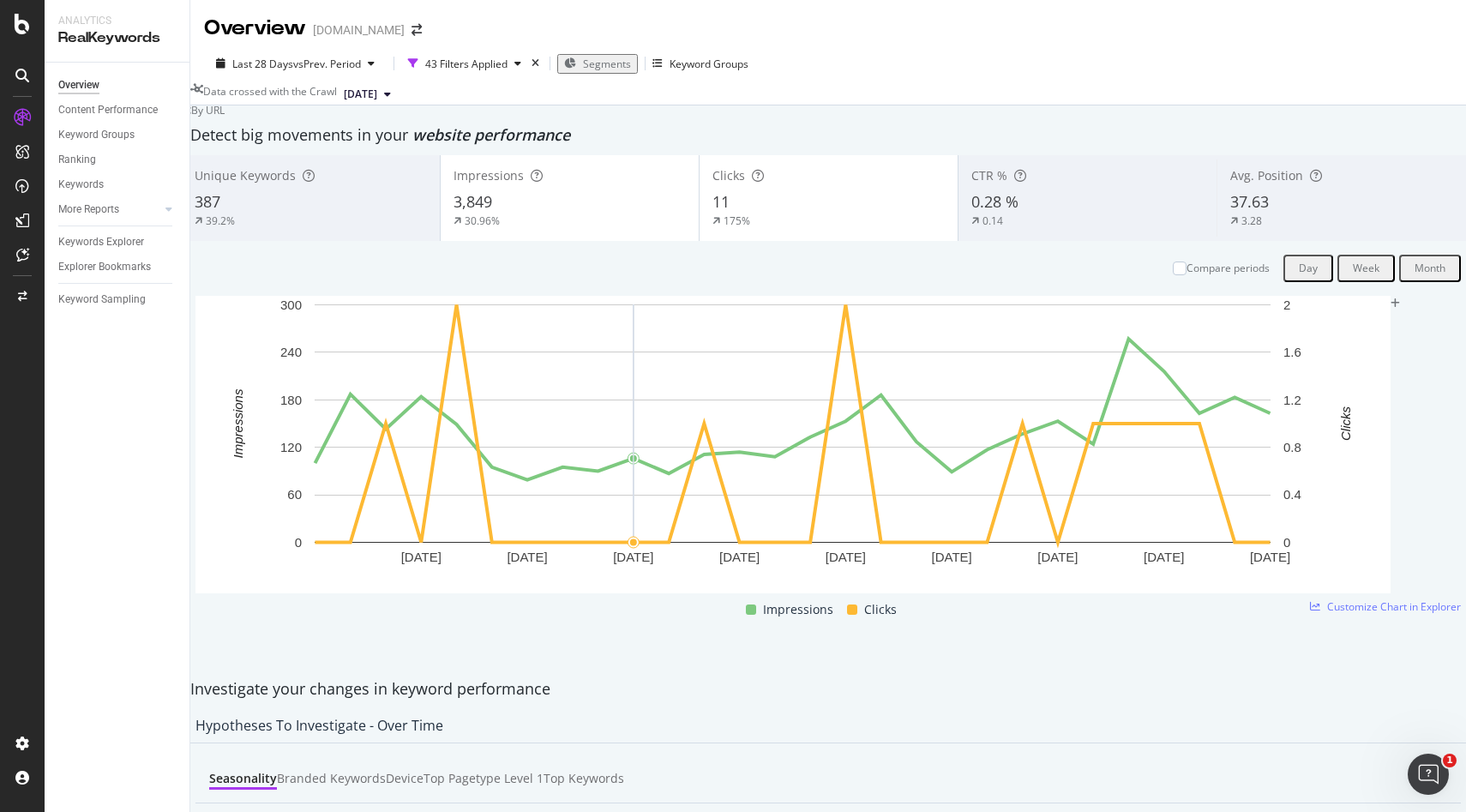
scroll to position [0, 0]
click at [377, 88] on span "[DATE]" at bounding box center [360, 94] width 33 height 15
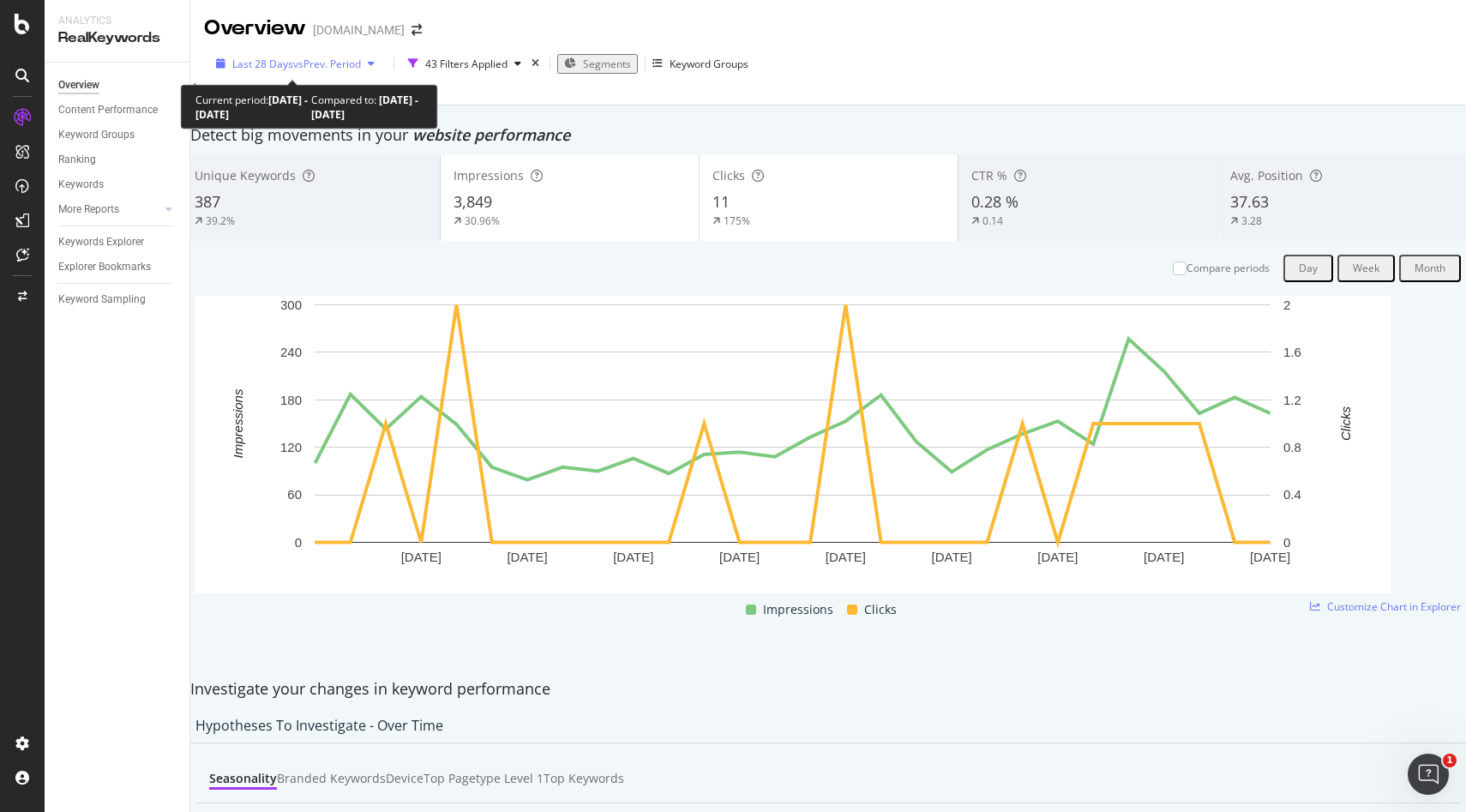
click at [319, 68] on span "vs Prev. Period" at bounding box center [327, 64] width 68 height 14
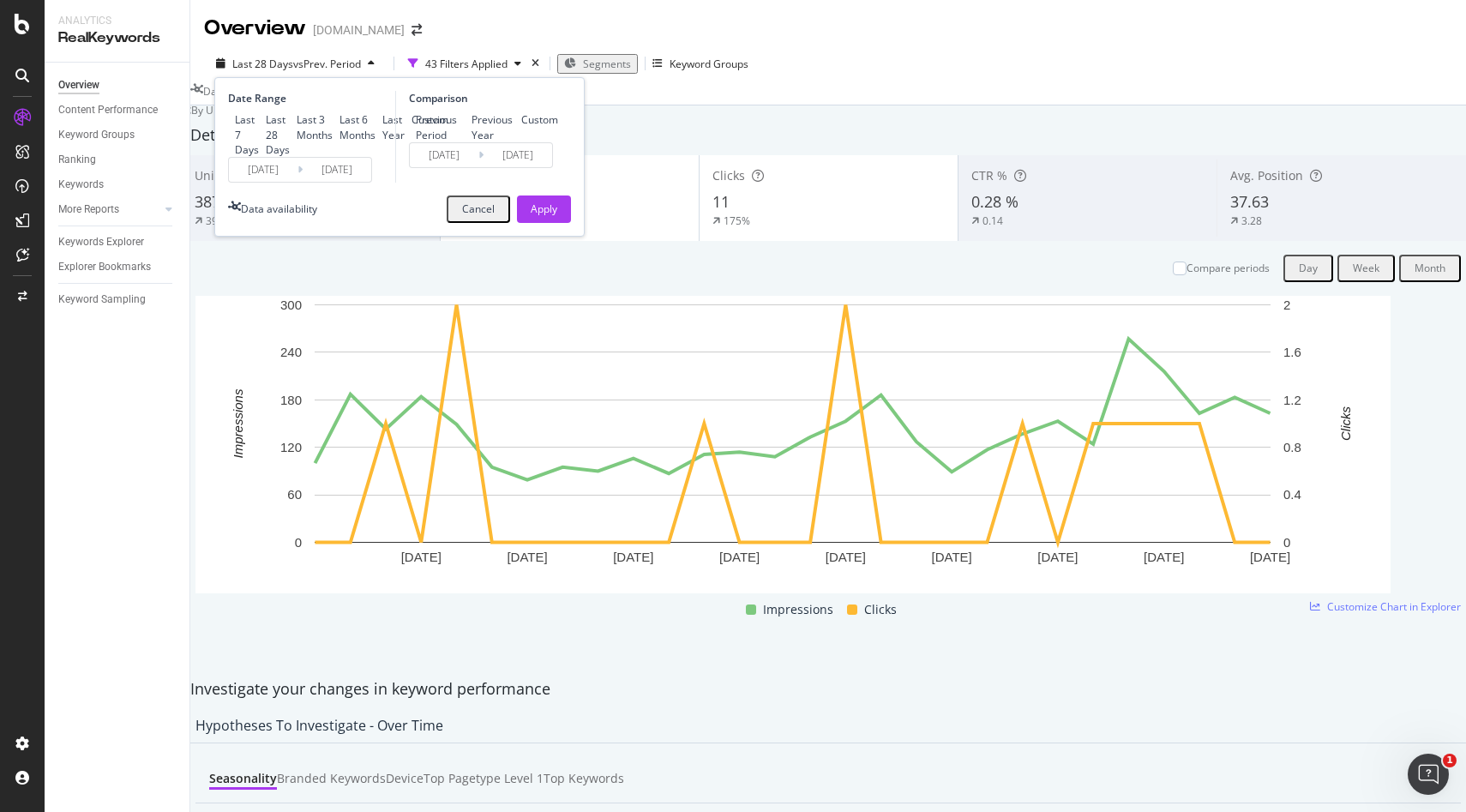
click at [333, 141] on div "Last 6 Months" at bounding box center [333, 126] width 0 height 30
type input "2025/03/05"
type input "2024/09/01"
type input "2025/03/04"
click at [548, 216] on div "Apply" at bounding box center [544, 209] width 27 height 14
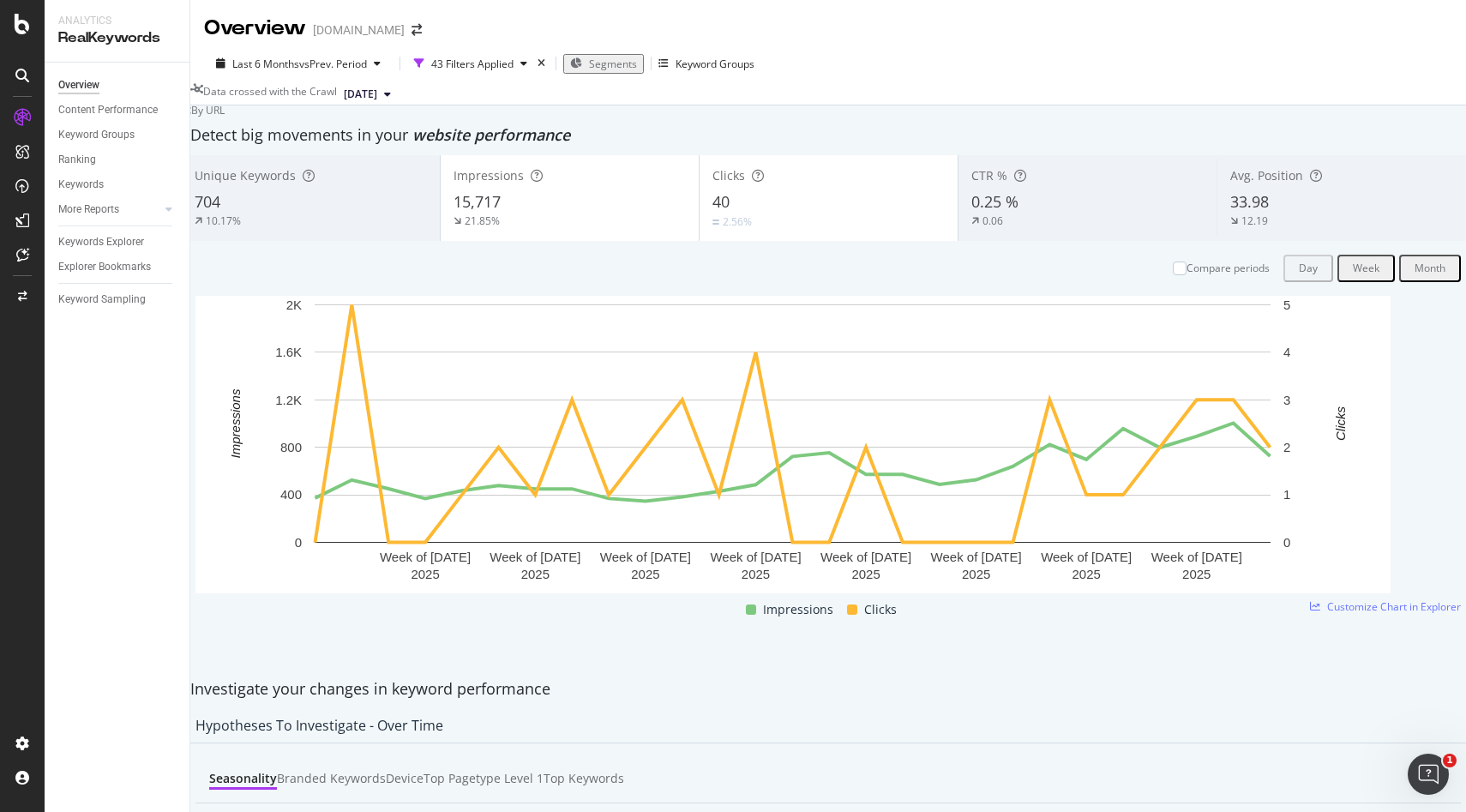
click at [391, 95] on icon at bounding box center [388, 94] width 7 height 10
click at [499, 69] on div "43 Filters Applied" at bounding box center [473, 64] width 82 height 14
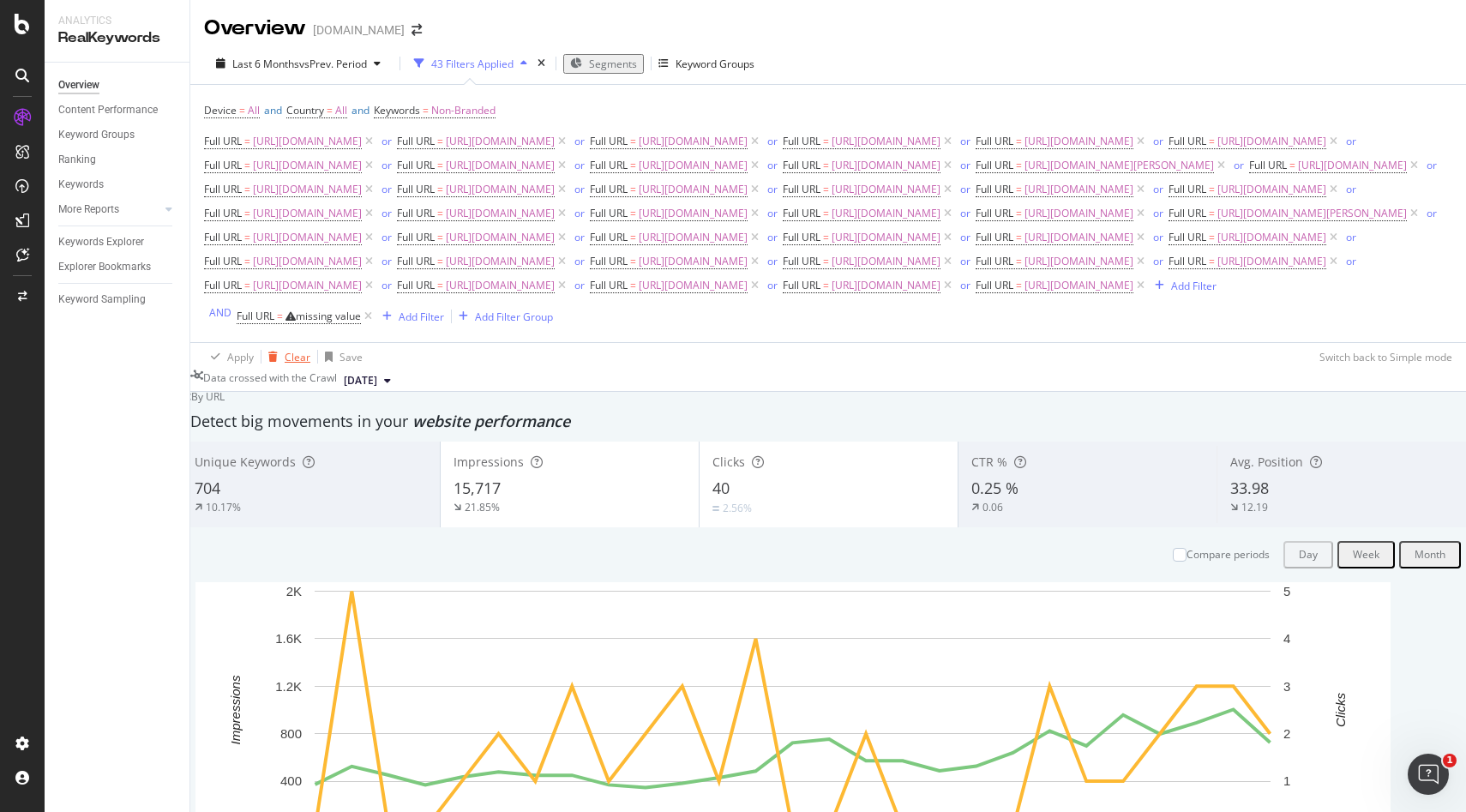
click at [287, 364] on div "Clear" at bounding box center [297, 357] width 26 height 14
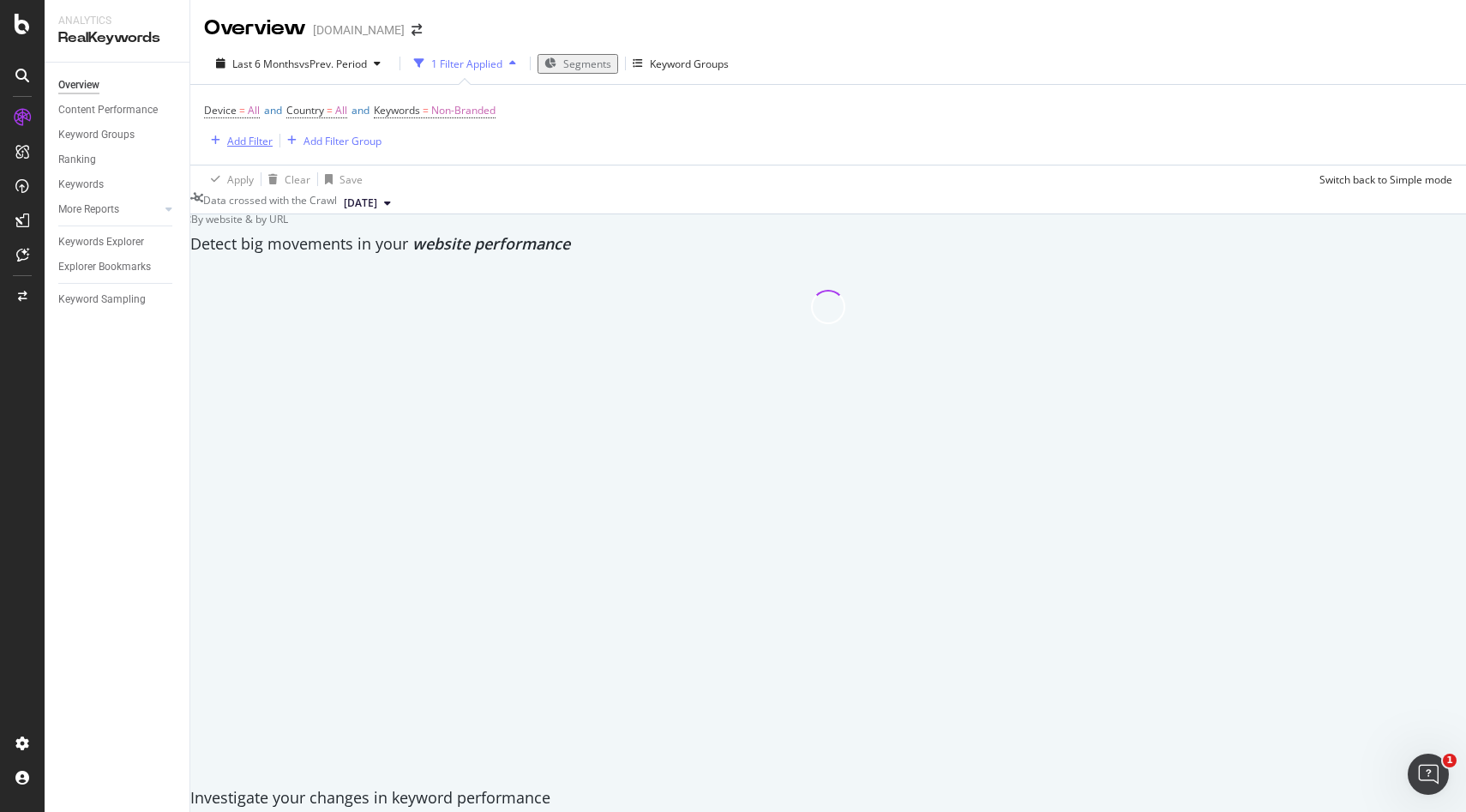
click at [219, 135] on icon "button" at bounding box center [216, 140] width 10 height 10
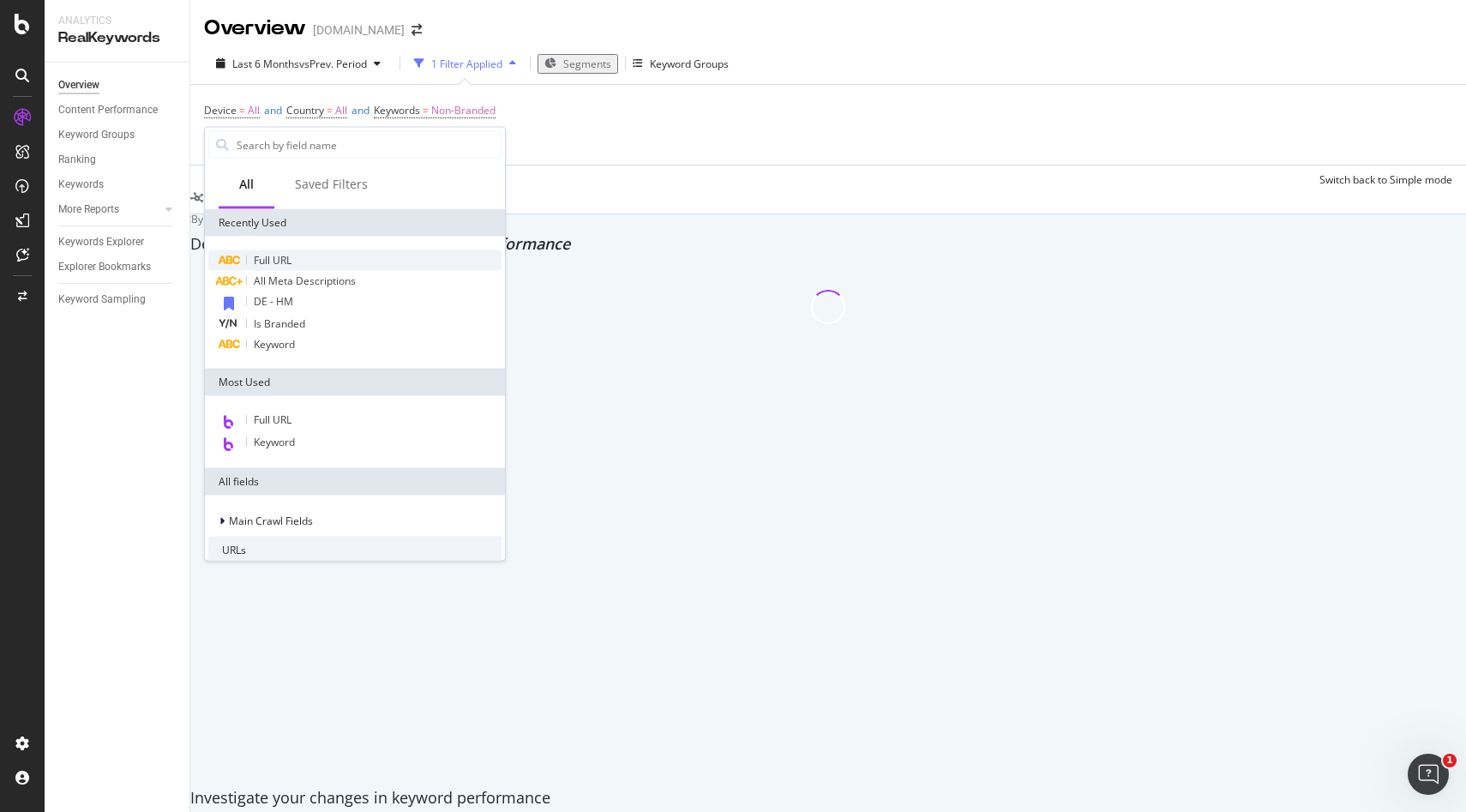
click at [260, 257] on span "Full URL" at bounding box center [272, 260] width 38 height 14
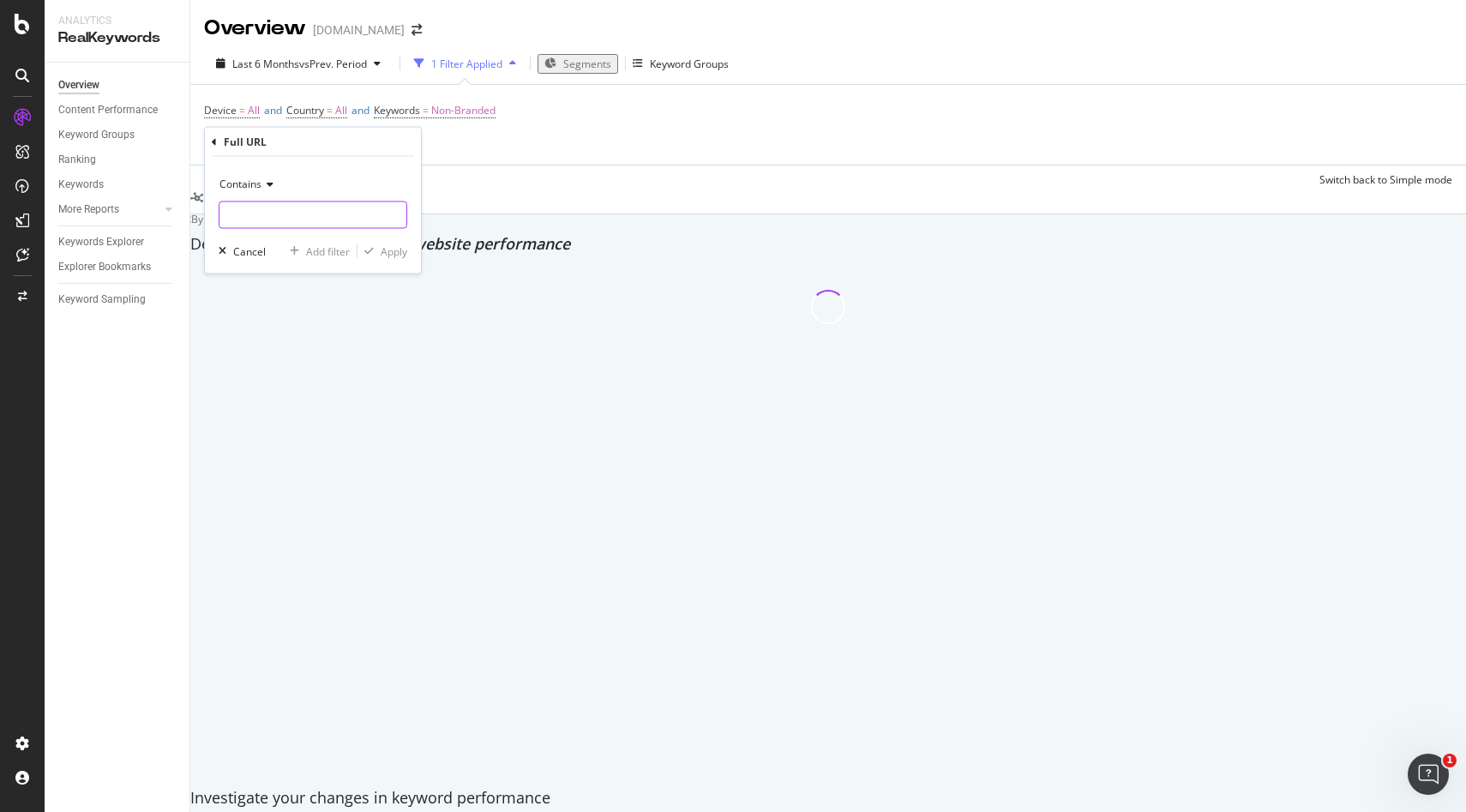
click at [277, 209] on input "text" at bounding box center [313, 215] width 187 height 28
paste input "[URL][DOMAIN_NAME]"
type input "[URL][DOMAIN_NAME]"
click at [401, 254] on div "Apply" at bounding box center [394, 251] width 27 height 14
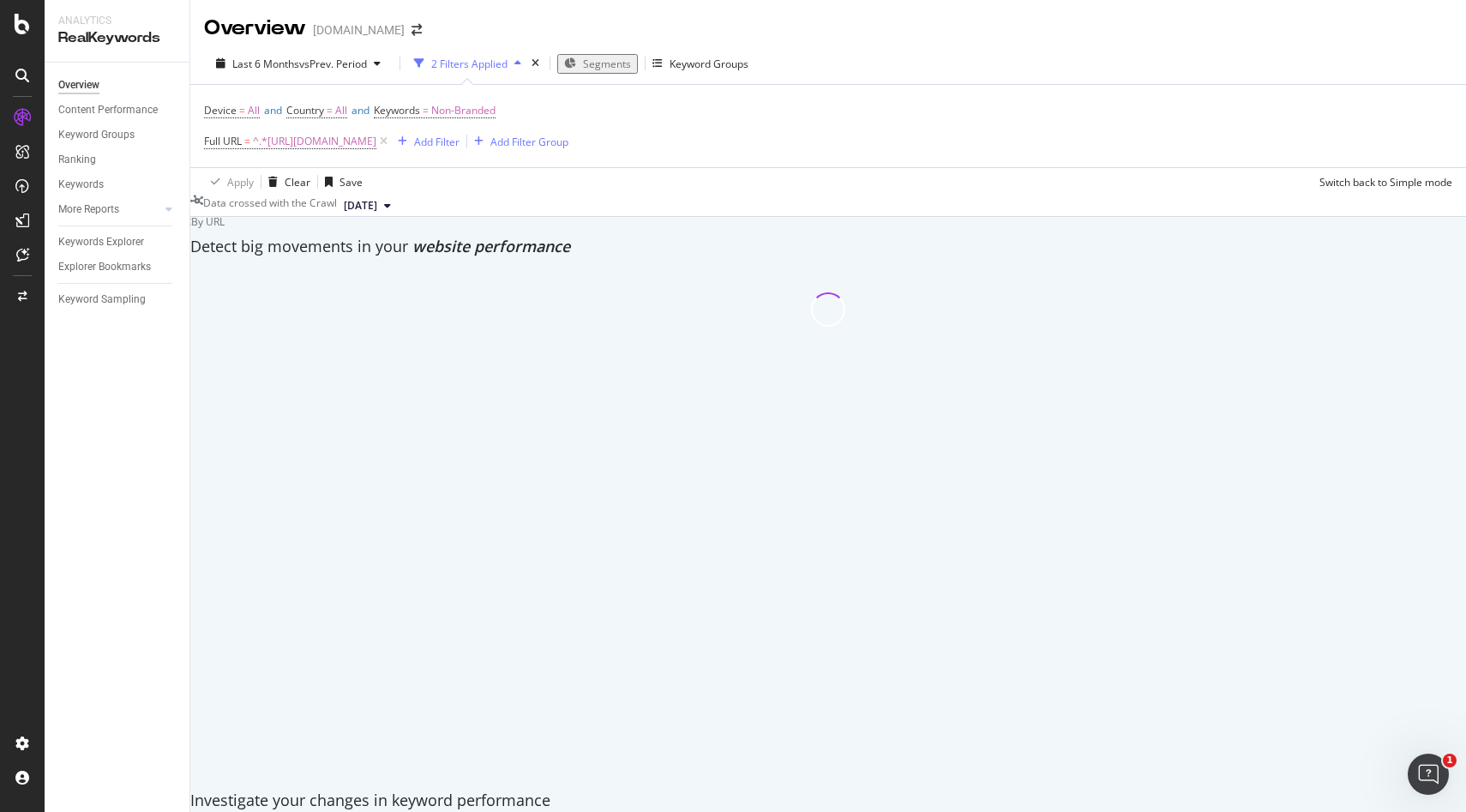
scroll to position [50, 0]
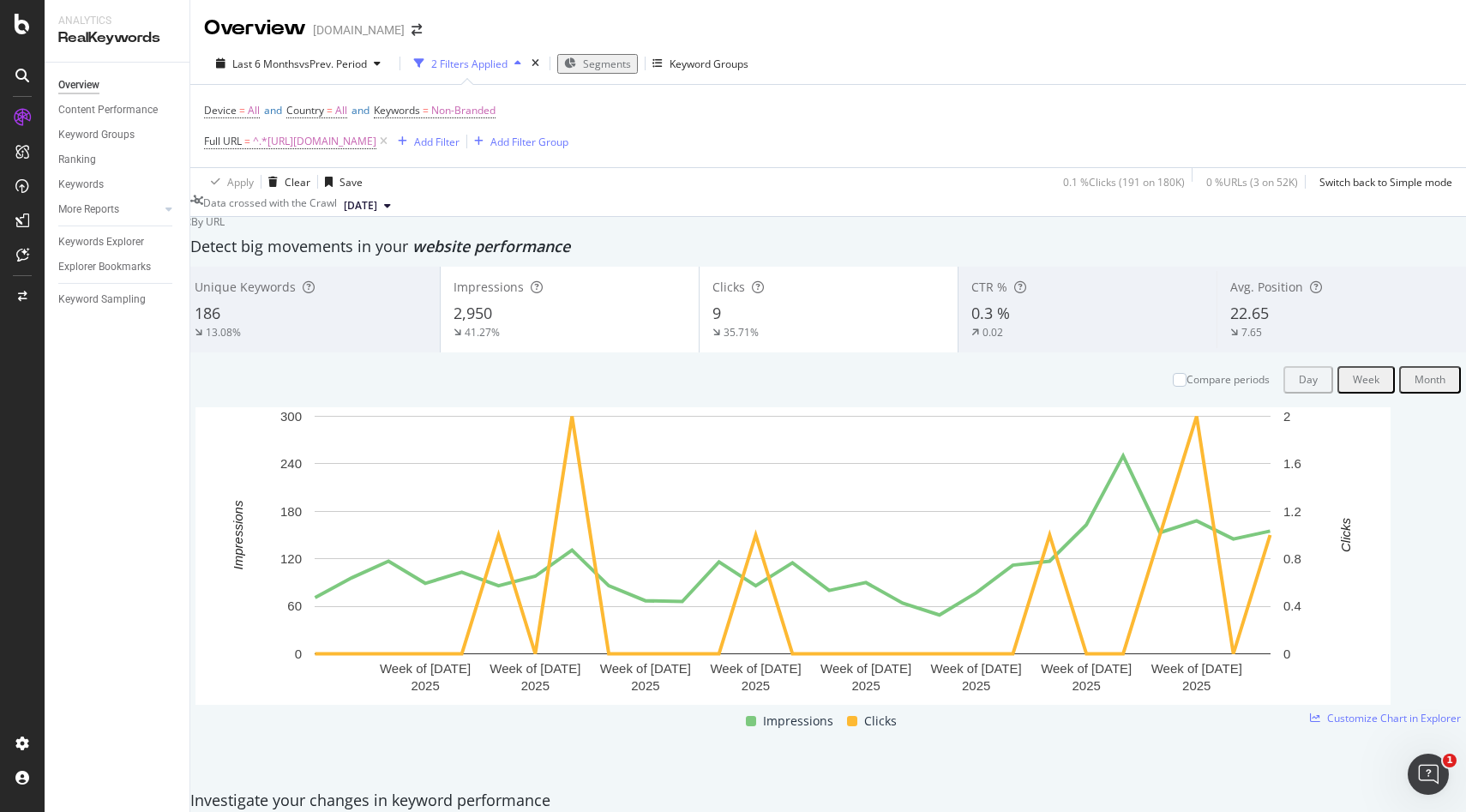
click at [1230, 303] on span "22.65" at bounding box center [1249, 312] width 39 height 21
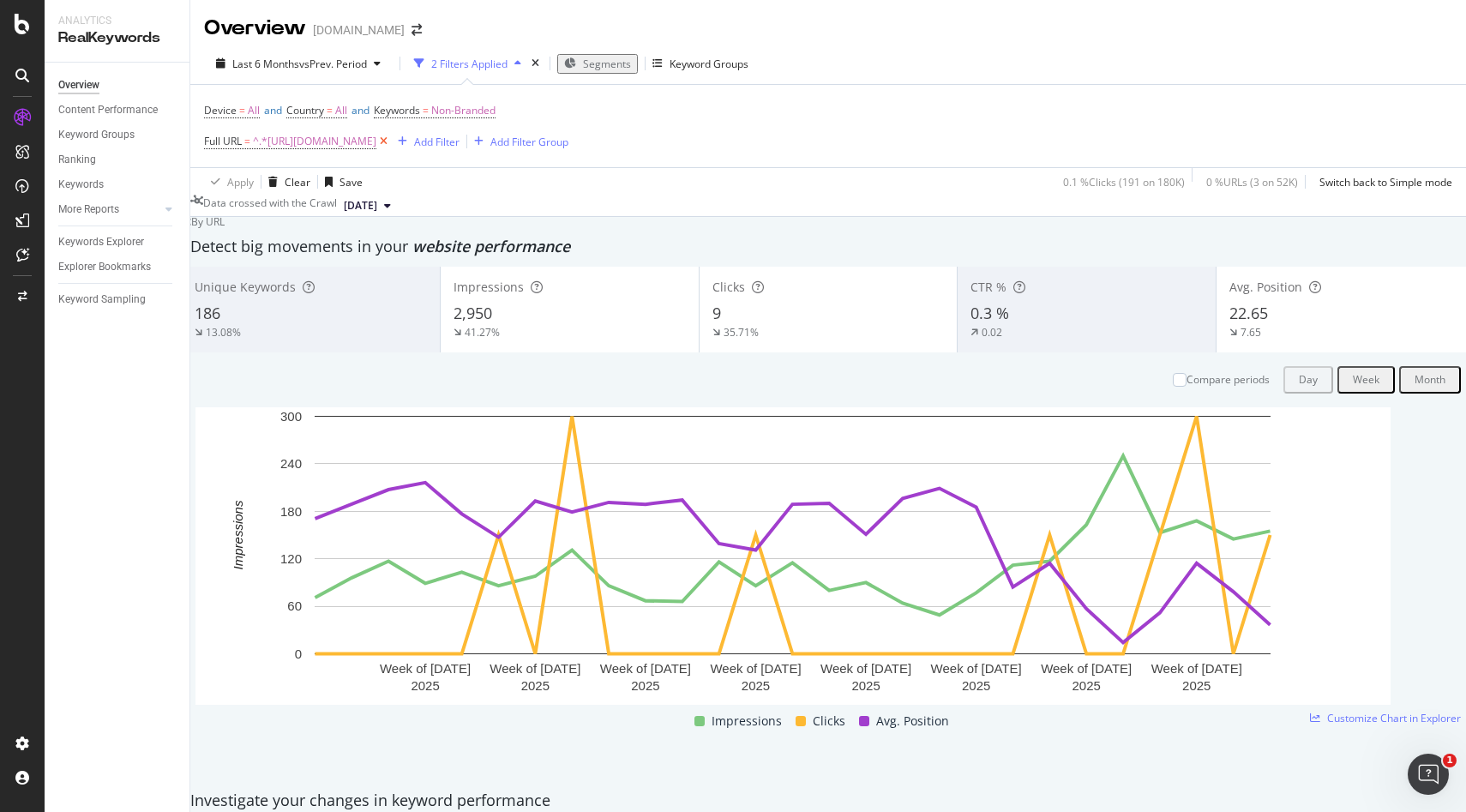
click at [391, 132] on icon at bounding box center [383, 141] width 14 height 17
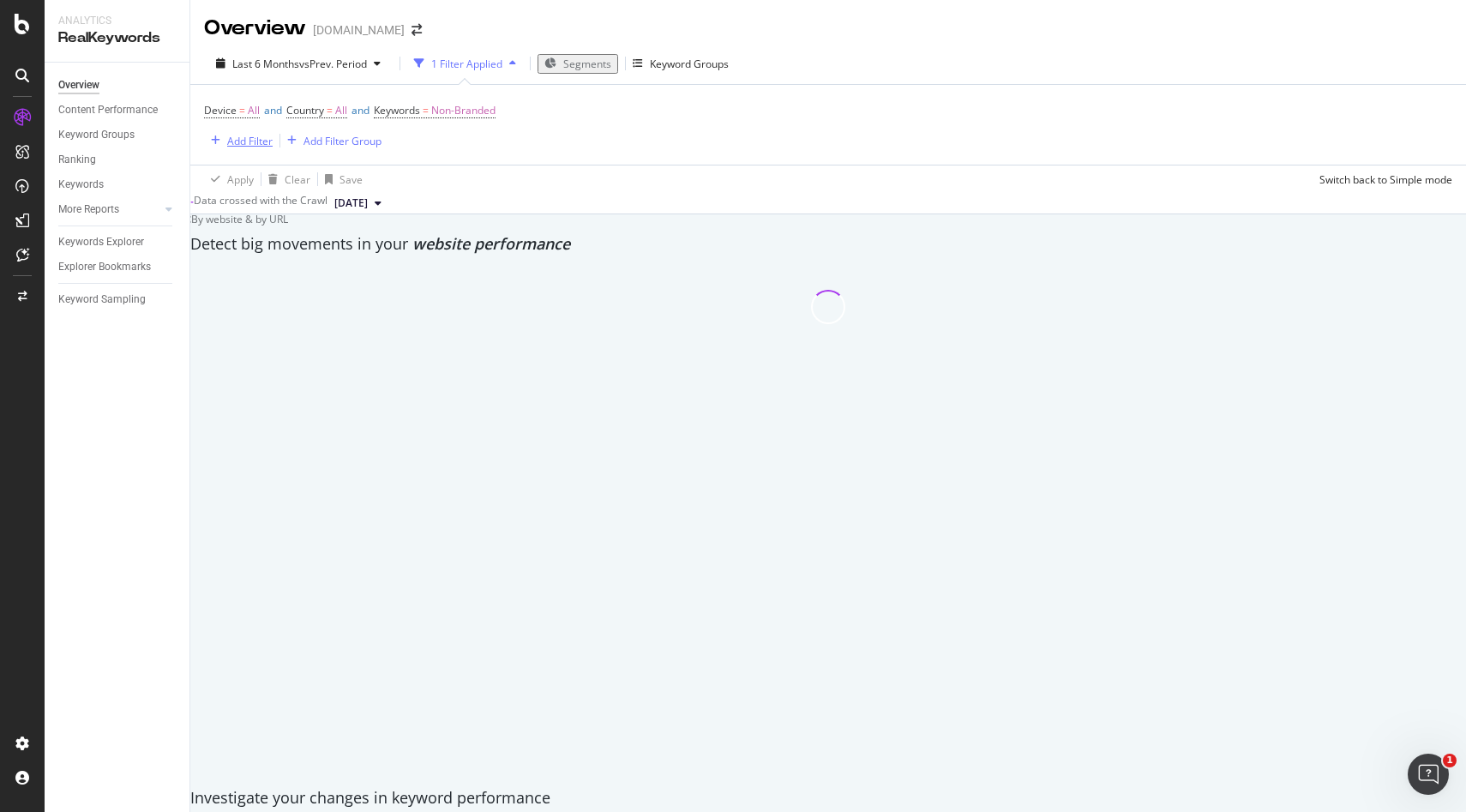
scroll to position [47, 0]
click at [251, 133] on div "Add Filter" at bounding box center [250, 141] width 46 height 14
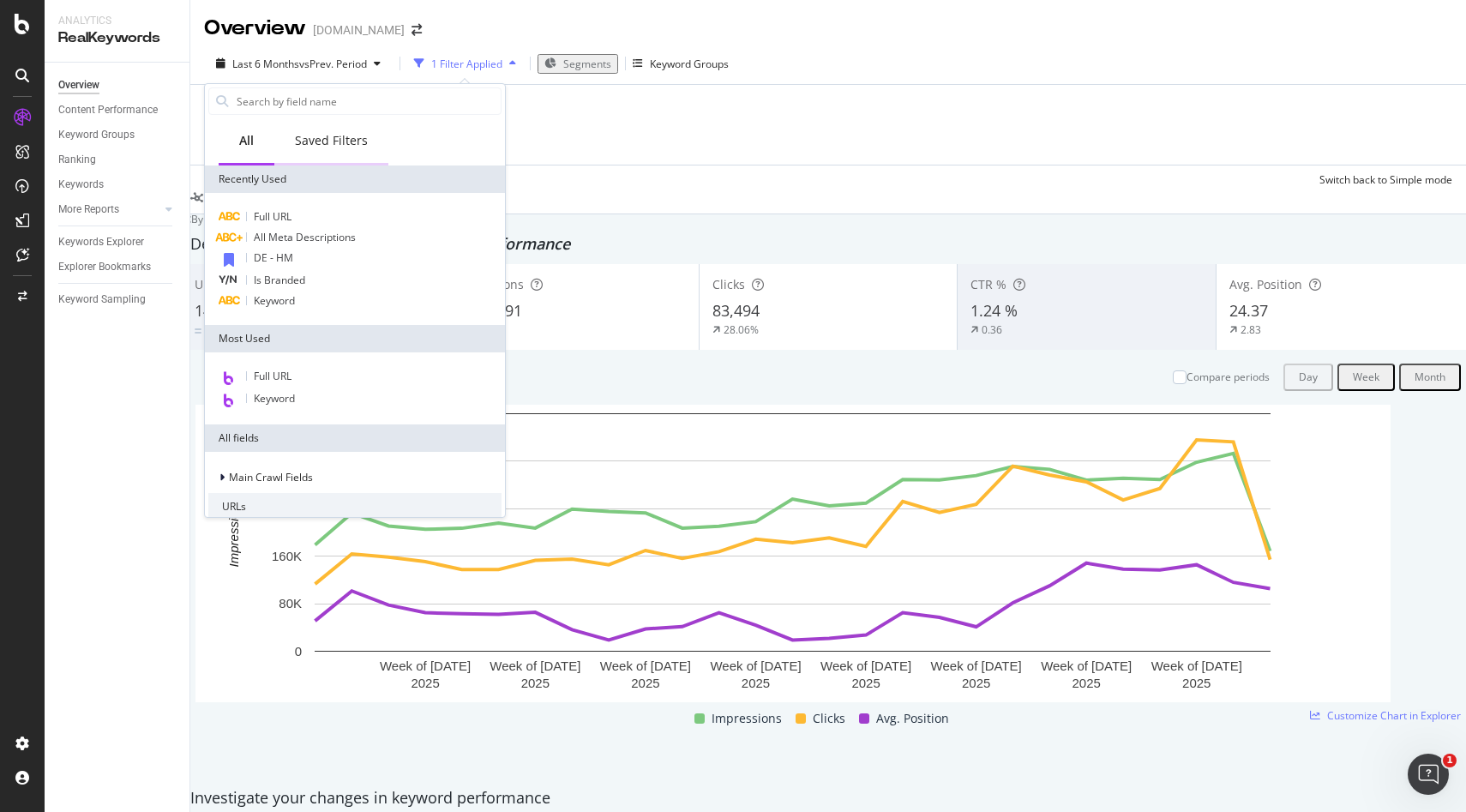
click at [343, 150] on div "Saved Filters" at bounding box center [330, 141] width 114 height 47
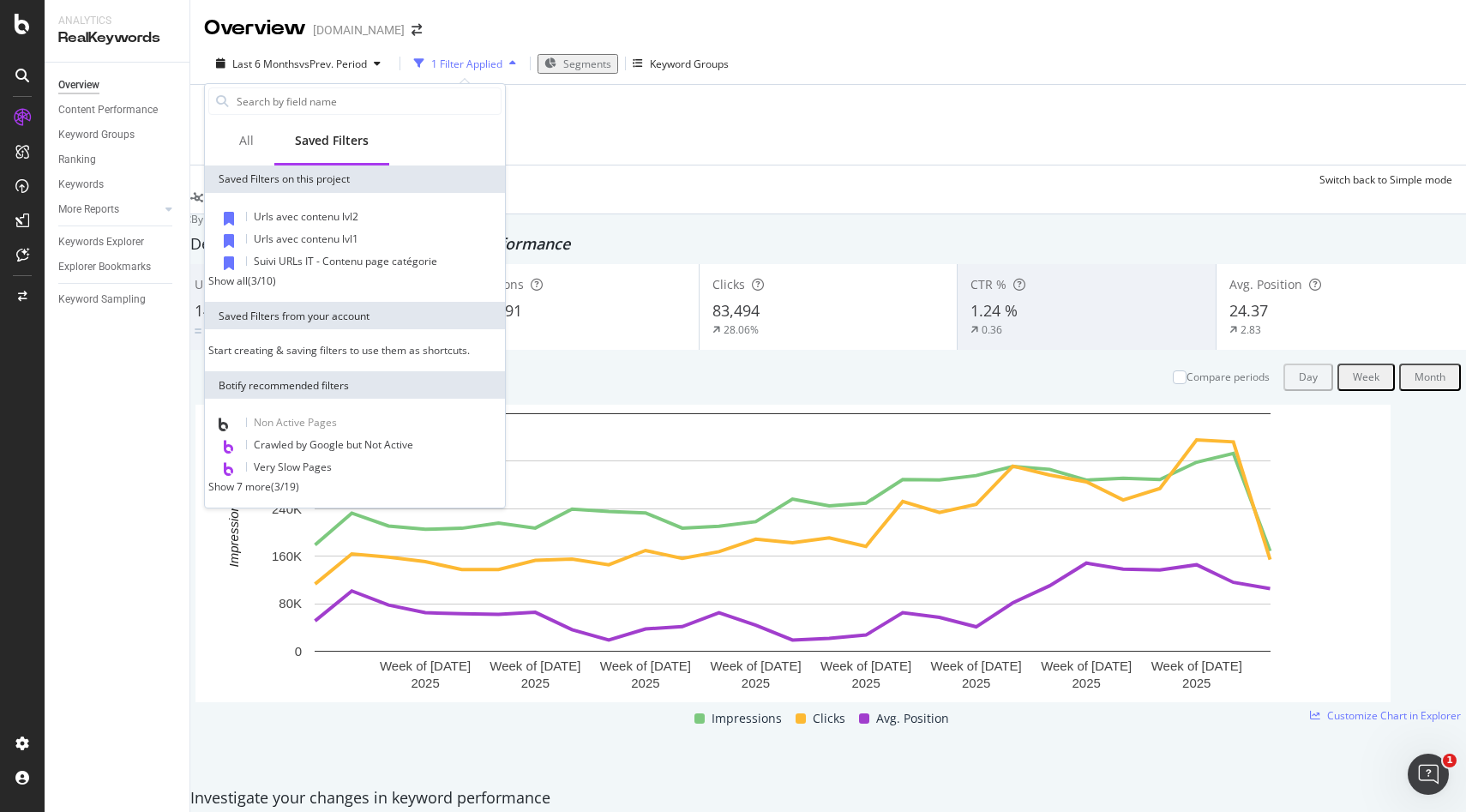
click at [248, 288] on div "Show all" at bounding box center [228, 280] width 39 height 14
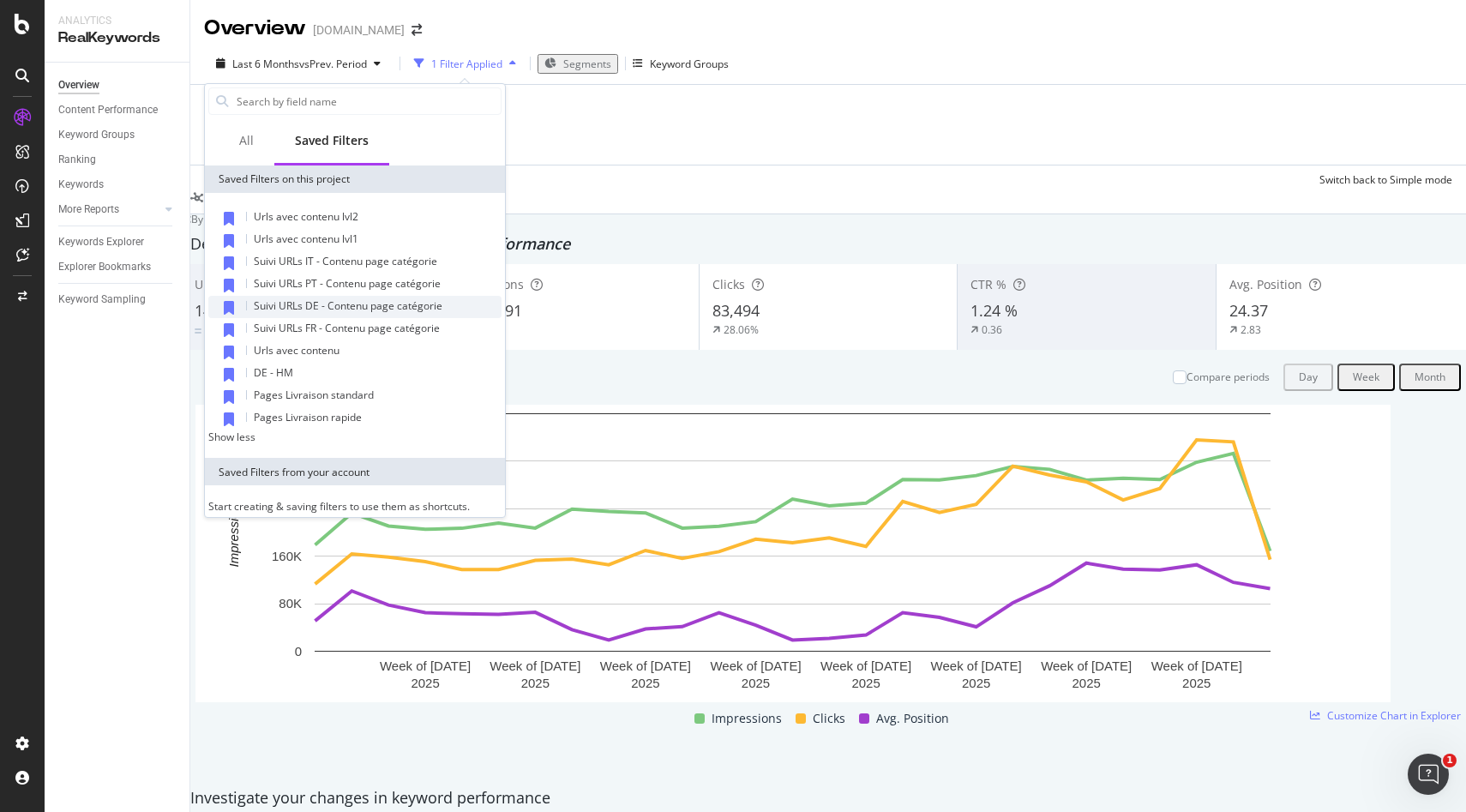
click at [313, 301] on span "Suivi URLs DE - Contenu page catégorie" at bounding box center [347, 305] width 189 height 14
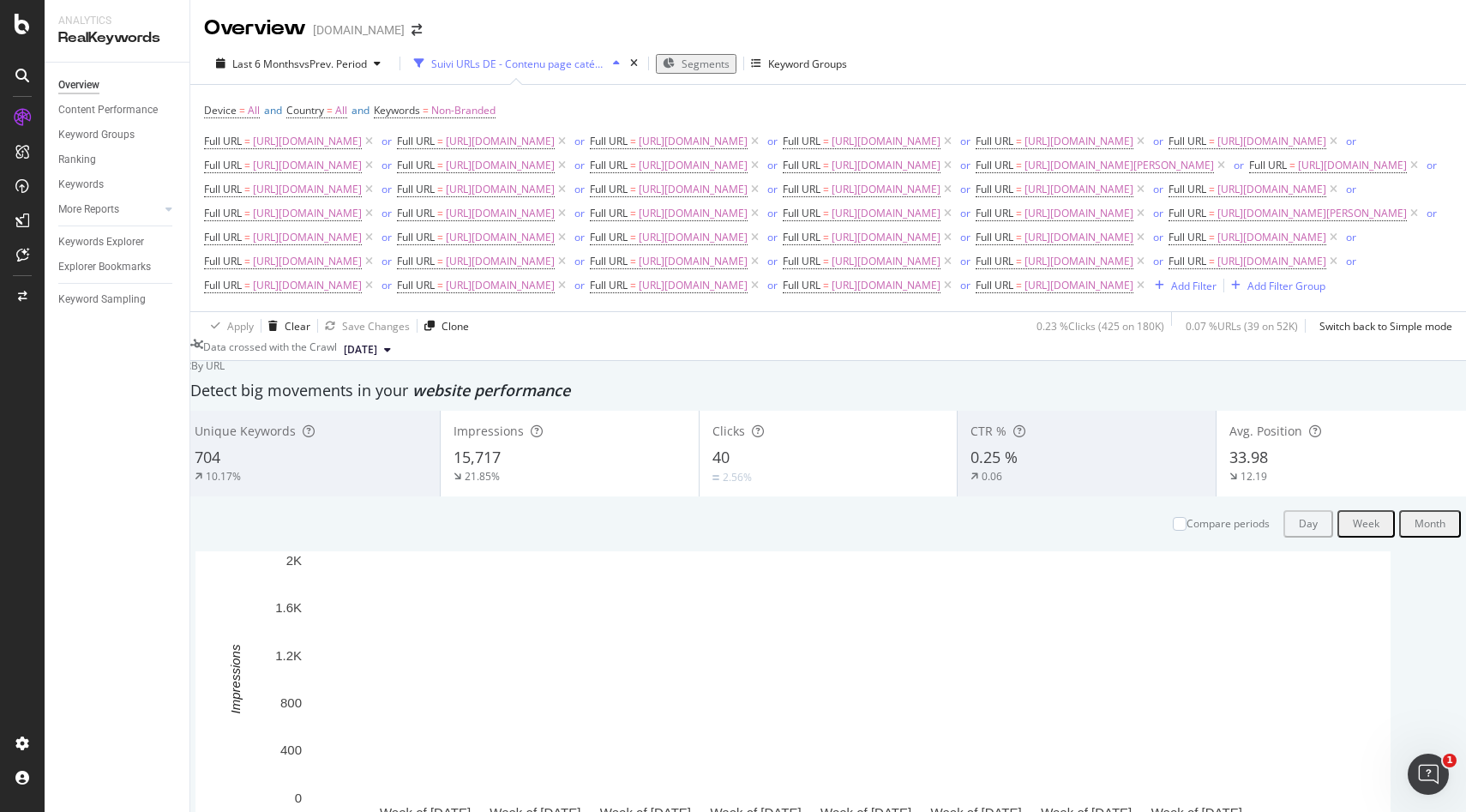
scroll to position [72, 0]
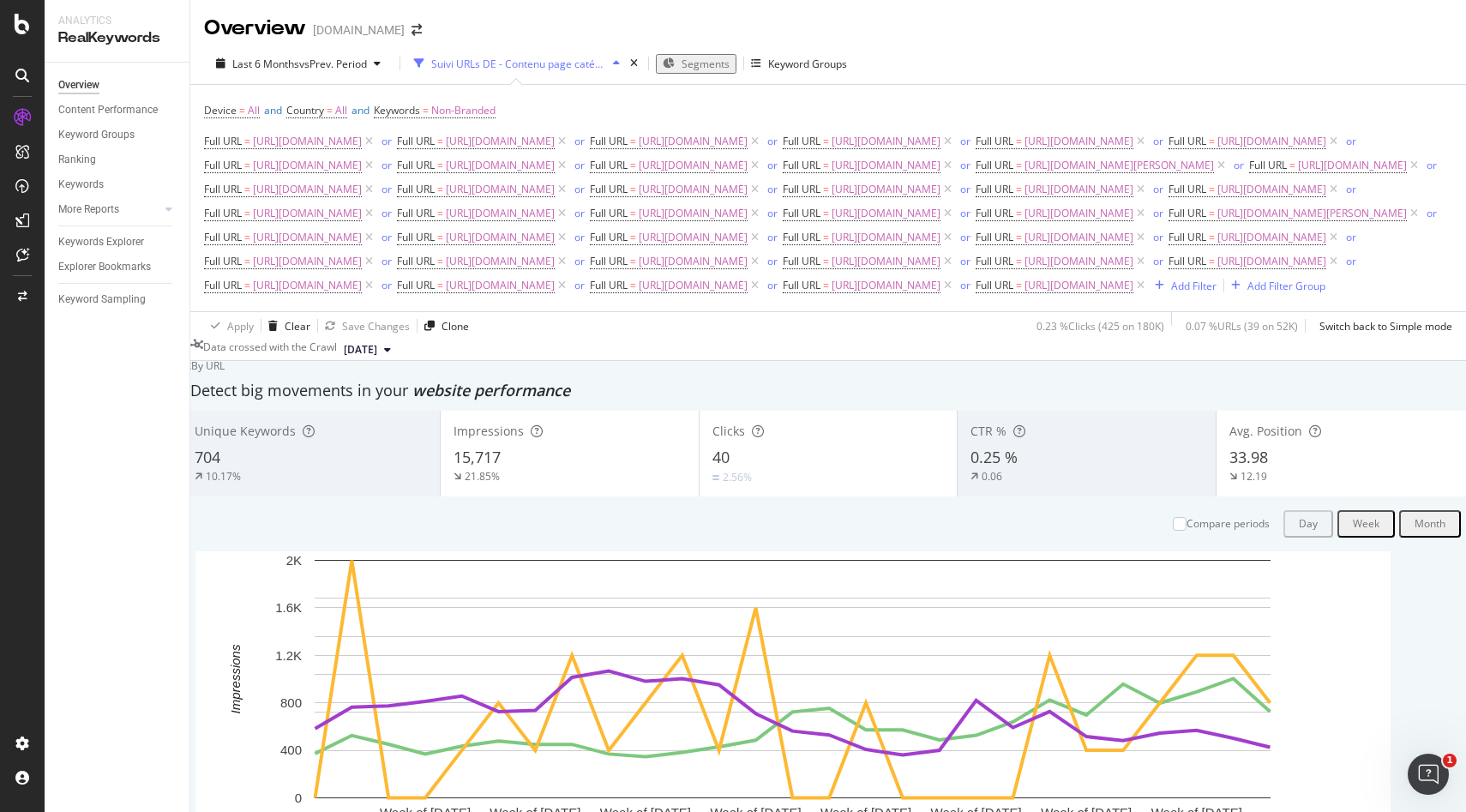
click at [1295, 469] on div "33.98" at bounding box center [1346, 457] width 233 height 22
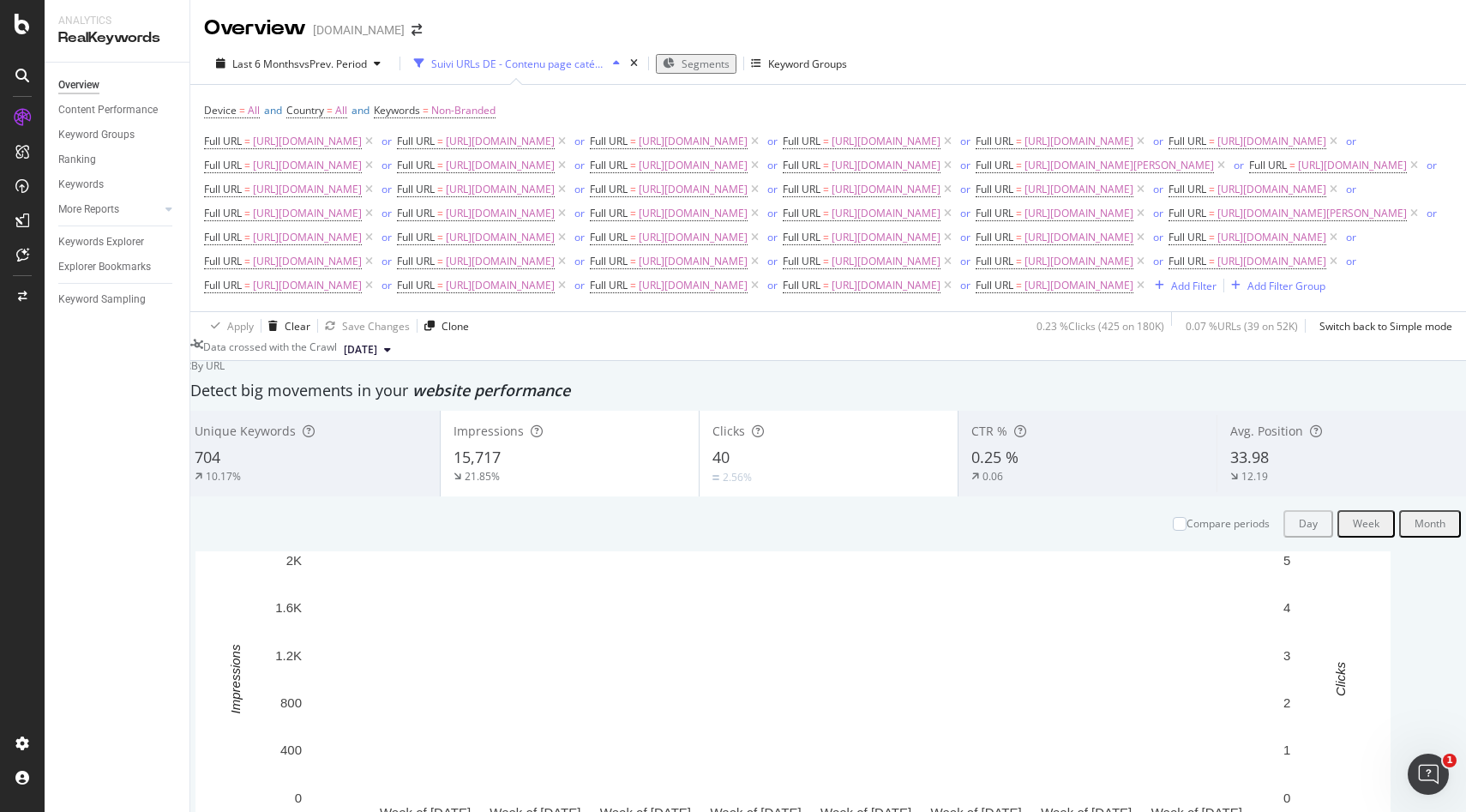
scroll to position [75, 0]
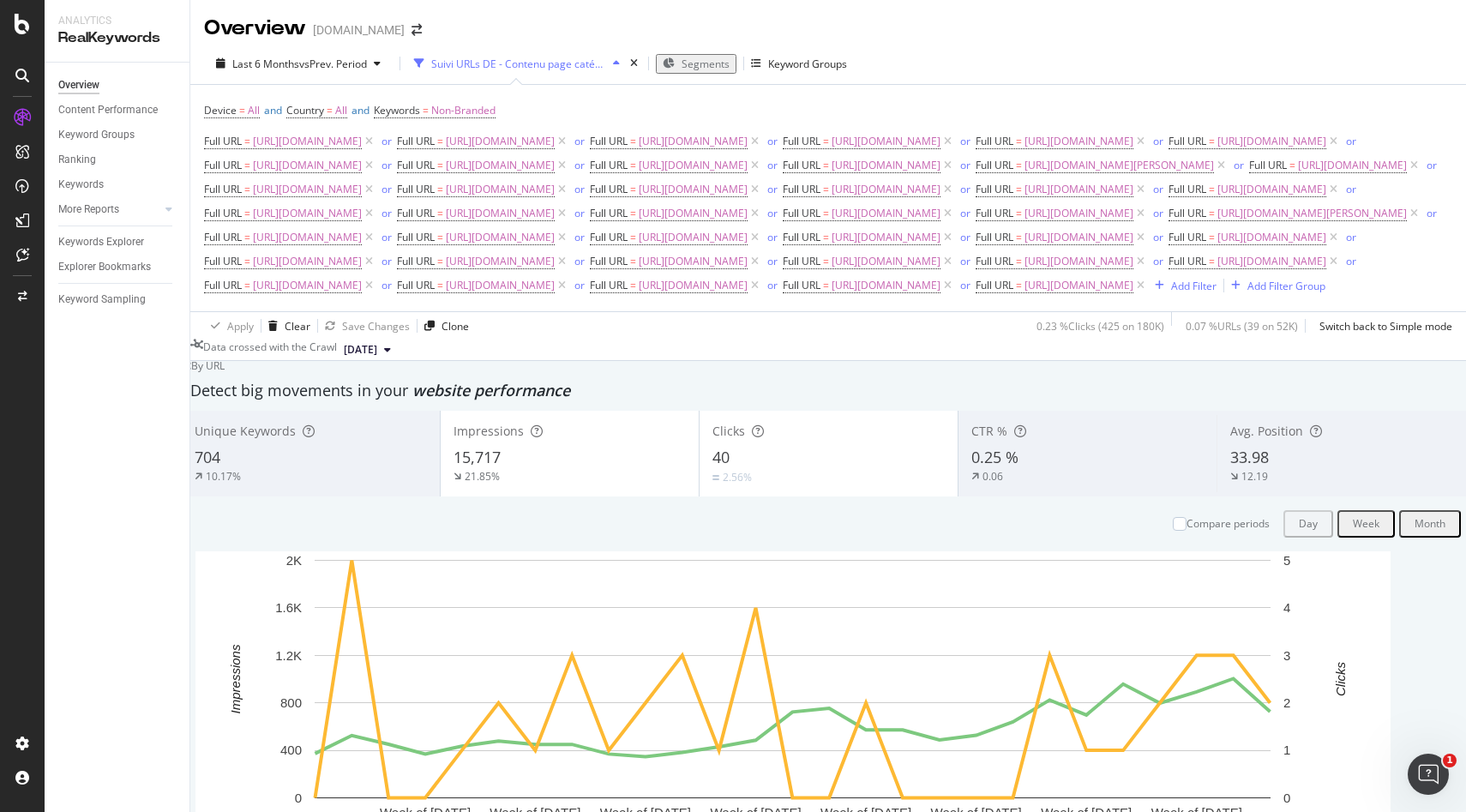
click at [804, 469] on div "40" at bounding box center [829, 457] width 233 height 22
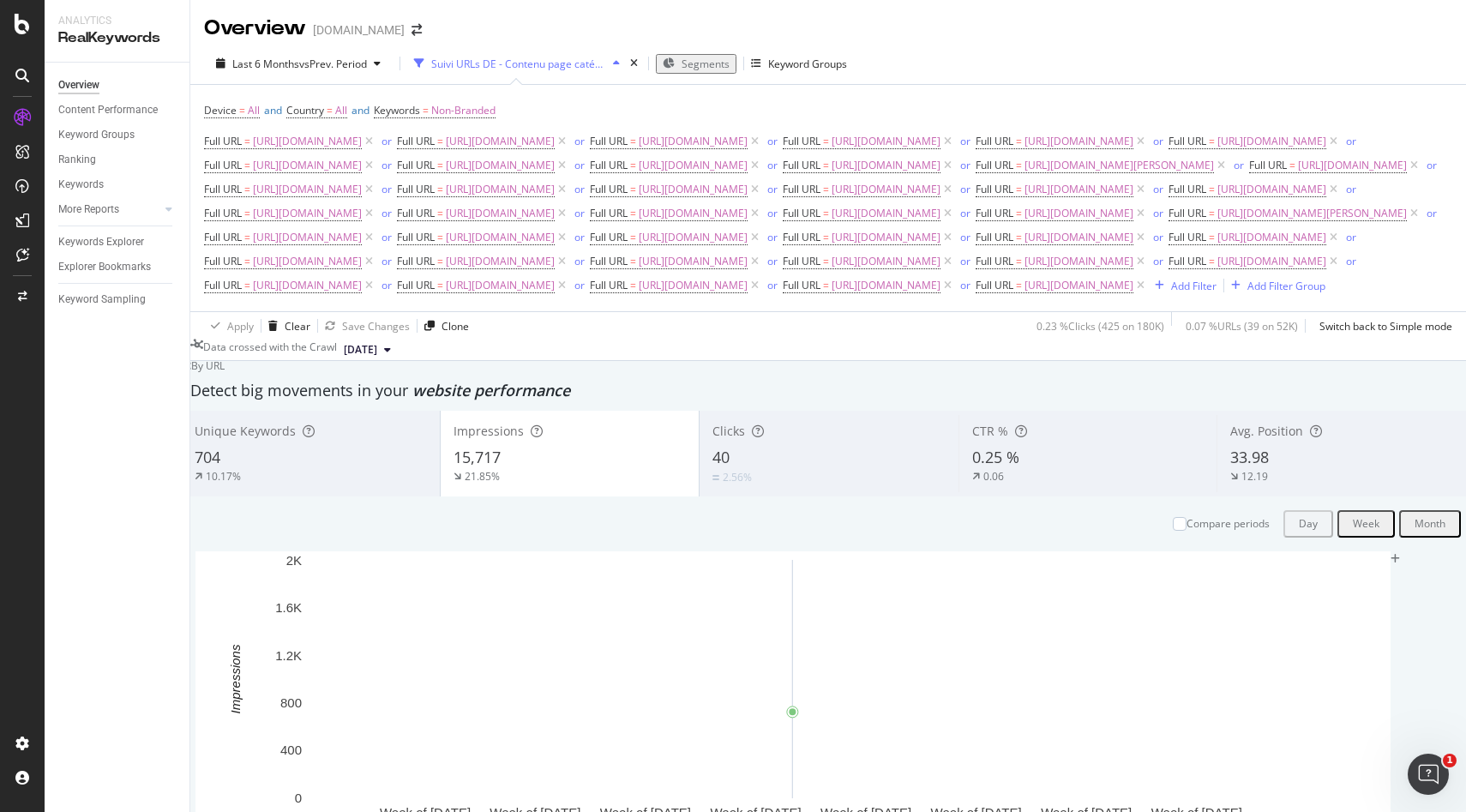
scroll to position [95, 0]
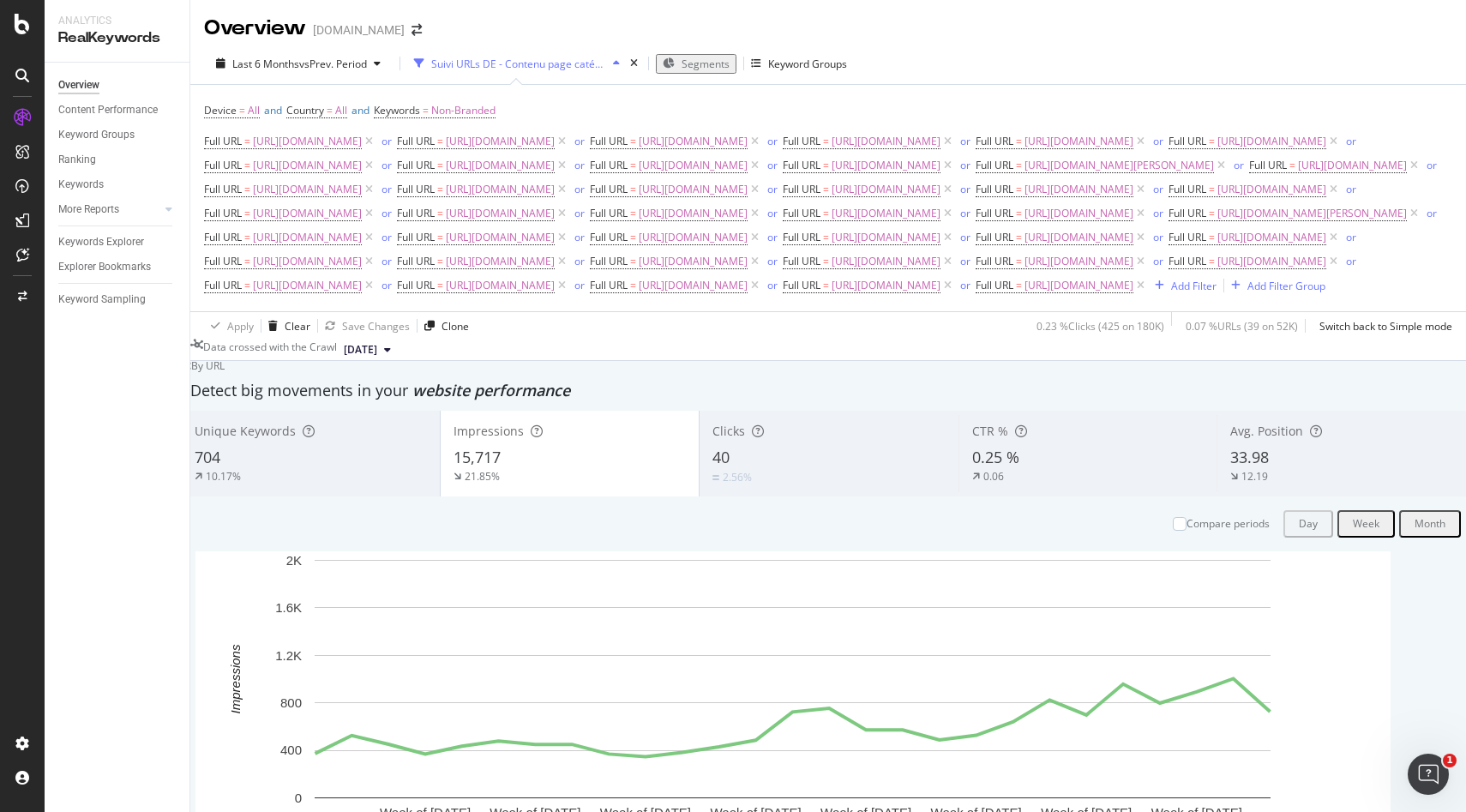
click at [1239, 439] on span "Avg. Position" at bounding box center [1266, 431] width 73 height 16
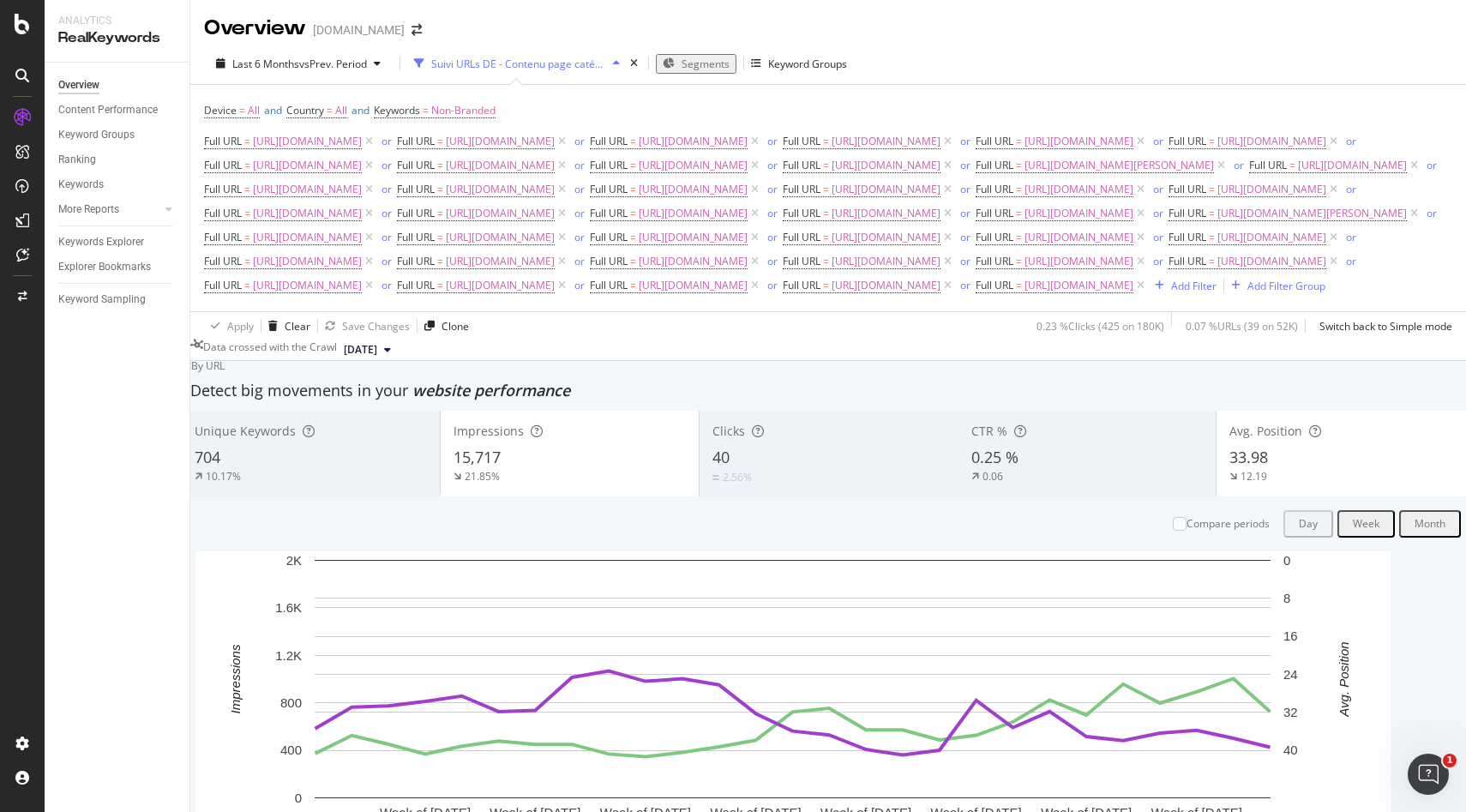
click at [553, 469] on div "15,717" at bounding box center [570, 457] width 233 height 22
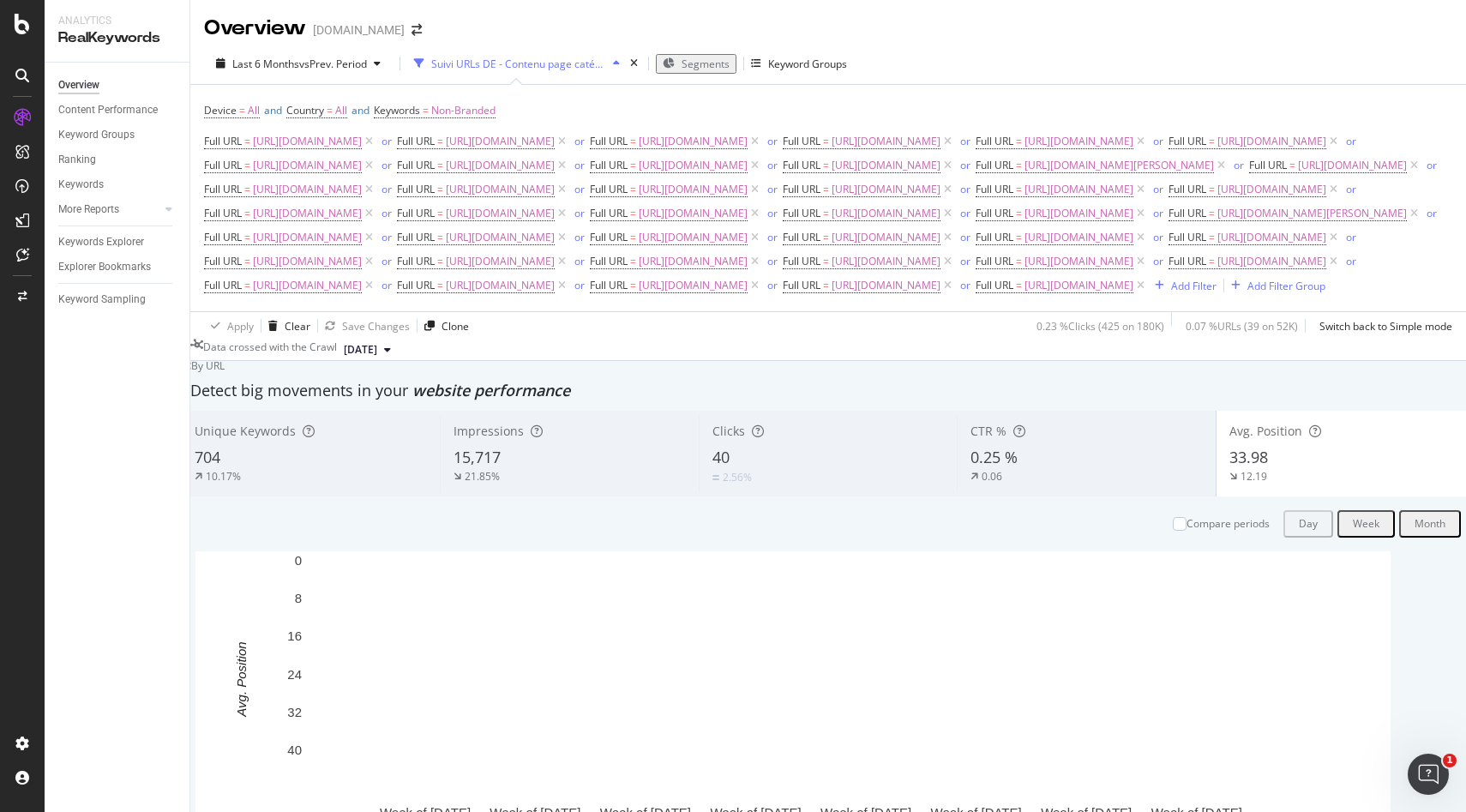
scroll to position [0, 0]
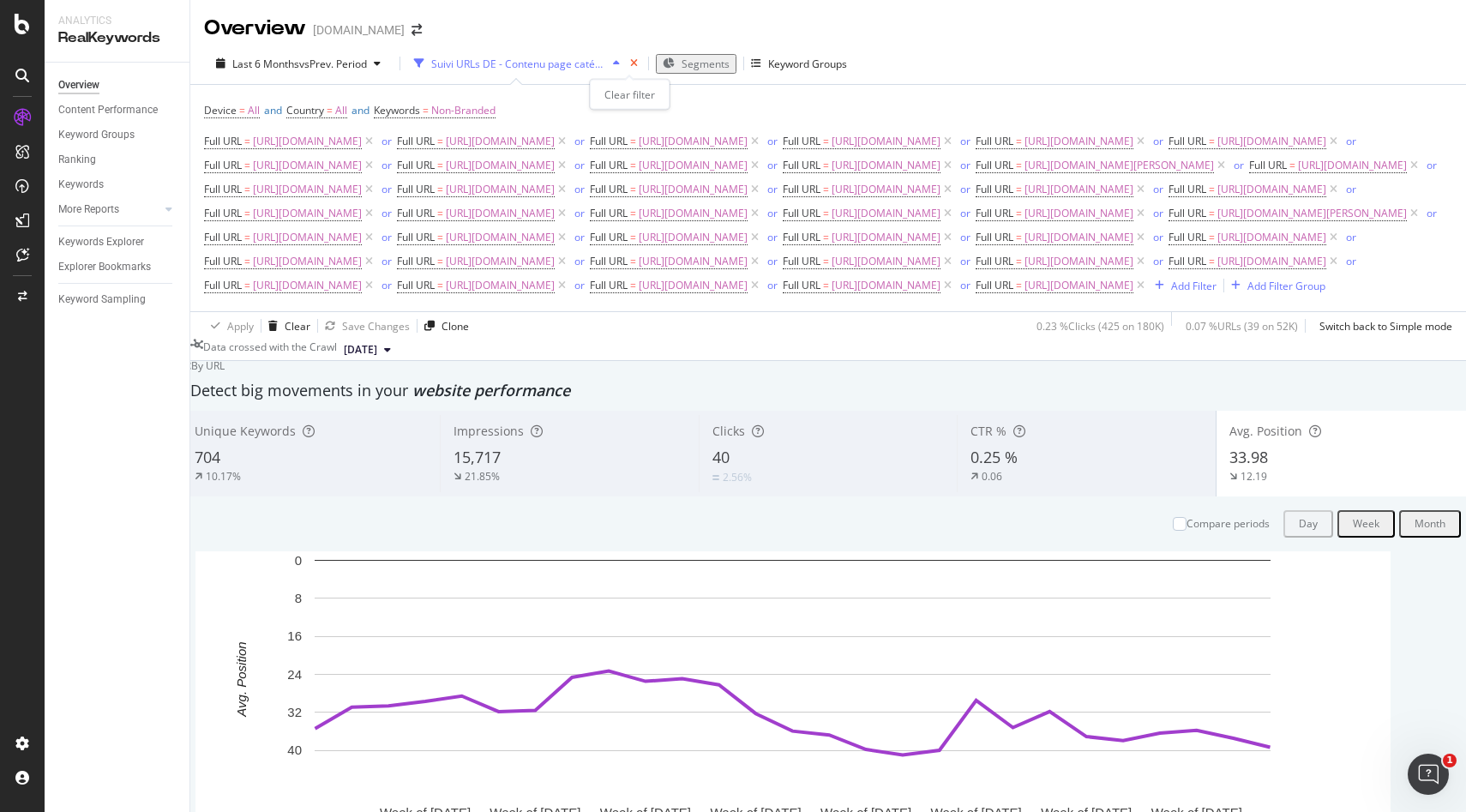
click at [633, 69] on icon "times" at bounding box center [634, 63] width 8 height 10
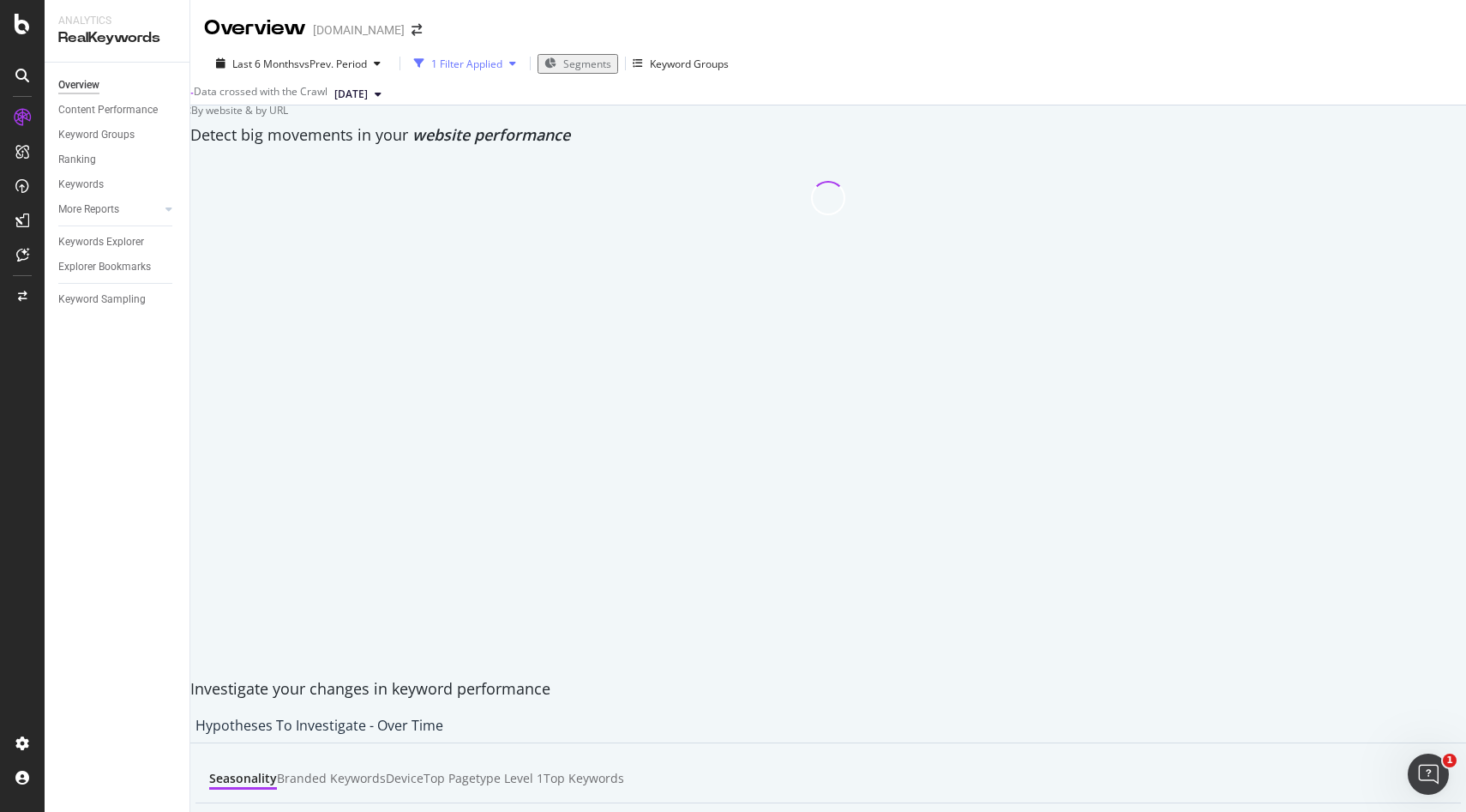
click at [458, 64] on div "1 Filter Applied" at bounding box center [467, 64] width 71 height 14
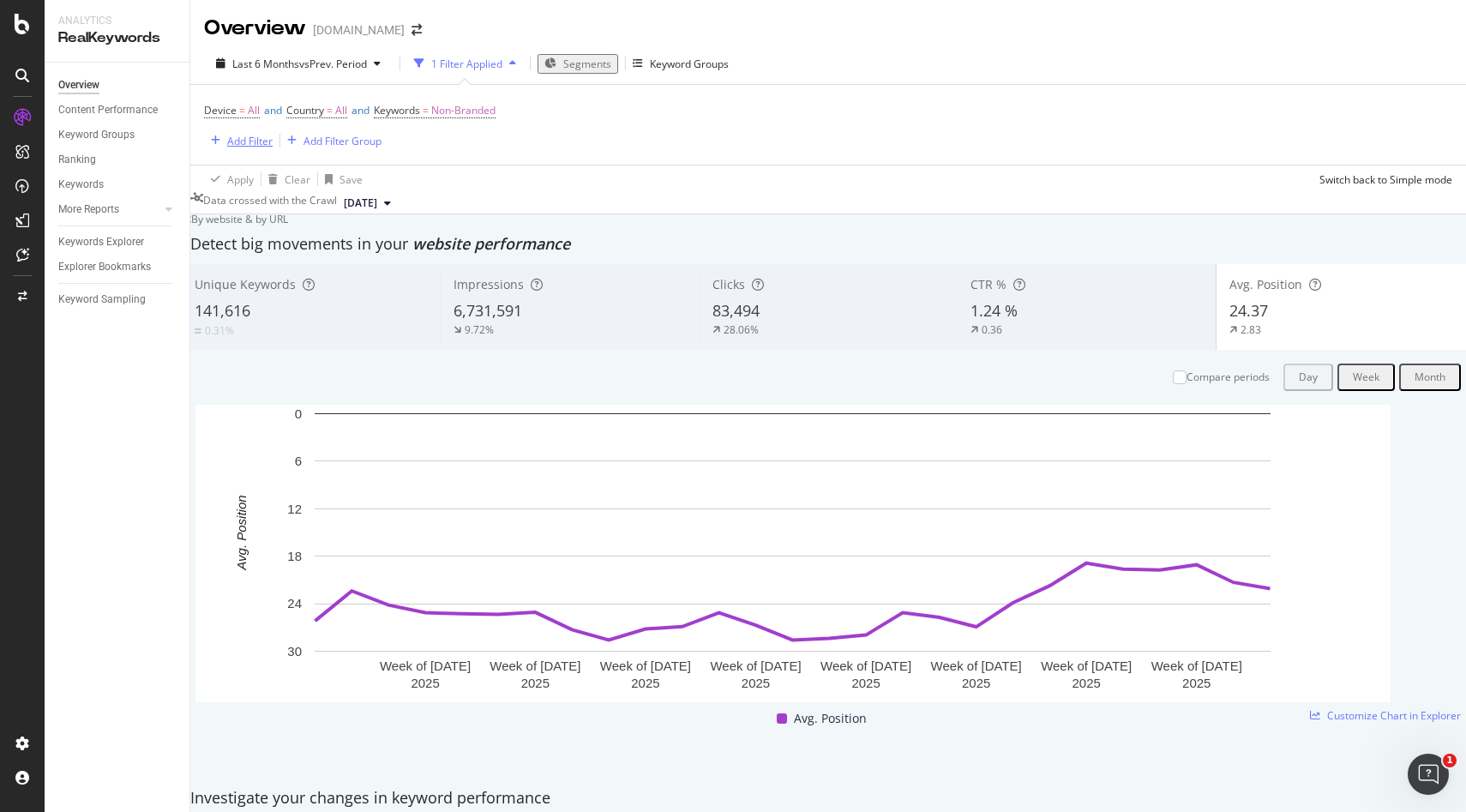
click at [254, 141] on div "Add Filter" at bounding box center [250, 141] width 46 height 14
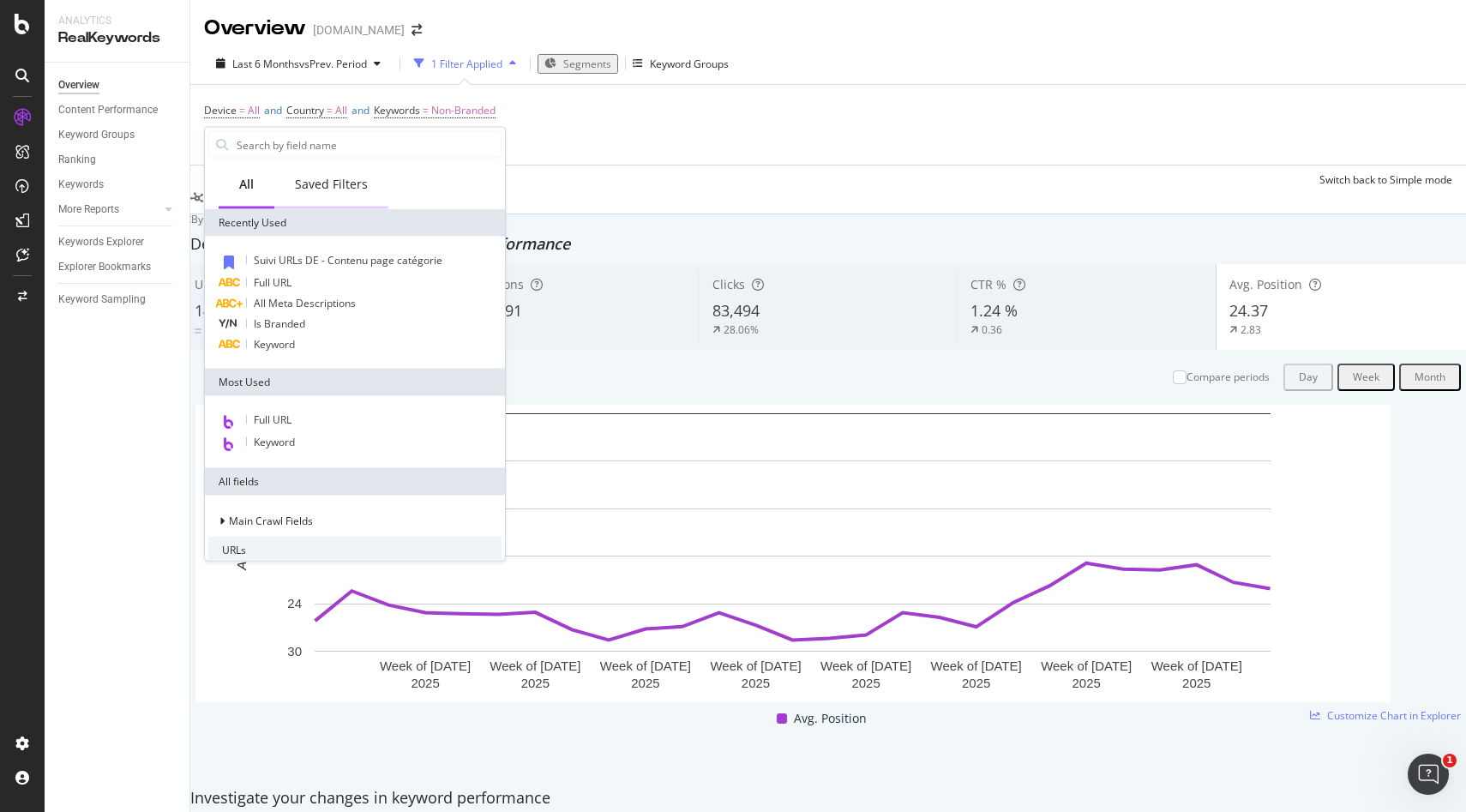
click at [328, 186] on div "Saved Filters" at bounding box center [330, 184] width 73 height 17
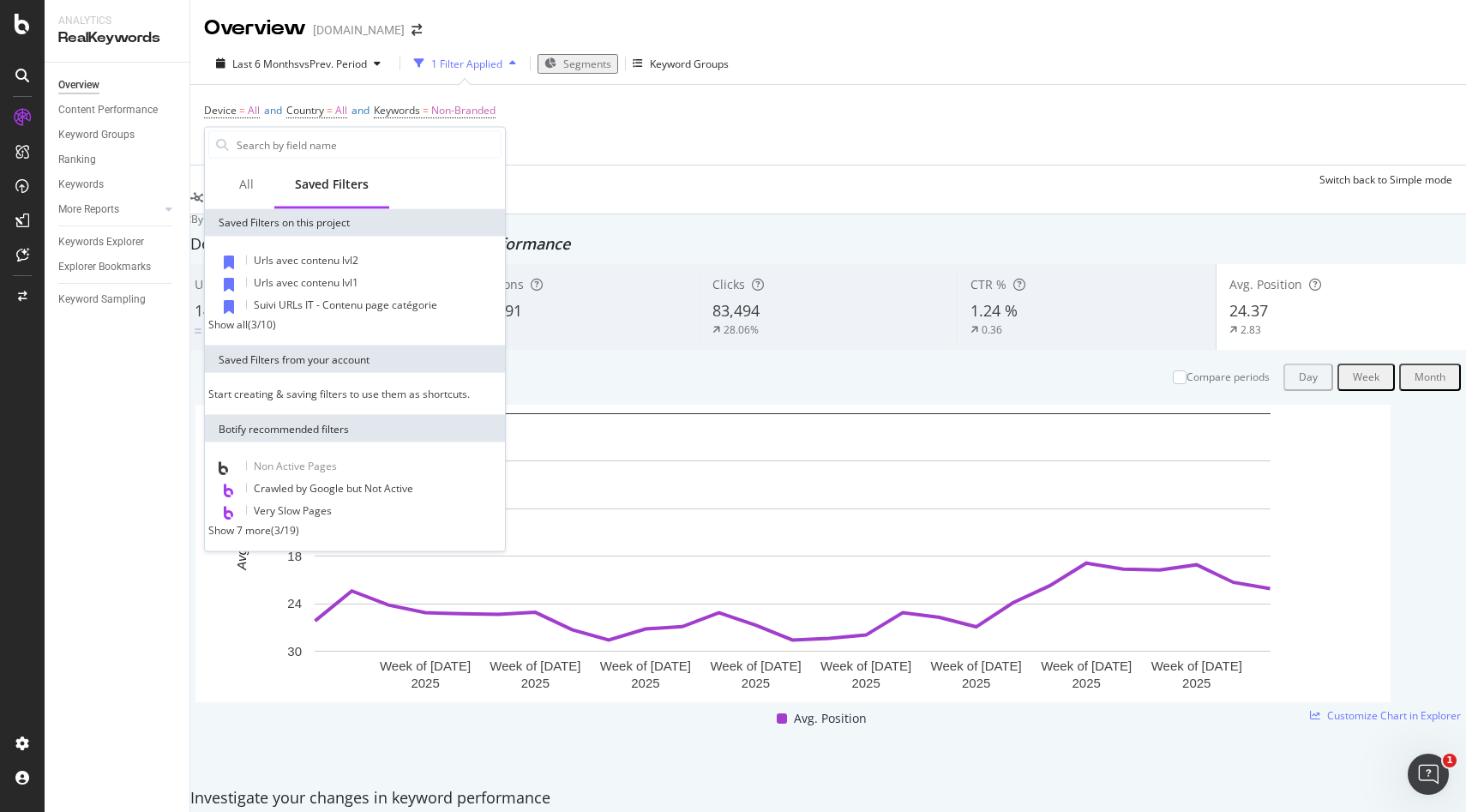
click at [239, 332] on div "Show all" at bounding box center [228, 324] width 39 height 14
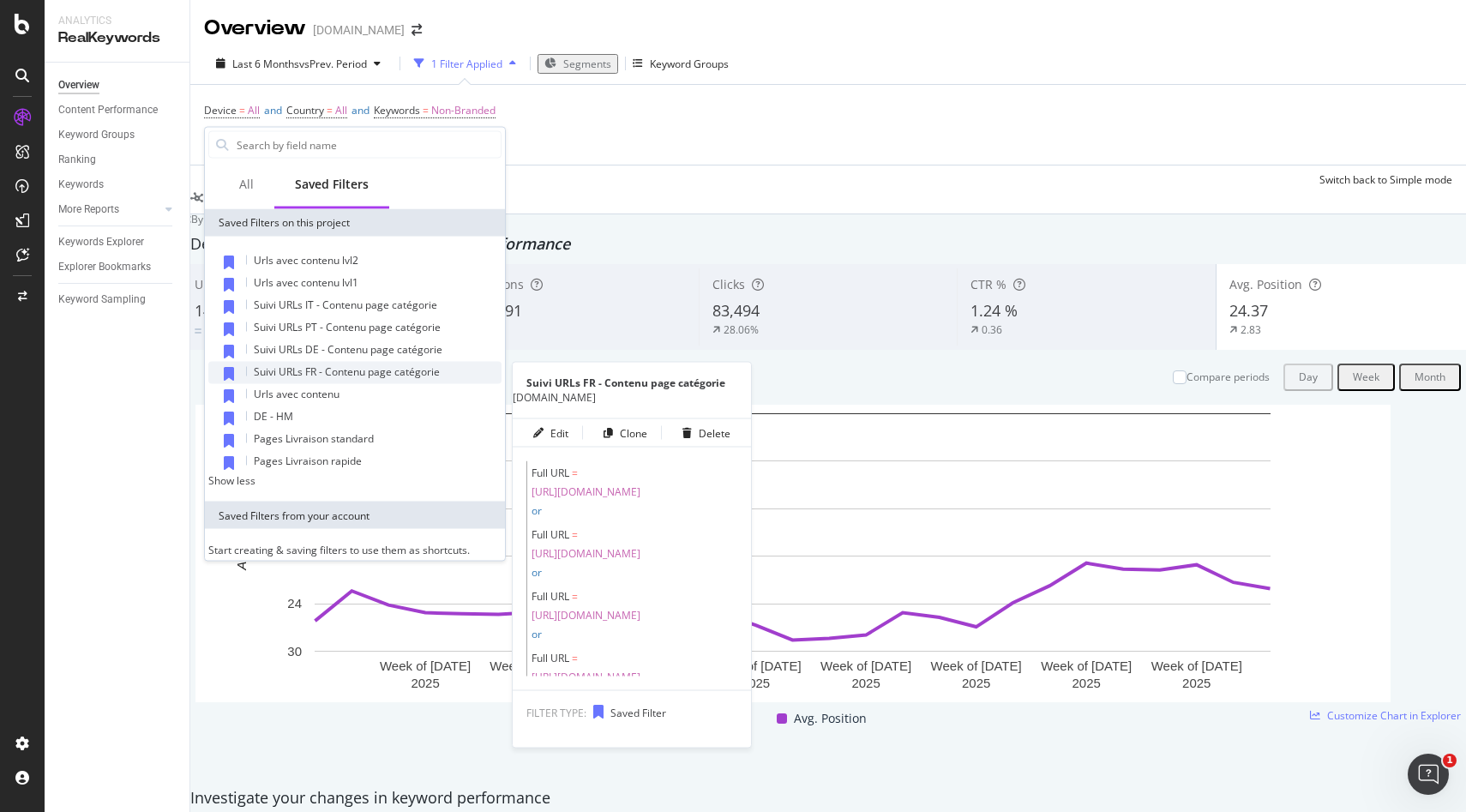
click at [298, 367] on span "Suivi URLs FR - Contenu page catégorie" at bounding box center [347, 372] width 186 height 14
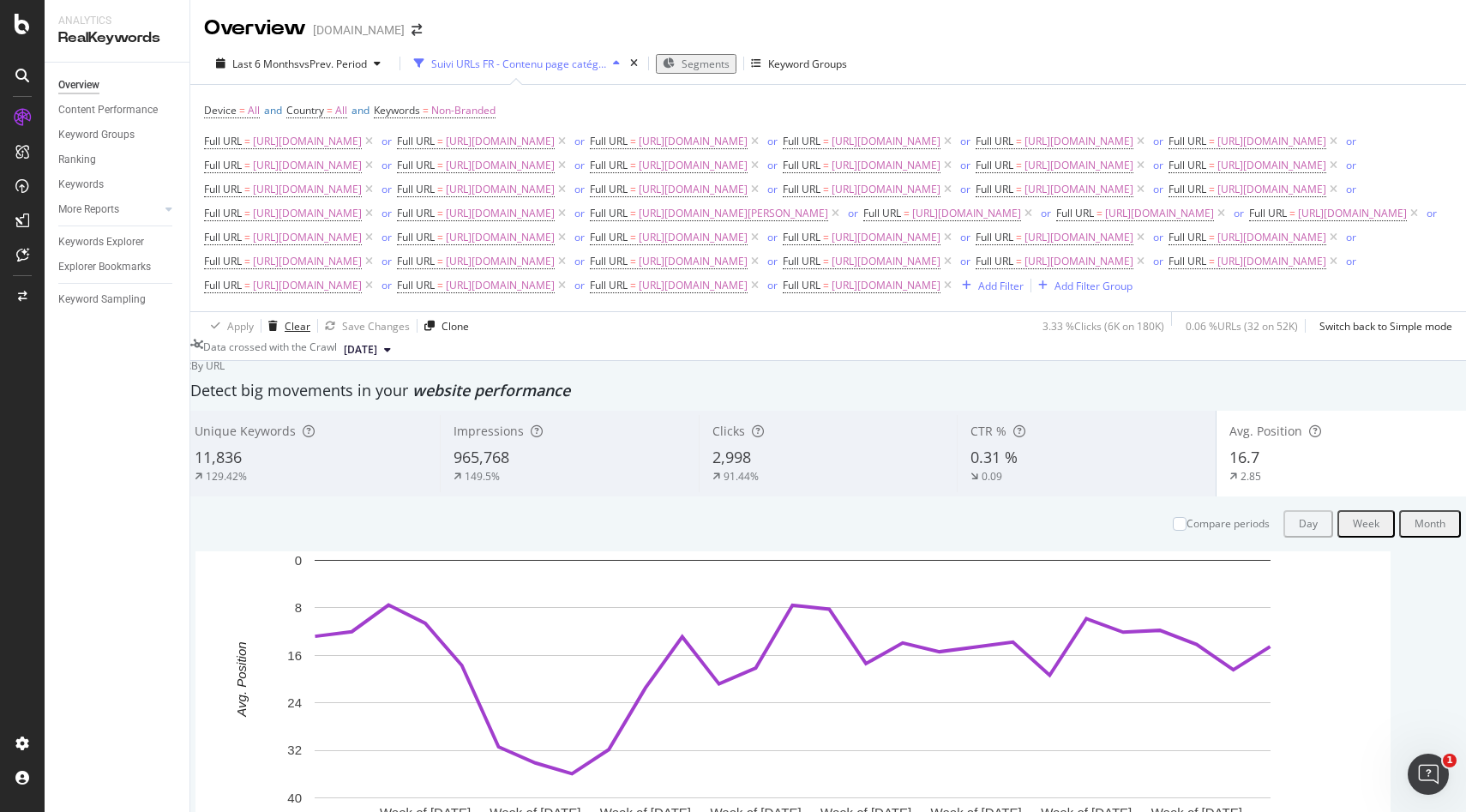
click at [295, 334] on div "Clear" at bounding box center [297, 326] width 26 height 14
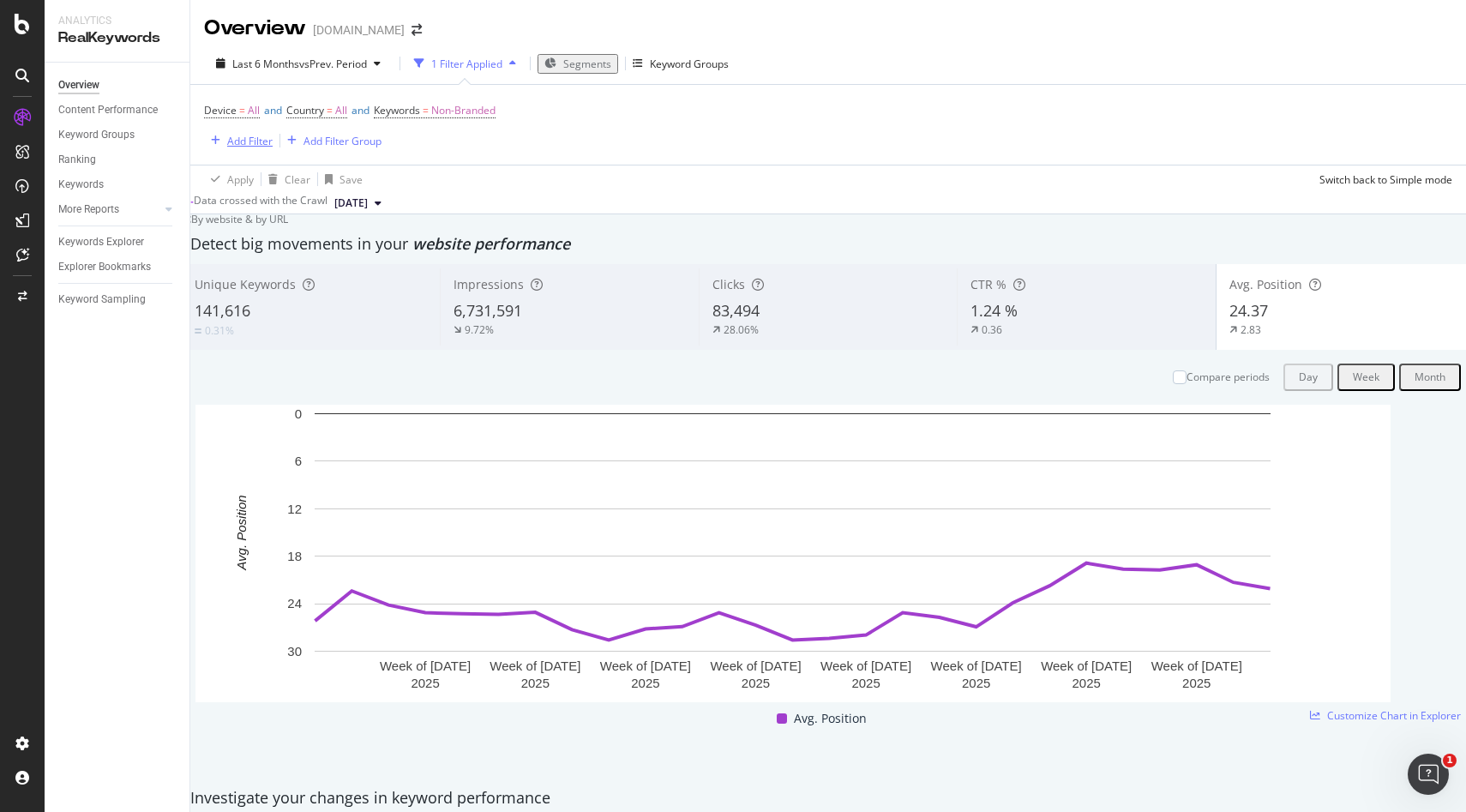
click at [233, 142] on div "Add Filter" at bounding box center [250, 141] width 46 height 14
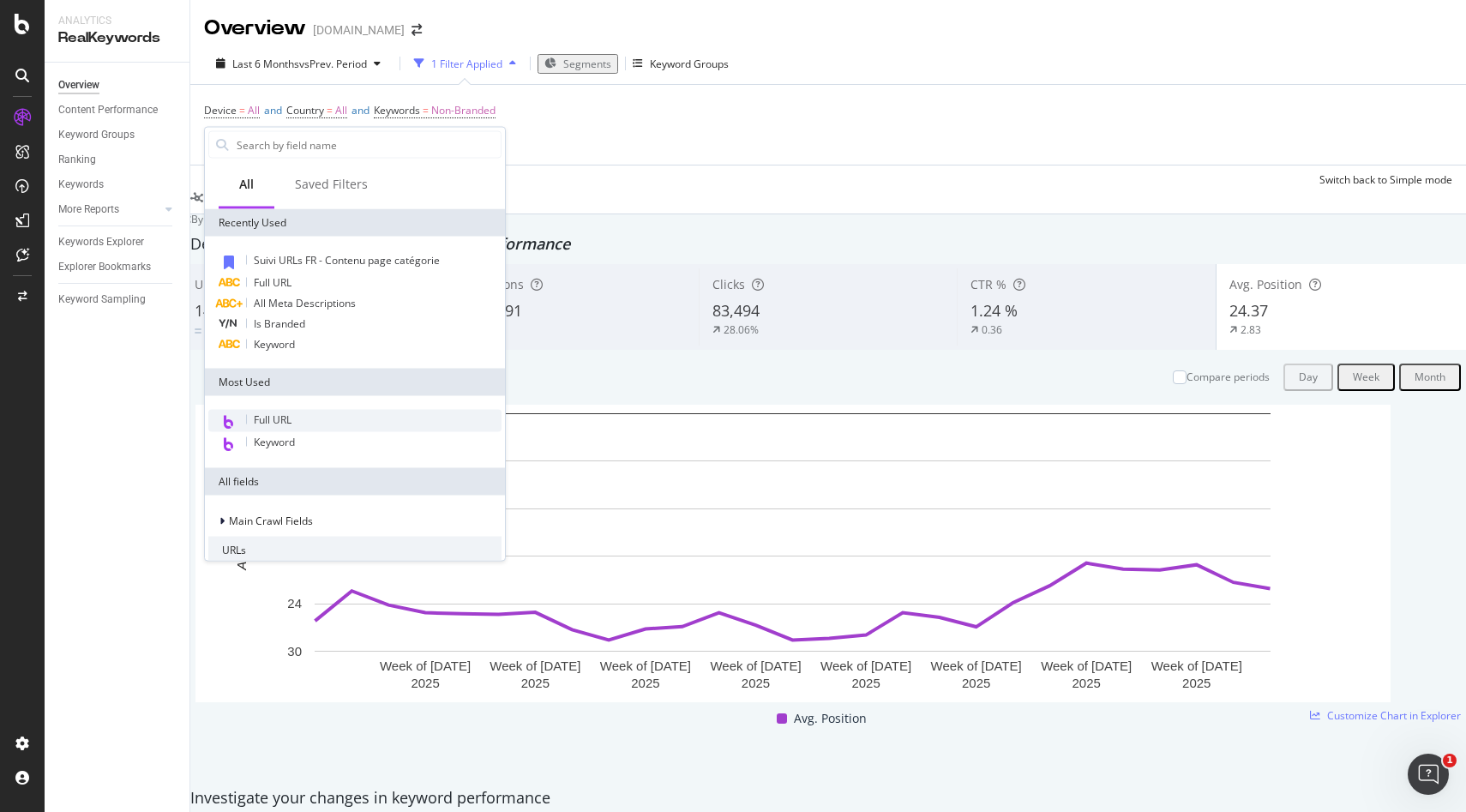
click at [263, 261] on span "Suivi URLs FR - Contenu page catégorie" at bounding box center [347, 260] width 186 height 14
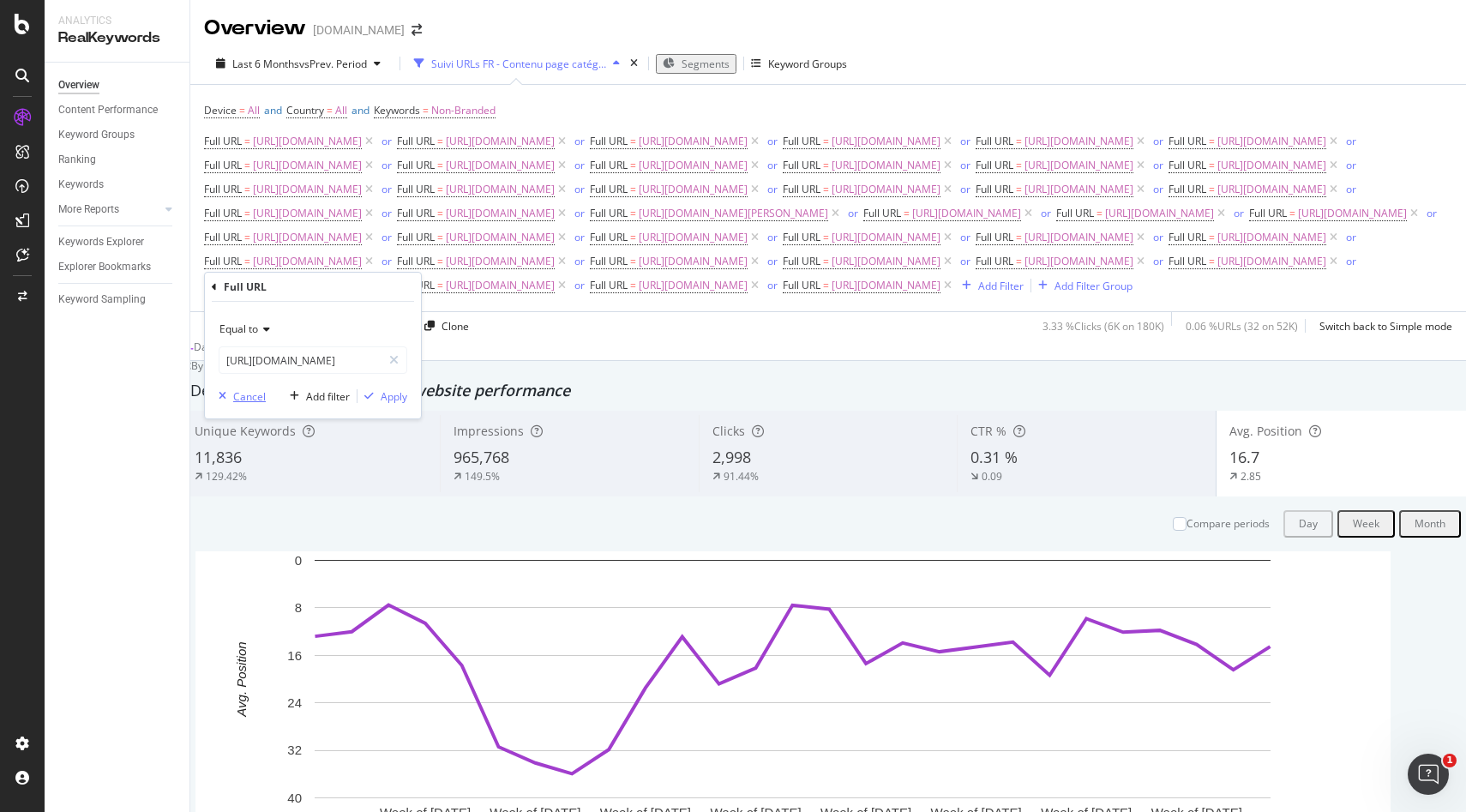
click at [233, 398] on div "Cancel" at bounding box center [249, 397] width 32 height 14
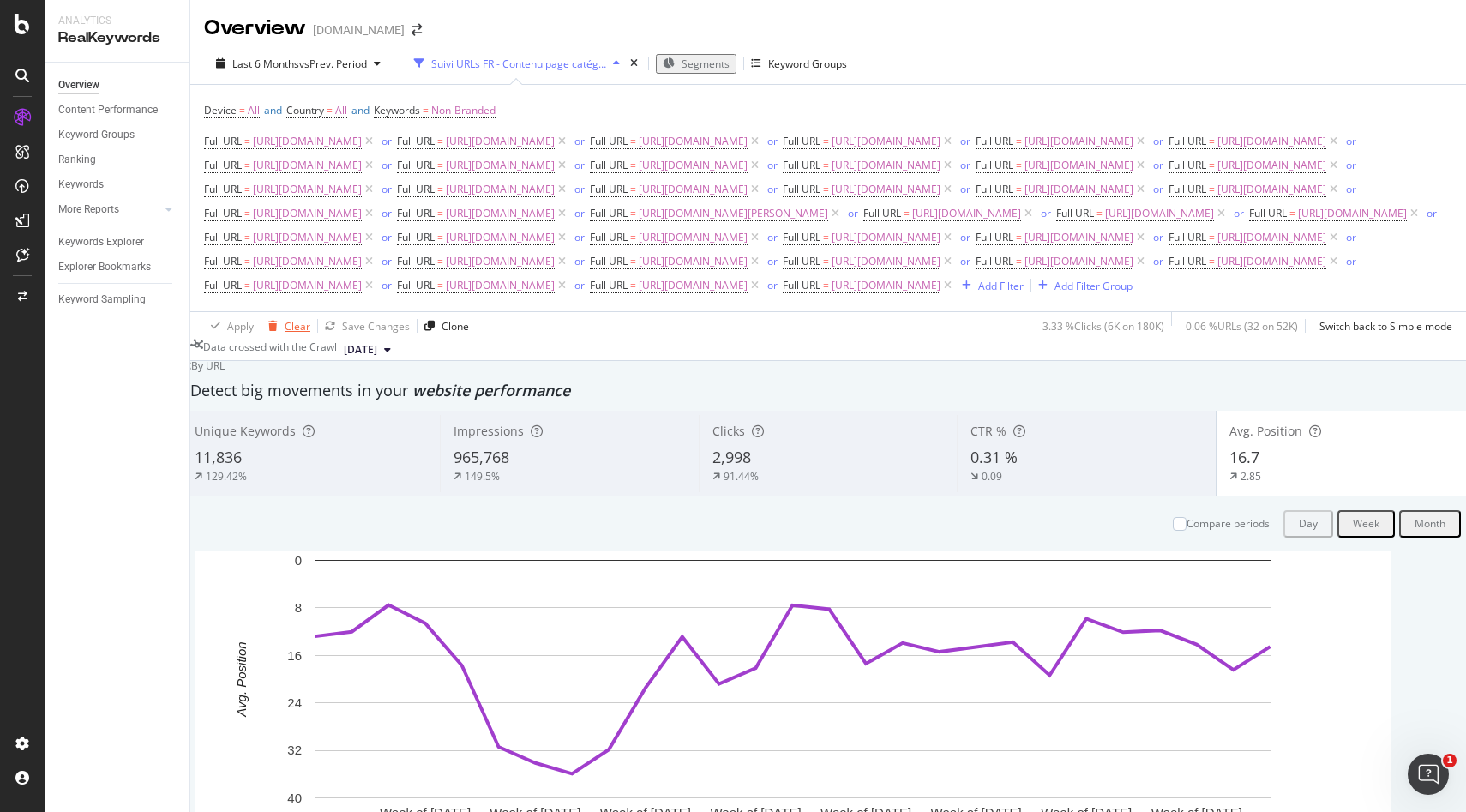
click at [293, 334] on div "Clear" at bounding box center [297, 326] width 26 height 14
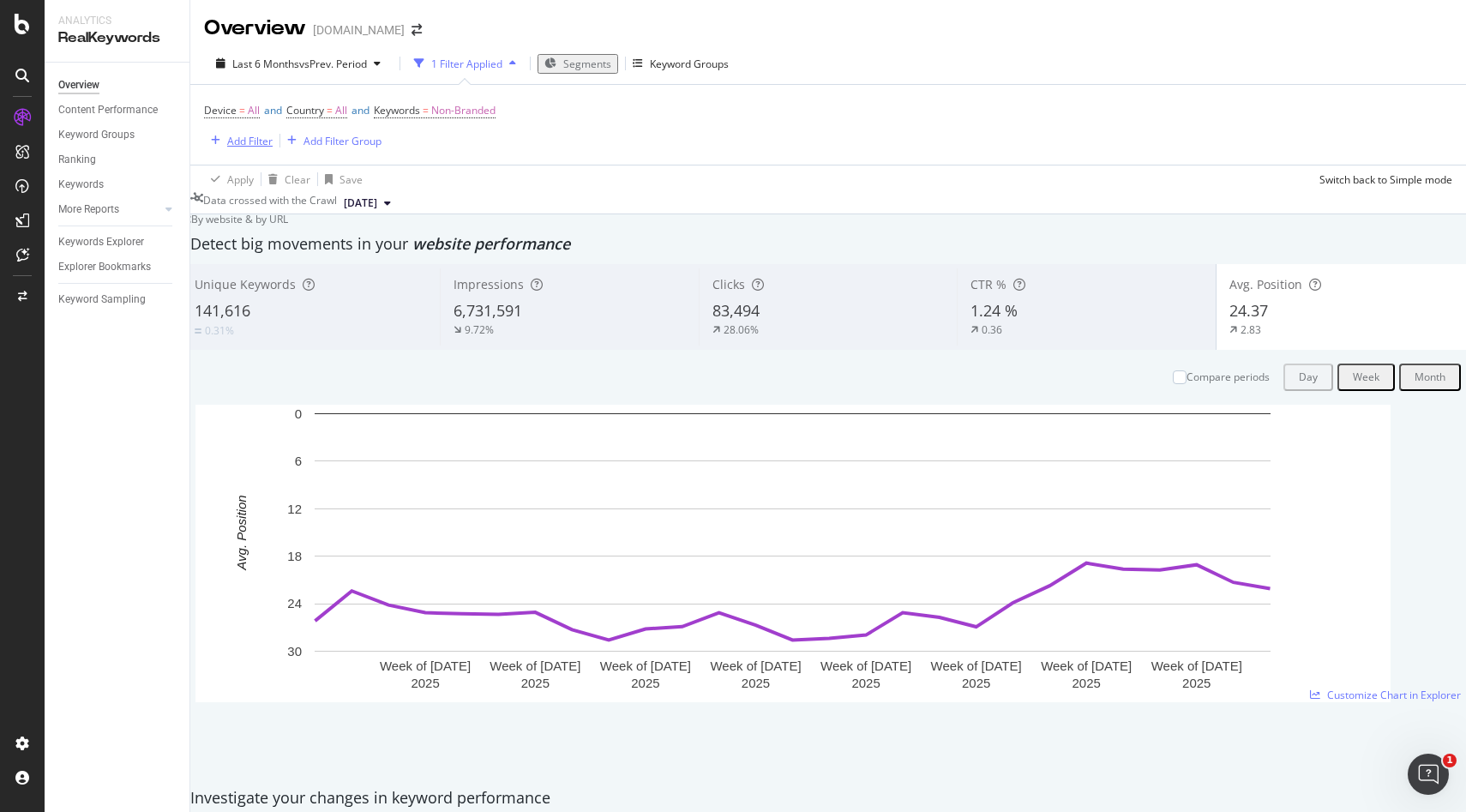
click at [248, 139] on div "Add Filter" at bounding box center [250, 141] width 46 height 14
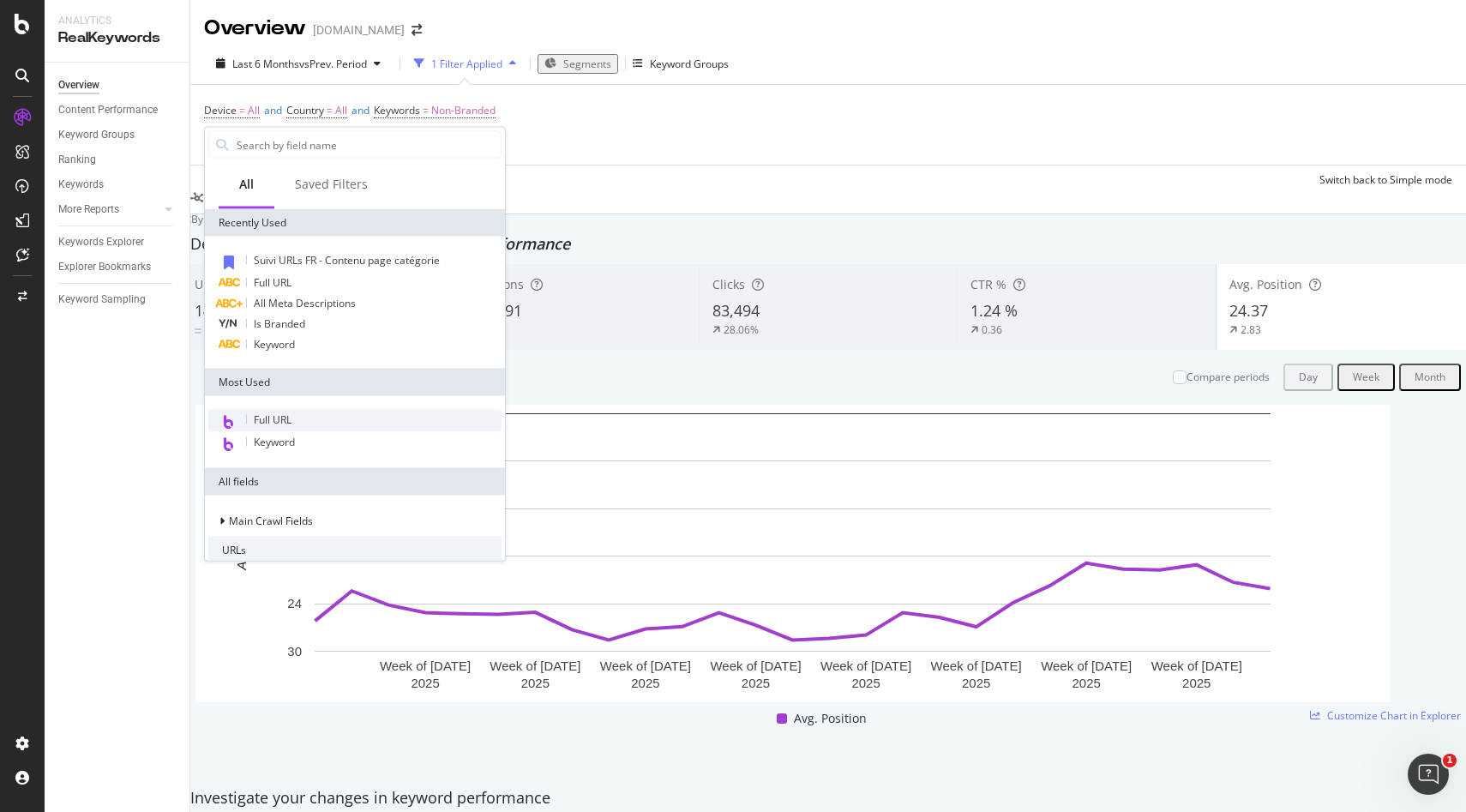
click at [273, 261] on span "Suivi URLs FR - Contenu page catégorie" at bounding box center [347, 260] width 186 height 14
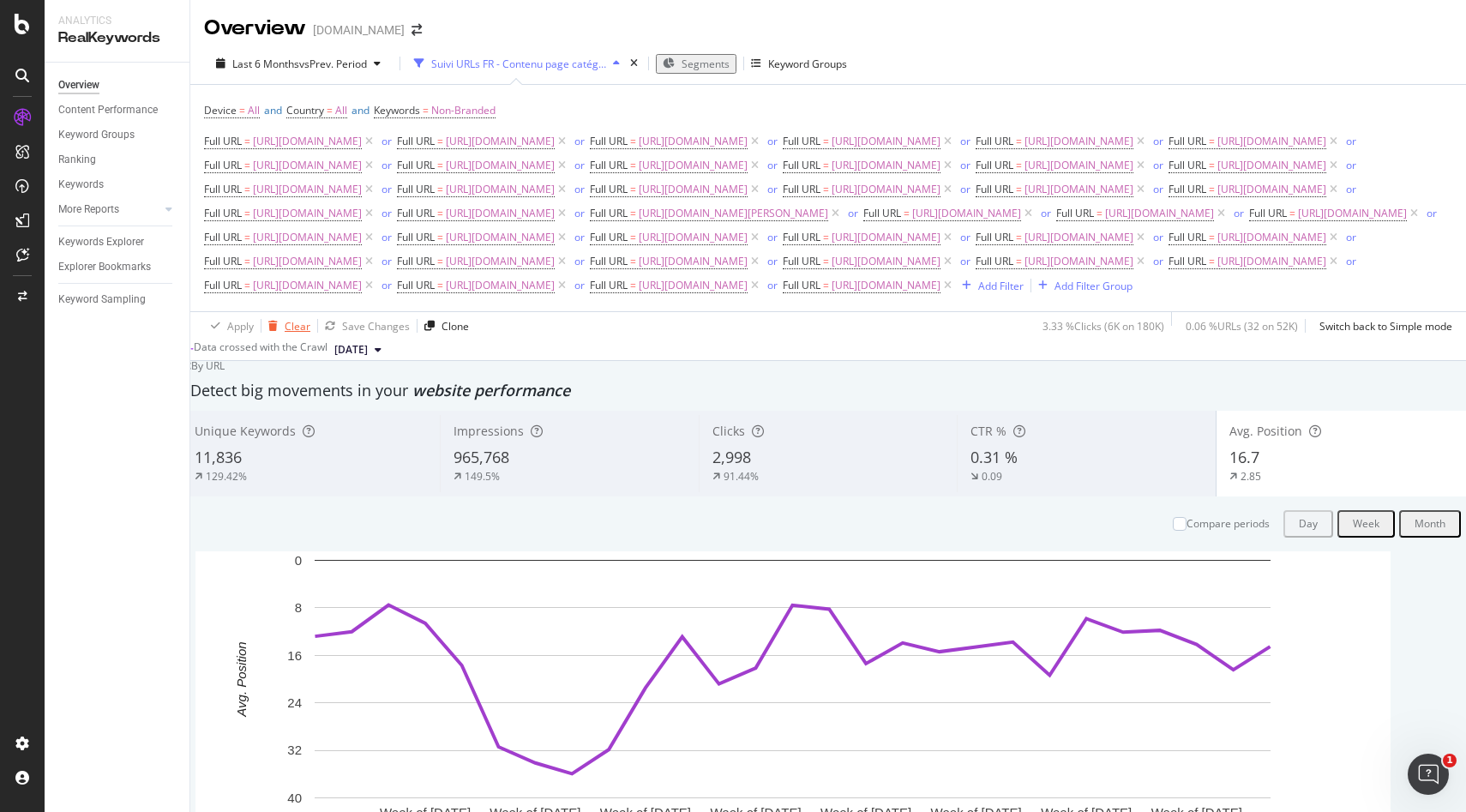
click at [296, 334] on div "Clear" at bounding box center [297, 326] width 26 height 14
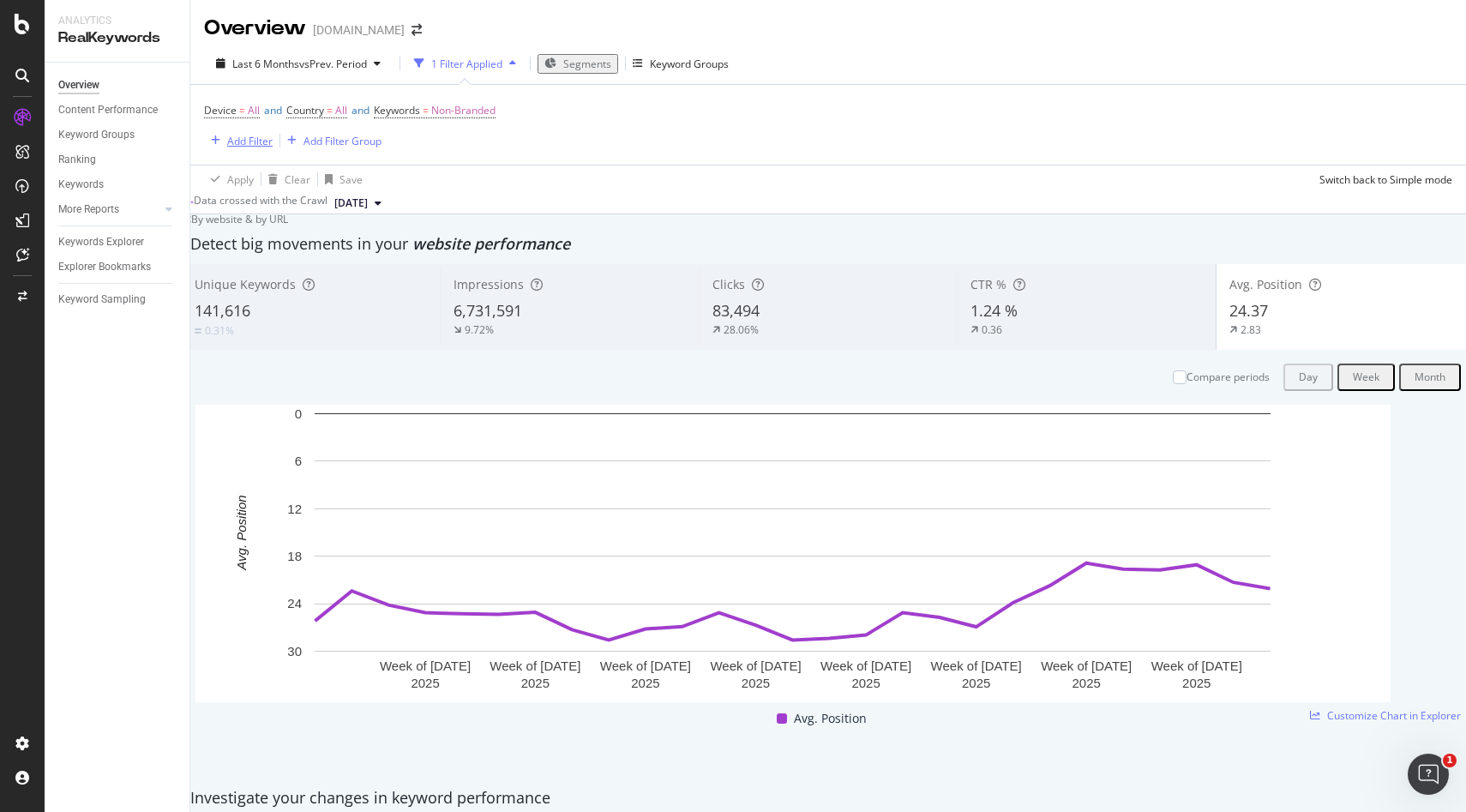
click at [254, 140] on div "Add Filter" at bounding box center [250, 141] width 46 height 14
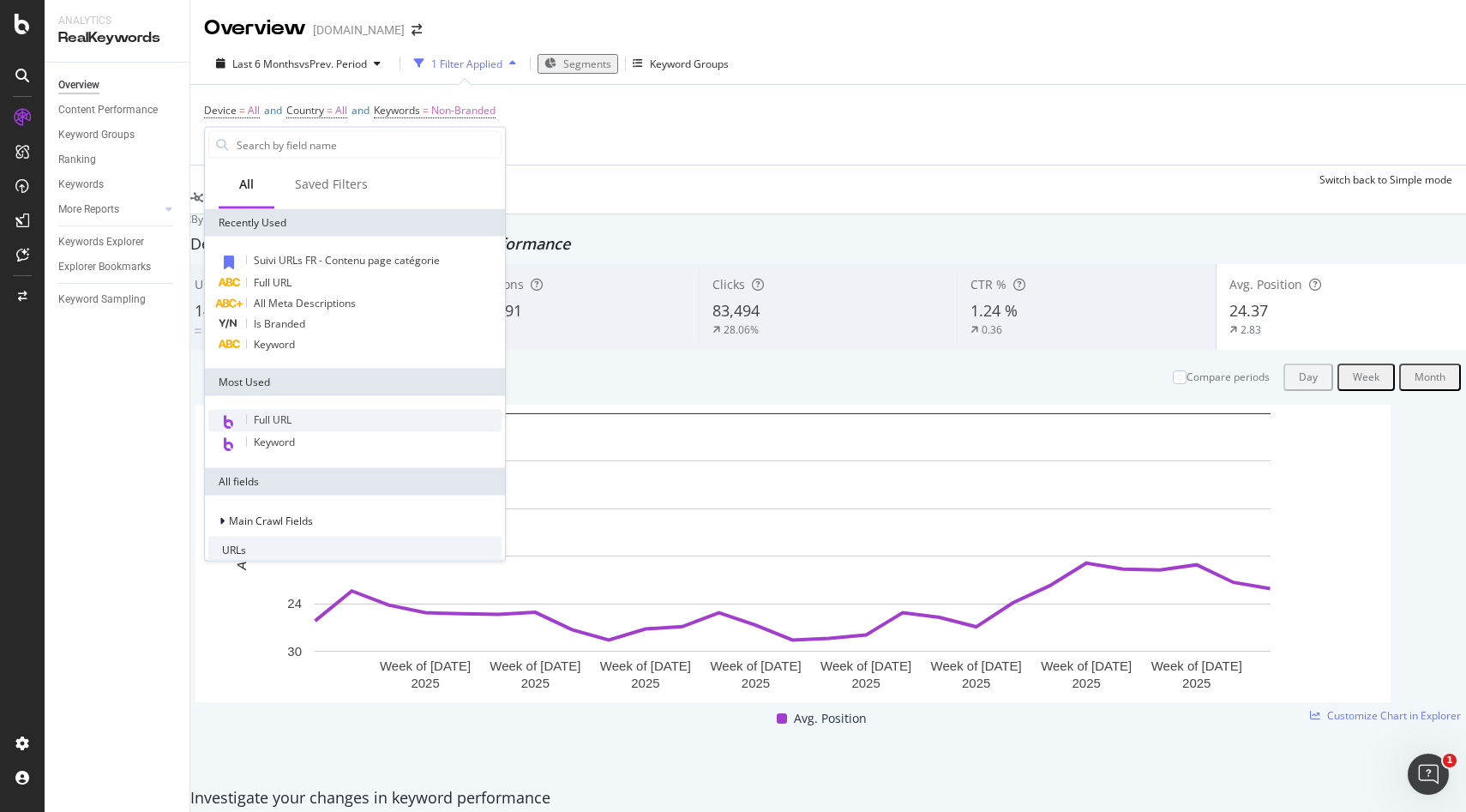
click at [267, 416] on span "Full URL" at bounding box center [272, 420] width 38 height 14
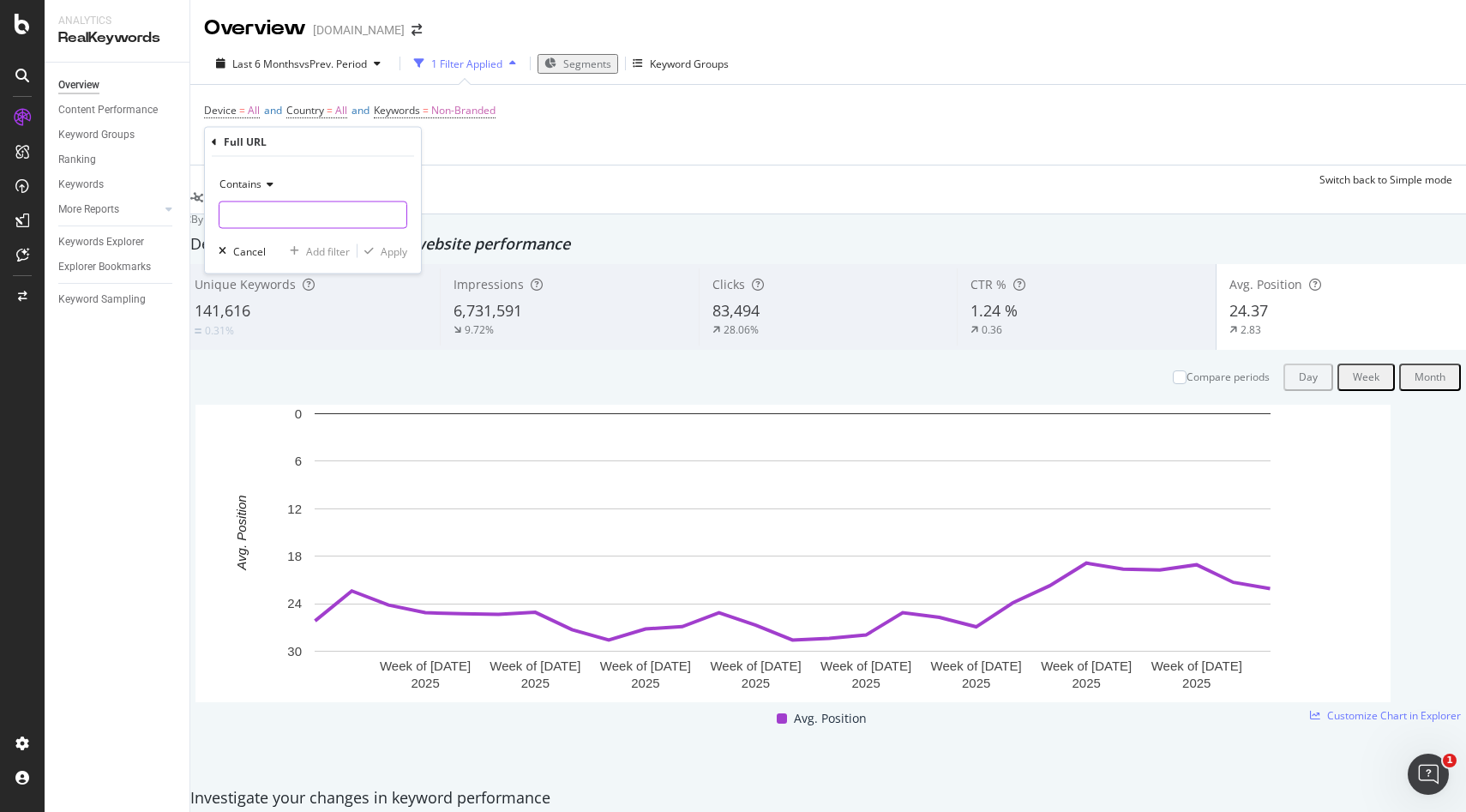
click at [242, 222] on input "text" at bounding box center [313, 215] width 187 height 28
paste input "https://monlitcabane.com/fr/13-lit-cabane"
type input "https://monlitcabane.com/fr/13-lit-cabane"
click at [391, 254] on div "Apply" at bounding box center [394, 251] width 27 height 14
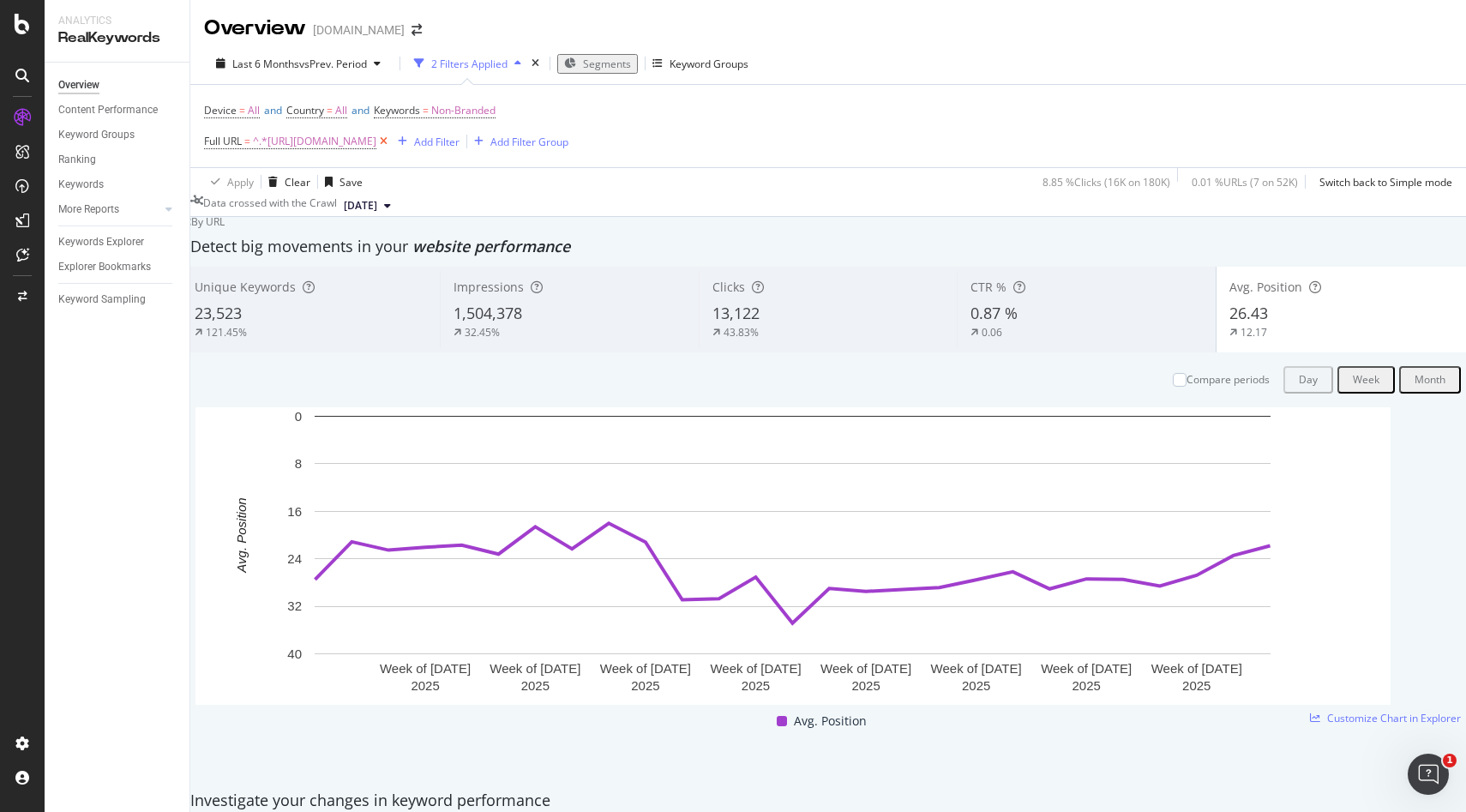
click at [391, 145] on icon at bounding box center [383, 141] width 14 height 17
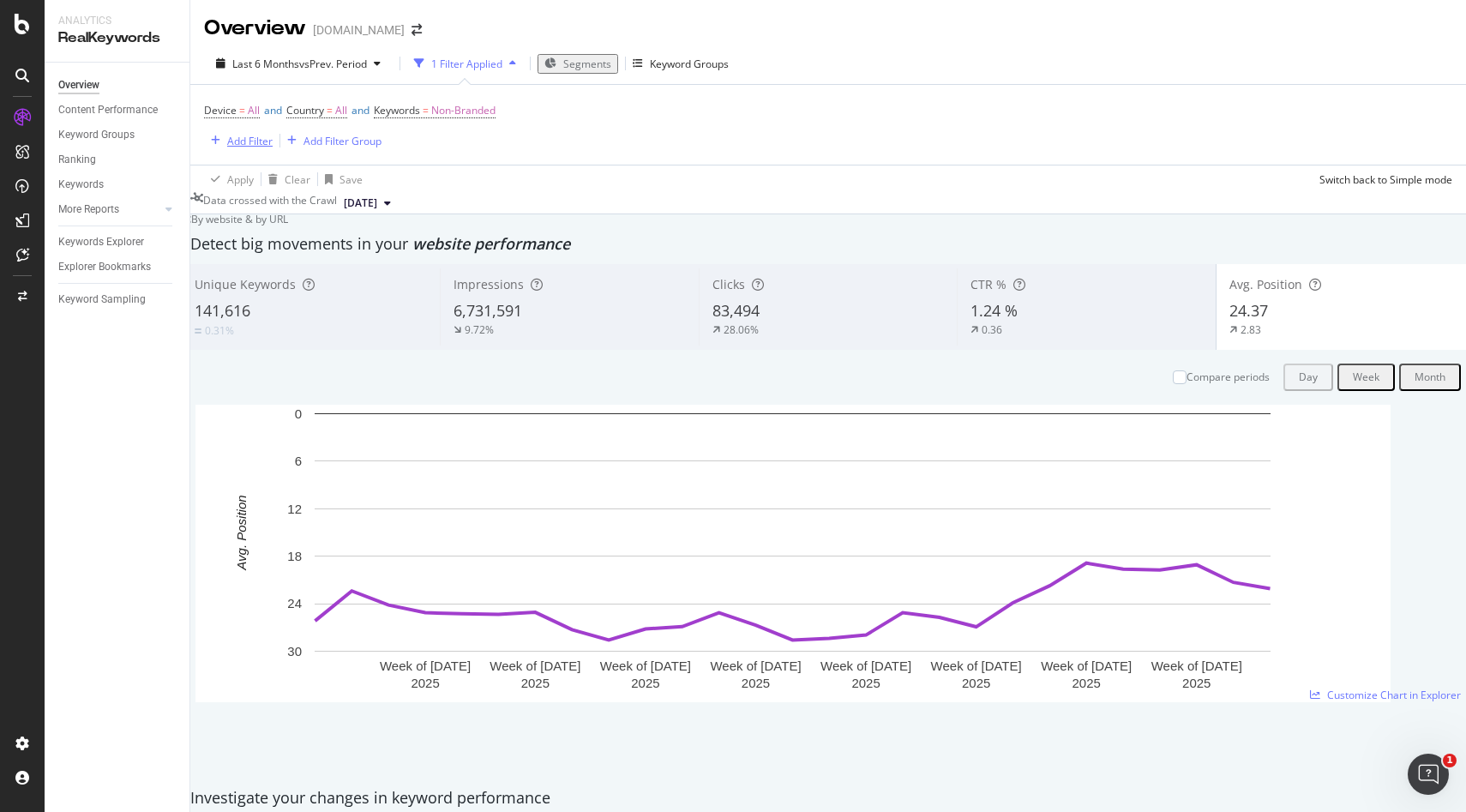
click at [251, 136] on div "Add Filter" at bounding box center [250, 141] width 46 height 14
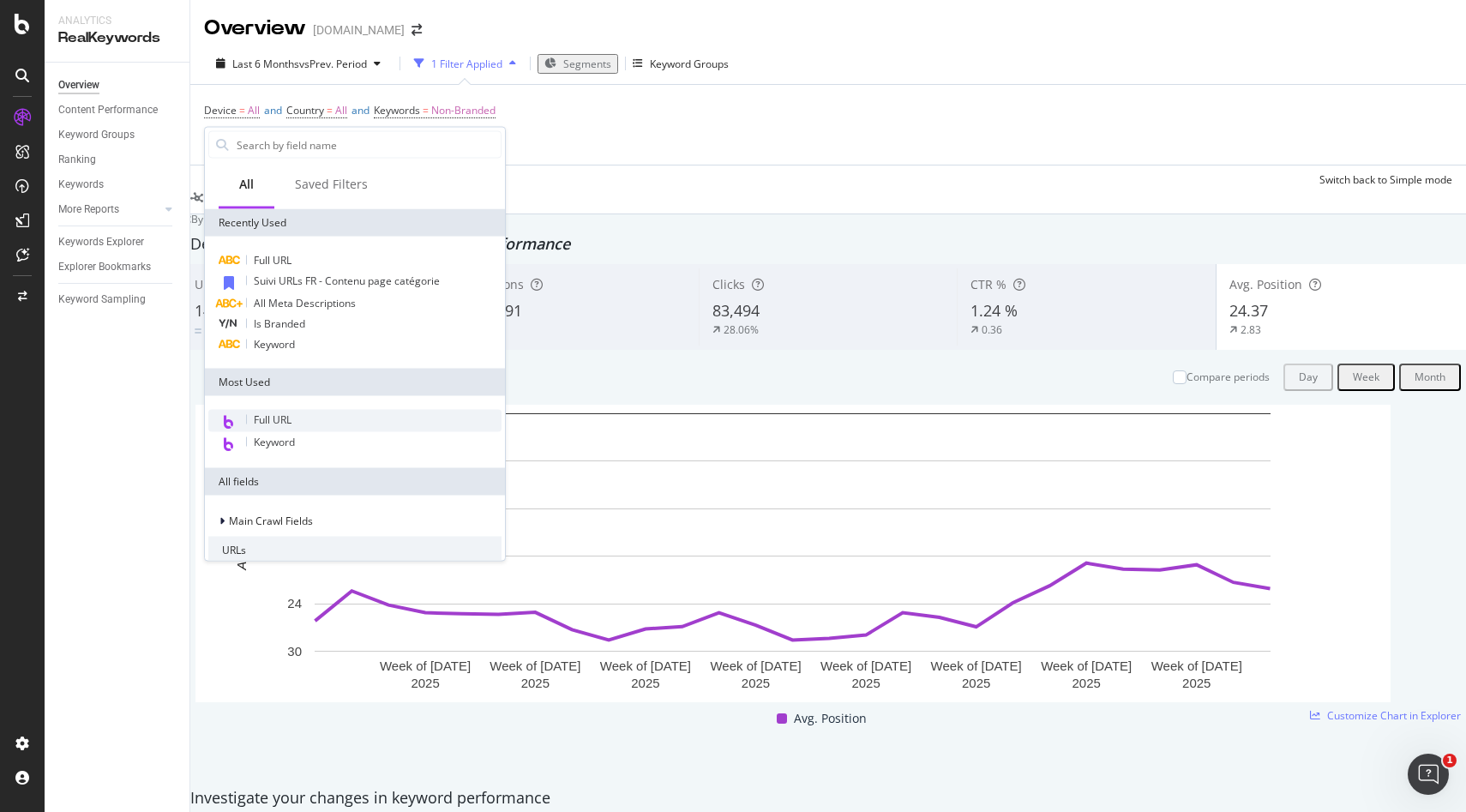
click at [268, 425] on span "Full URL" at bounding box center [272, 420] width 38 height 14
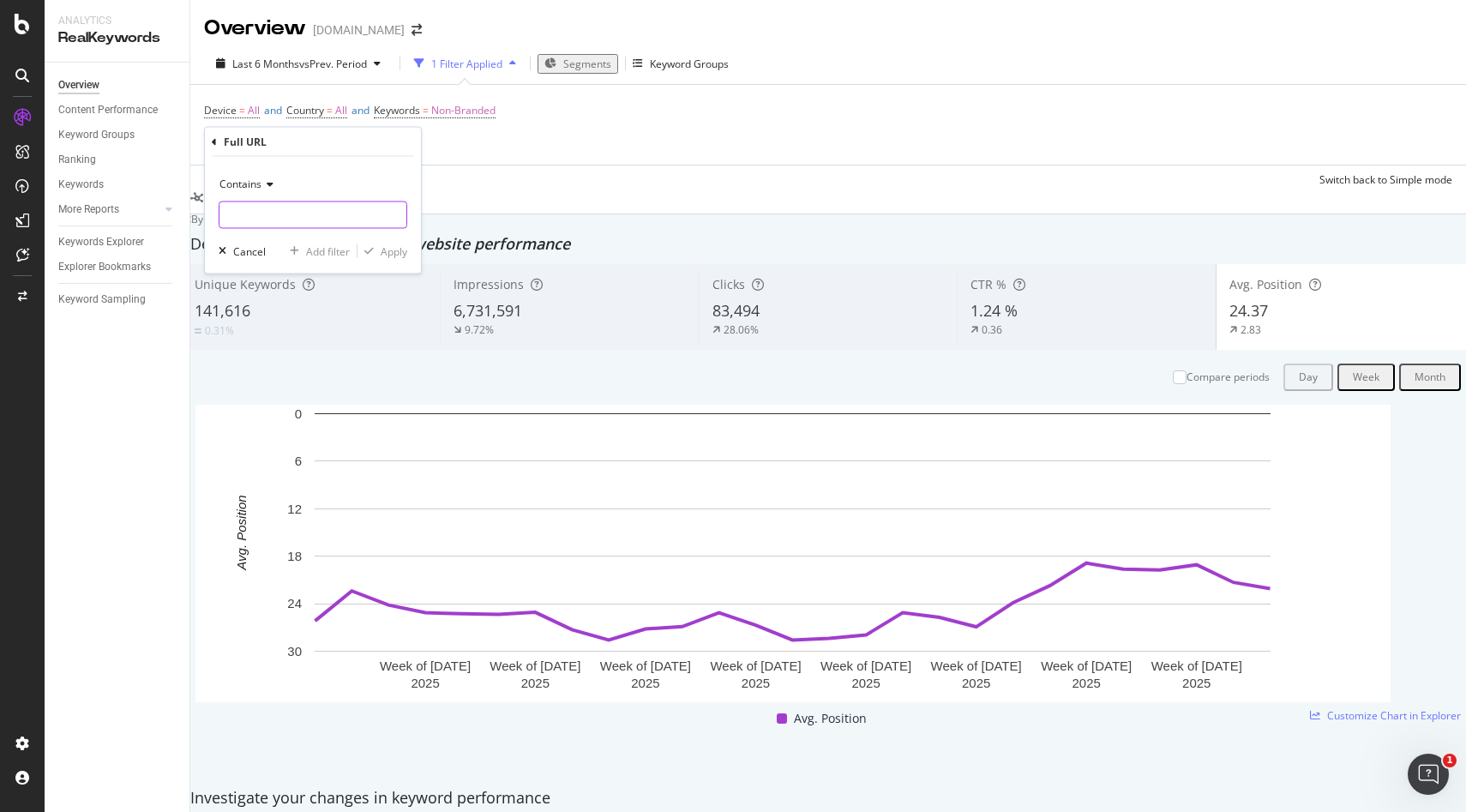
click at [258, 207] on input "text" at bounding box center [313, 215] width 187 height 28
paste input "[URL][DOMAIN_NAME]"
type input "[URL][DOMAIN_NAME]"
click at [395, 255] on div "Apply" at bounding box center [394, 251] width 27 height 14
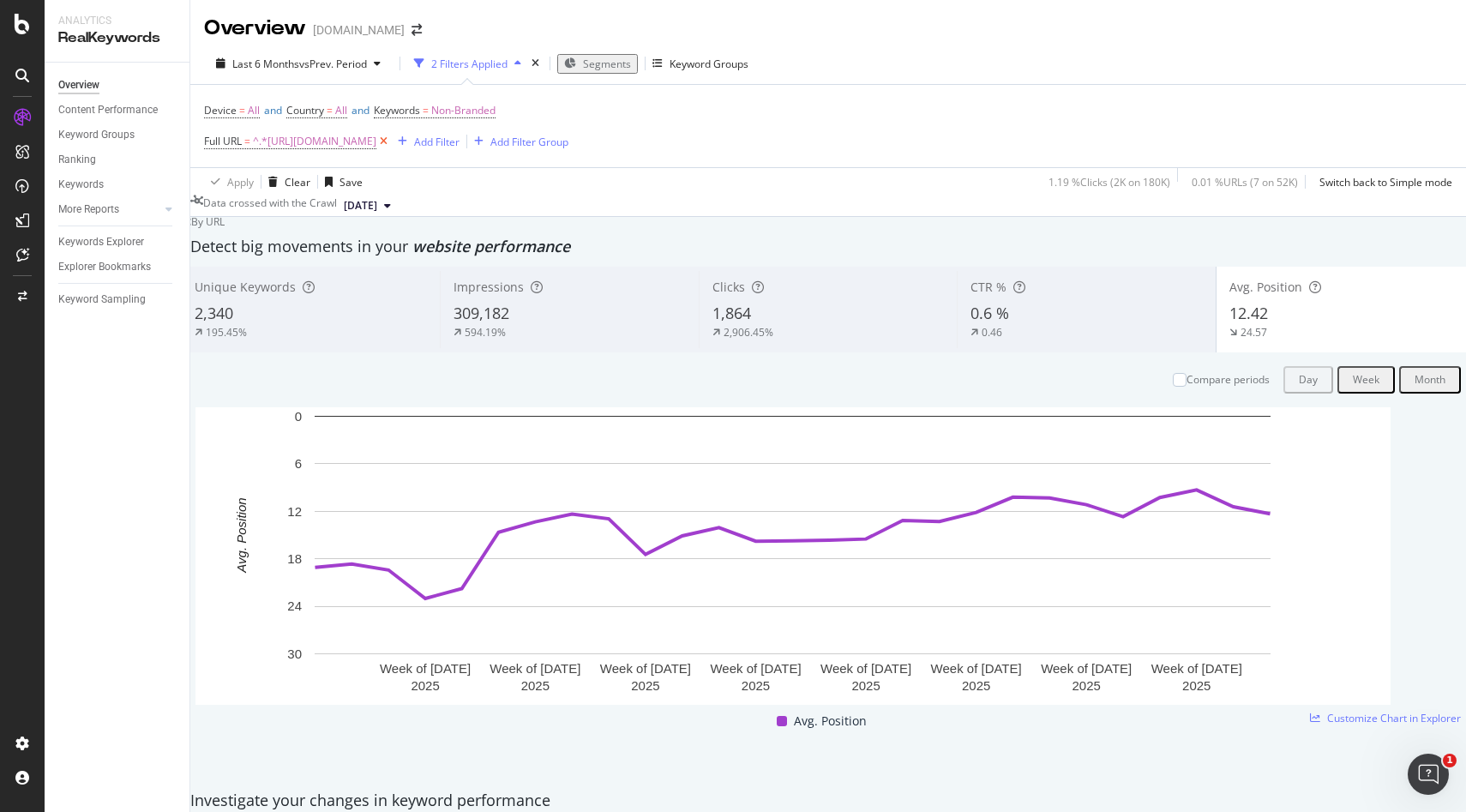
click at [391, 143] on icon at bounding box center [383, 141] width 14 height 17
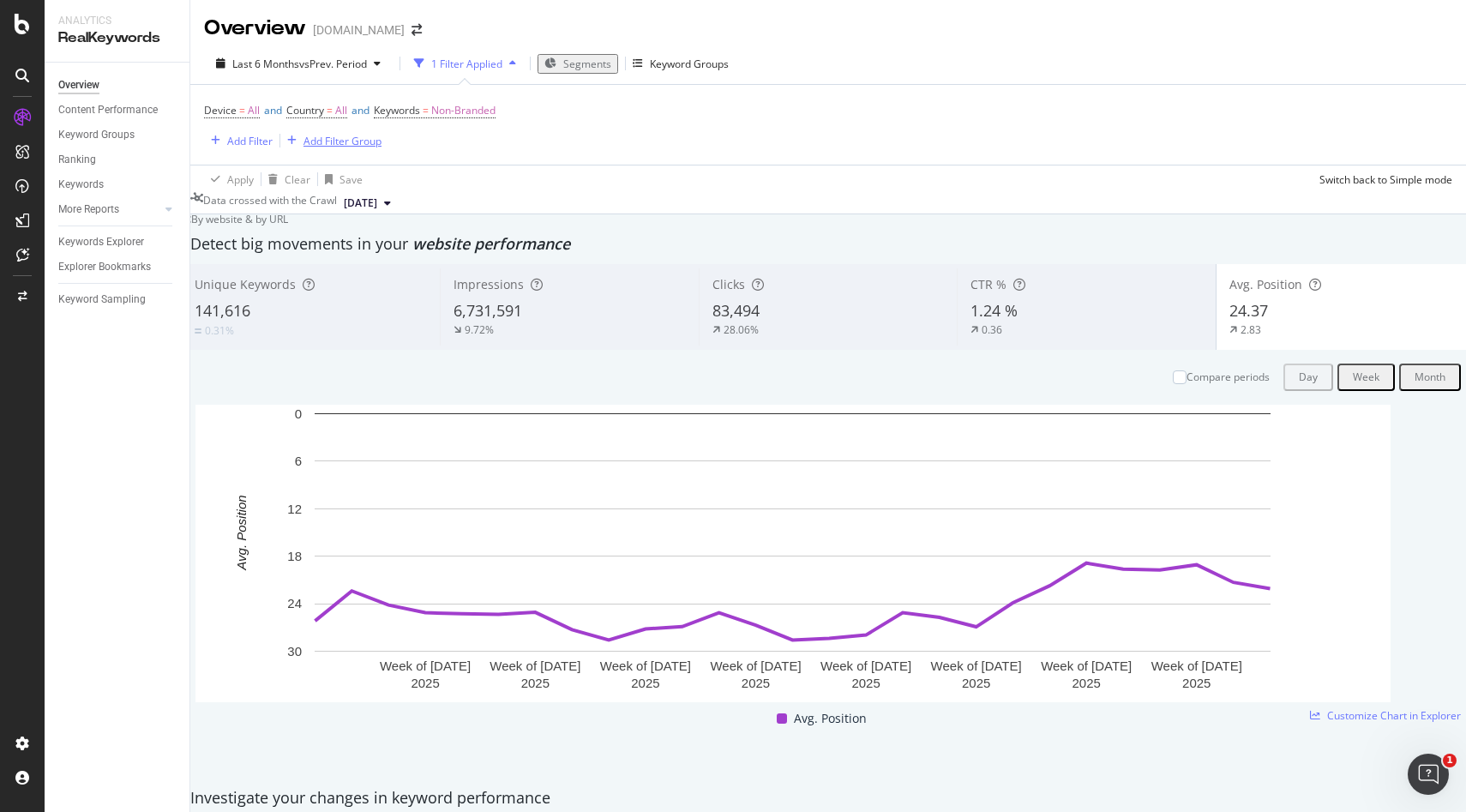
click at [342, 144] on div "Add Filter Group" at bounding box center [342, 141] width 78 height 14
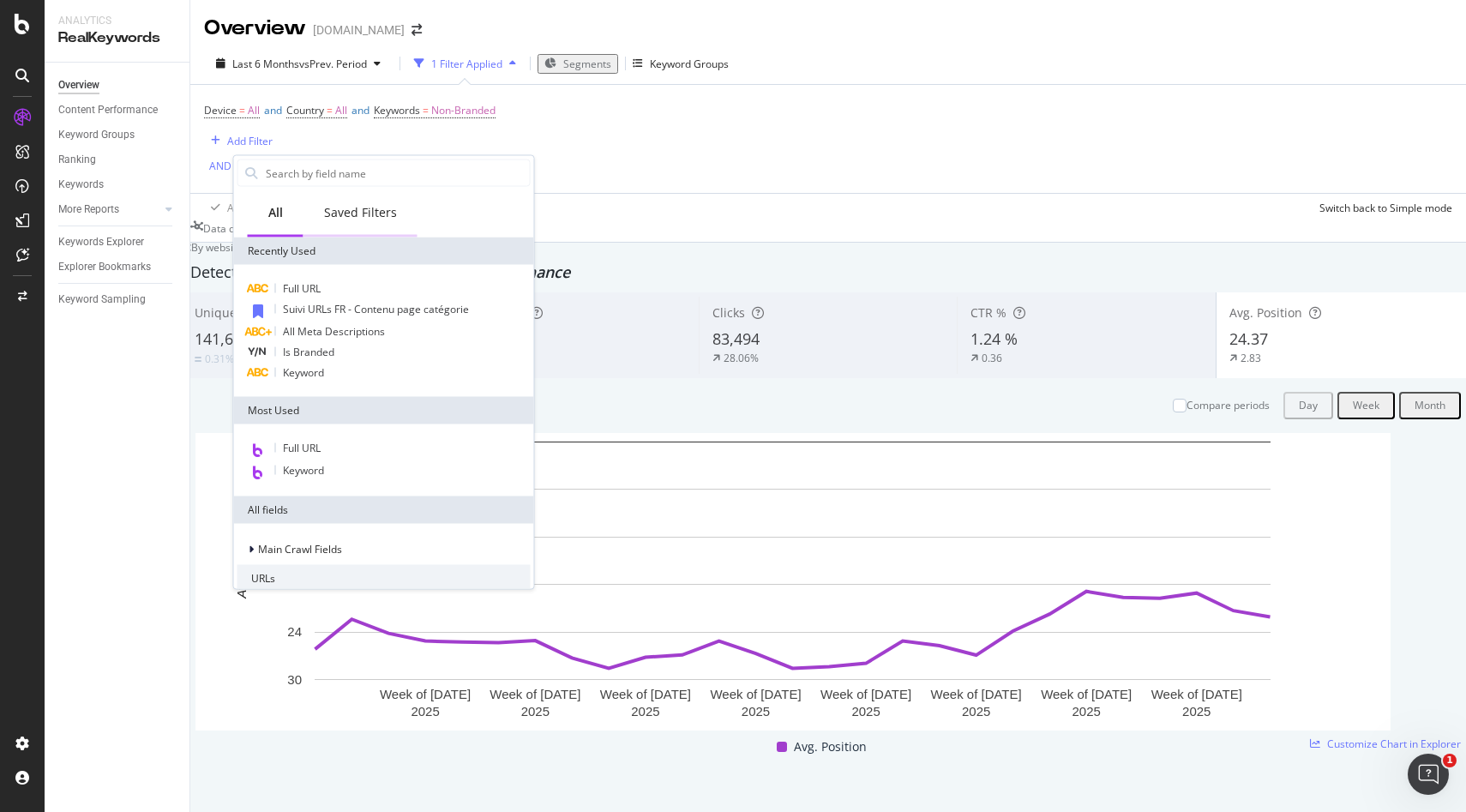
click at [385, 213] on div "Saved Filters" at bounding box center [360, 212] width 73 height 17
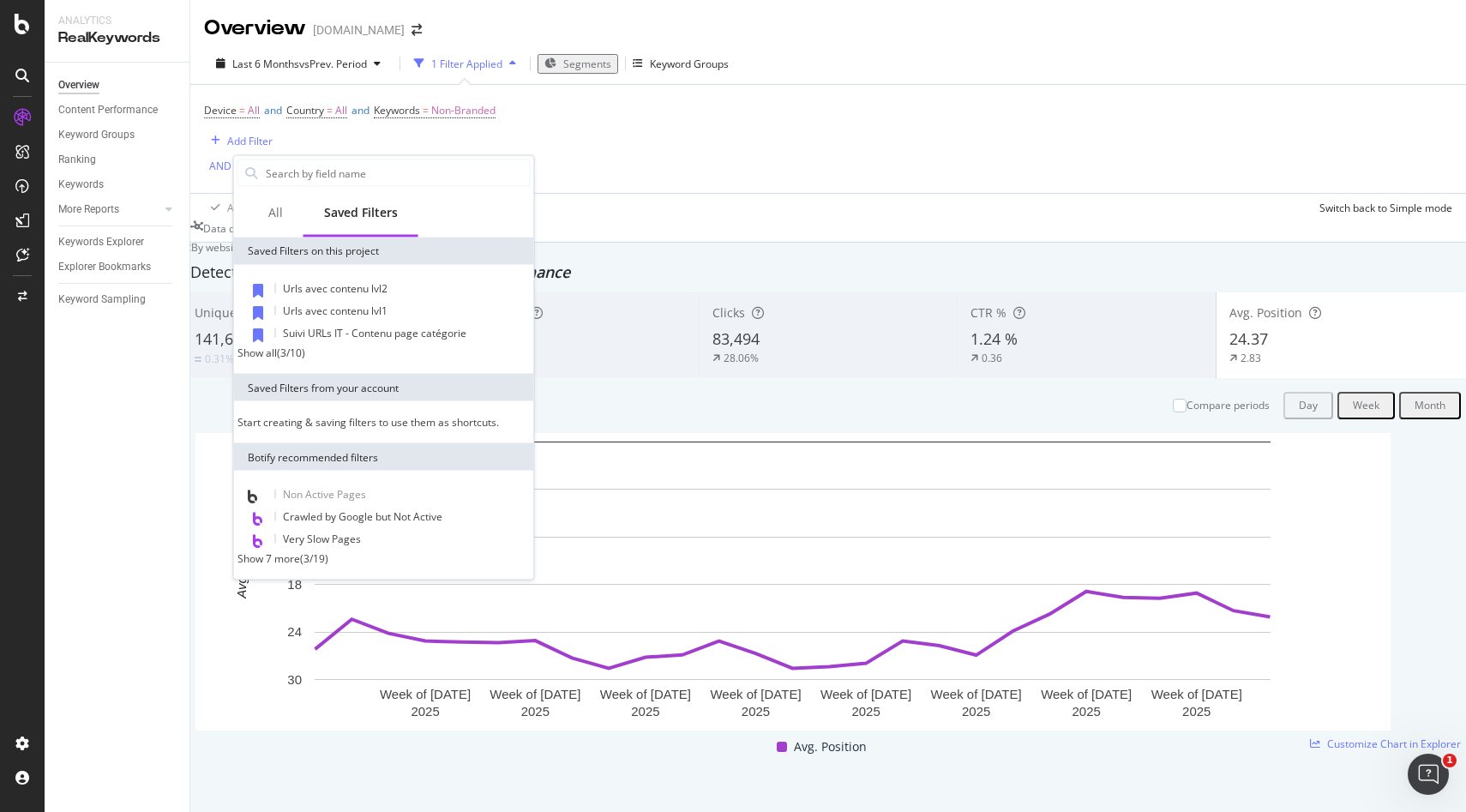
click at [275, 360] on div "Show all" at bounding box center [257, 353] width 39 height 14
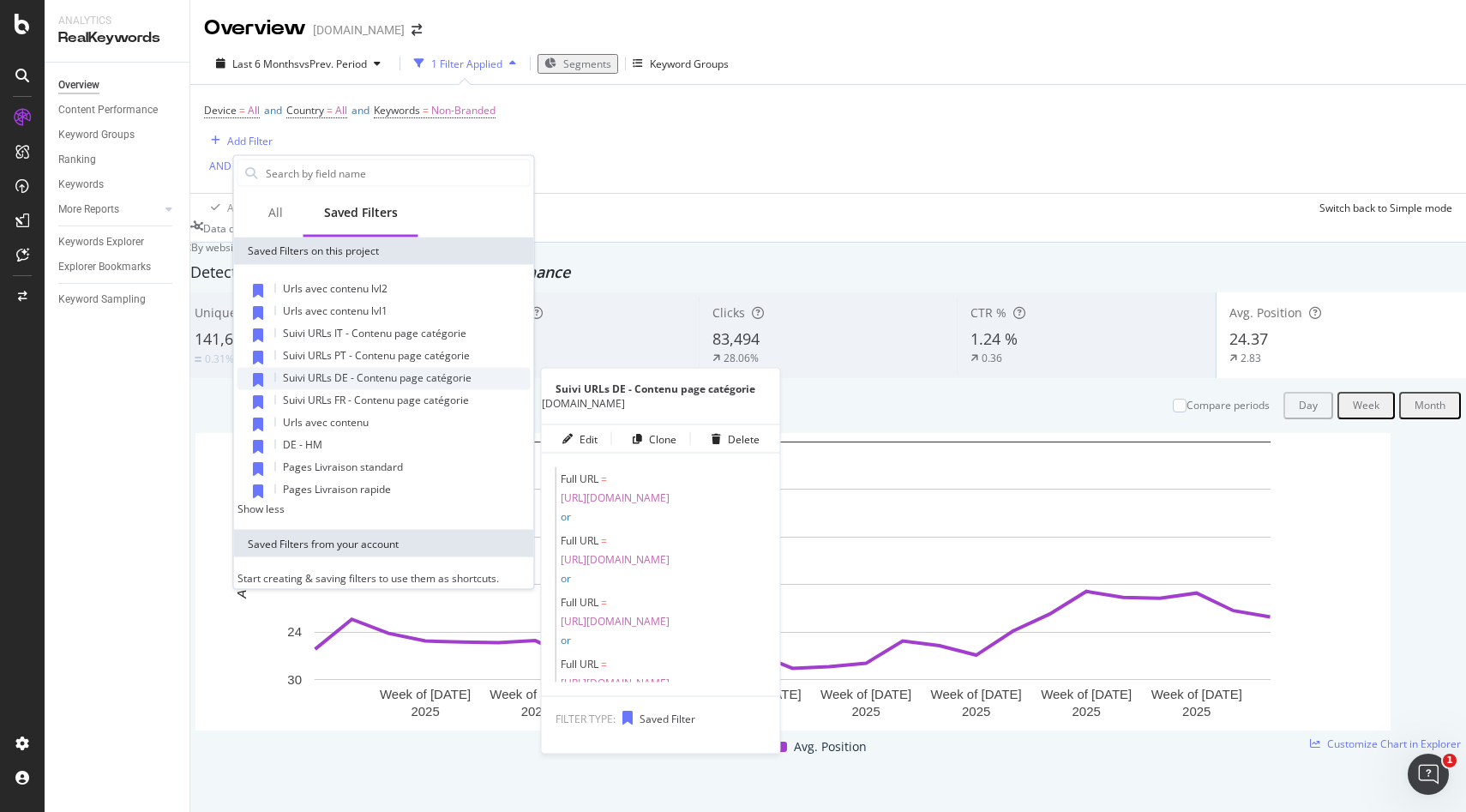
click at [324, 376] on span "Suivi URLs DE - Contenu page catégorie" at bounding box center [377, 378] width 189 height 14
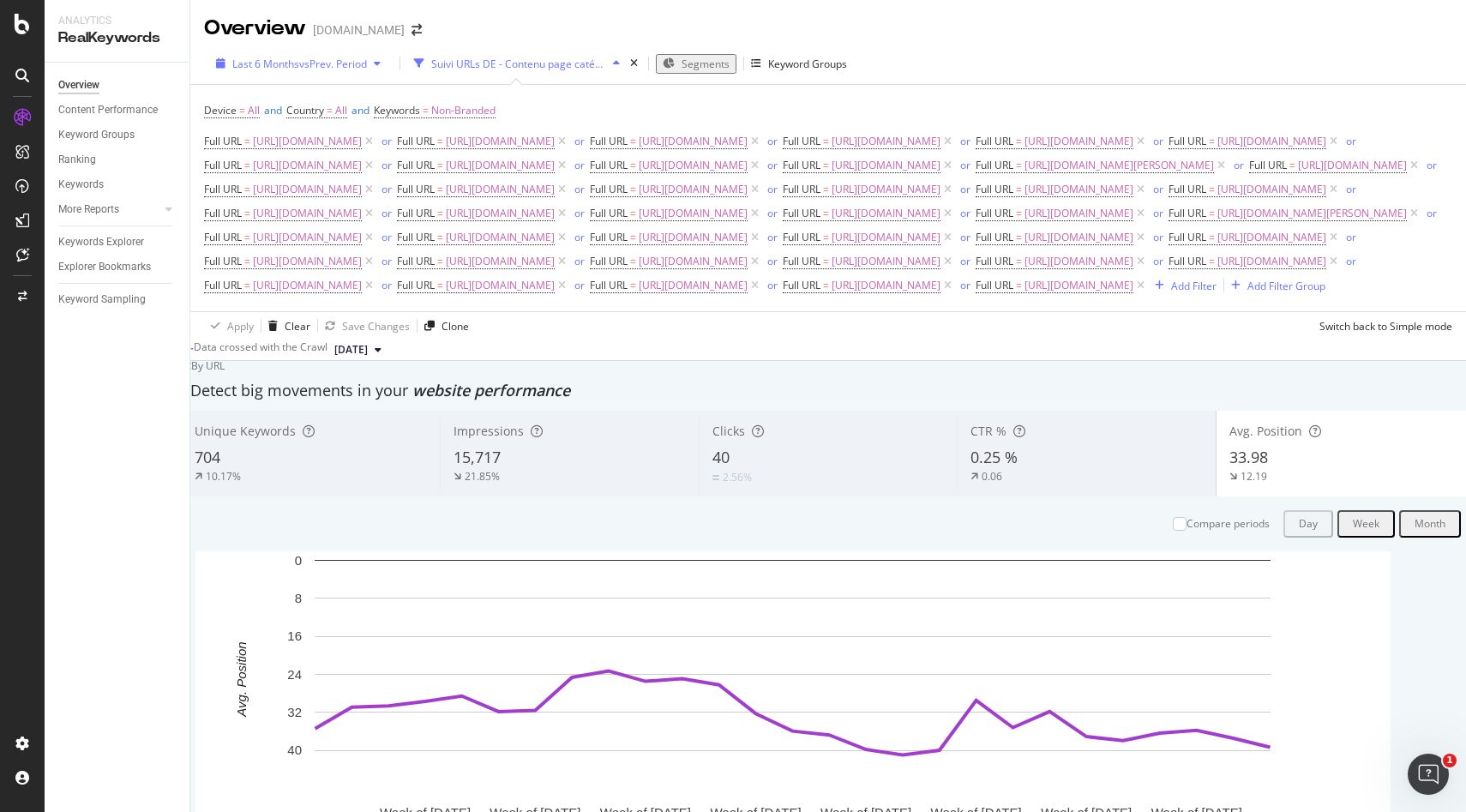
click at [347, 64] on span "vs Prev. Period" at bounding box center [333, 64] width 68 height 14
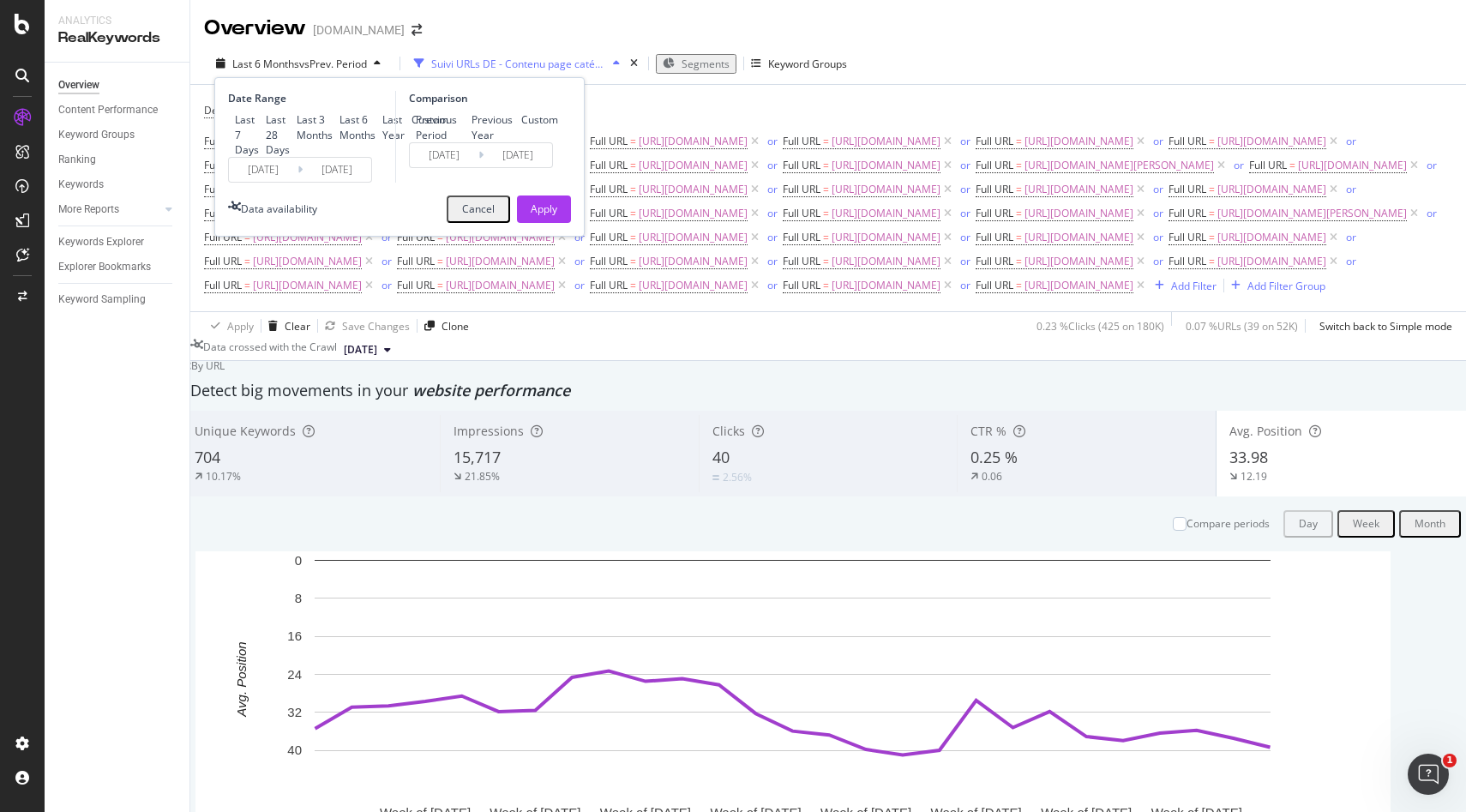
click at [300, 177] on icon at bounding box center [300, 169] width 5 height 16
click at [405, 127] on div "Custom" at bounding box center [405, 119] width 0 height 14
type input "2025/08/08"
type input "2025/07/11"
type input "2025/08/07"
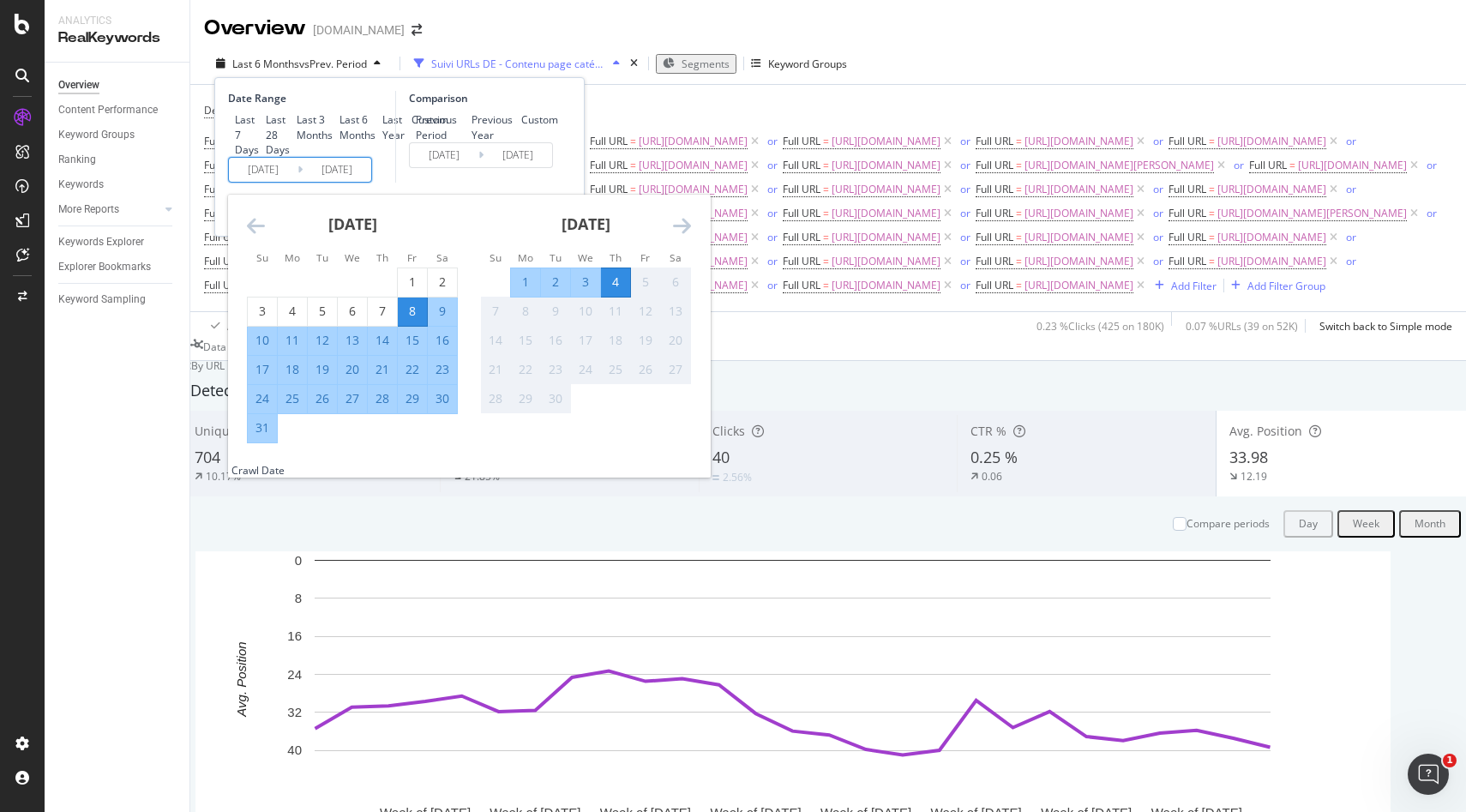
click at [265, 182] on input "2025/08/08" at bounding box center [263, 169] width 69 height 24
click at [255, 235] on icon "Move backward to switch to the previous month." at bounding box center [256, 225] width 18 height 21
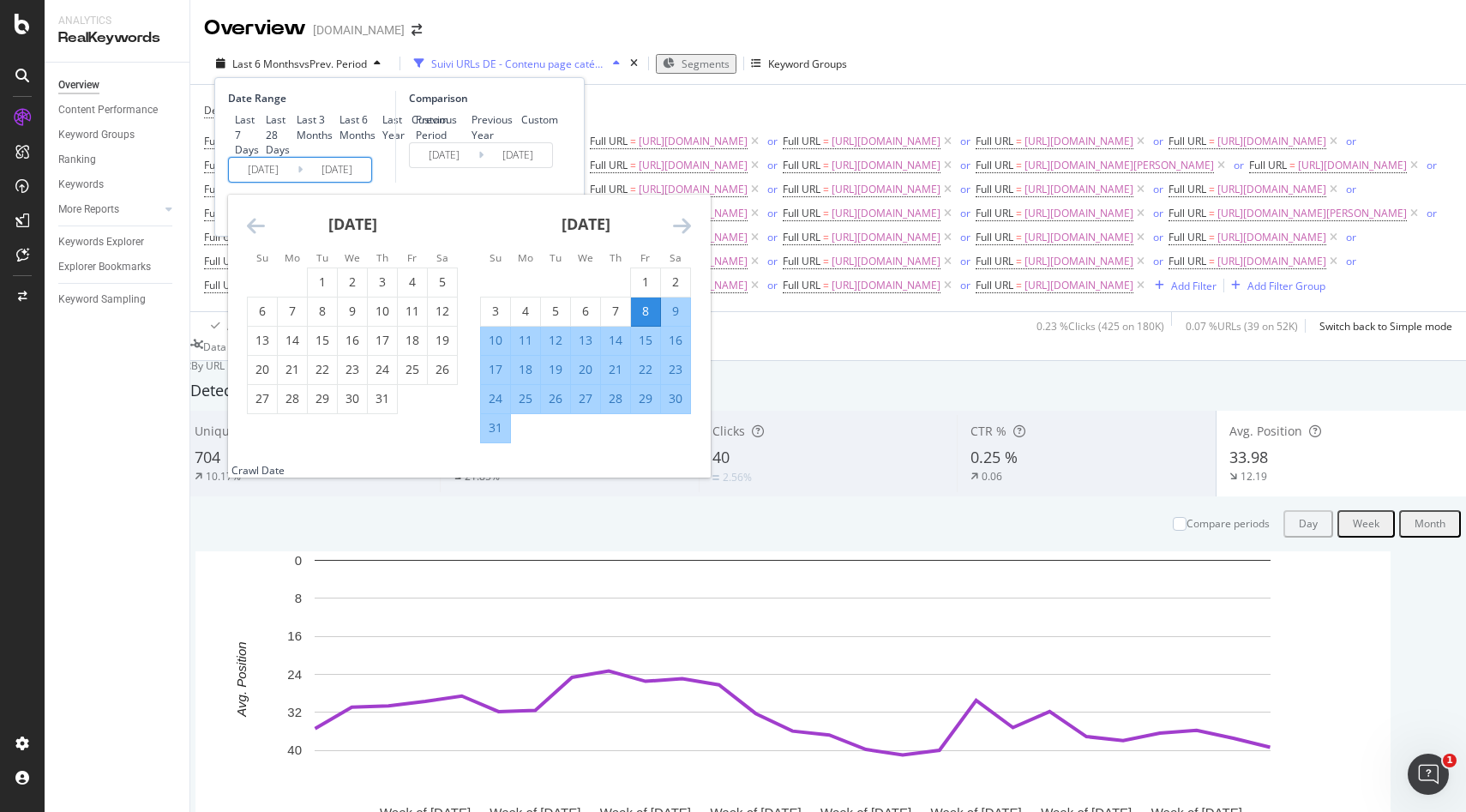
click at [255, 235] on icon "Move backward to switch to the previous month." at bounding box center [256, 225] width 18 height 21
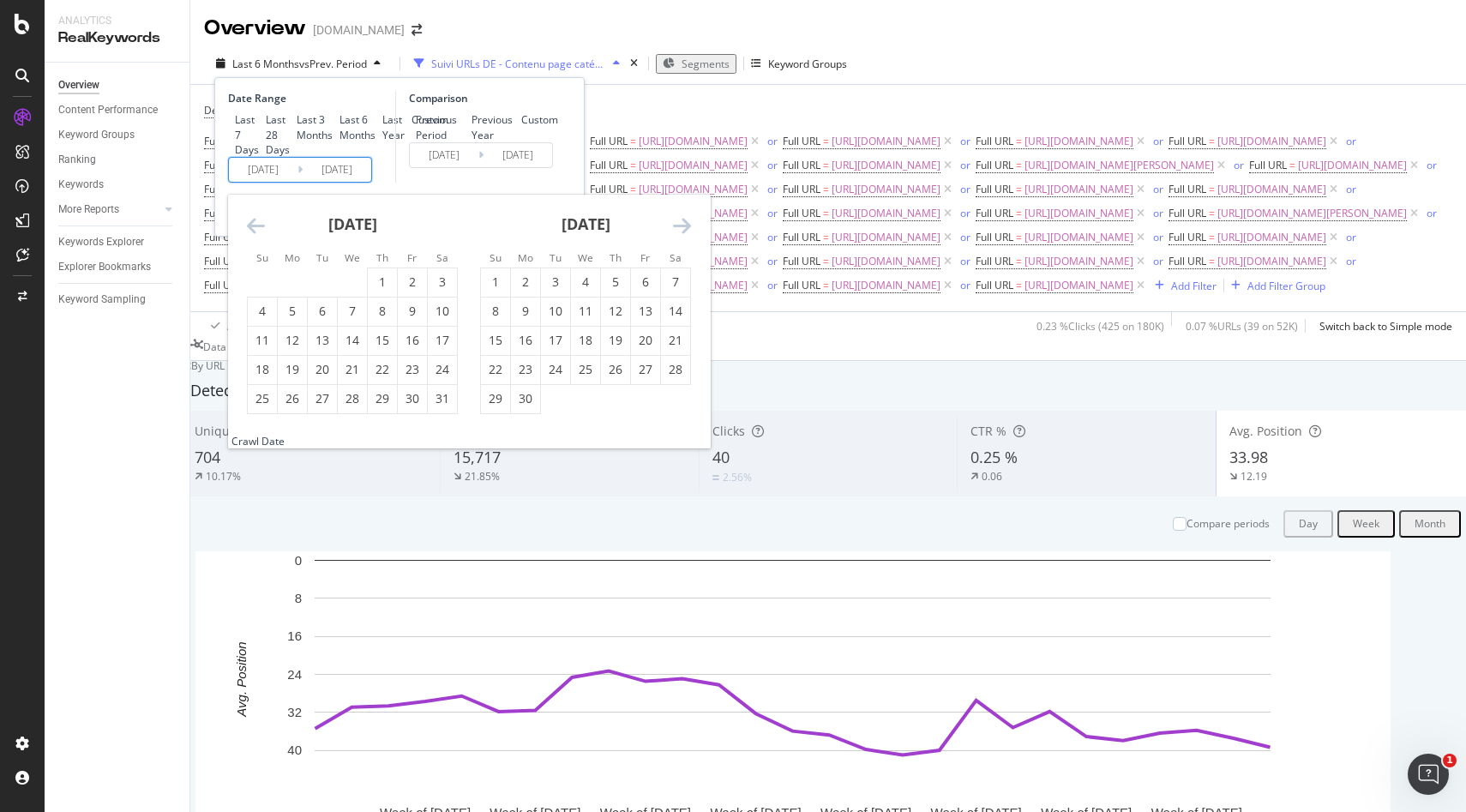
click at [255, 235] on icon "Move backward to switch to the previous month." at bounding box center [256, 225] width 18 height 21
click at [355, 291] on div "1" at bounding box center [352, 281] width 30 height 17
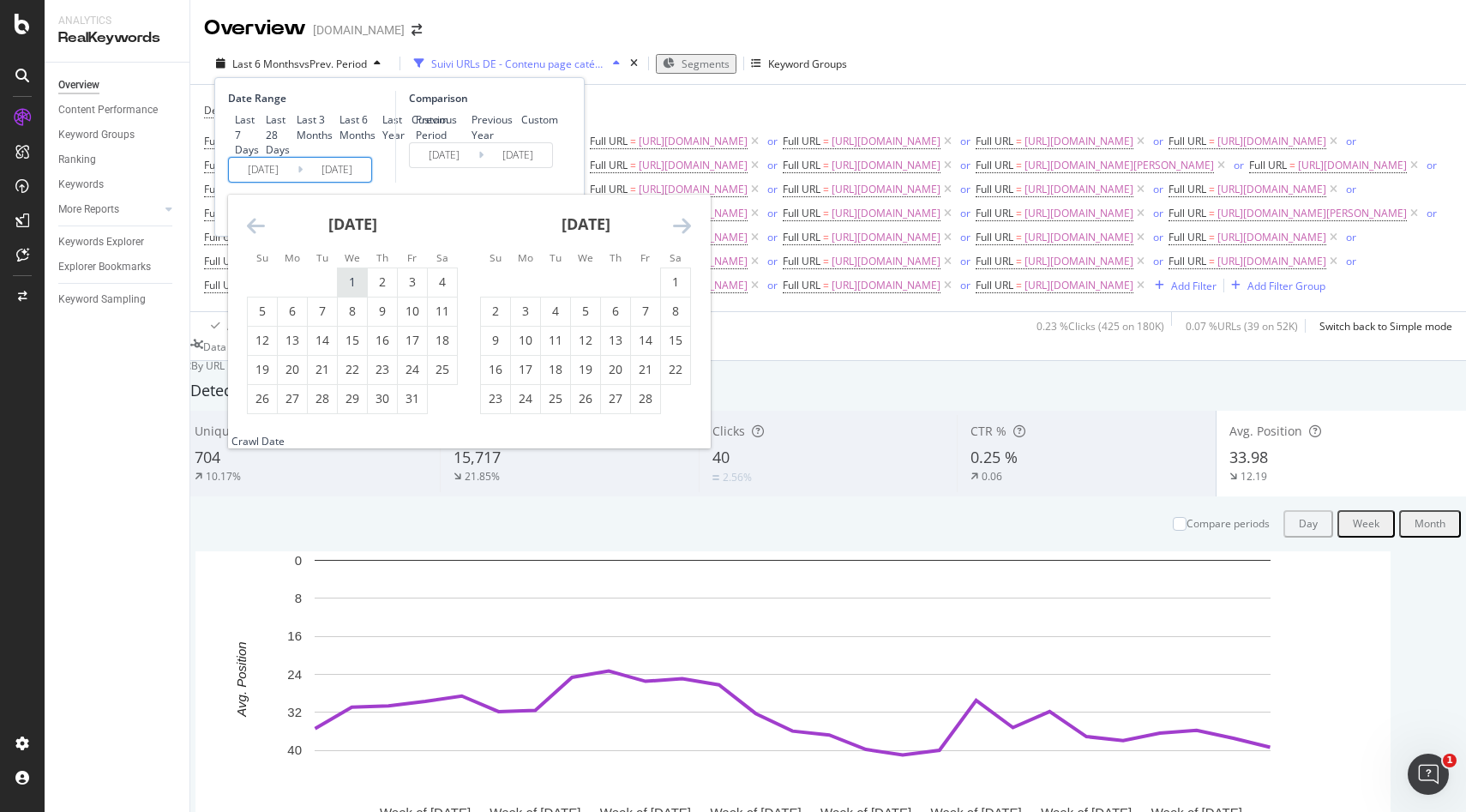
type input "[DATE]"
type input "2024/04/28"
type input "2024/12/31"
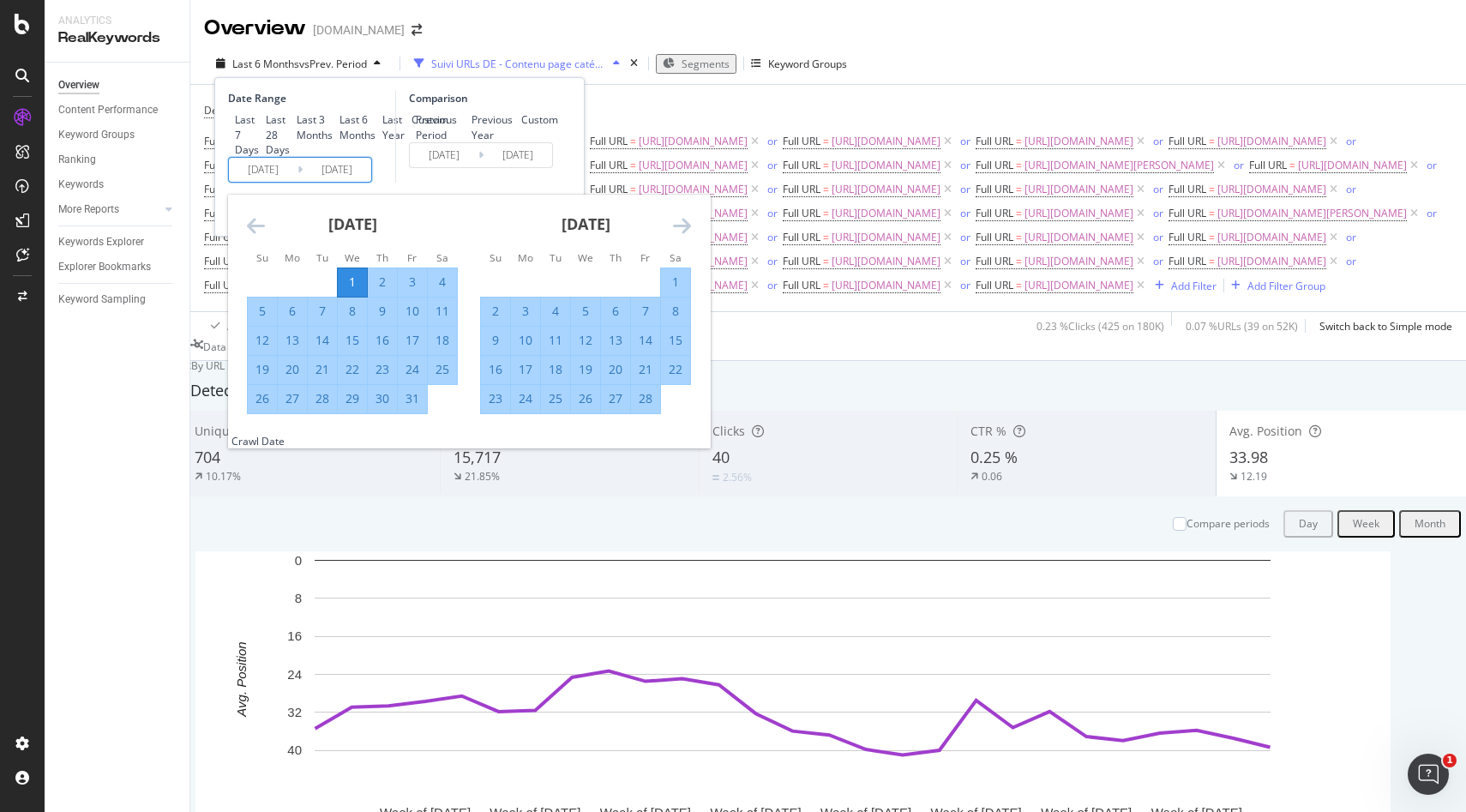
click at [690, 235] on icon "Move forward to switch to the next month." at bounding box center [682, 225] width 18 height 21
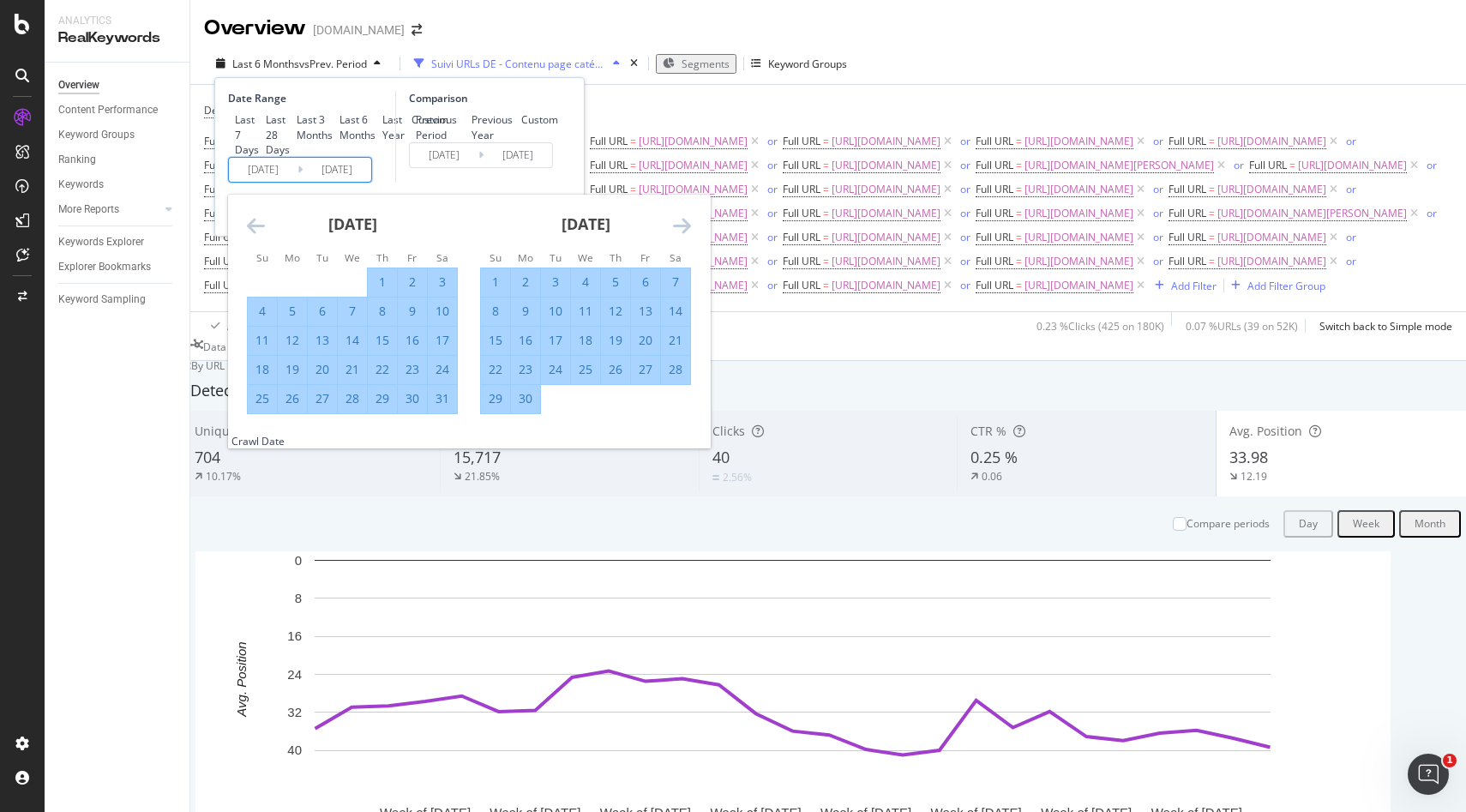
click at [690, 235] on icon "Move forward to switch to the next month." at bounding box center [682, 225] width 18 height 21
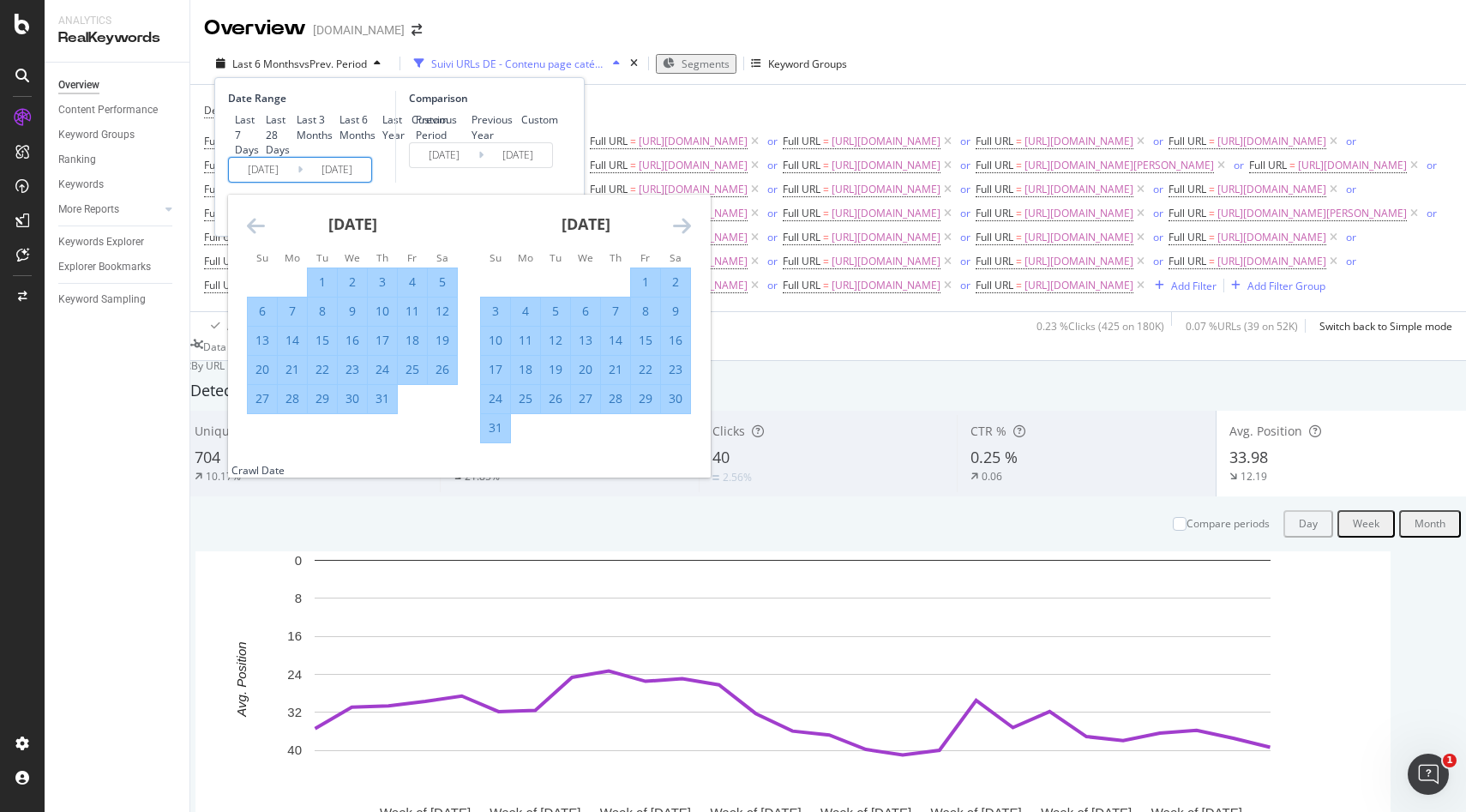
click at [690, 235] on icon "Move forward to switch to the next month." at bounding box center [682, 225] width 18 height 21
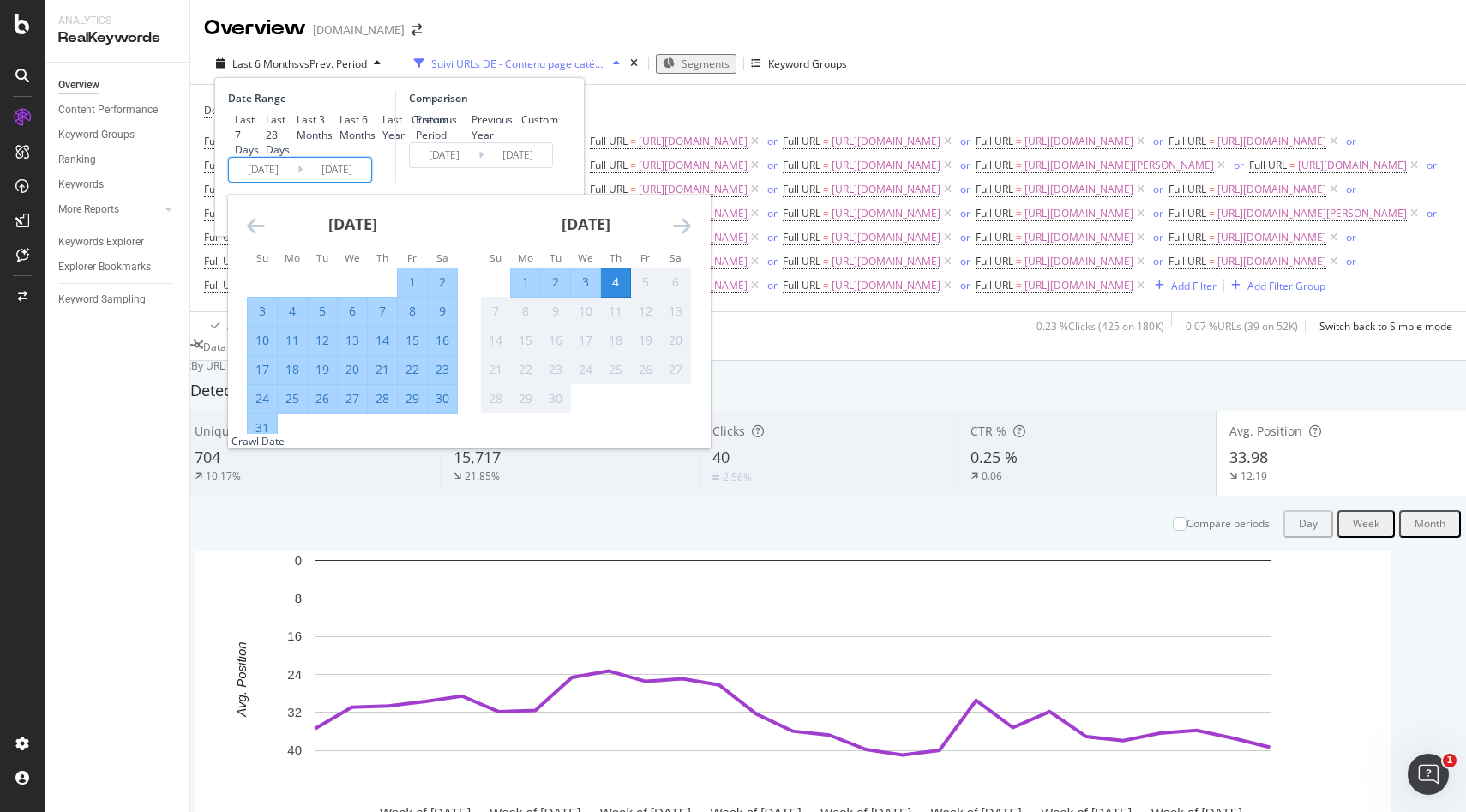
click at [690, 235] on icon "Move forward to switch to the next month." at bounding box center [682, 225] width 18 height 21
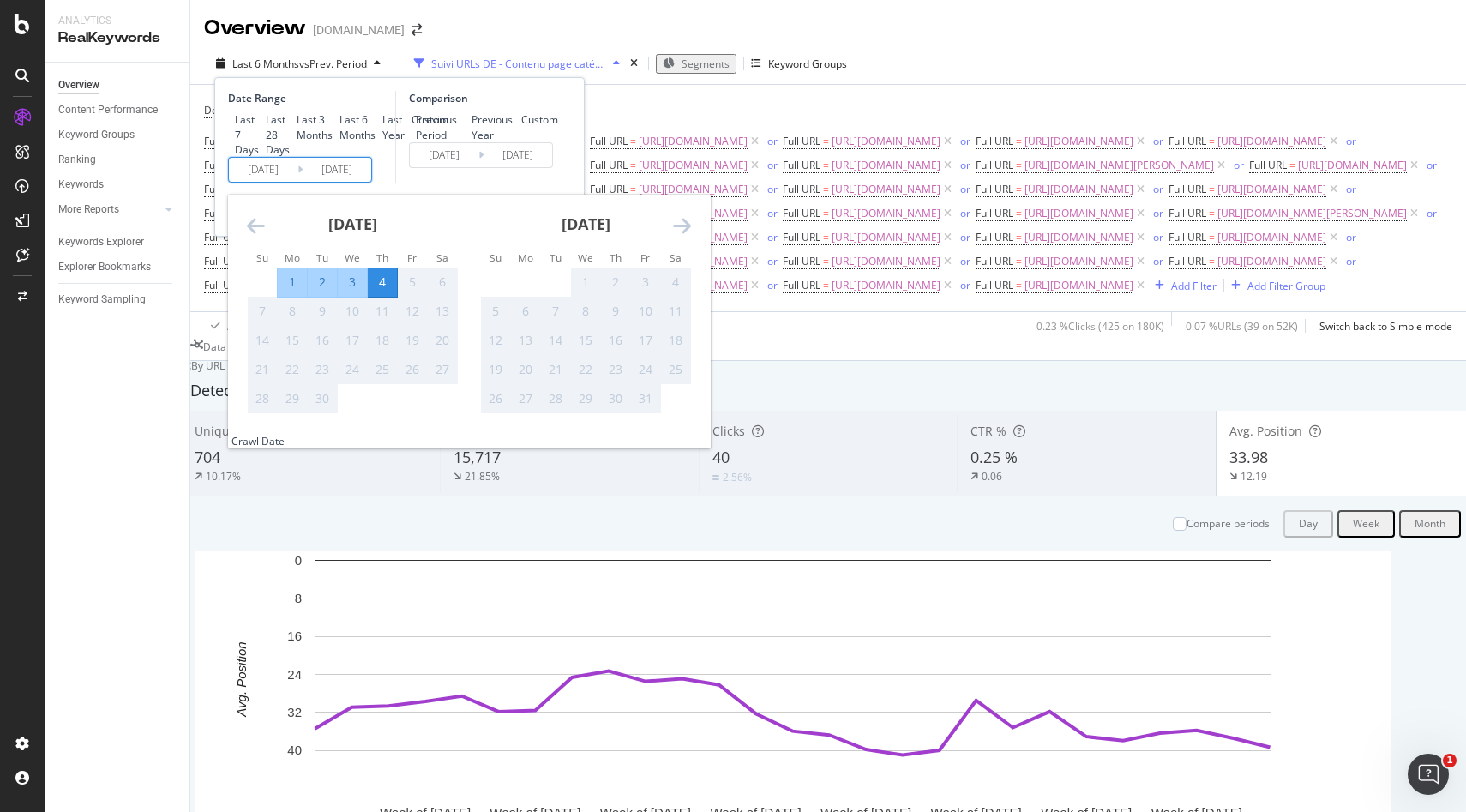
click at [376, 291] on div "4" at bounding box center [382, 281] width 30 height 17
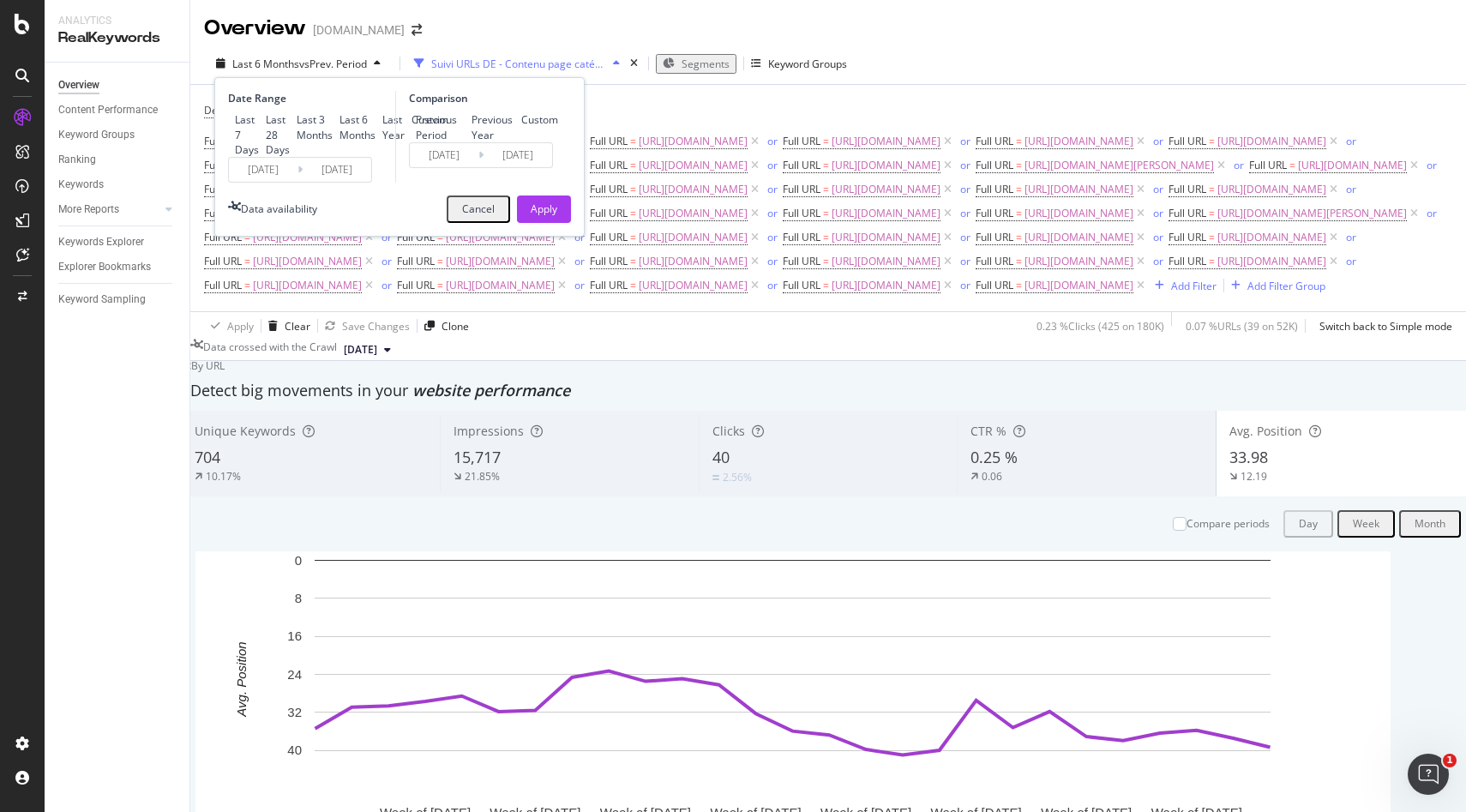
click at [488, 167] on input "2024/12/31" at bounding box center [518, 155] width 69 height 24
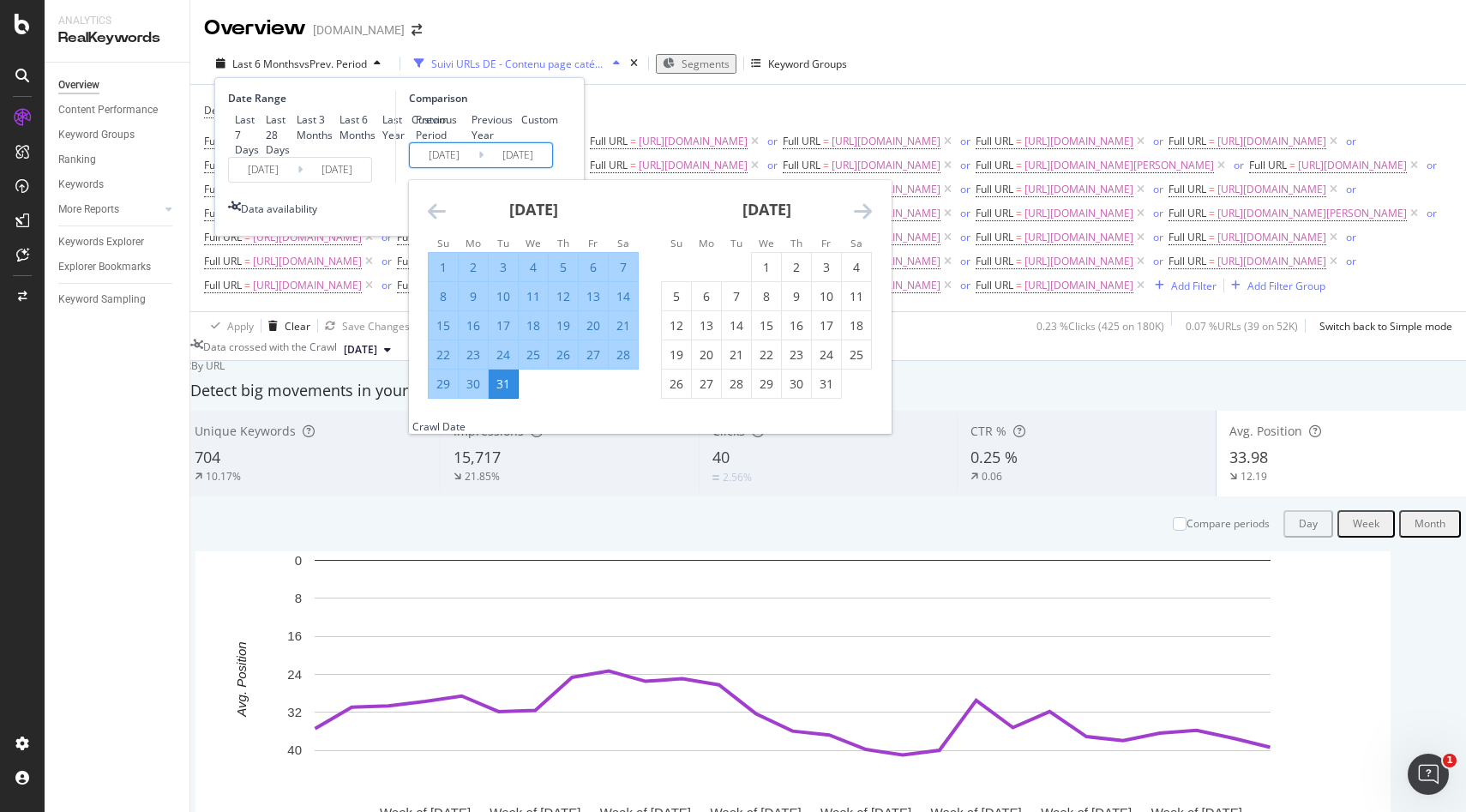
click at [515, 127] on div "Custom" at bounding box center [515, 119] width 0 height 14
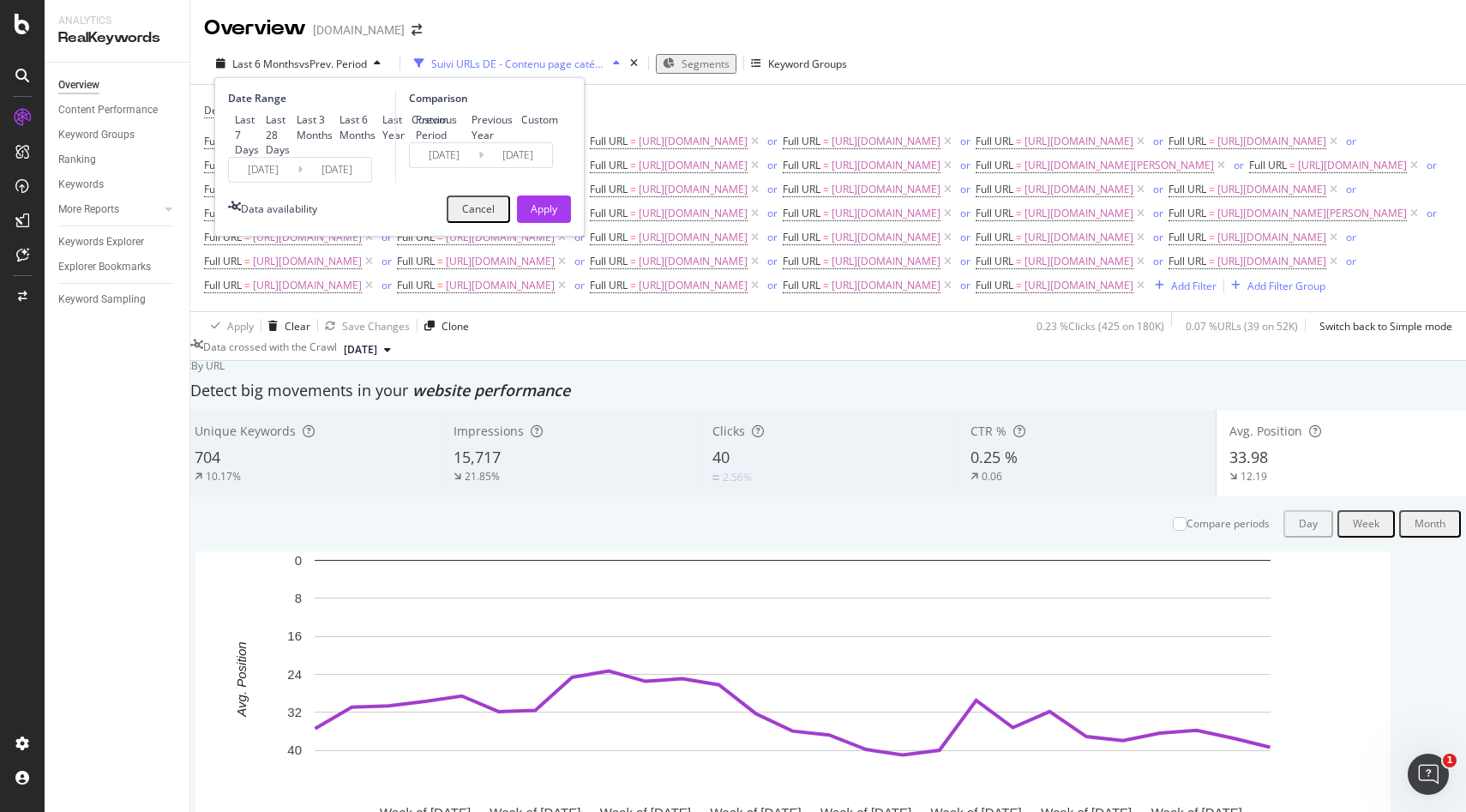
click at [439, 167] on input "2024/04/28" at bounding box center [444, 155] width 69 height 24
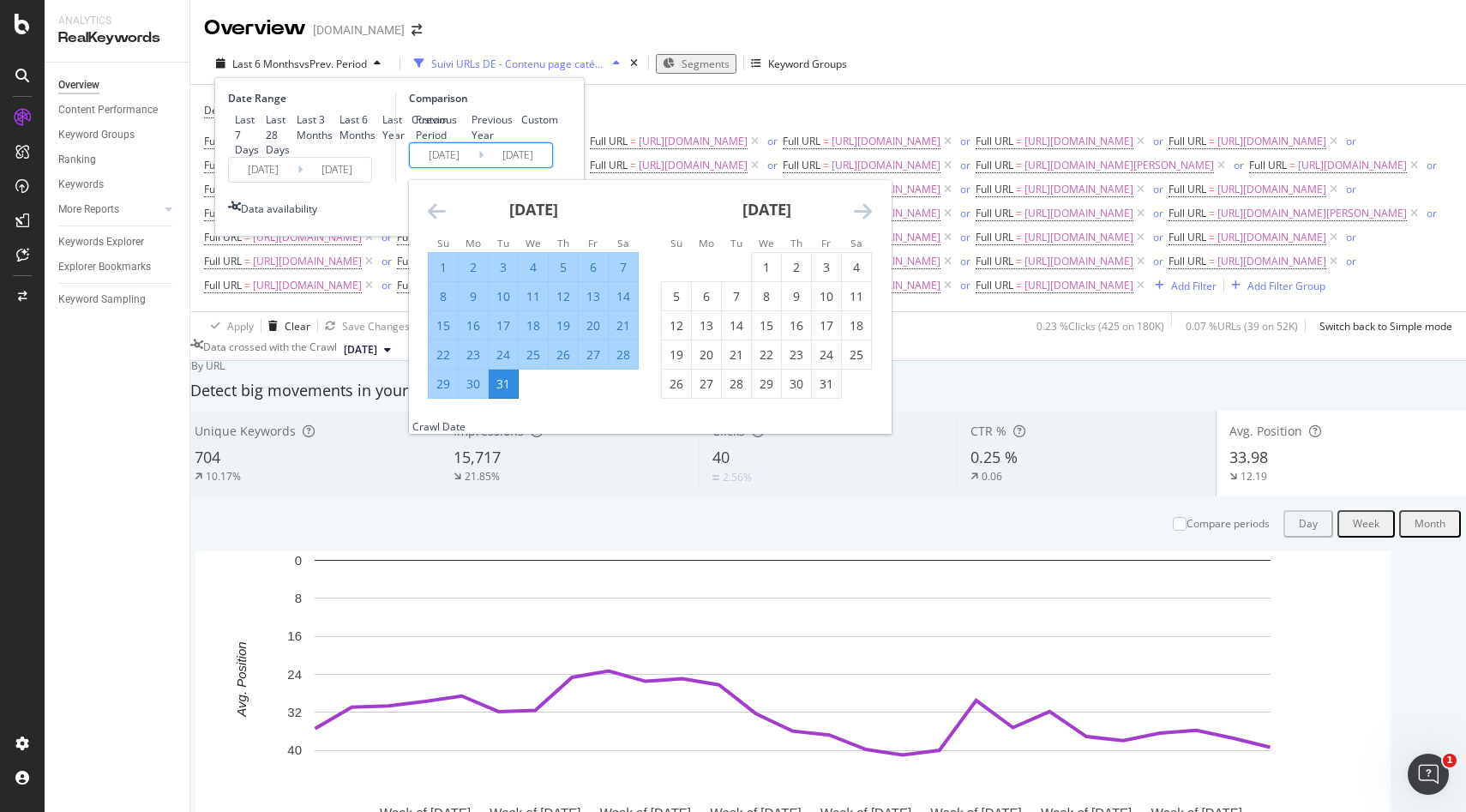
click at [435, 221] on icon "Move backward to switch to the previous month." at bounding box center [437, 210] width 18 height 21
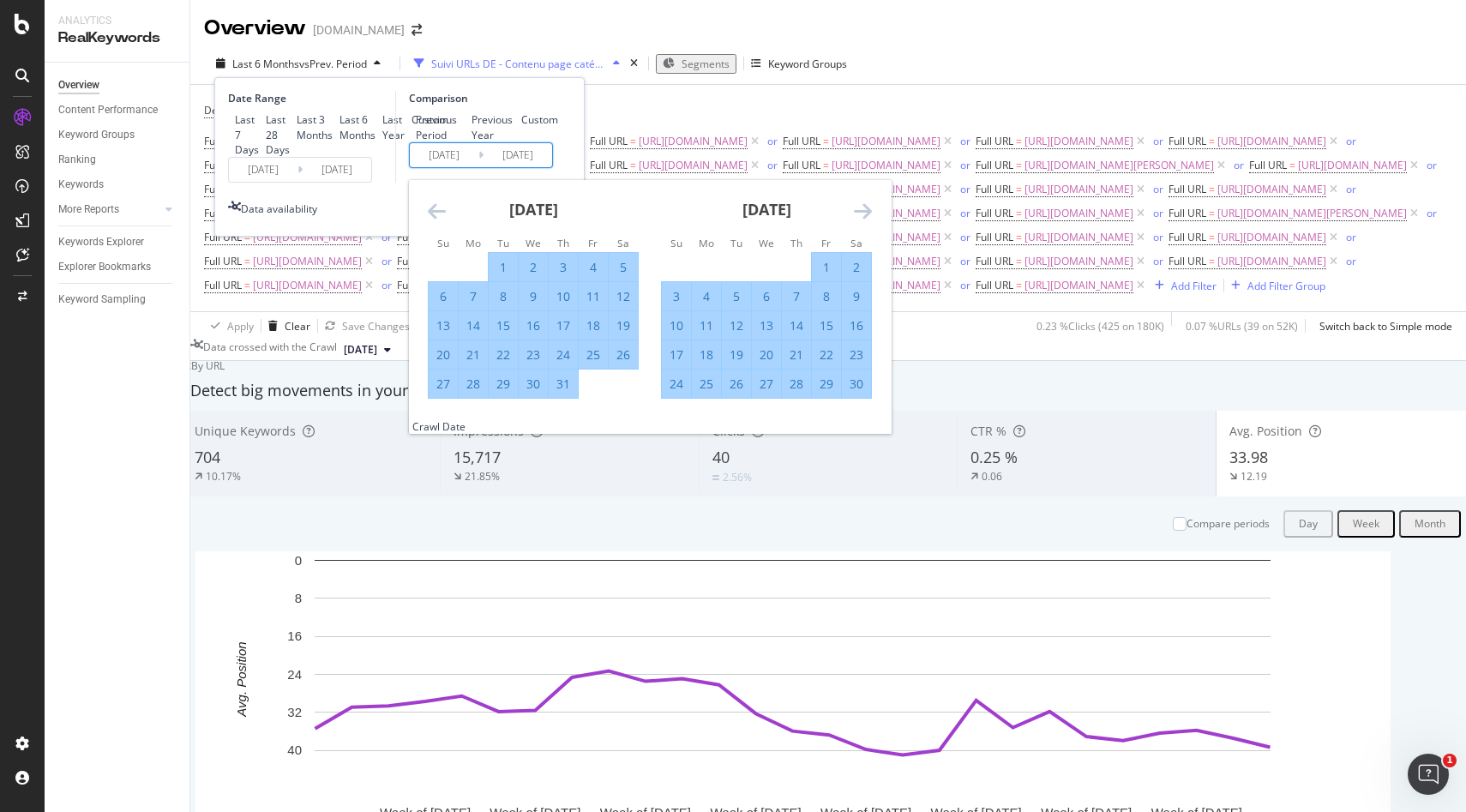
click at [435, 221] on icon "Move backward to switch to the previous month." at bounding box center [437, 210] width 18 height 21
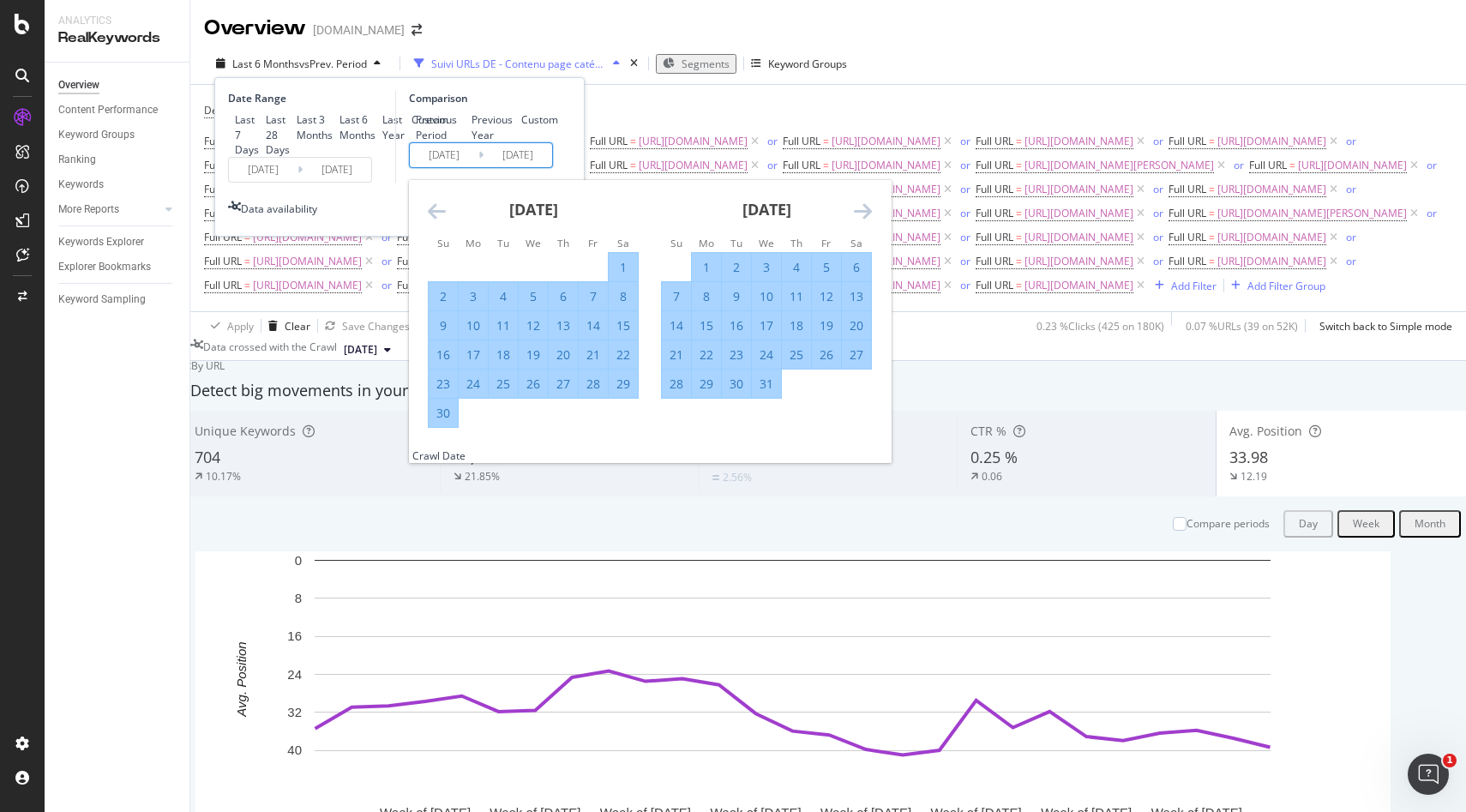
click at [435, 221] on icon "Move backward to switch to the previous month." at bounding box center [437, 210] width 18 height 21
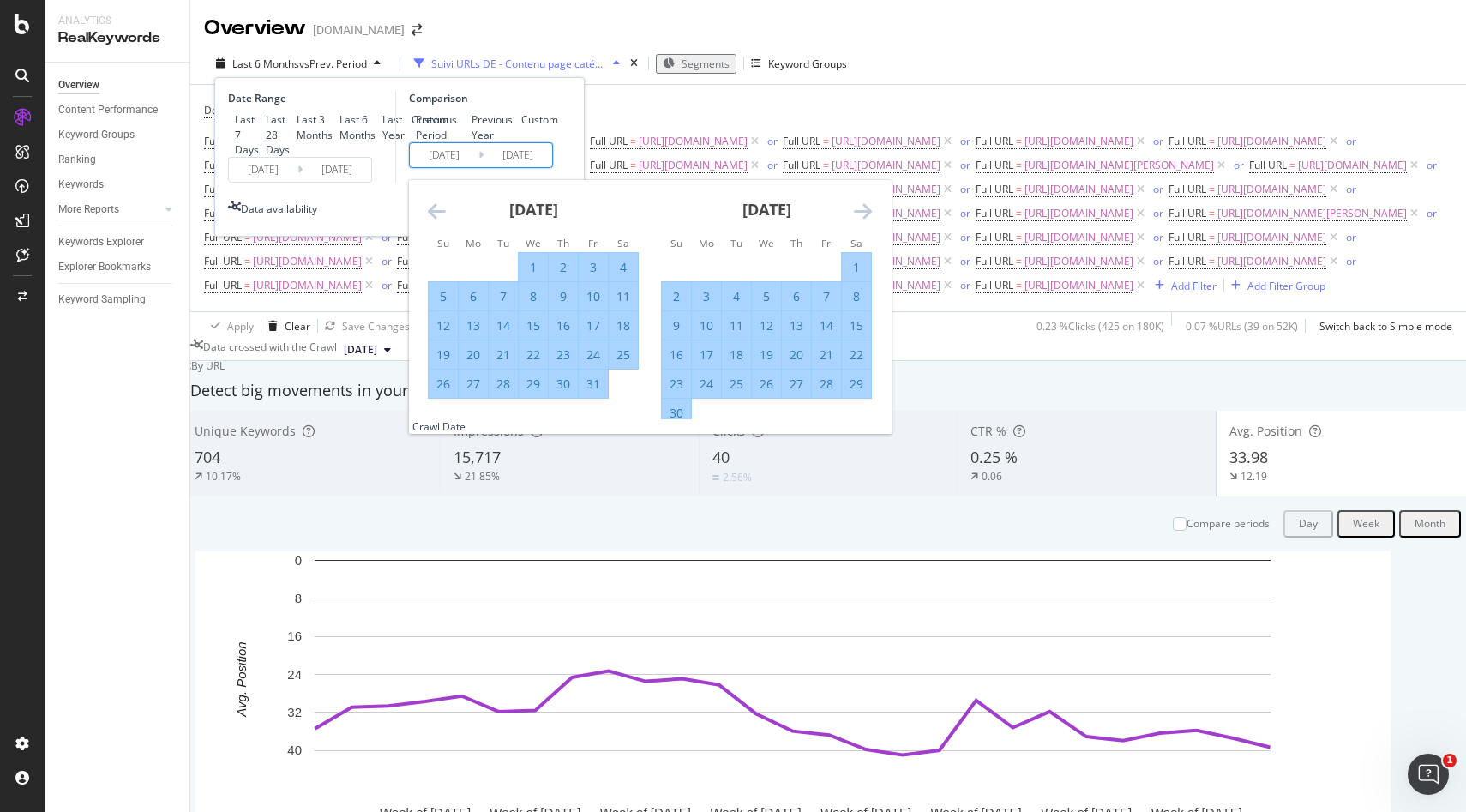
click at [435, 221] on icon "Move backward to switch to the previous month." at bounding box center [437, 210] width 18 height 21
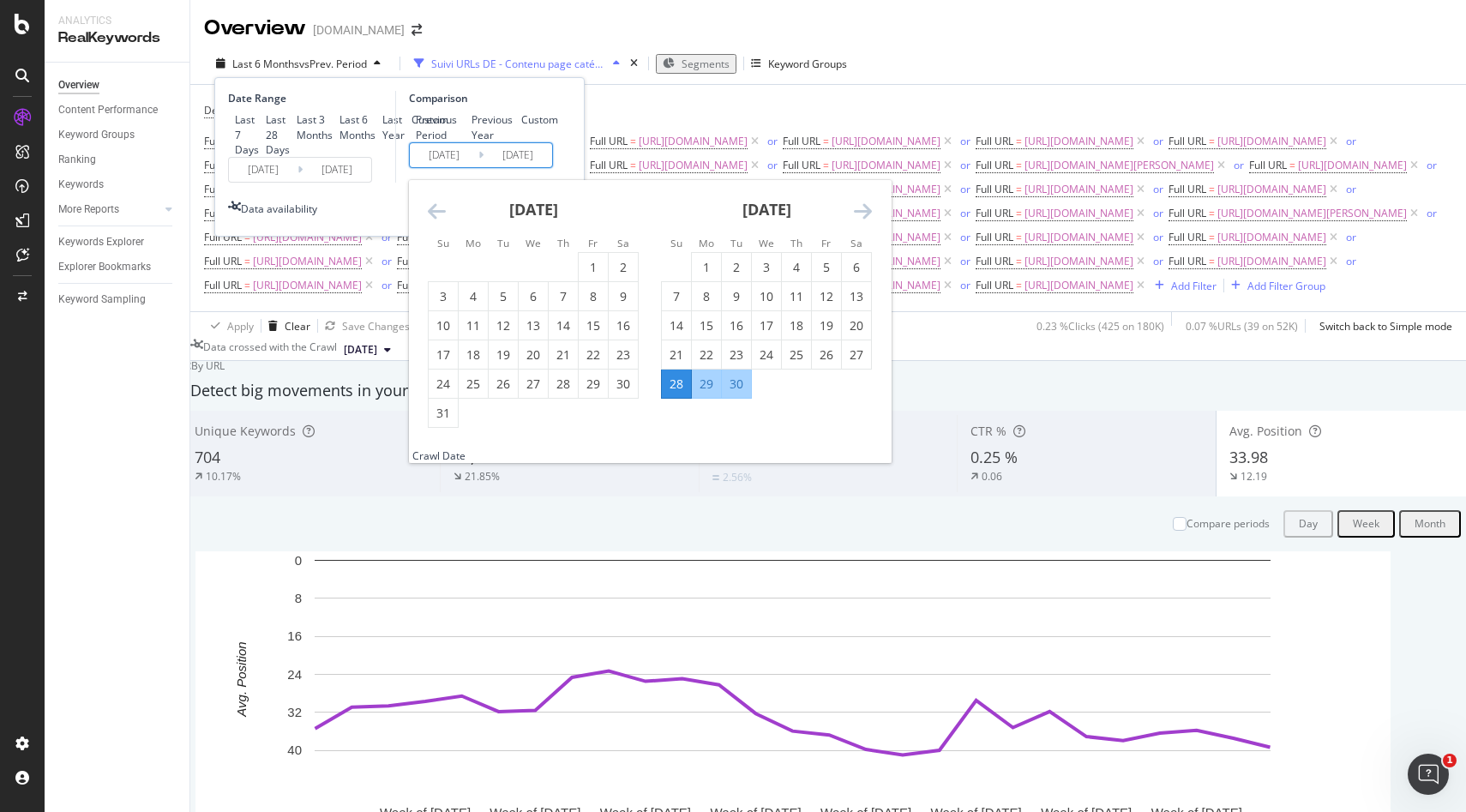
click at [435, 221] on icon "Move backward to switch to the previous month." at bounding box center [437, 210] width 18 height 21
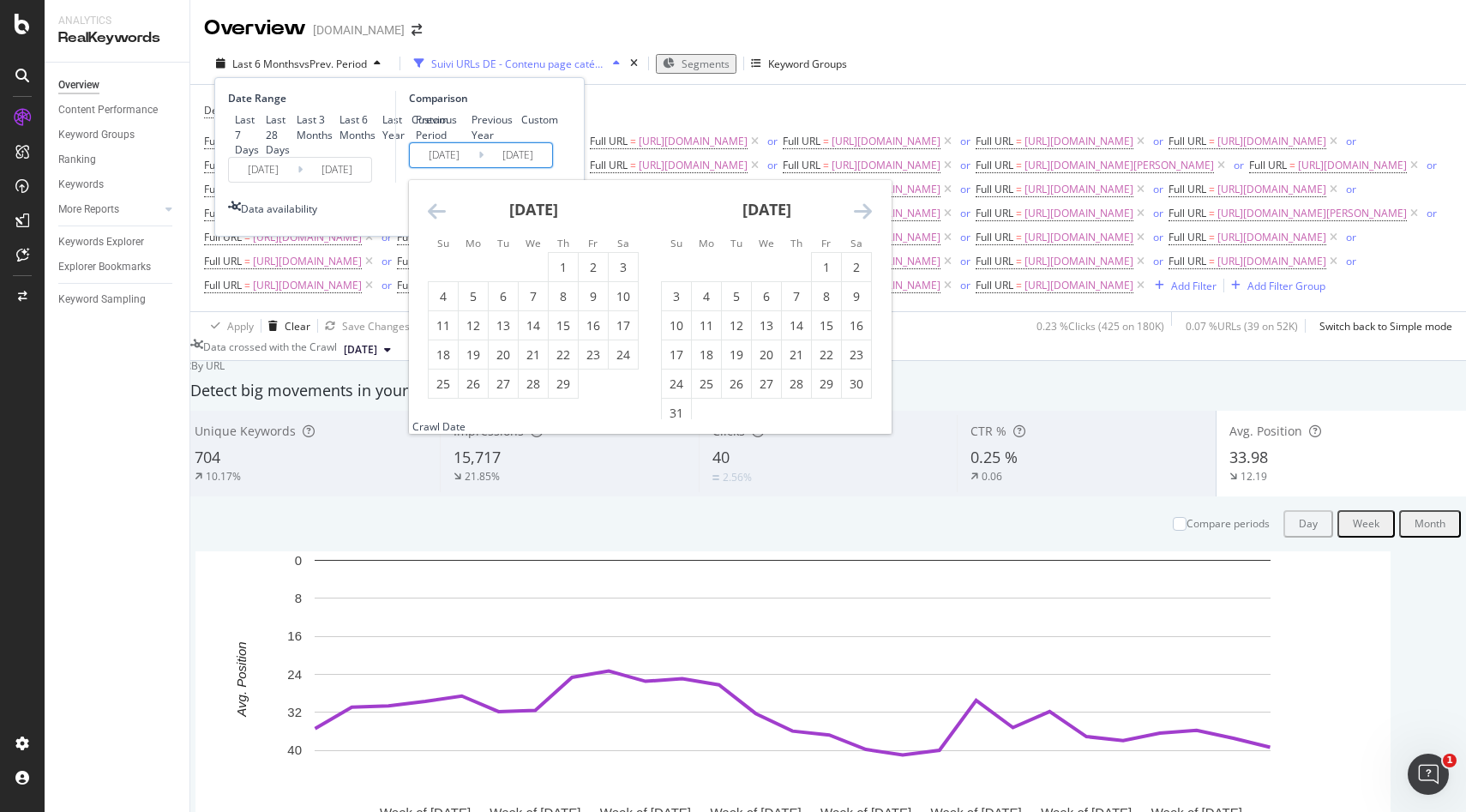
click at [435, 221] on icon "Move backward to switch to the previous month." at bounding box center [437, 210] width 18 height 21
click at [476, 276] on div "1" at bounding box center [473, 267] width 30 height 17
type input "2024/01/01"
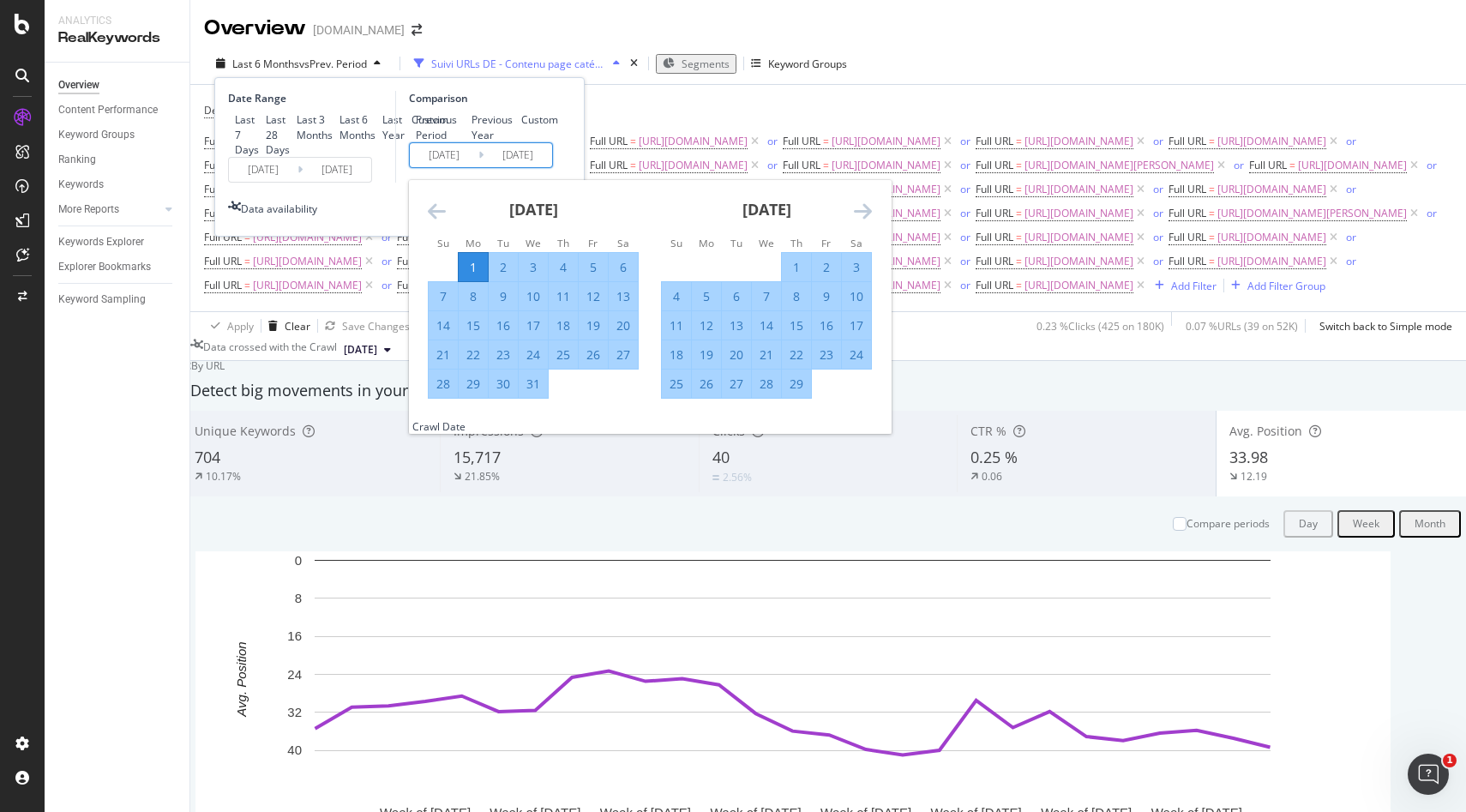
click at [867, 221] on icon "Move forward to switch to the next month." at bounding box center [863, 210] width 18 height 21
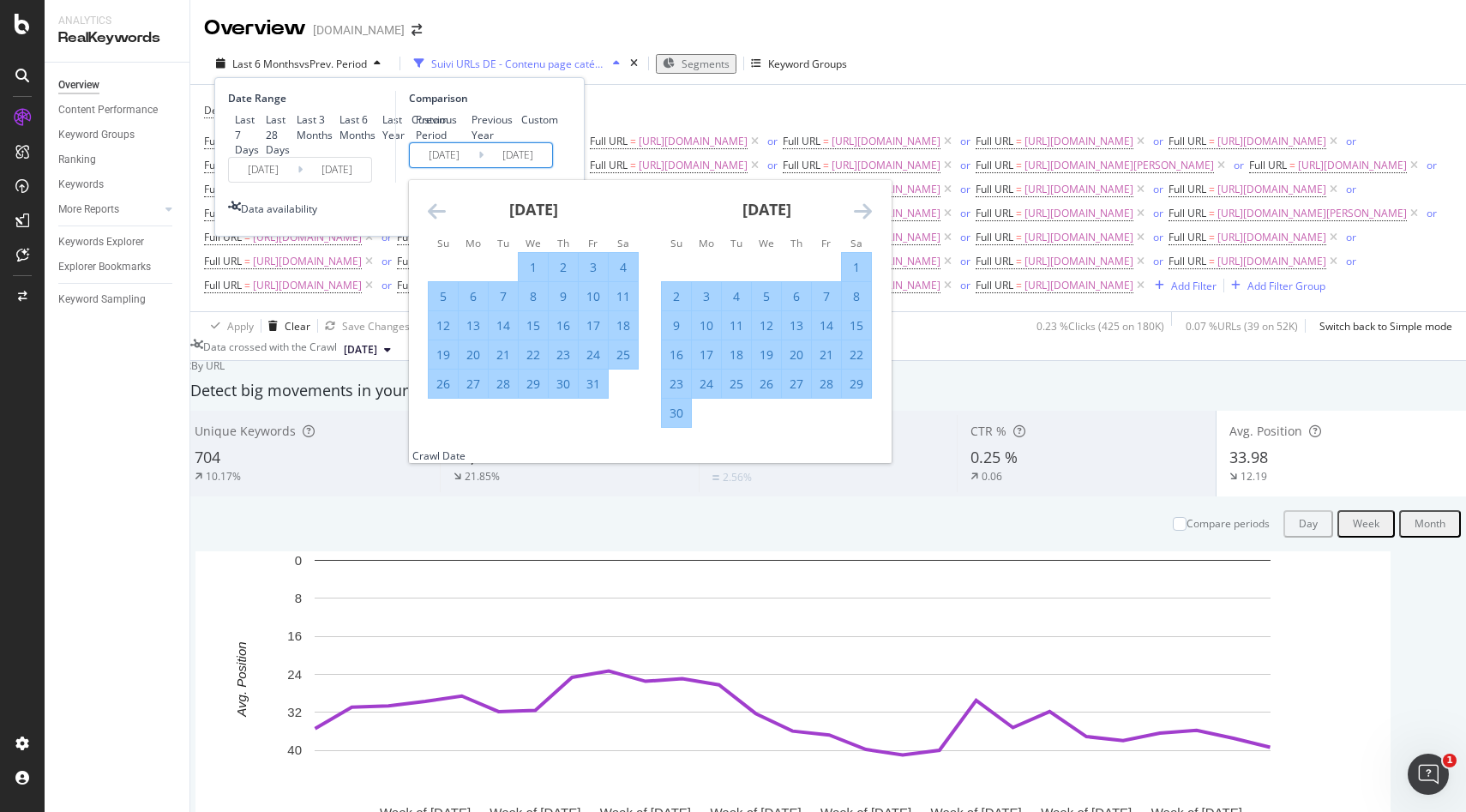
click at [867, 221] on icon "Move forward to switch to the next month." at bounding box center [863, 210] width 18 height 21
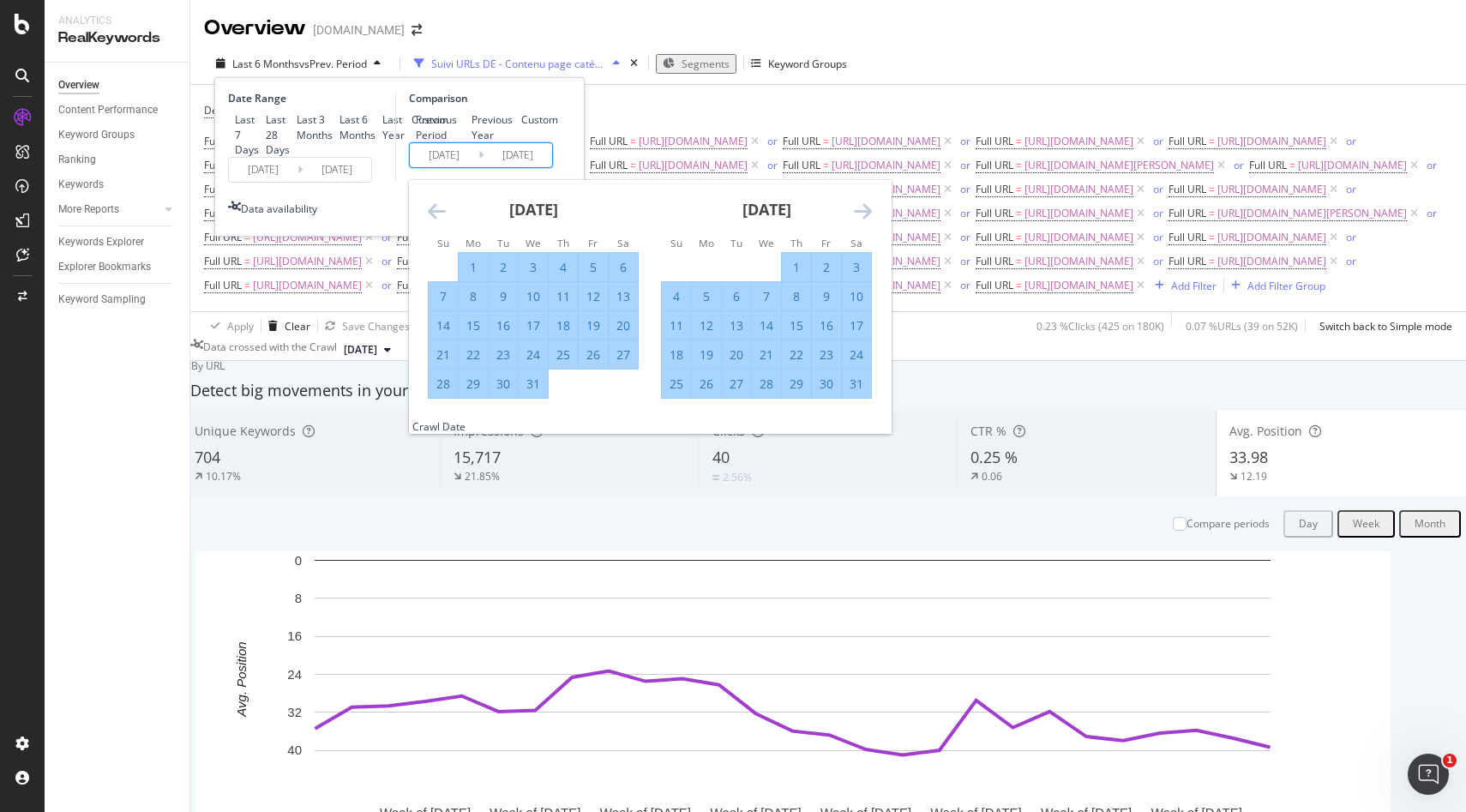
click at [867, 221] on icon "Move forward to switch to the next month." at bounding box center [863, 210] width 18 height 21
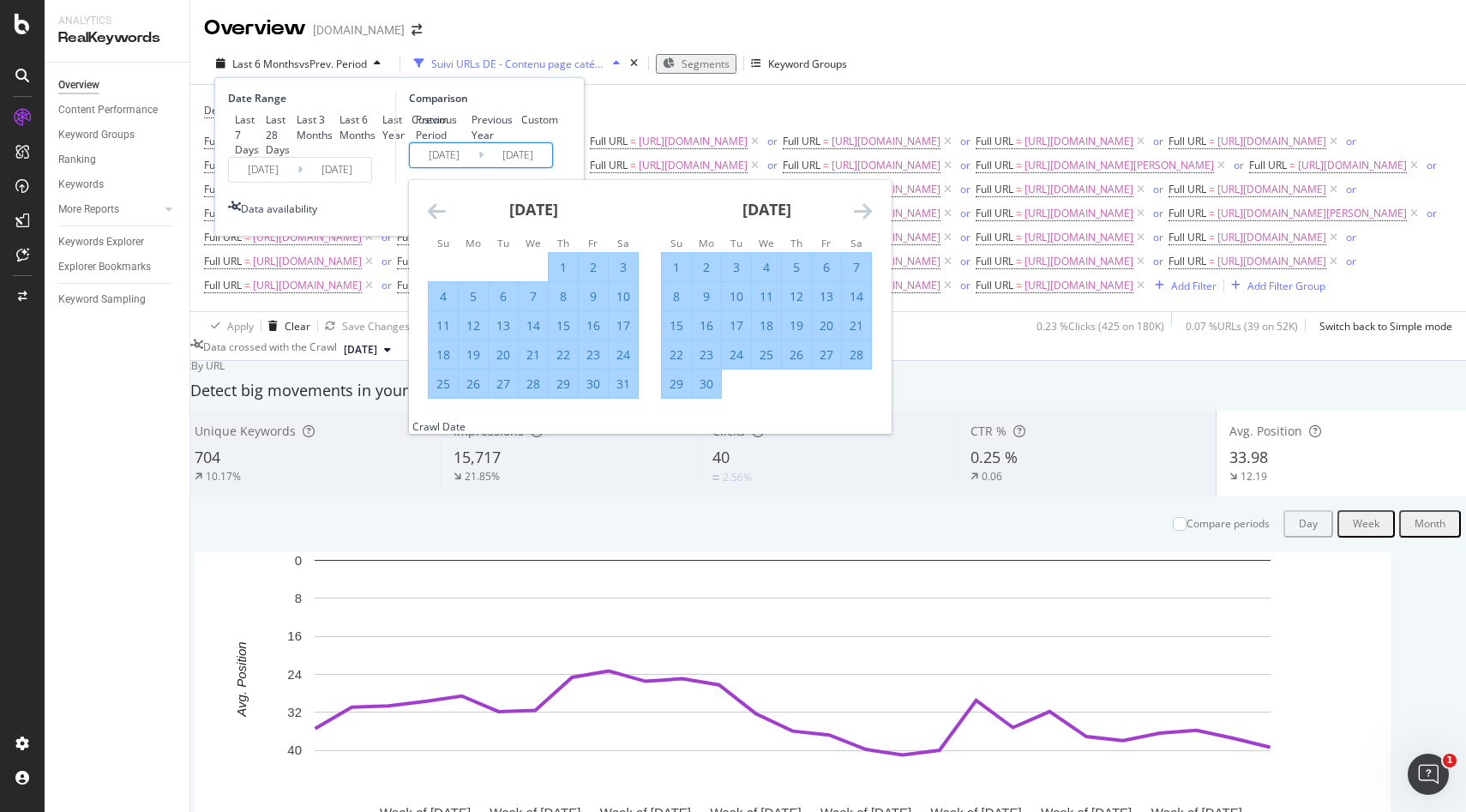
click at [867, 221] on icon "Move forward to switch to the next month." at bounding box center [863, 210] width 18 height 21
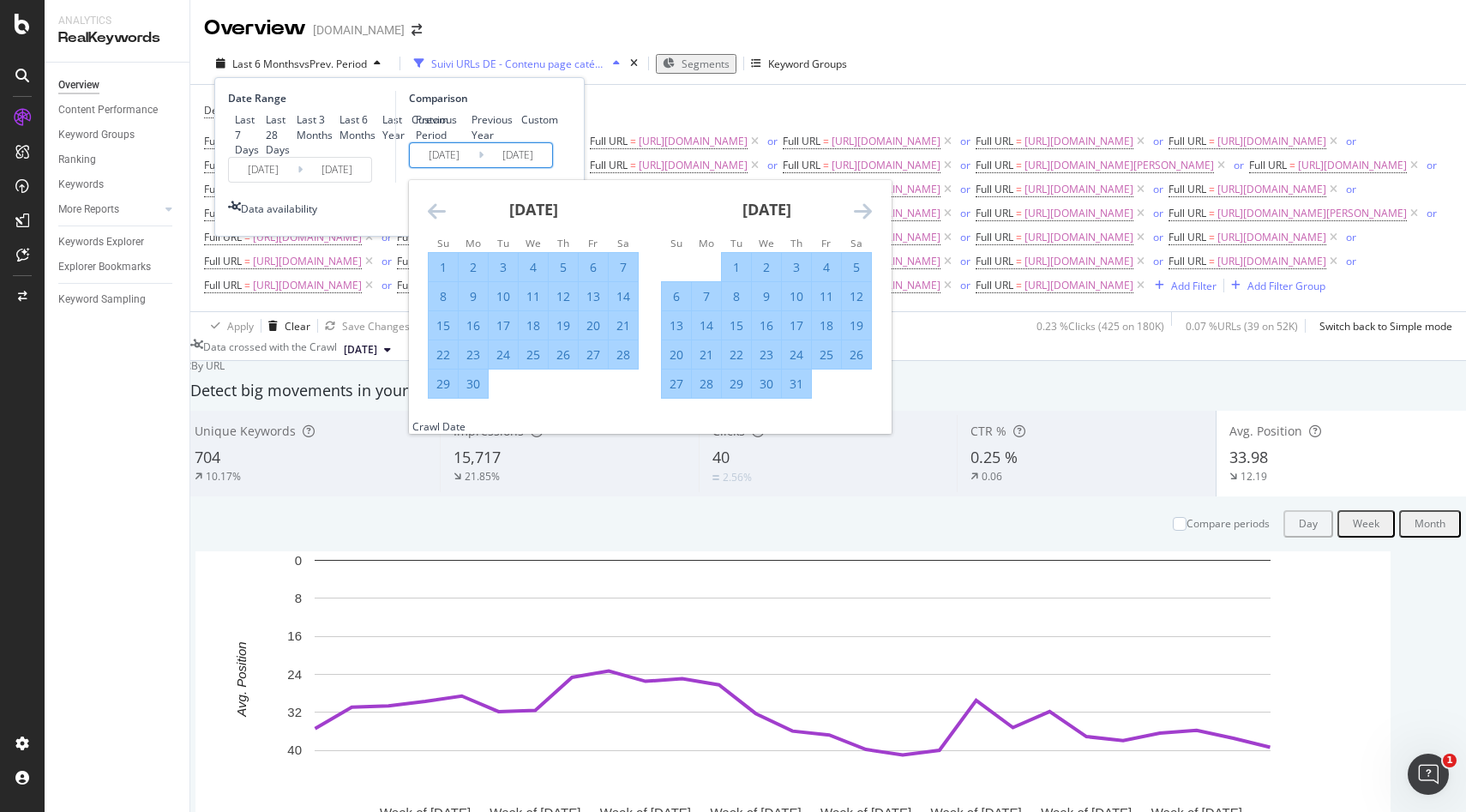
click at [472, 305] on div "9" at bounding box center [473, 296] width 30 height 17
type input "[DATE]"
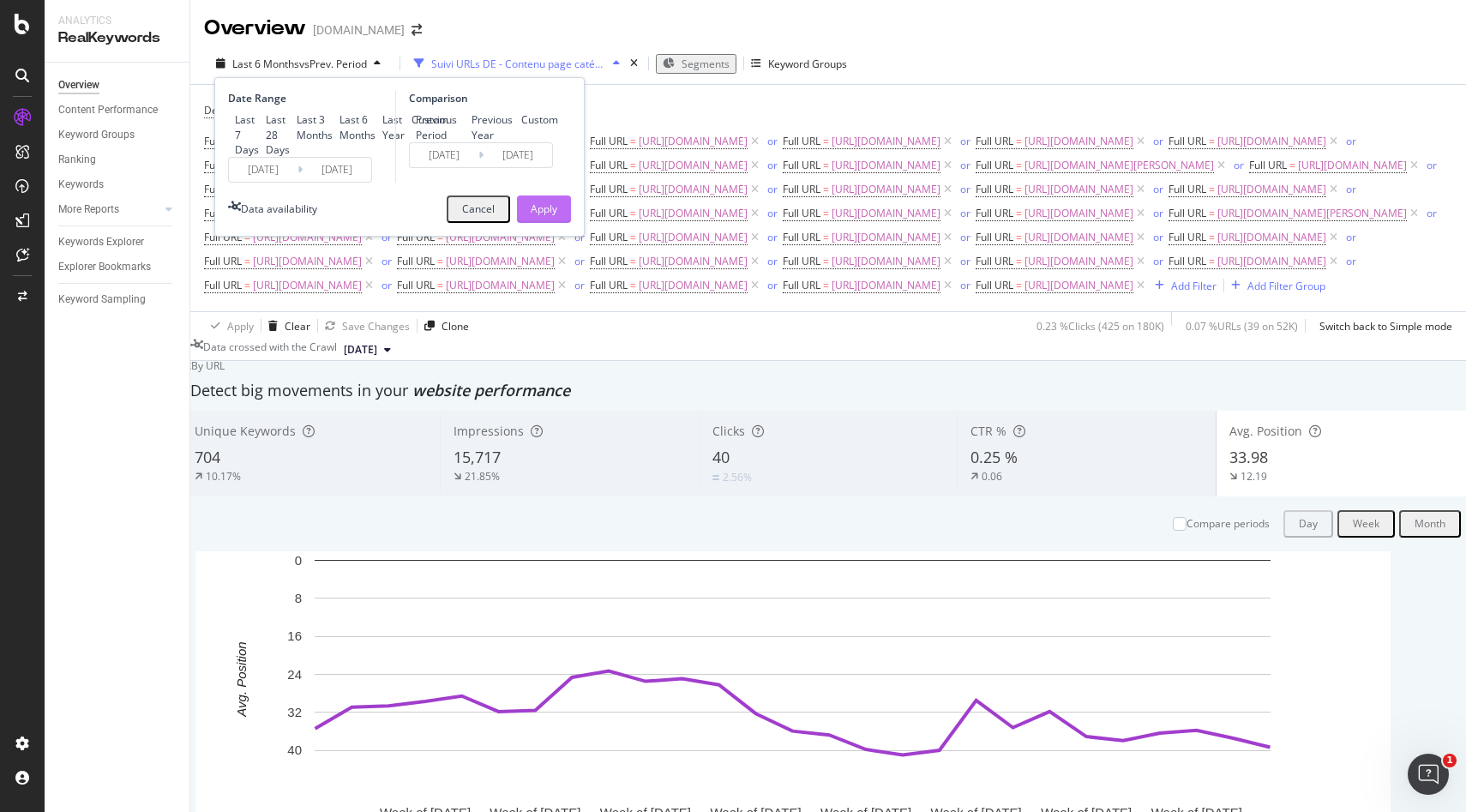
click at [558, 223] on button "Apply" at bounding box center [544, 209] width 54 height 28
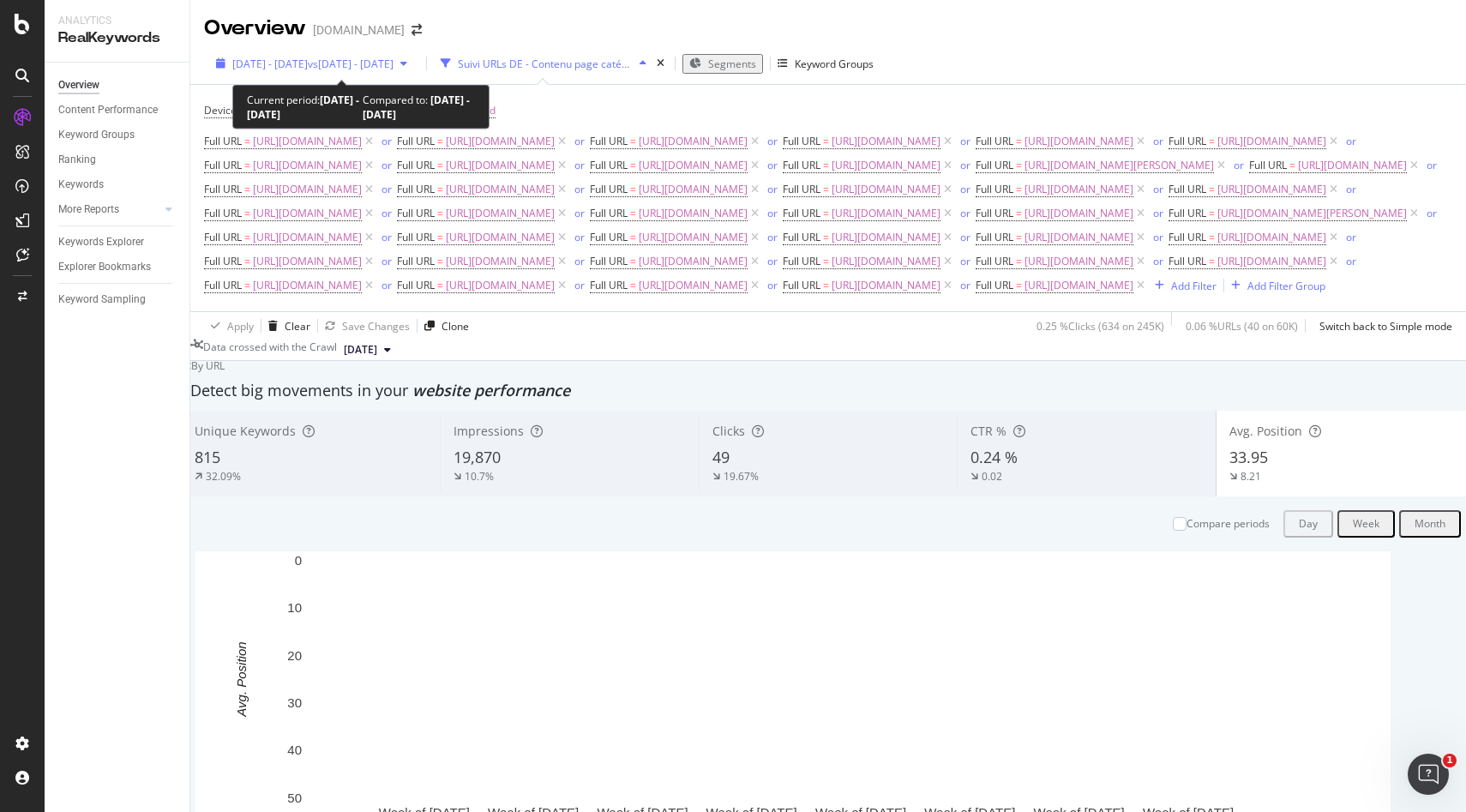
click at [394, 65] on span "vs 2024 Jan. 1st - Sep. 9th" at bounding box center [351, 64] width 86 height 14
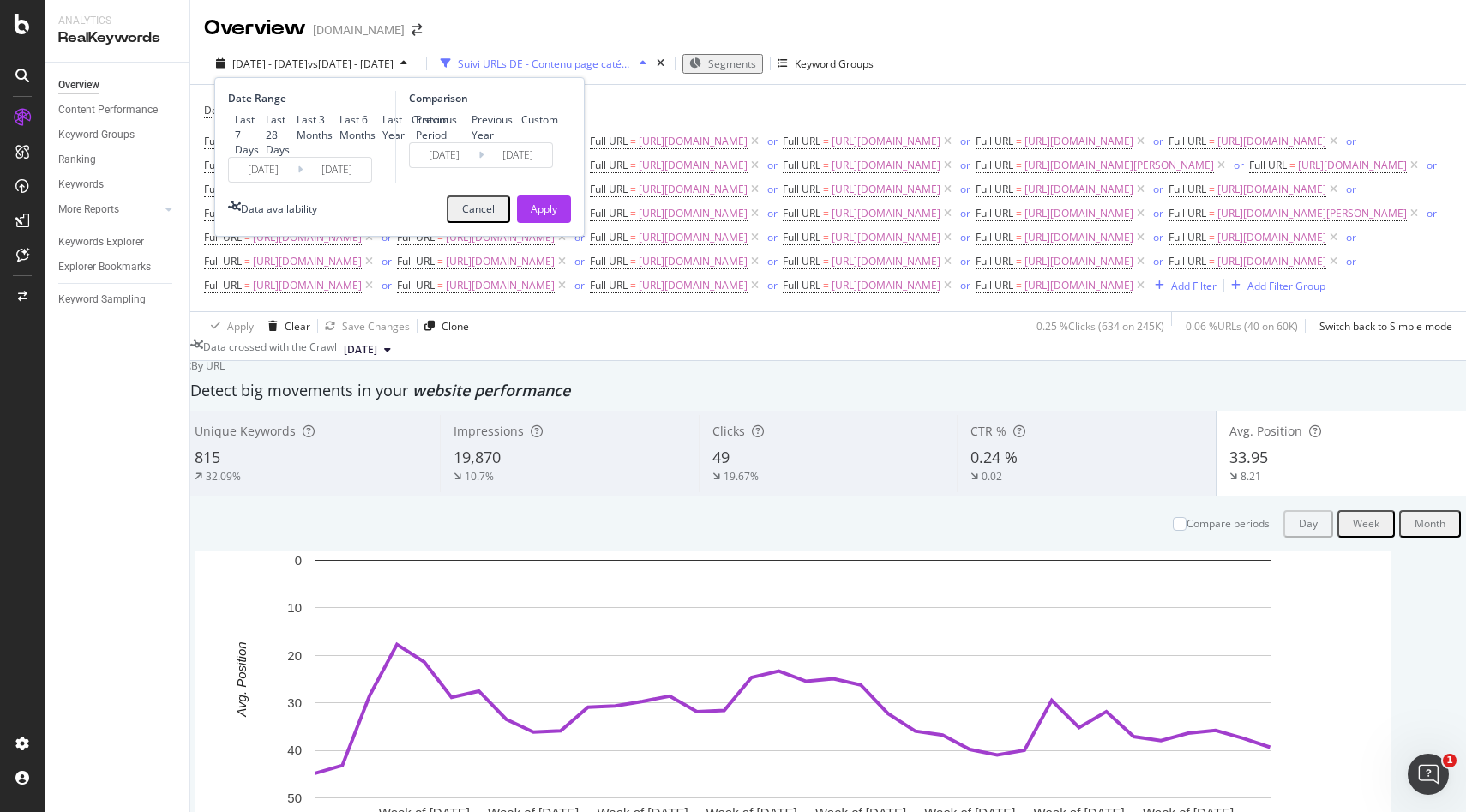
click at [450, 167] on input "2024/01/01" at bounding box center [444, 155] width 69 height 24
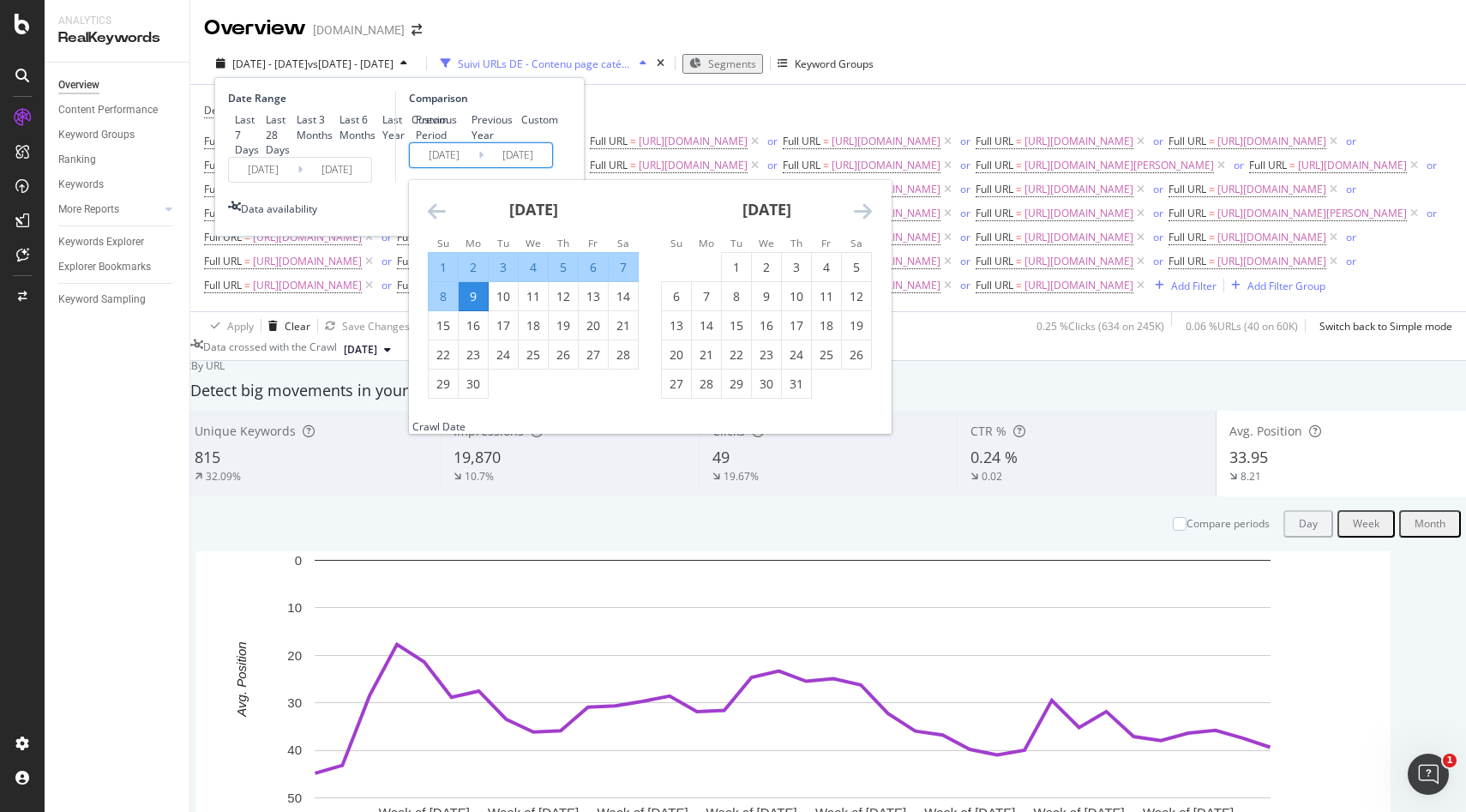
click at [433, 221] on icon "Move backward to switch to the previous month." at bounding box center [437, 210] width 18 height 21
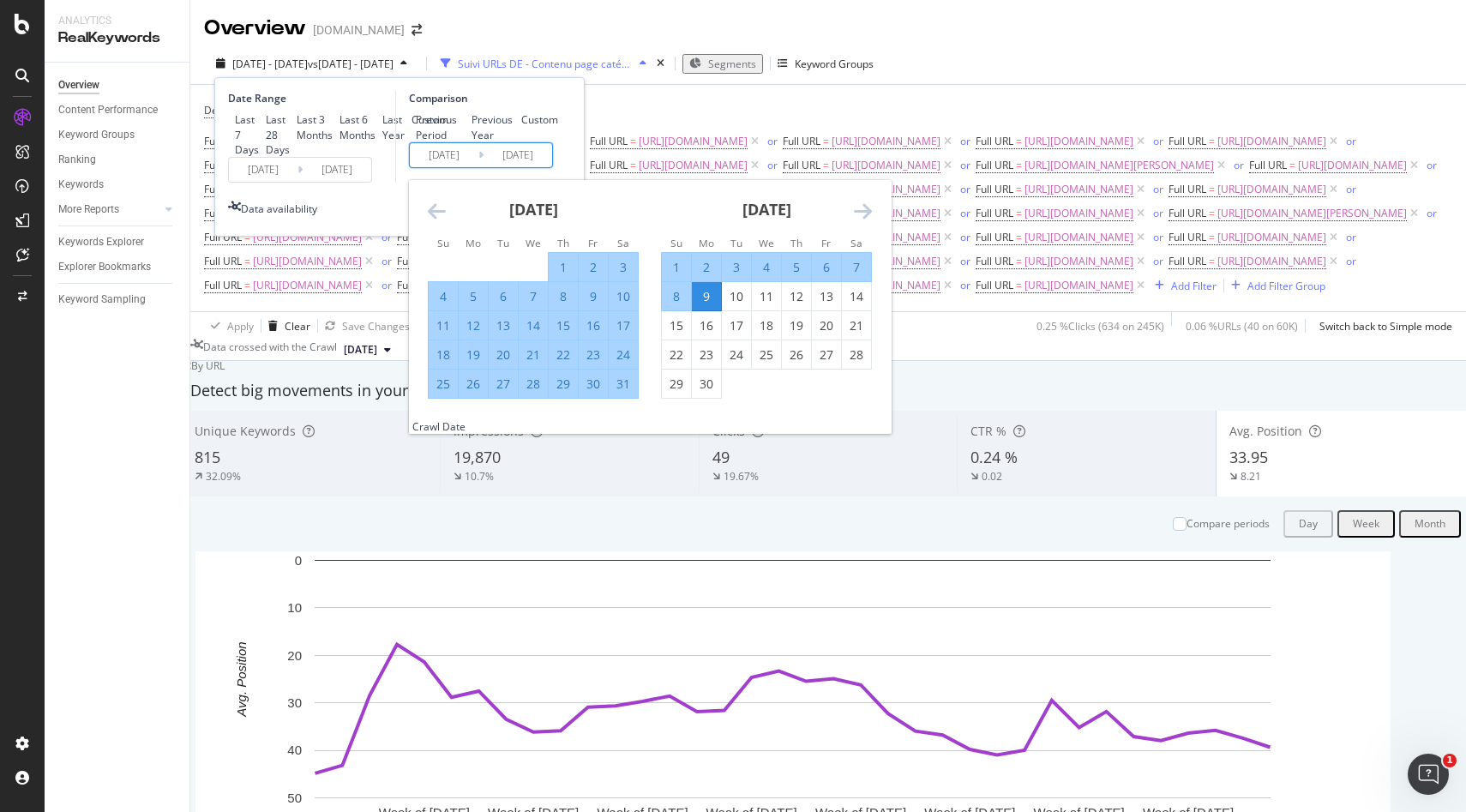
click at [433, 221] on icon "Move backward to switch to the previous month." at bounding box center [437, 210] width 18 height 21
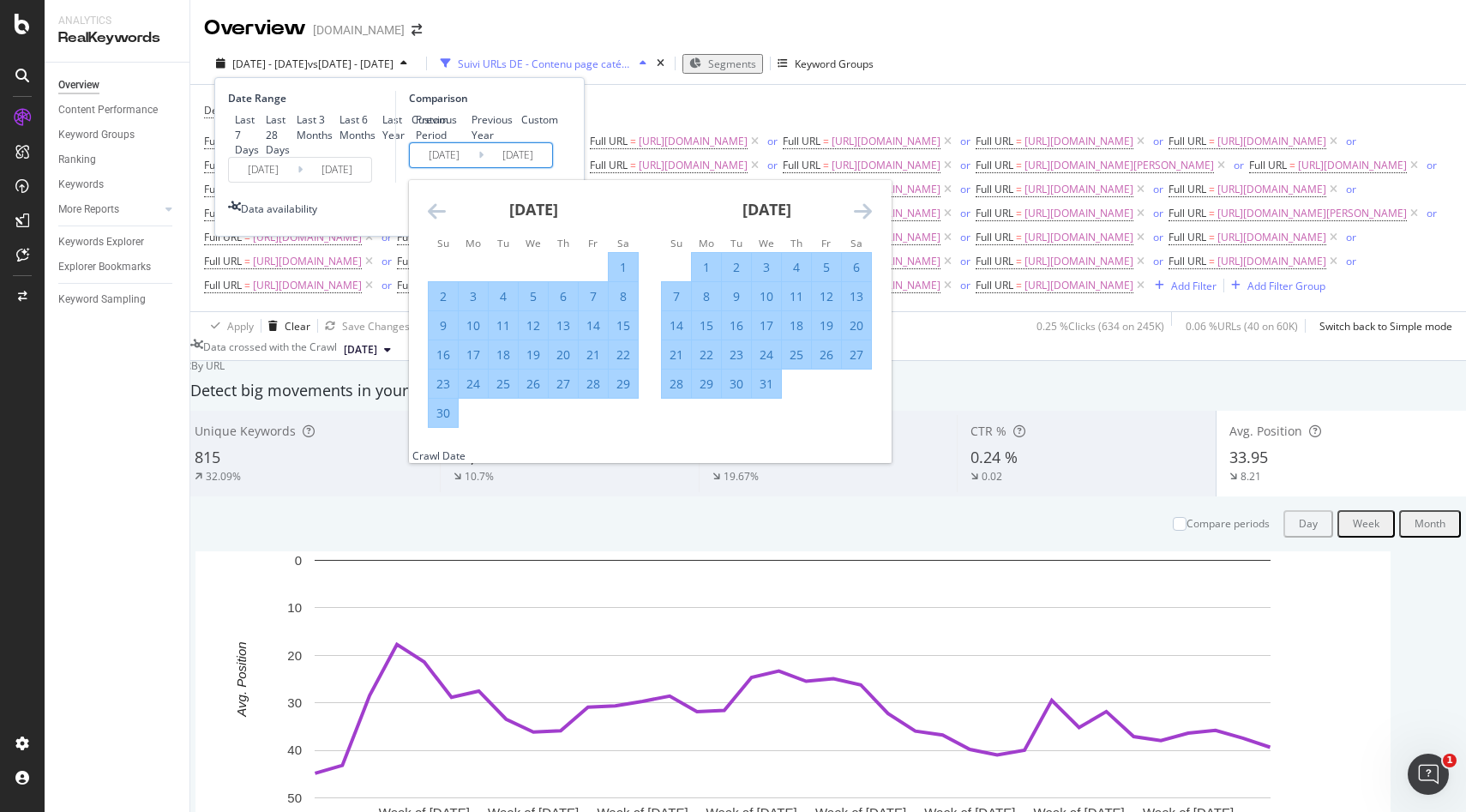
click at [433, 221] on icon "Move backward to switch to the previous month." at bounding box center [437, 210] width 18 height 21
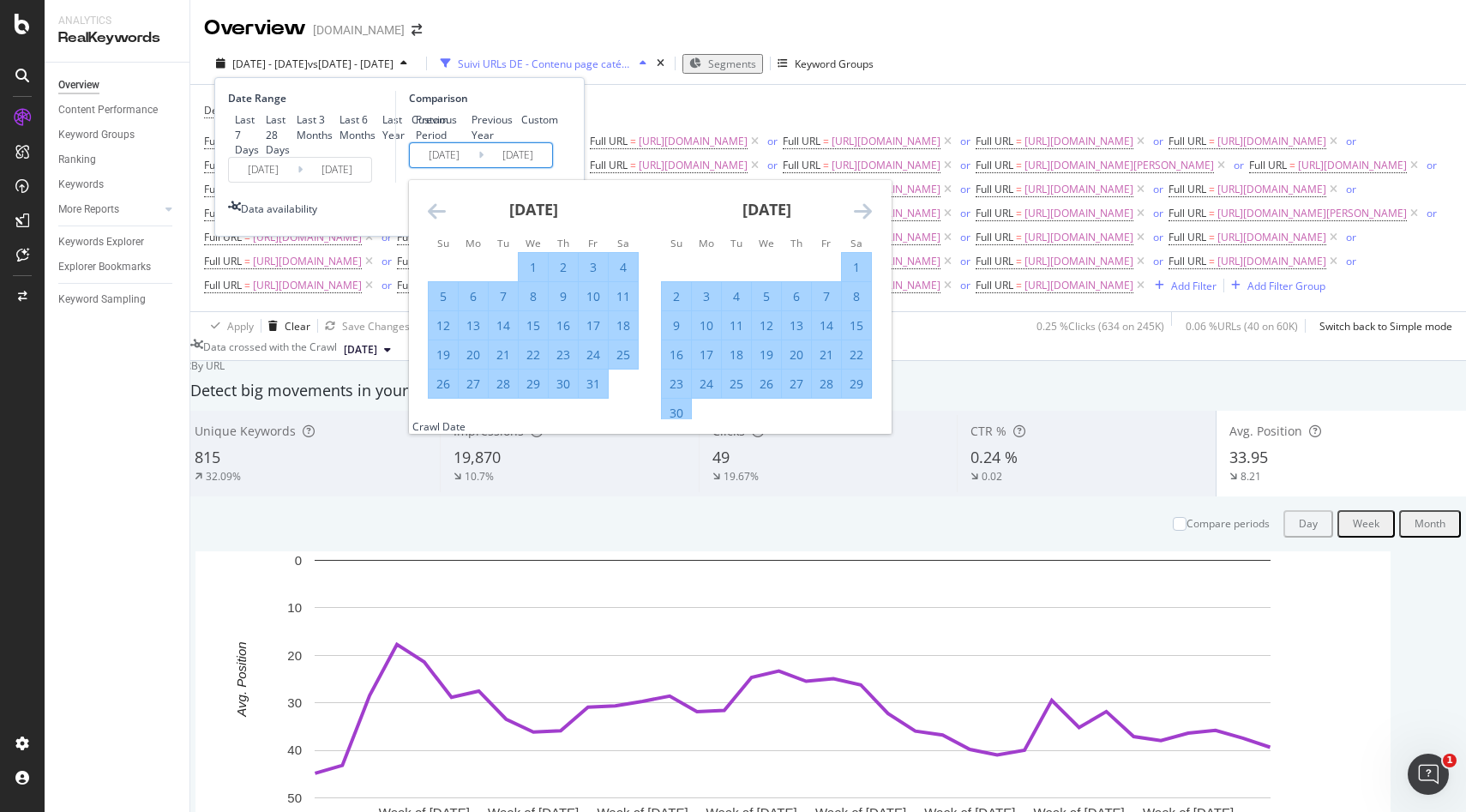
click at [433, 221] on icon "Move backward to switch to the previous month." at bounding box center [437, 210] width 18 height 21
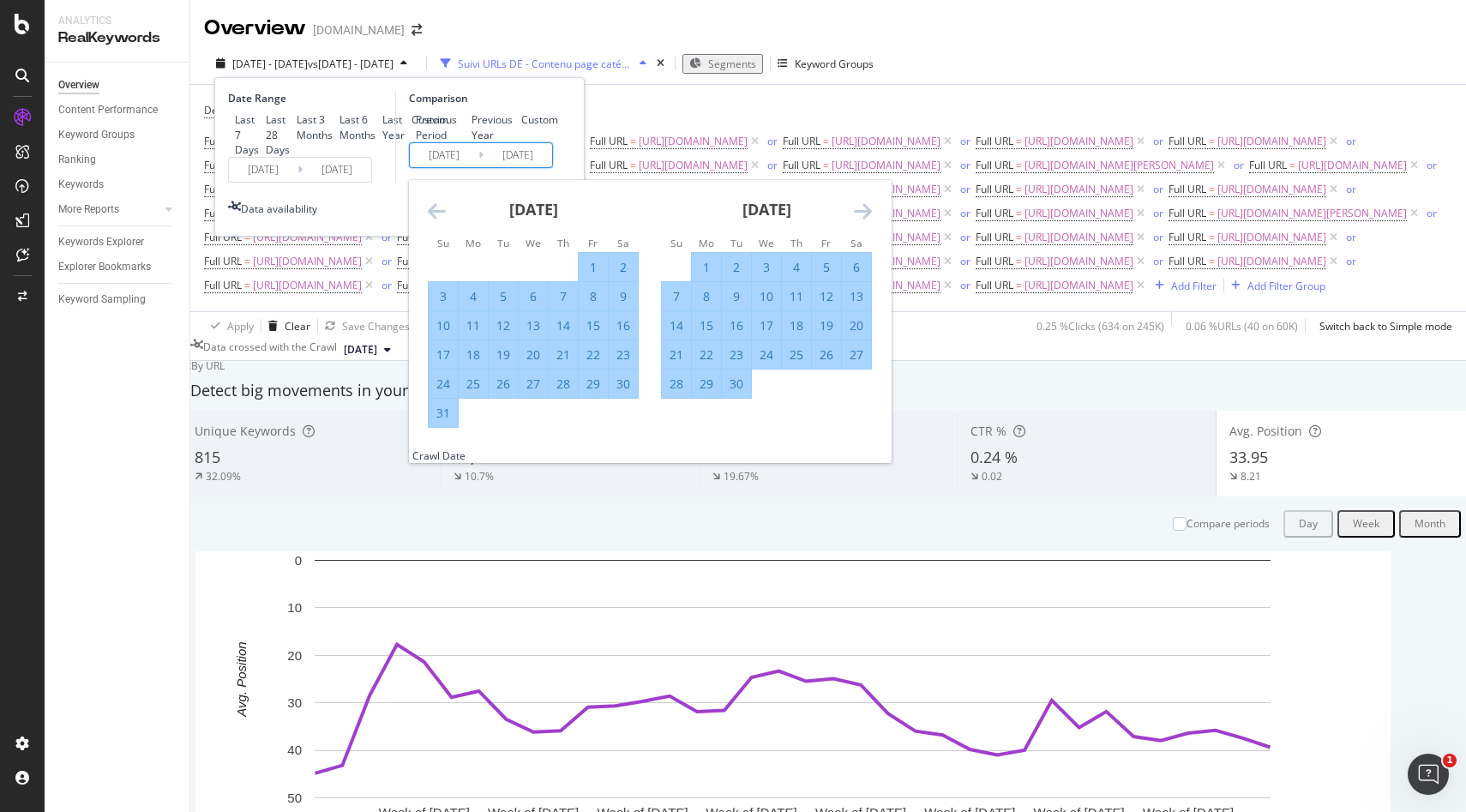
click at [433, 221] on icon "Move backward to switch to the previous month." at bounding box center [437, 210] width 18 height 21
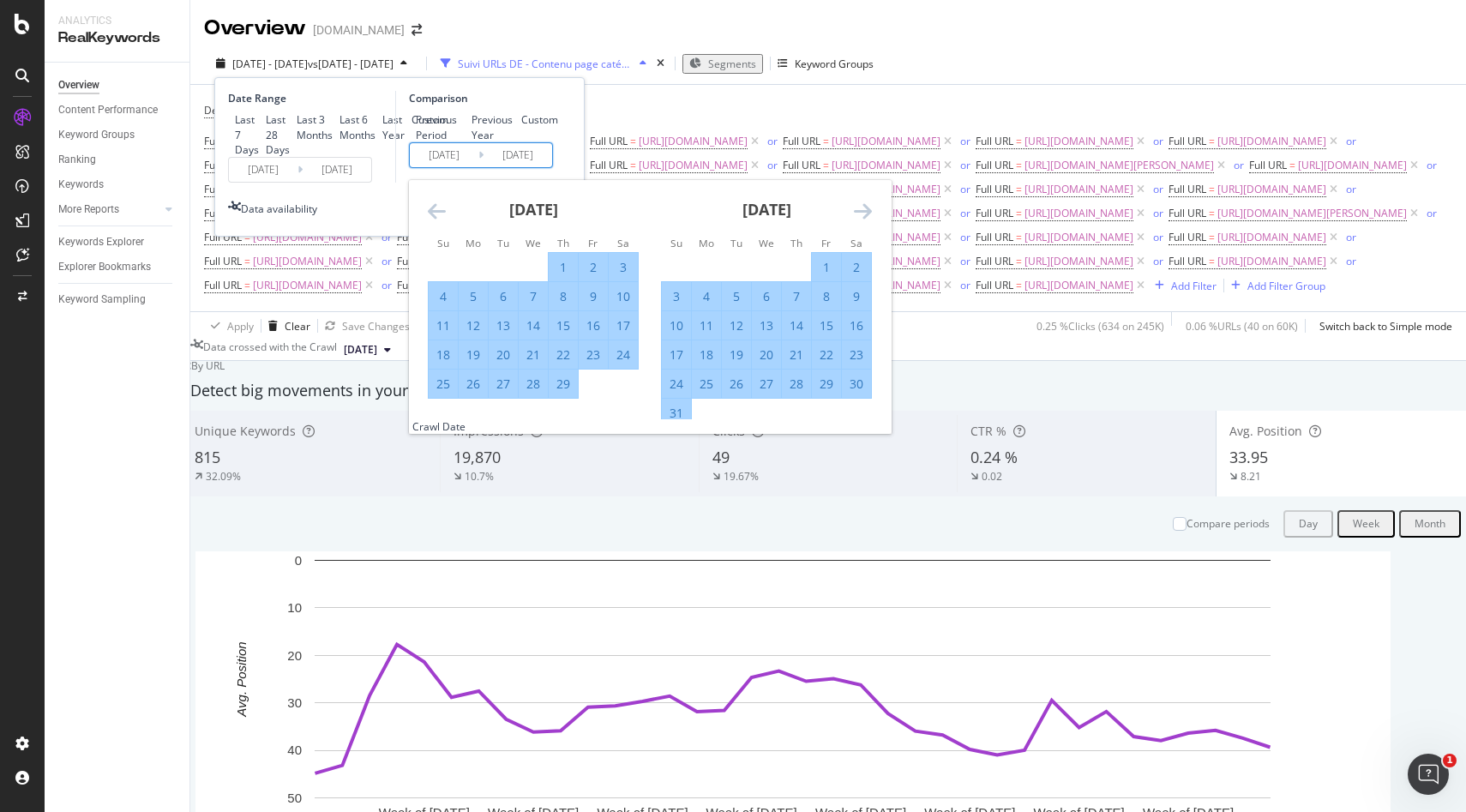
click at [433, 221] on icon "Move backward to switch to the previous month." at bounding box center [437, 210] width 18 height 21
click at [504, 276] on div "2" at bounding box center [503, 267] width 30 height 17
type input "[DATE]"
click at [548, 141] on div "Previous Period Previous Year Custom" at bounding box center [484, 126] width 150 height 30
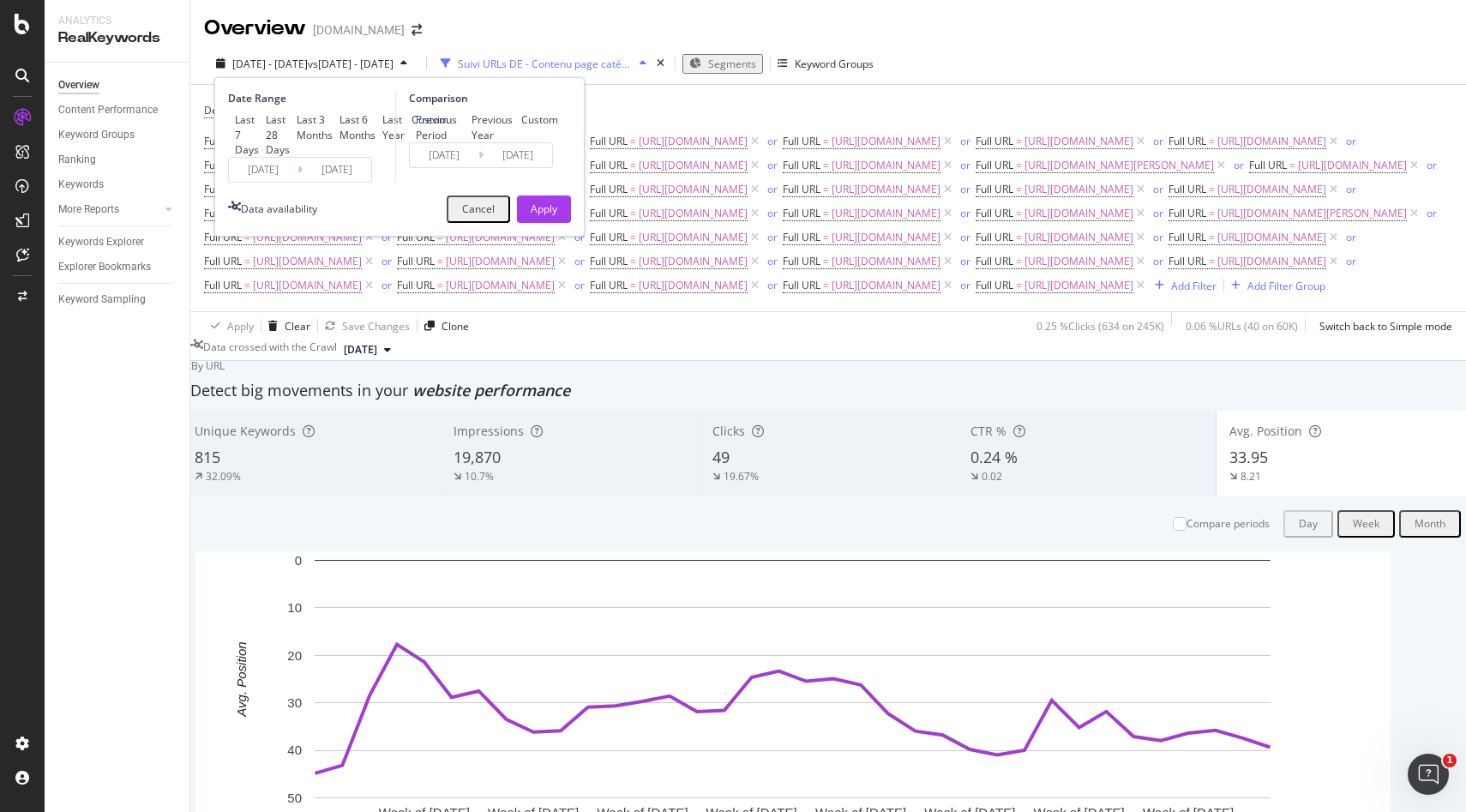
click at [544, 216] on div "Apply" at bounding box center [544, 209] width 27 height 14
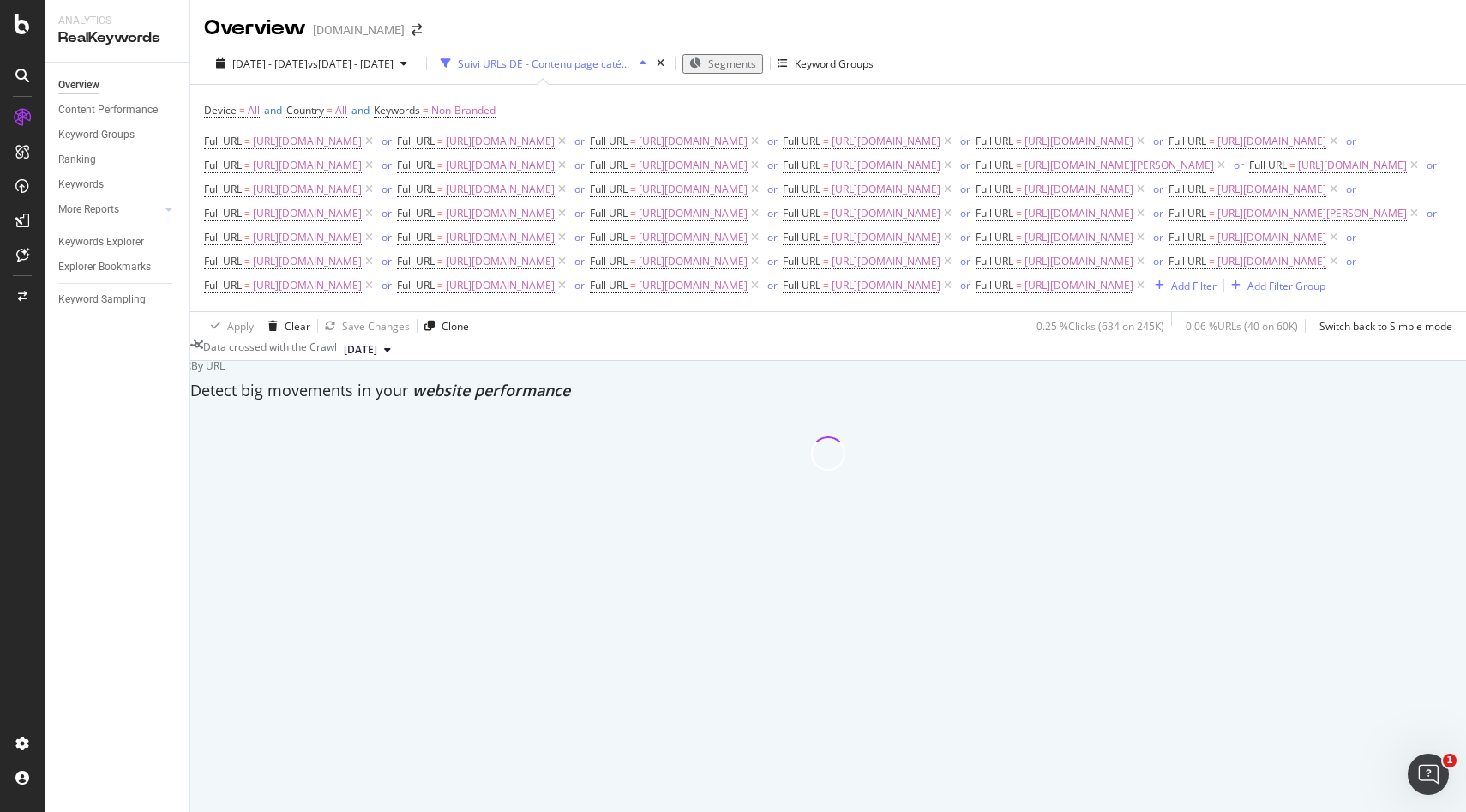
scroll to position [190, 0]
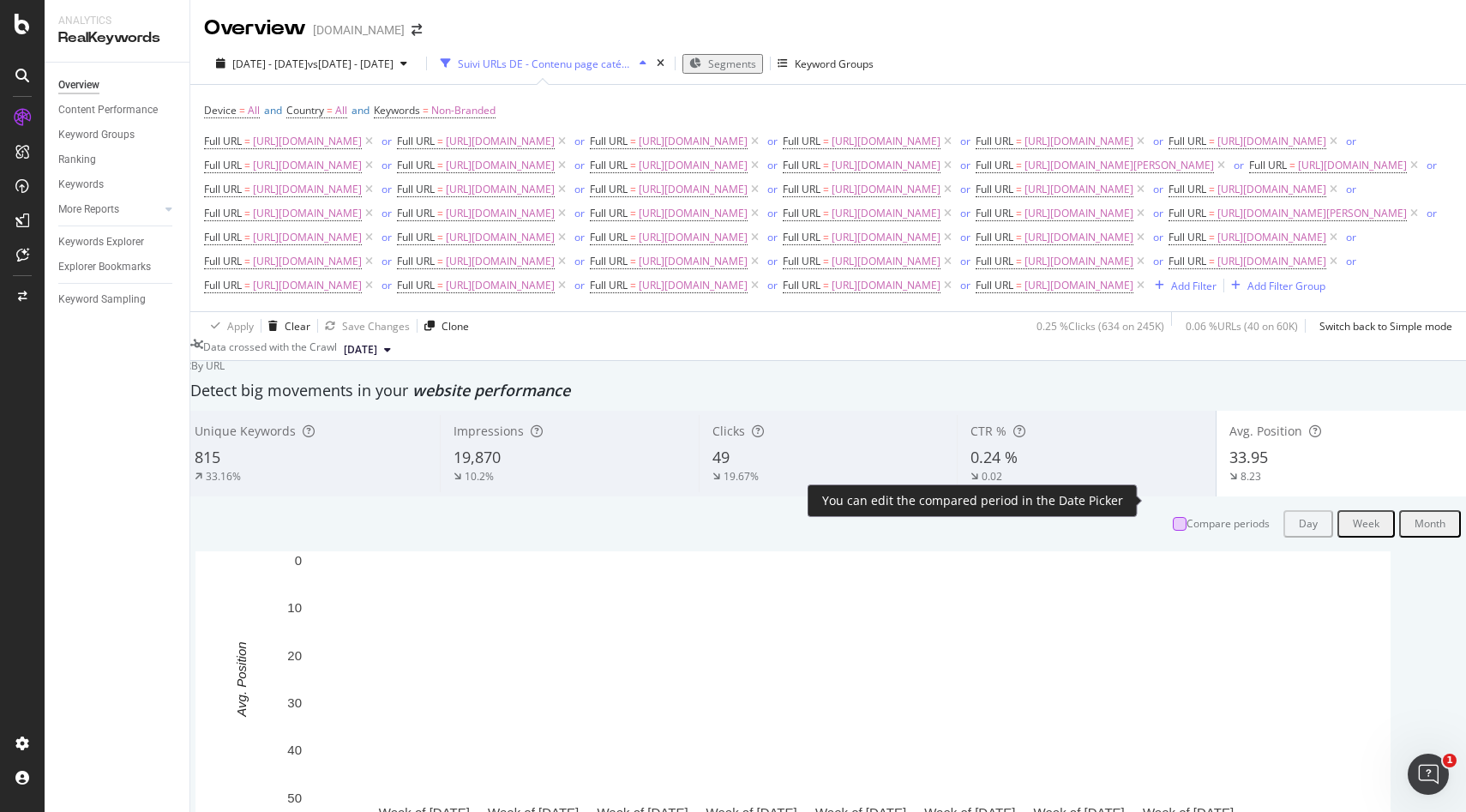
click at [1173, 517] on div at bounding box center [1179, 523] width 13 height 13
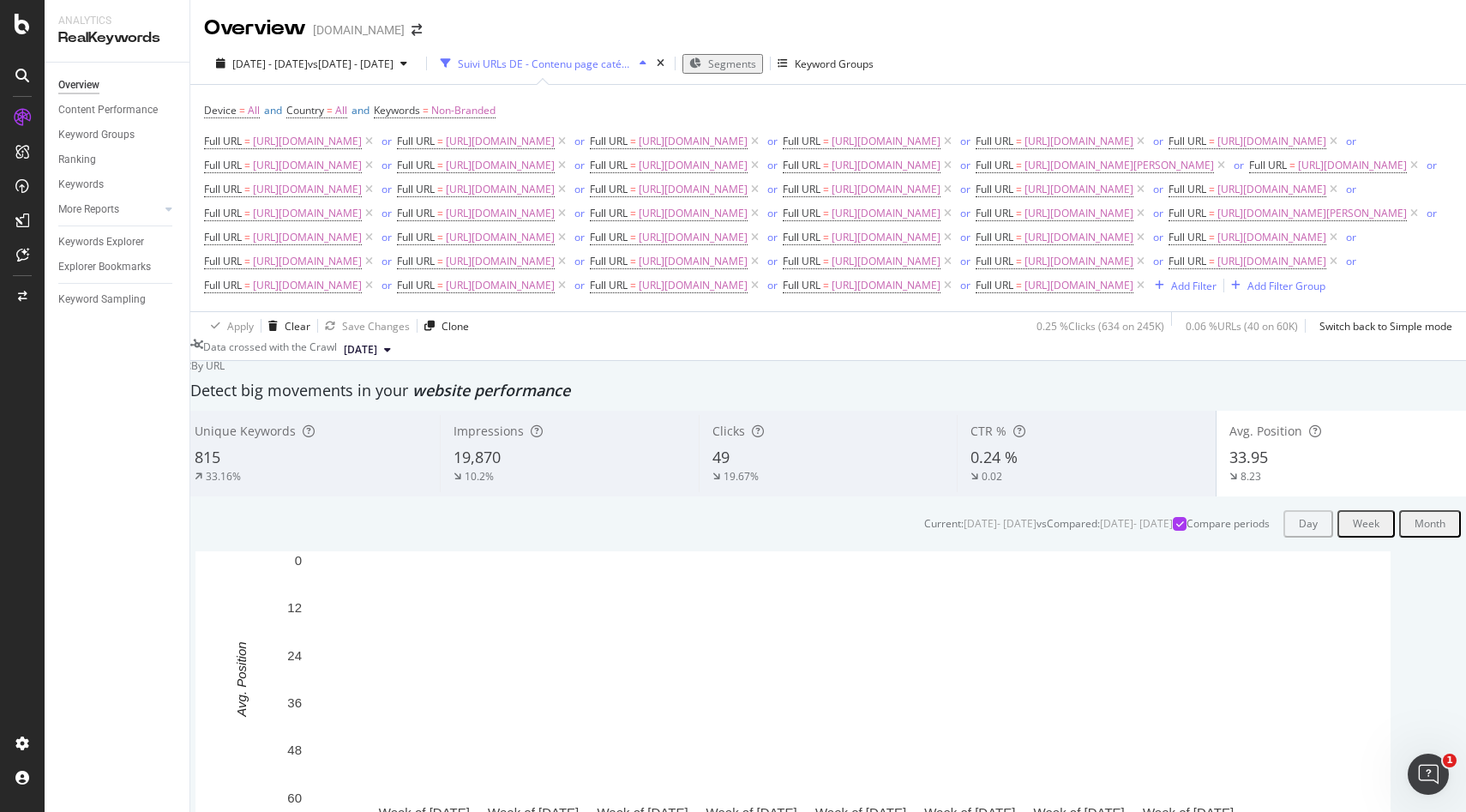
scroll to position [256, 0]
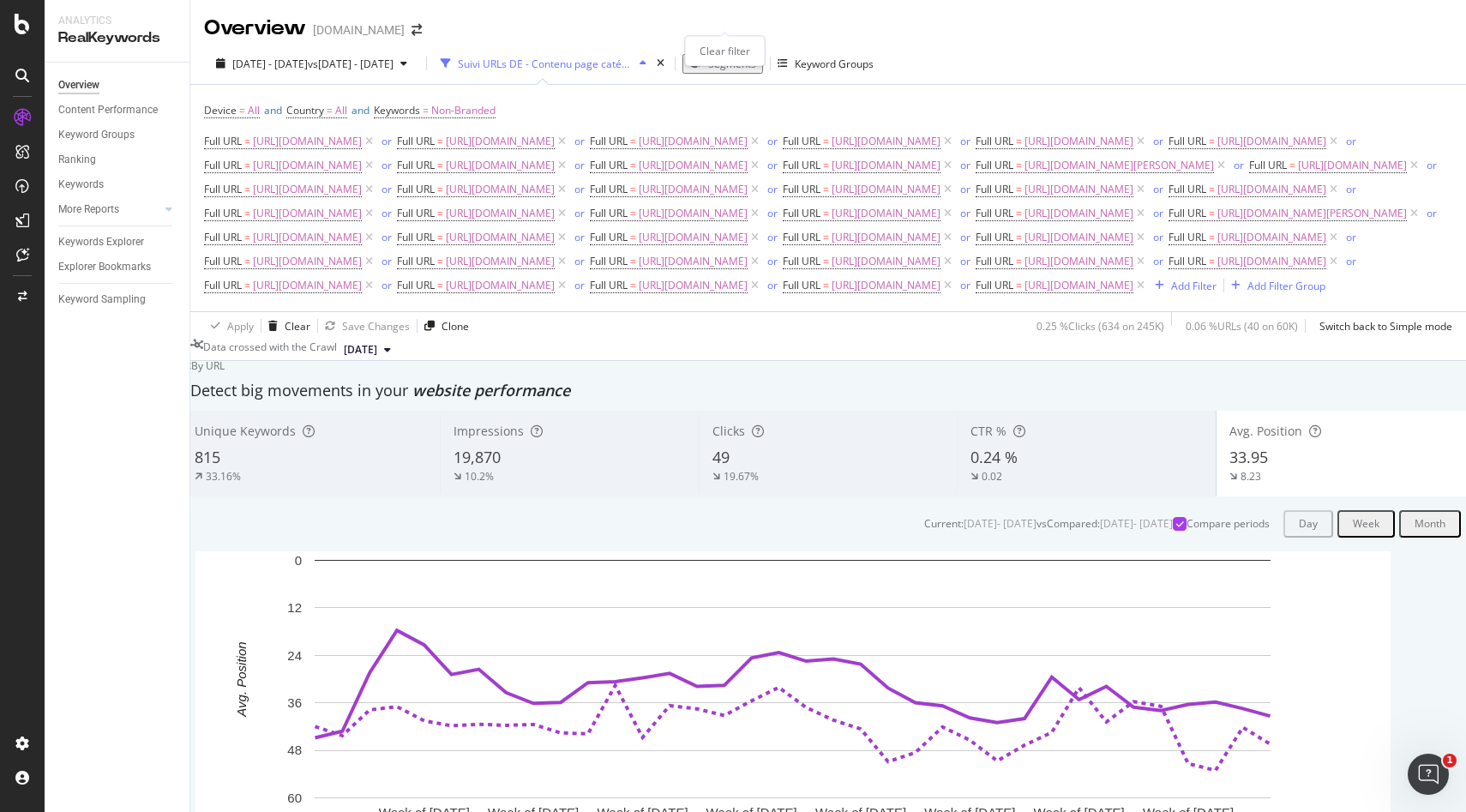
click at [664, 58] on icon "times" at bounding box center [661, 63] width 8 height 10
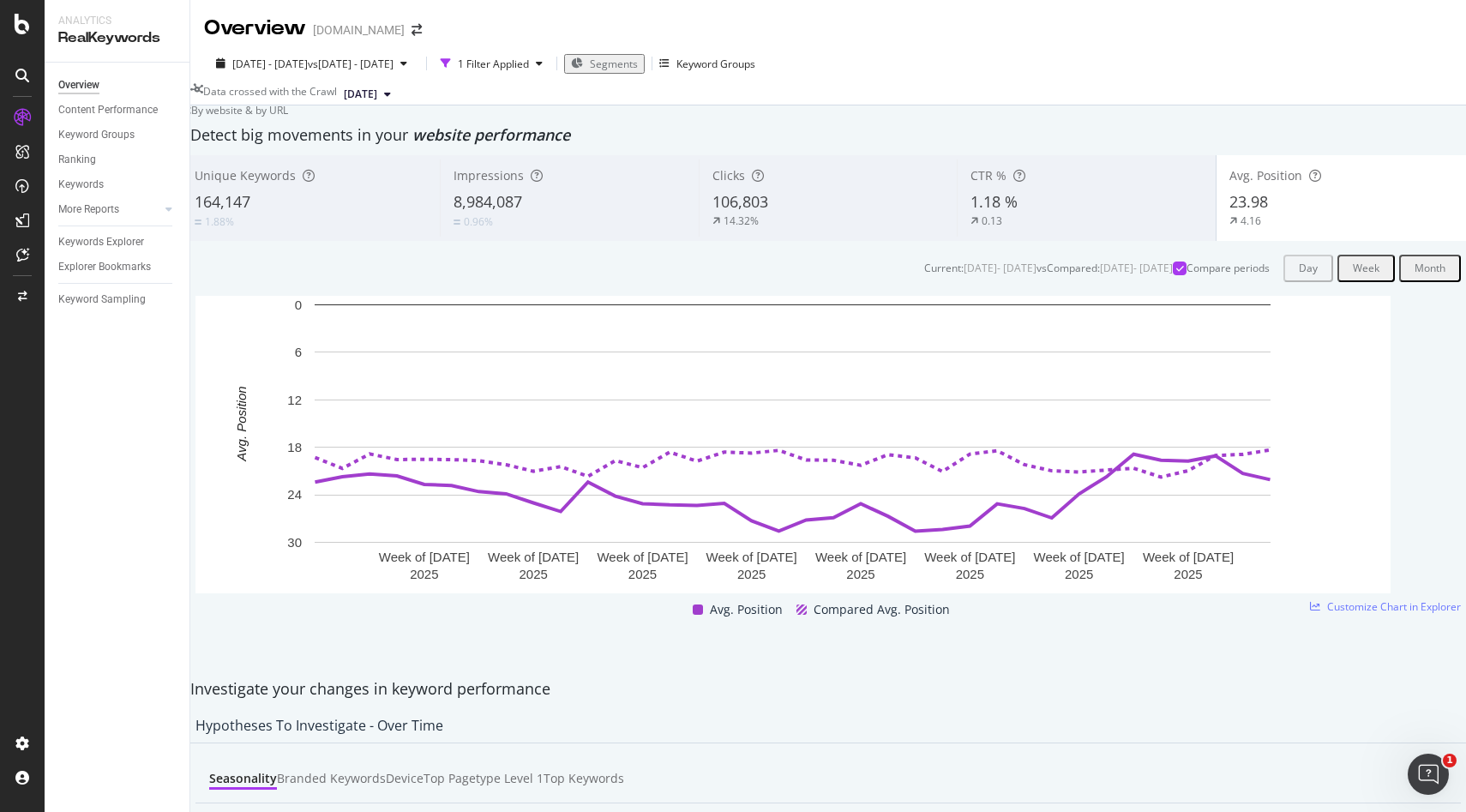
click at [638, 71] on div "Segments" at bounding box center [604, 64] width 67 height 14
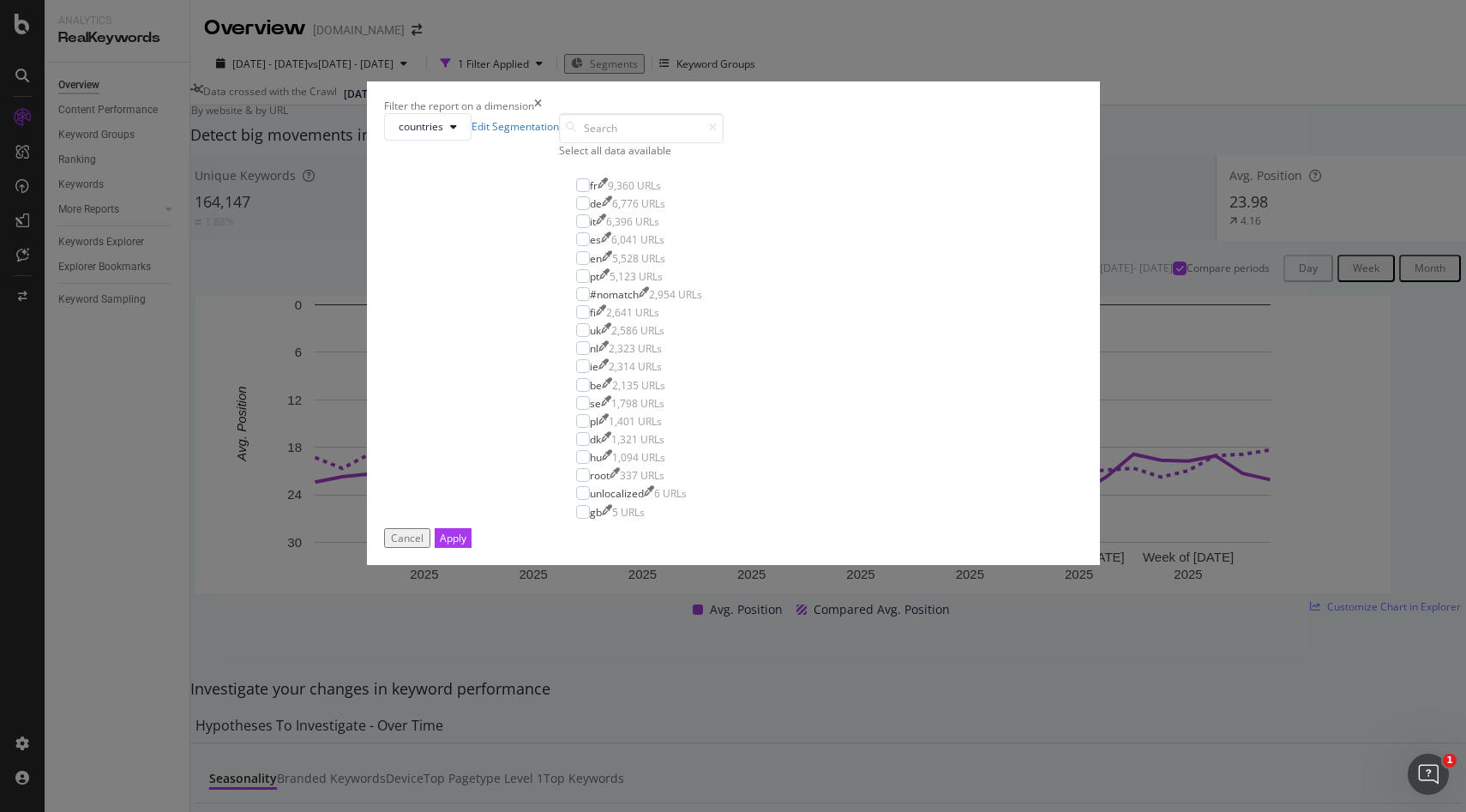
click at [542, 113] on icon "times" at bounding box center [538, 106] width 8 height 14
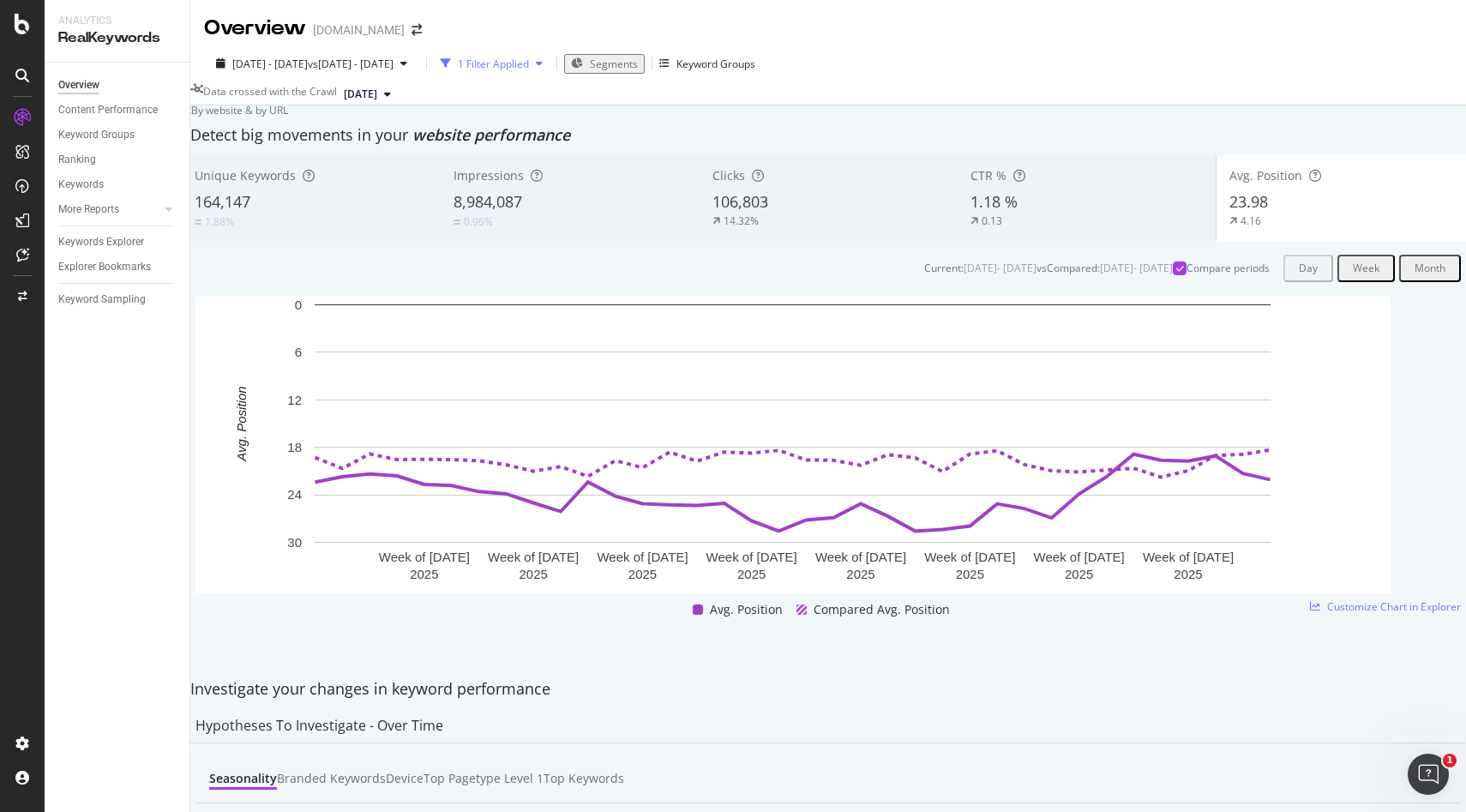
click at [529, 62] on div "1 Filter Applied" at bounding box center [493, 64] width 71 height 14
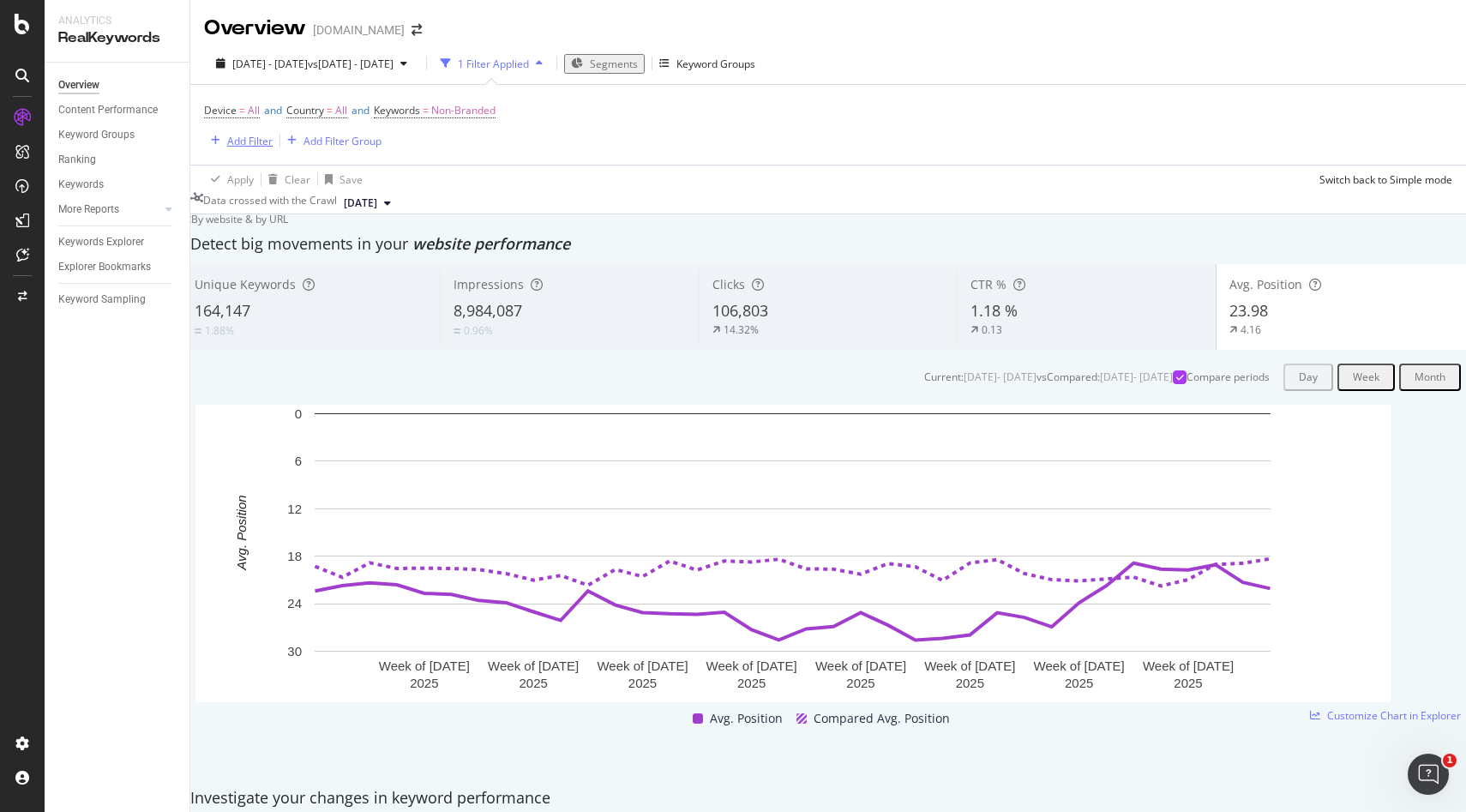
click at [241, 135] on div "Add Filter" at bounding box center [250, 141] width 46 height 14
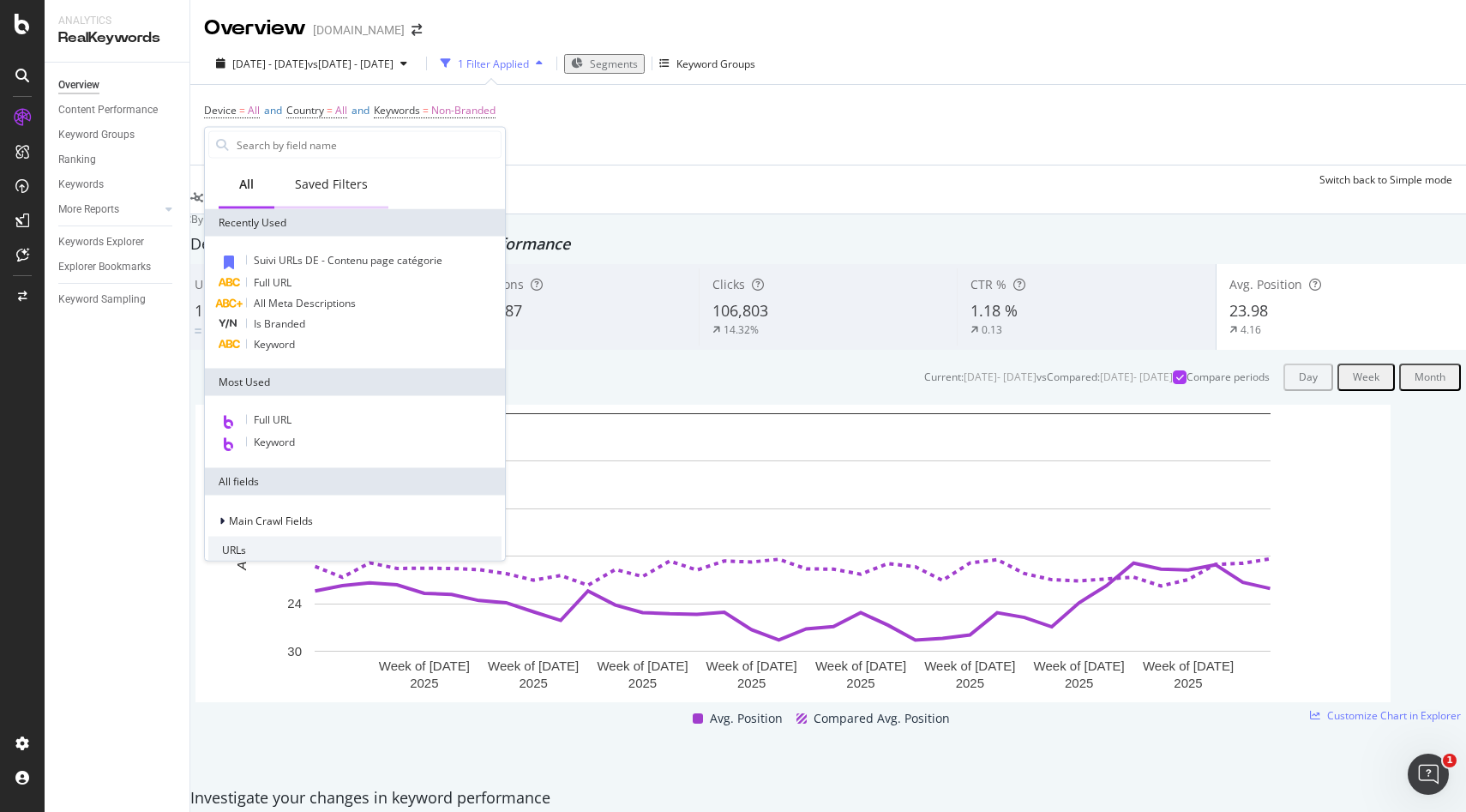
click at [324, 174] on div "Saved Filters" at bounding box center [330, 185] width 114 height 47
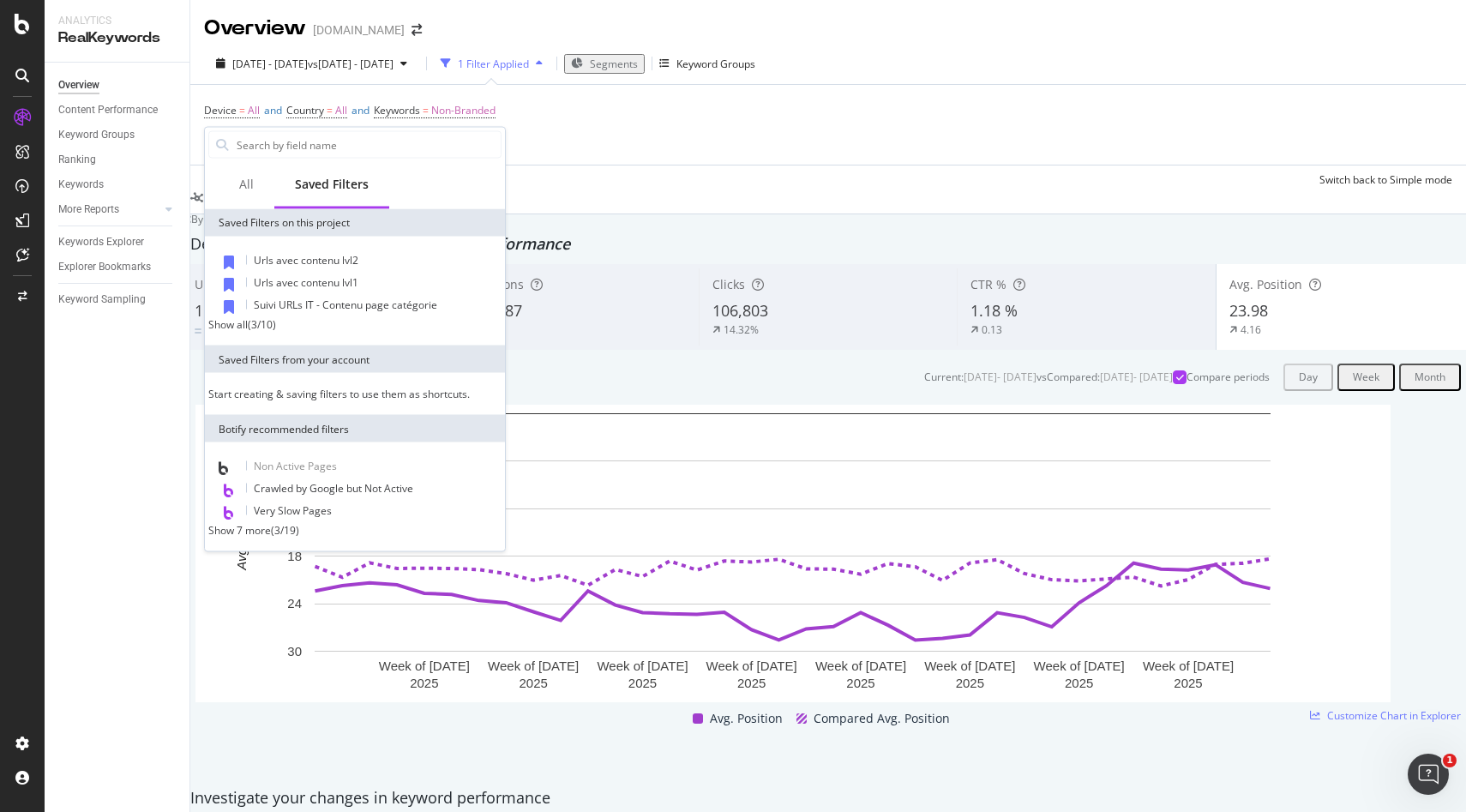
click at [263, 324] on div "( 3 / 10 )" at bounding box center [262, 324] width 29 height 14
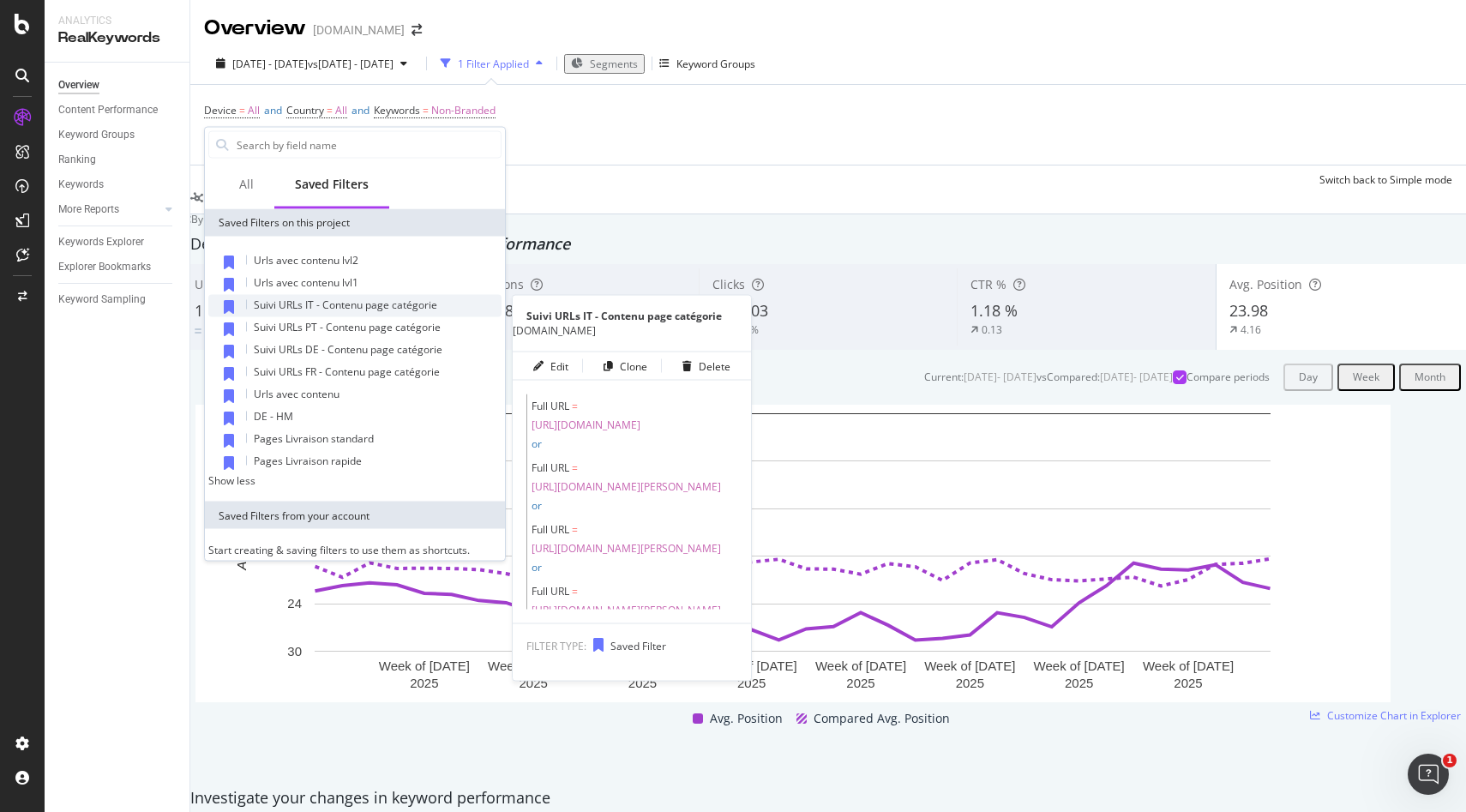
click at [324, 306] on span "Suivi URLs IT - Contenu page catégorie" at bounding box center [345, 304] width 184 height 14
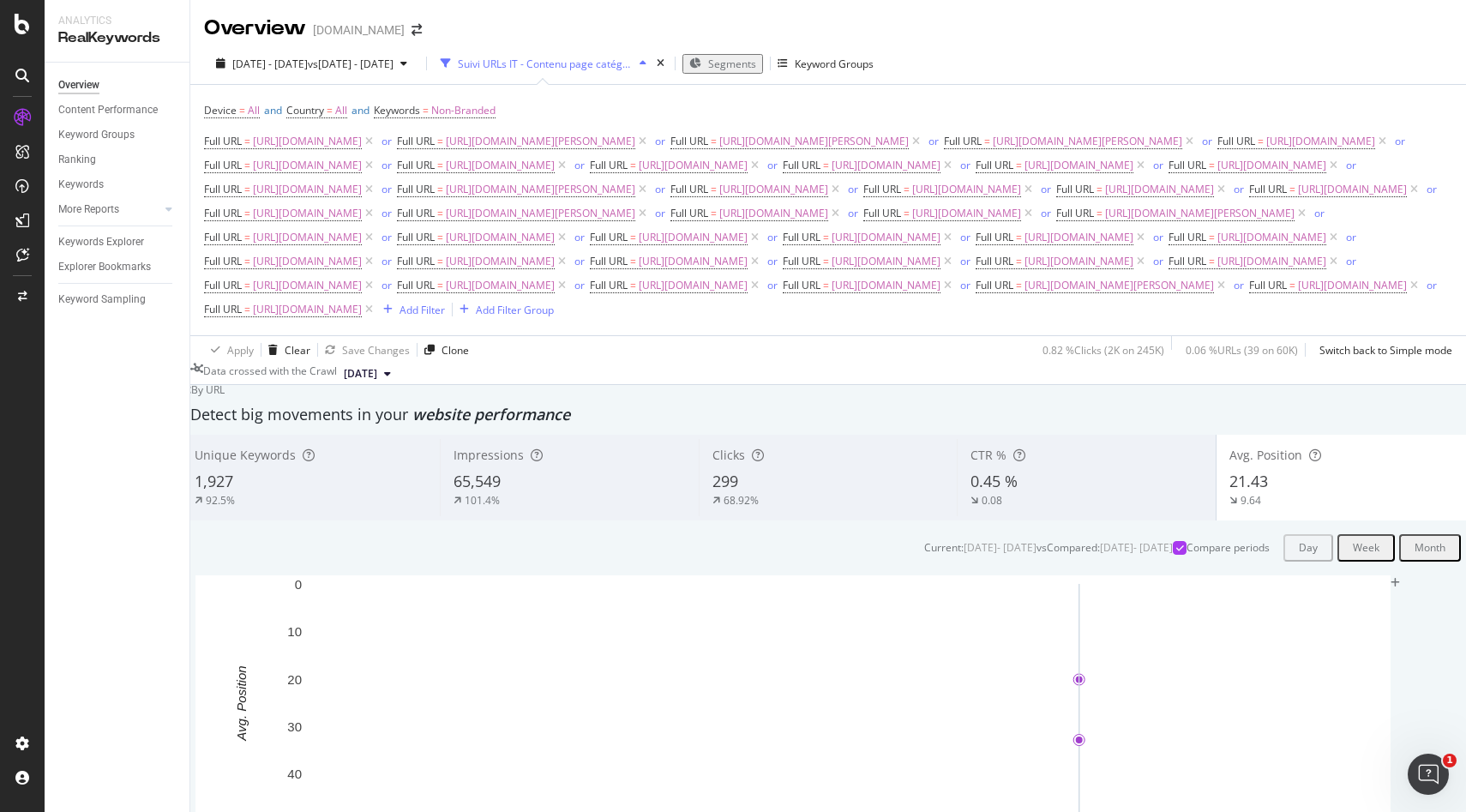
scroll to position [246, 0]
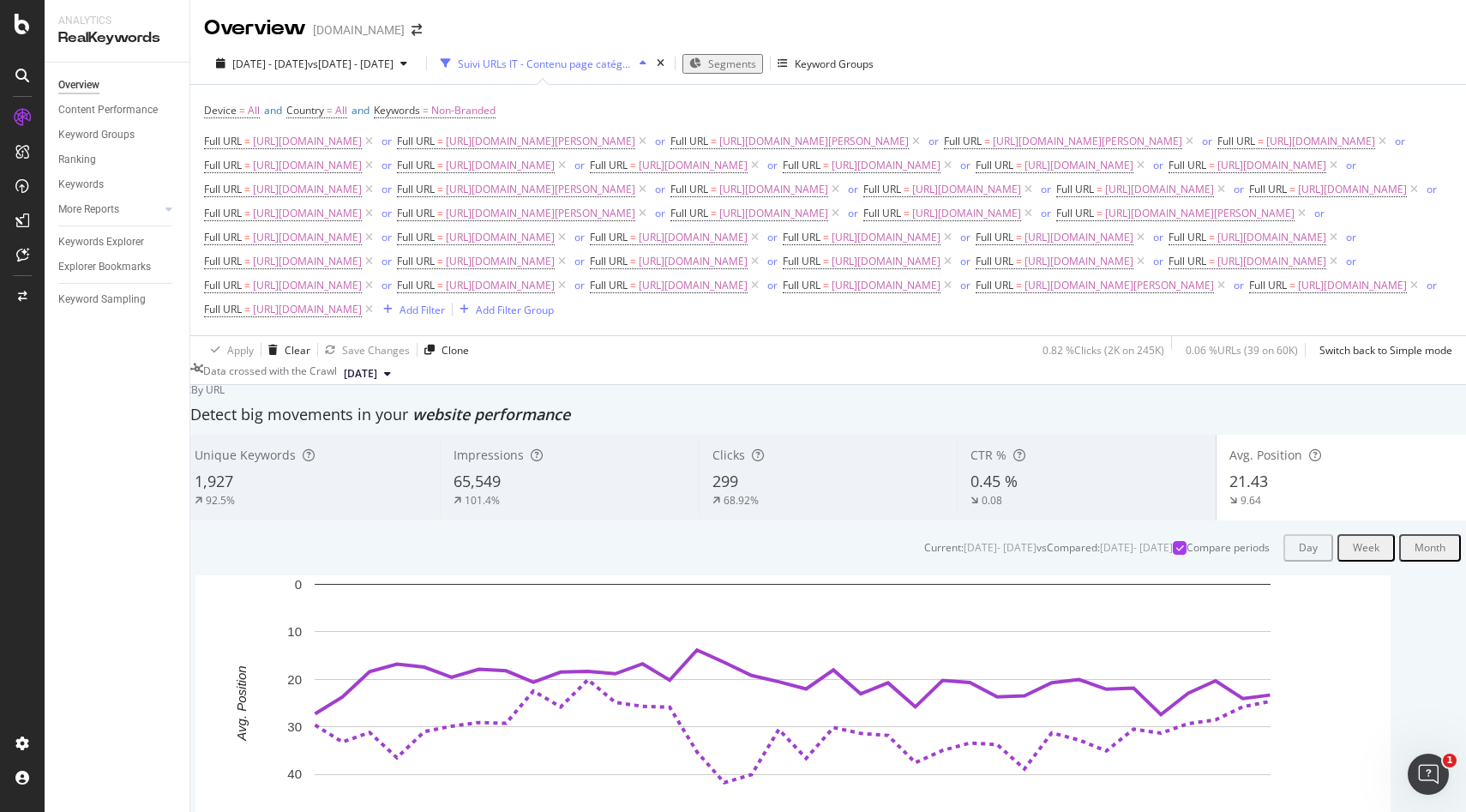
click at [610, 56] on div "Suivi URLs IT - Contenu page catégorie" at bounding box center [544, 64] width 175 height 14
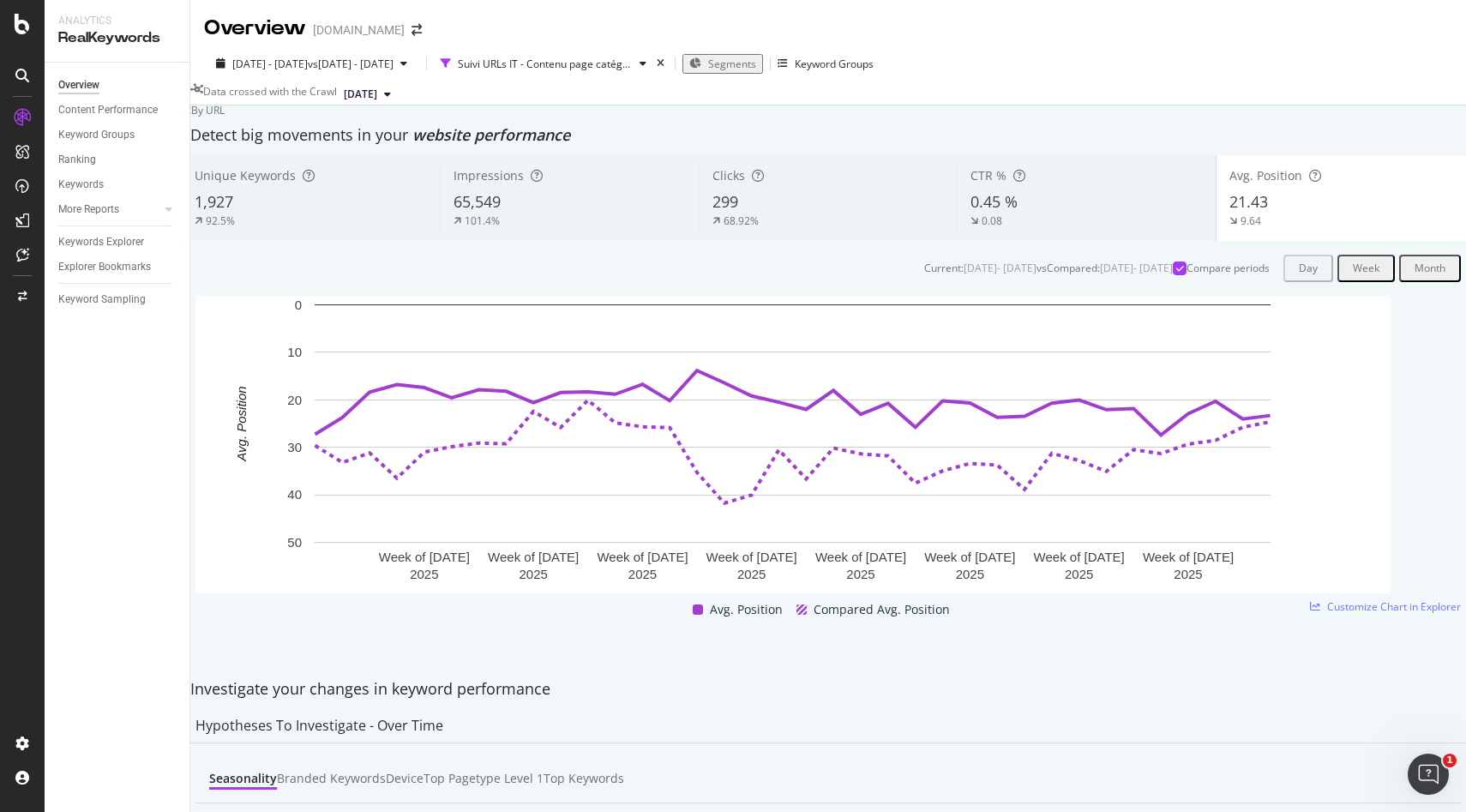
click at [527, 213] on div "65,549" at bounding box center [570, 202] width 232 height 22
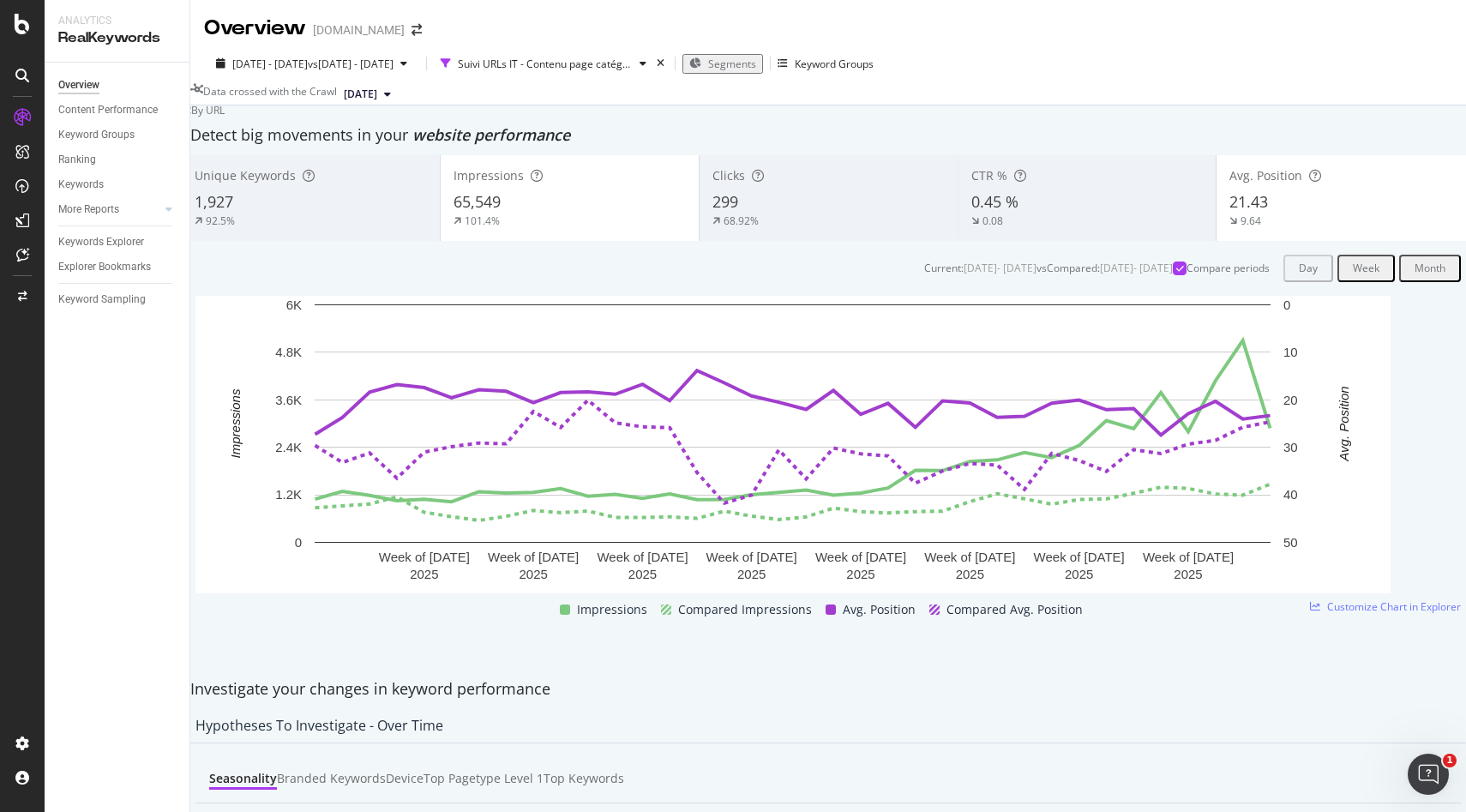
click at [548, 213] on div "65,549" at bounding box center [570, 202] width 233 height 22
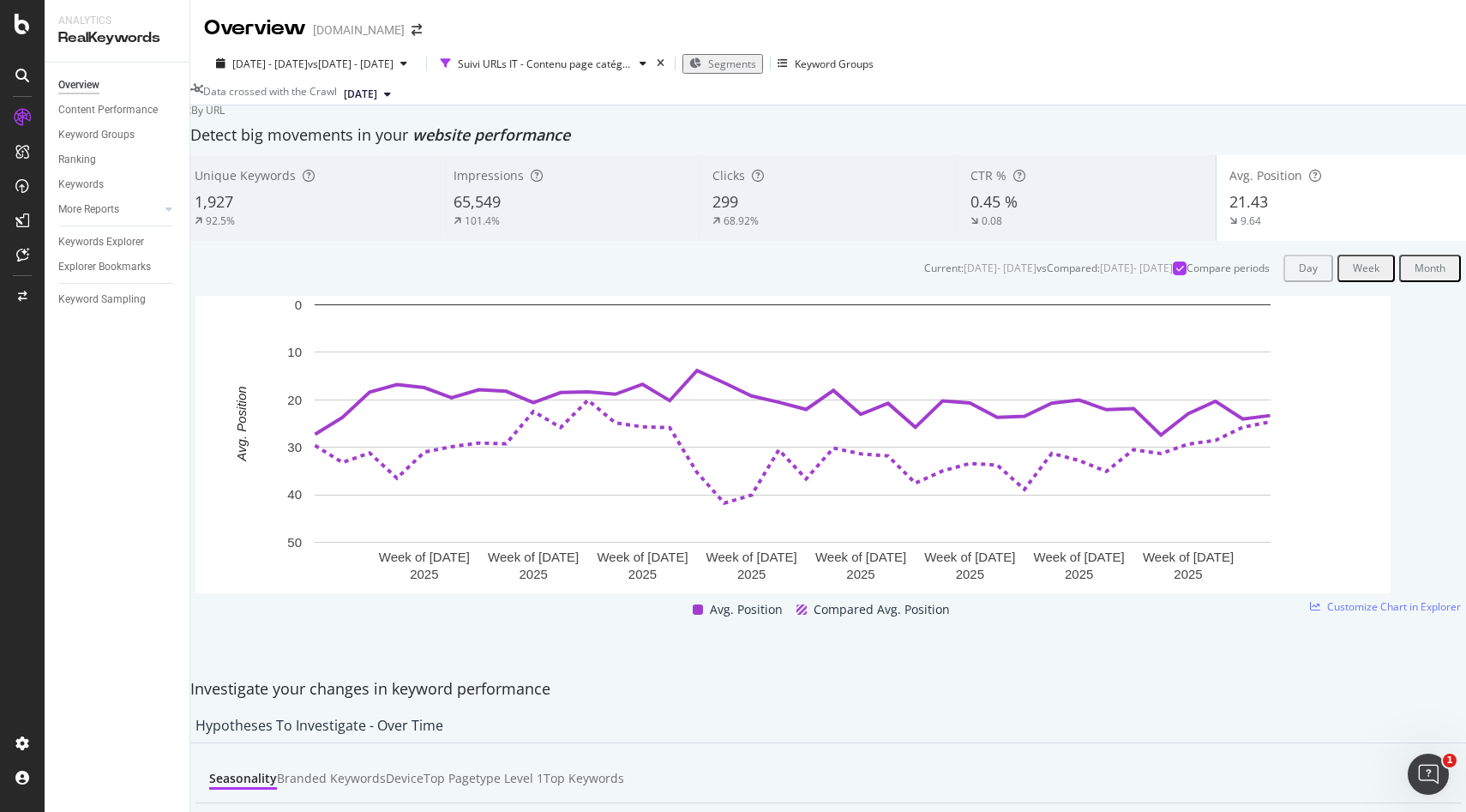
click at [883, 213] on div "299" at bounding box center [828, 202] width 232 height 22
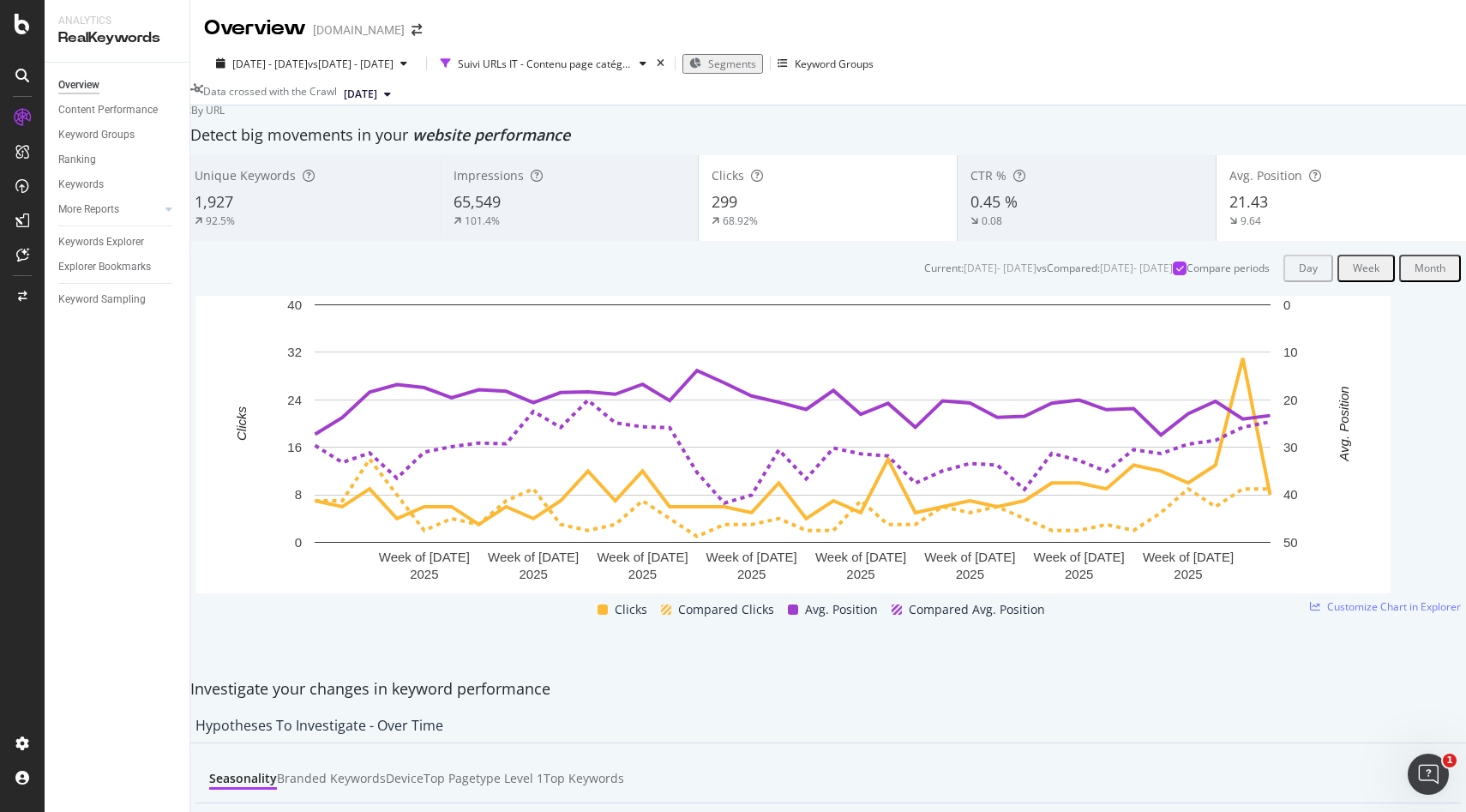
click at [531, 213] on div "65,549" at bounding box center [570, 202] width 232 height 22
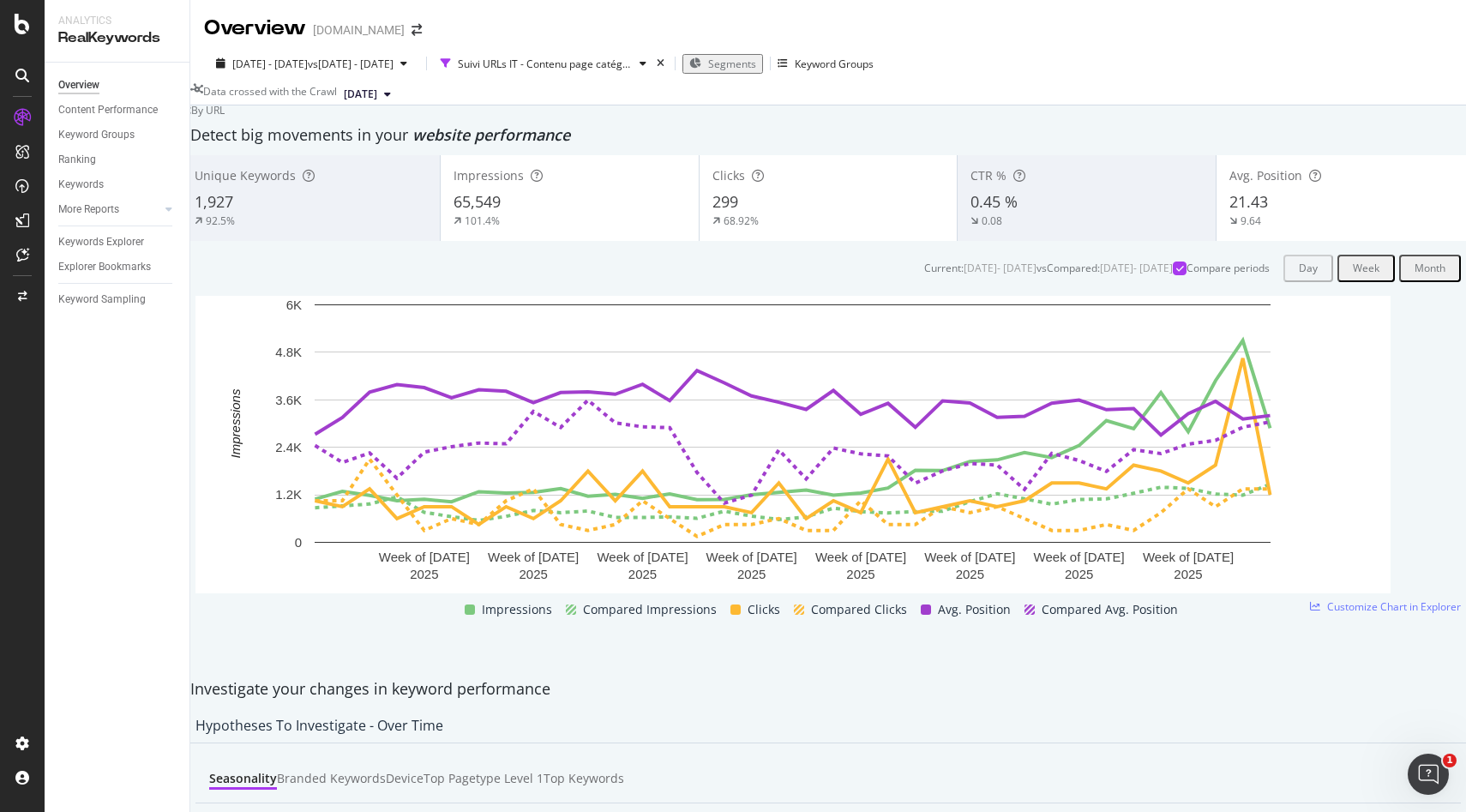
click at [838, 213] on div "299" at bounding box center [829, 202] width 233 height 22
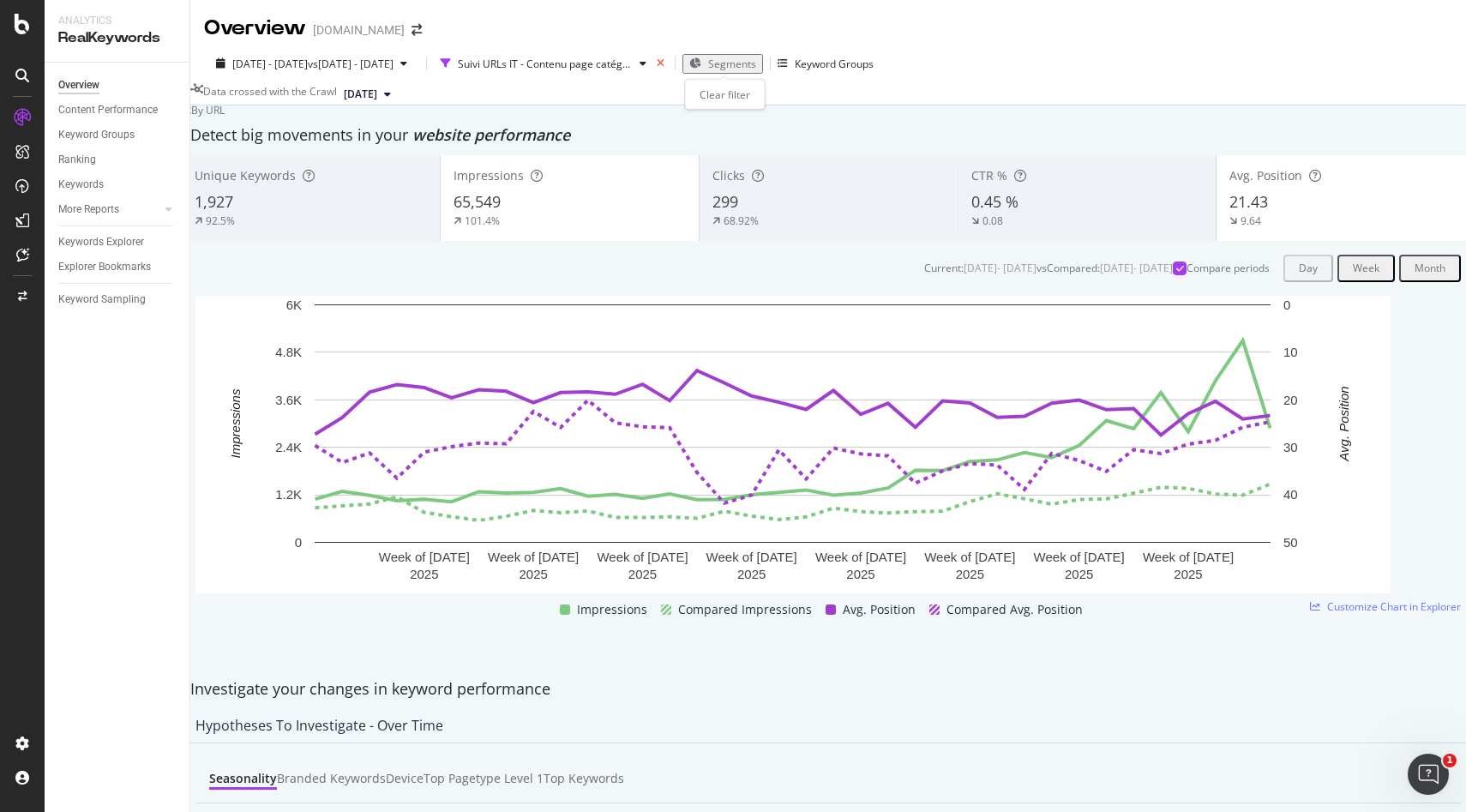
click at [664, 58] on icon "times" at bounding box center [661, 63] width 8 height 10
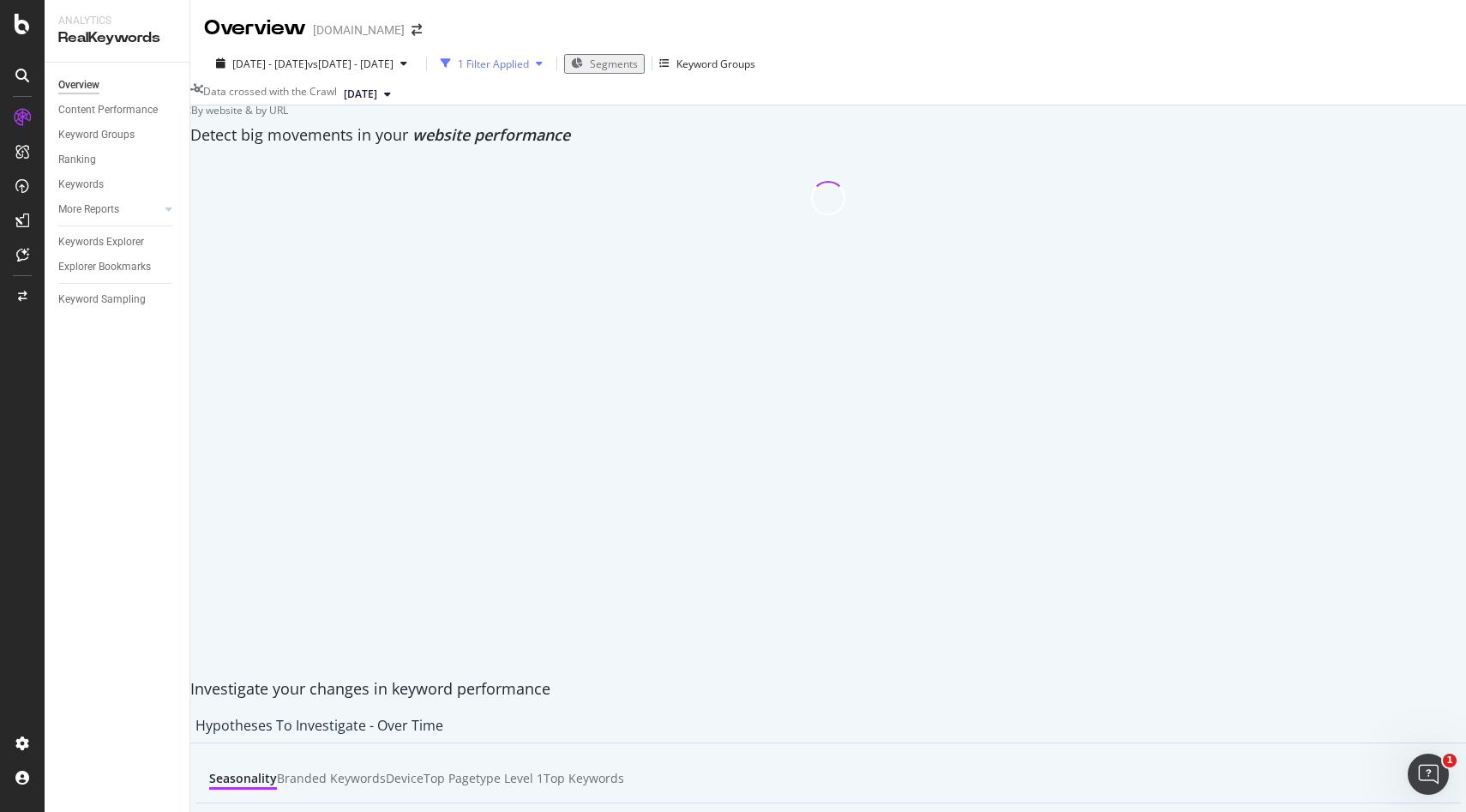
click at [529, 62] on div "1 Filter Applied" at bounding box center [493, 64] width 71 height 14
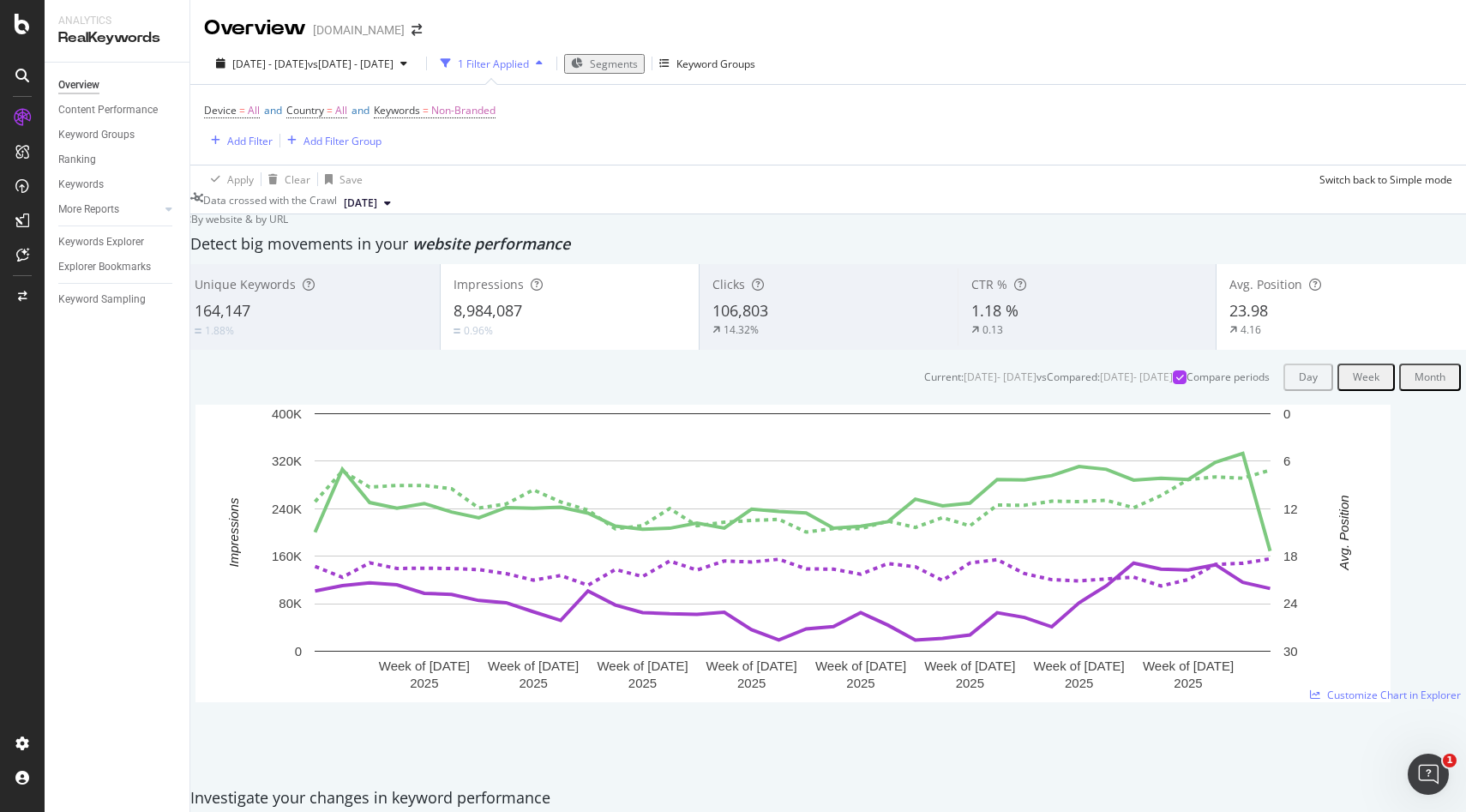
click at [529, 65] on div "1 Filter Applied" at bounding box center [493, 64] width 71 height 14
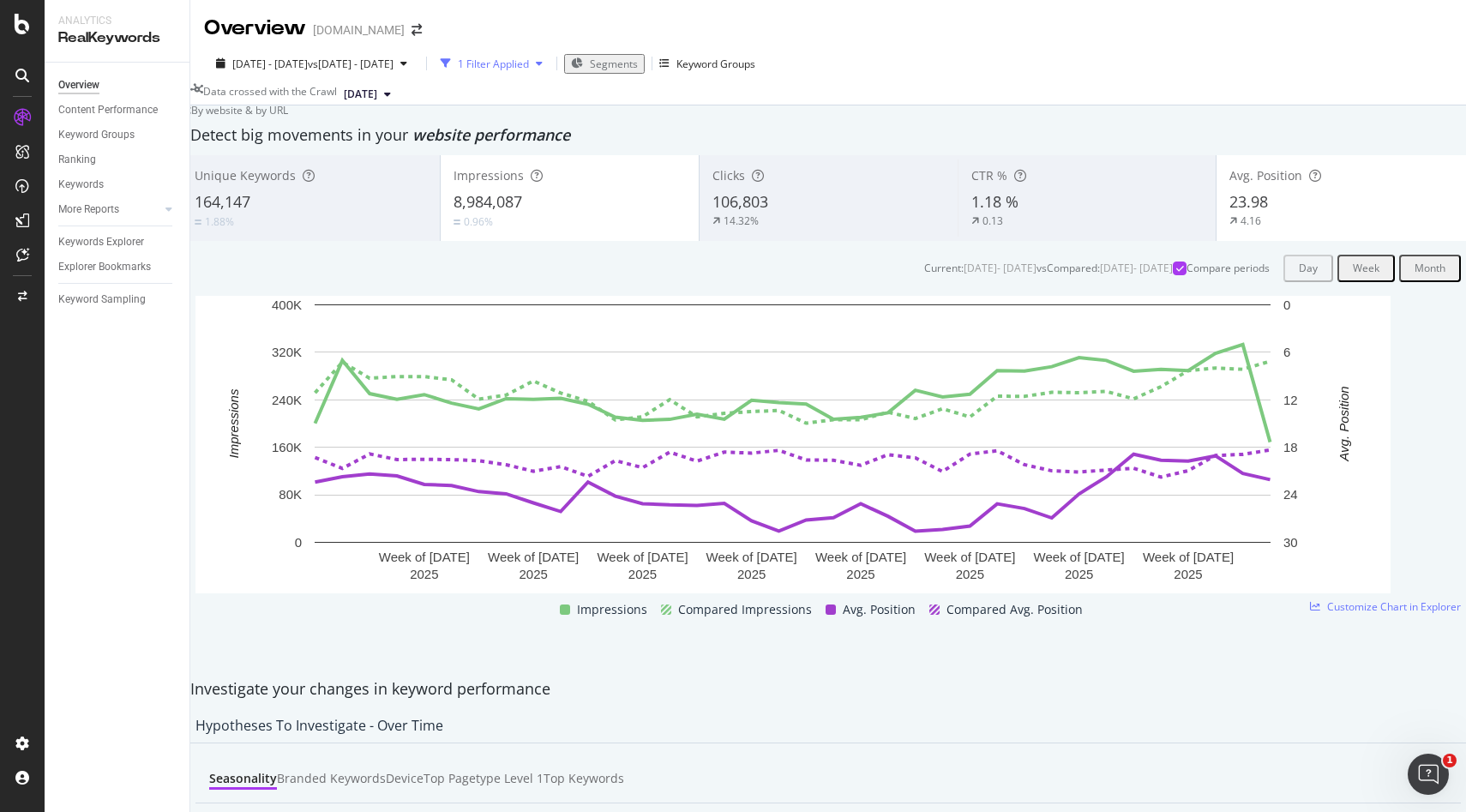
click at [529, 65] on div "1 Filter Applied" at bounding box center [493, 64] width 71 height 14
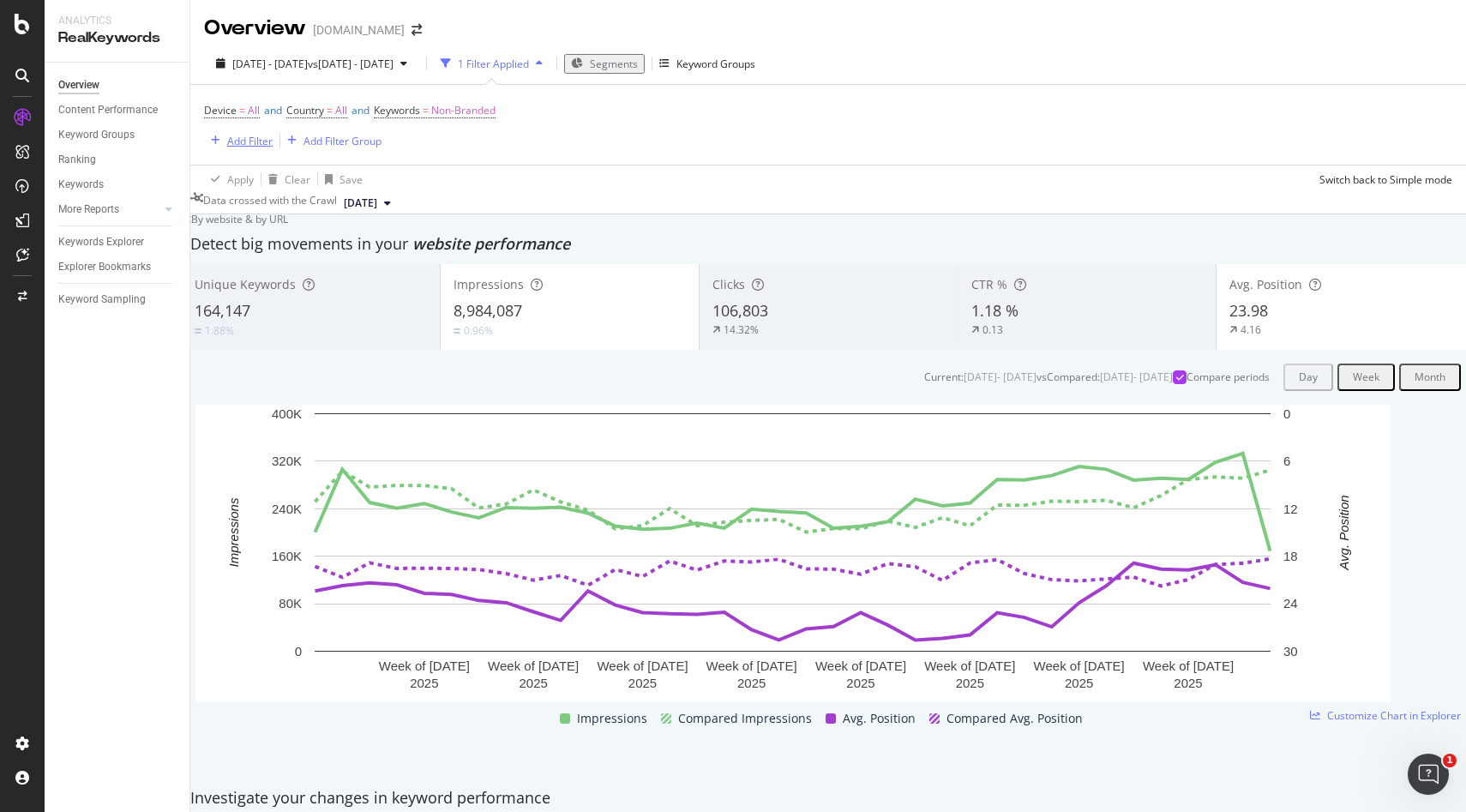
click at [247, 141] on div "Add Filter" at bounding box center [250, 141] width 46 height 14
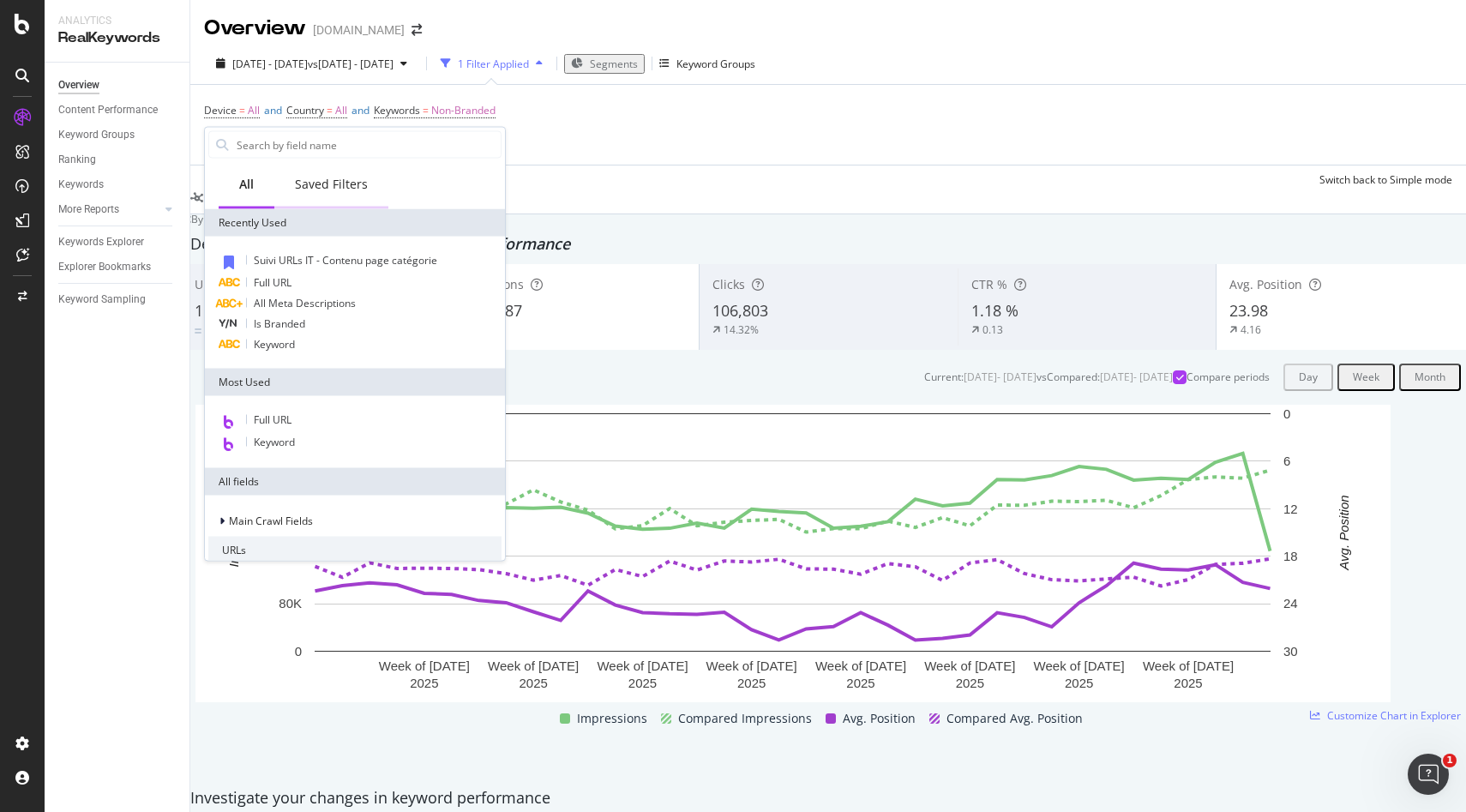
click at [313, 180] on div "Saved Filters" at bounding box center [330, 184] width 73 height 17
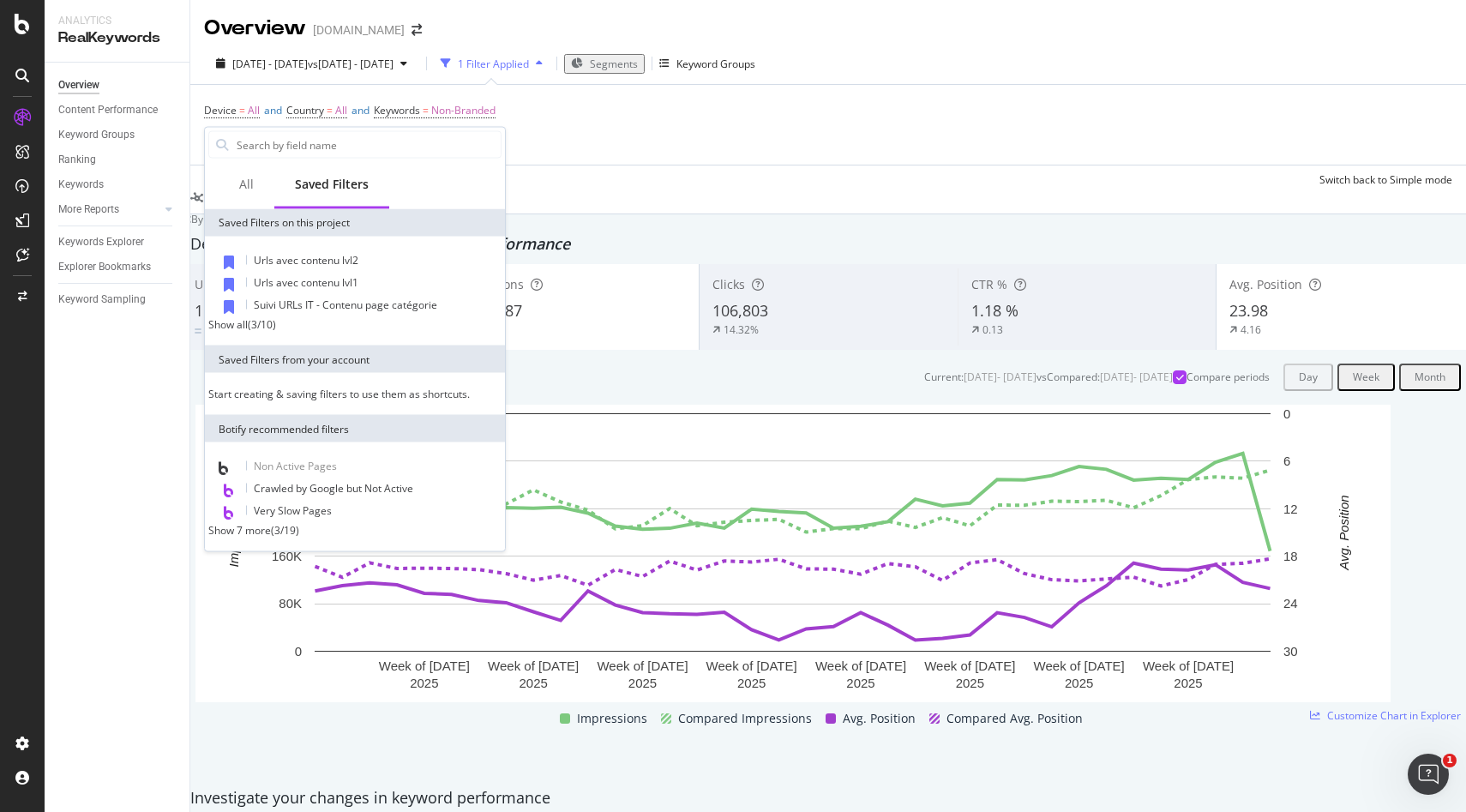
click at [248, 329] on div "Show all" at bounding box center [228, 324] width 39 height 14
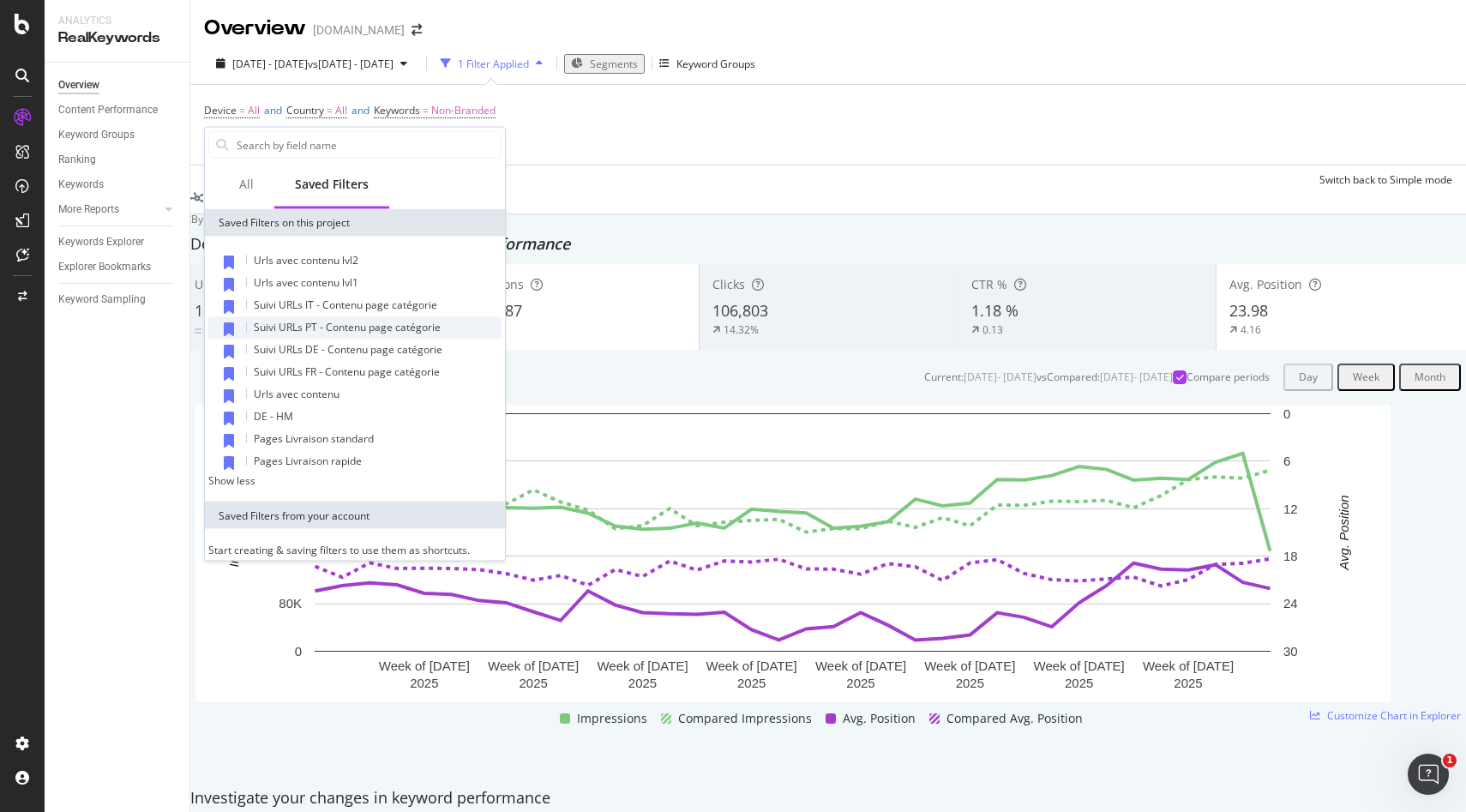
click at [318, 322] on span "Suivi URLs PT - Contenu page catégorie" at bounding box center [347, 327] width 187 height 14
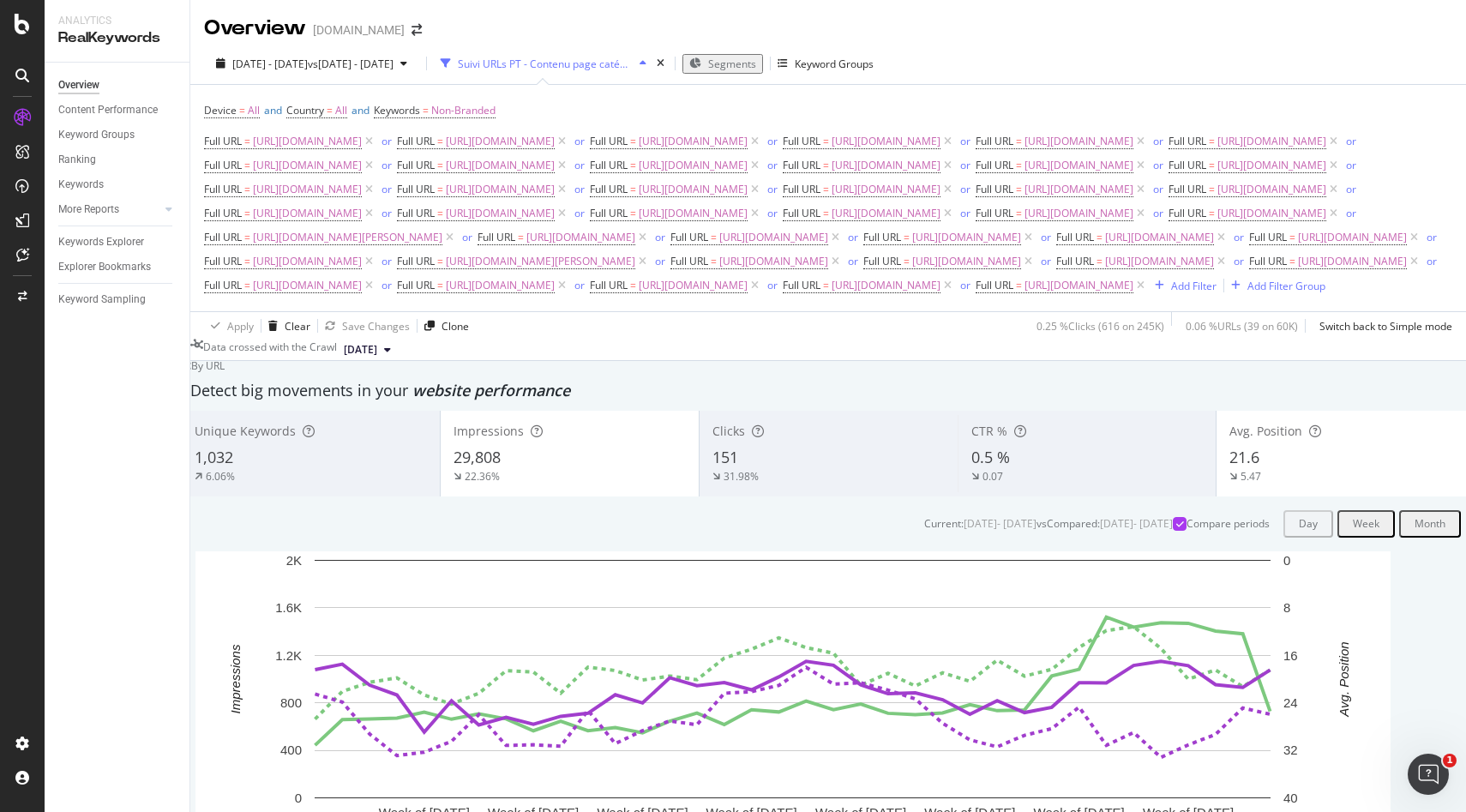
click at [606, 71] on div "Suivi URLs PT - Contenu page catégorie" at bounding box center [544, 63] width 219 height 26
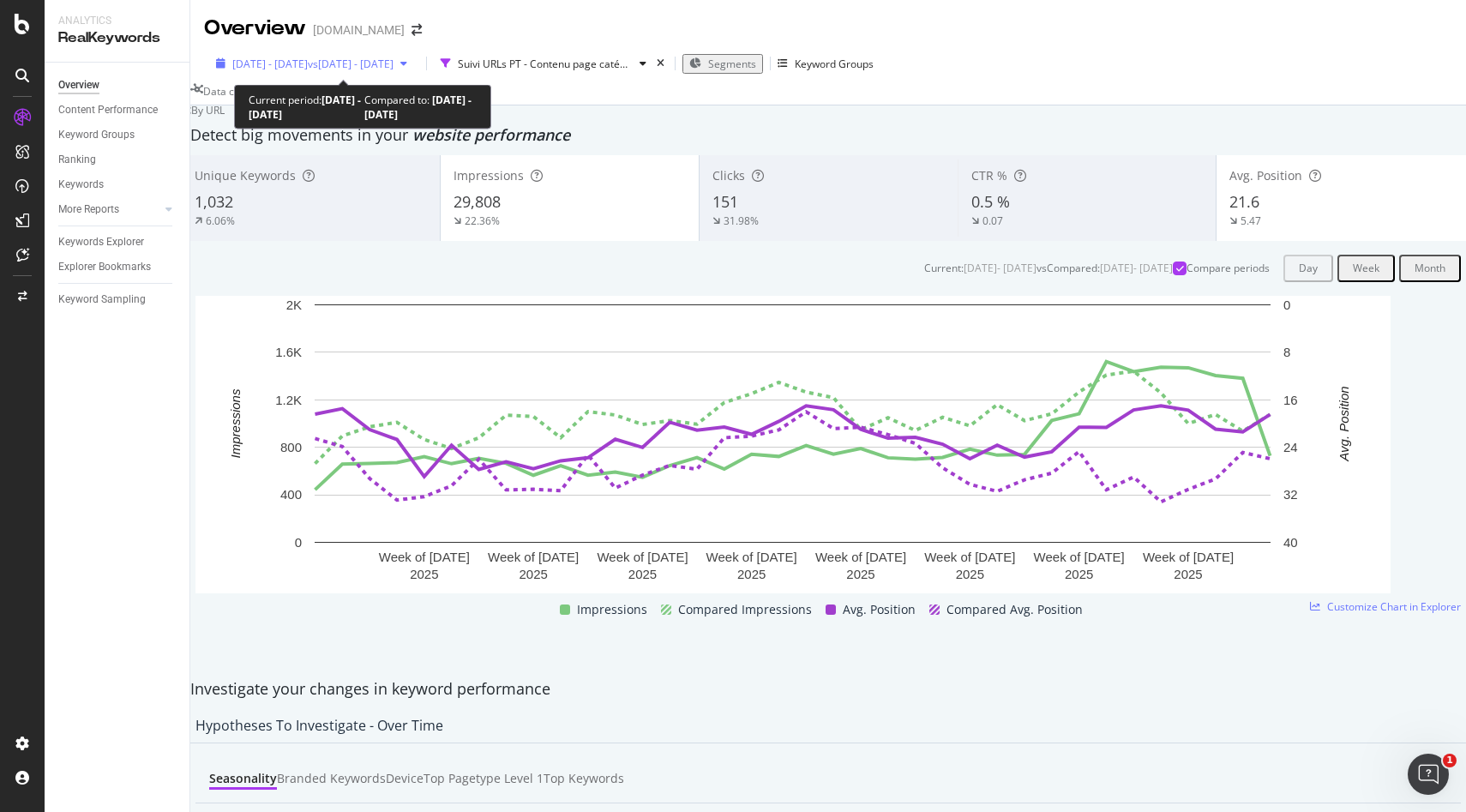
click at [366, 62] on span "vs [DATE] - [DATE]" at bounding box center [351, 64] width 86 height 14
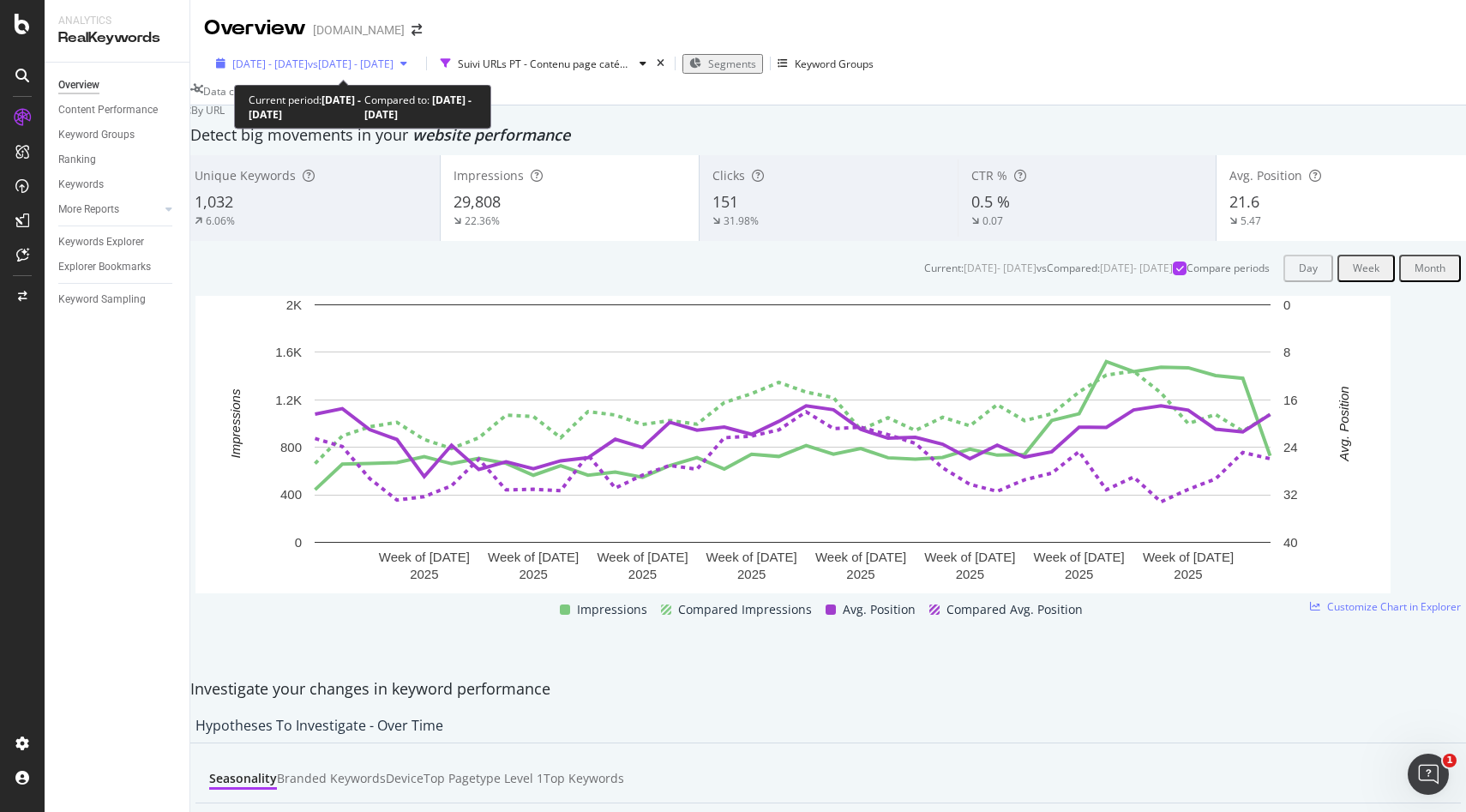
click at [415, 57] on div "[DATE] - [DATE] vs [DATE] - [DATE]" at bounding box center [312, 64] width 205 height 14
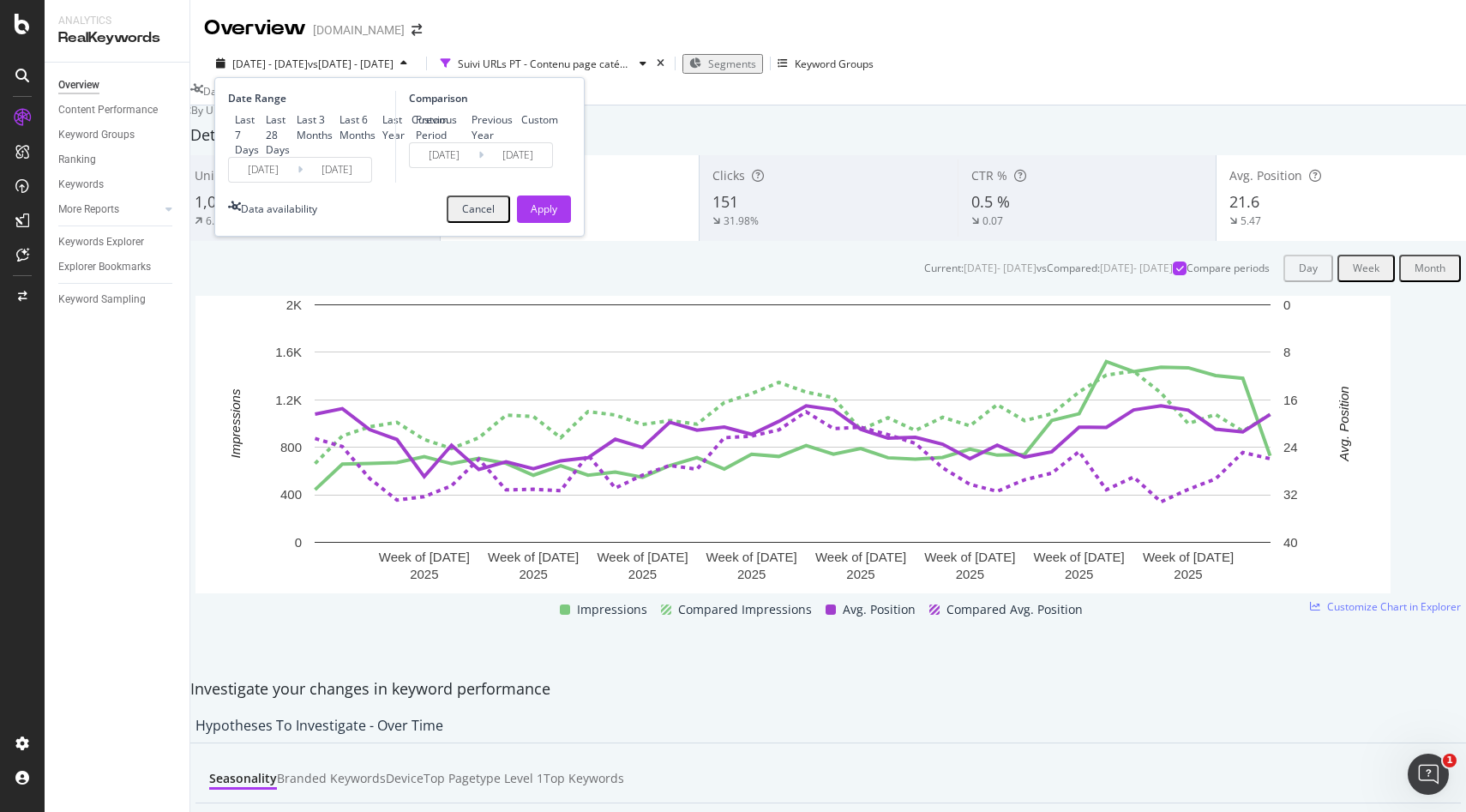
click at [631, 100] on div "Data crossed with the Crawl 2025 Aug. 30th" at bounding box center [828, 94] width 1276 height 21
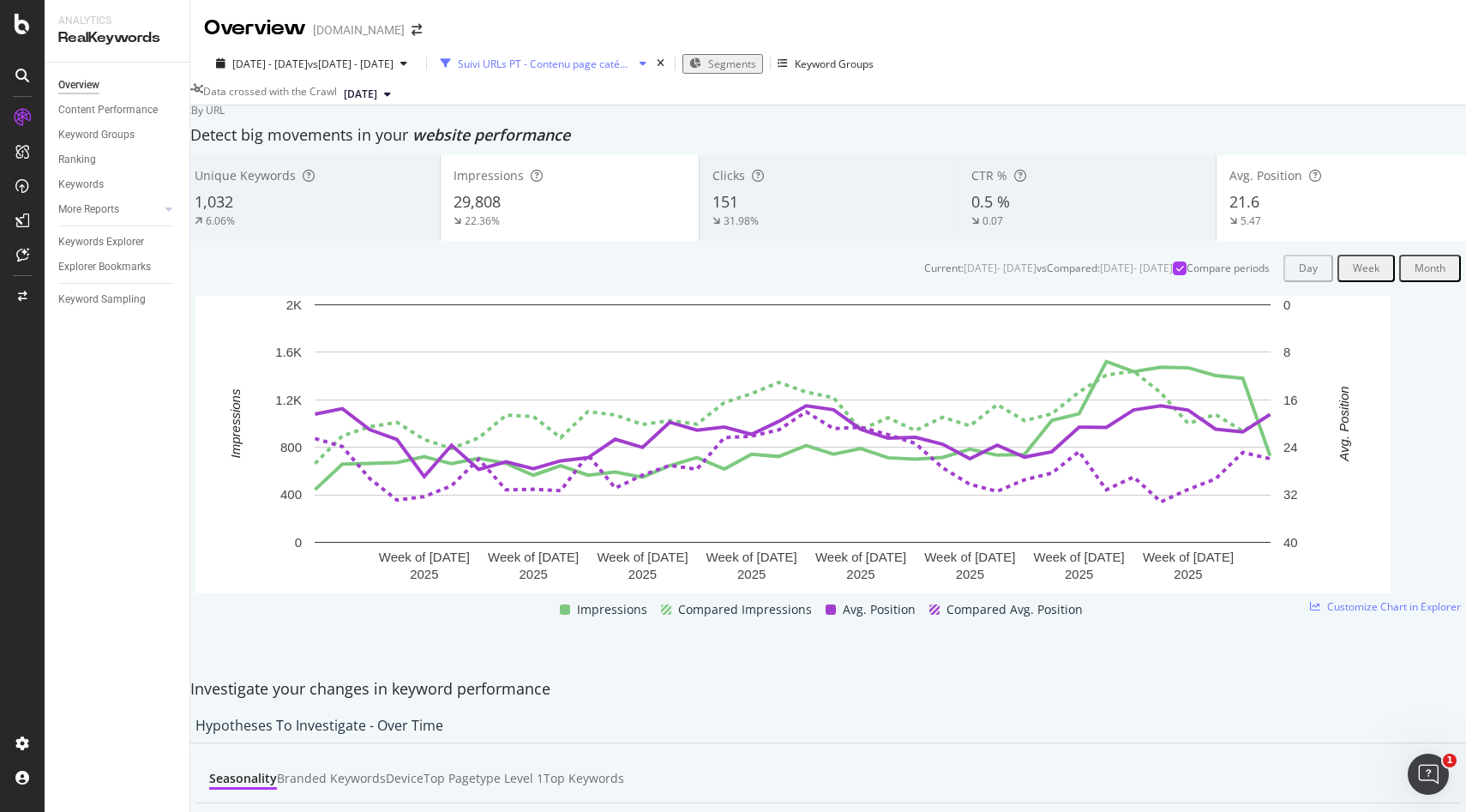
click at [636, 71] on div "Suivi URLs PT - Contenu page catégorie" at bounding box center [544, 63] width 219 height 26
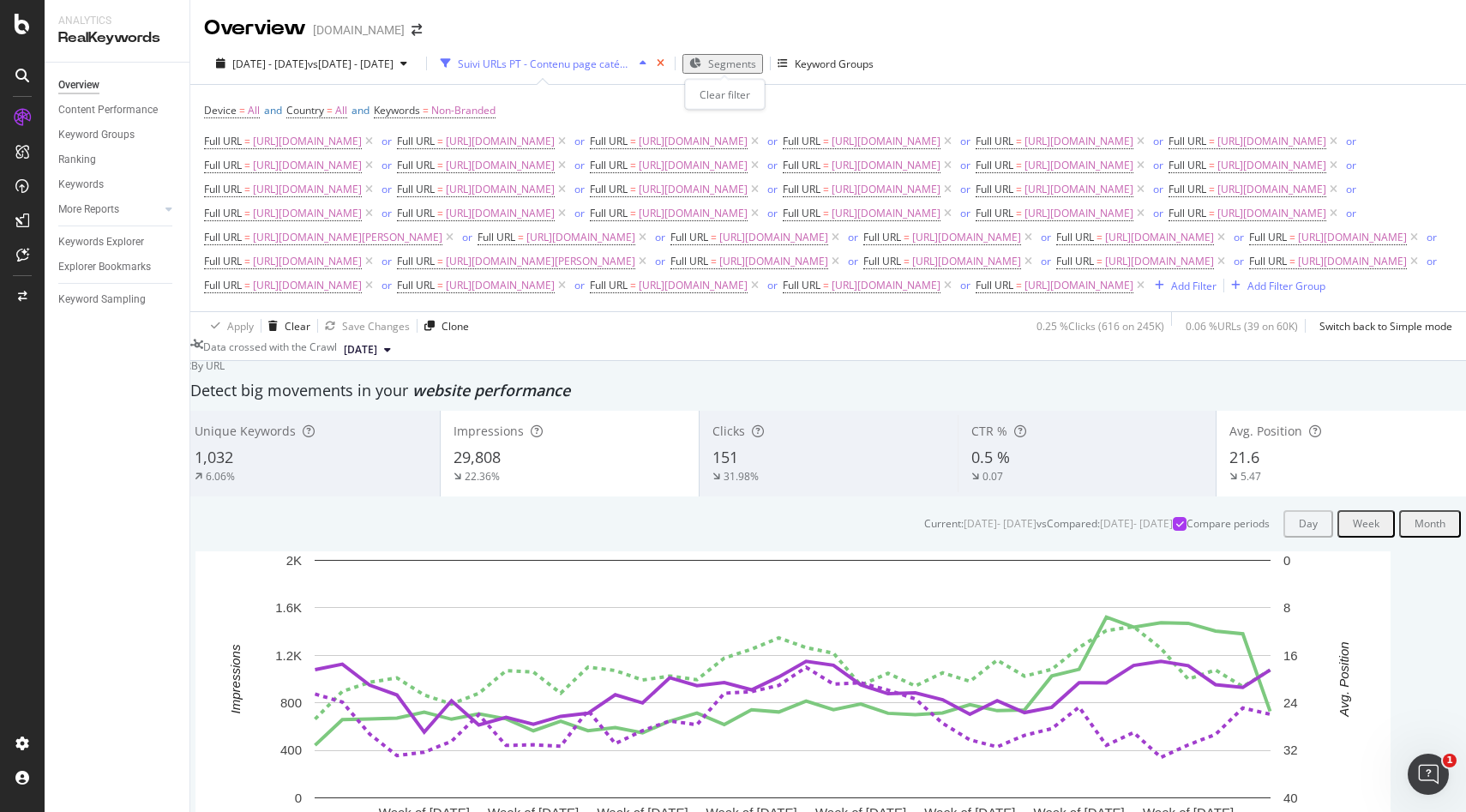
click at [664, 63] on icon "times" at bounding box center [661, 63] width 8 height 10
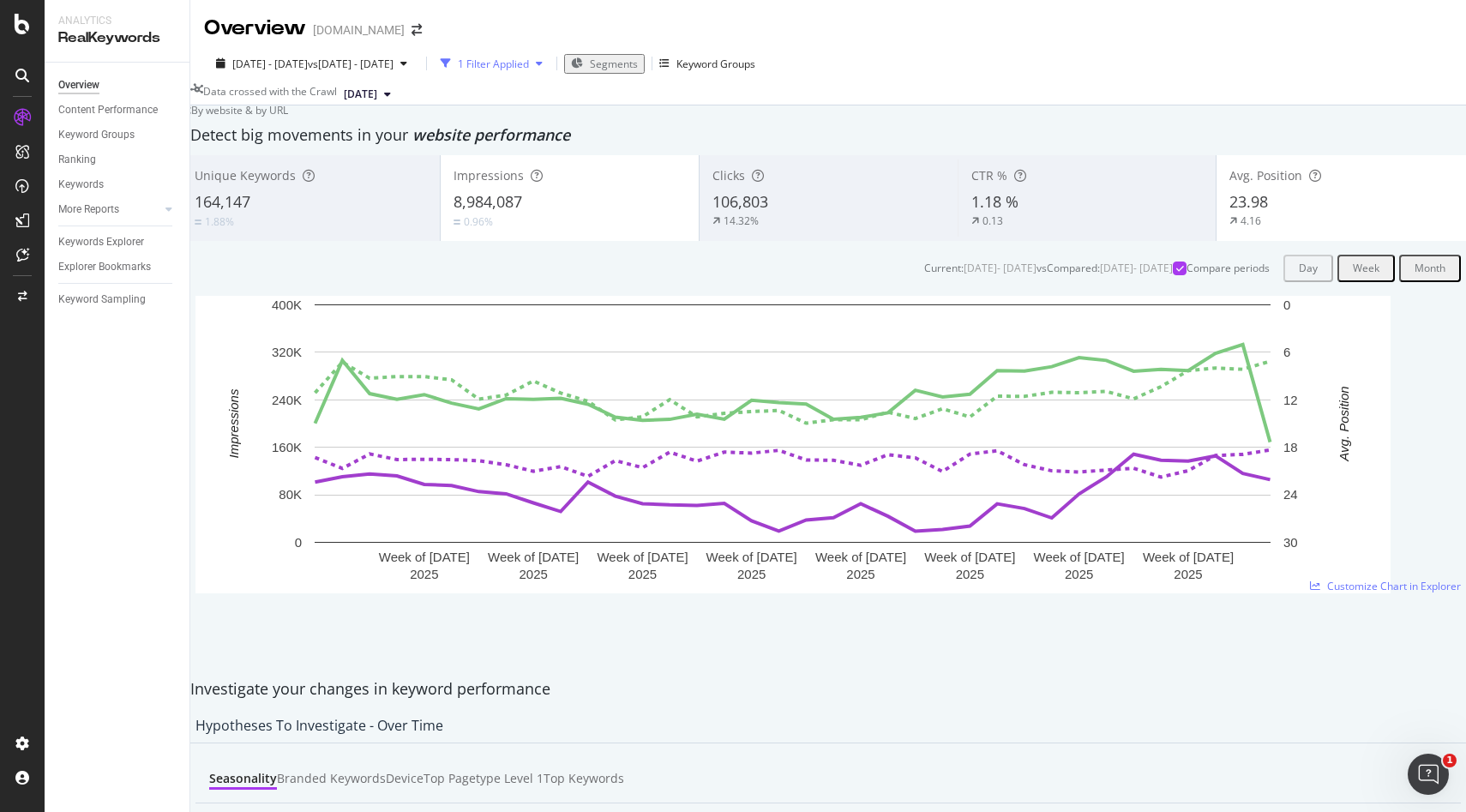
click at [529, 61] on div "1 Filter Applied" at bounding box center [493, 64] width 71 height 14
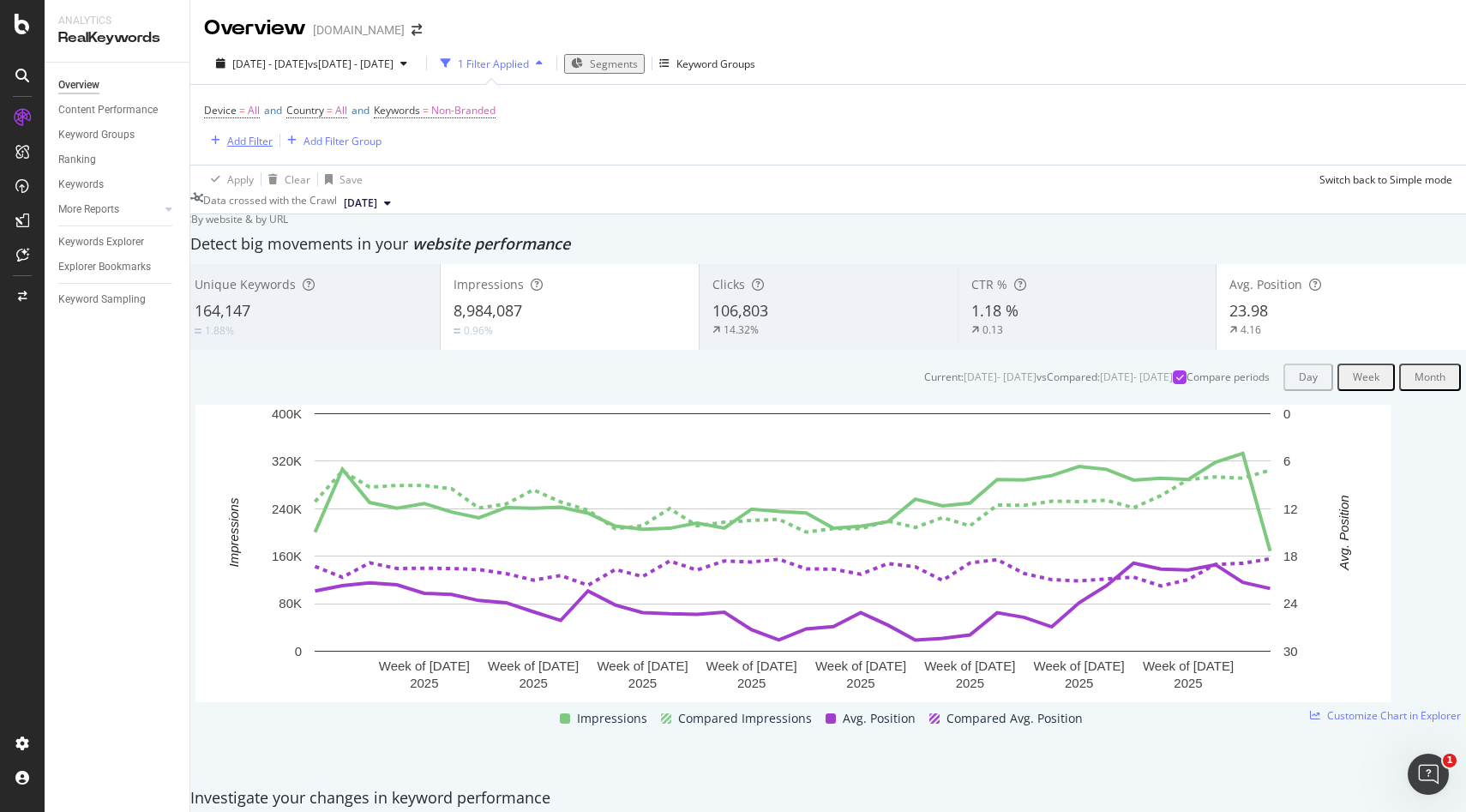
click at [242, 143] on div "Add Filter" at bounding box center [250, 141] width 46 height 14
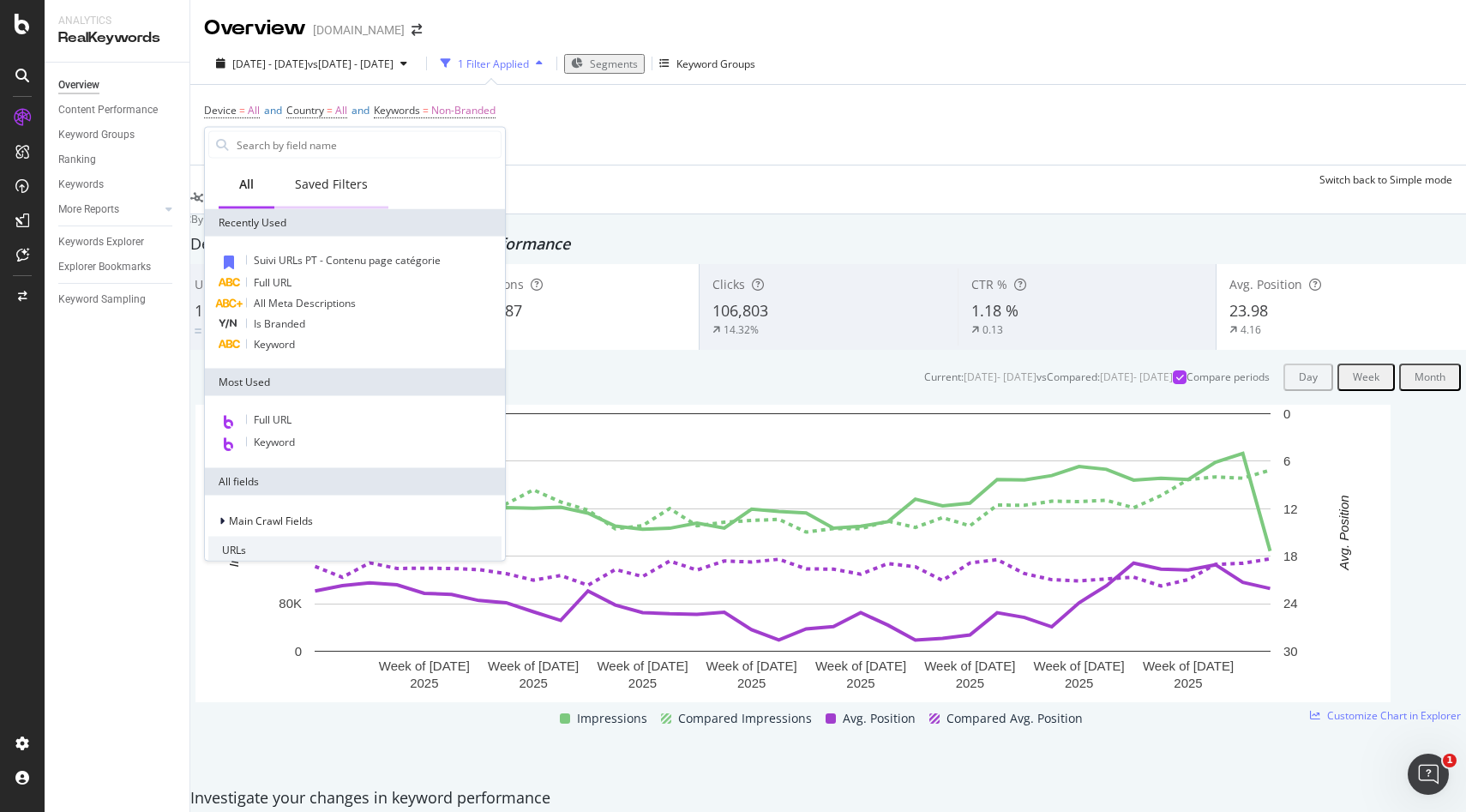
click at [313, 189] on div "Saved Filters" at bounding box center [330, 184] width 73 height 17
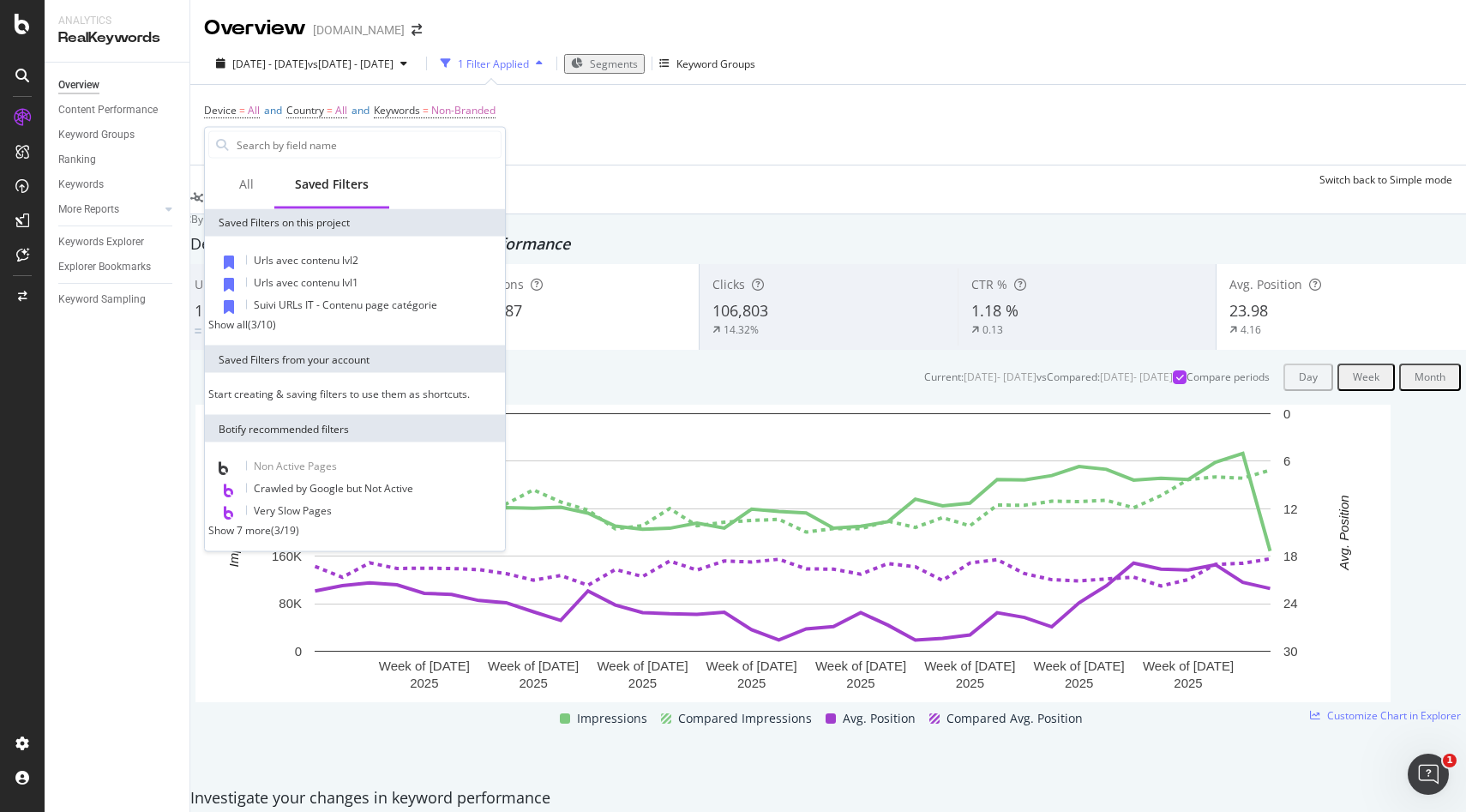
click at [248, 329] on div "Show all" at bounding box center [228, 324] width 39 height 14
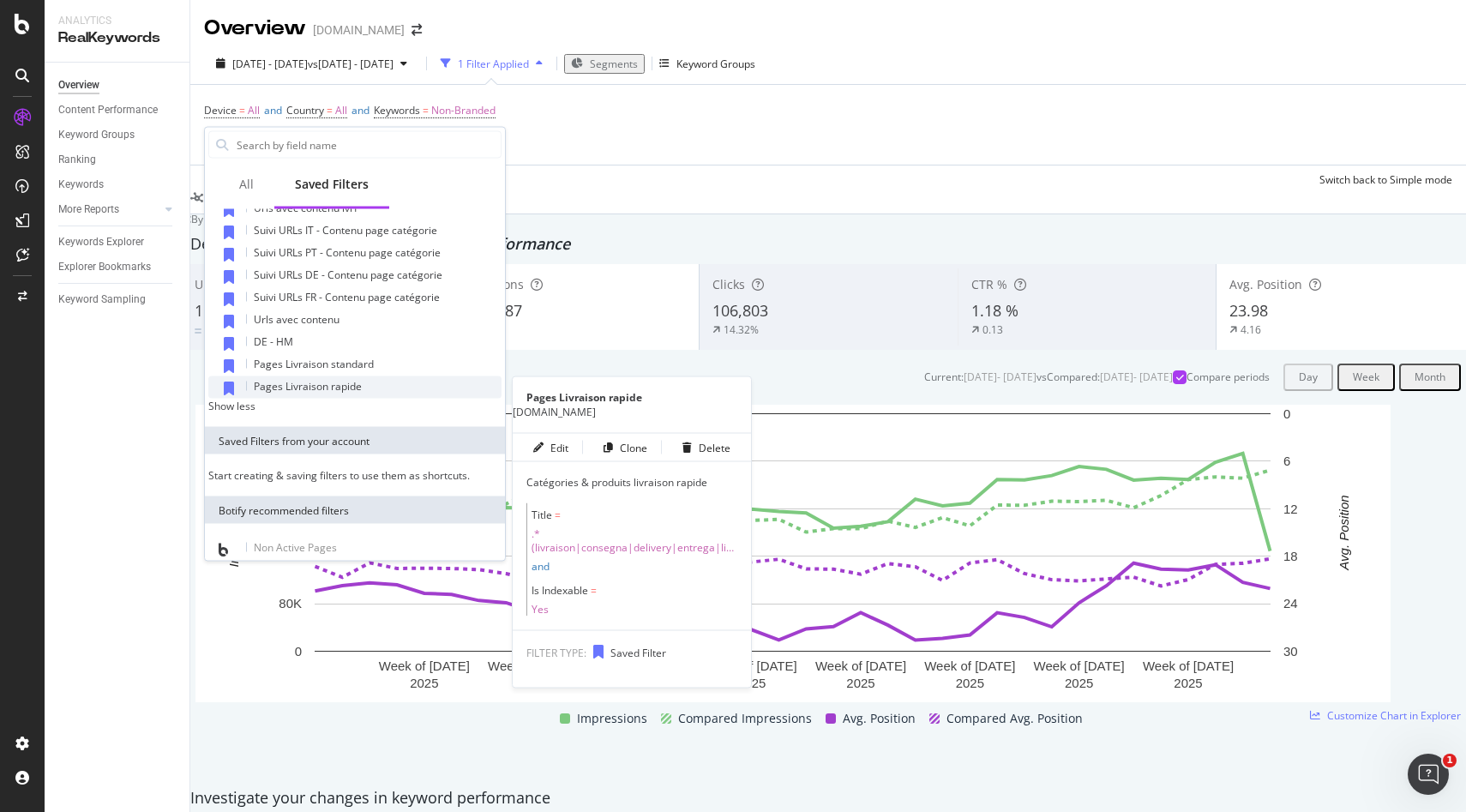
scroll to position [17, 0]
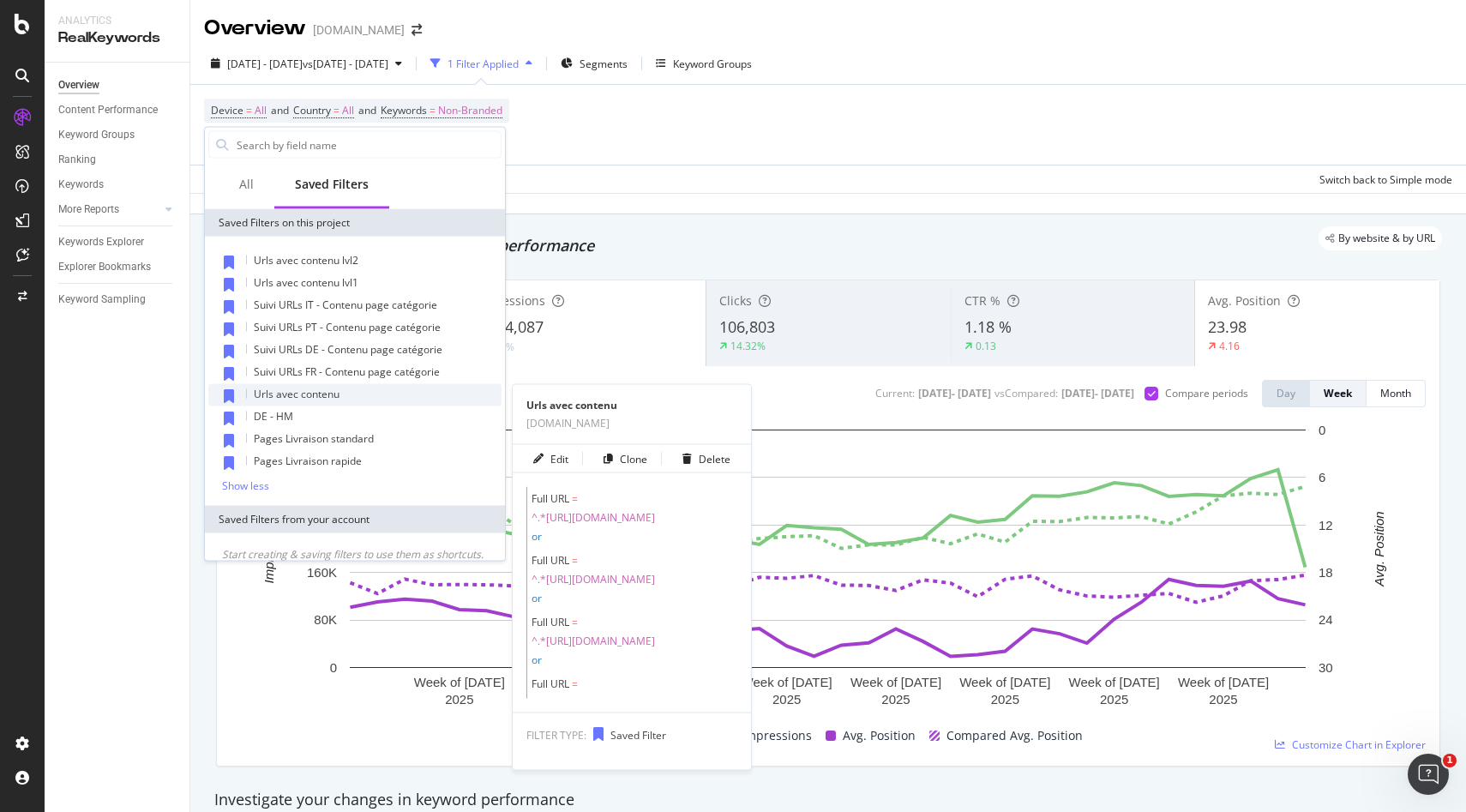
click at [311, 397] on span "Urls avec contenu" at bounding box center [296, 394] width 86 height 14
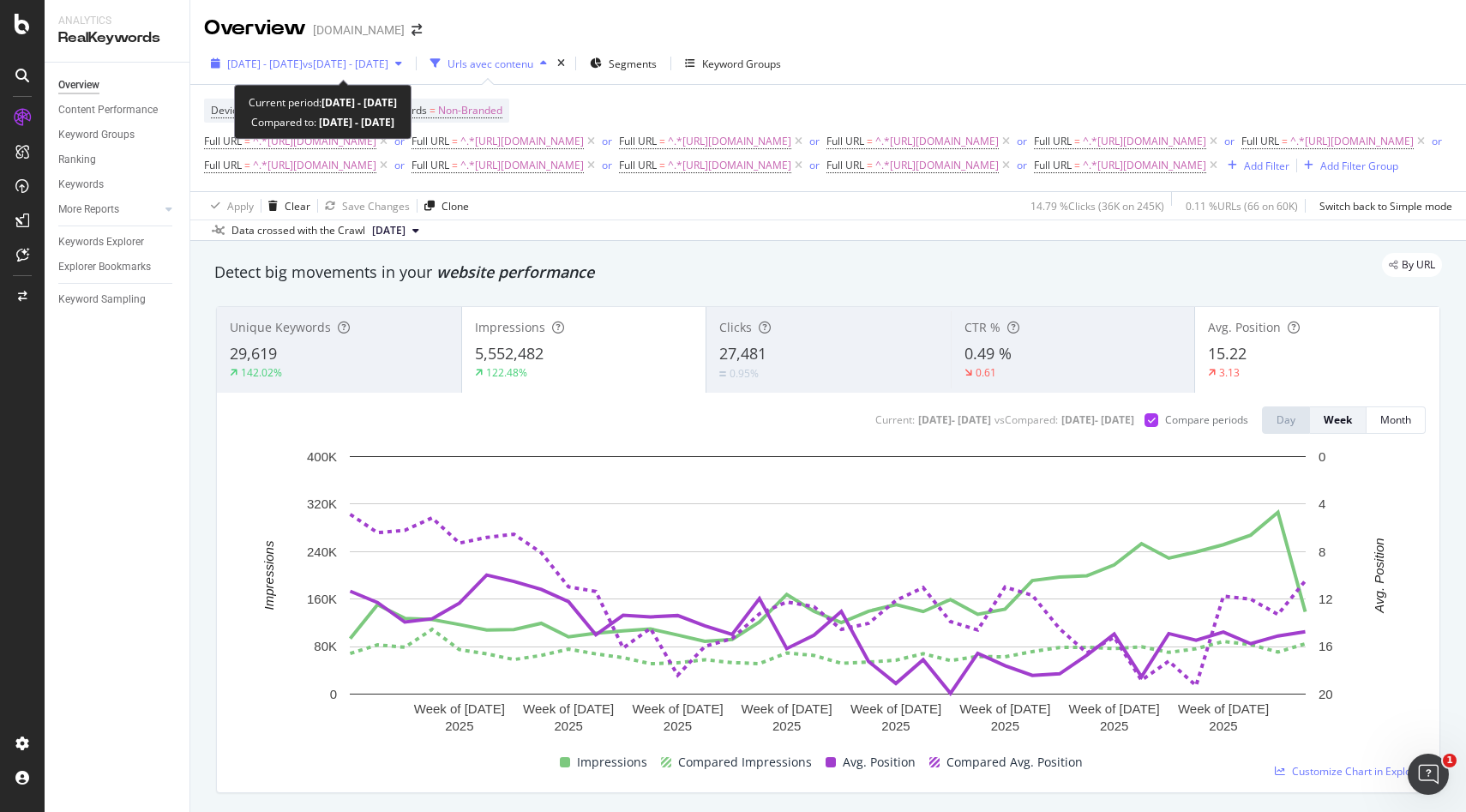
click at [389, 56] on span "vs [DATE] - [DATE]" at bounding box center [346, 64] width 86 height 14
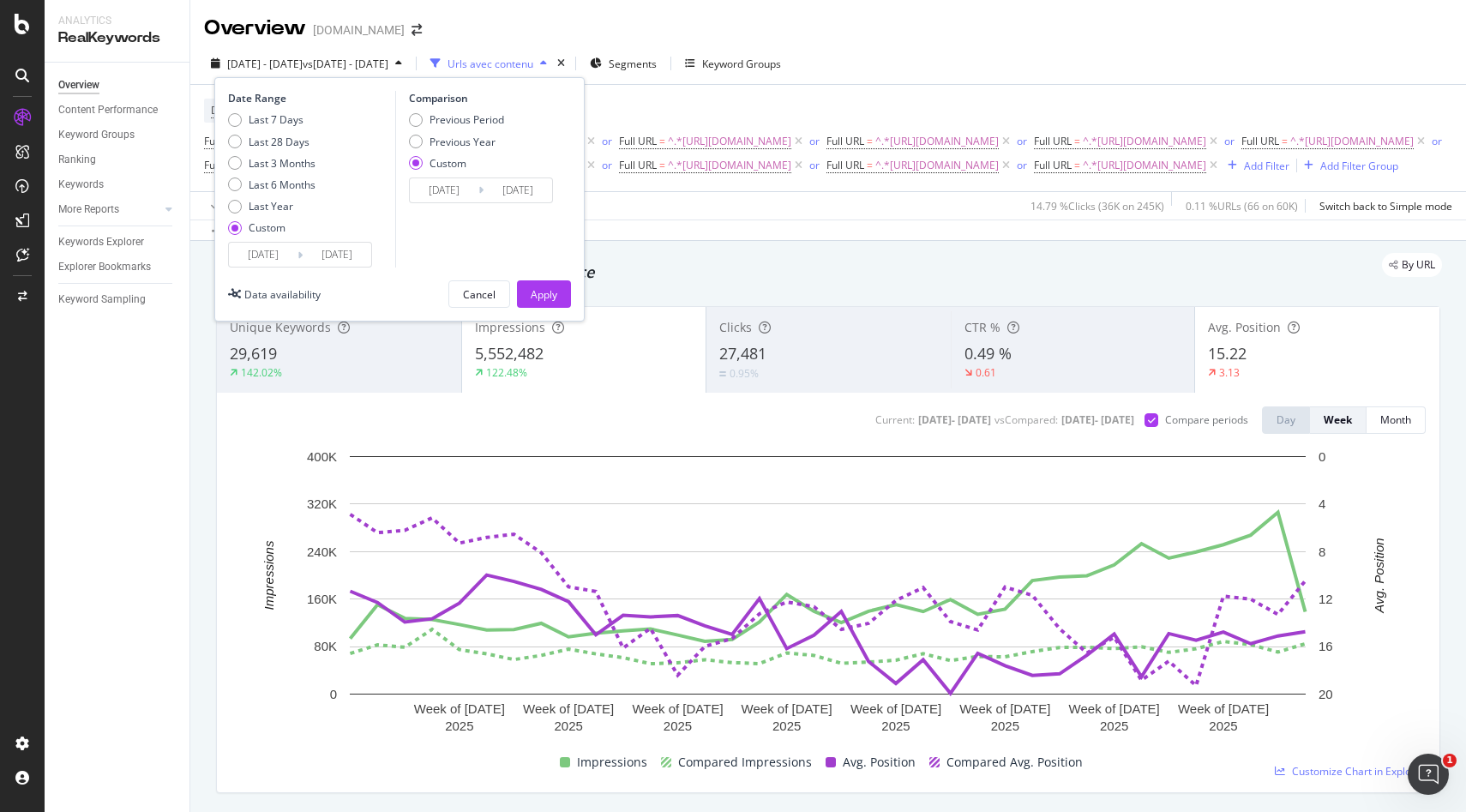
click at [534, 64] on div "Urls avec contenu" at bounding box center [491, 64] width 86 height 14
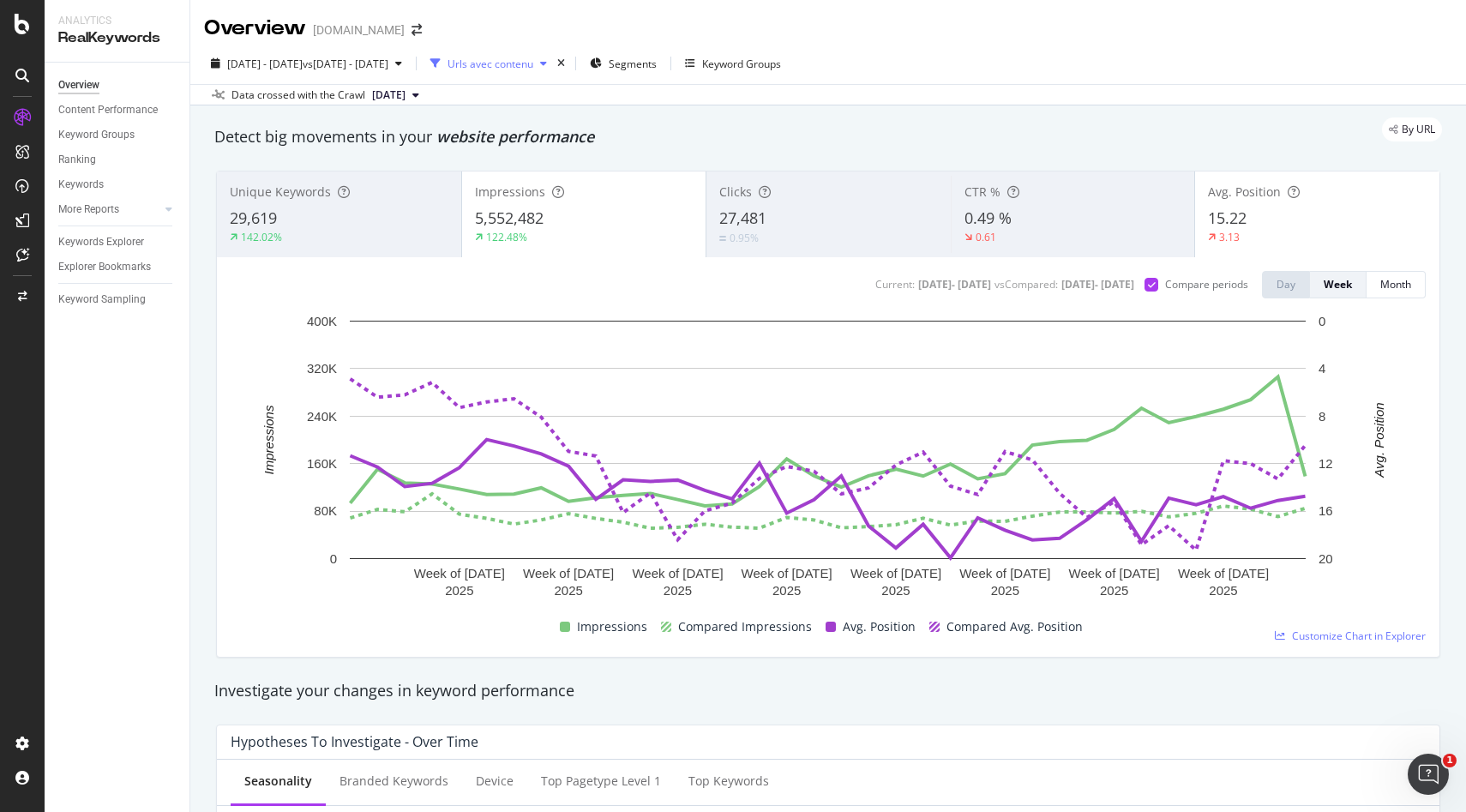
click at [534, 64] on div "Urls avec contenu" at bounding box center [491, 64] width 86 height 14
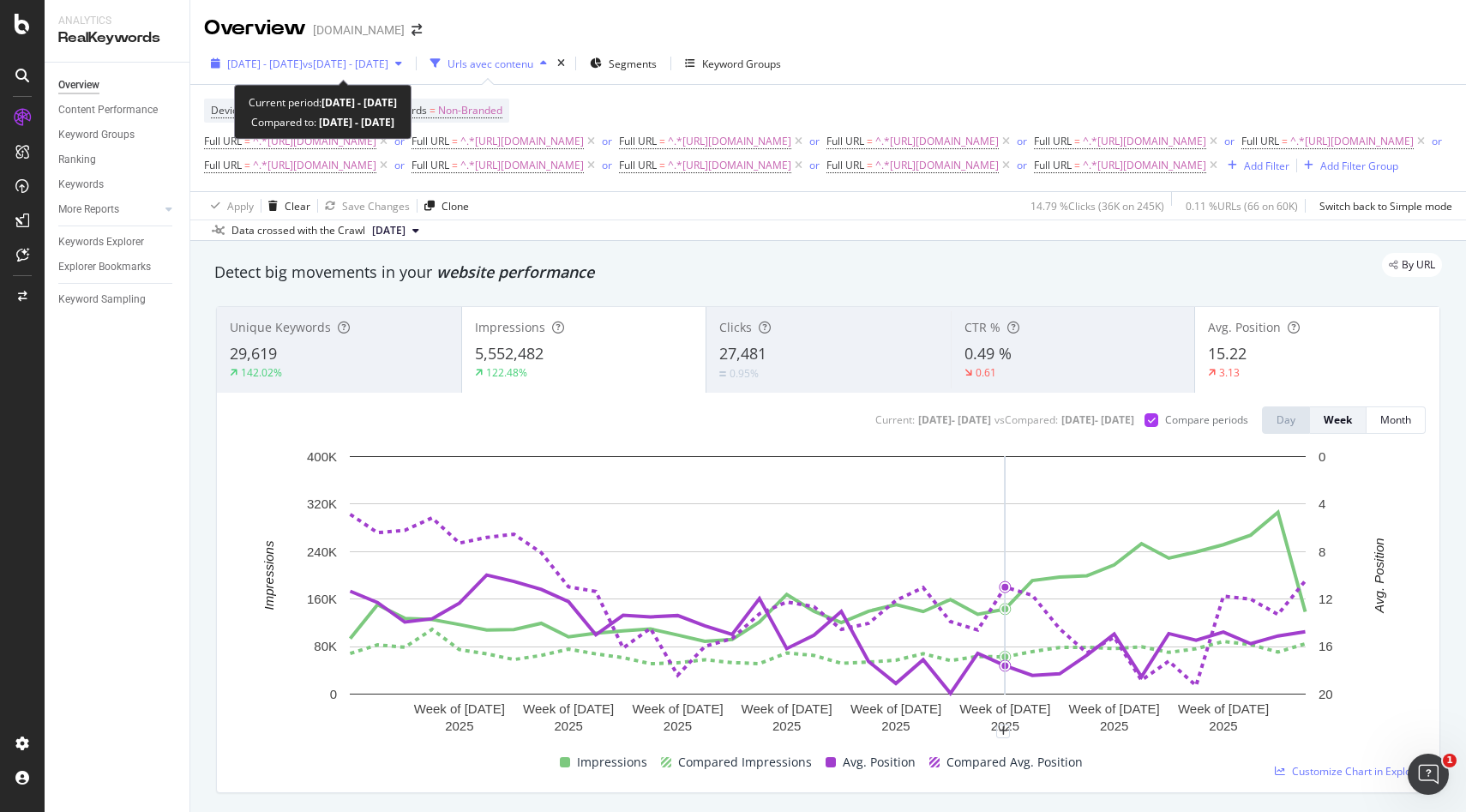
click at [409, 65] on div "button" at bounding box center [399, 63] width 21 height 10
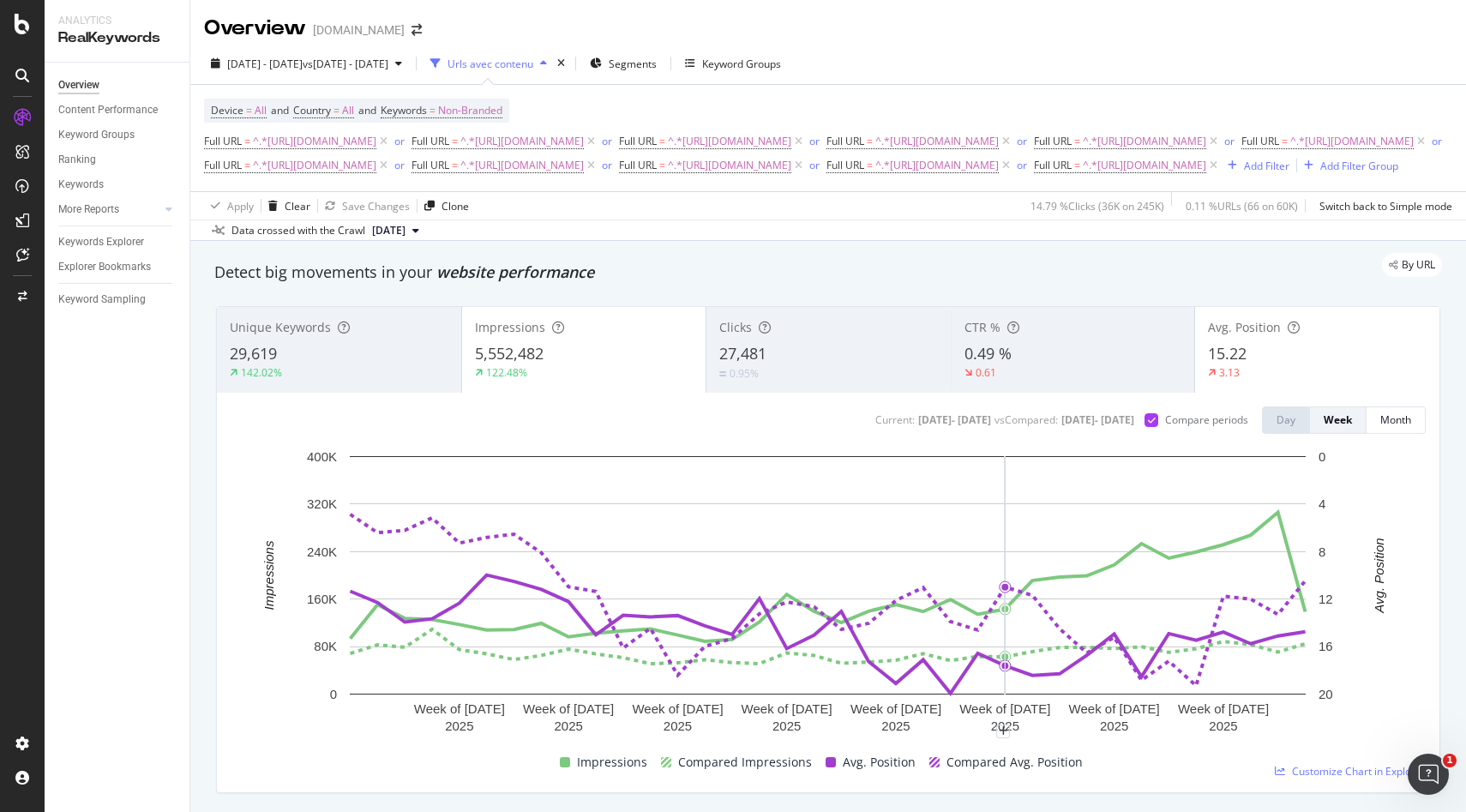
click at [534, 68] on div "Urls avec contenu" at bounding box center [491, 64] width 86 height 14
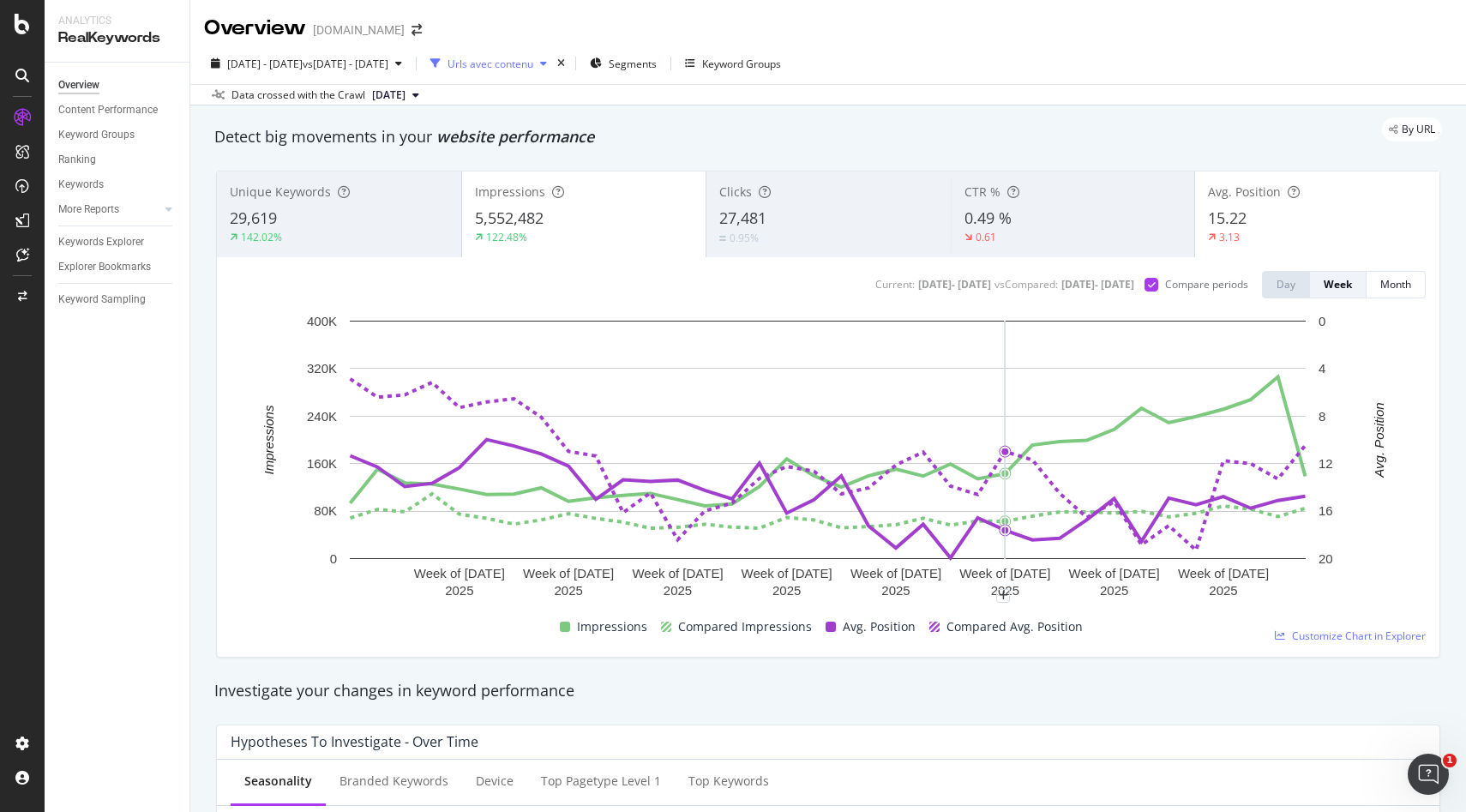
click at [534, 56] on div "Urls avec contenu" at bounding box center [491, 64] width 86 height 14
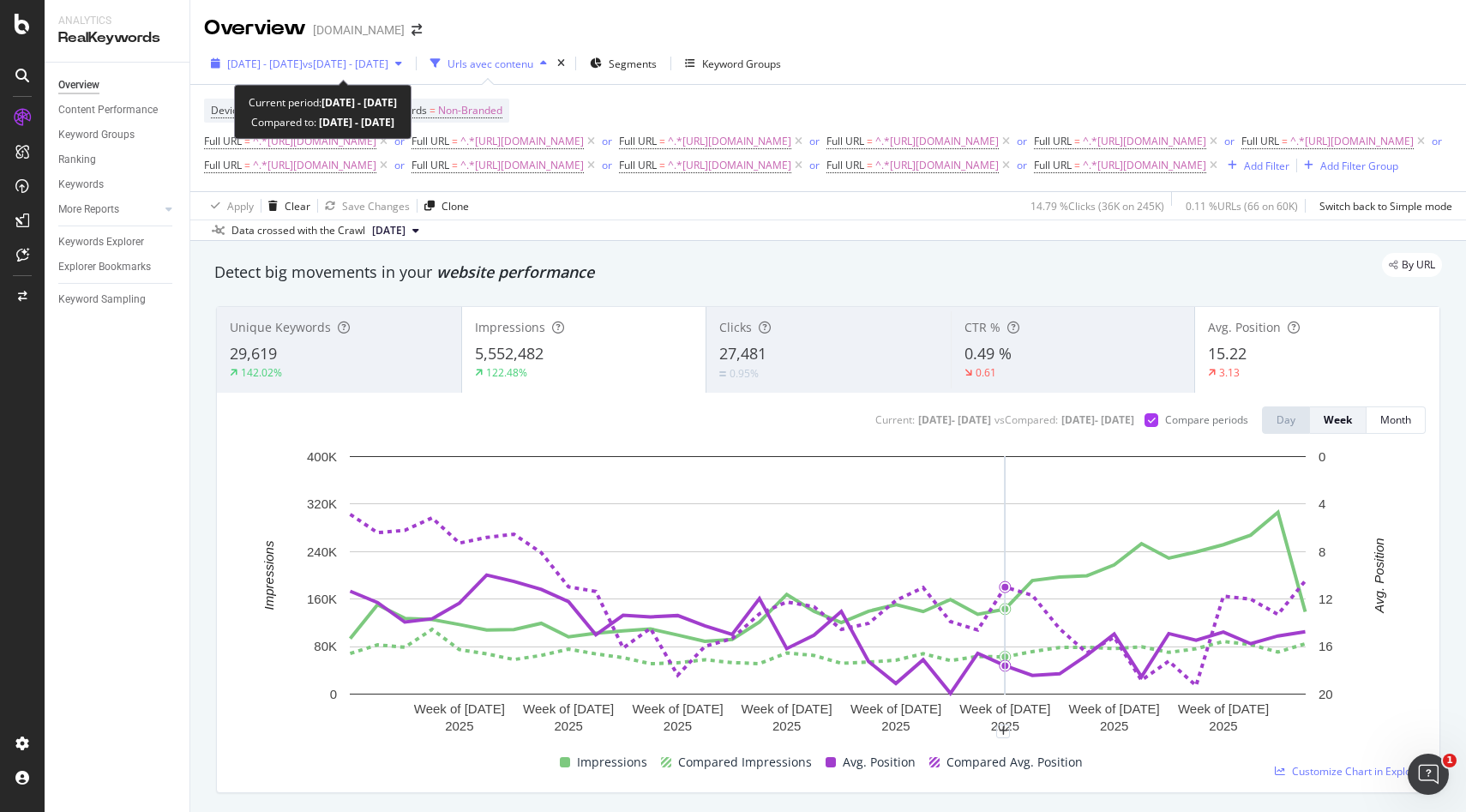
click at [389, 57] on span "vs [DATE] - [DATE]" at bounding box center [346, 64] width 86 height 14
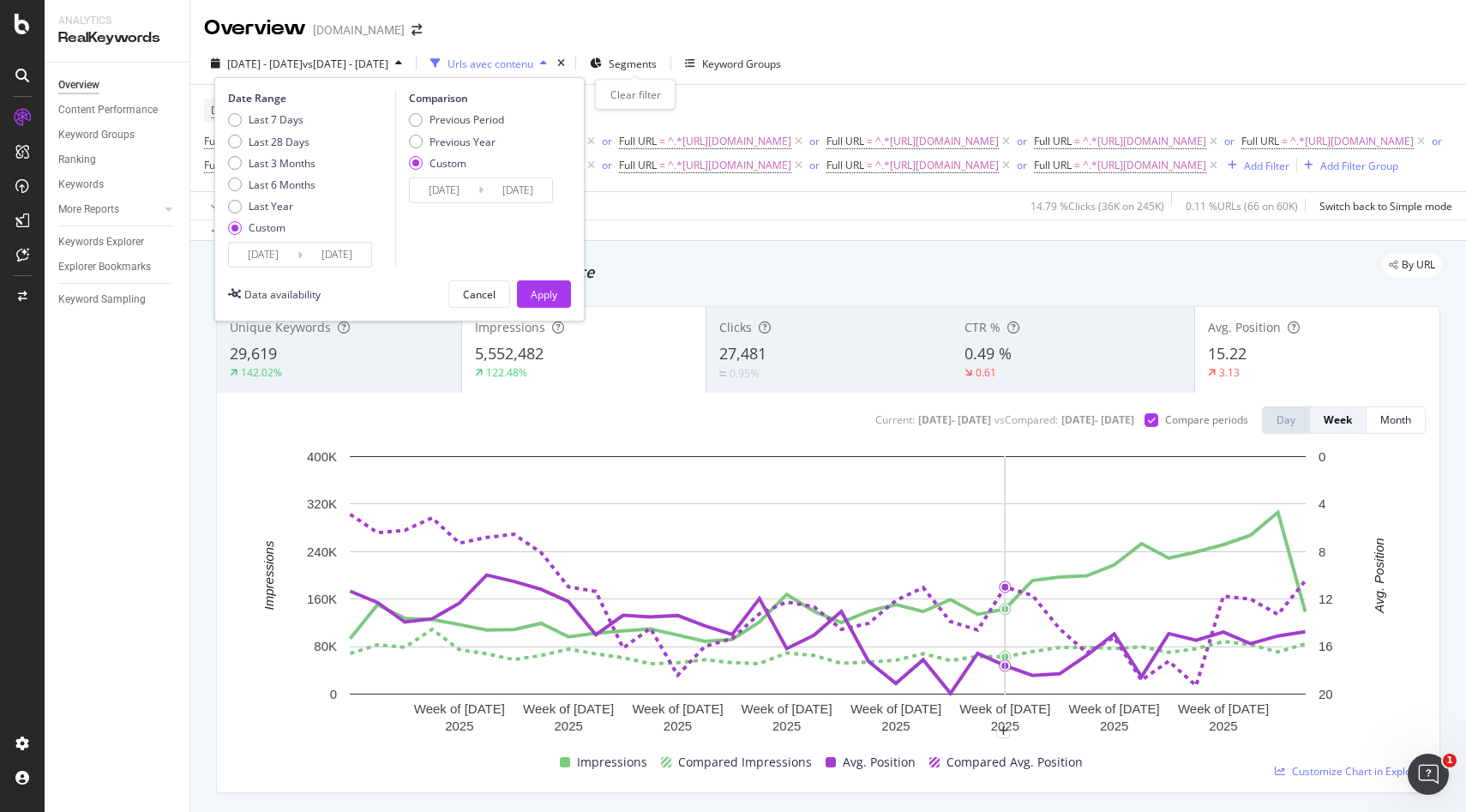
click at [569, 64] on div "times" at bounding box center [562, 63] width 14 height 17
click at [602, 63] on icon "button" at bounding box center [596, 63] width 12 height 10
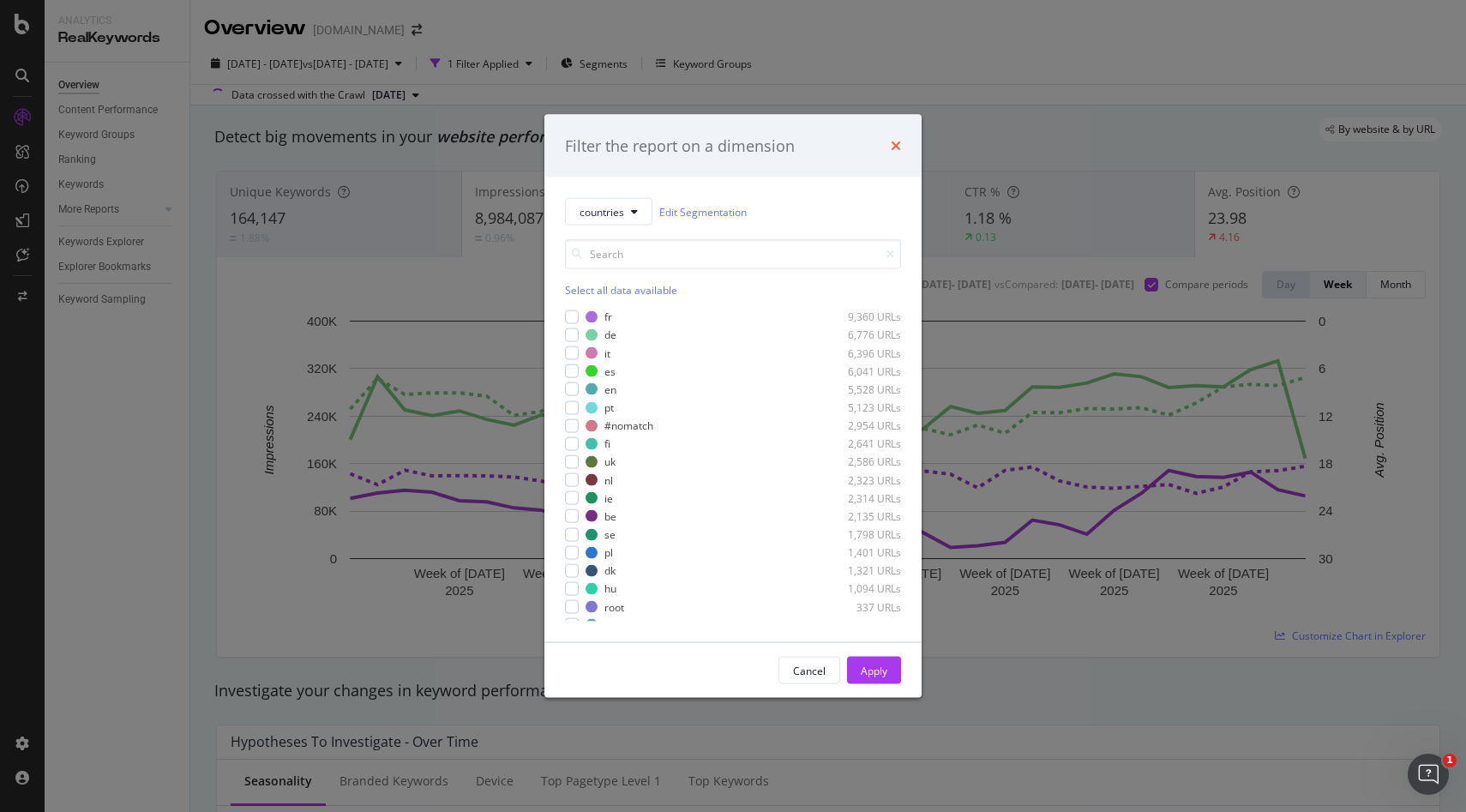
click at [899, 143] on icon "times" at bounding box center [896, 145] width 10 height 13
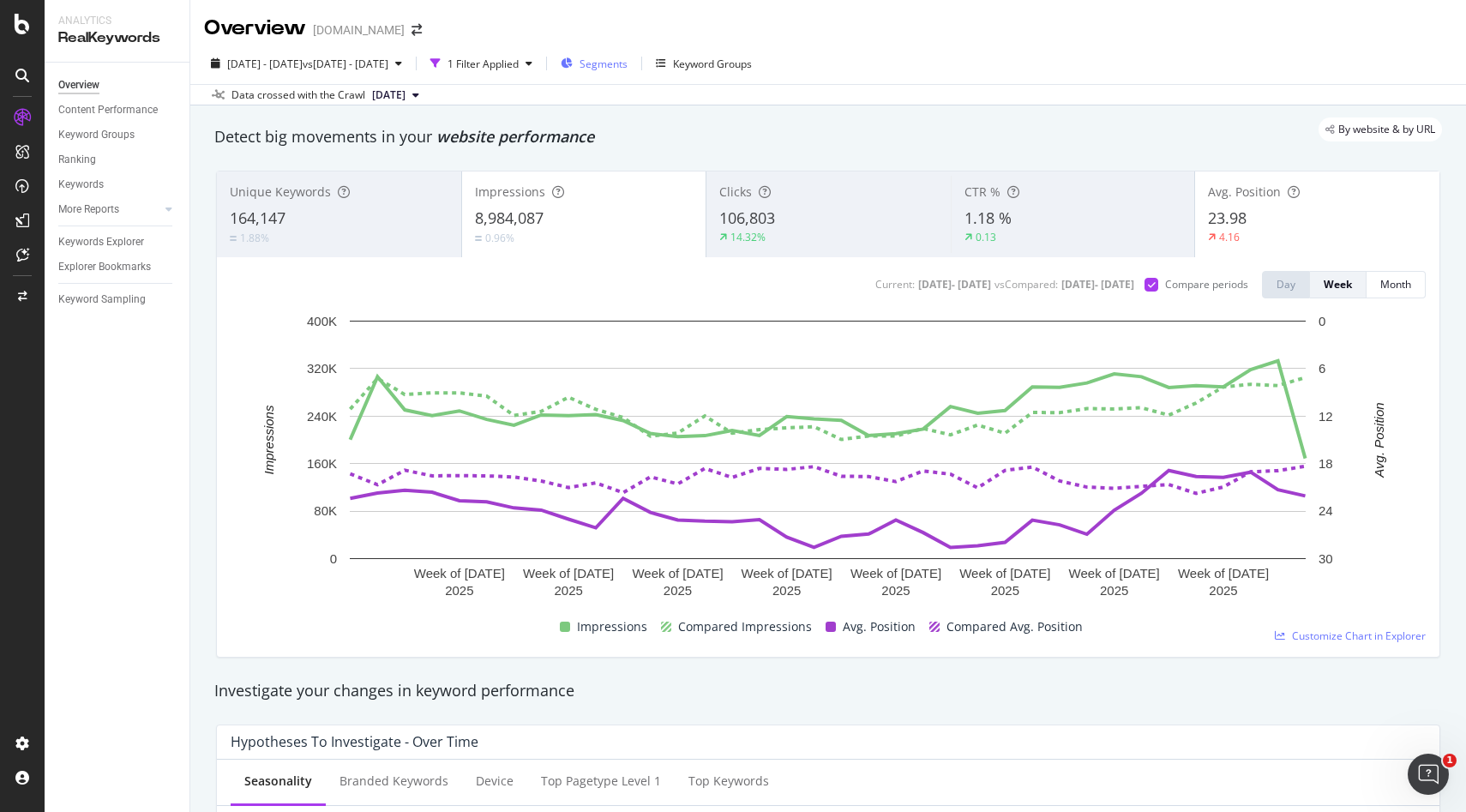
click at [628, 69] on span "Segments" at bounding box center [604, 64] width 48 height 14
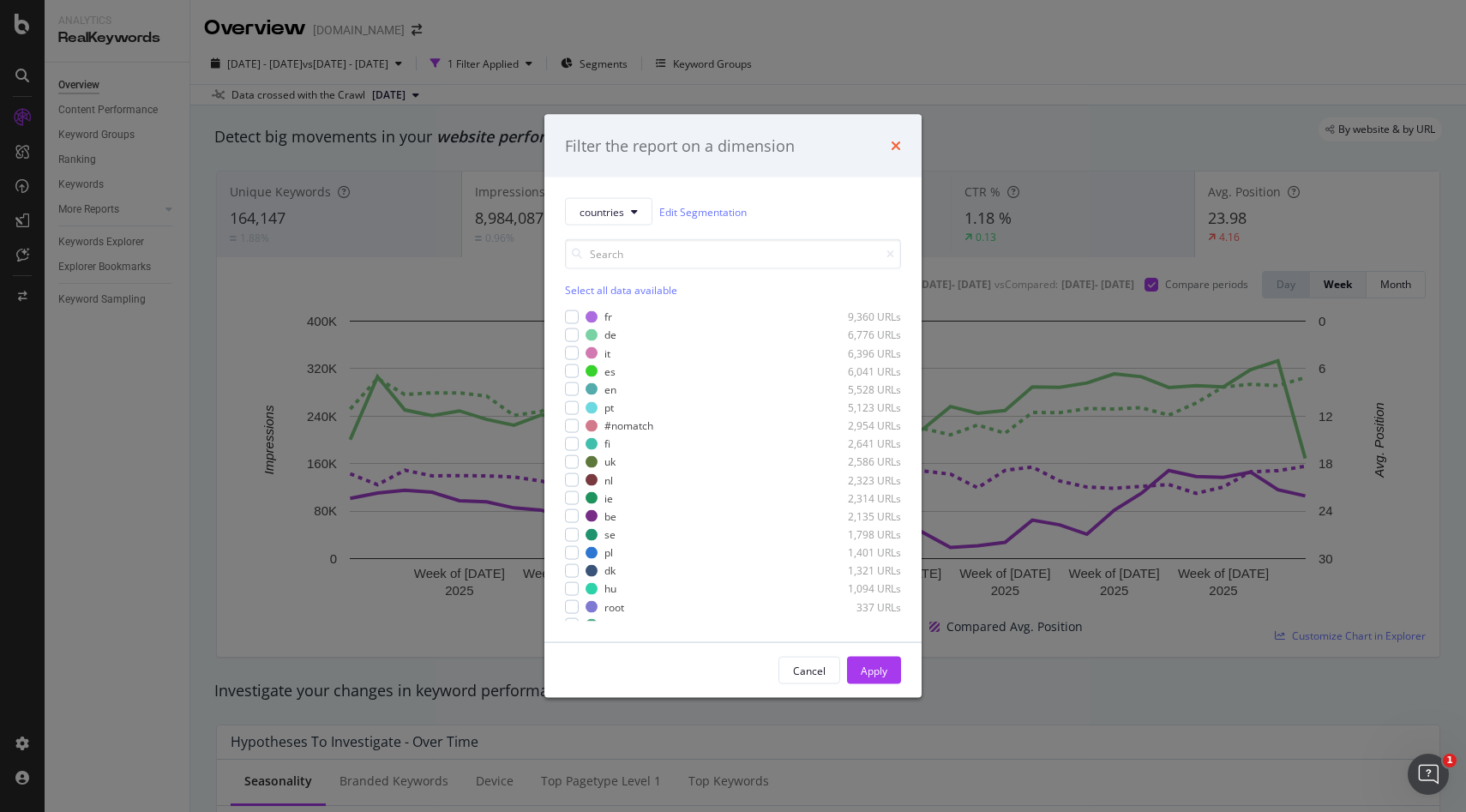
click at [896, 152] on icon "times" at bounding box center [896, 145] width 10 height 13
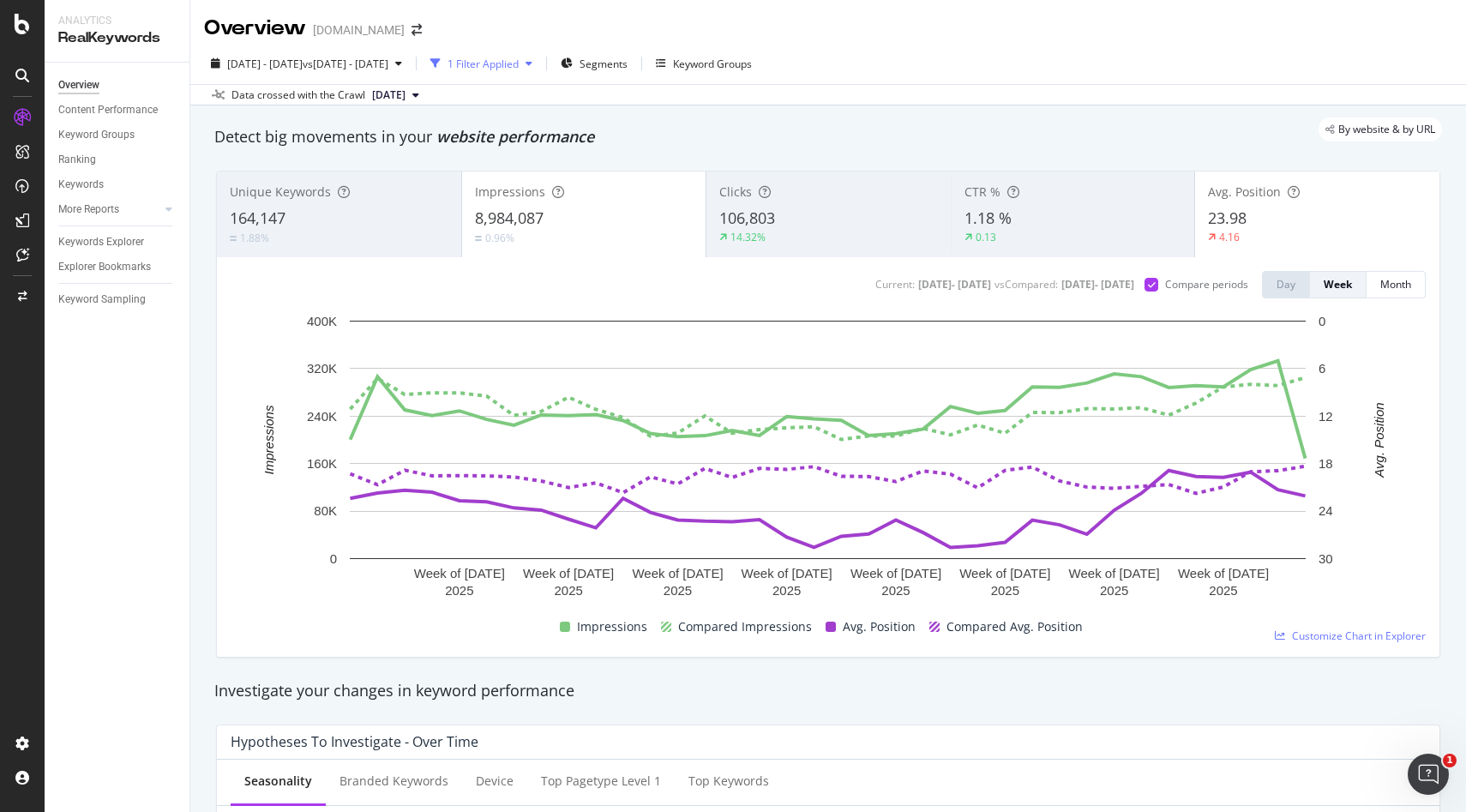
click at [519, 65] on div "1 Filter Applied" at bounding box center [483, 64] width 71 height 14
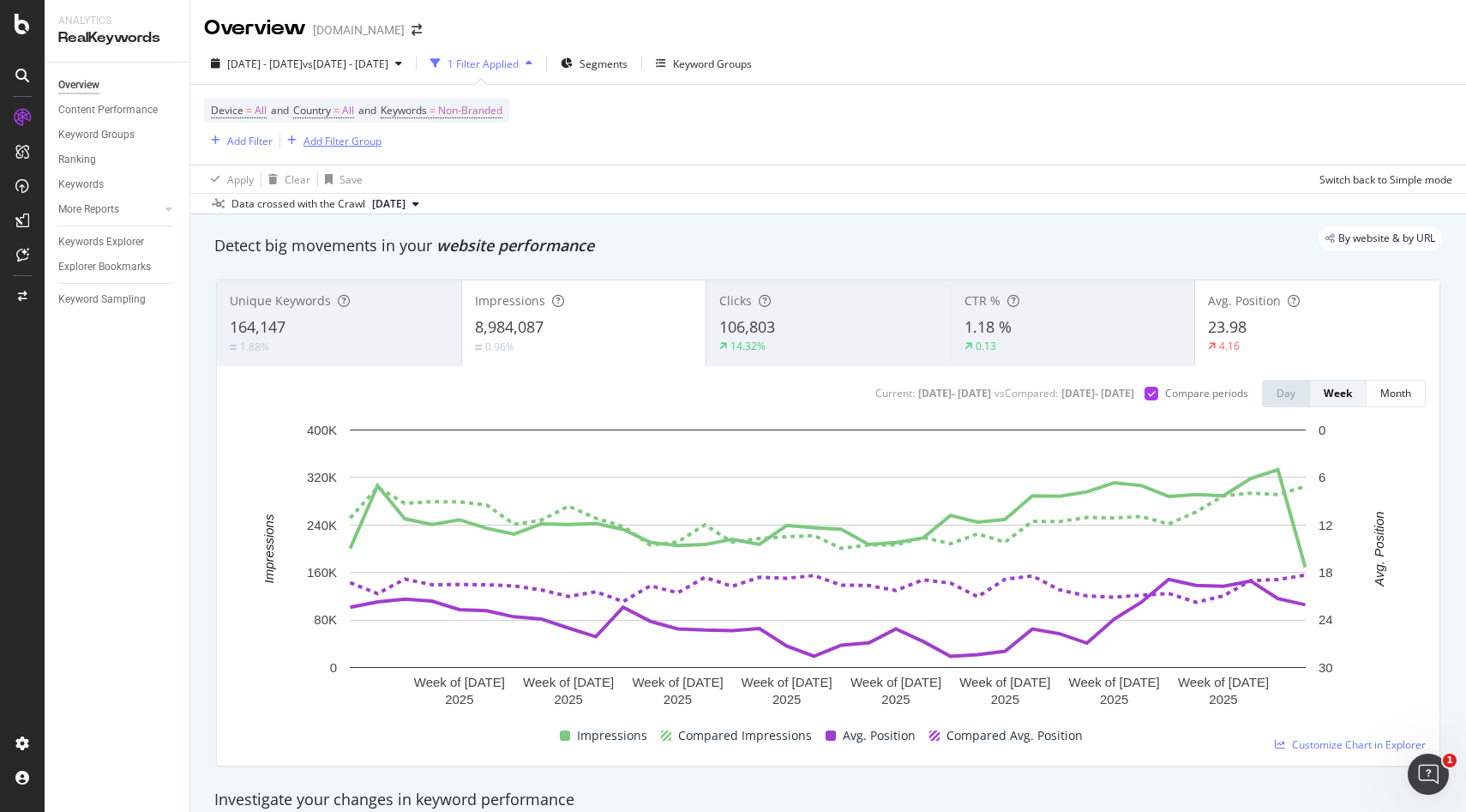
click at [329, 138] on div "Add Filter Group" at bounding box center [342, 141] width 78 height 14
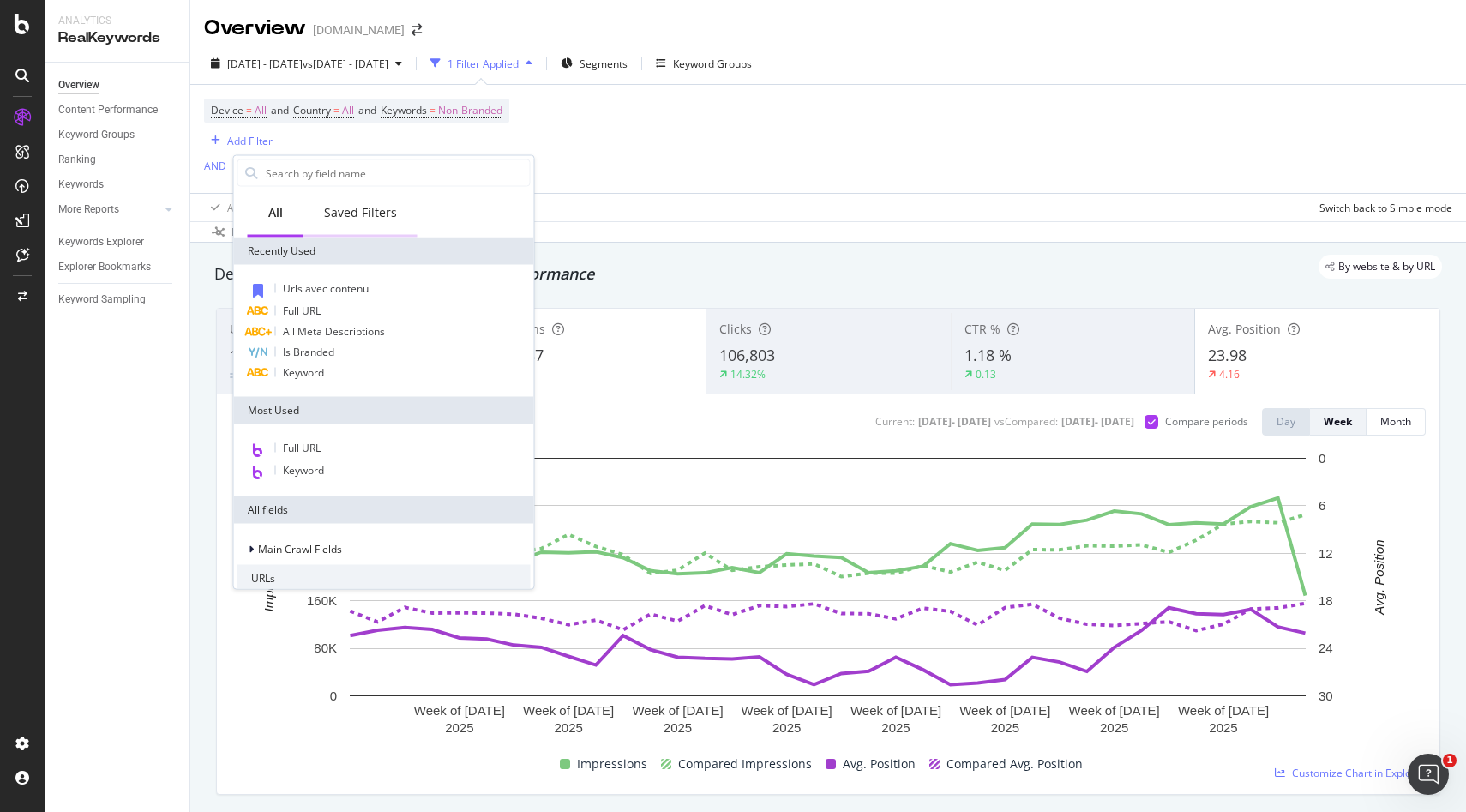
click at [347, 212] on div "Saved Filters" at bounding box center [360, 212] width 73 height 17
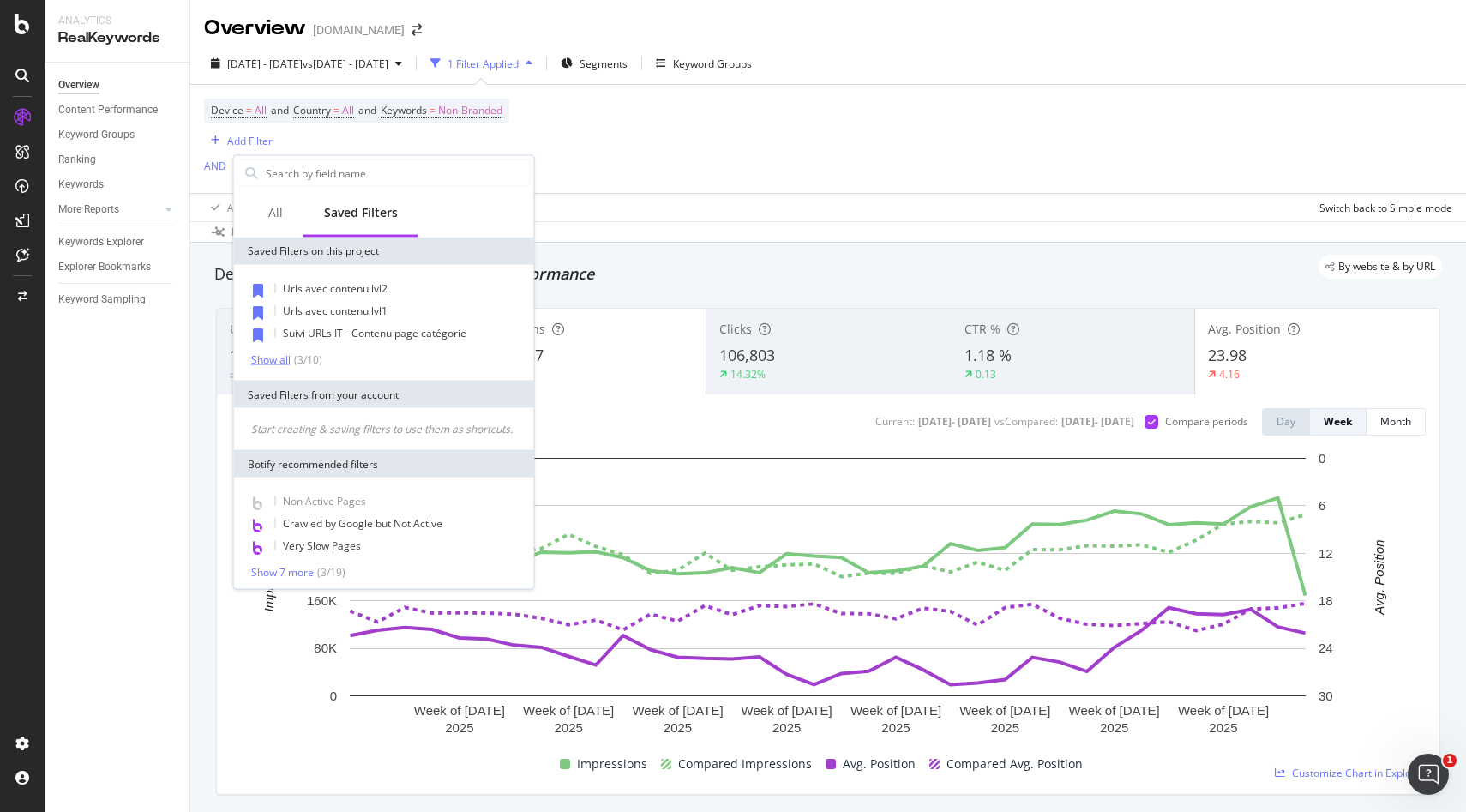
click at [289, 358] on div "Show all" at bounding box center [271, 359] width 39 height 12
